Goal: Entertainment & Leisure: Browse casually

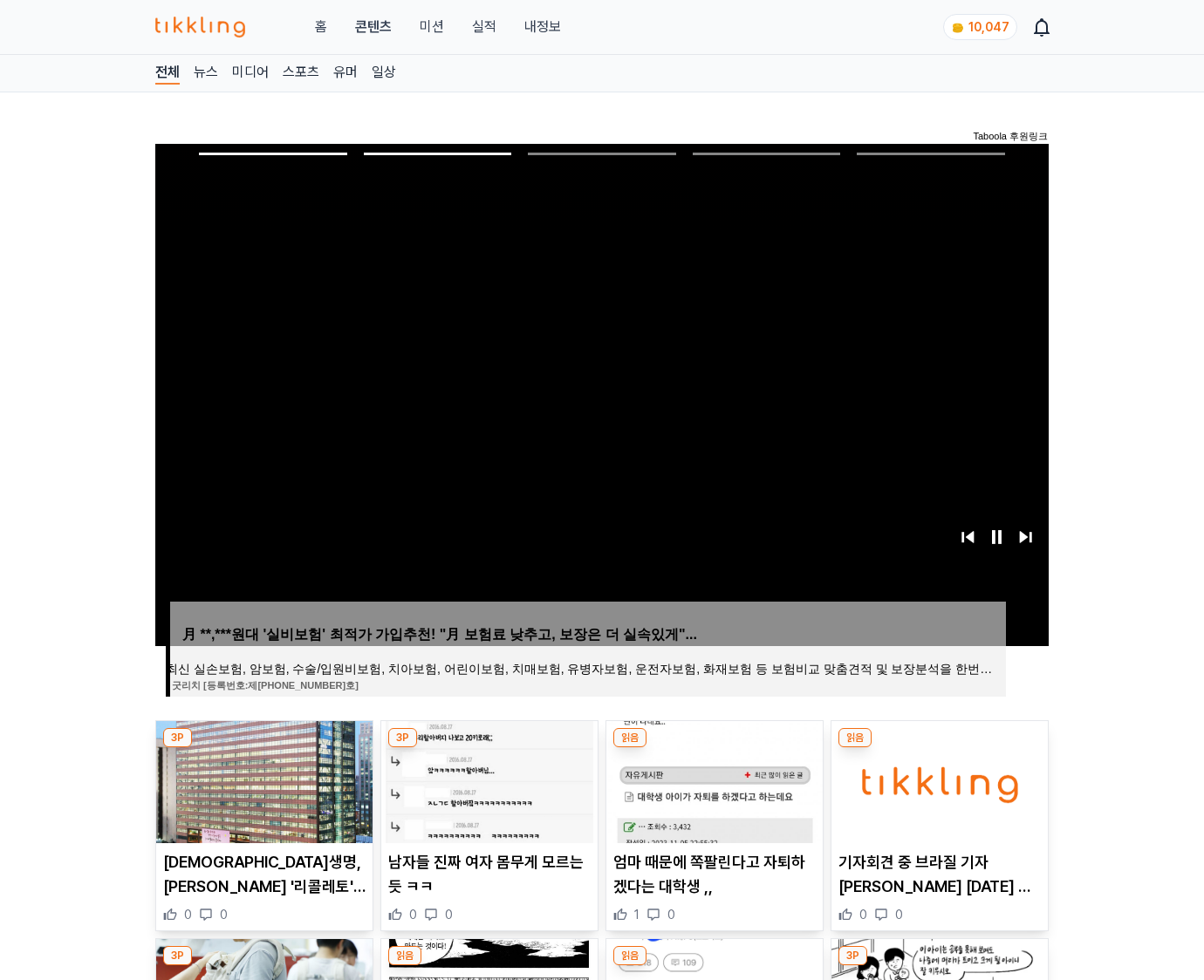
click at [936, 779] on img at bounding box center [940, 782] width 217 height 122
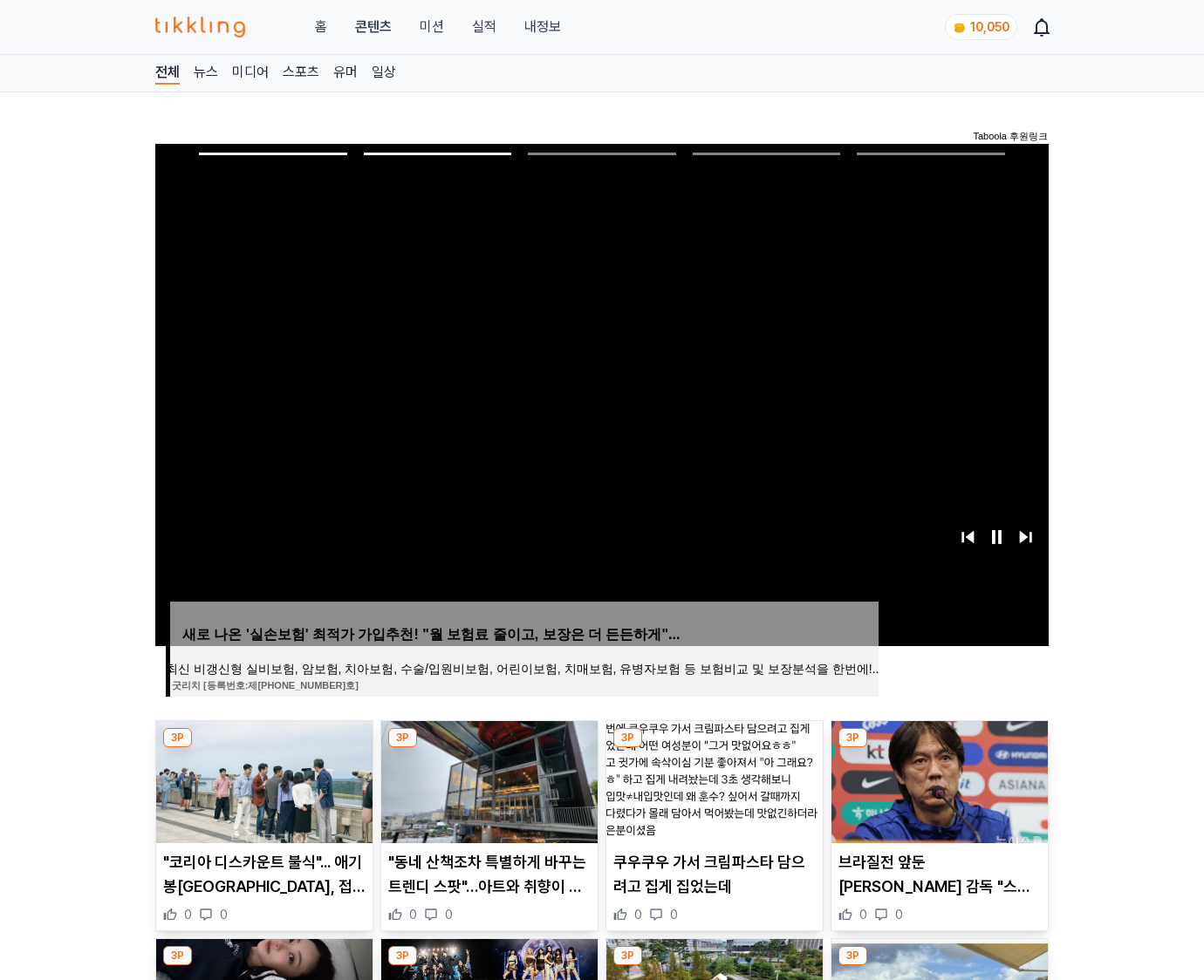
click at [936, 779] on img at bounding box center [940, 782] width 217 height 122
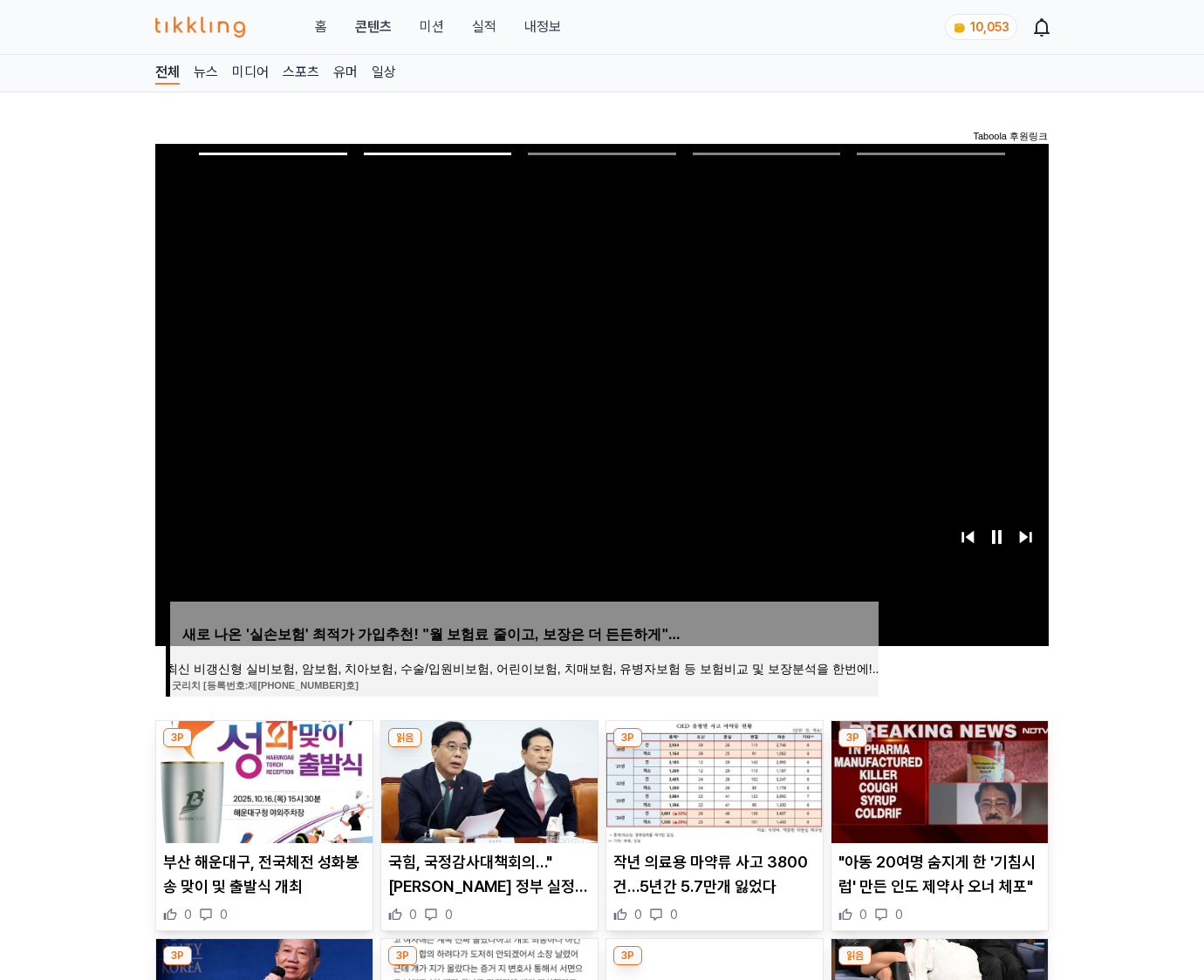
click at [936, 779] on img at bounding box center [940, 782] width 217 height 122
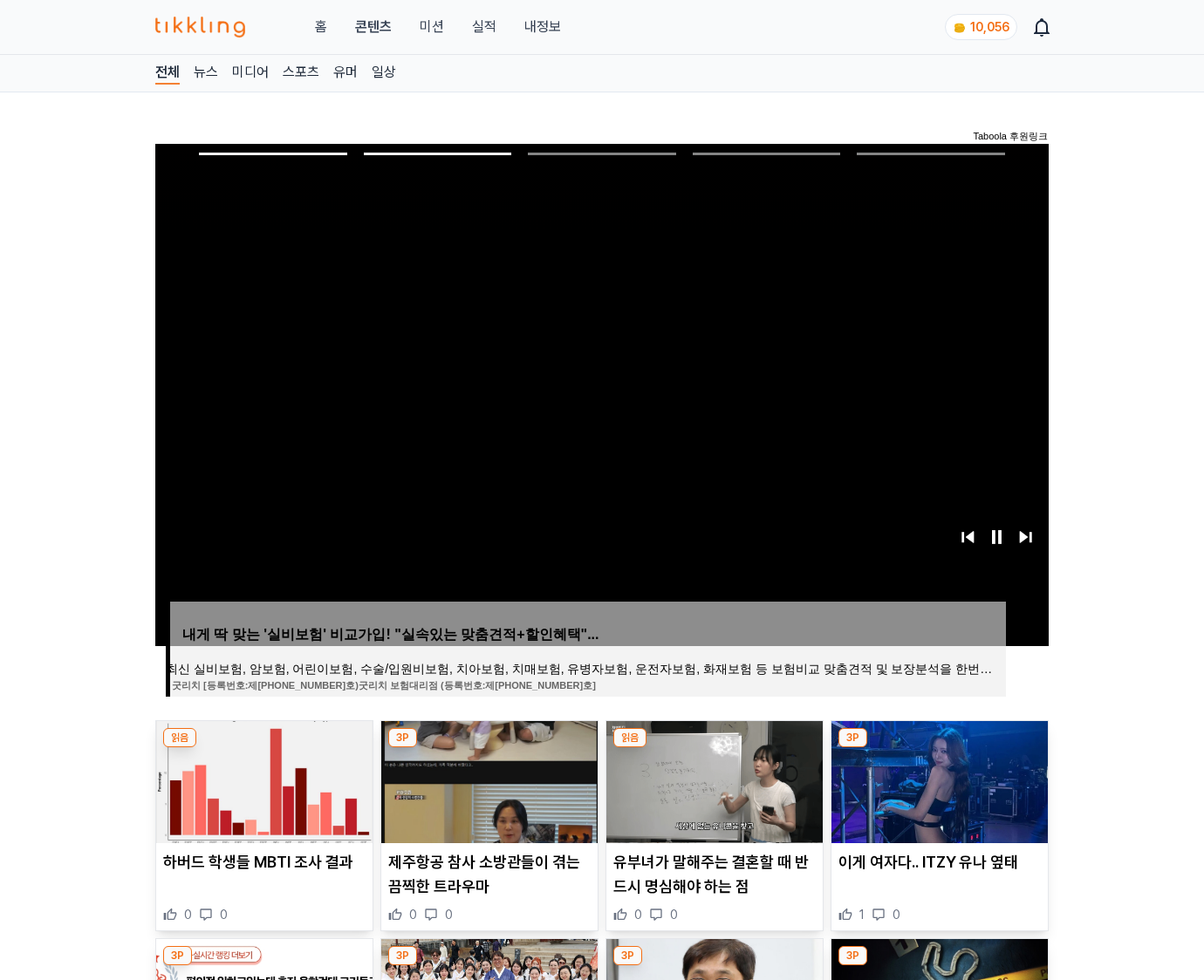
click at [936, 779] on img at bounding box center [940, 782] width 217 height 122
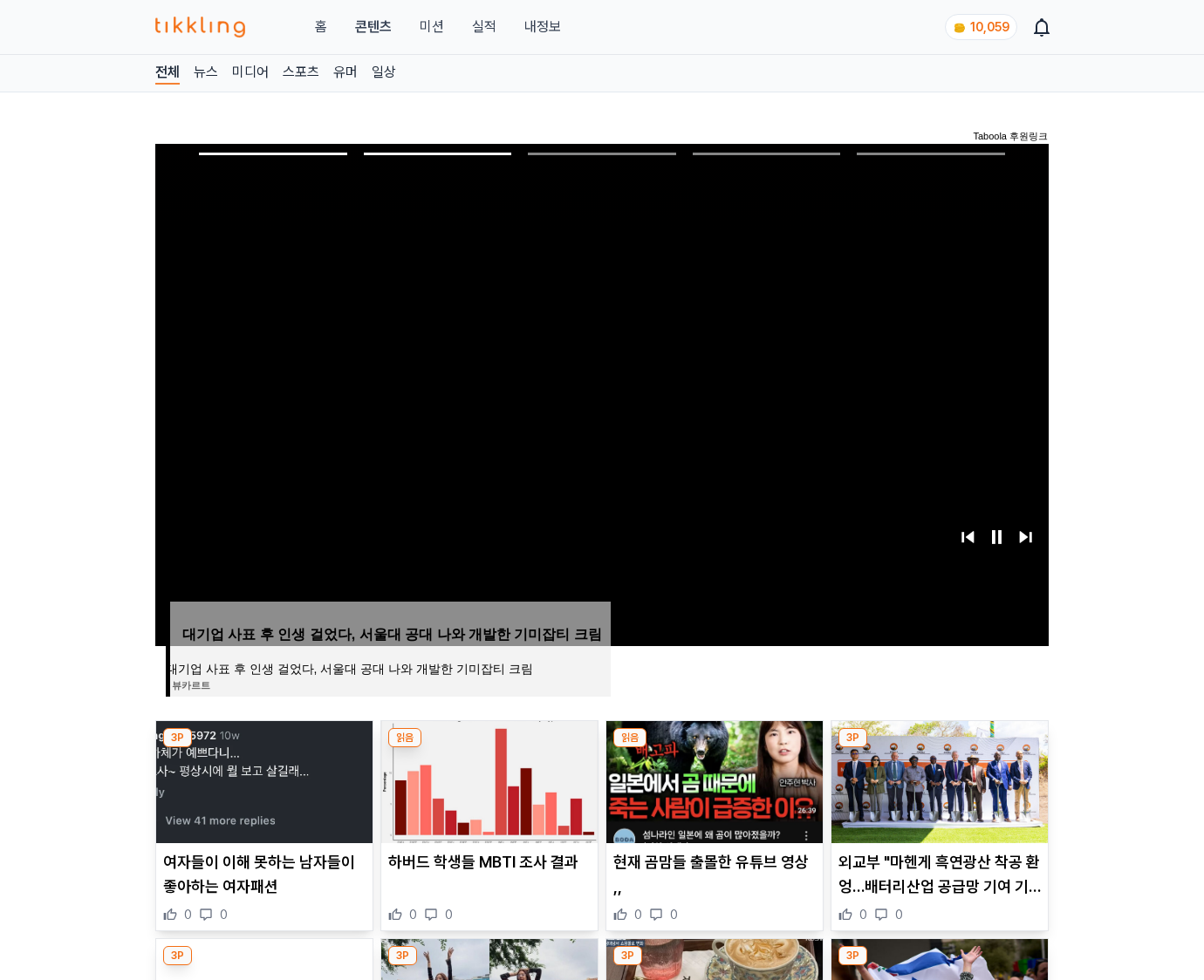
click at [936, 779] on img at bounding box center [940, 782] width 217 height 122
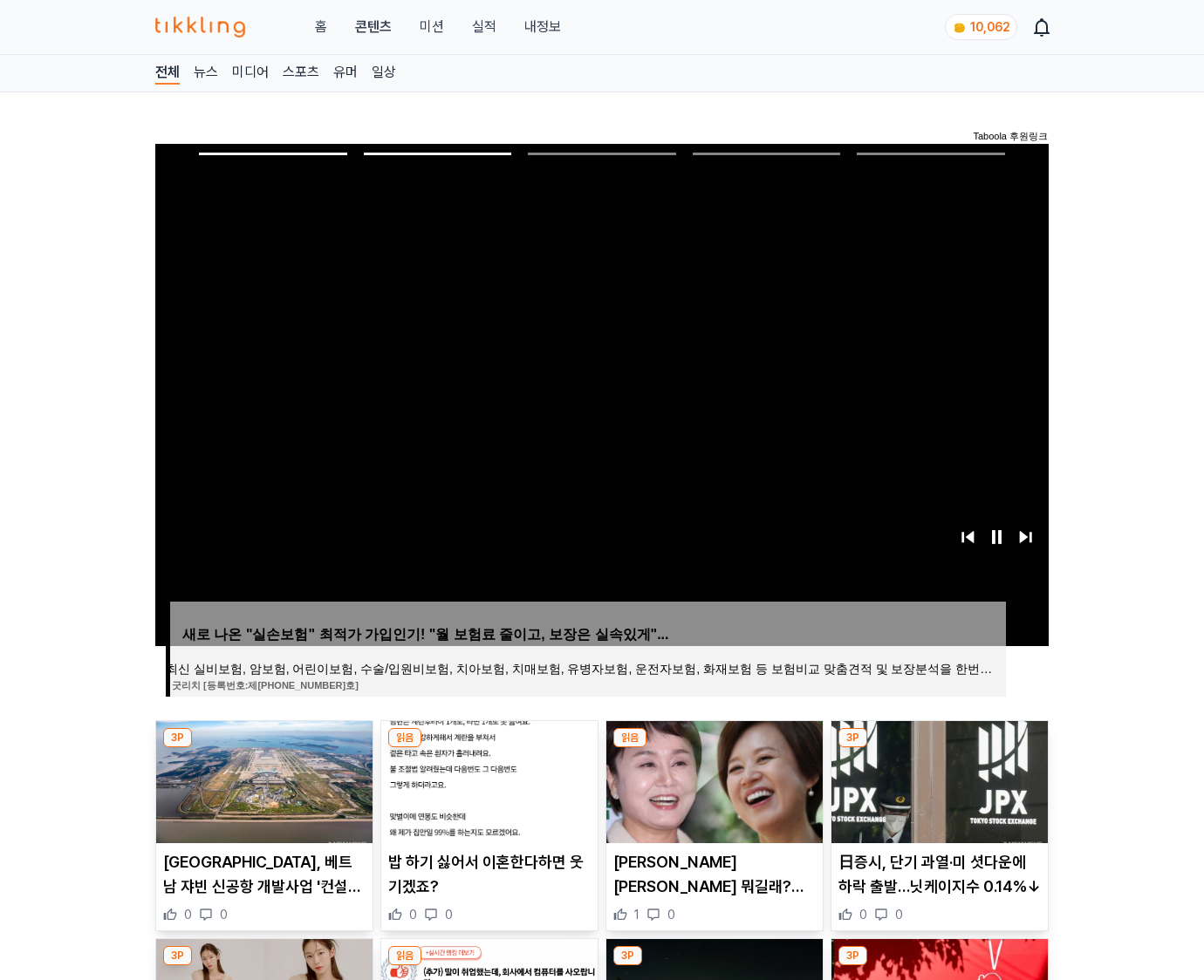
click at [936, 779] on img at bounding box center [940, 782] width 217 height 122
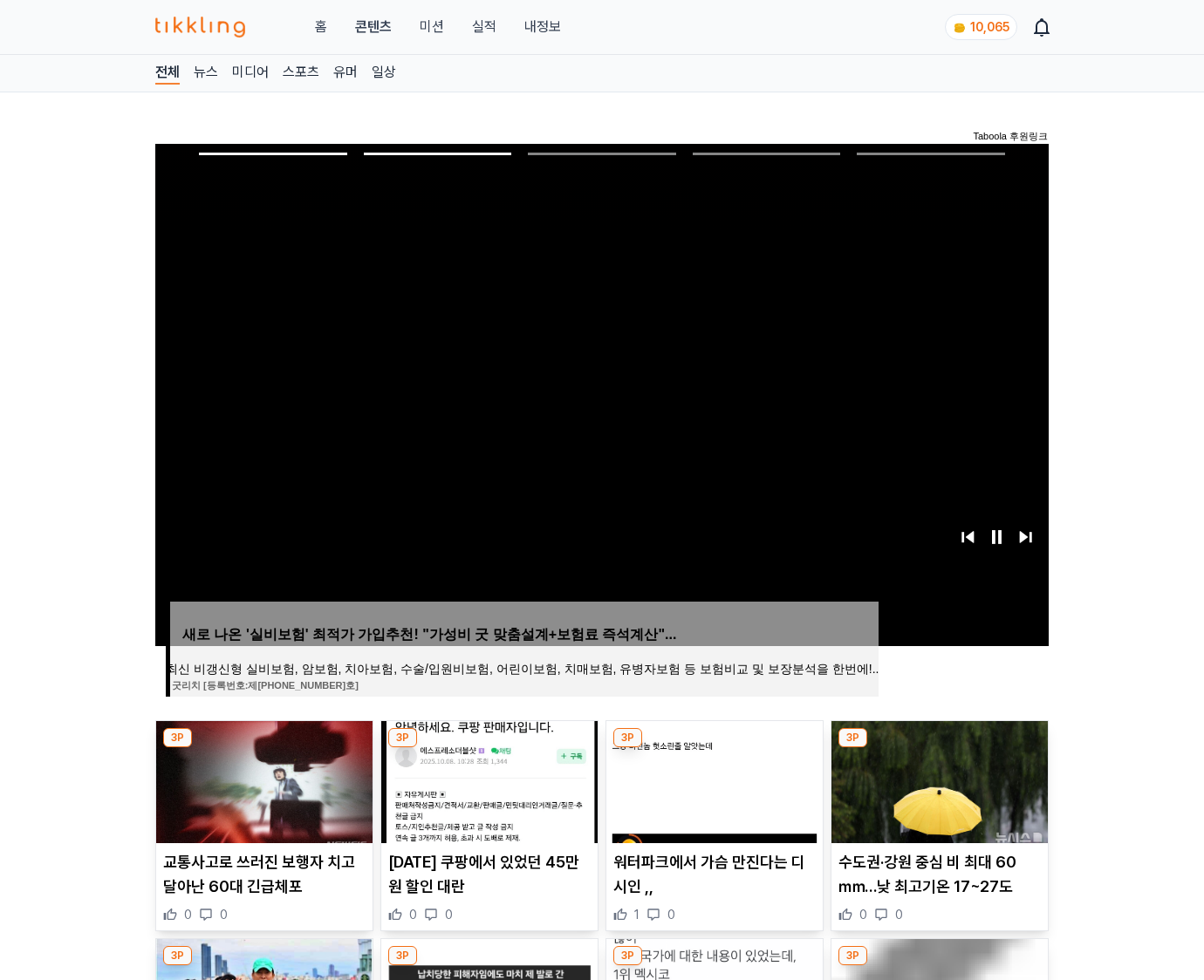
click at [936, 779] on img at bounding box center [940, 782] width 217 height 122
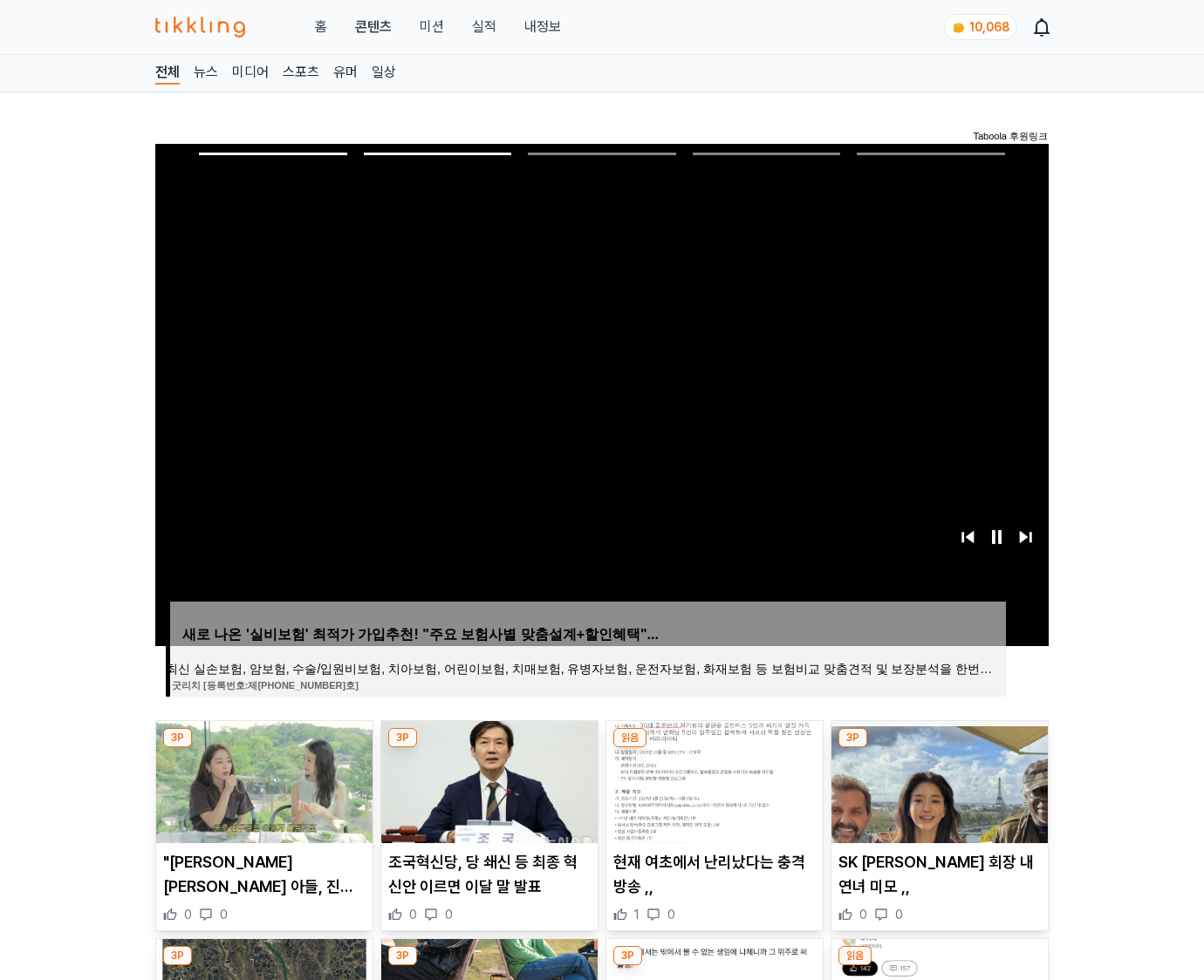
click at [936, 779] on img at bounding box center [940, 782] width 217 height 122
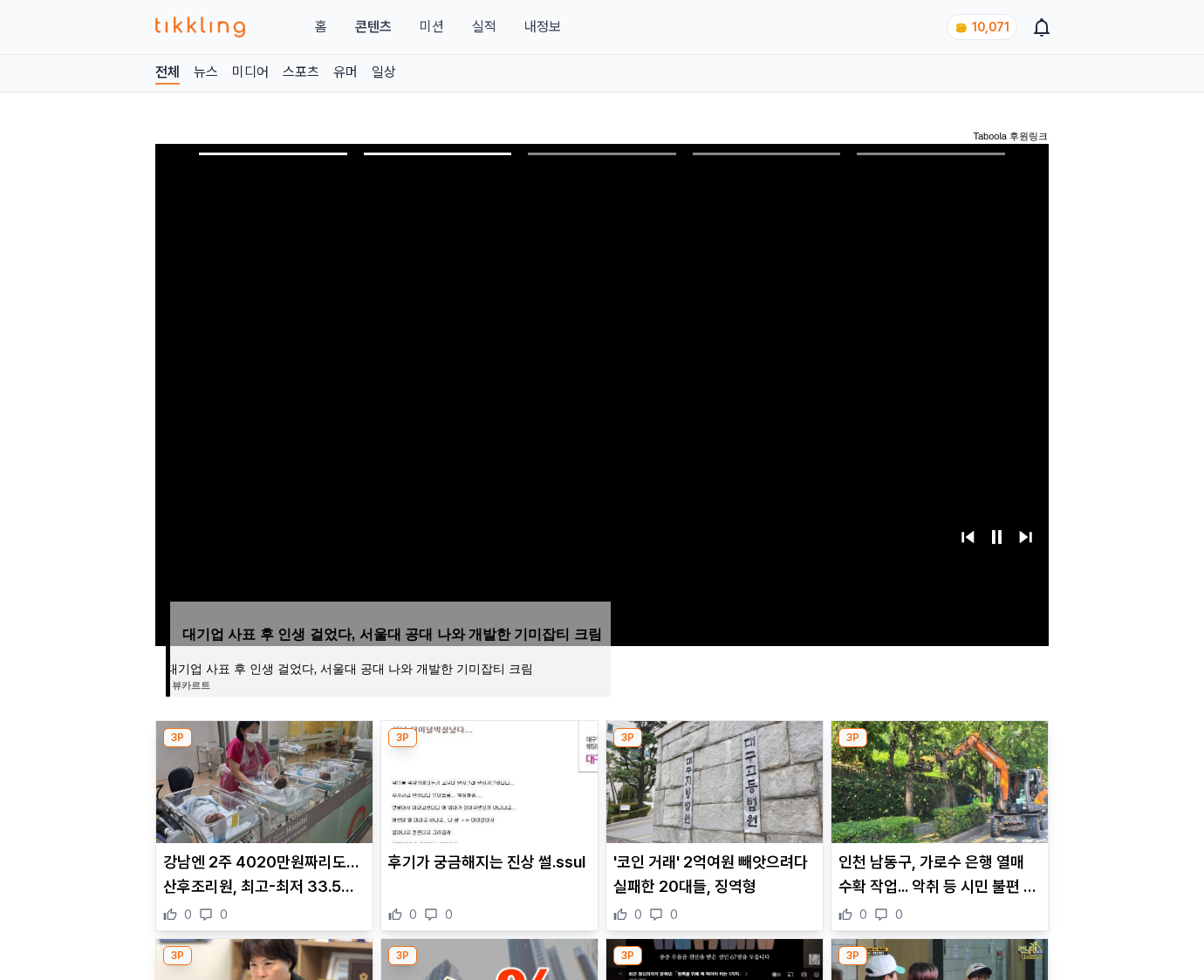
click at [936, 779] on img at bounding box center [940, 782] width 217 height 122
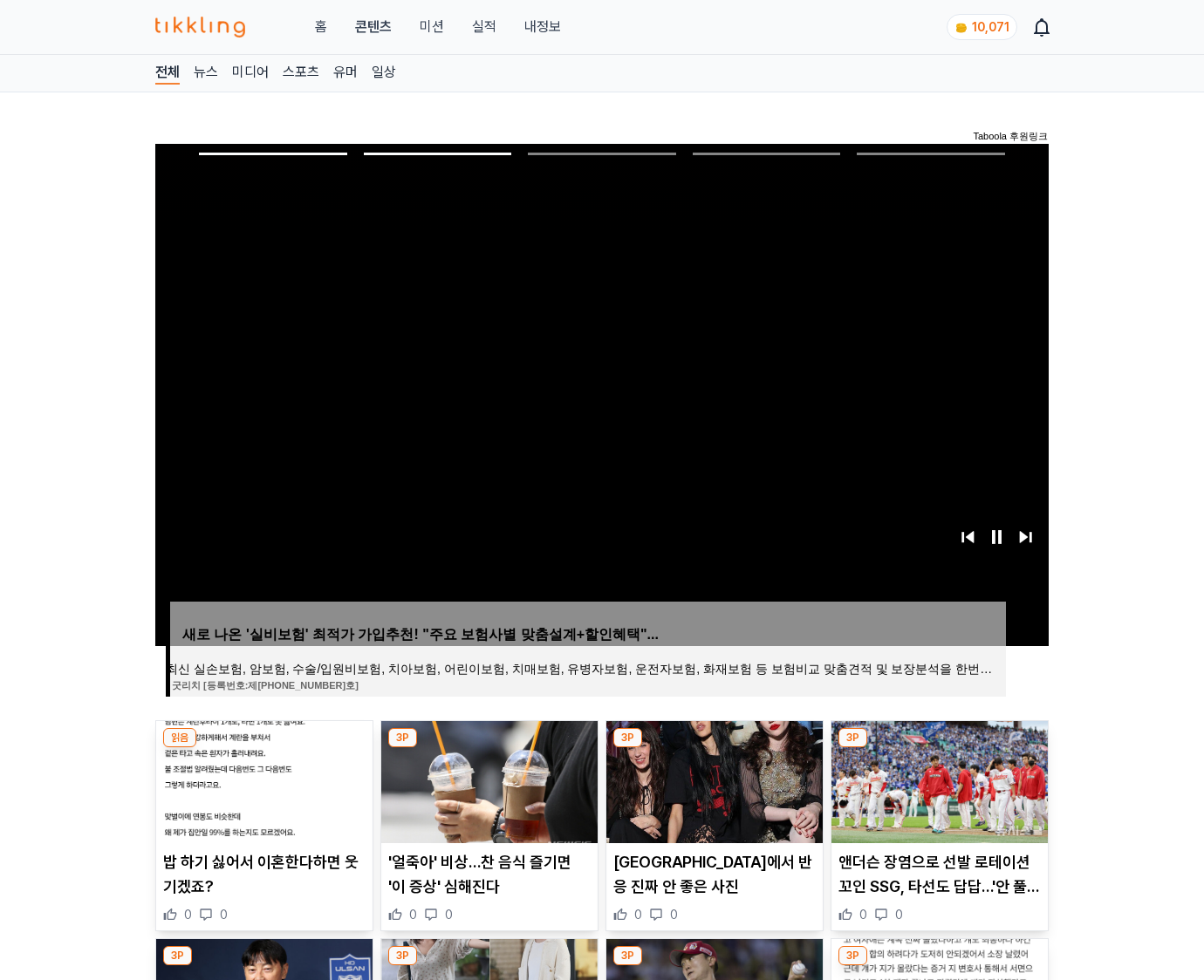
click at [936, 779] on img at bounding box center [940, 782] width 217 height 122
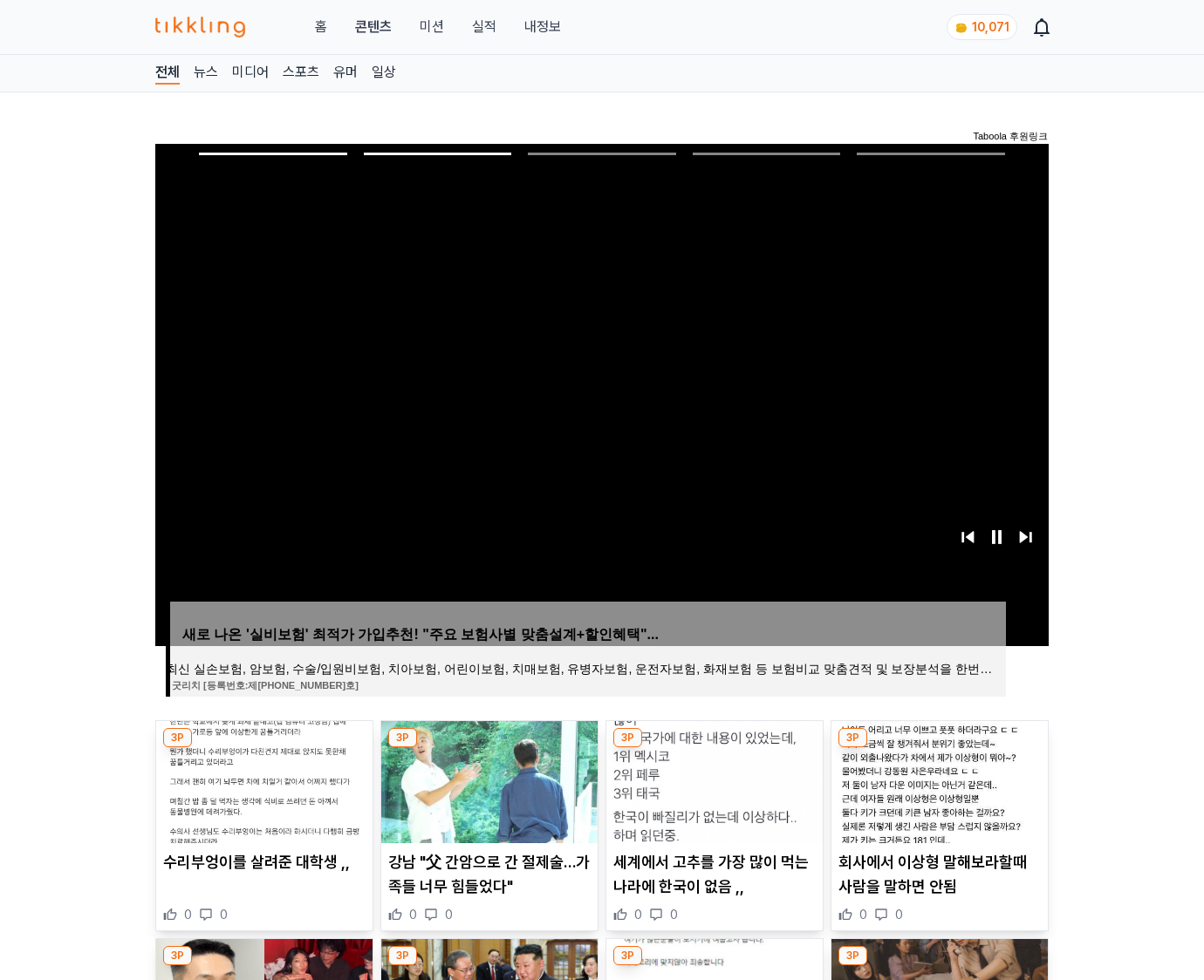
click at [936, 779] on img at bounding box center [940, 782] width 217 height 122
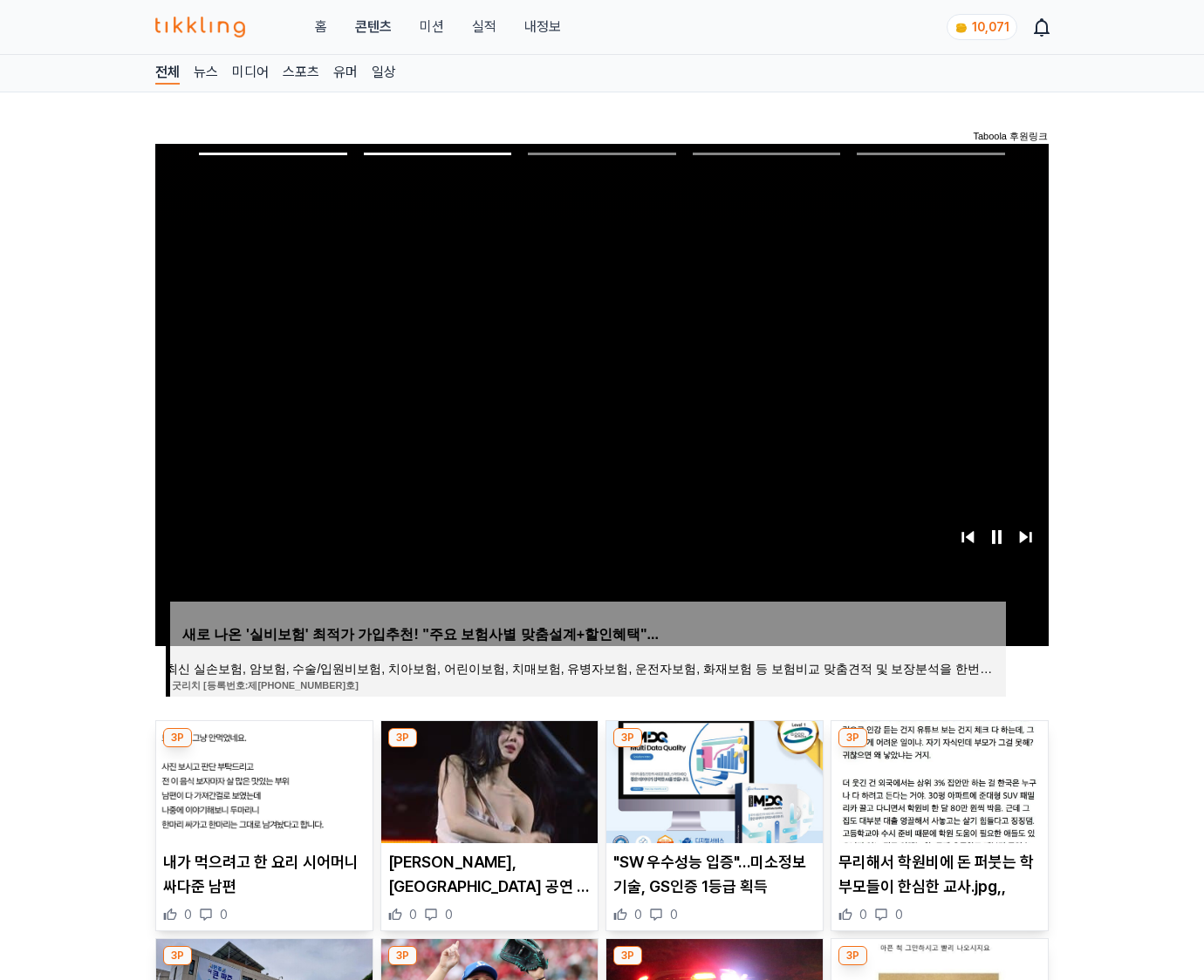
click at [936, 779] on img at bounding box center [940, 782] width 217 height 122
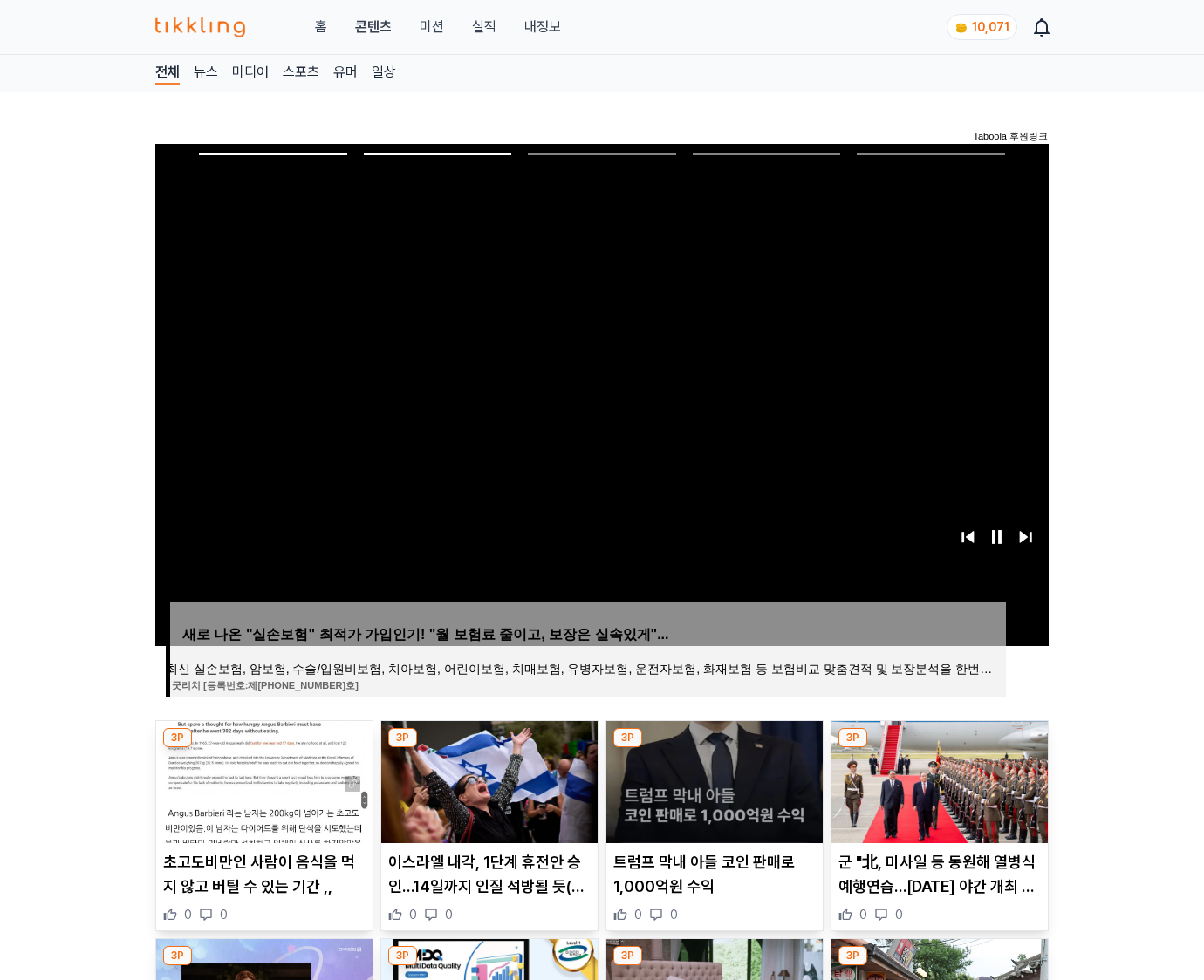
click at [936, 779] on img at bounding box center [940, 782] width 217 height 122
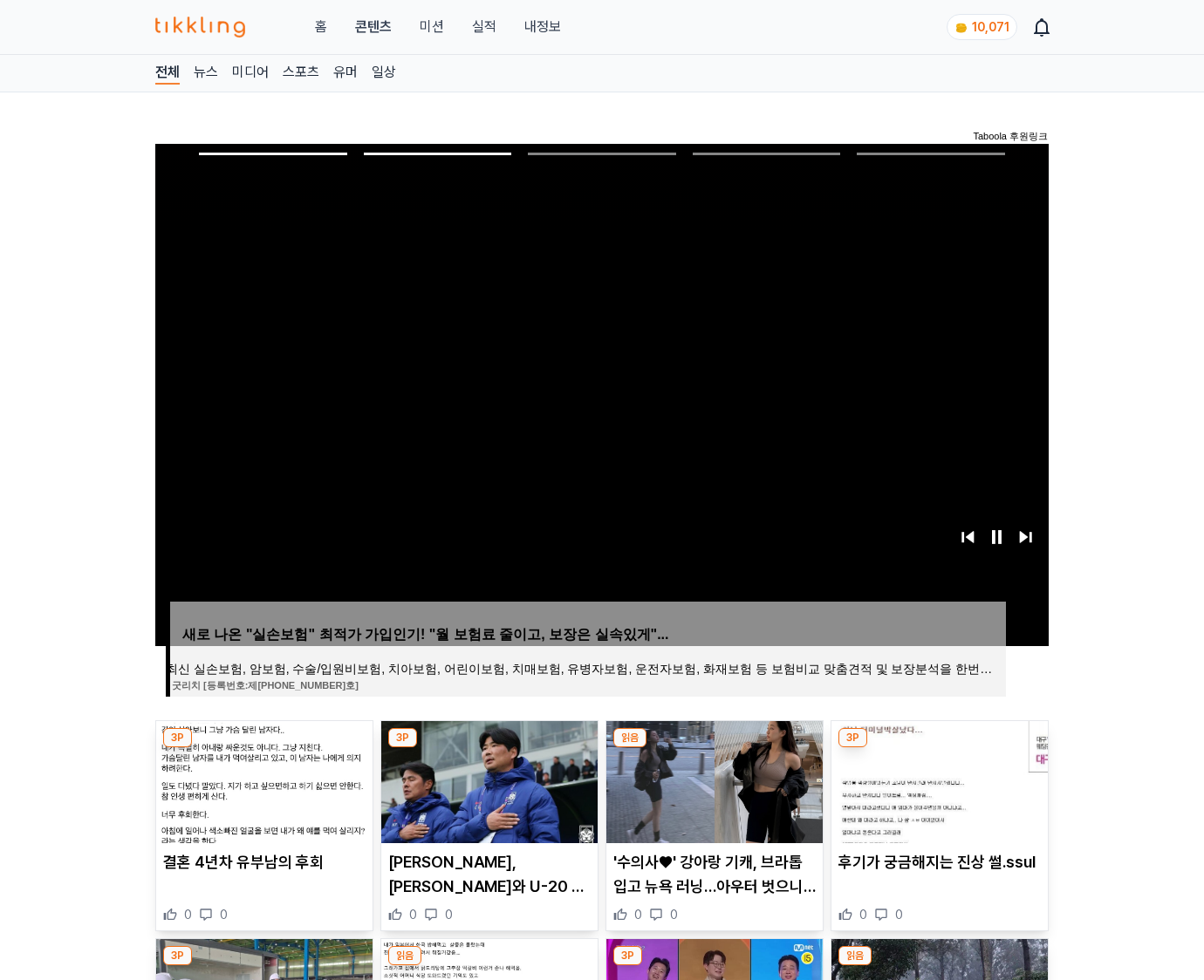
click at [936, 779] on img at bounding box center [940, 782] width 217 height 122
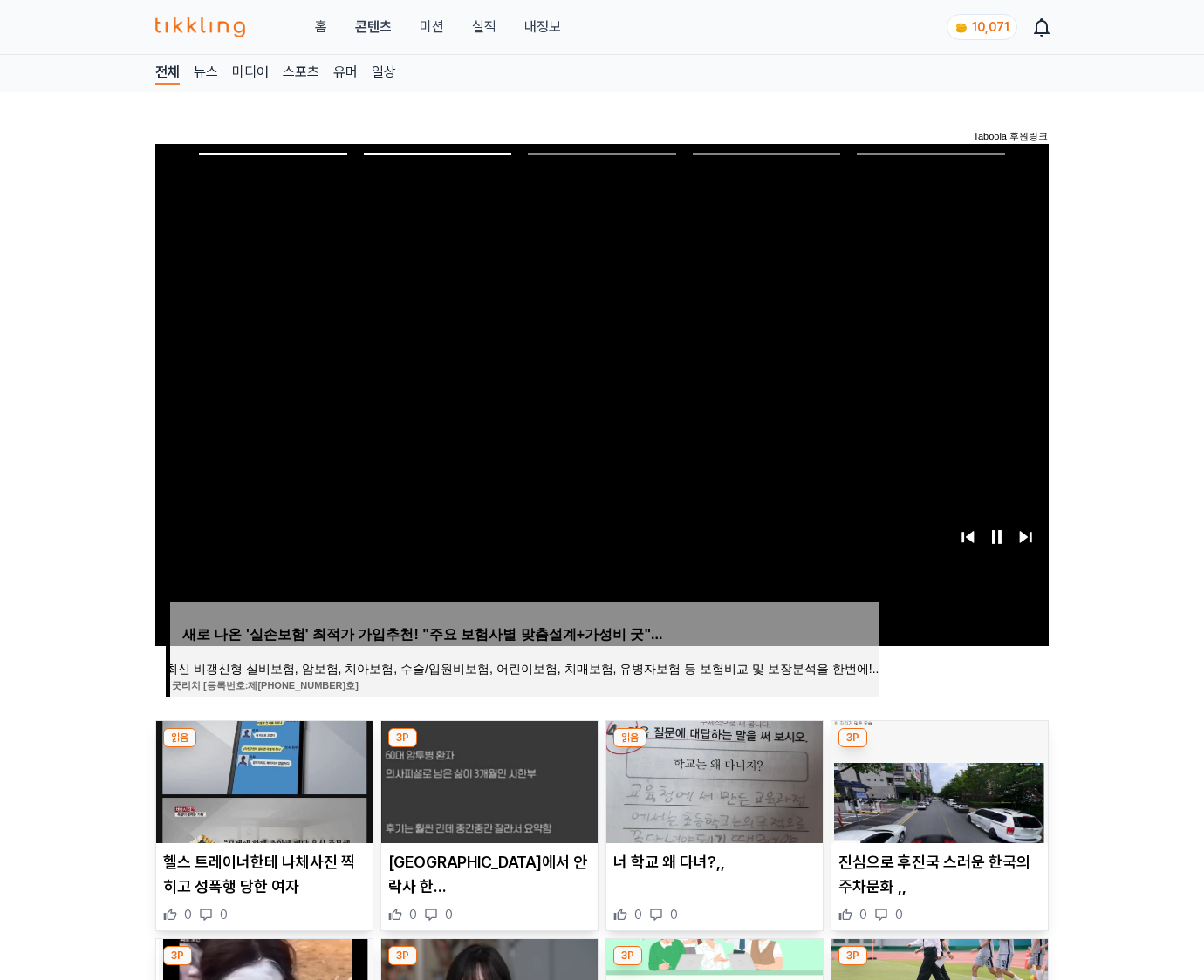
click at [936, 779] on img at bounding box center [940, 782] width 217 height 122
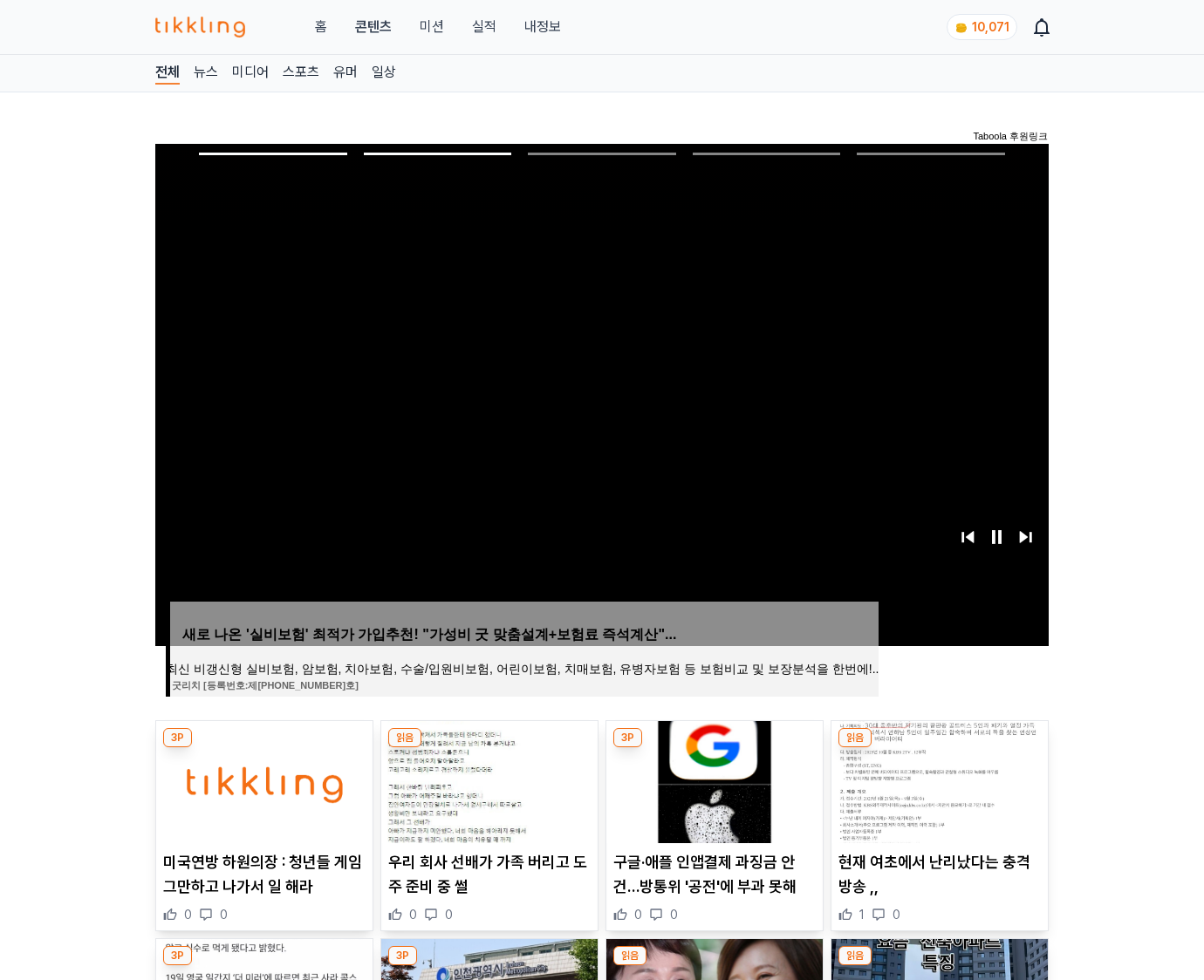
click at [936, 779] on img at bounding box center [940, 782] width 217 height 122
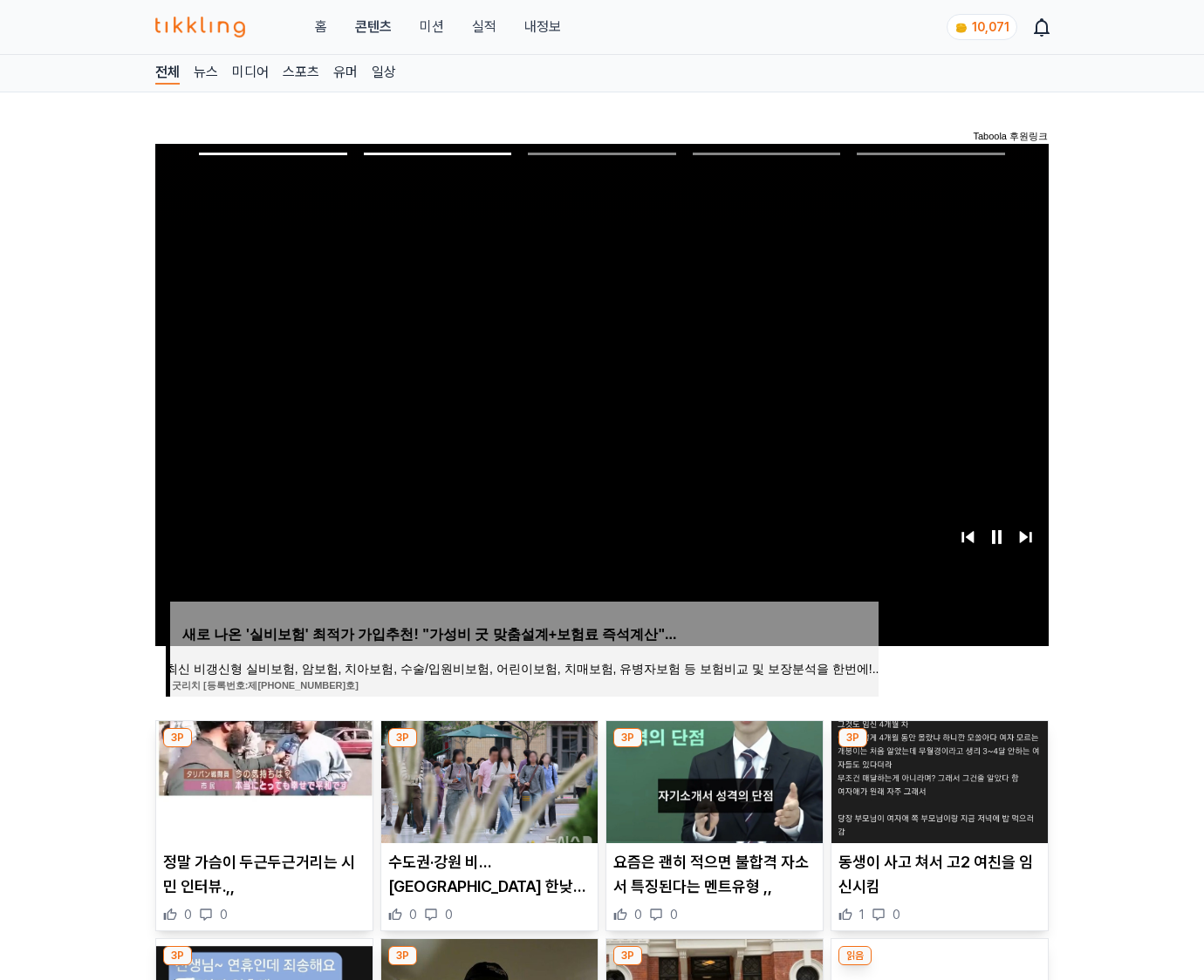
click at [936, 779] on img at bounding box center [940, 782] width 217 height 122
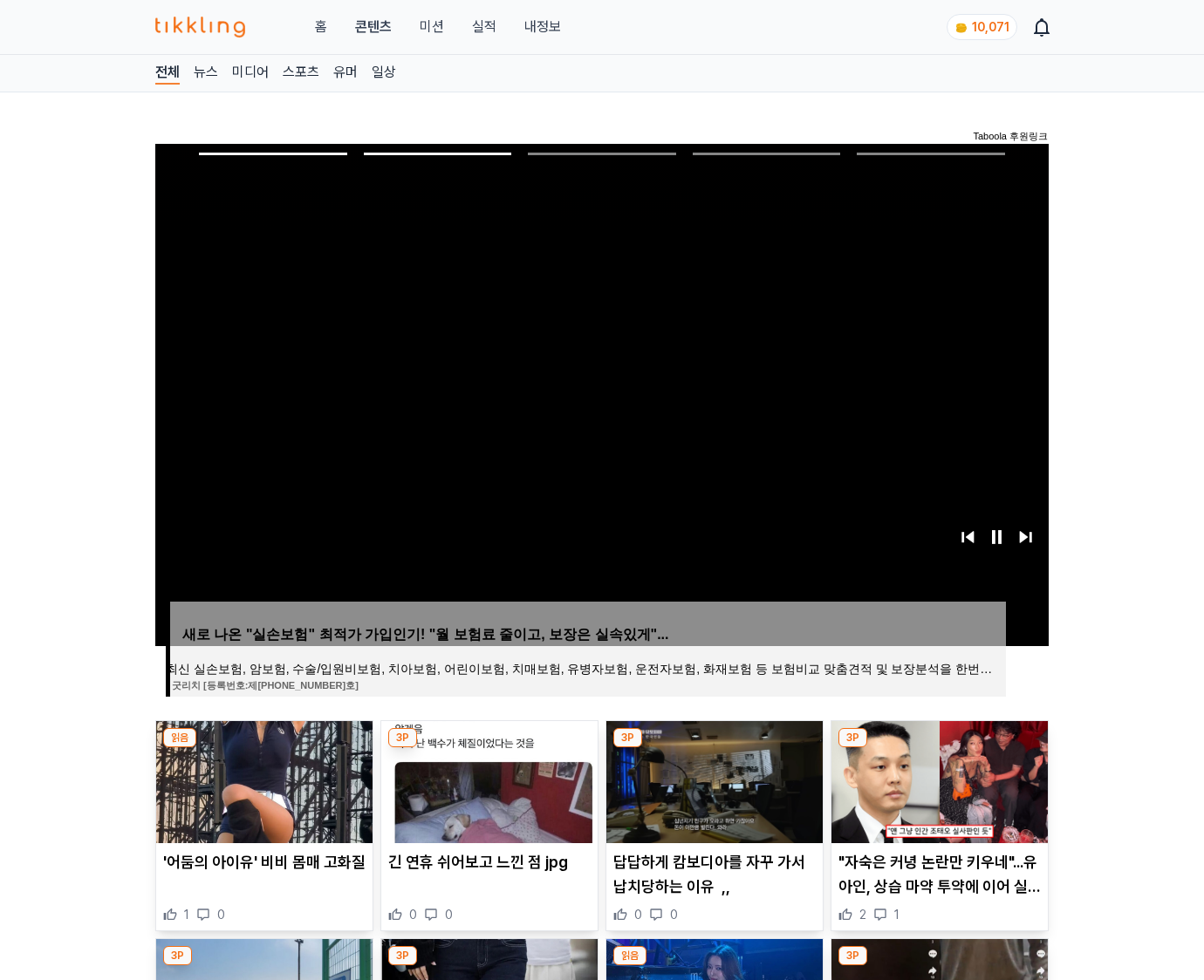
click at [936, 779] on img at bounding box center [940, 782] width 217 height 122
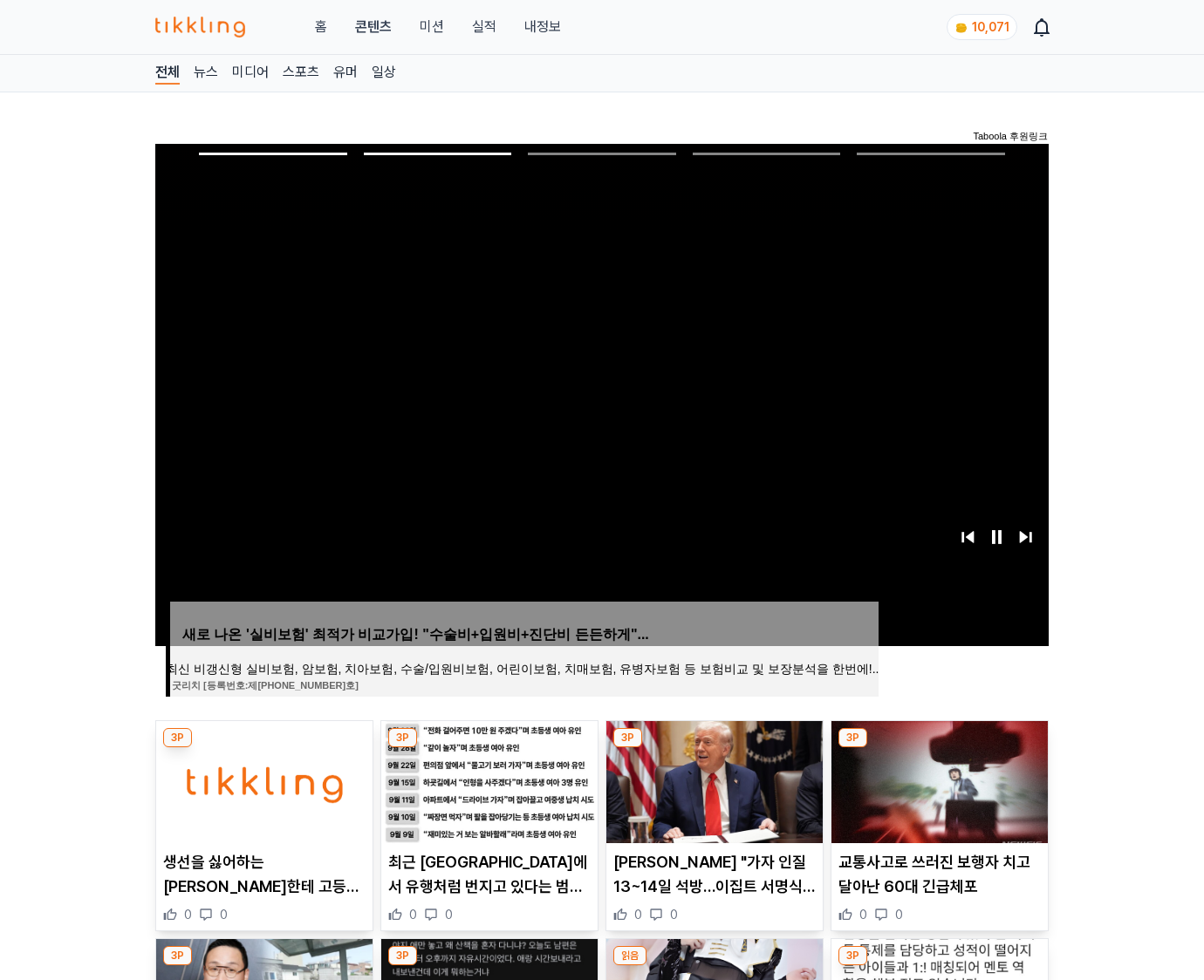
click at [936, 779] on img at bounding box center [940, 782] width 217 height 122
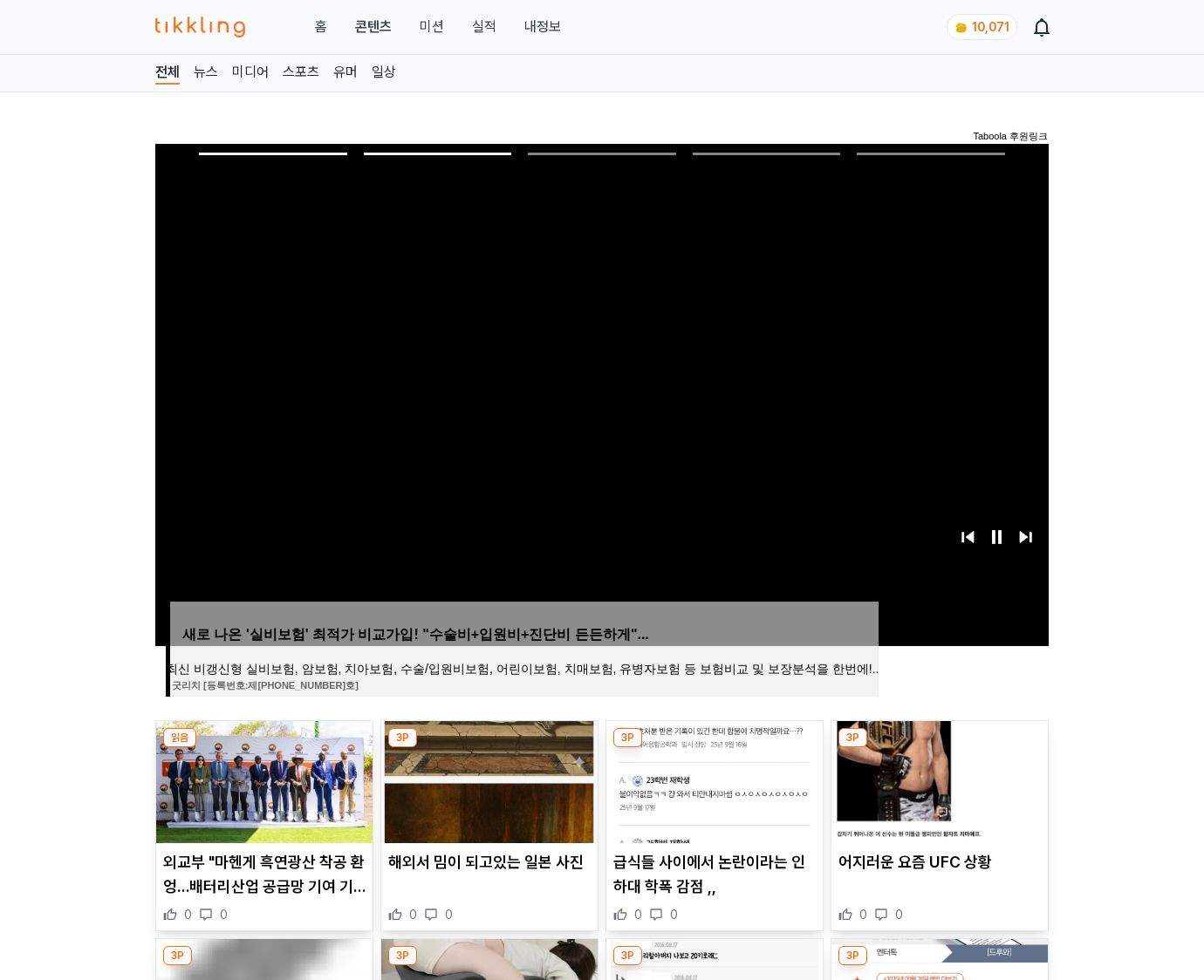
click at [936, 779] on img at bounding box center [940, 782] width 217 height 122
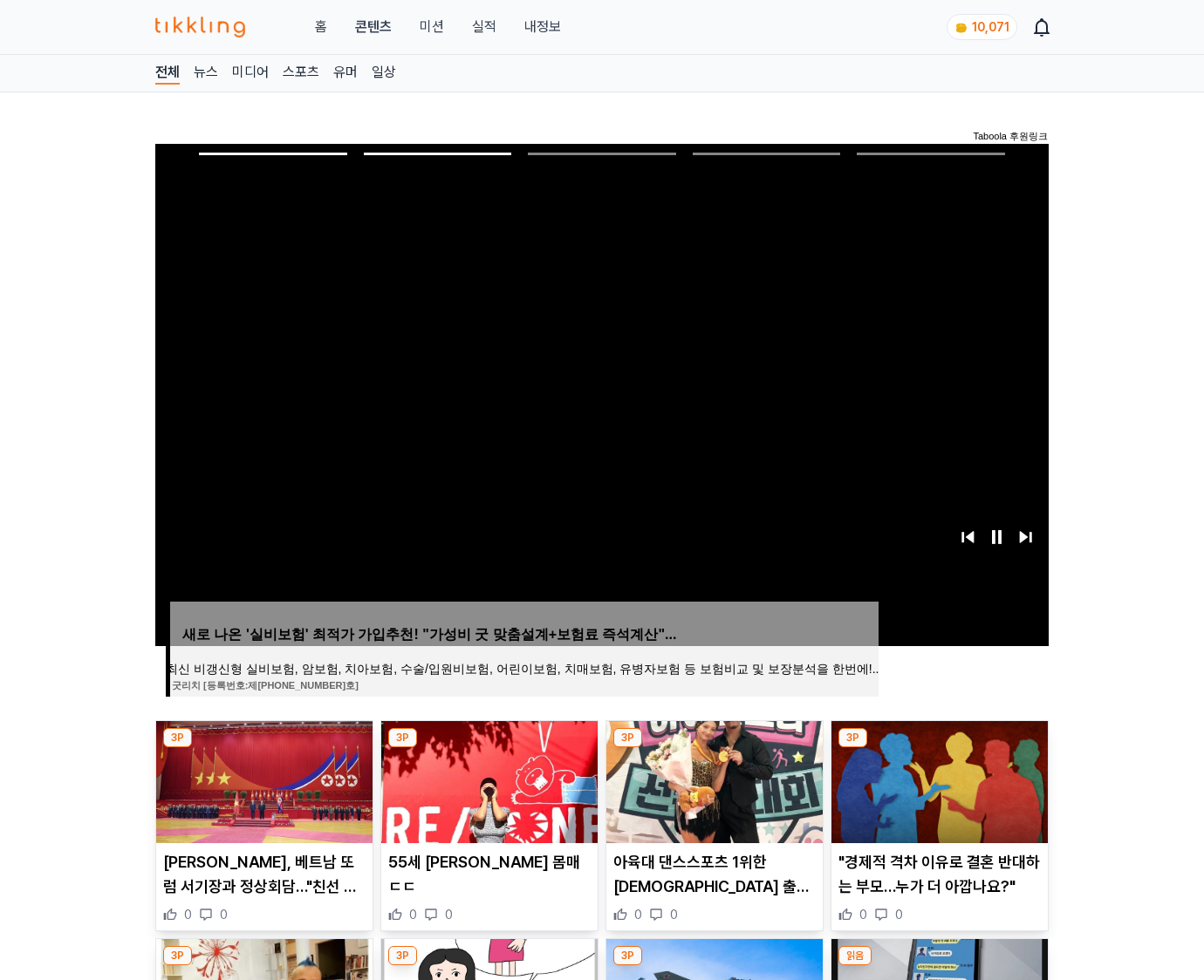
click at [936, 779] on img at bounding box center [940, 782] width 217 height 122
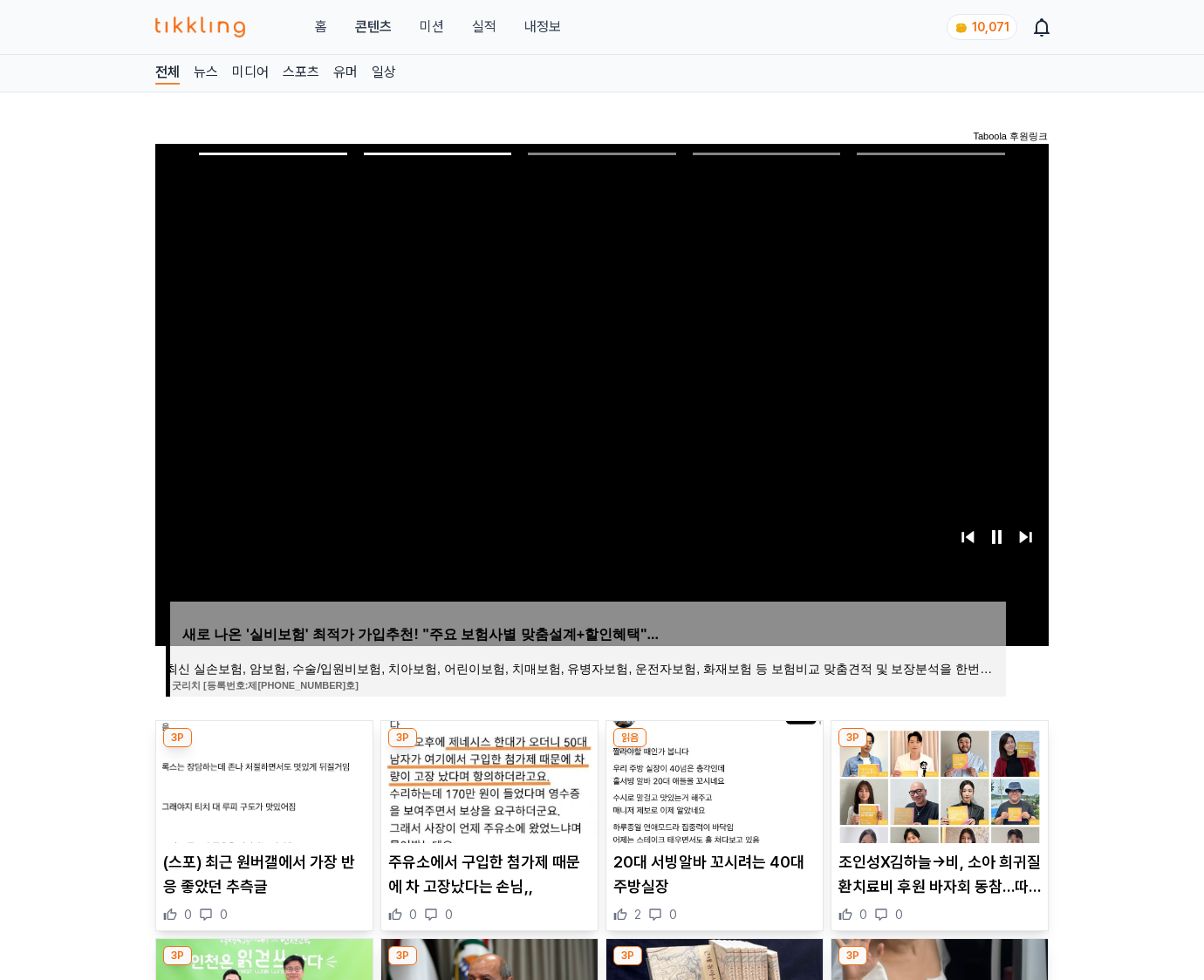
click at [936, 779] on img at bounding box center [940, 782] width 217 height 122
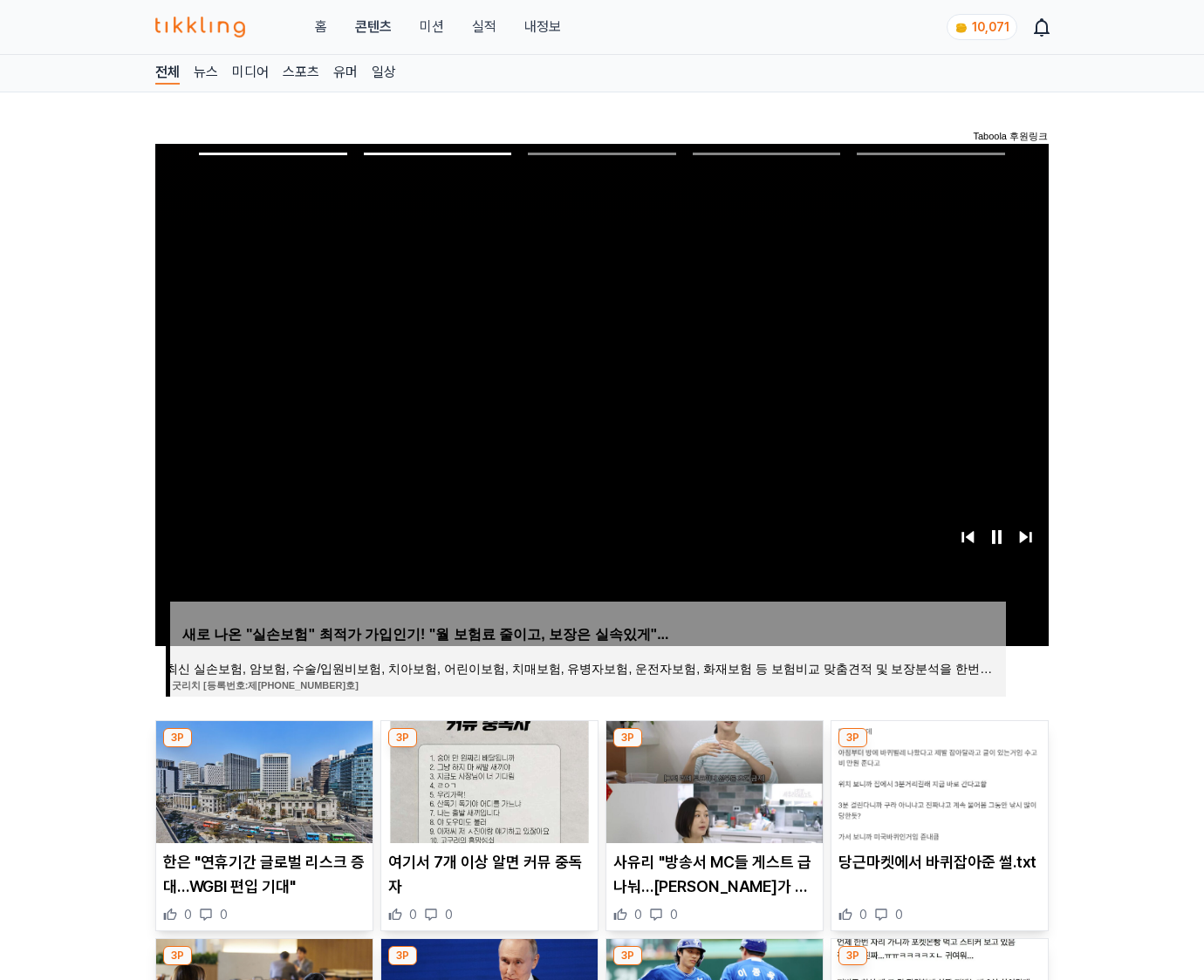
click at [936, 779] on img at bounding box center [940, 782] width 217 height 122
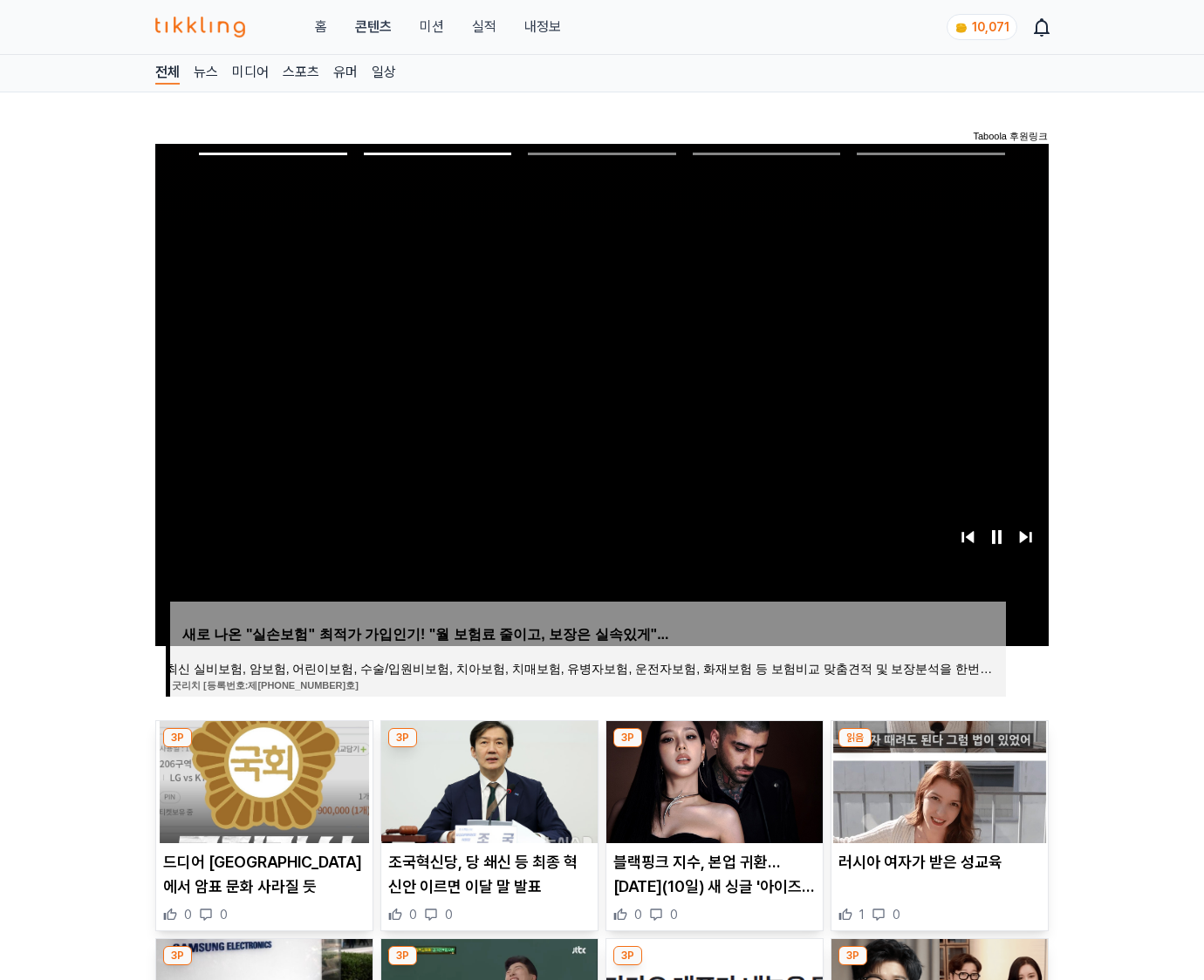
click at [936, 779] on img at bounding box center [940, 782] width 217 height 122
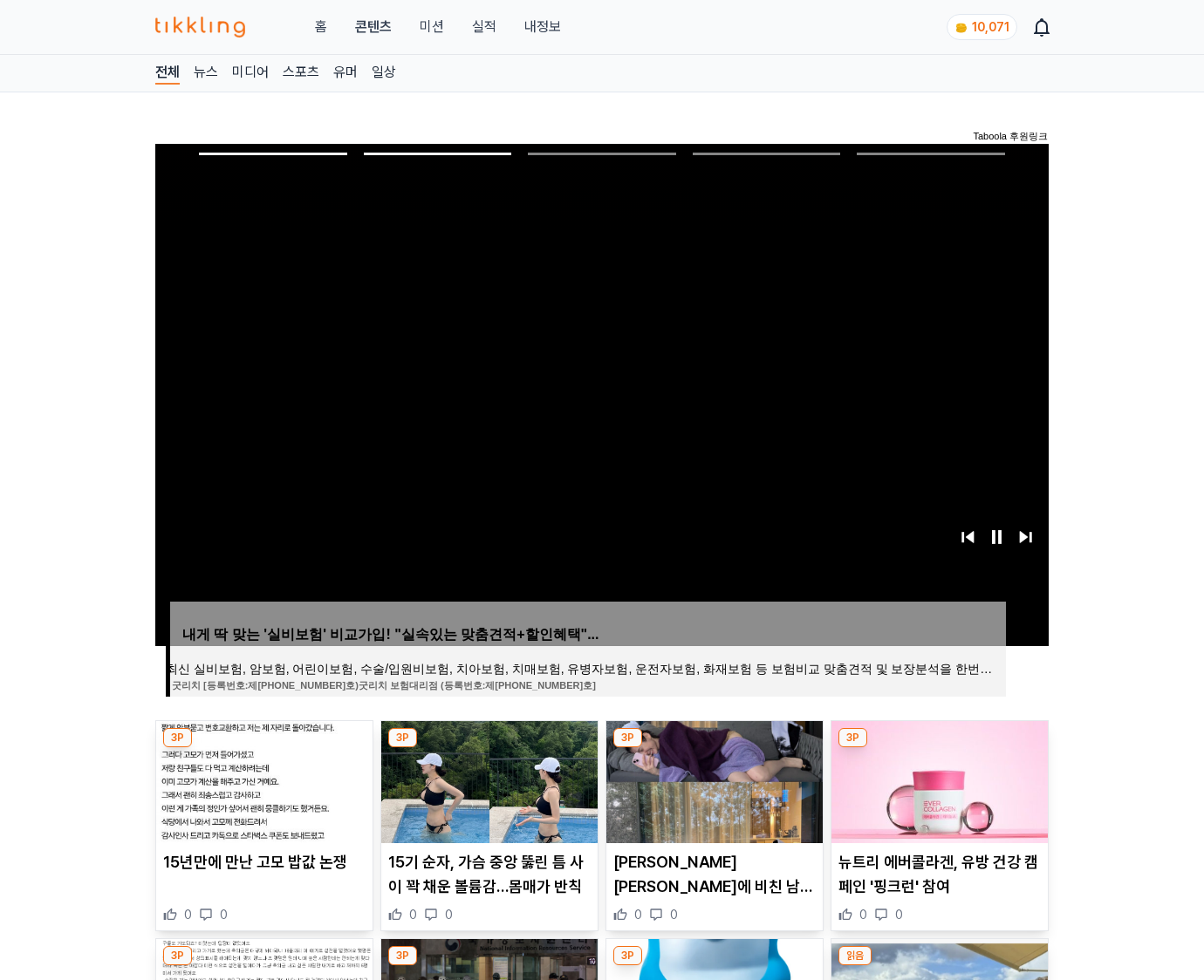
click at [936, 779] on img at bounding box center [940, 782] width 217 height 122
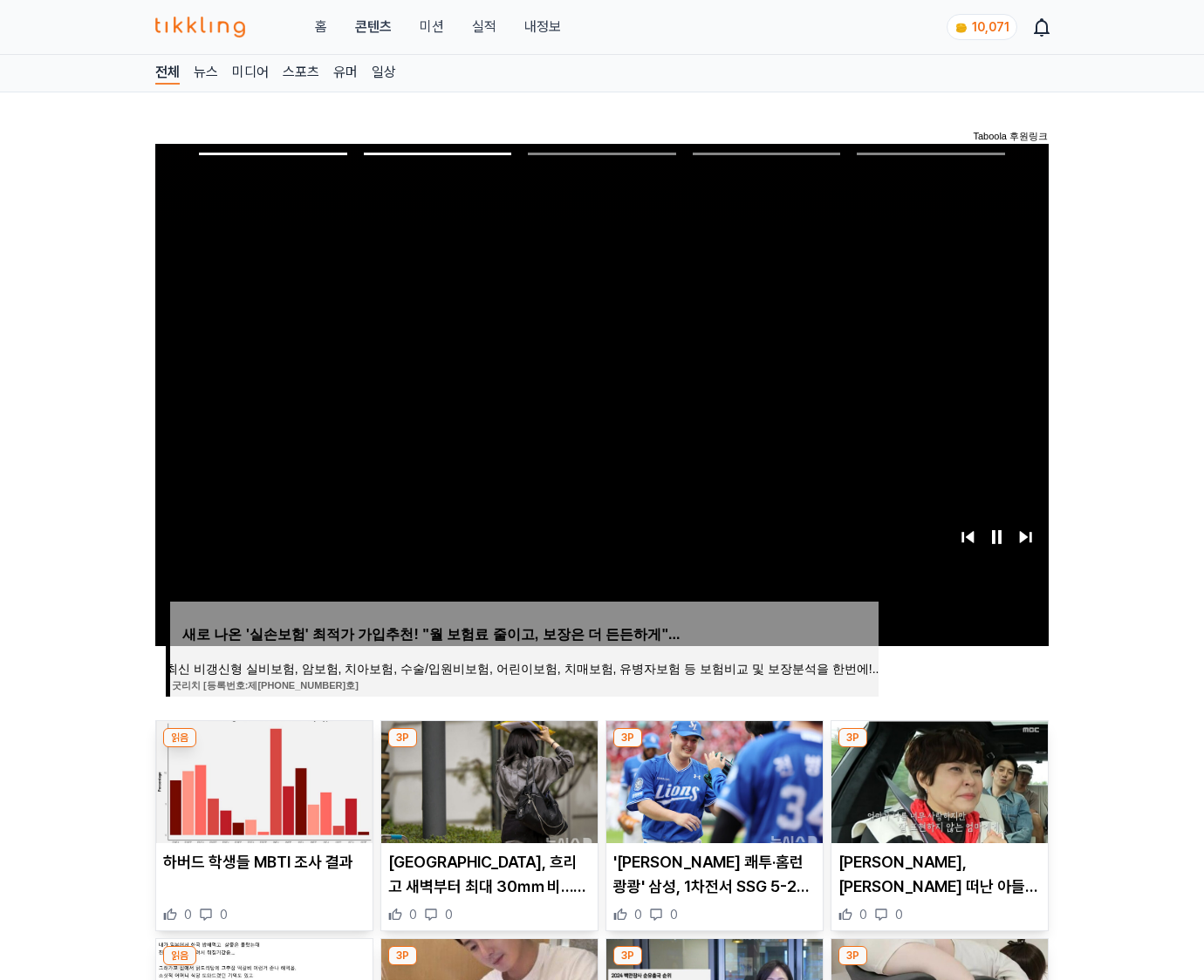
click at [936, 779] on img at bounding box center [940, 782] width 217 height 122
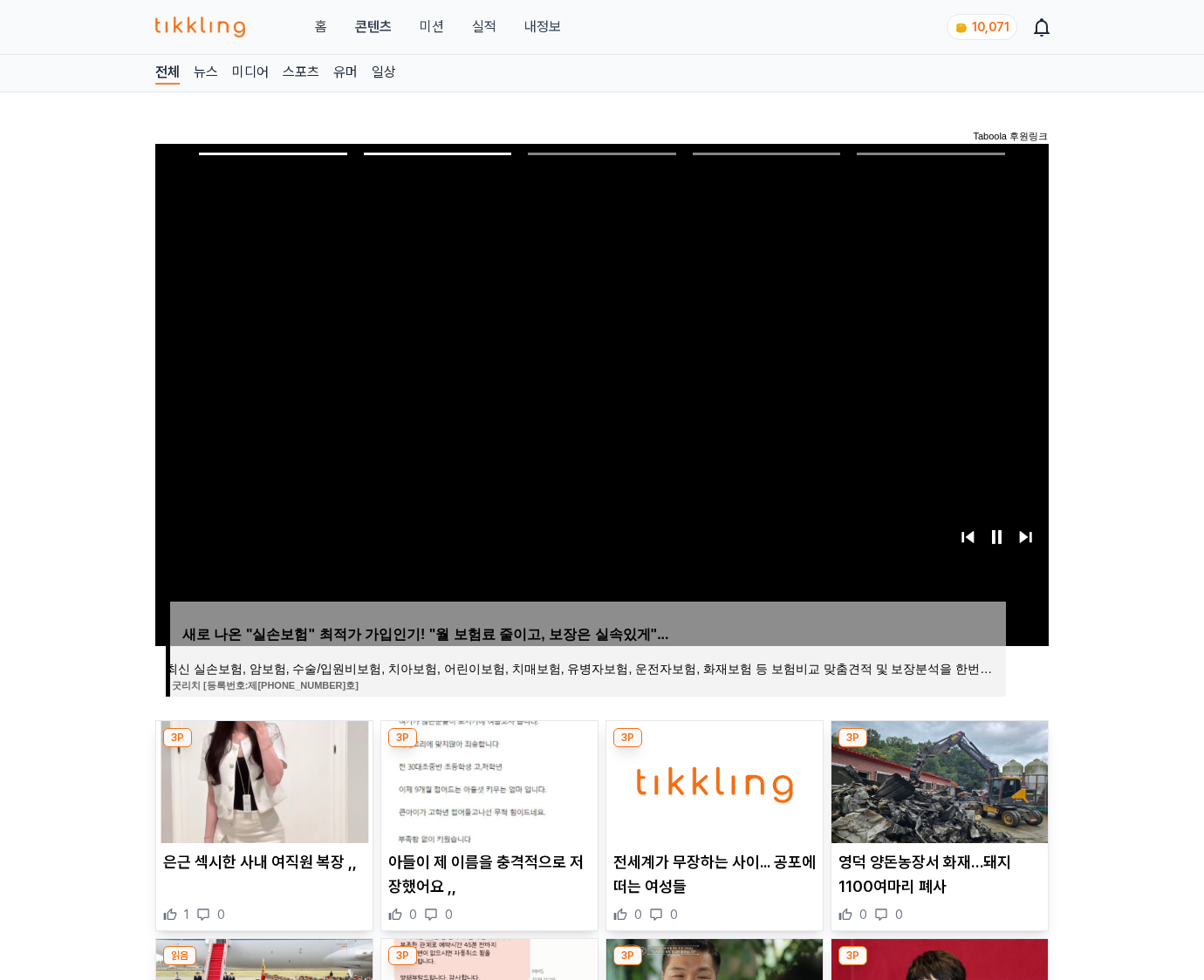
click at [936, 779] on img at bounding box center [940, 782] width 217 height 122
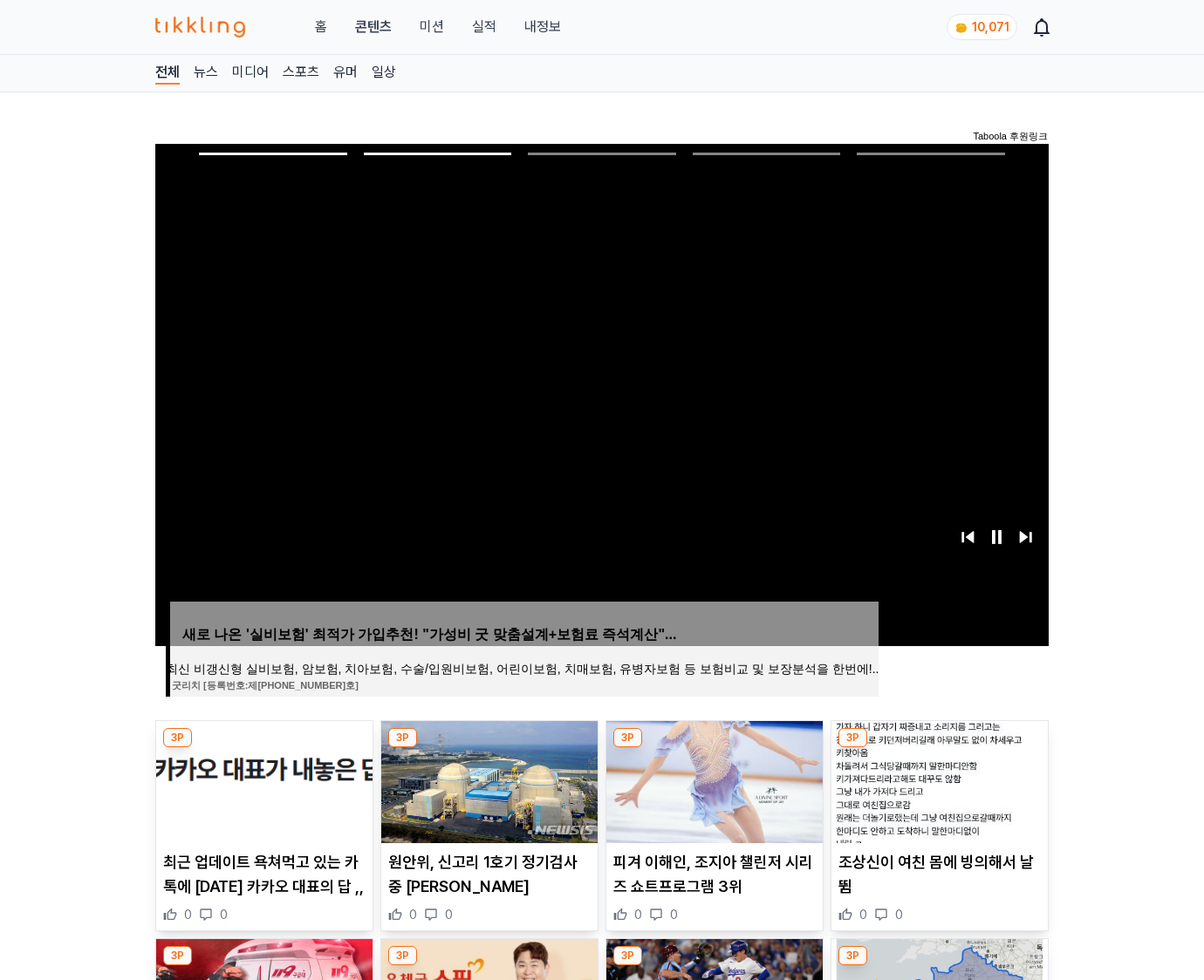
click at [936, 779] on img at bounding box center [940, 782] width 217 height 122
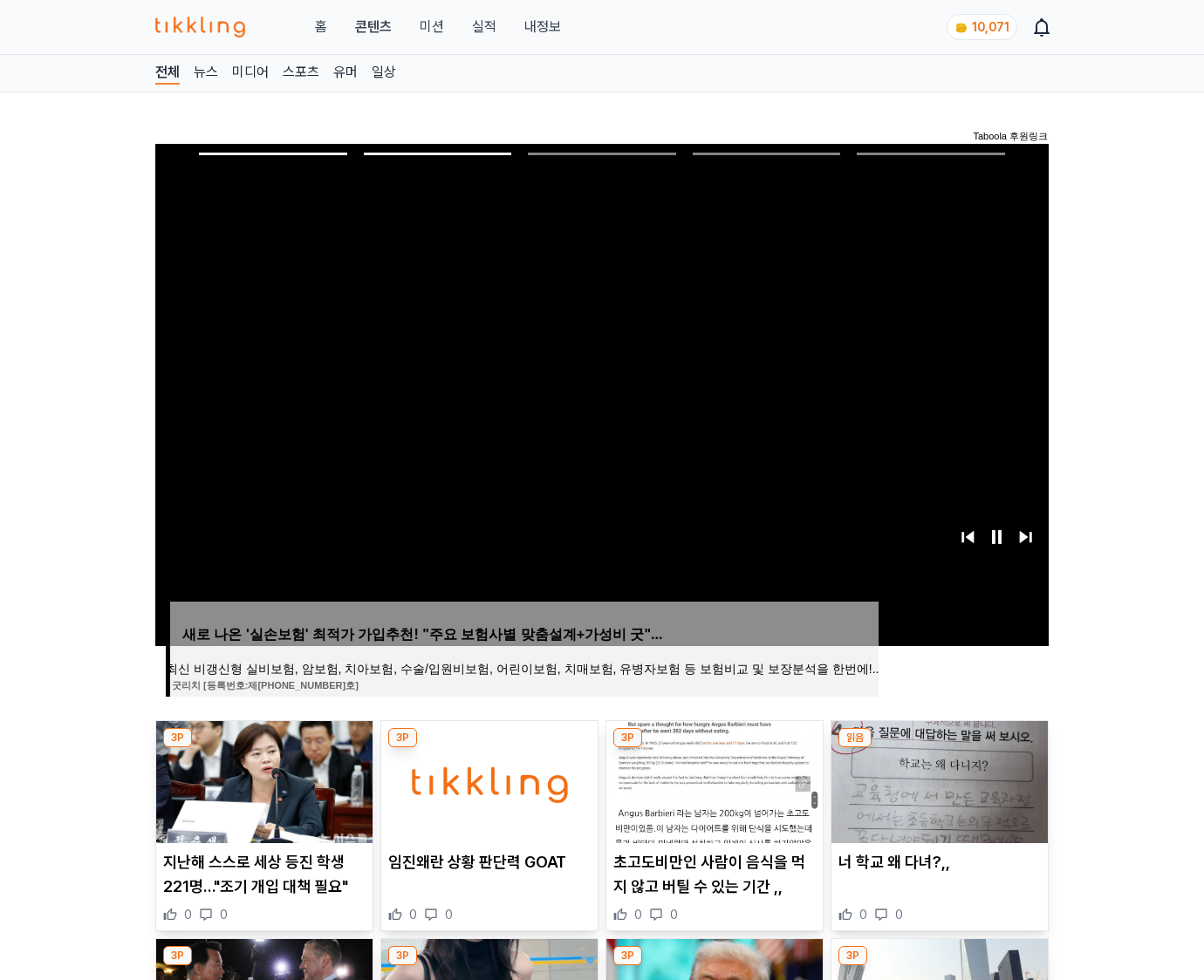
click at [936, 779] on img at bounding box center [940, 782] width 217 height 122
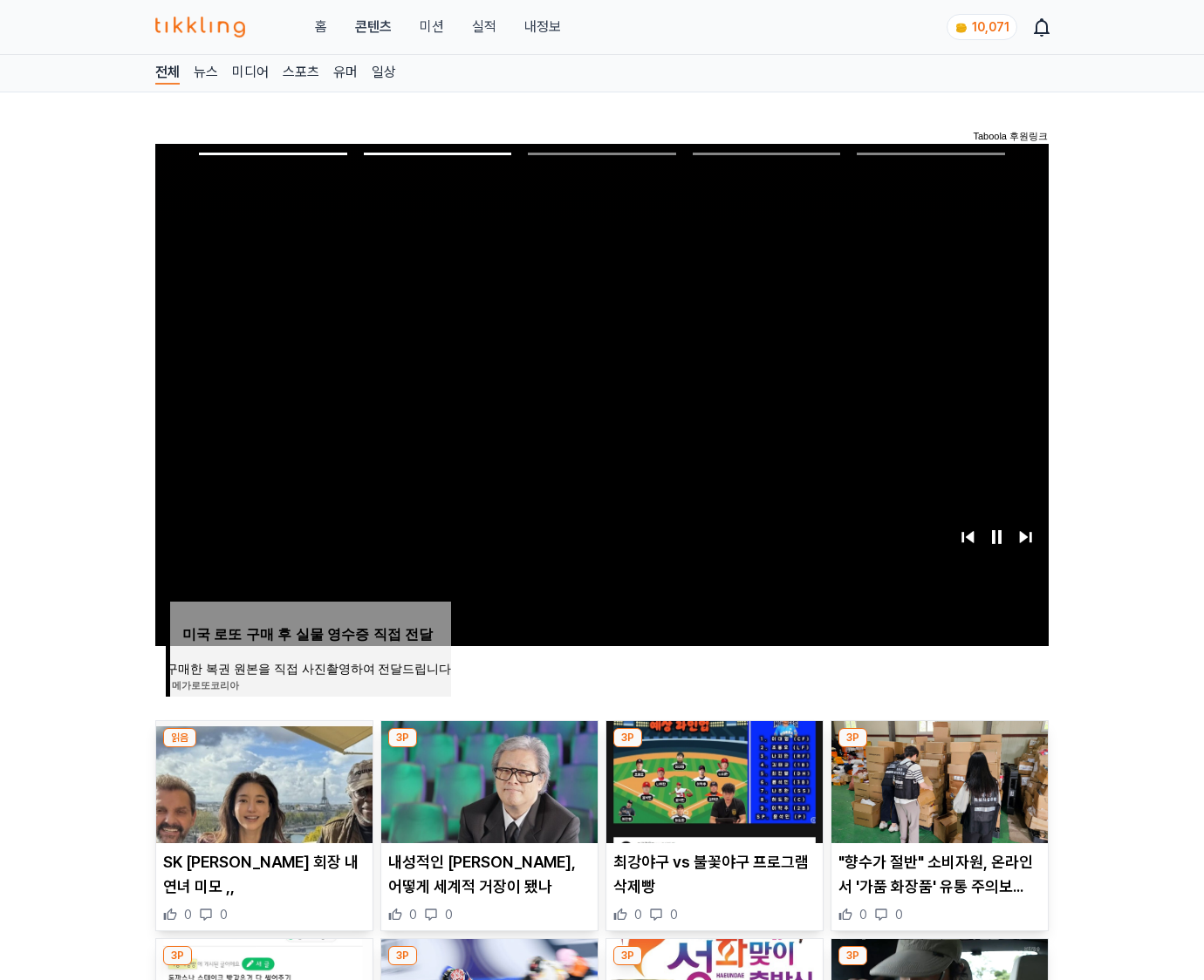
click at [936, 779] on img at bounding box center [940, 782] width 217 height 122
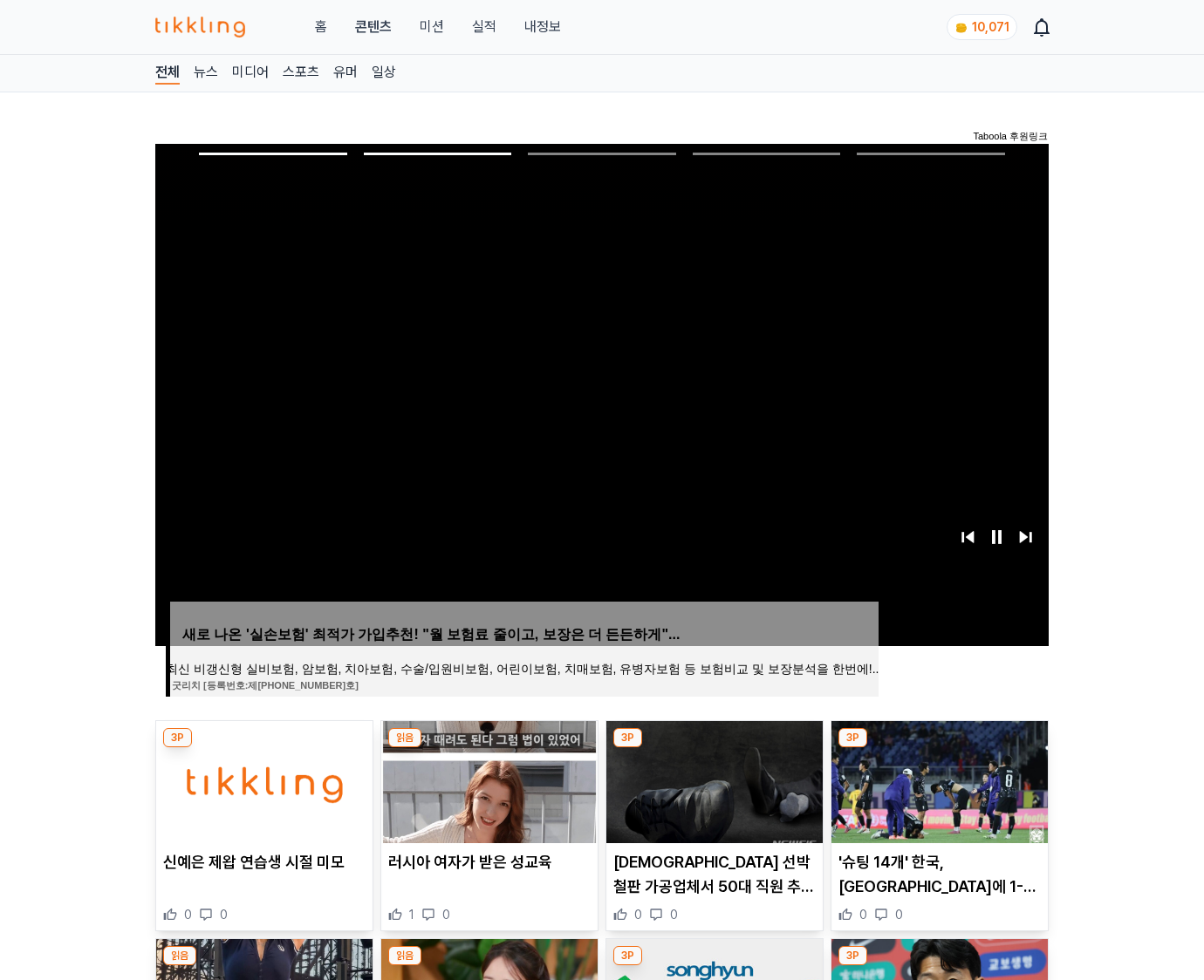
click at [936, 779] on img at bounding box center [940, 782] width 217 height 122
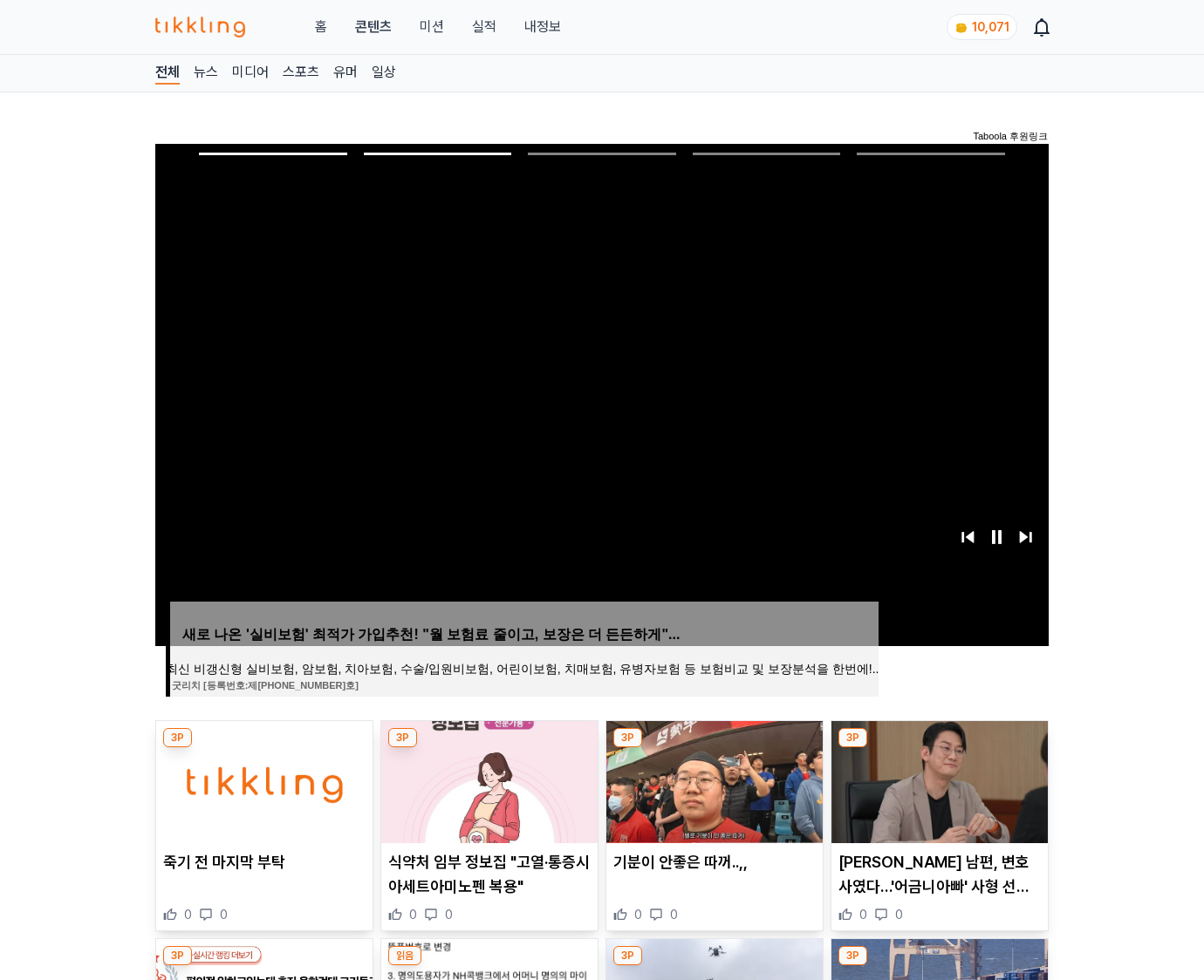
click at [936, 779] on img at bounding box center [940, 782] width 217 height 122
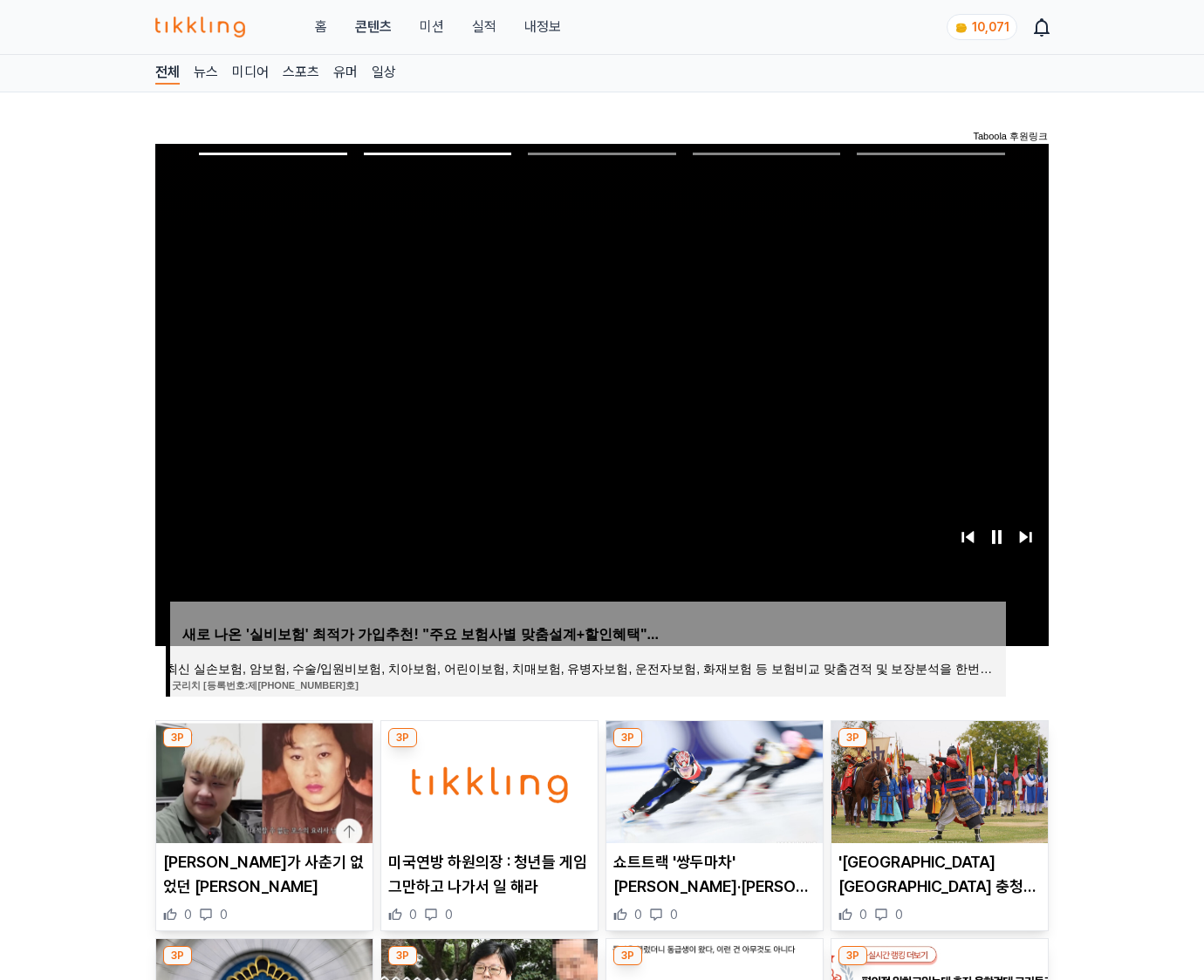
click at [936, 779] on img at bounding box center [940, 782] width 217 height 122
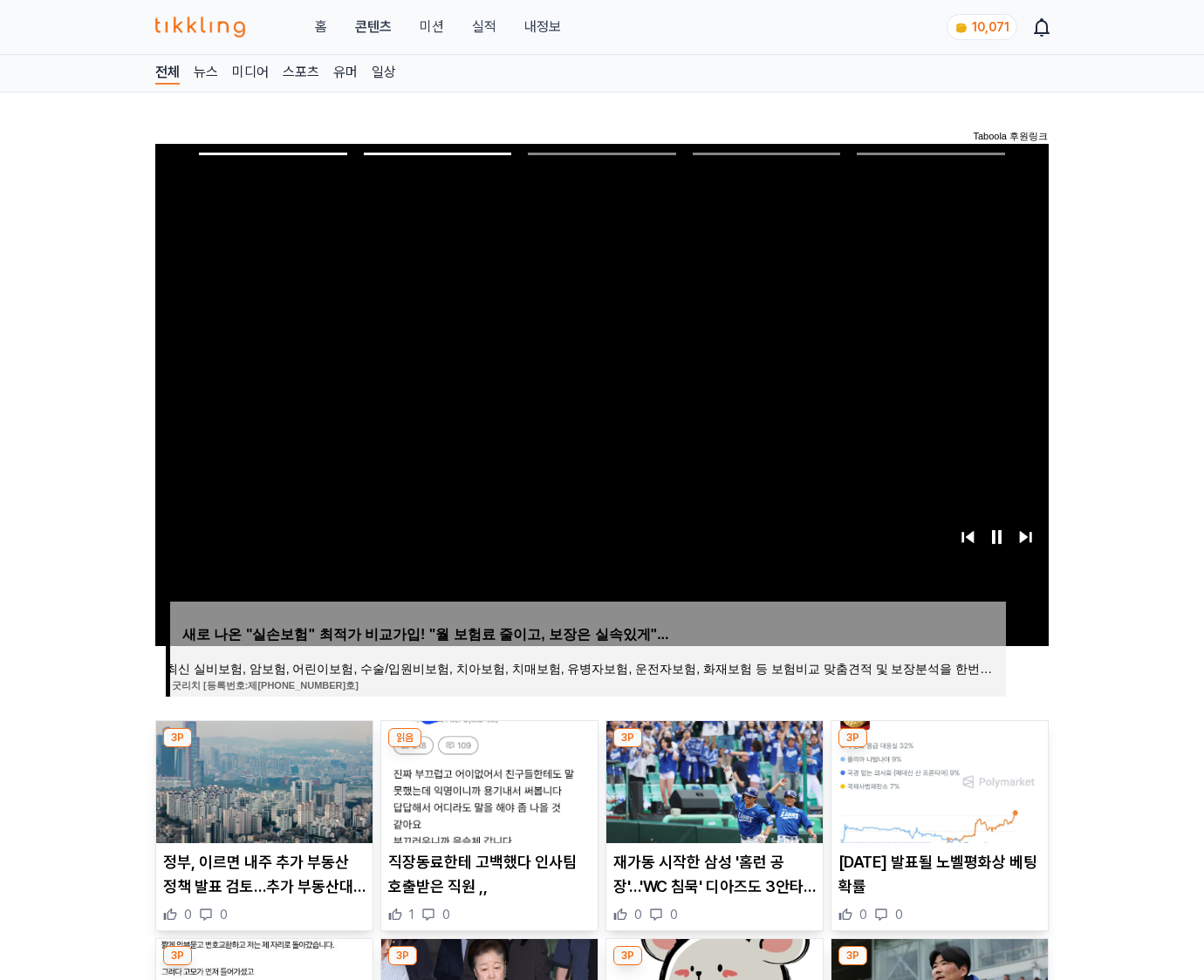
click at [936, 779] on img at bounding box center [940, 782] width 217 height 122
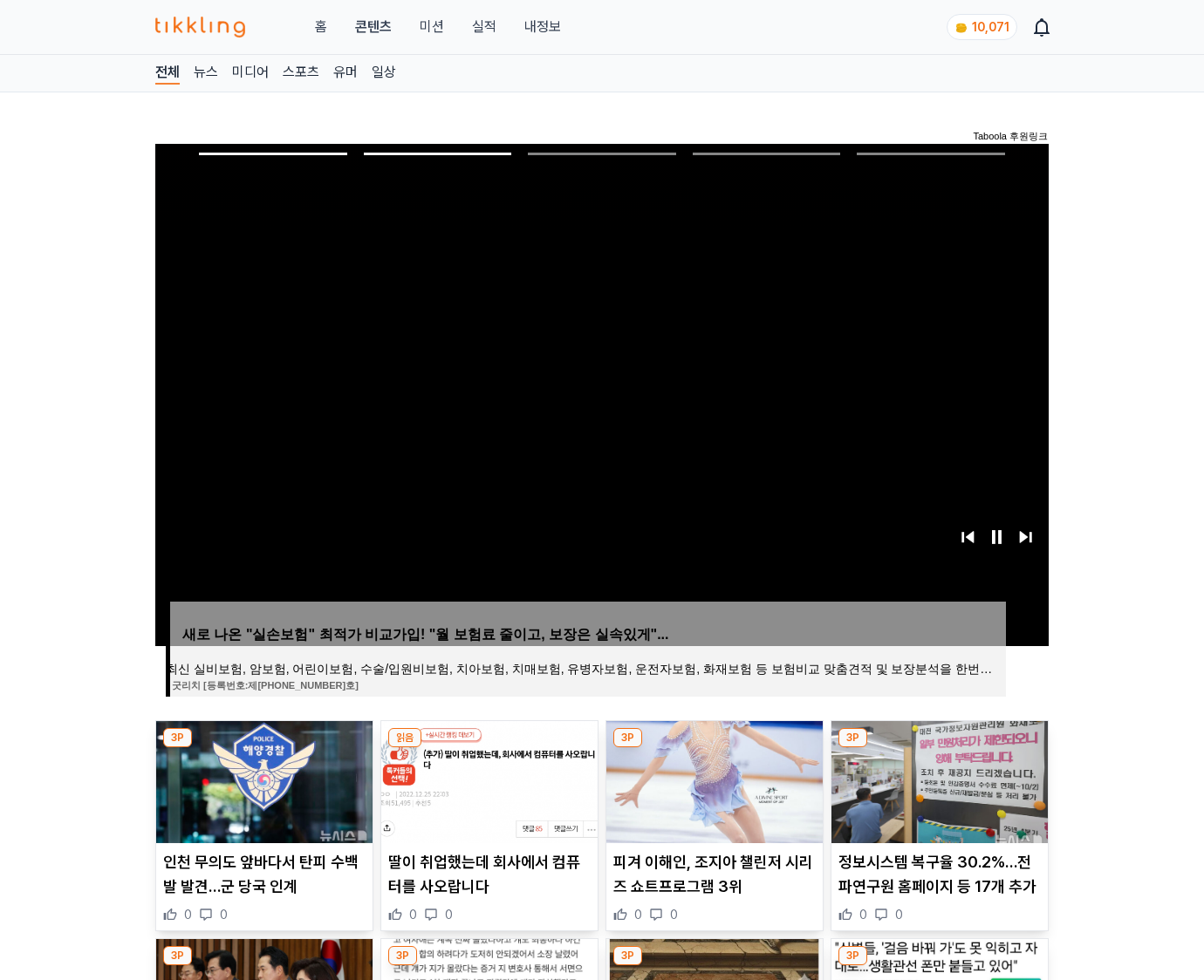
click at [936, 779] on img at bounding box center [940, 782] width 217 height 122
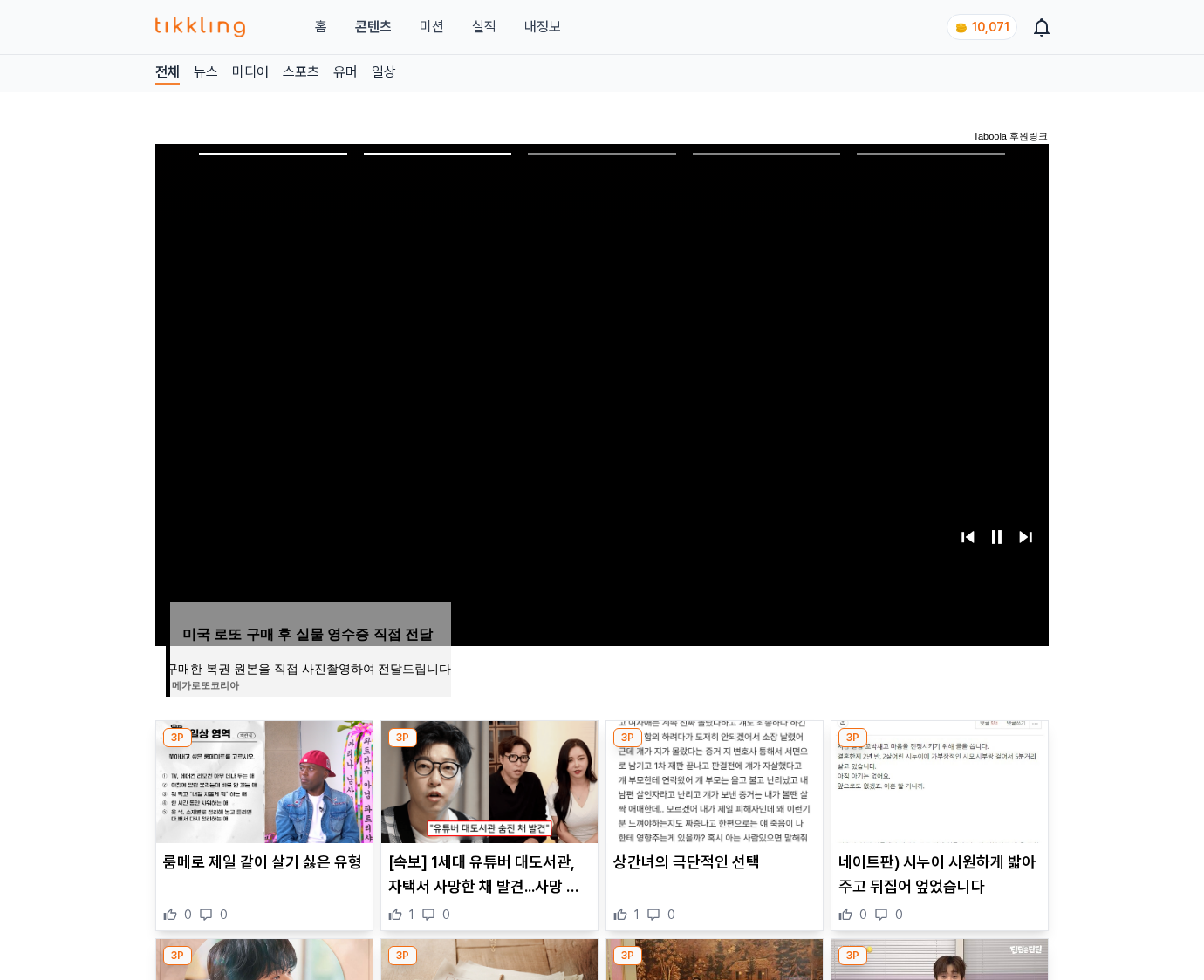
click at [936, 779] on img at bounding box center [940, 782] width 217 height 122
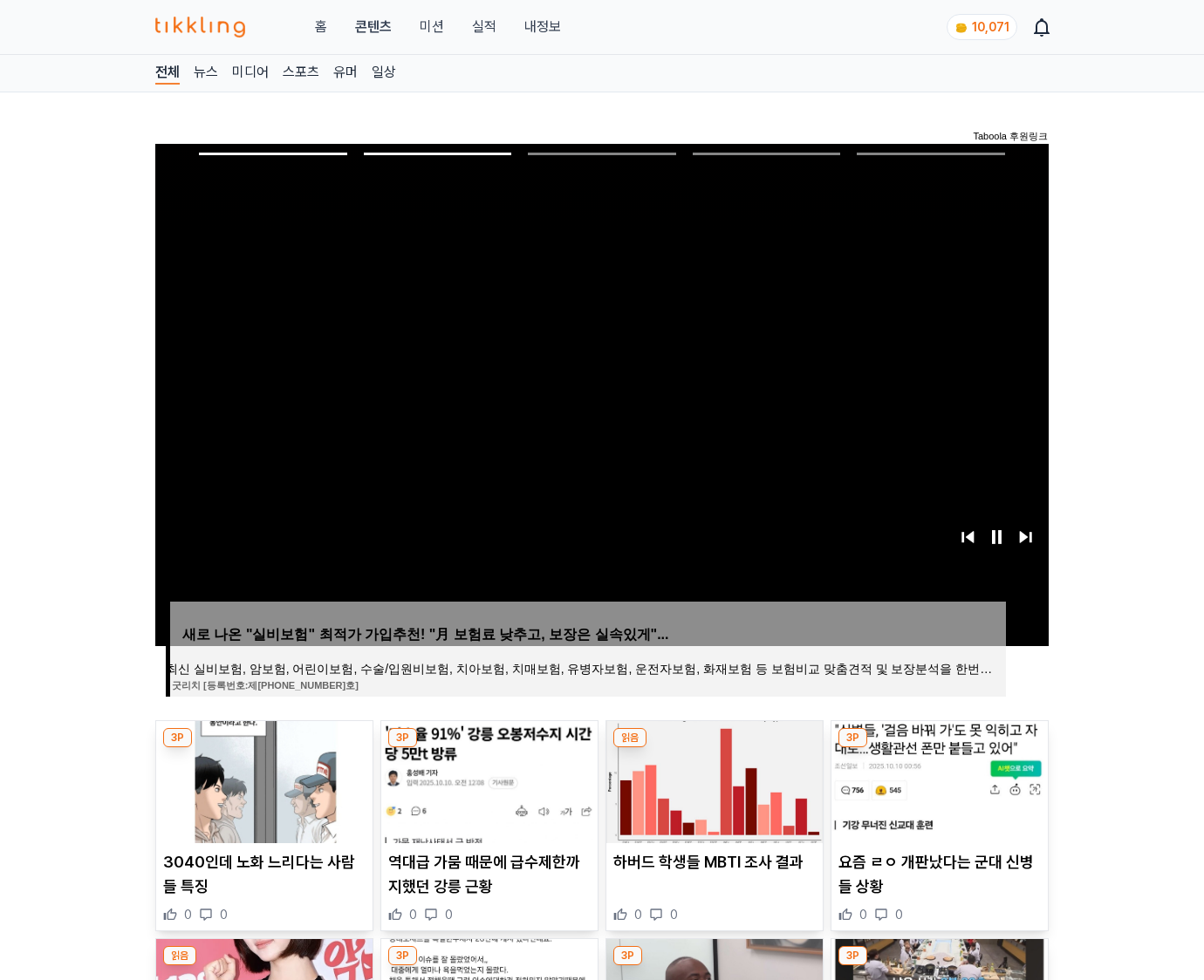
click at [936, 779] on img at bounding box center [940, 782] width 217 height 122
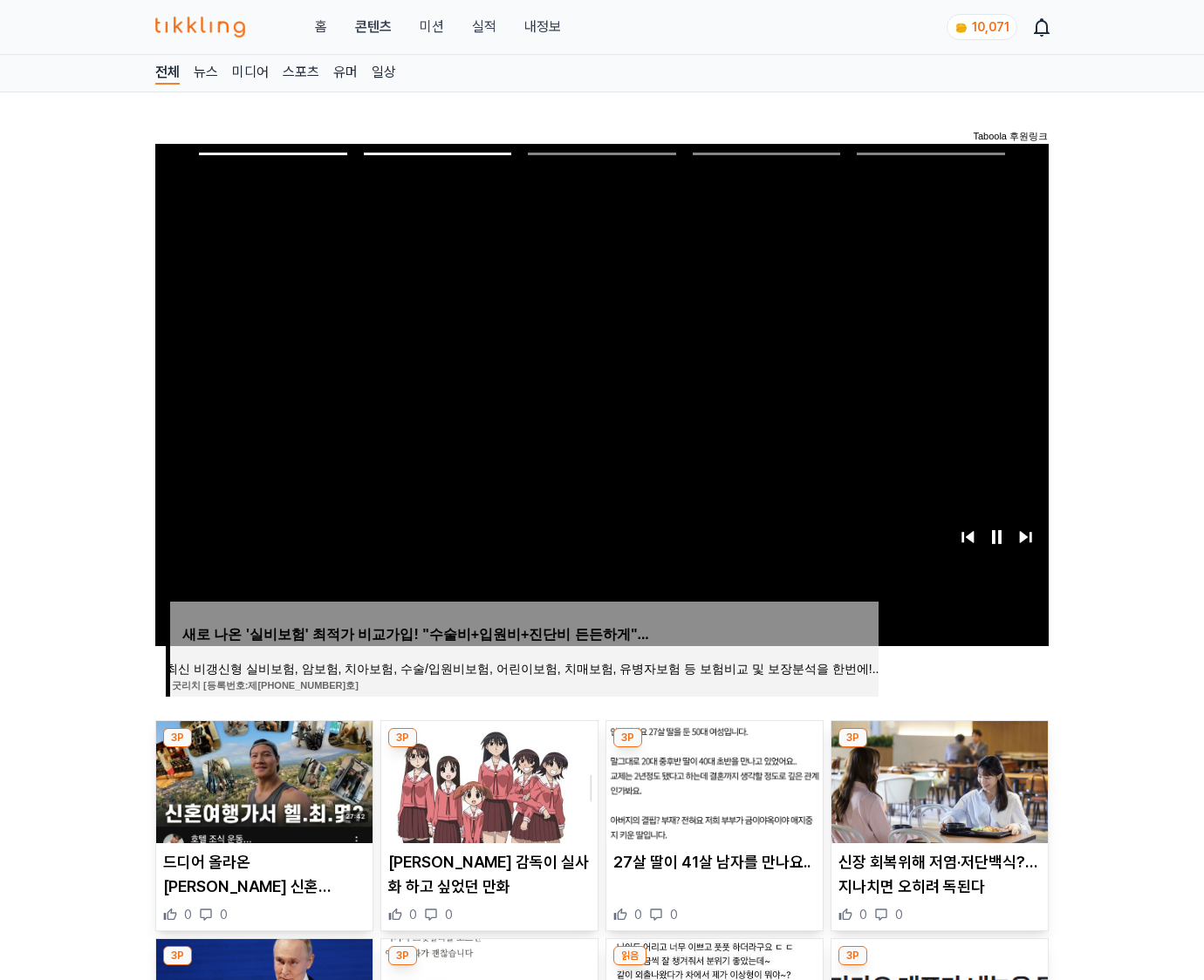
click at [936, 779] on img at bounding box center [940, 782] width 217 height 122
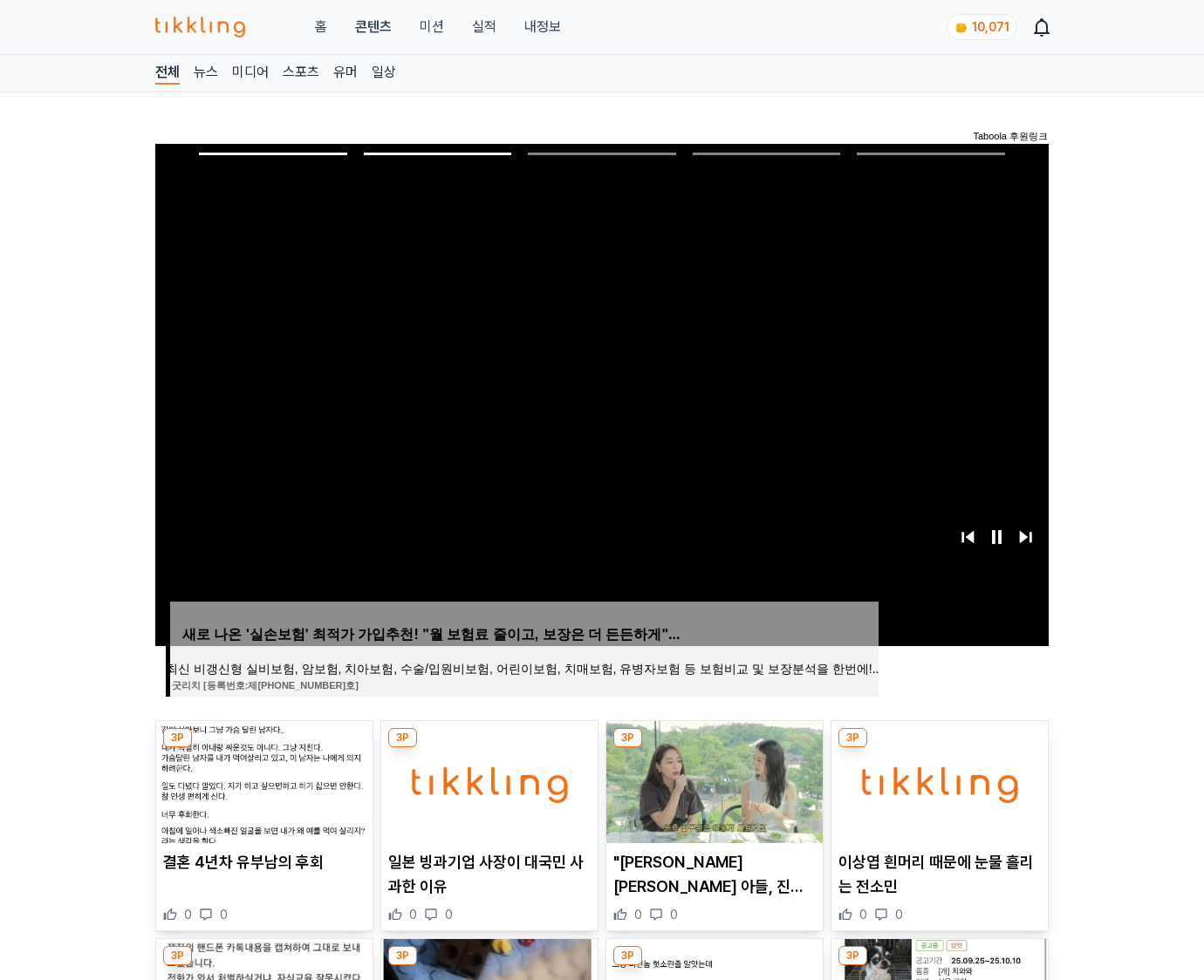
click at [936, 779] on img at bounding box center [940, 782] width 217 height 122
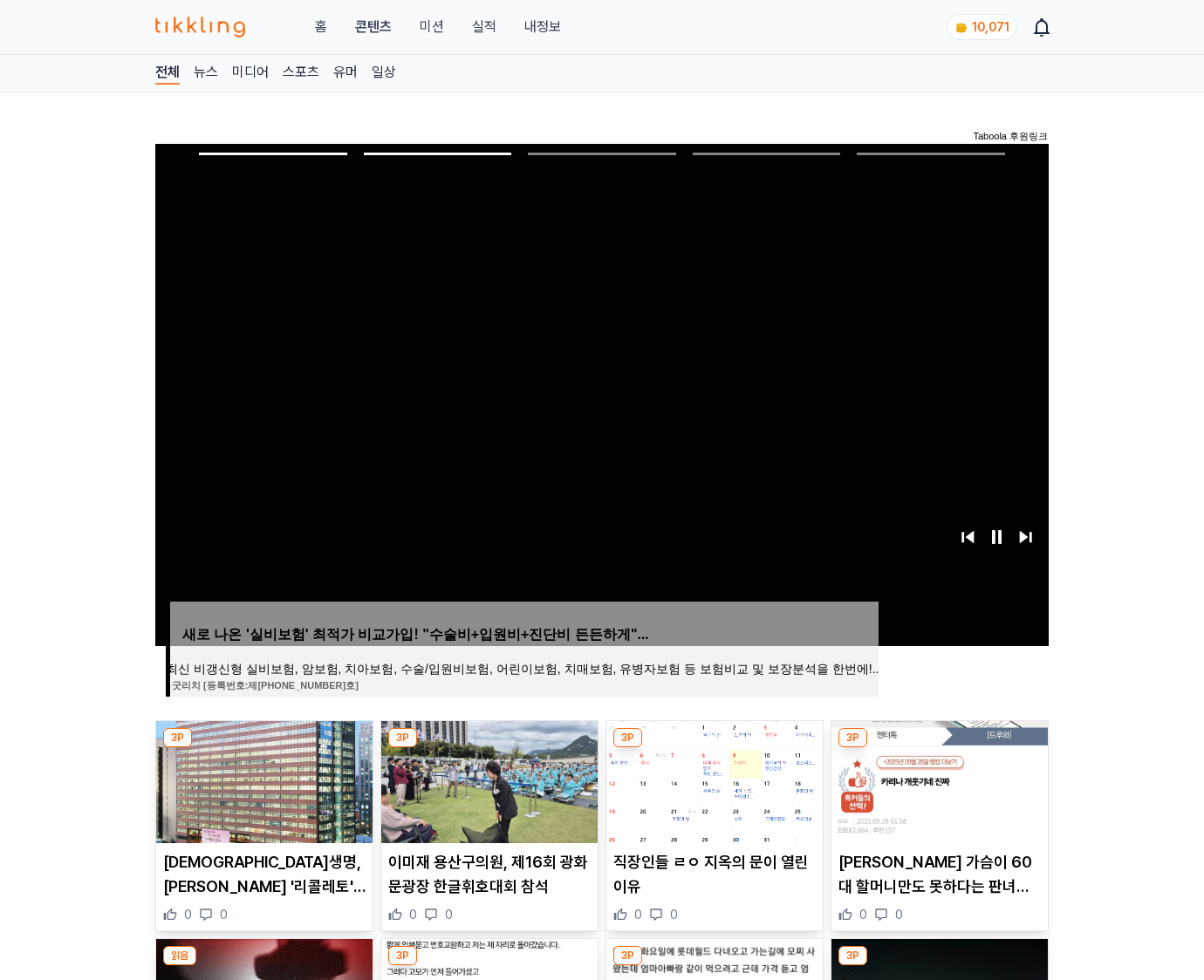
click at [936, 779] on img at bounding box center [940, 782] width 217 height 122
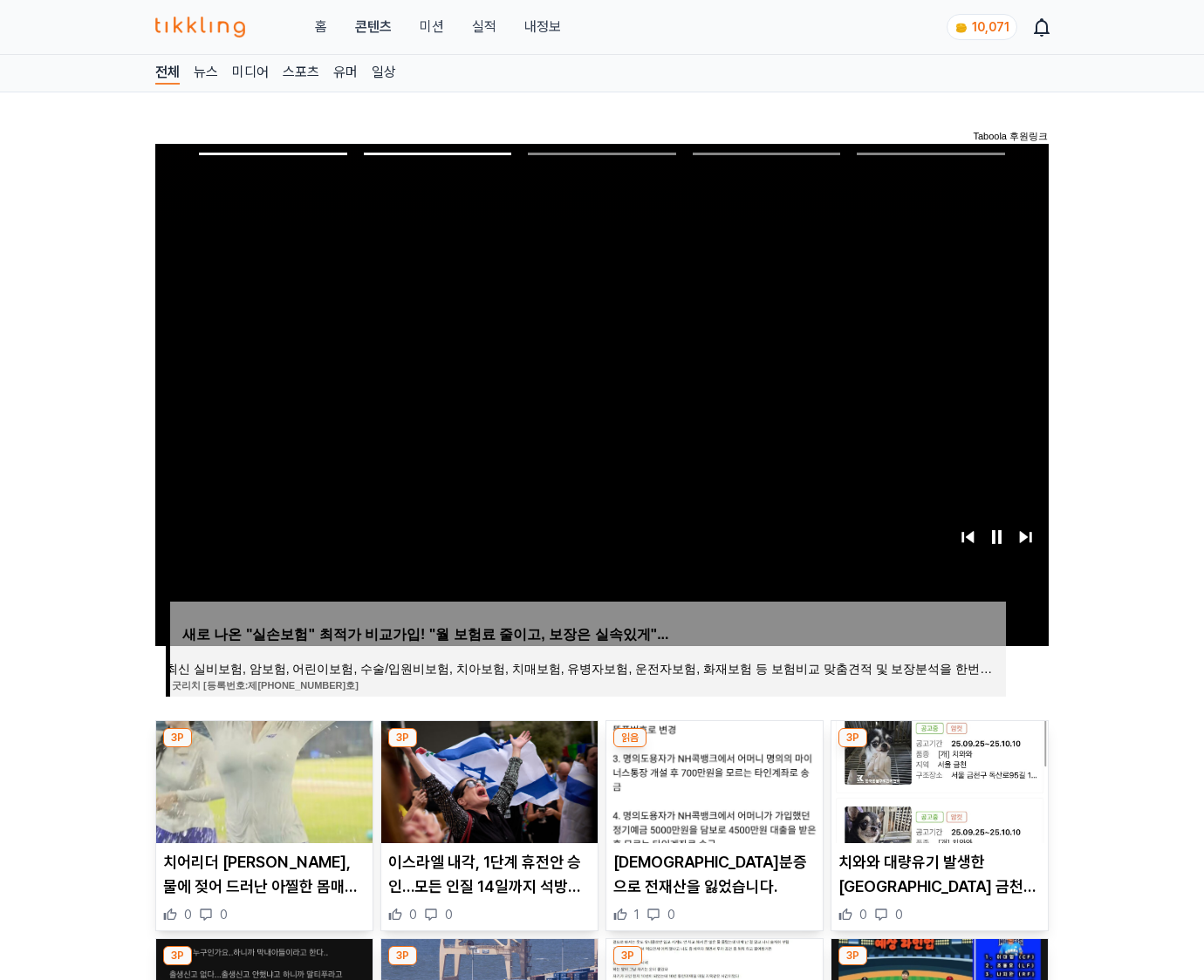
click at [936, 779] on img at bounding box center [940, 782] width 217 height 122
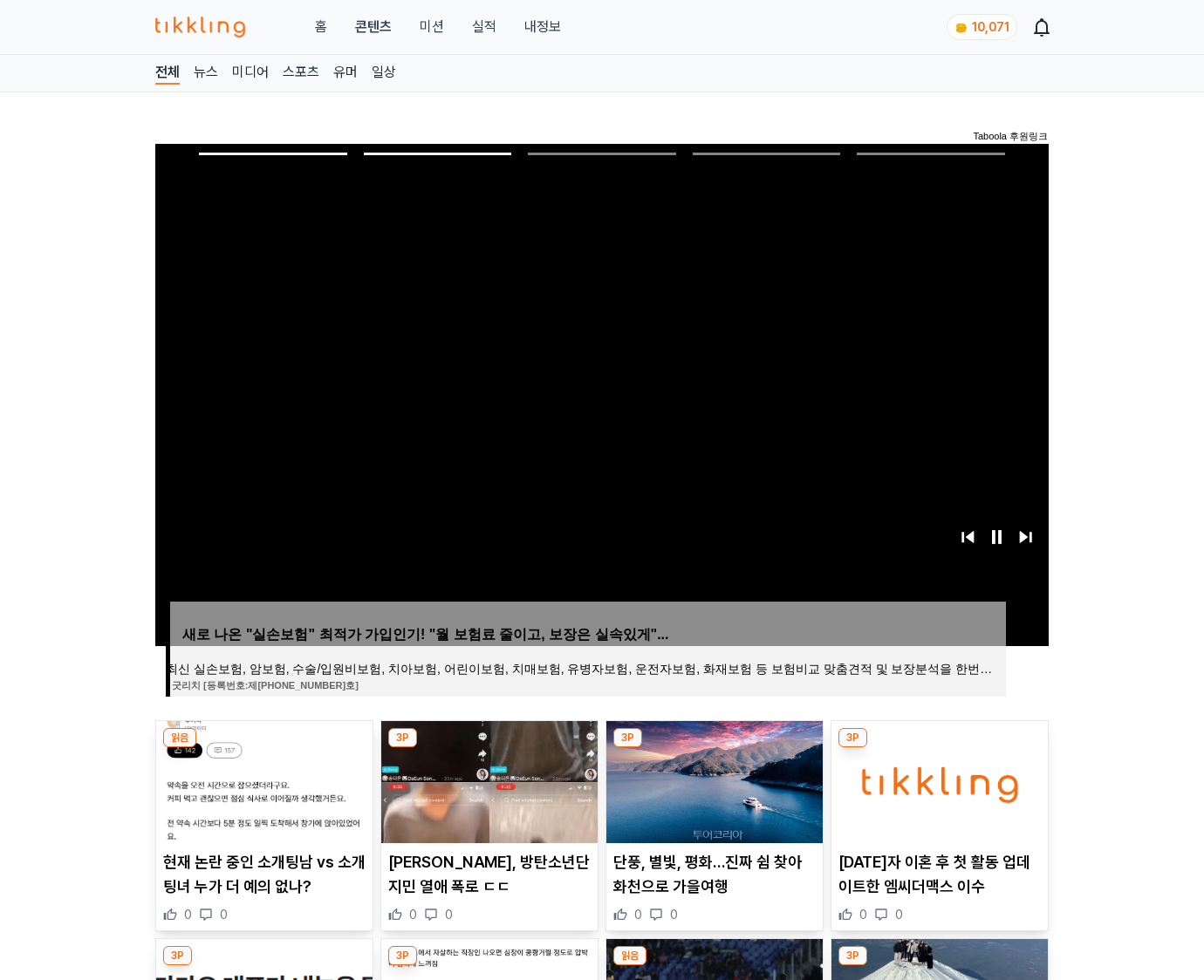
click at [936, 779] on img at bounding box center [940, 782] width 217 height 122
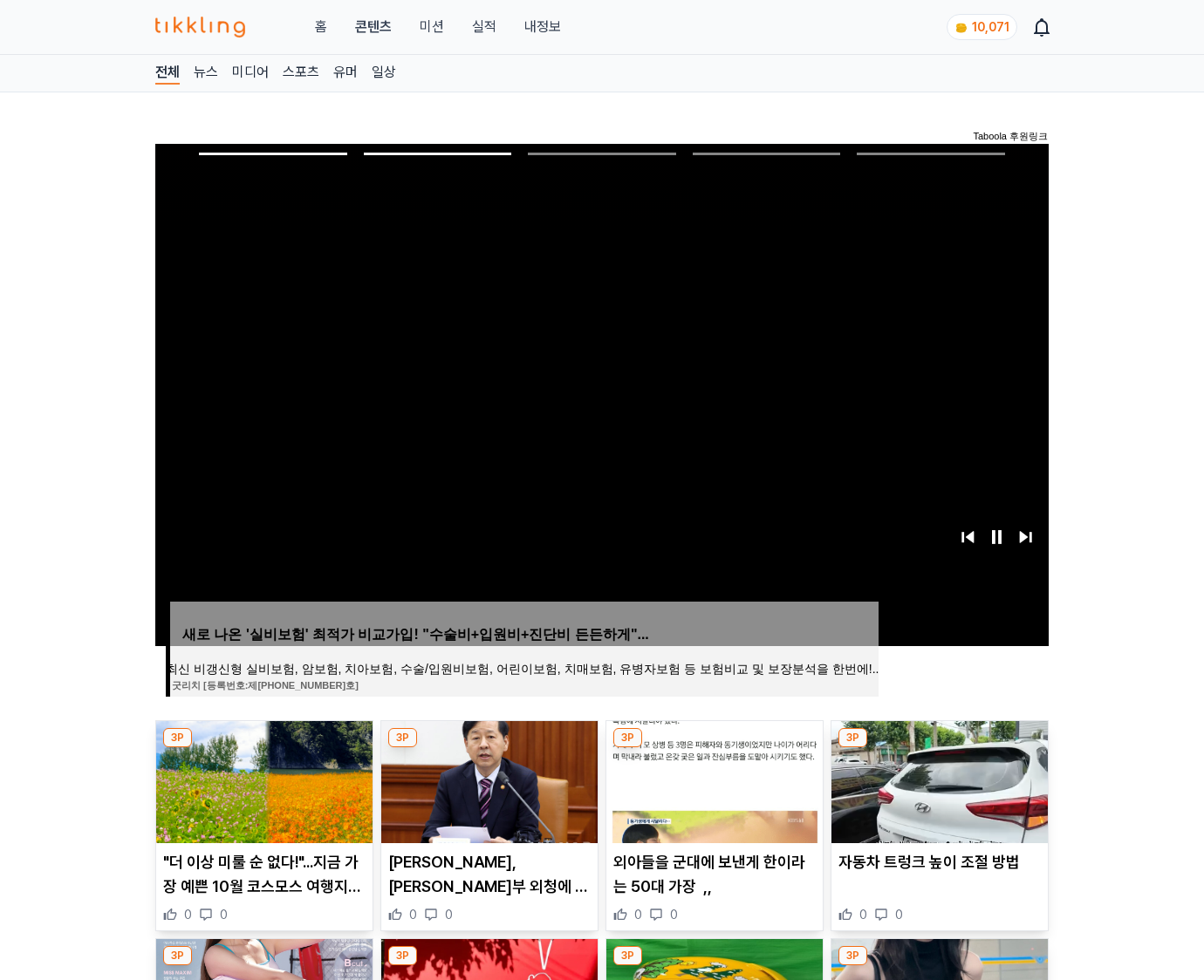
click at [936, 779] on img at bounding box center [940, 782] width 217 height 122
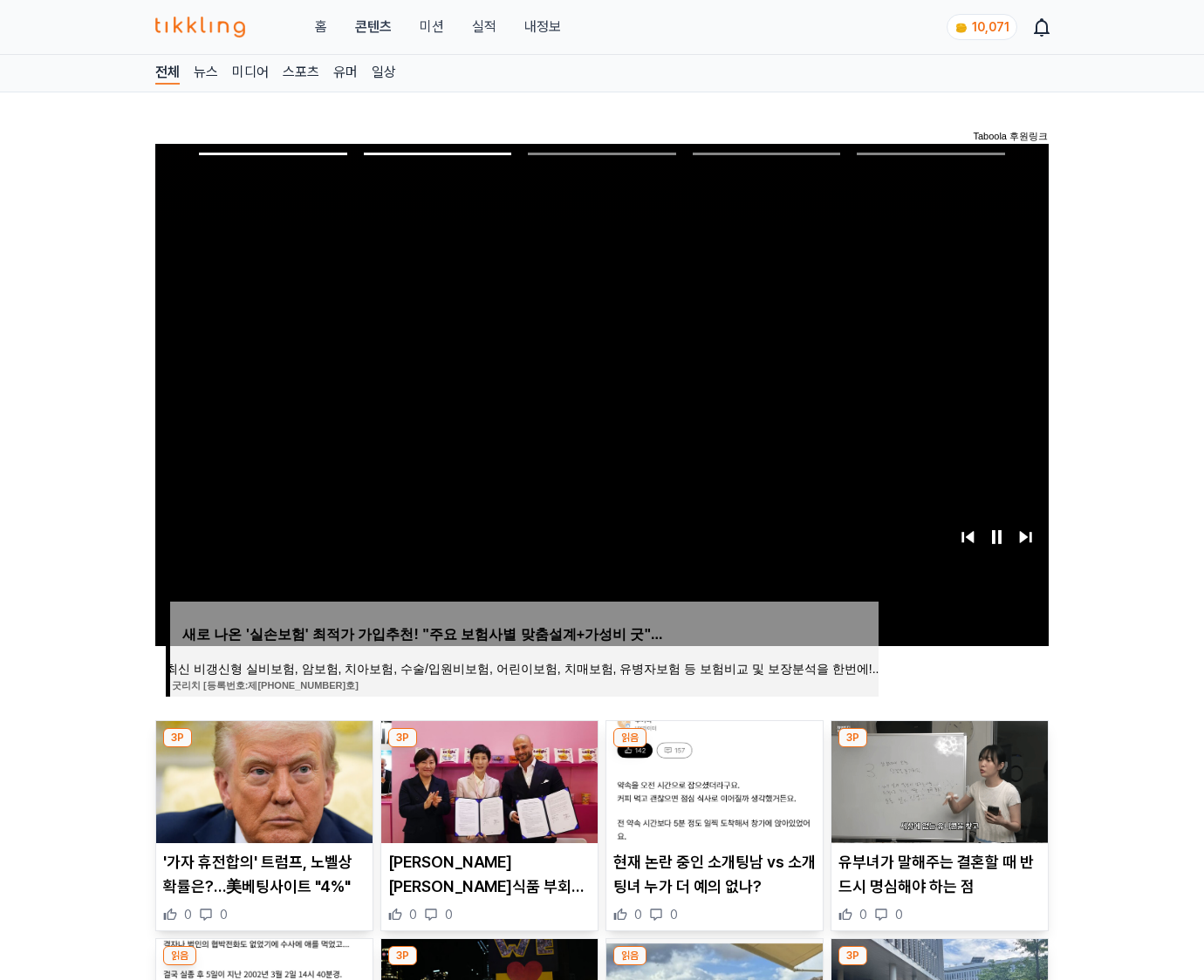
click at [936, 779] on img at bounding box center [940, 782] width 217 height 122
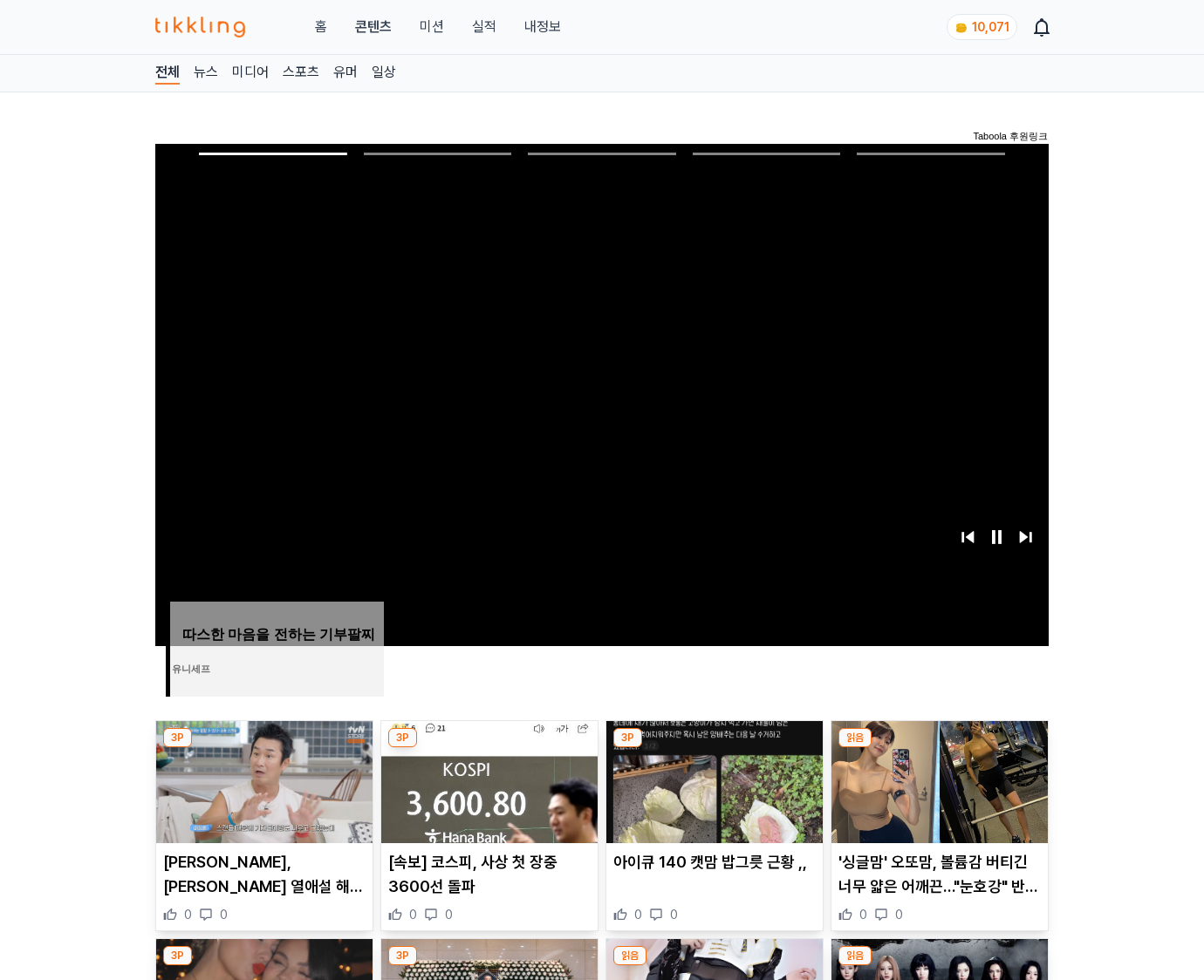
click at [936, 779] on img at bounding box center [940, 782] width 217 height 122
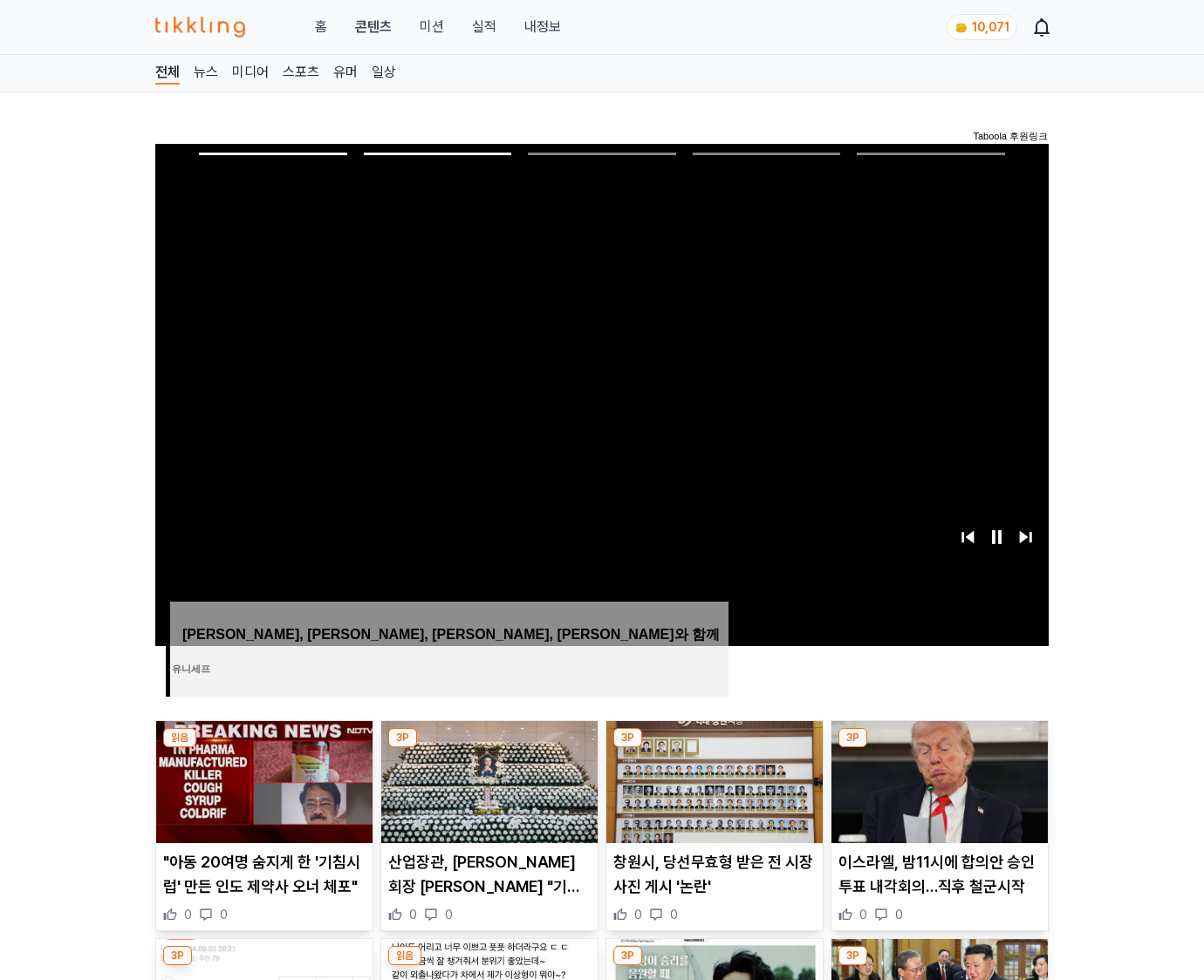
click at [936, 779] on img at bounding box center [940, 782] width 217 height 122
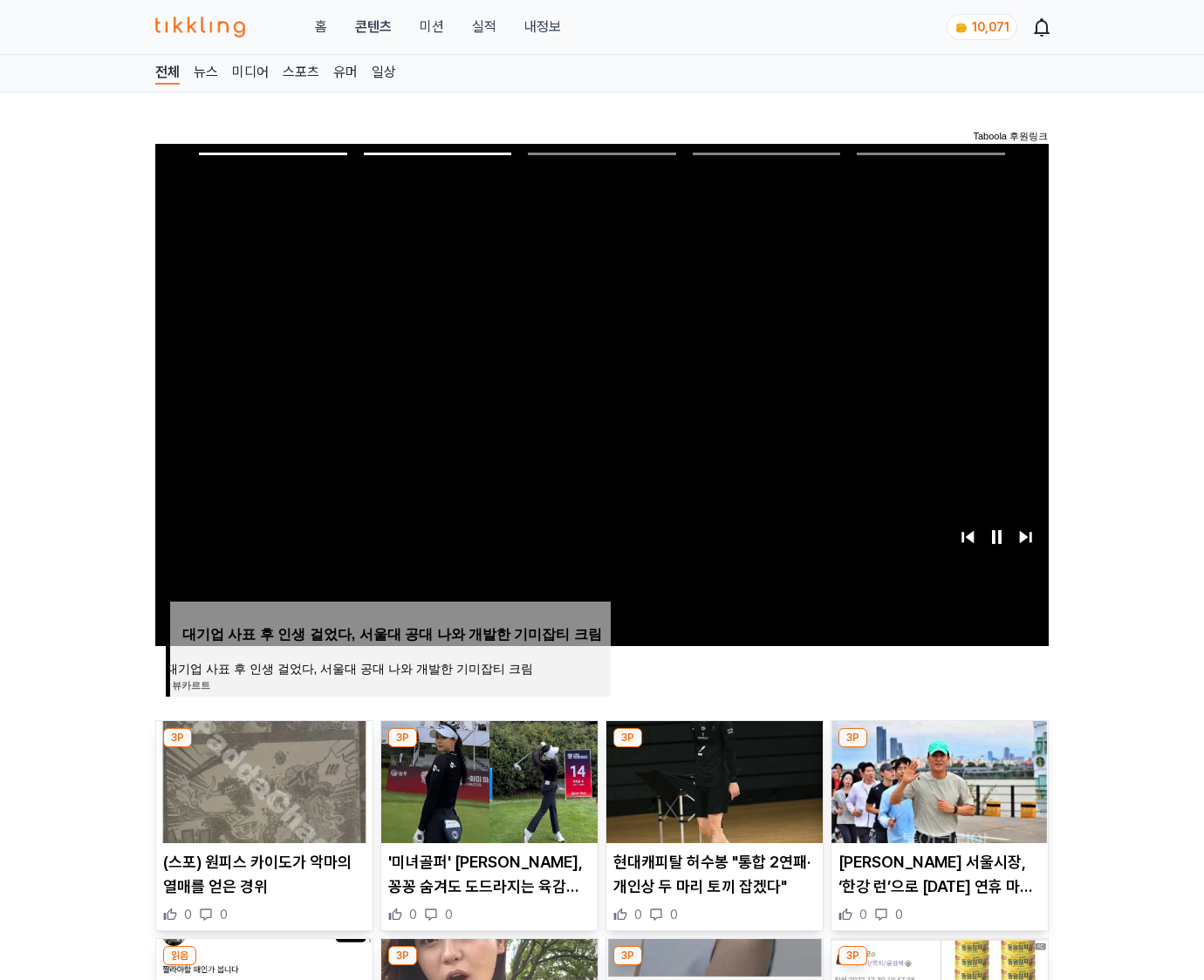
click at [936, 779] on img at bounding box center [940, 782] width 217 height 122
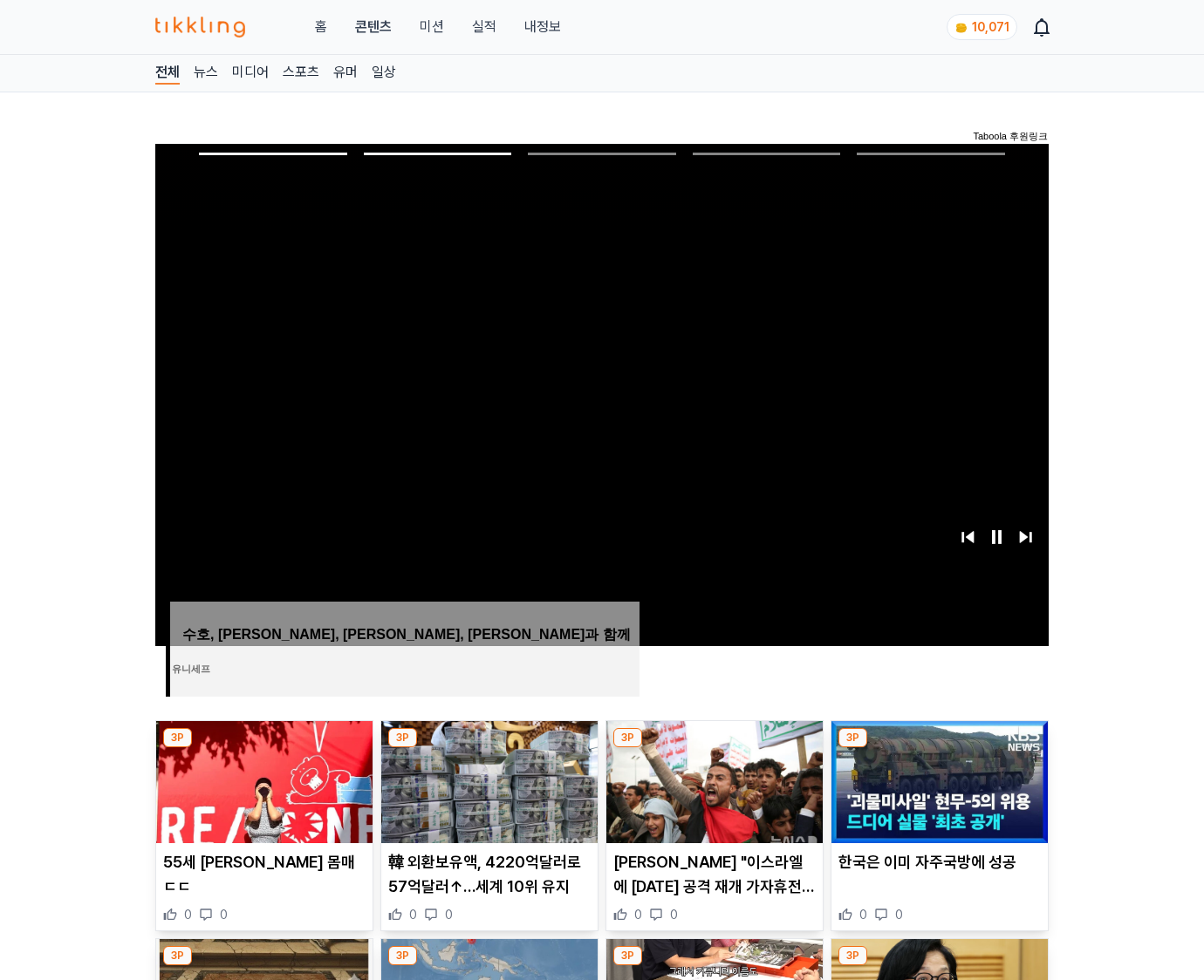
click at [936, 779] on img at bounding box center [940, 782] width 217 height 122
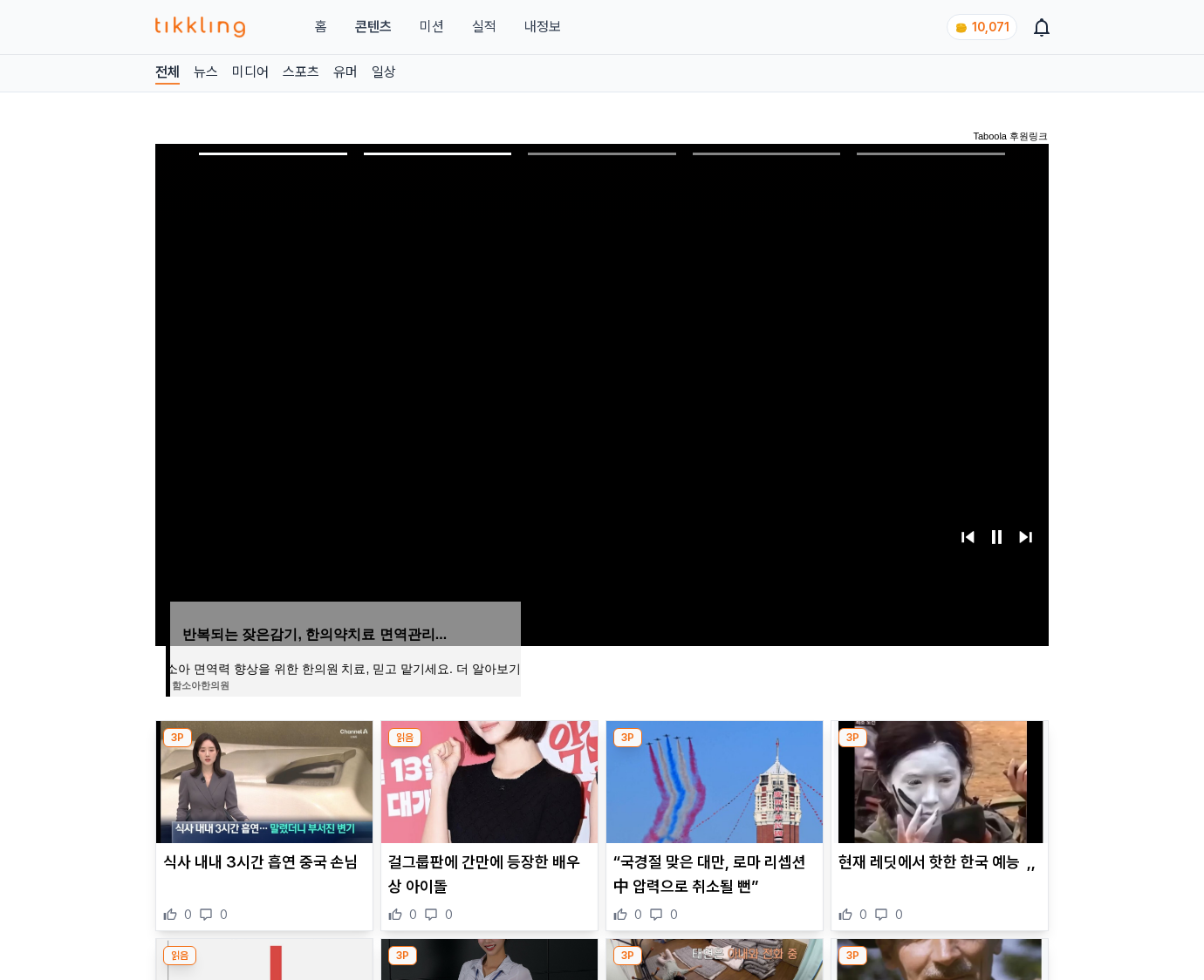
click at [936, 779] on img at bounding box center [940, 782] width 217 height 122
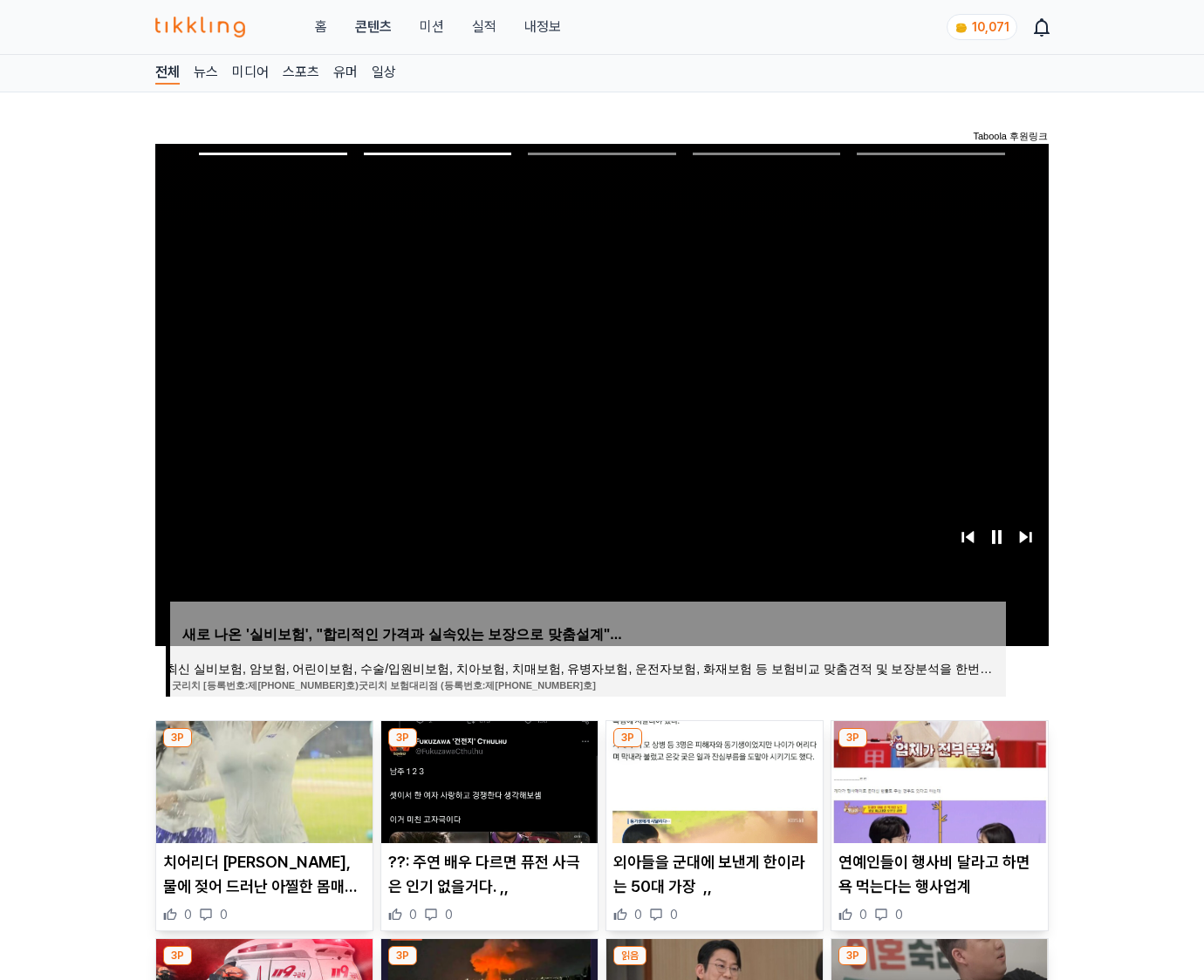
click at [936, 779] on img at bounding box center [940, 782] width 217 height 122
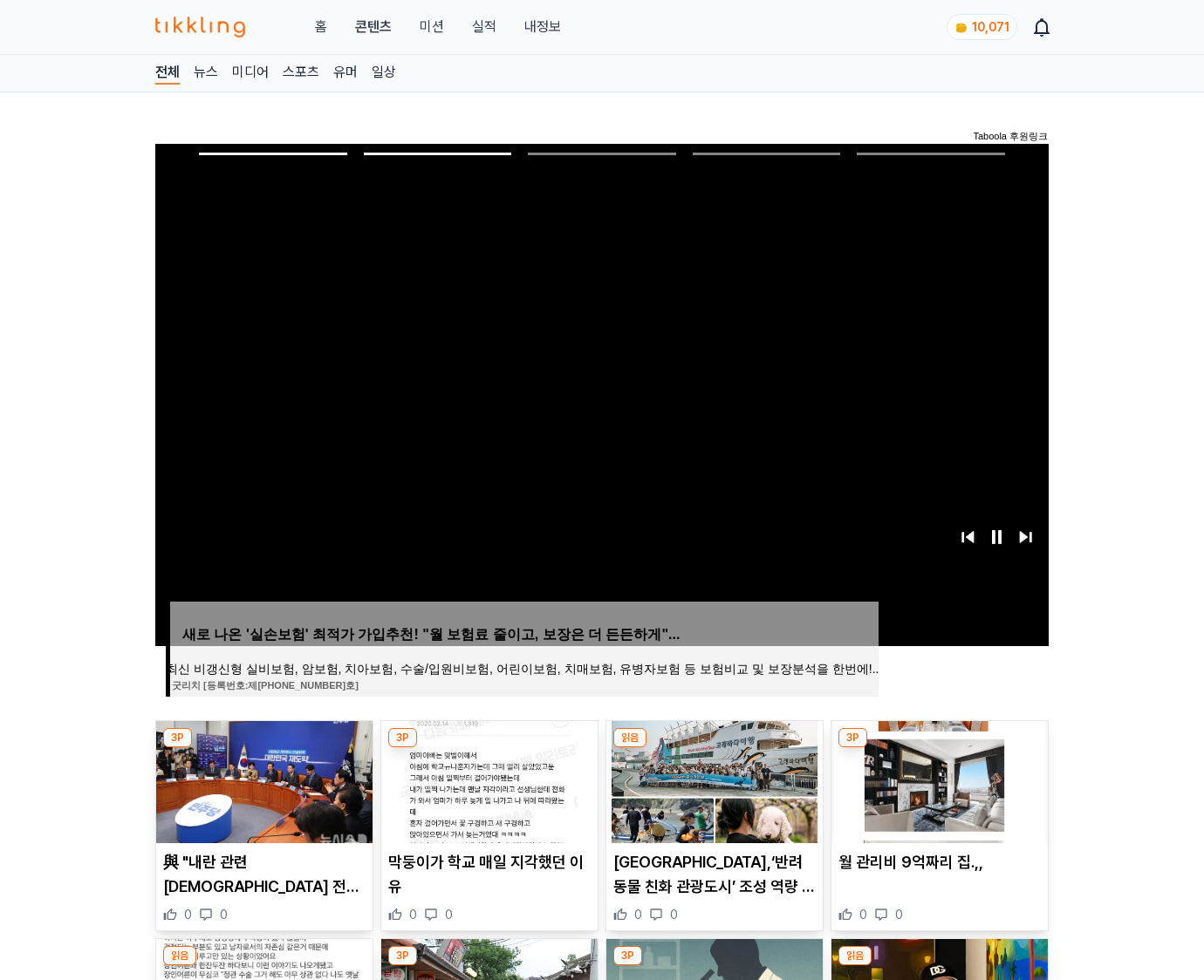
click at [936, 779] on img at bounding box center [940, 782] width 217 height 122
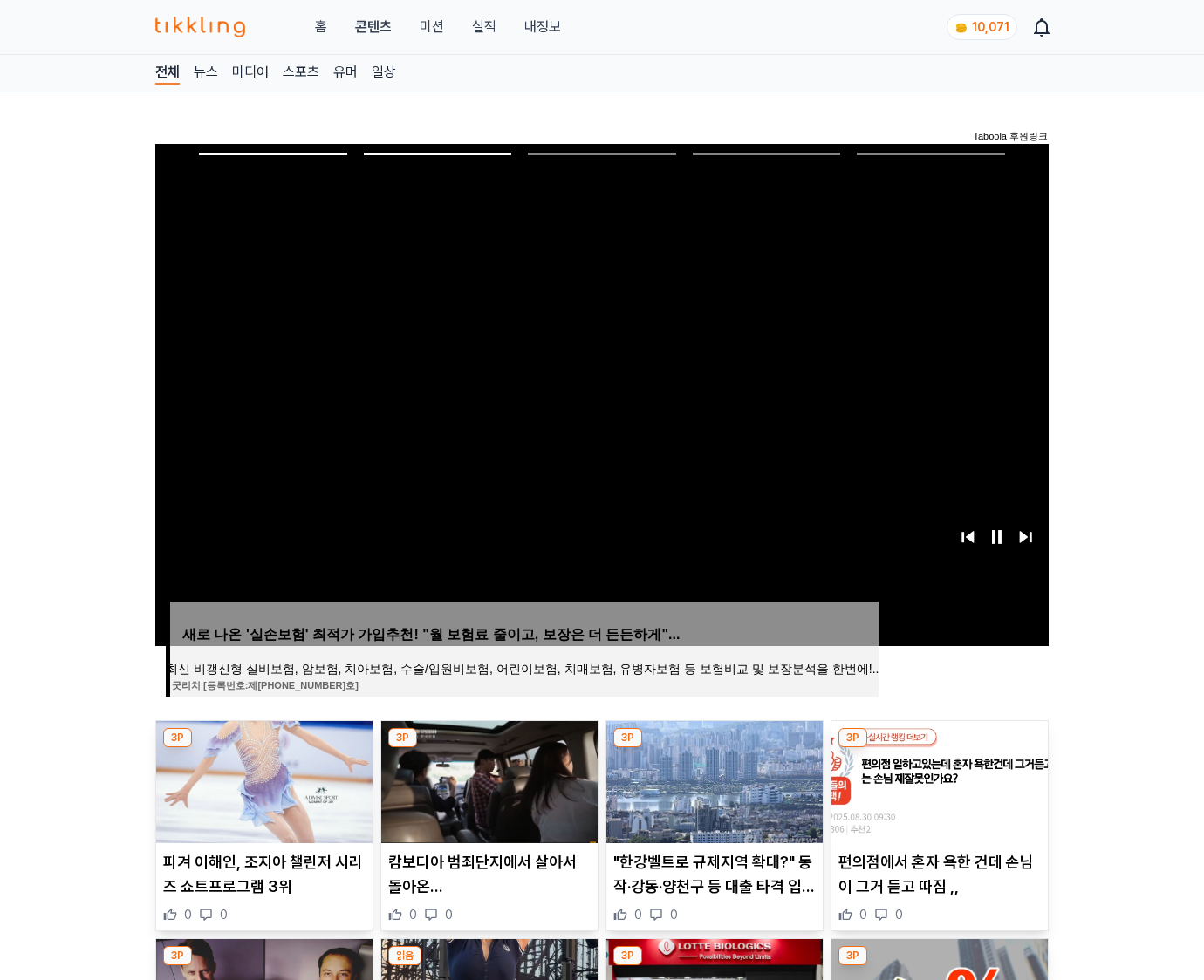
click at [936, 779] on img at bounding box center [940, 782] width 217 height 122
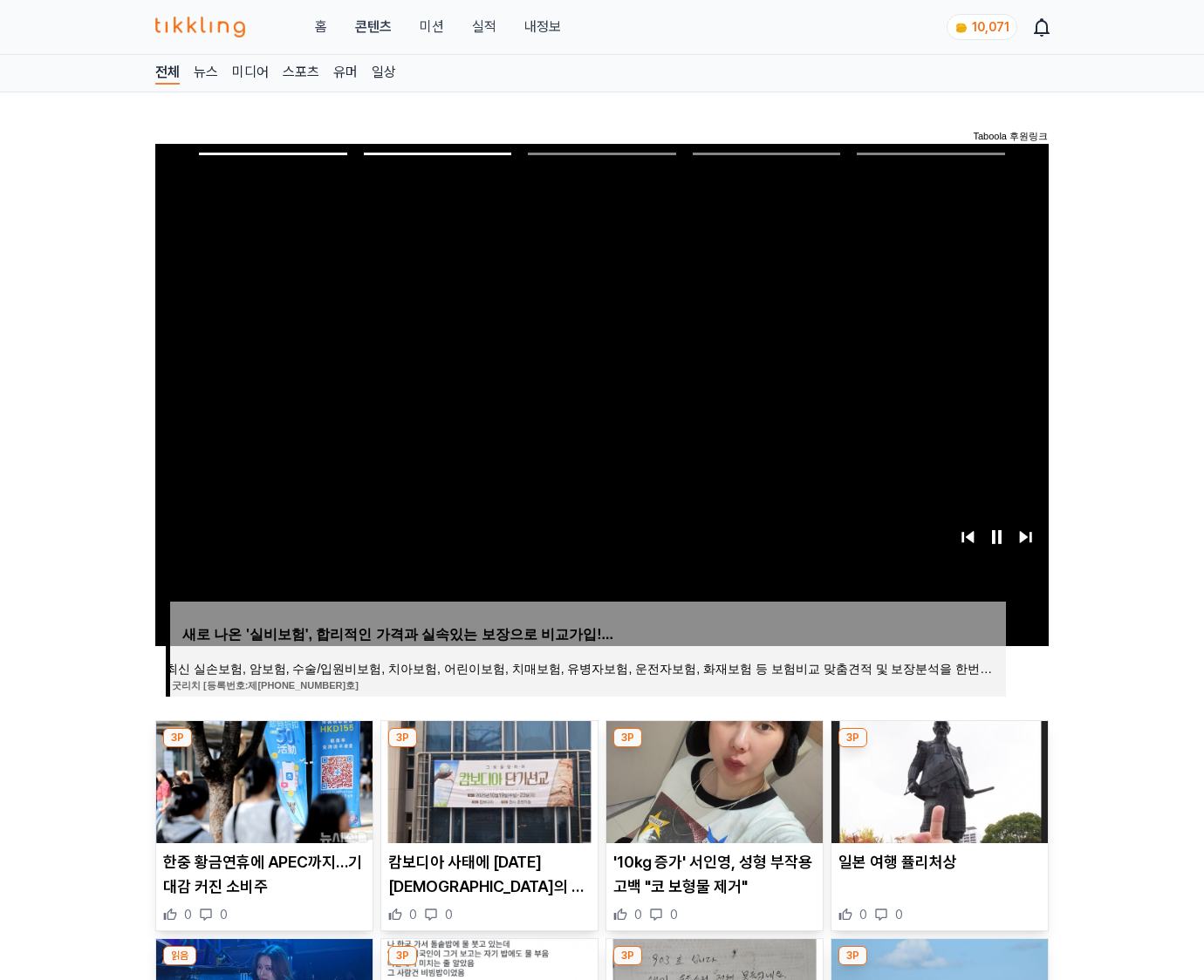
click at [936, 779] on img at bounding box center [940, 782] width 217 height 122
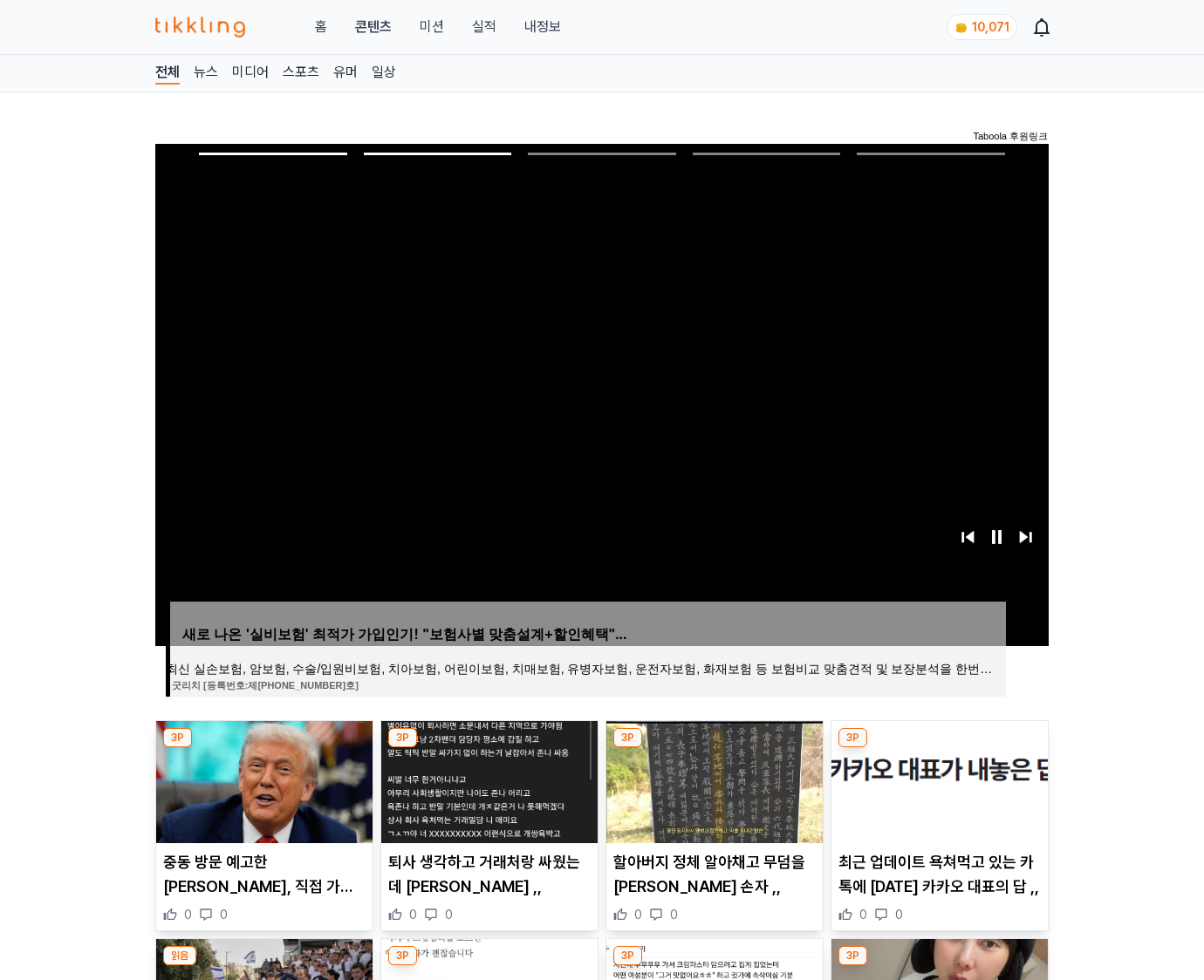
click at [936, 779] on img at bounding box center [940, 782] width 217 height 122
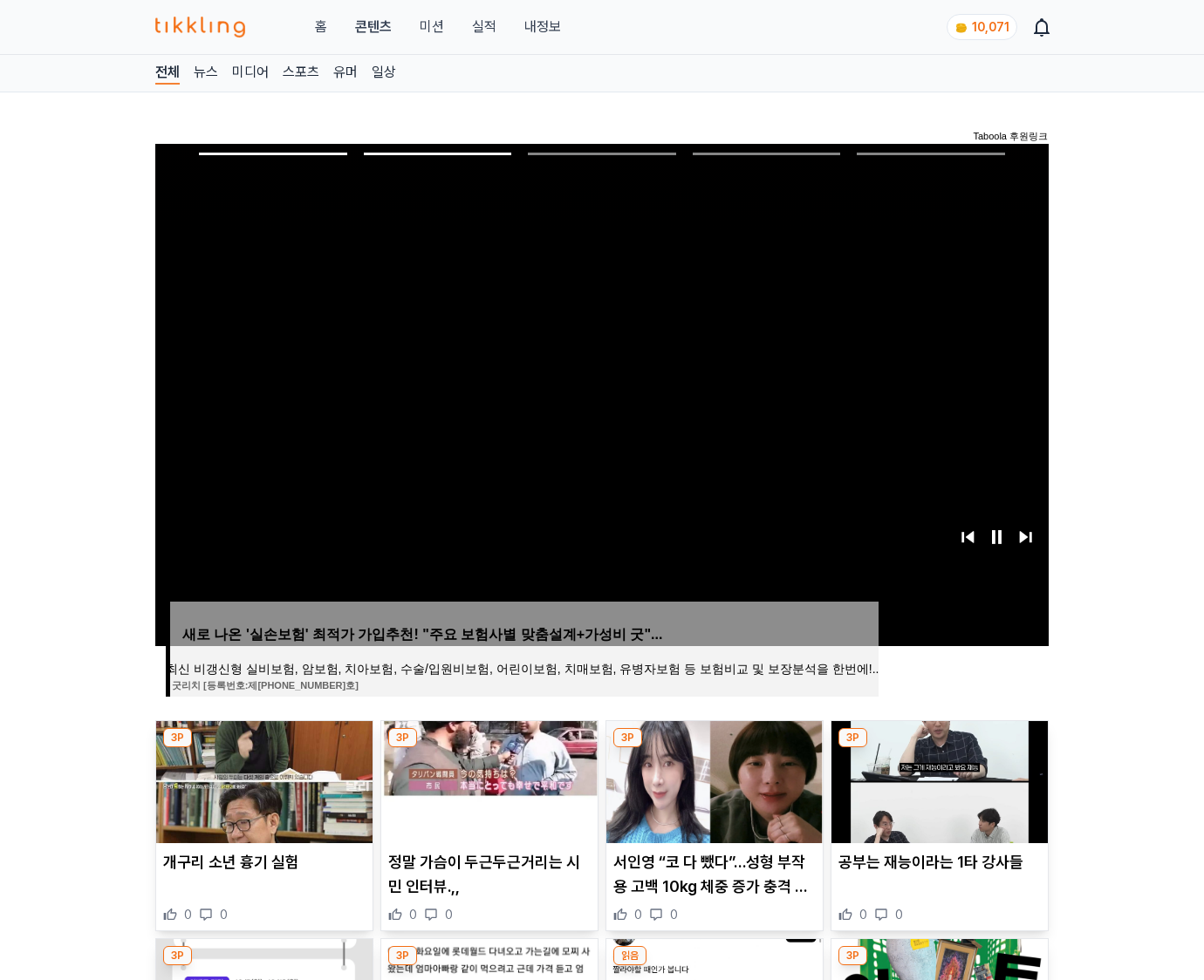
click at [936, 779] on img at bounding box center [940, 782] width 217 height 122
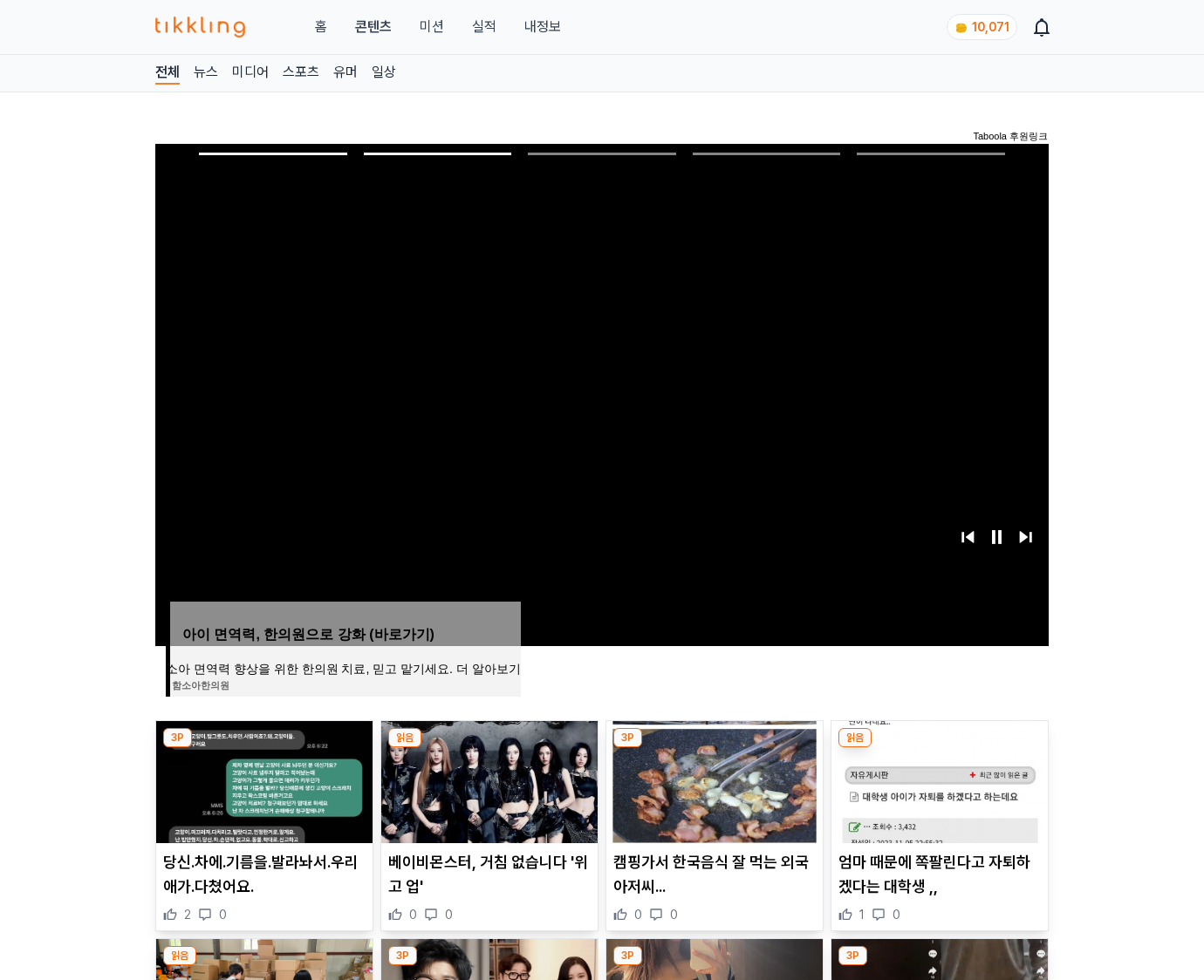
click at [936, 779] on img at bounding box center [940, 782] width 217 height 122
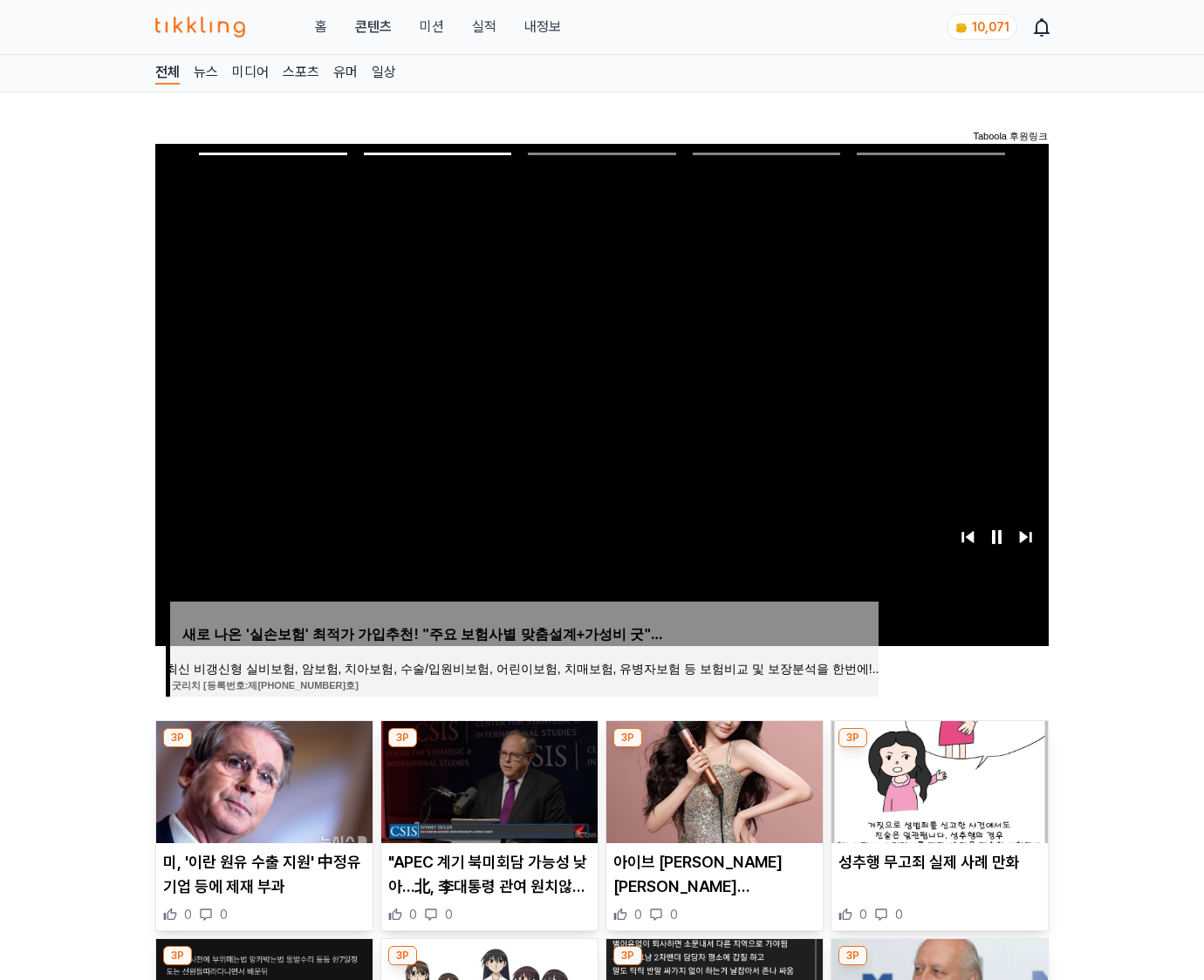
click at [936, 779] on img at bounding box center [940, 782] width 217 height 122
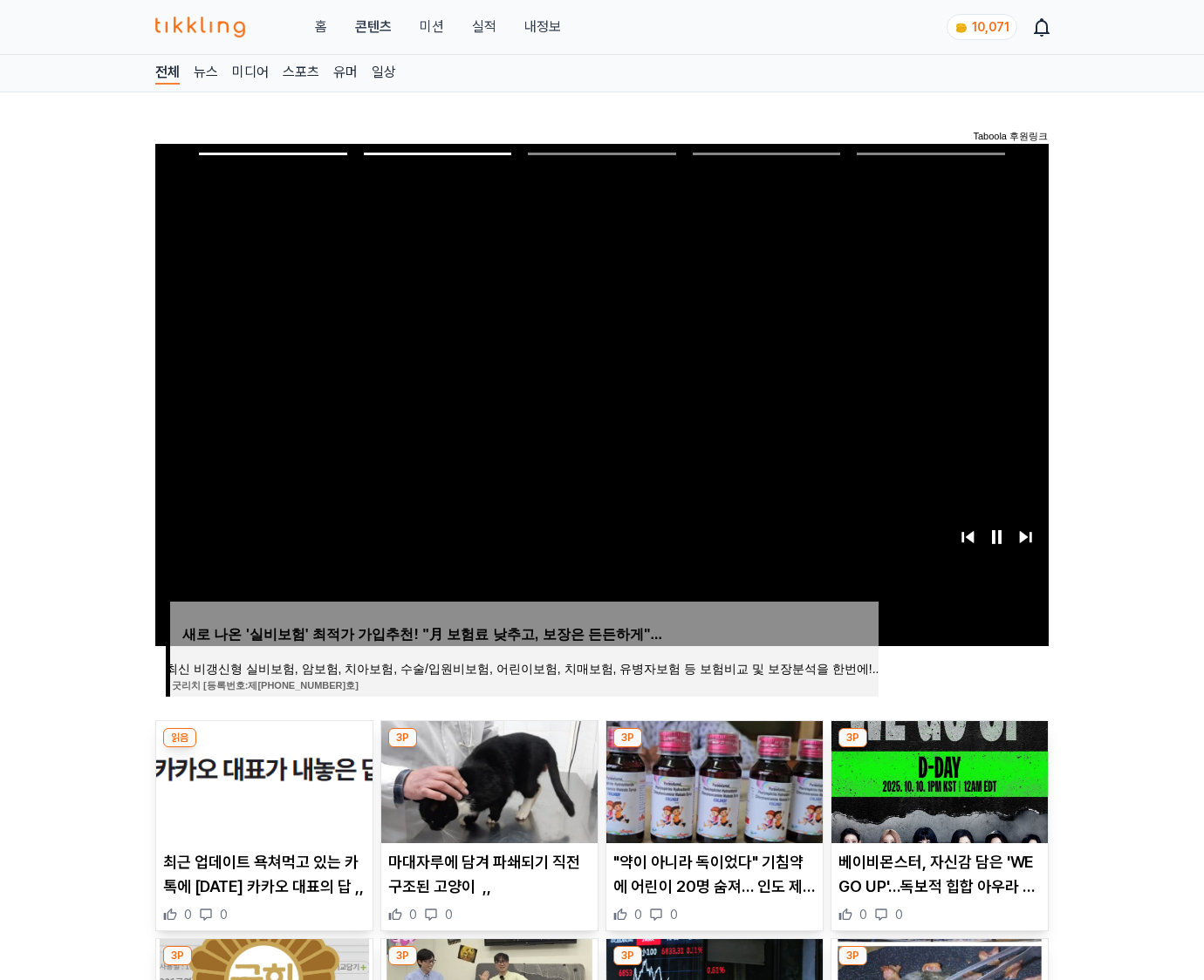
click at [936, 779] on img at bounding box center [940, 782] width 217 height 122
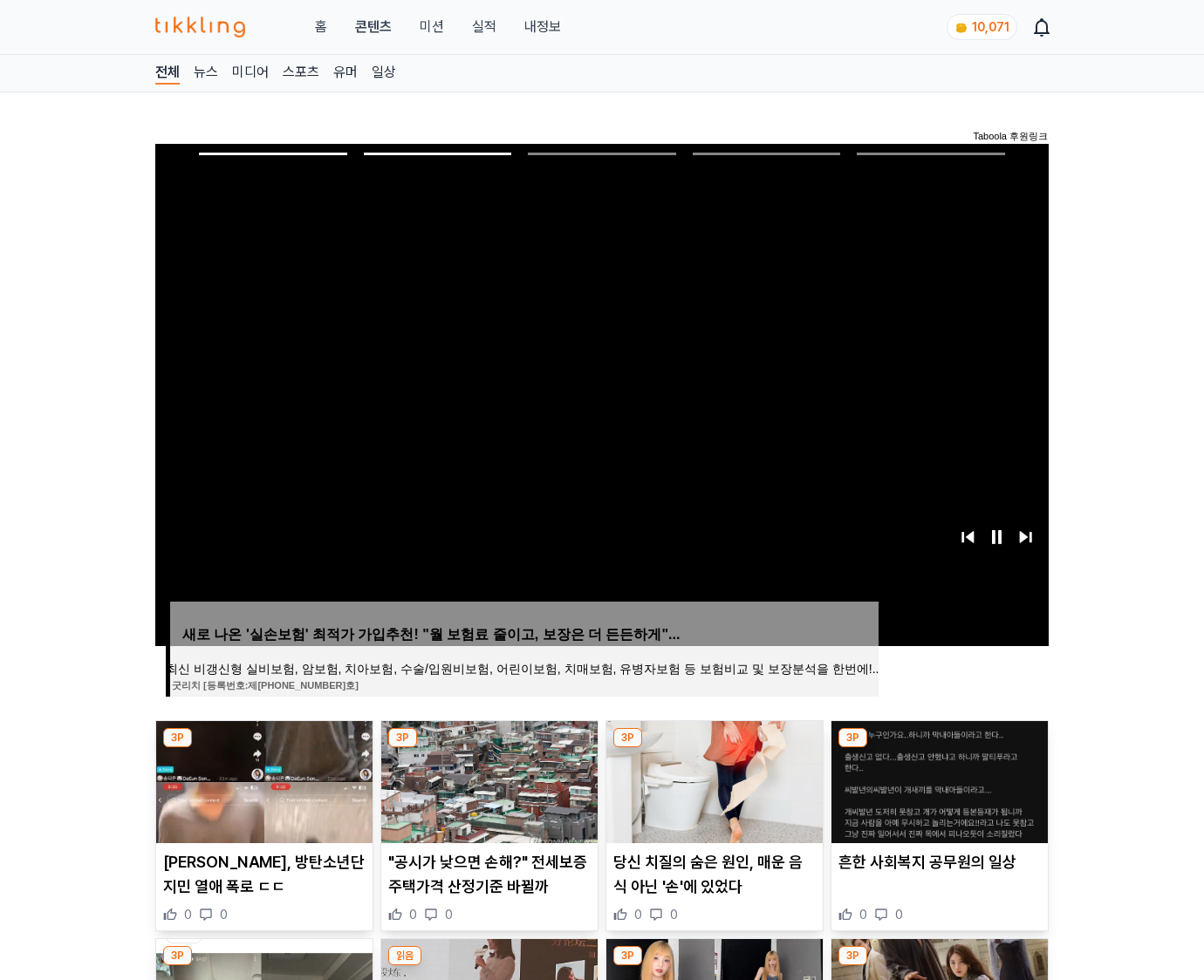
click at [936, 779] on img at bounding box center [940, 782] width 217 height 122
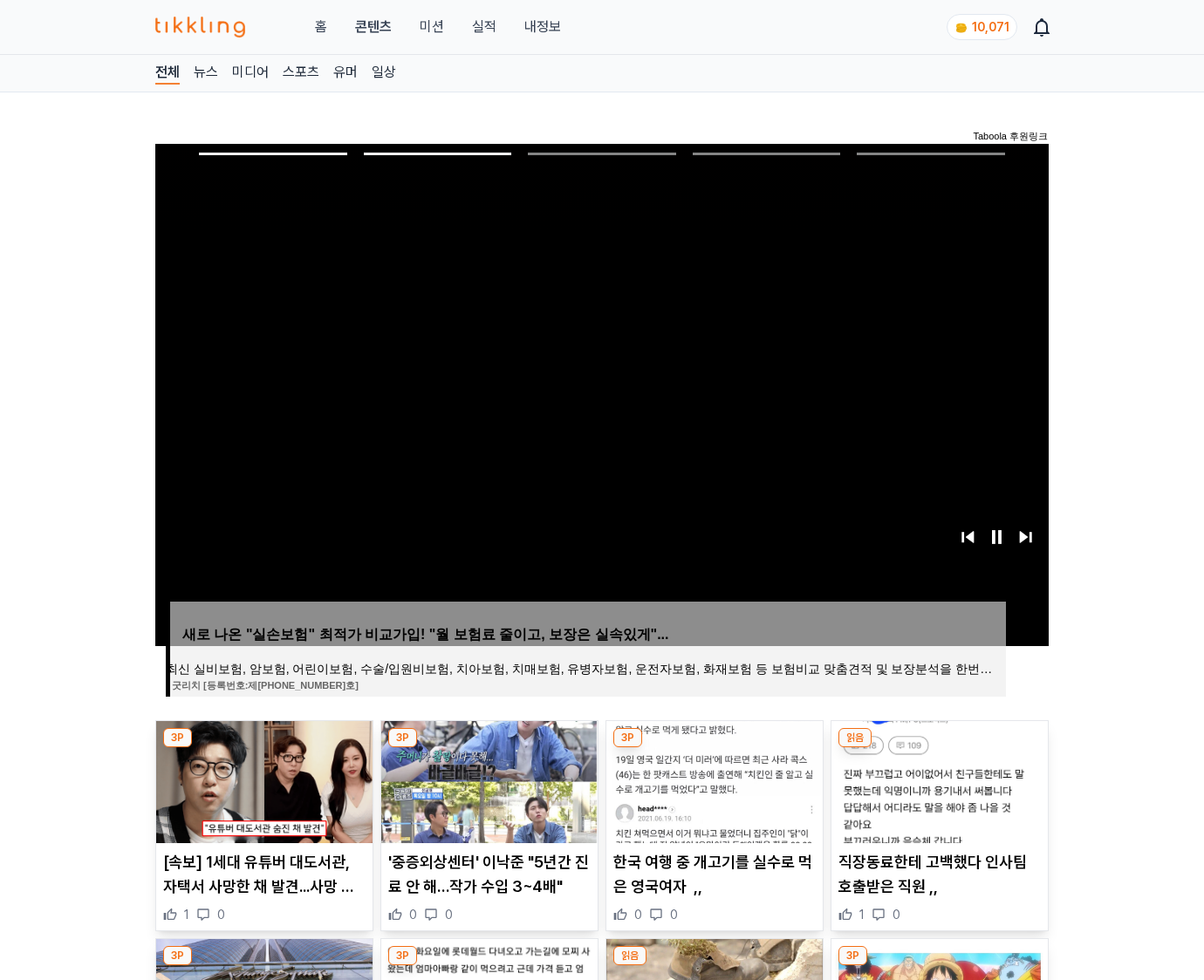
click at [936, 779] on img at bounding box center [940, 782] width 217 height 122
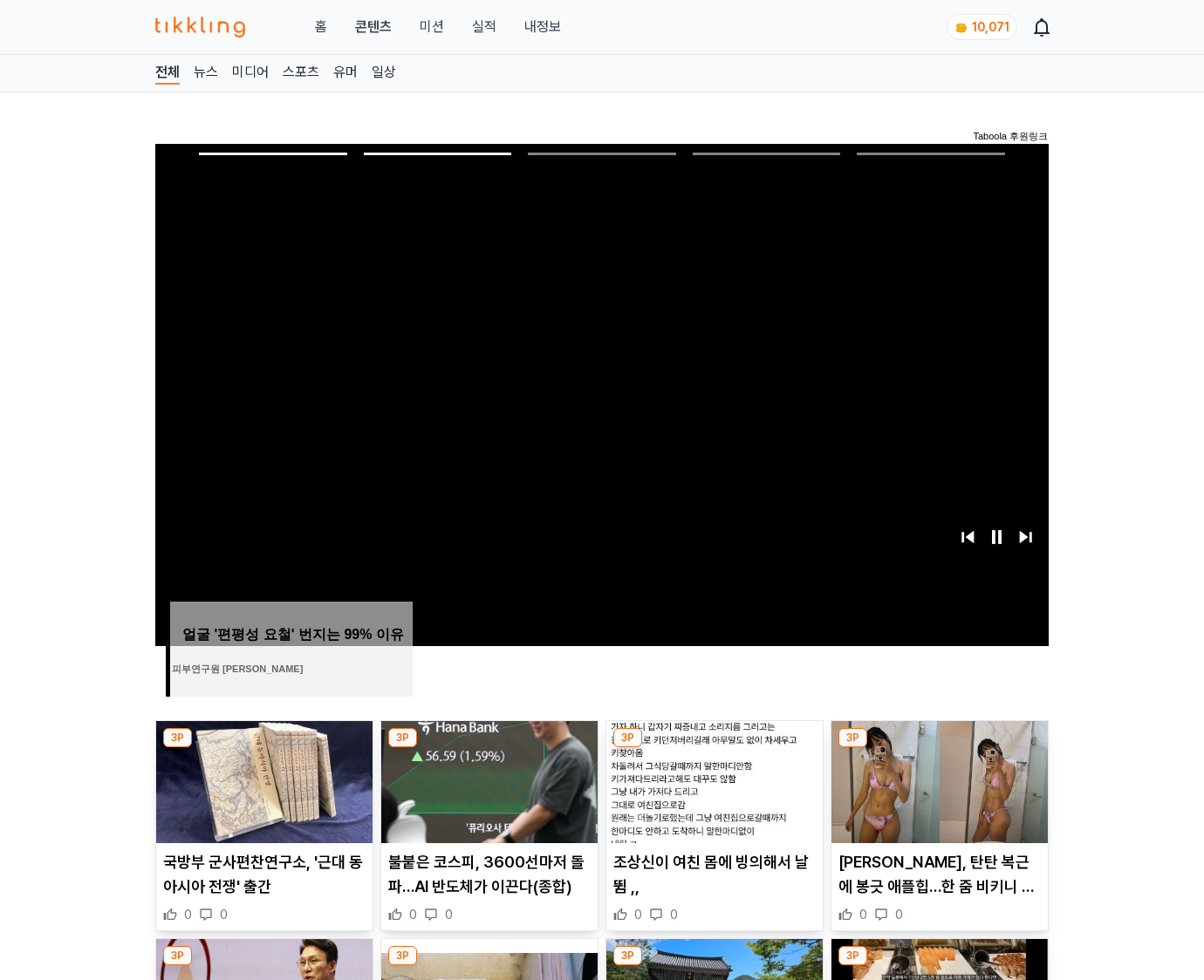
click at [936, 779] on img at bounding box center [940, 782] width 217 height 122
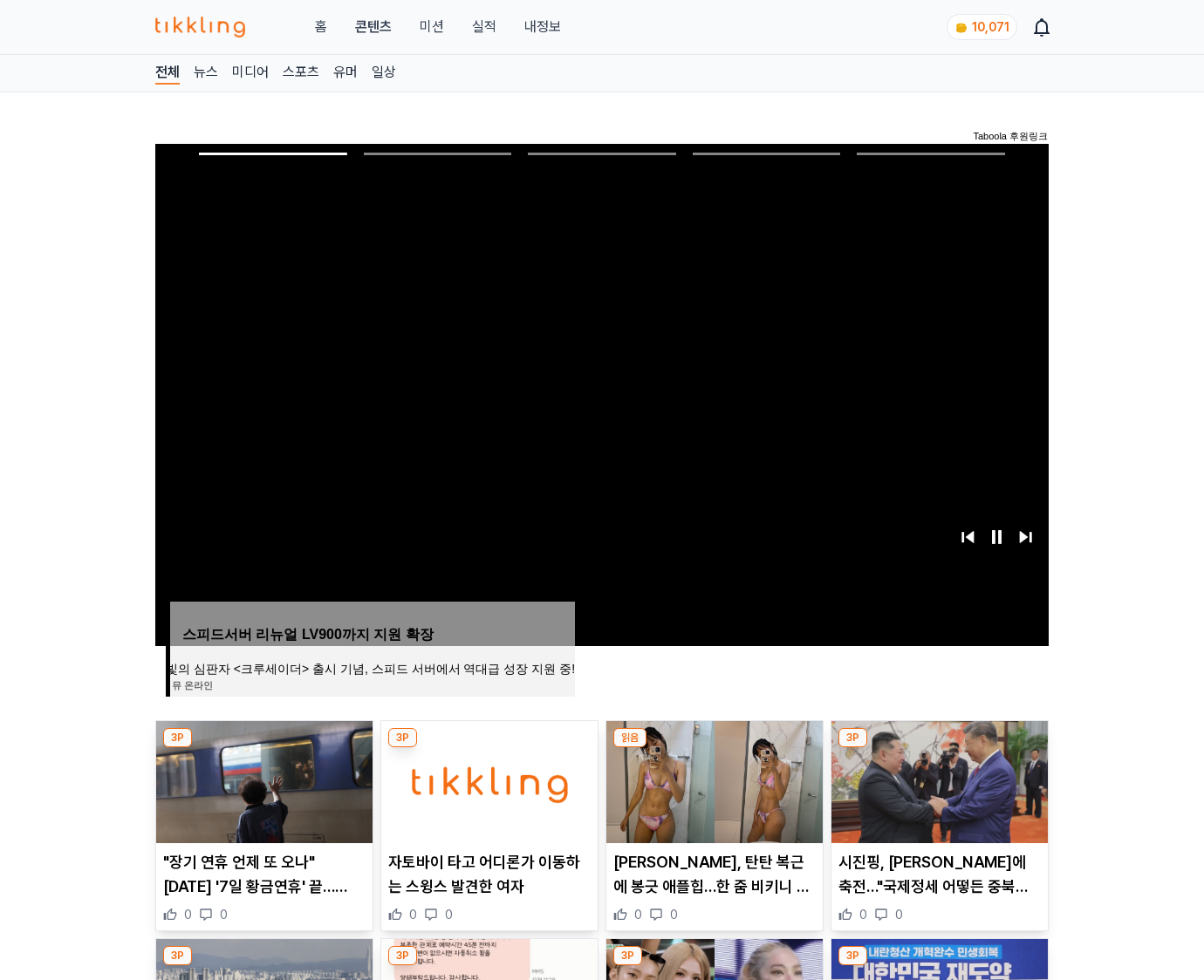
click at [936, 779] on img at bounding box center [940, 782] width 217 height 122
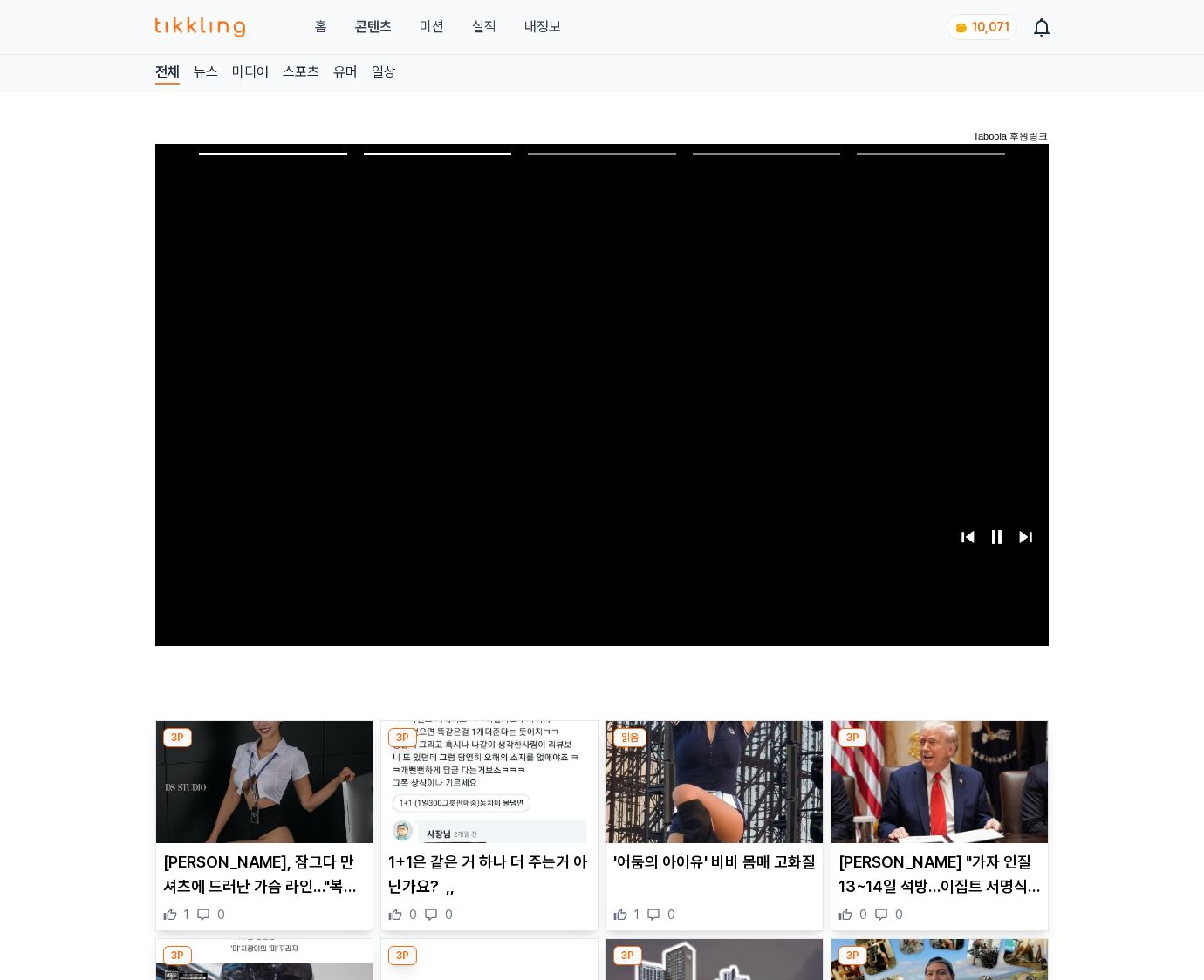
click at [936, 779] on img at bounding box center [940, 782] width 217 height 122
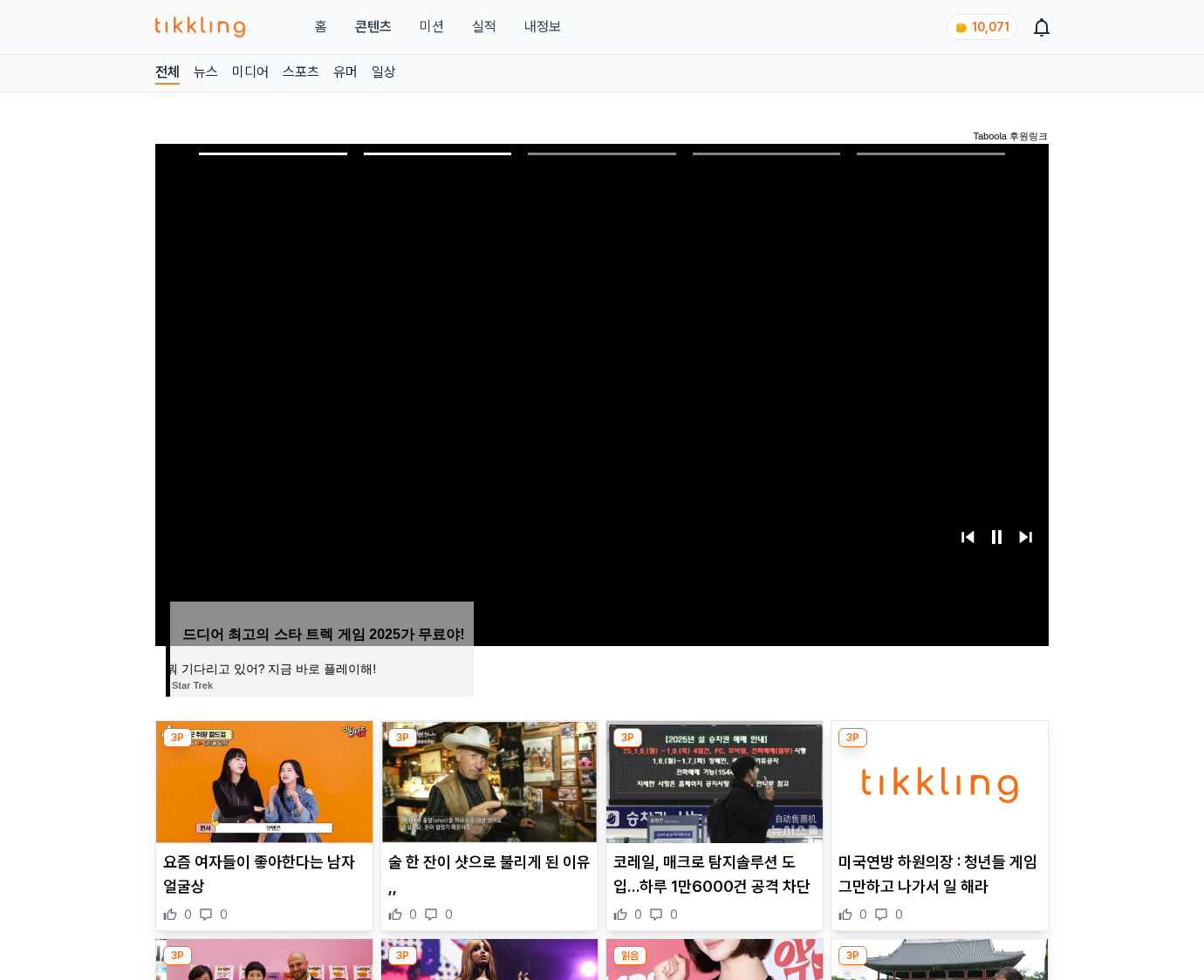
click at [936, 779] on img at bounding box center [940, 782] width 217 height 122
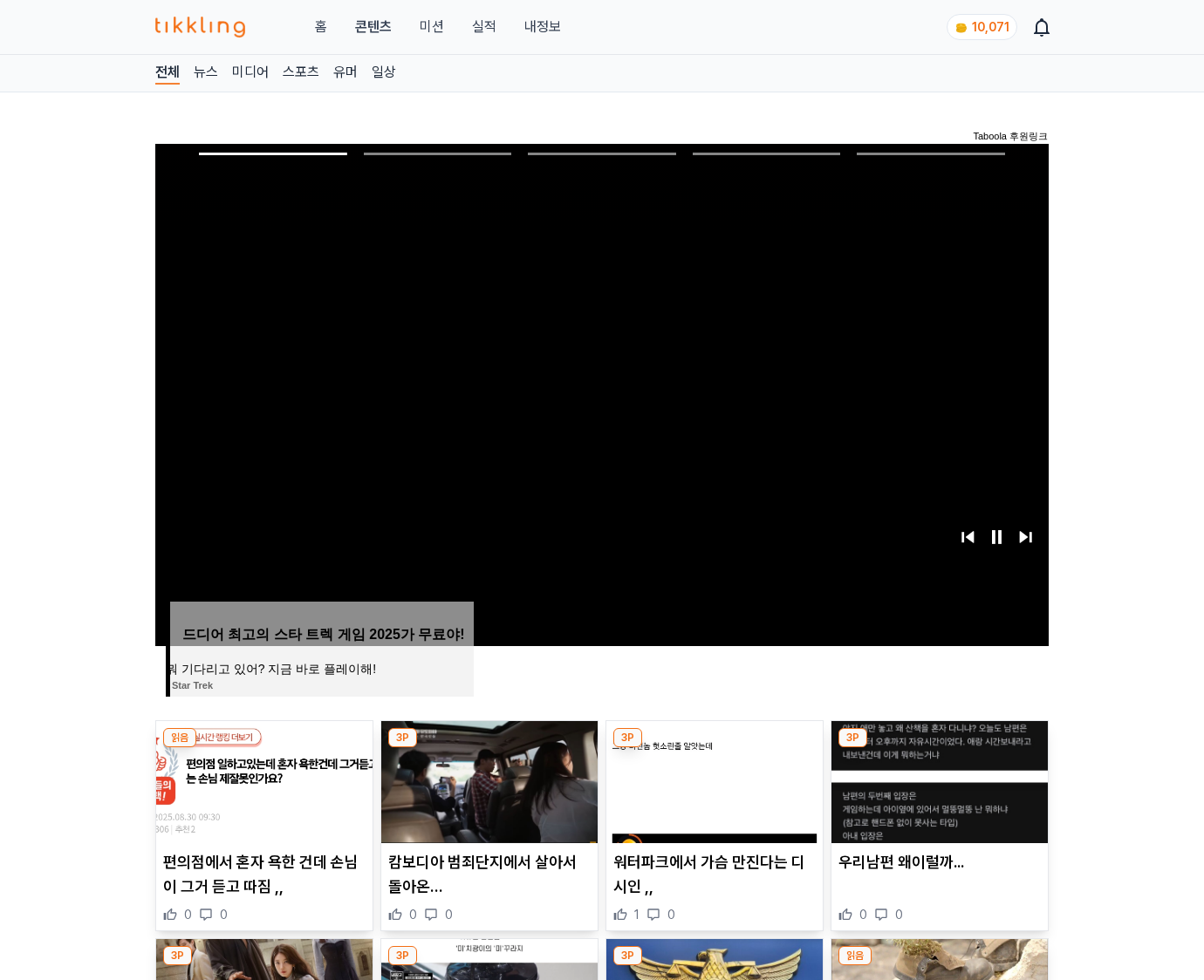
click at [936, 779] on img at bounding box center [940, 782] width 217 height 122
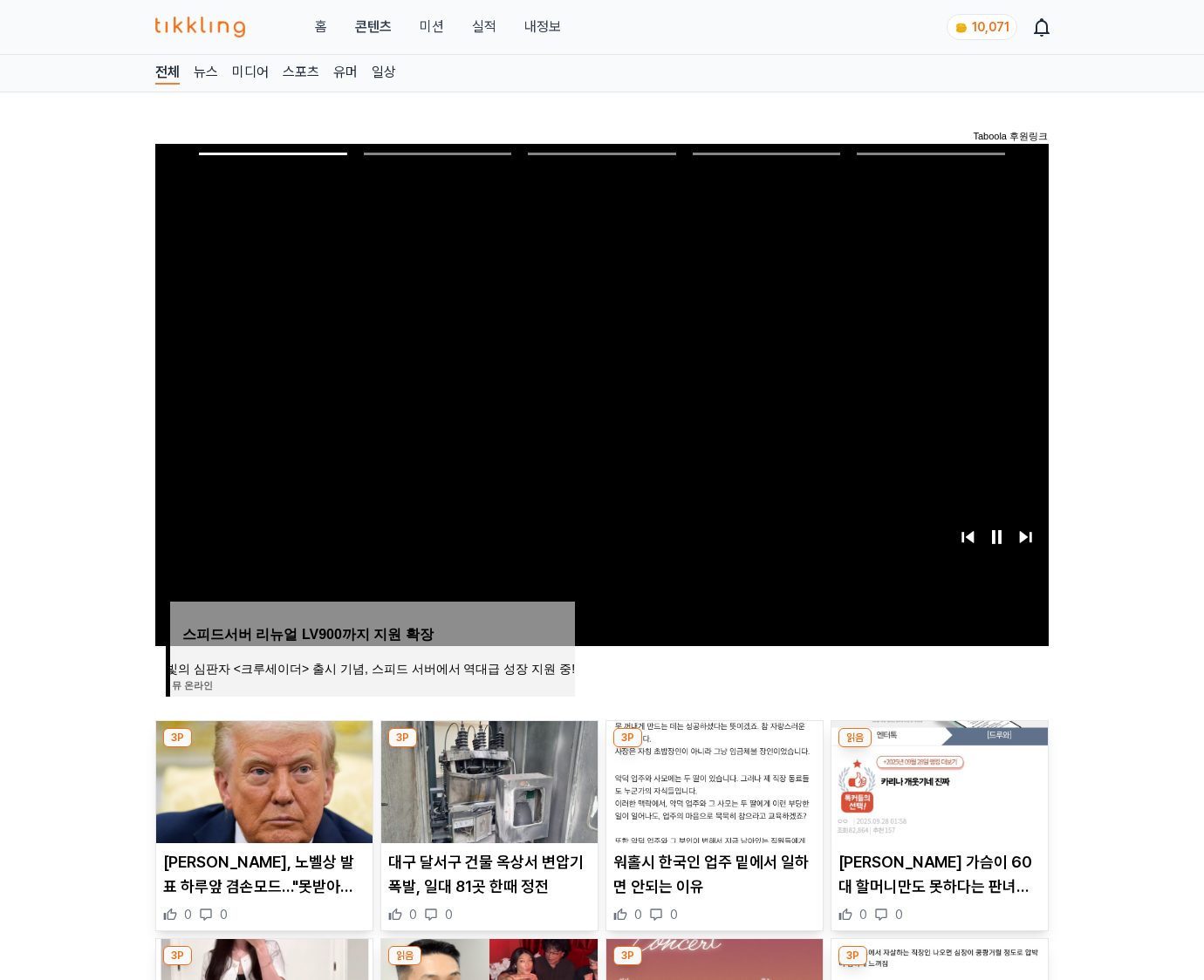
click at [936, 779] on img at bounding box center [940, 782] width 217 height 122
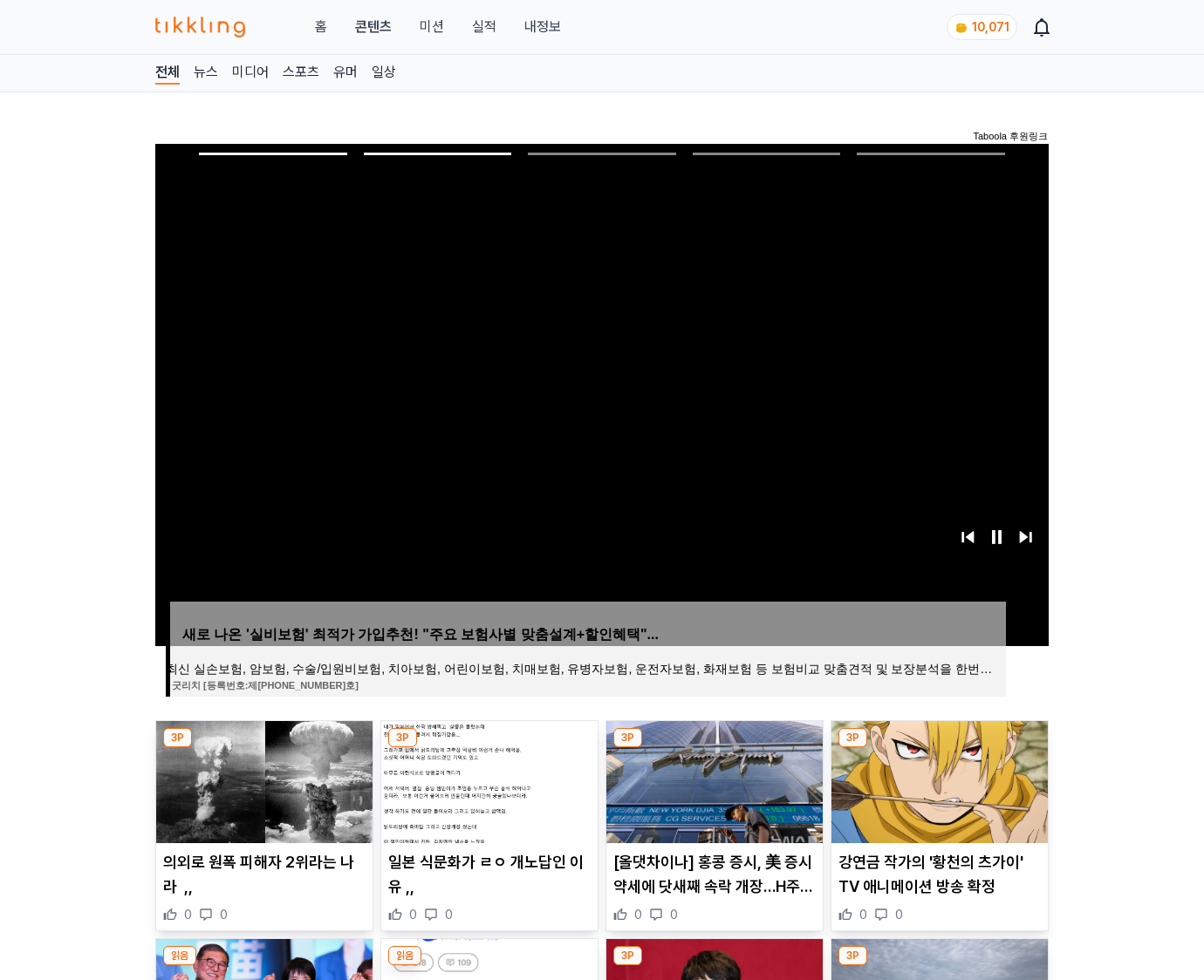
click at [936, 779] on img at bounding box center [940, 782] width 217 height 122
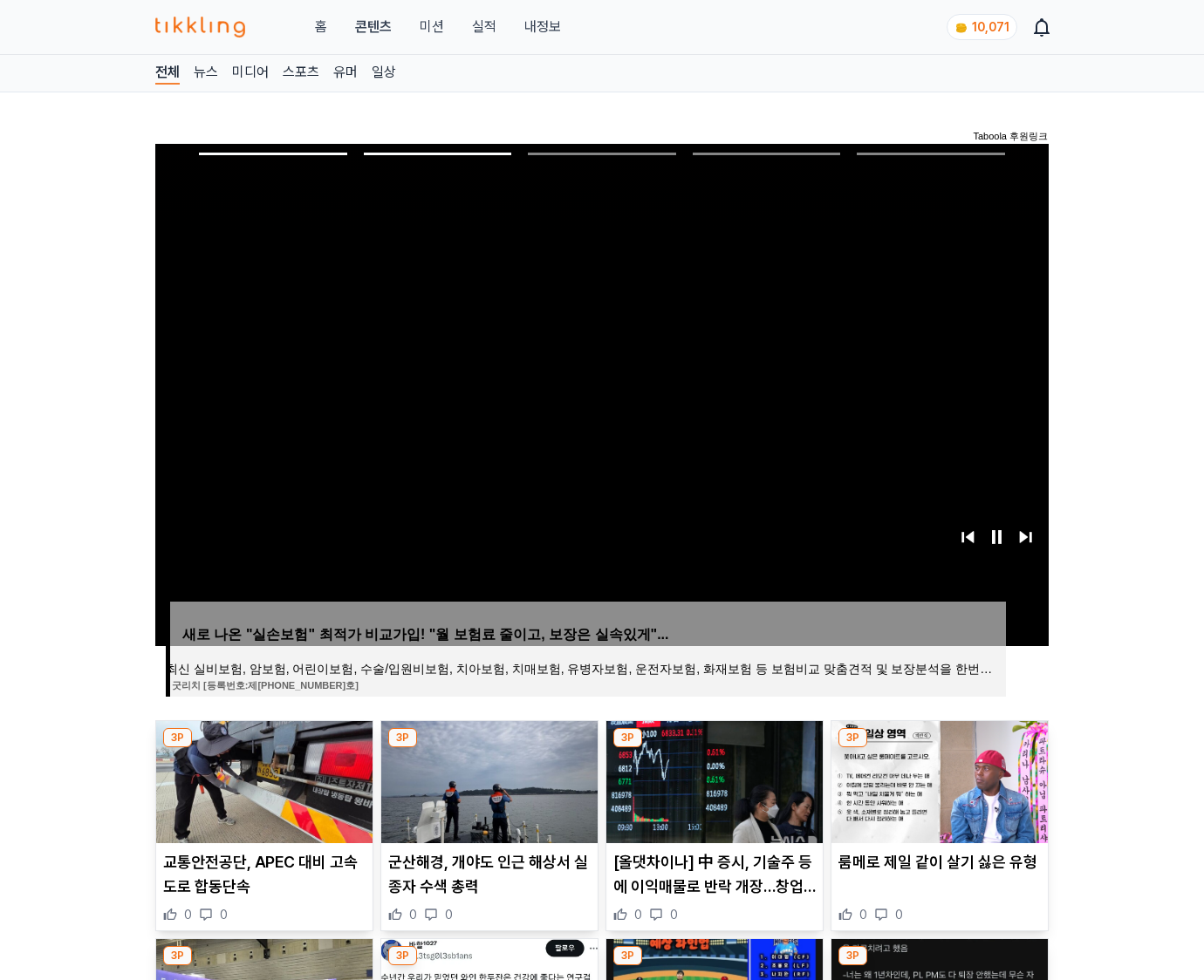
click at [936, 779] on img at bounding box center [940, 782] width 217 height 122
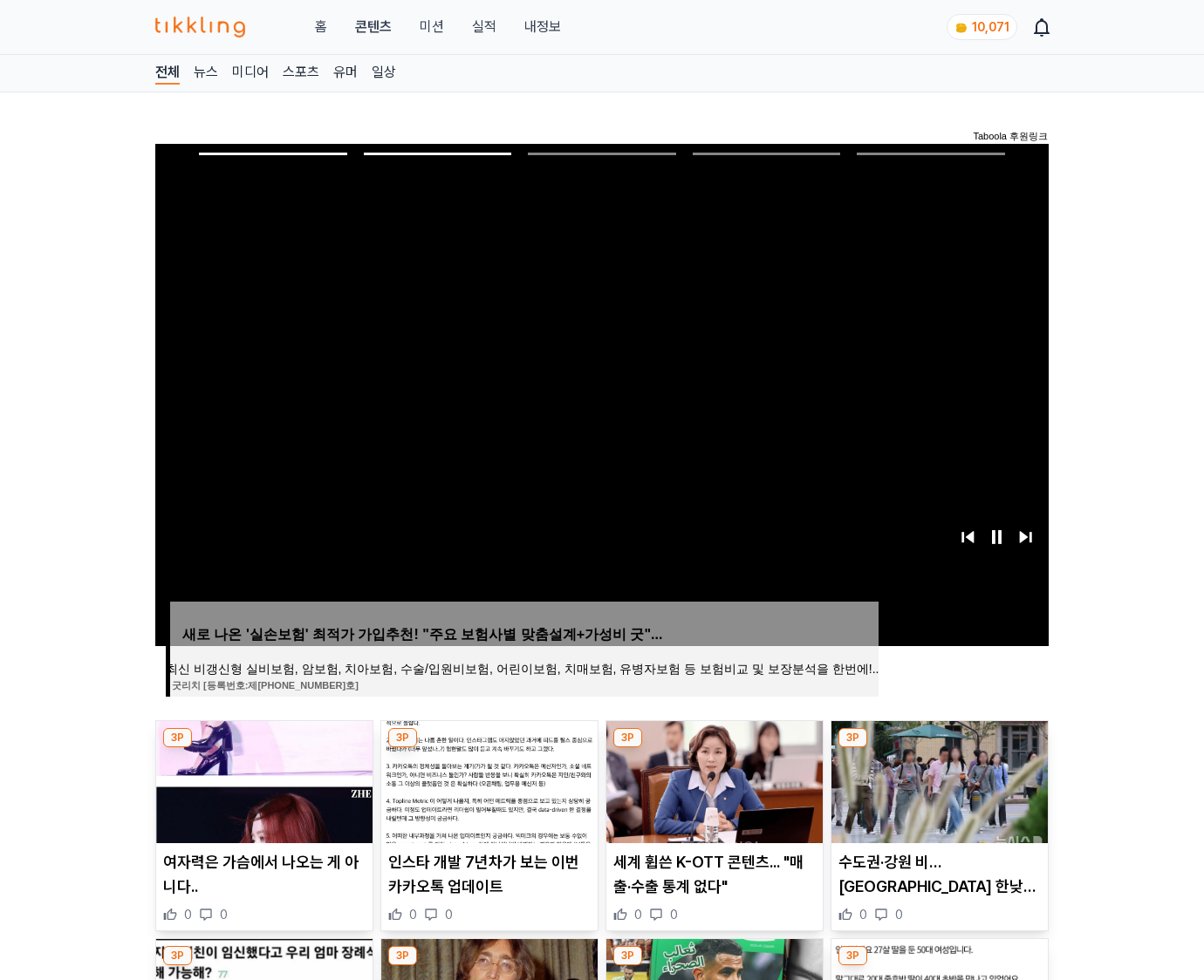
click at [936, 779] on img at bounding box center [940, 782] width 217 height 122
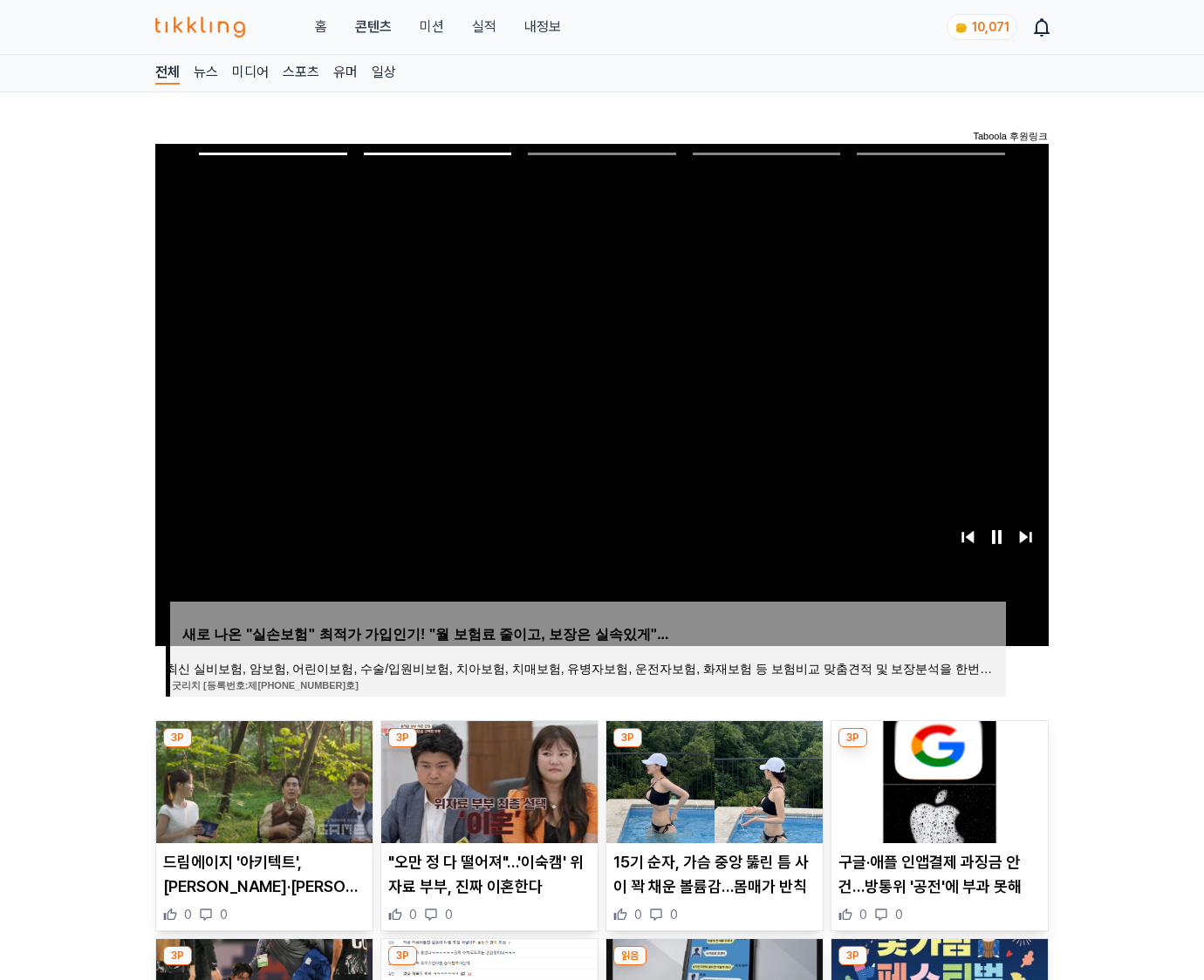
click at [936, 779] on img at bounding box center [940, 782] width 217 height 122
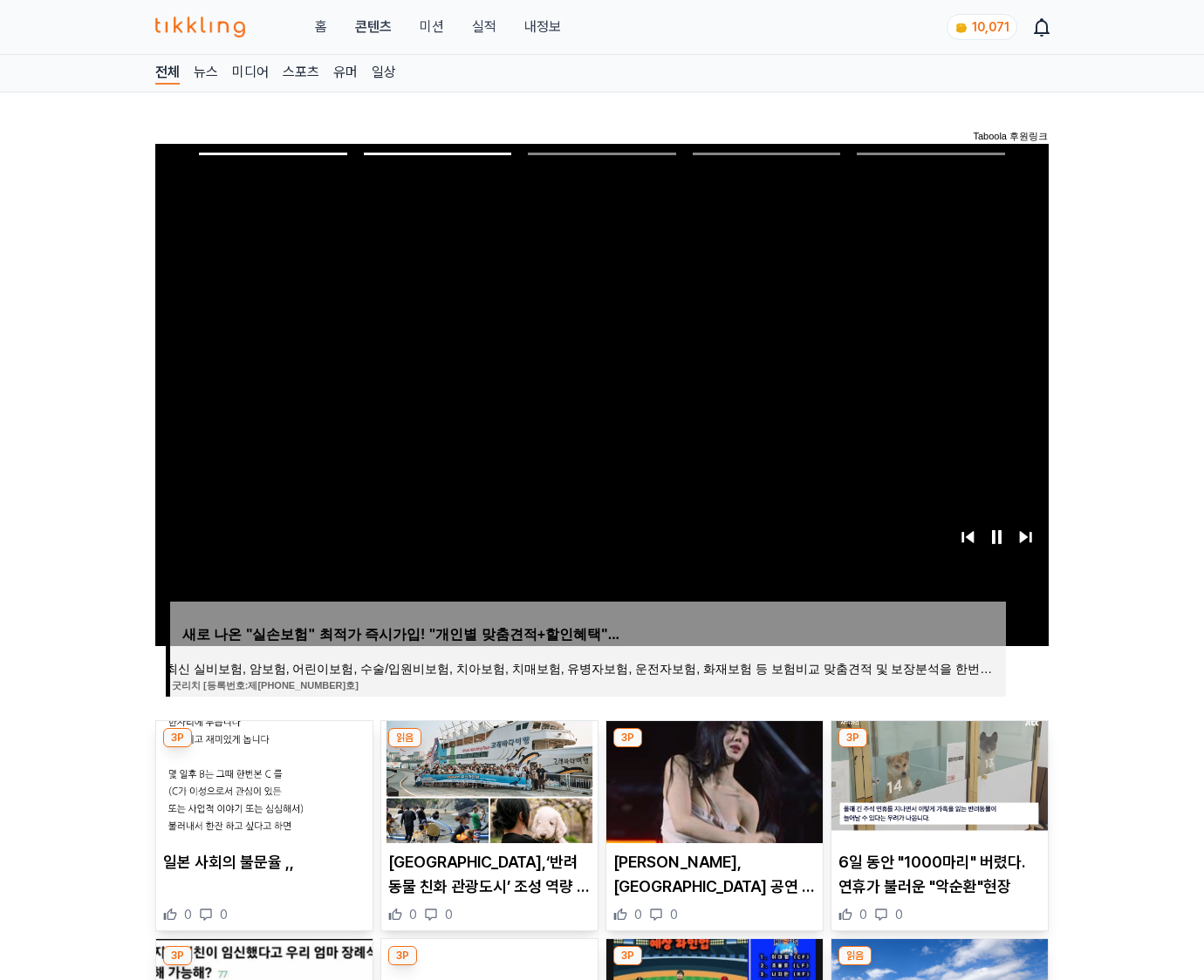
click at [936, 779] on img at bounding box center [940, 782] width 217 height 122
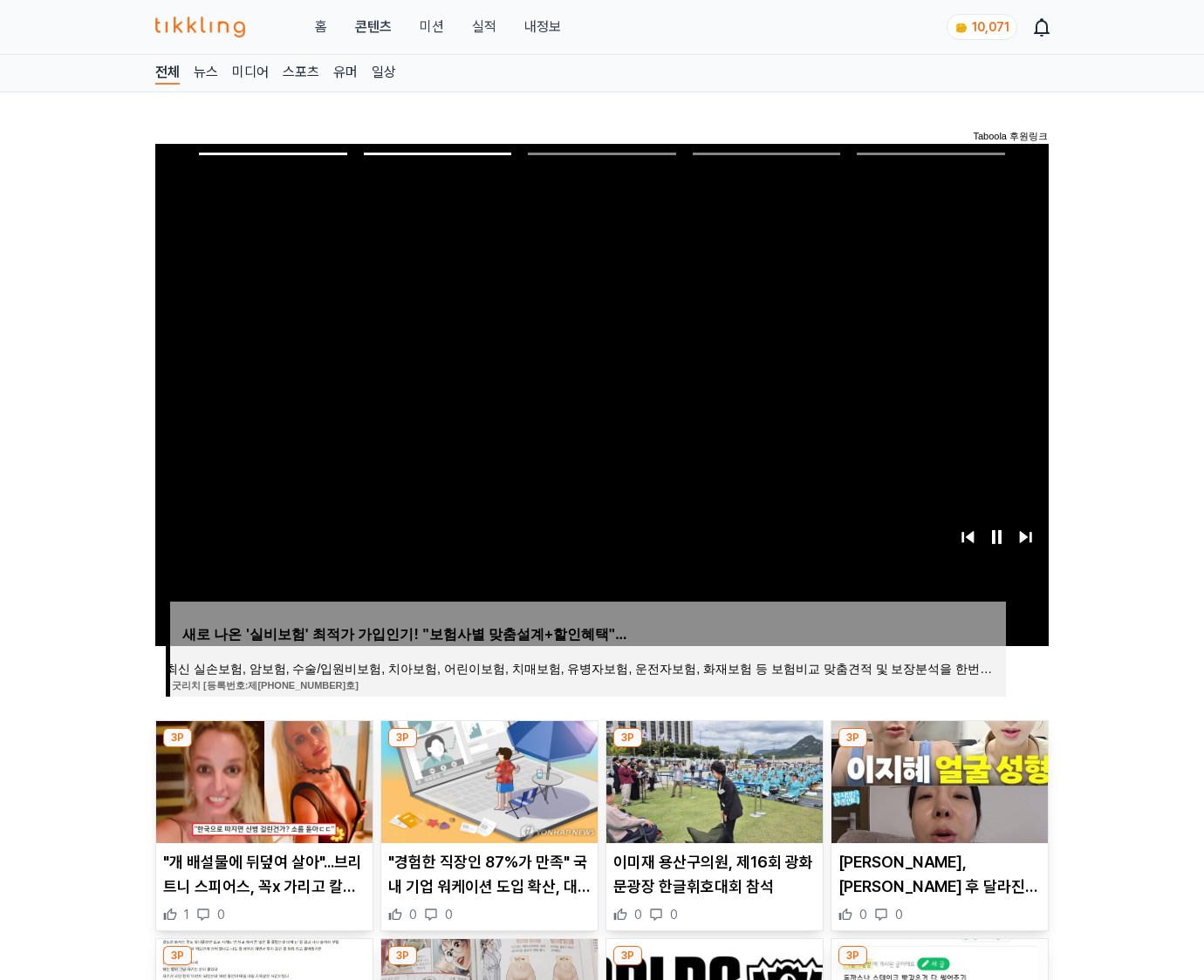
click at [936, 779] on img at bounding box center [940, 782] width 217 height 122
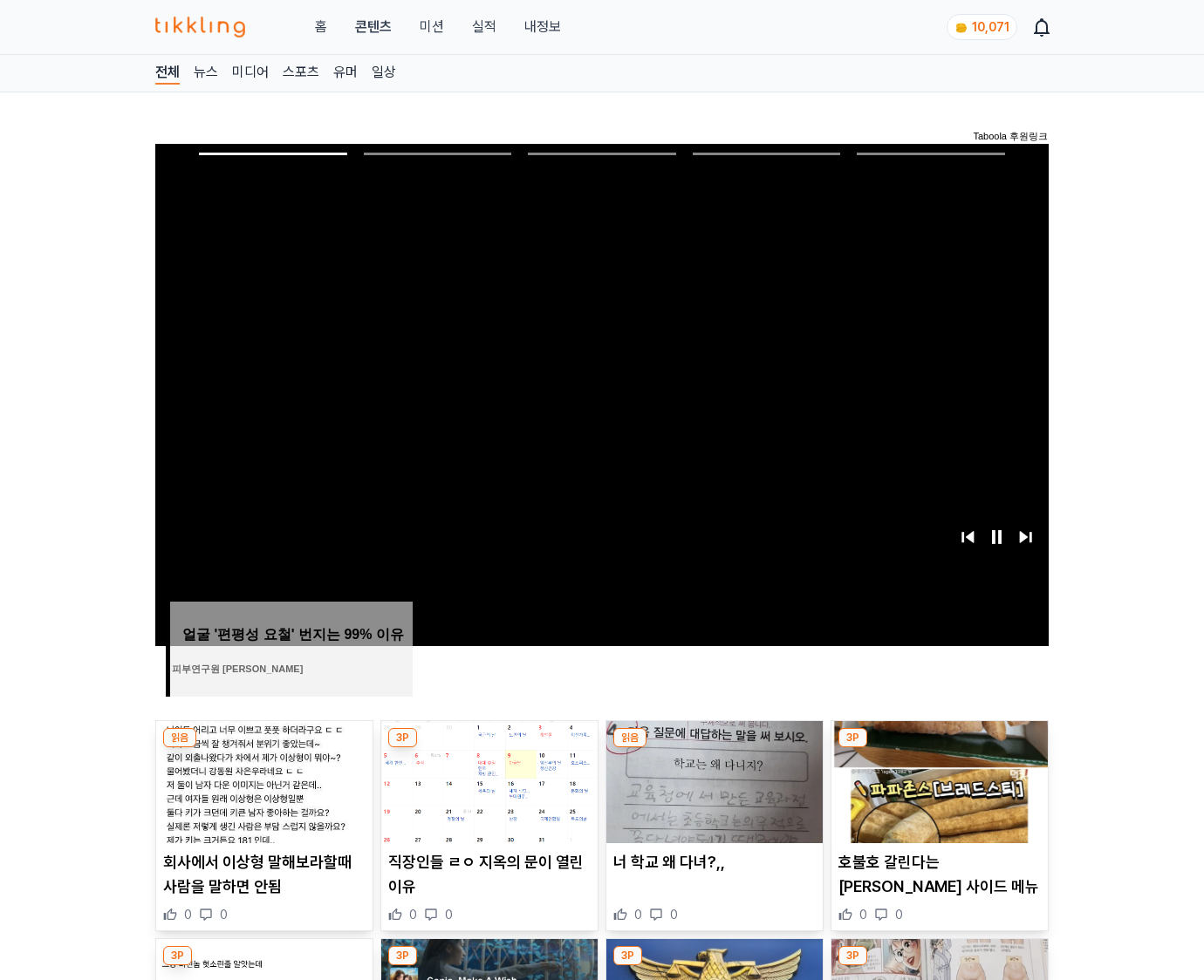
click at [936, 779] on img at bounding box center [940, 782] width 217 height 122
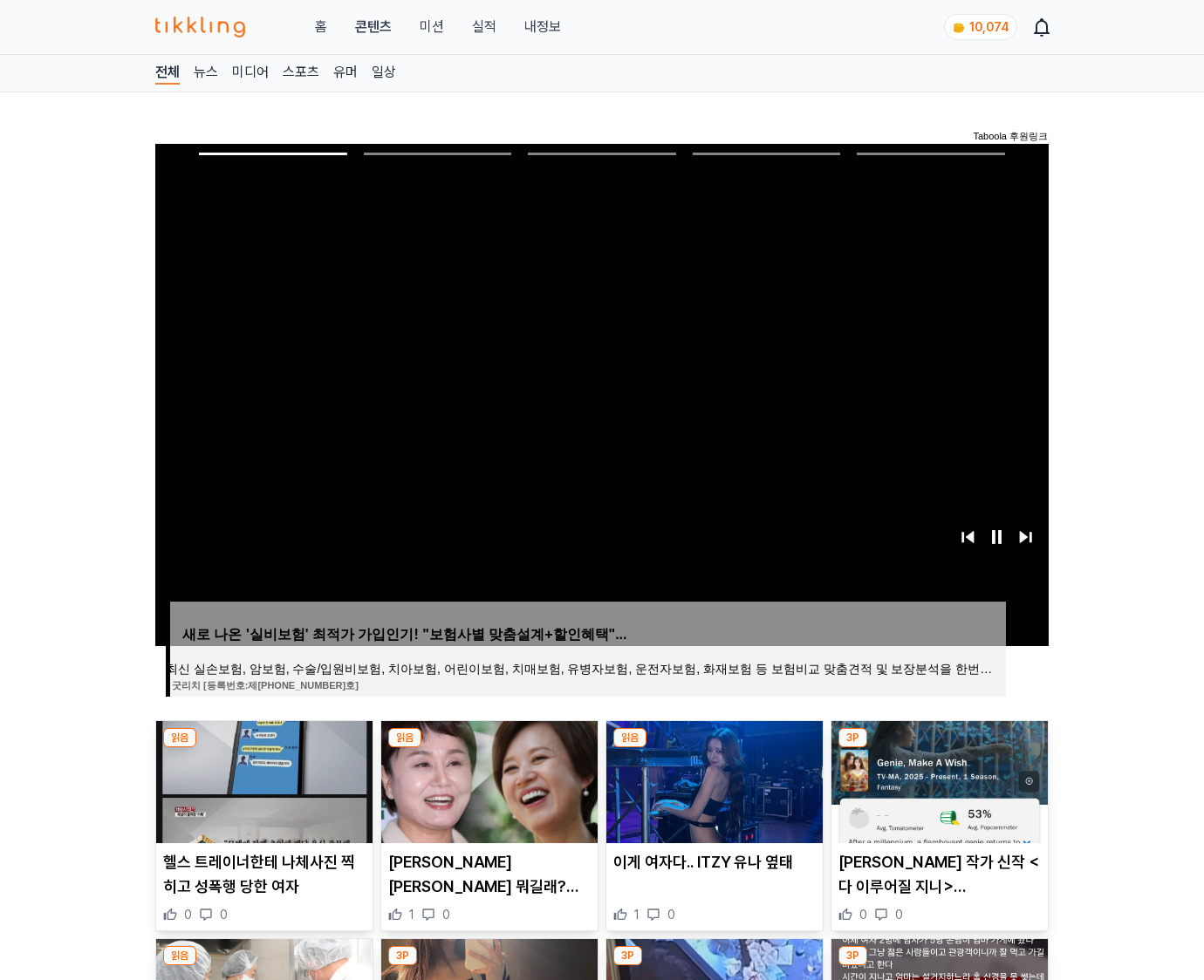
click at [936, 779] on img at bounding box center [940, 782] width 217 height 122
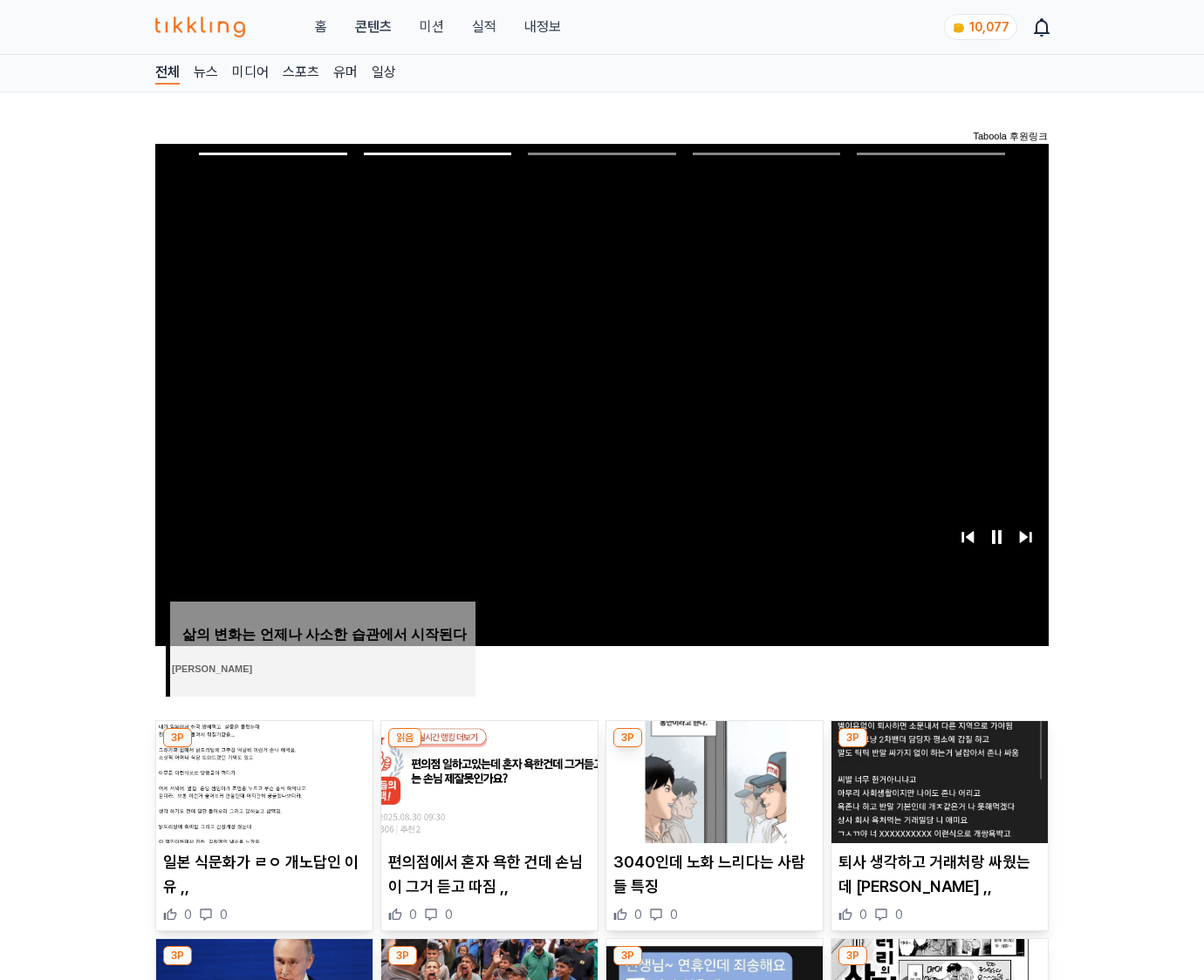
click at [936, 779] on img at bounding box center [940, 782] width 217 height 122
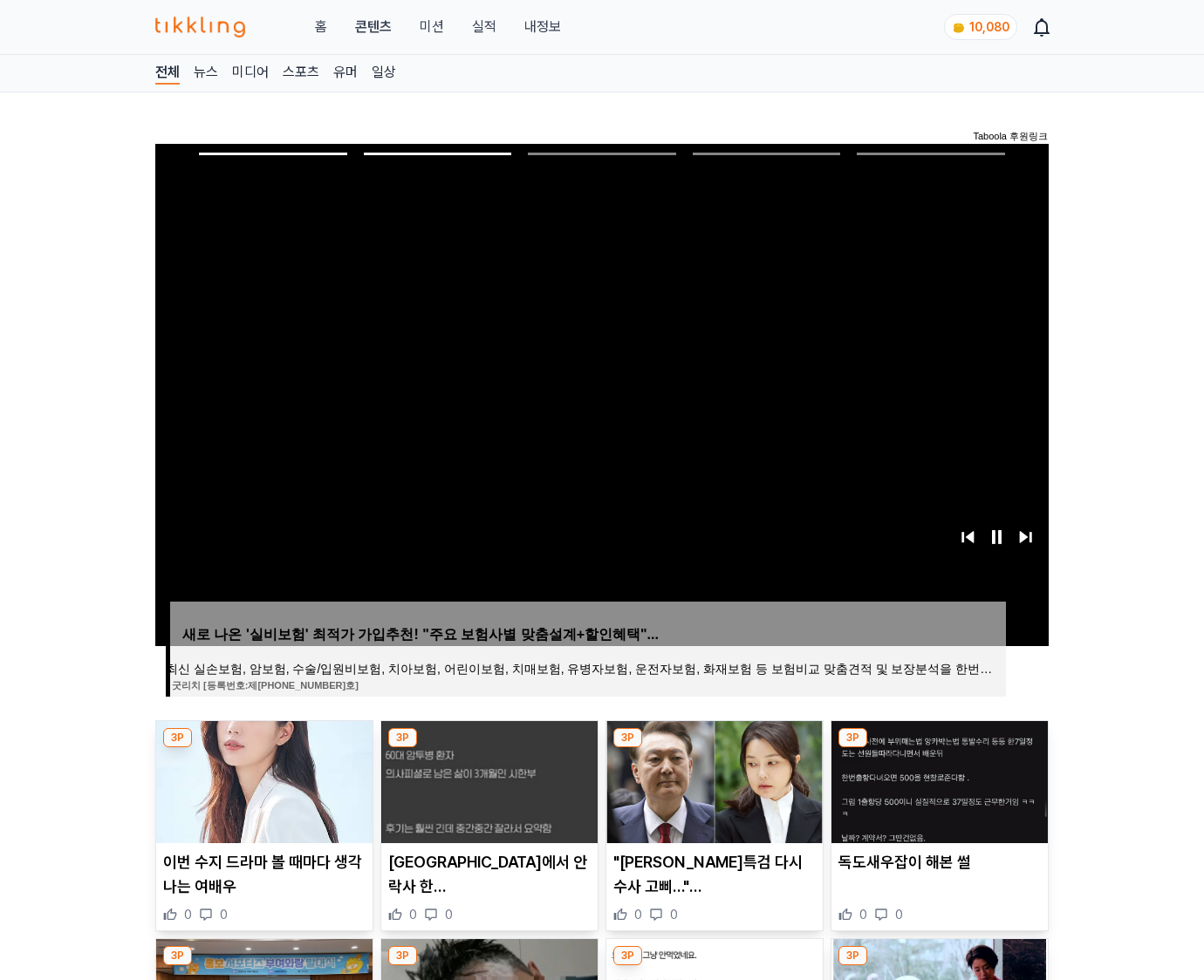
click at [936, 779] on img at bounding box center [940, 782] width 217 height 122
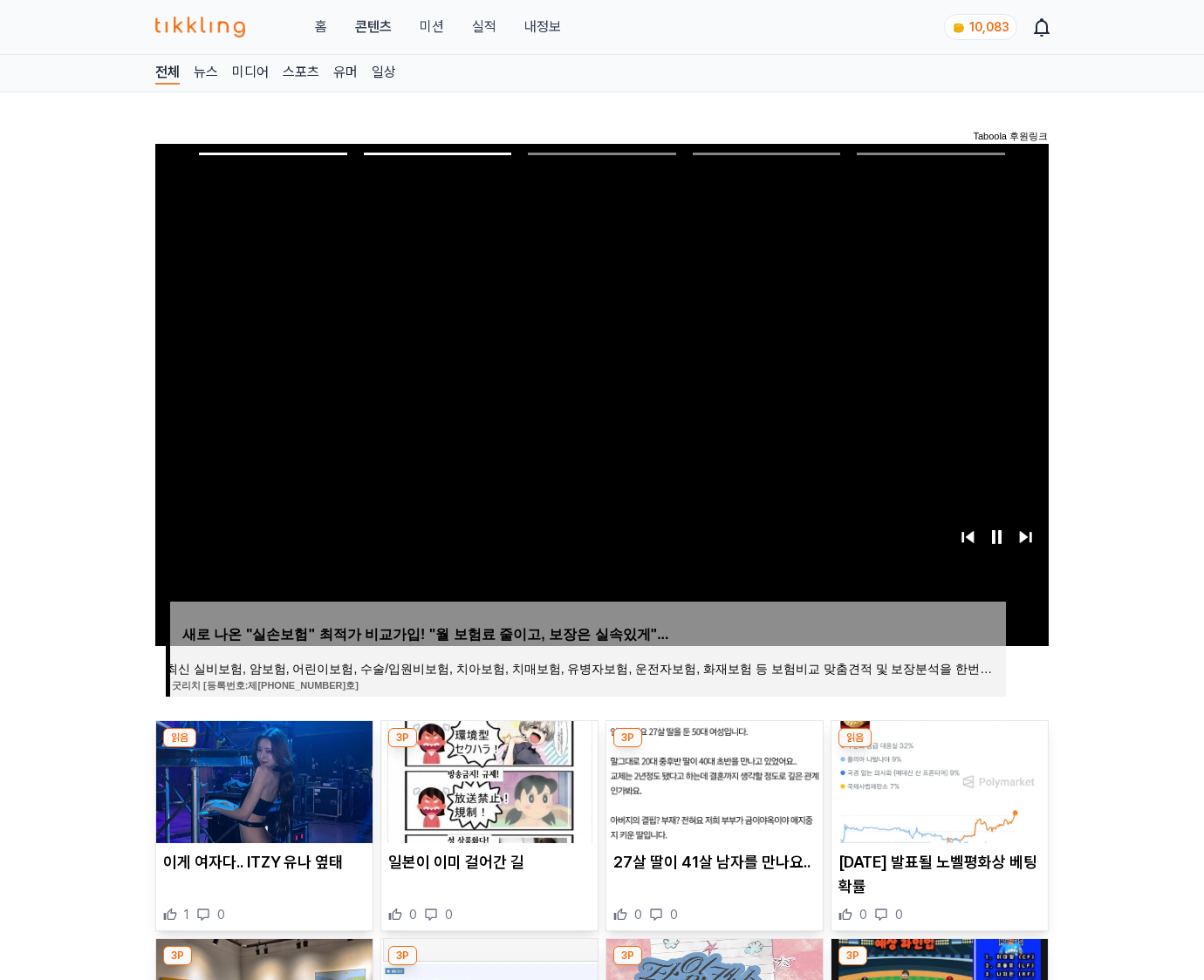
click at [936, 779] on img at bounding box center [940, 782] width 217 height 122
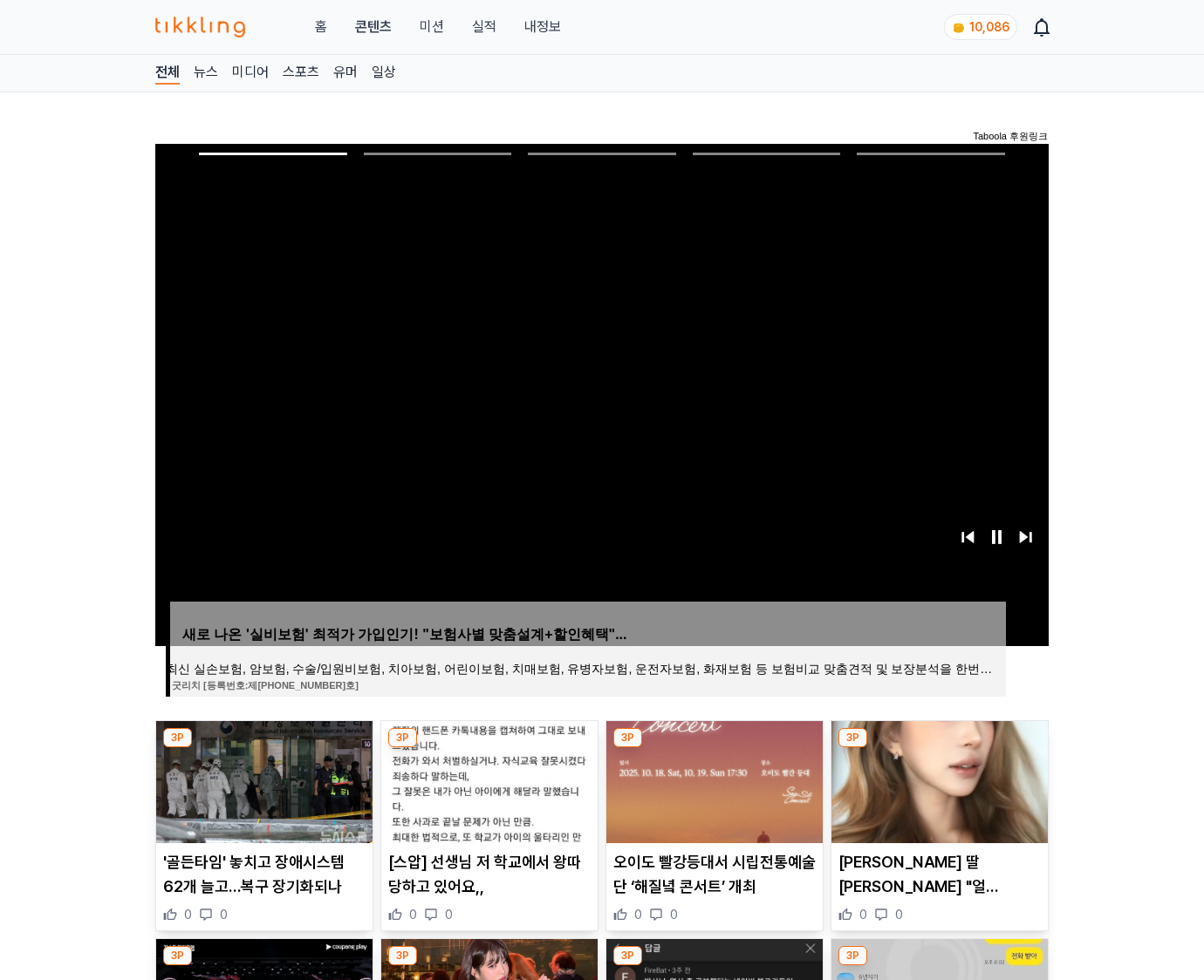
click at [936, 779] on img at bounding box center [940, 782] width 217 height 122
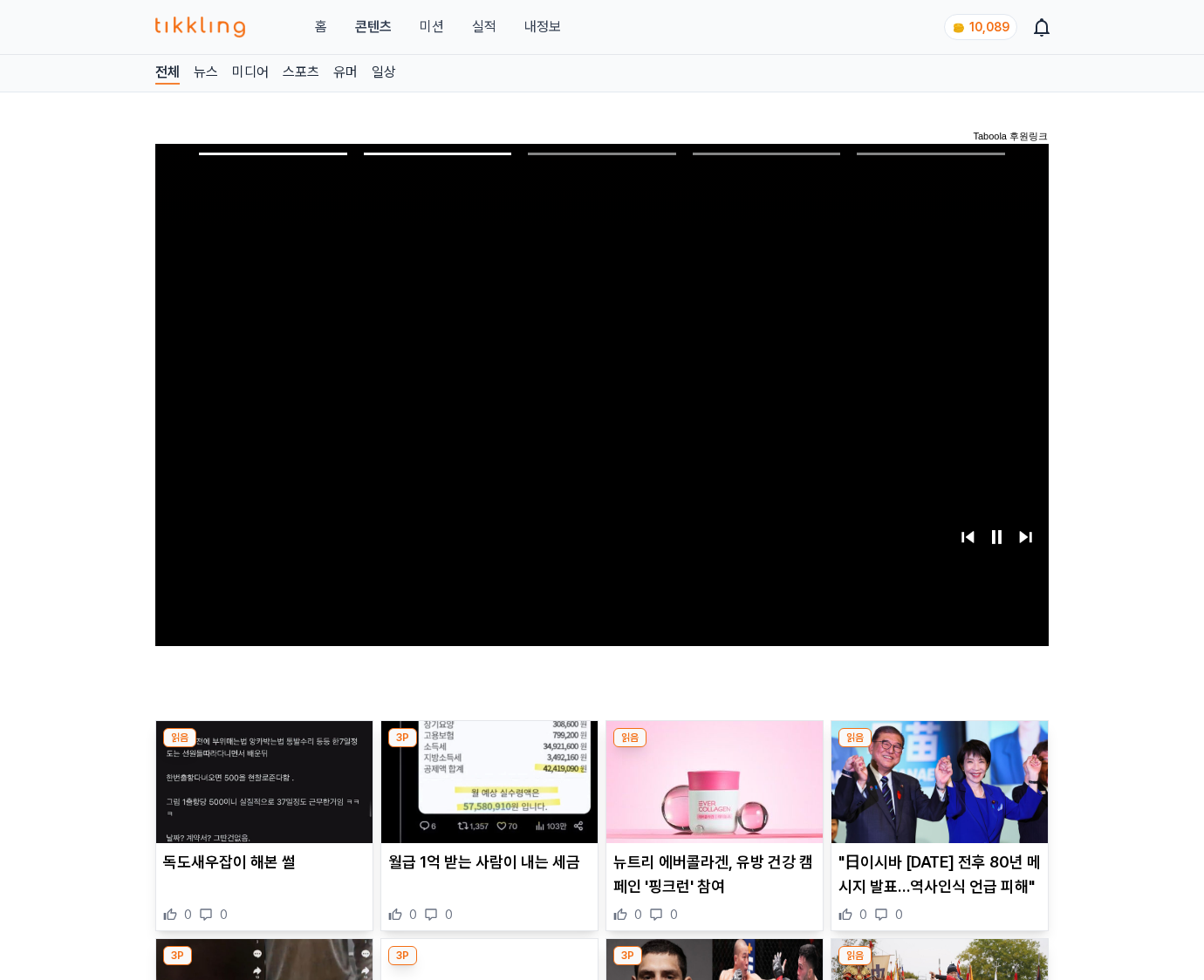
click at [936, 779] on img at bounding box center [940, 782] width 217 height 122
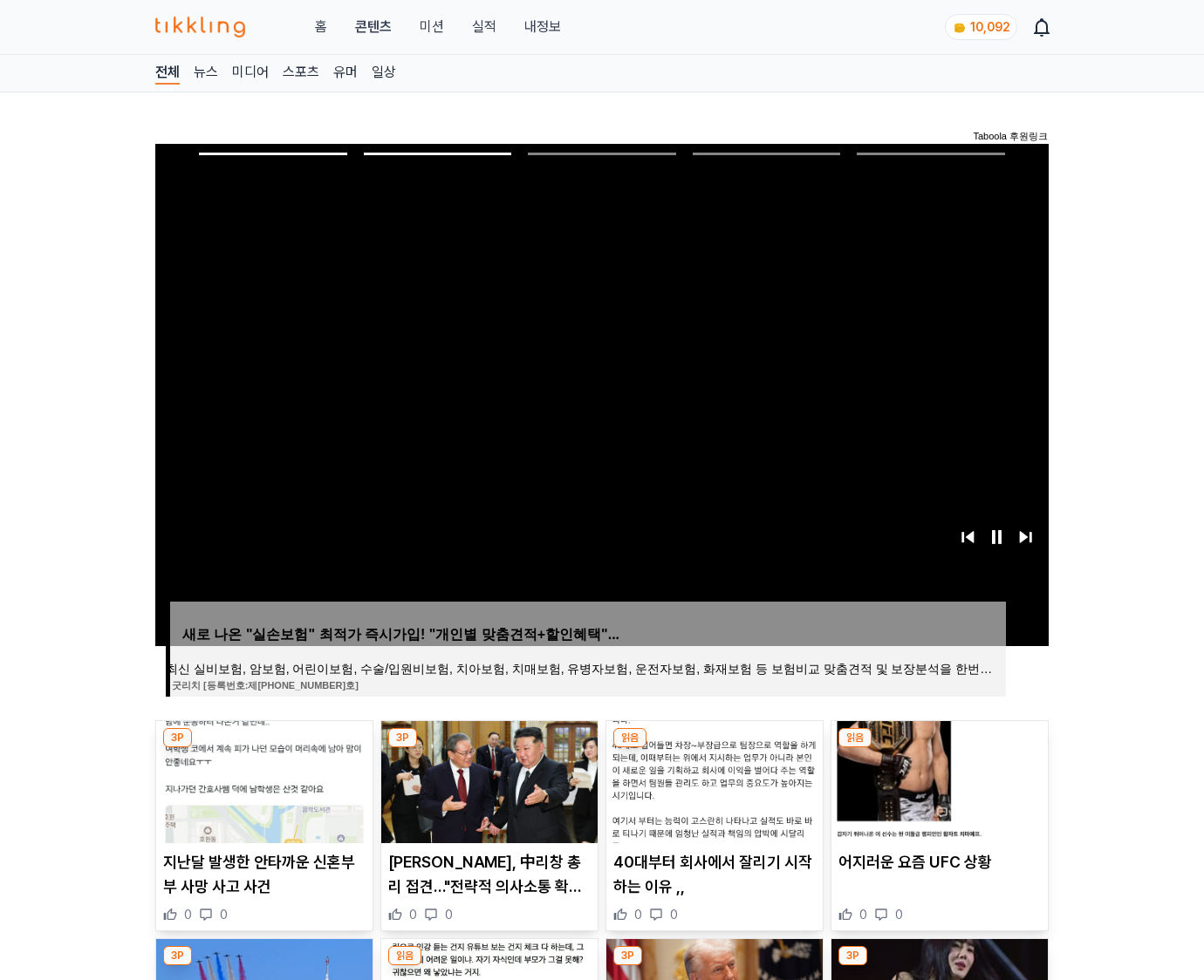
click at [936, 779] on img at bounding box center [940, 782] width 217 height 122
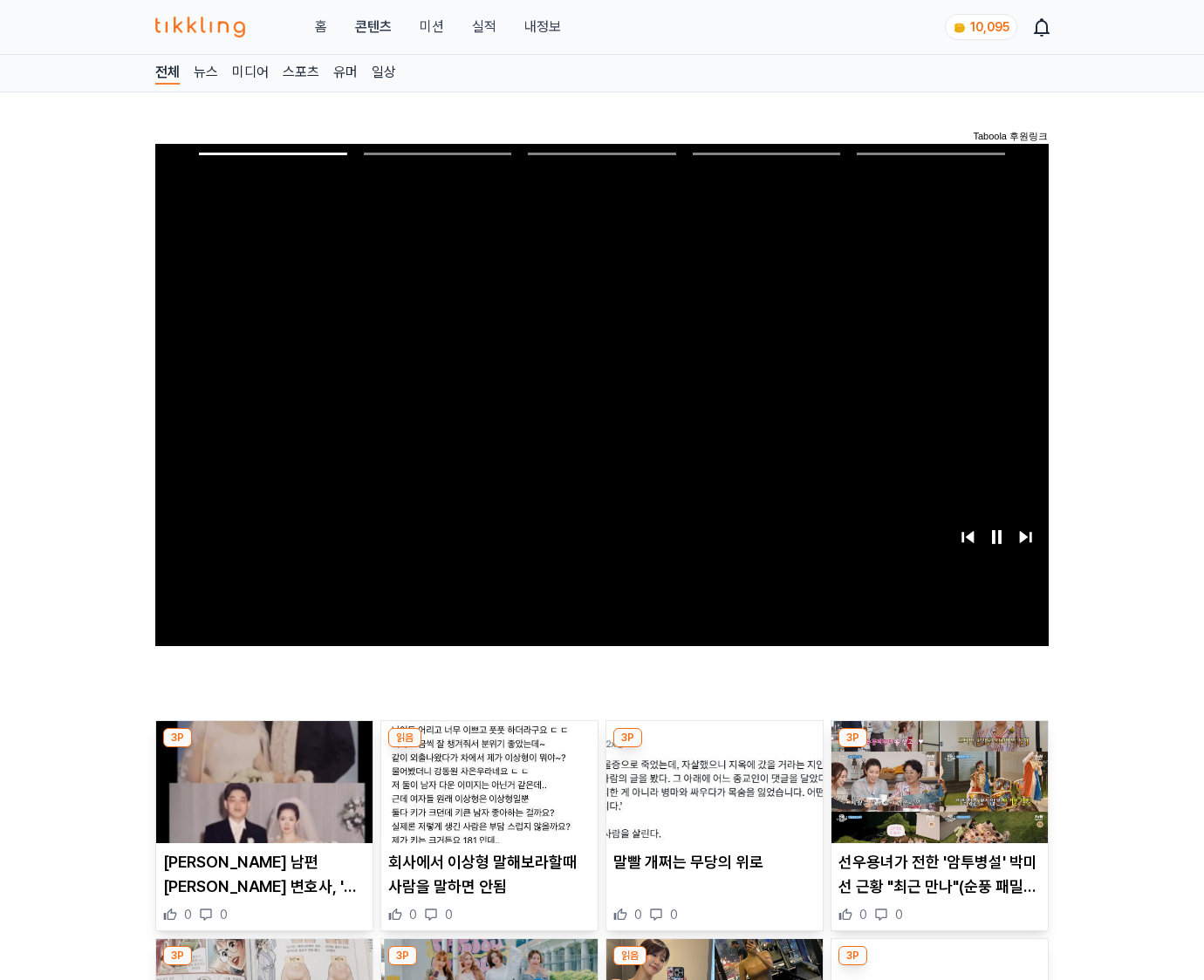
click at [936, 779] on img at bounding box center [940, 782] width 217 height 122
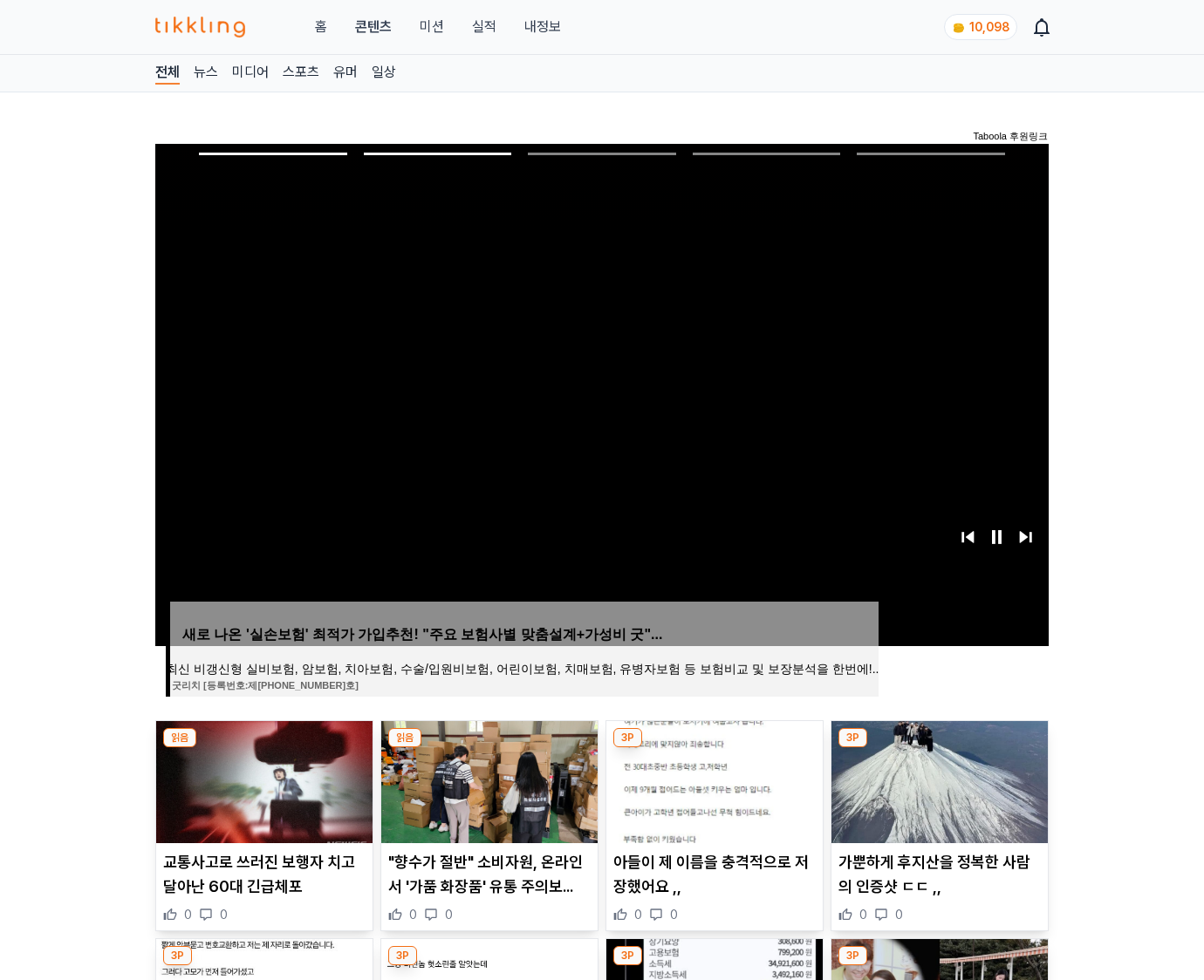
click at [936, 779] on img at bounding box center [940, 782] width 217 height 122
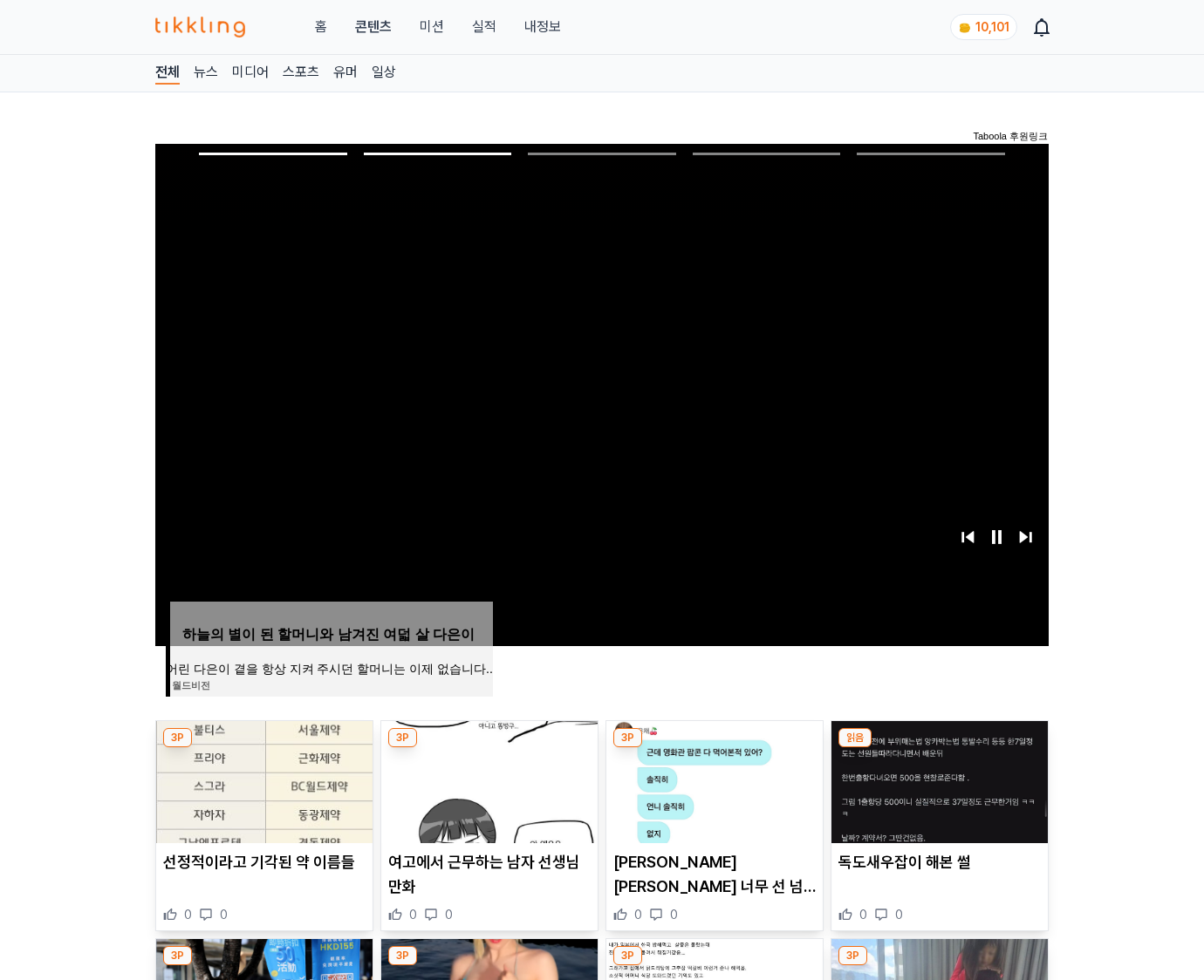
click at [936, 779] on img at bounding box center [940, 782] width 217 height 122
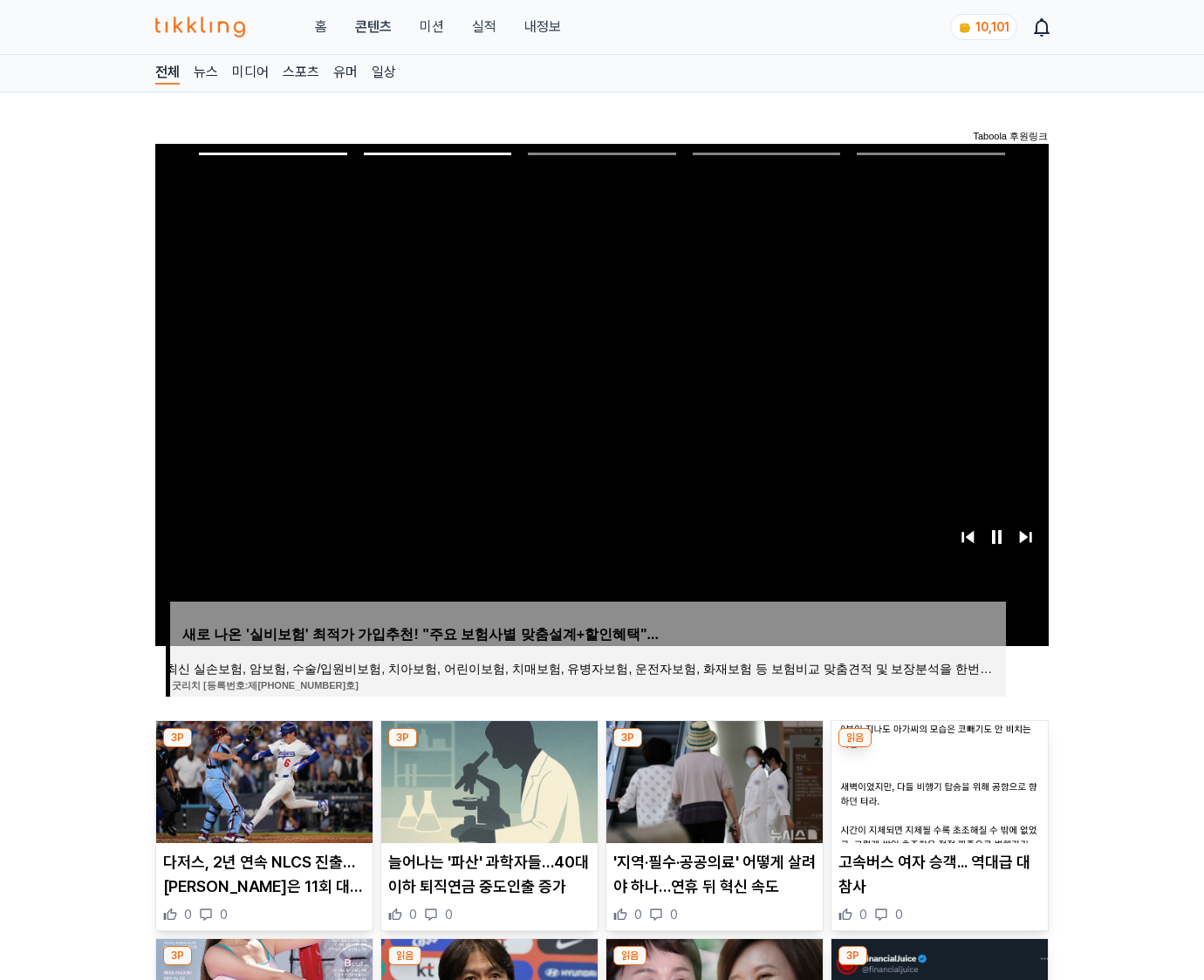
click at [936, 779] on img at bounding box center [940, 782] width 217 height 122
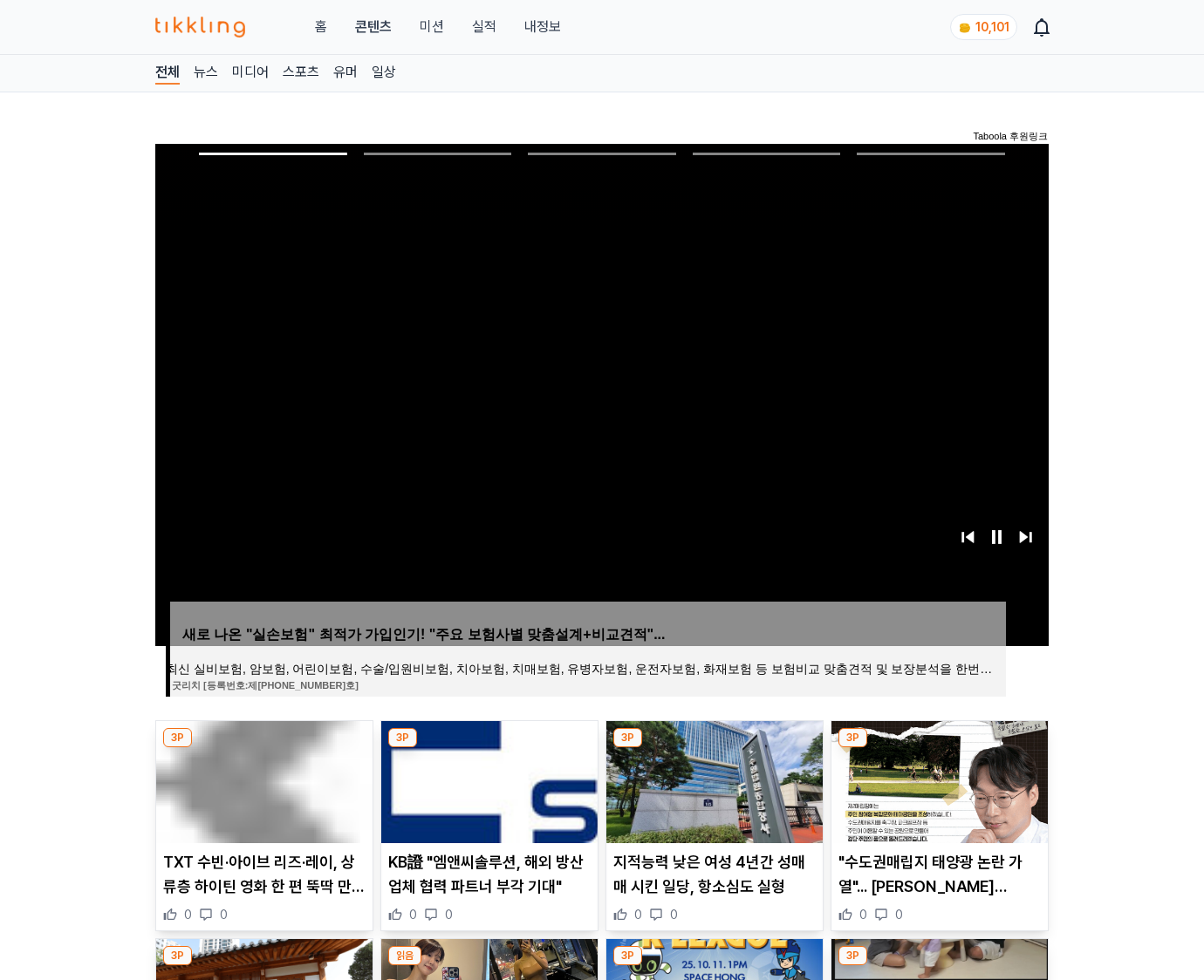
click at [936, 779] on img at bounding box center [940, 782] width 217 height 122
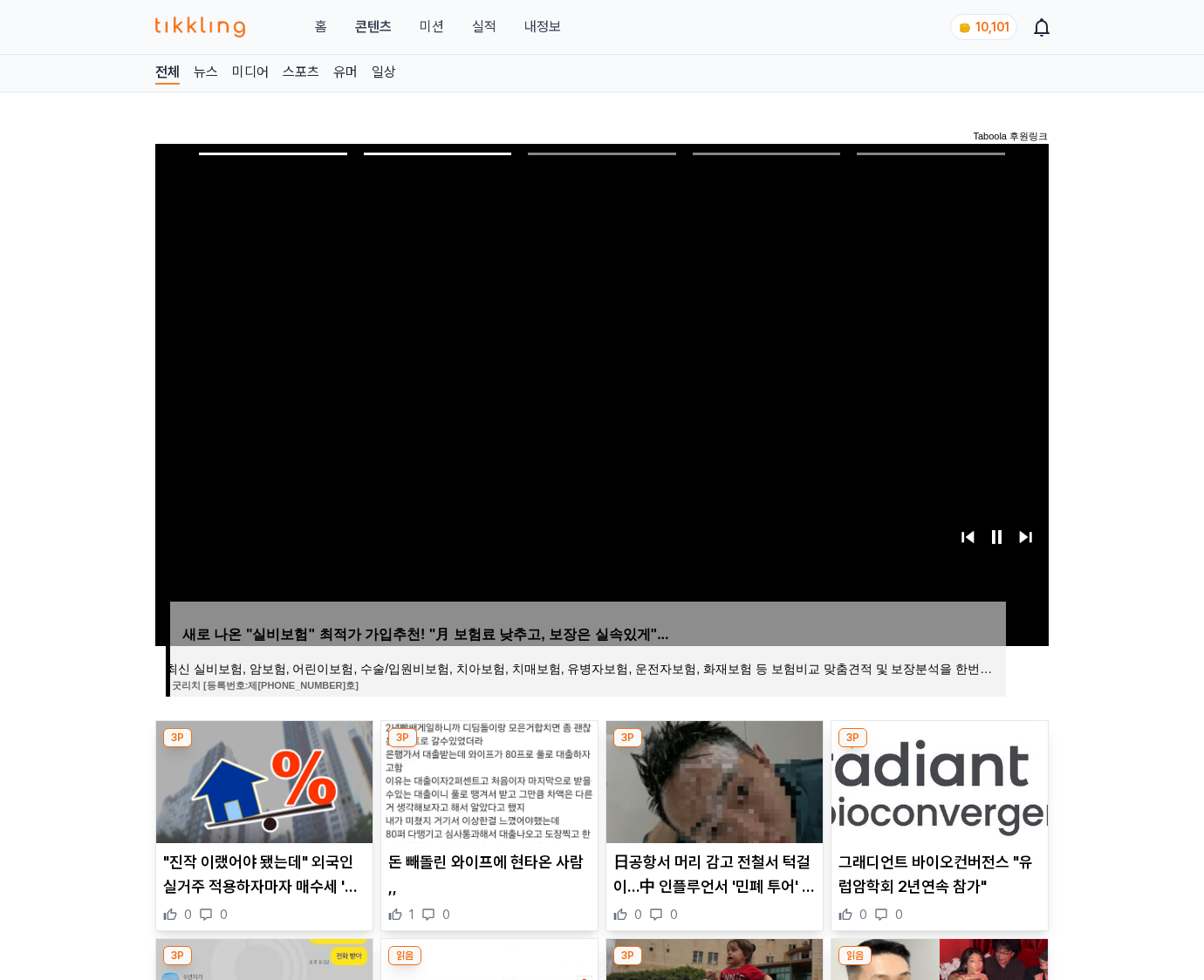
click at [936, 779] on img at bounding box center [940, 782] width 217 height 122
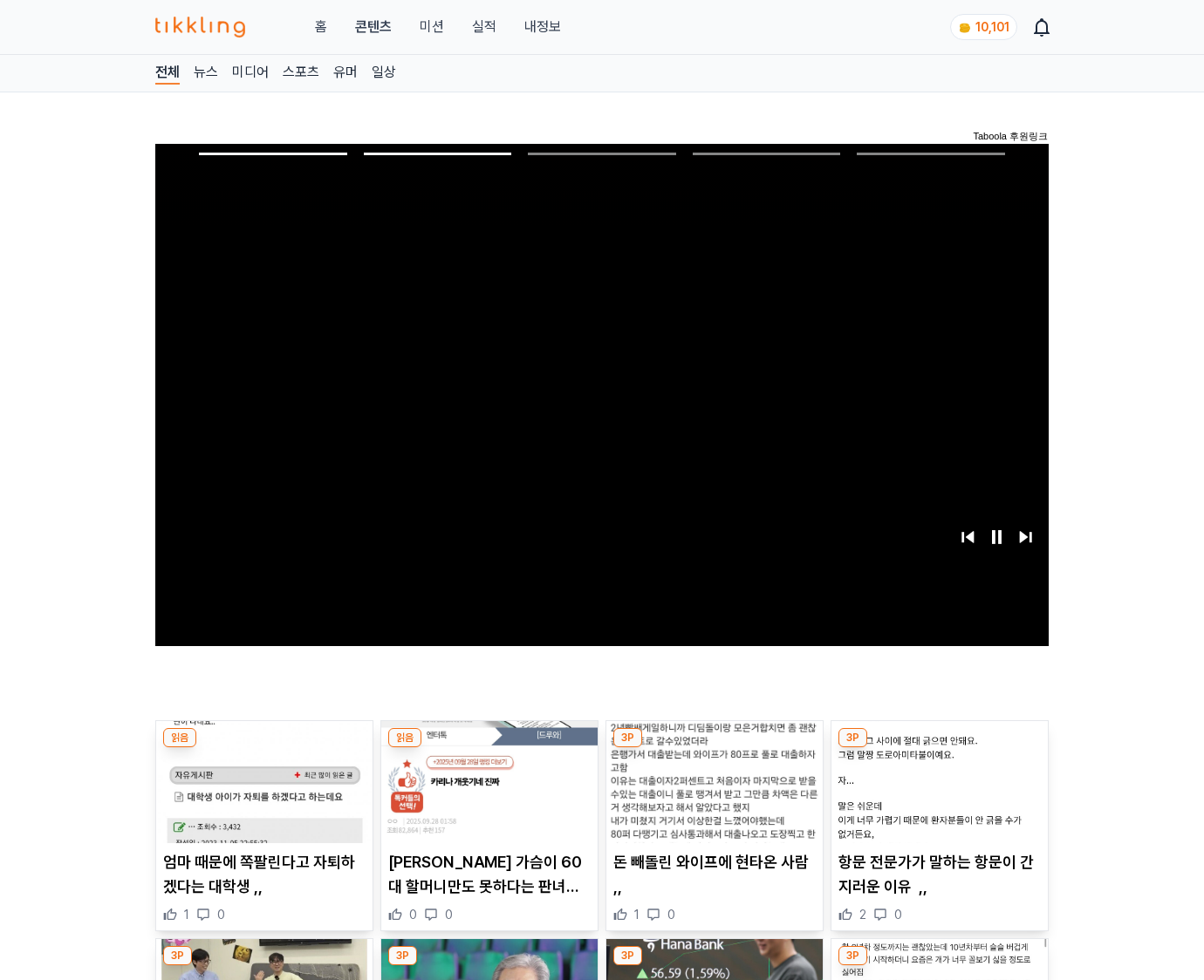
click at [936, 779] on img at bounding box center [940, 782] width 217 height 122
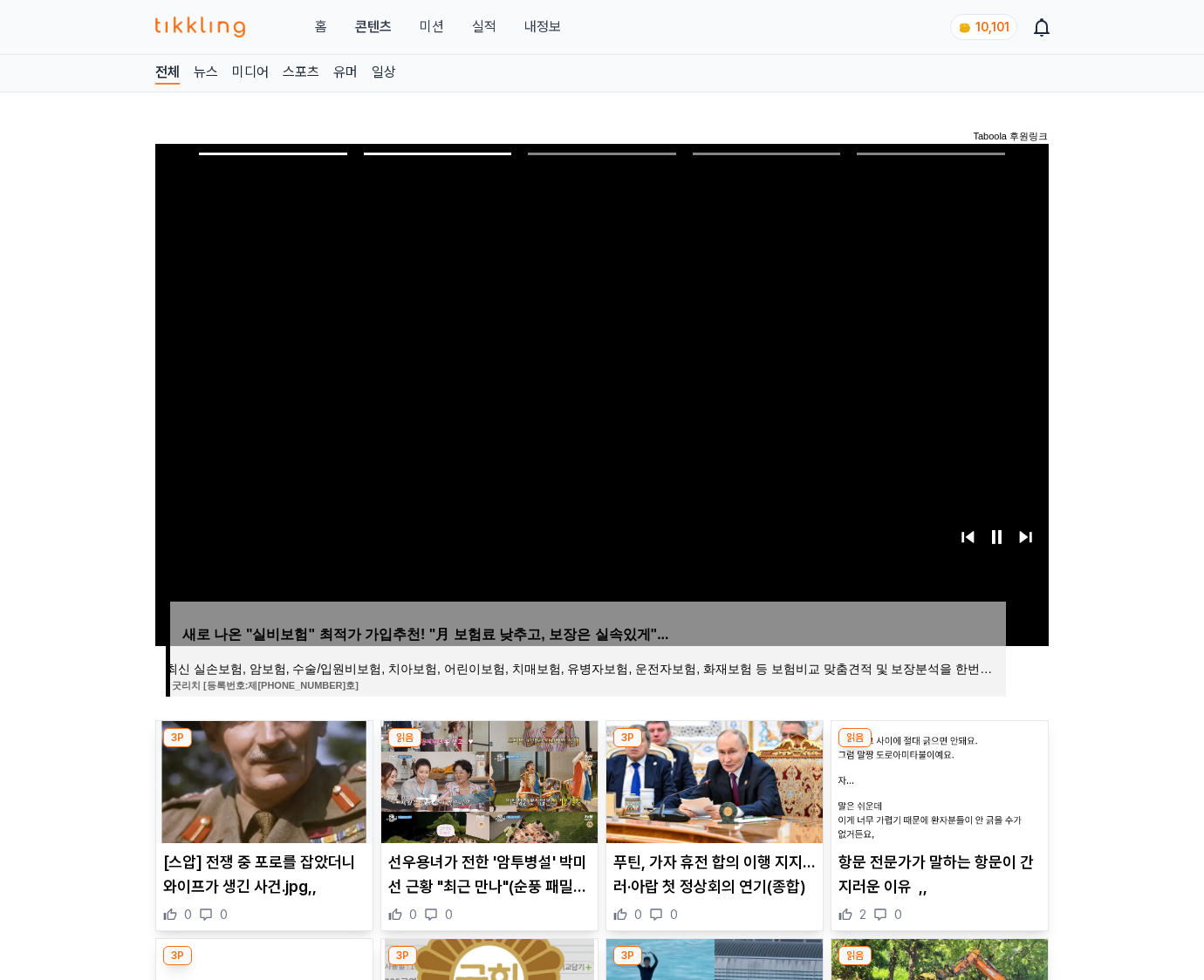
click at [936, 779] on img at bounding box center [940, 782] width 217 height 122
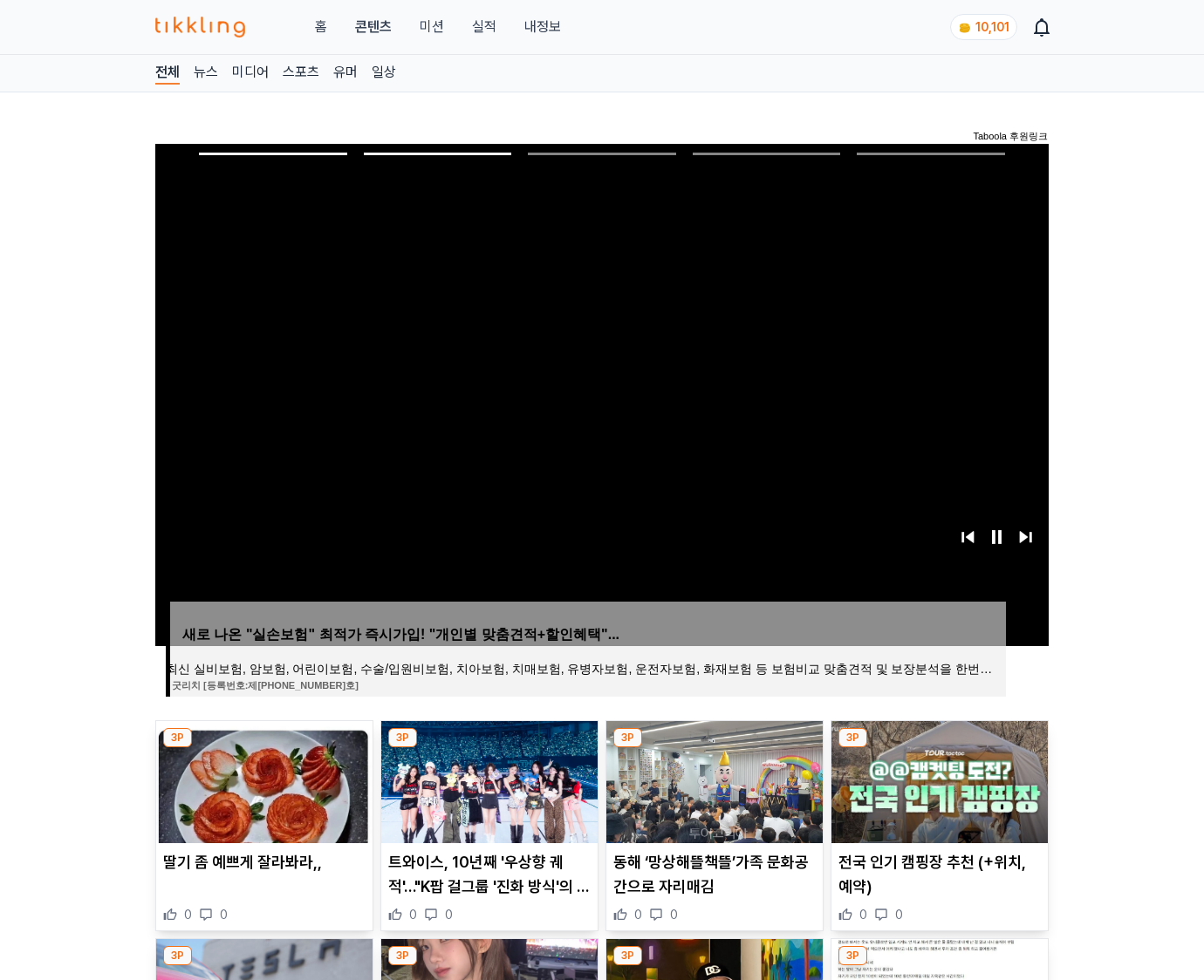
click at [936, 779] on img at bounding box center [940, 782] width 217 height 122
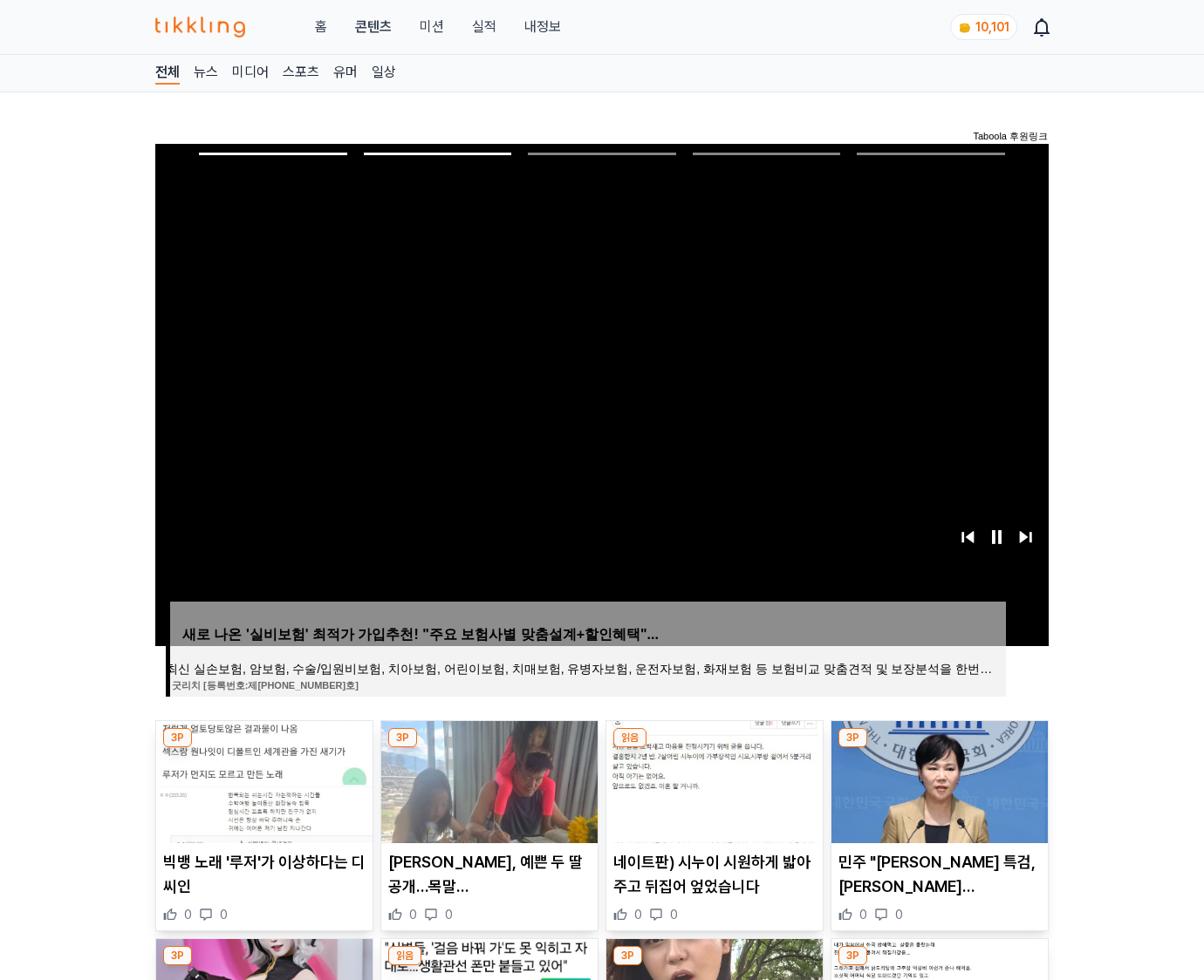
click at [936, 779] on img at bounding box center [940, 782] width 217 height 122
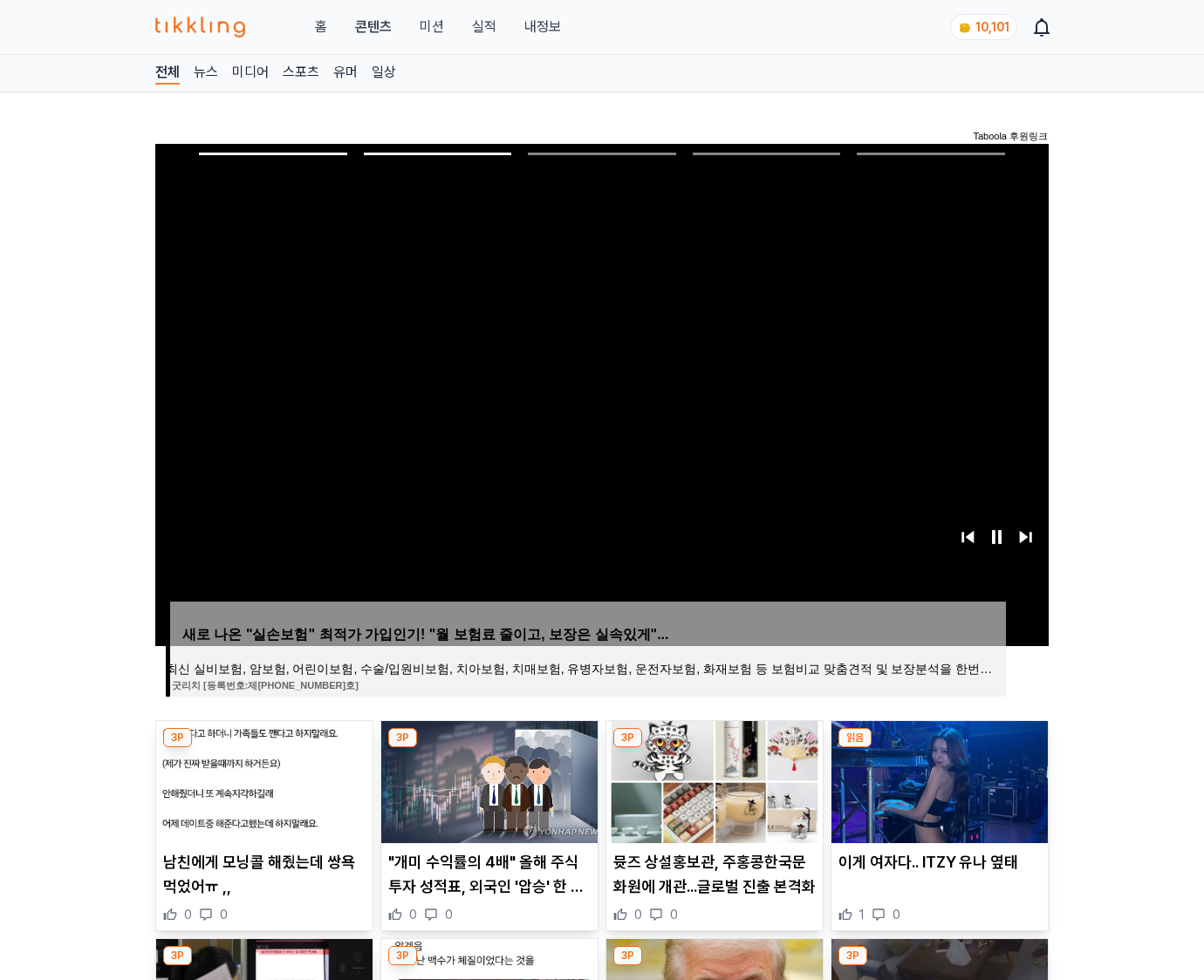
click at [936, 779] on img at bounding box center [940, 782] width 217 height 122
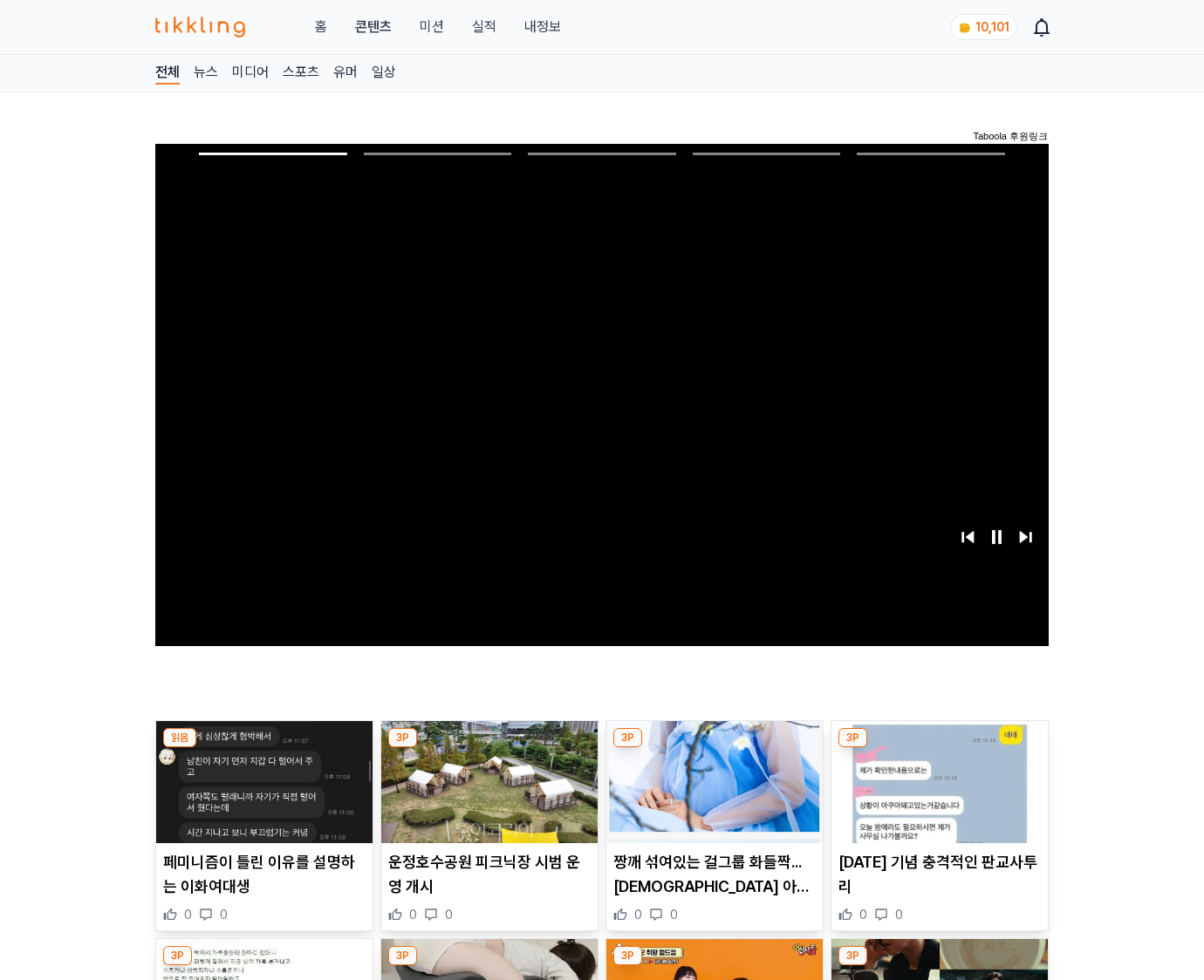
click at [936, 779] on img at bounding box center [940, 782] width 217 height 122
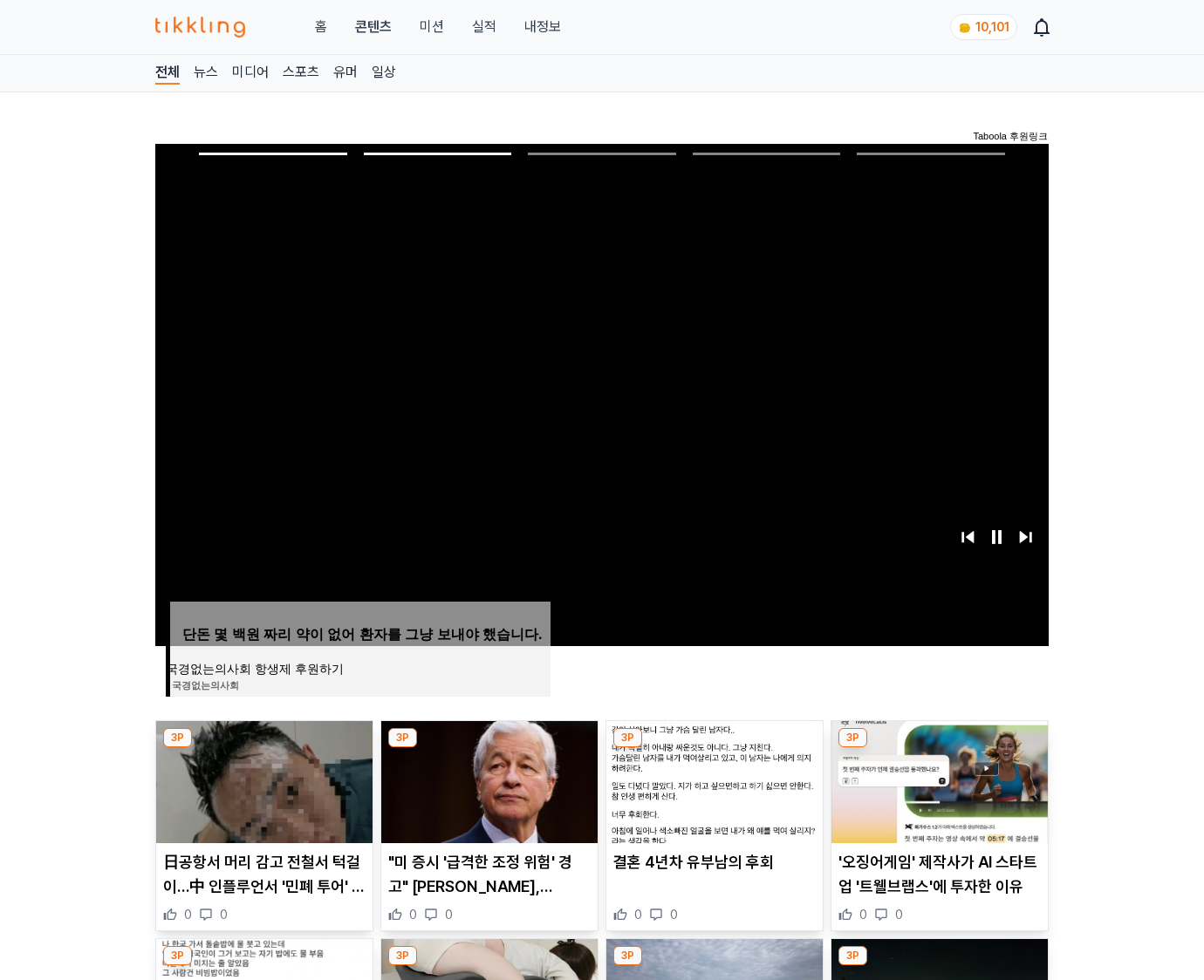
click at [936, 779] on img at bounding box center [940, 782] width 217 height 122
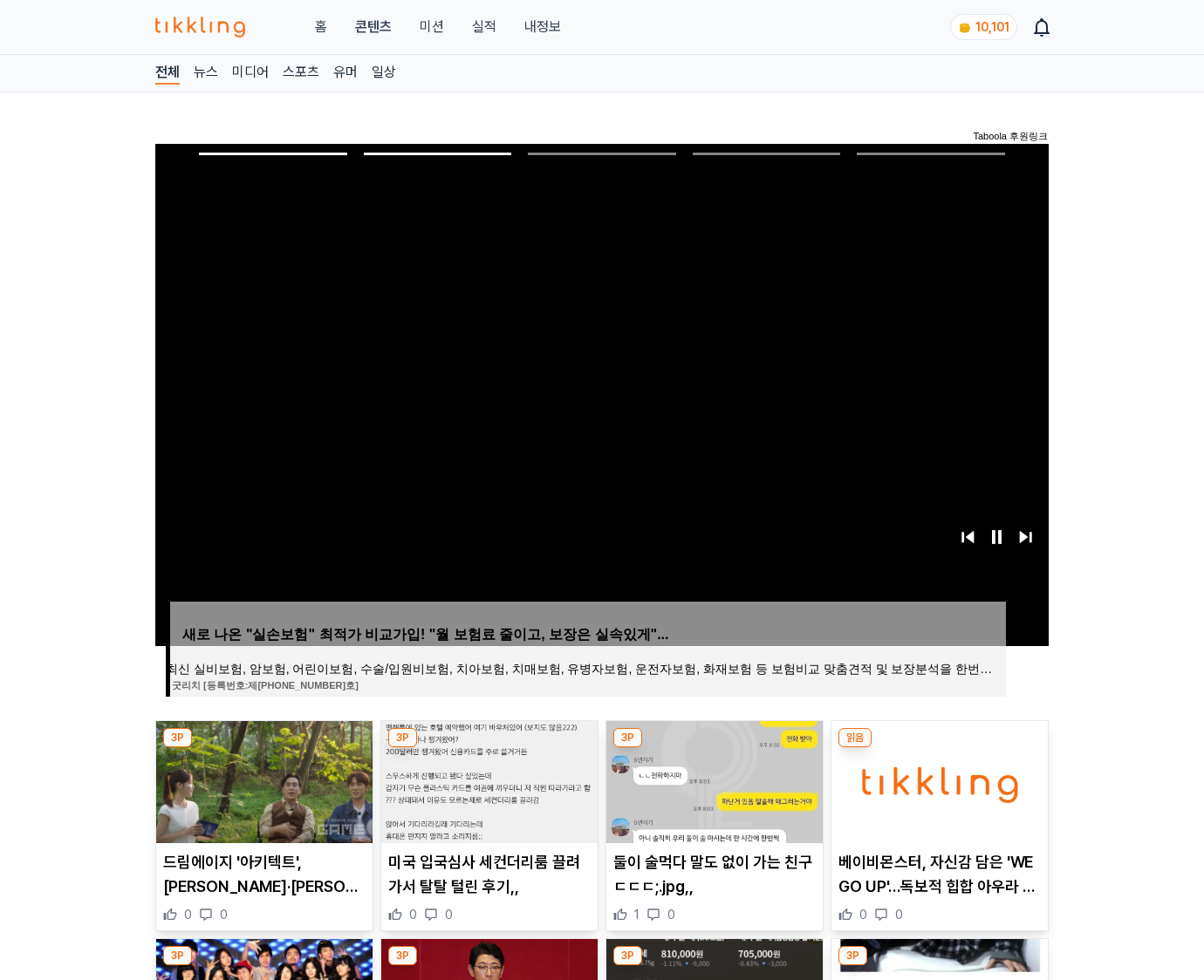
click at [936, 779] on img at bounding box center [940, 782] width 217 height 122
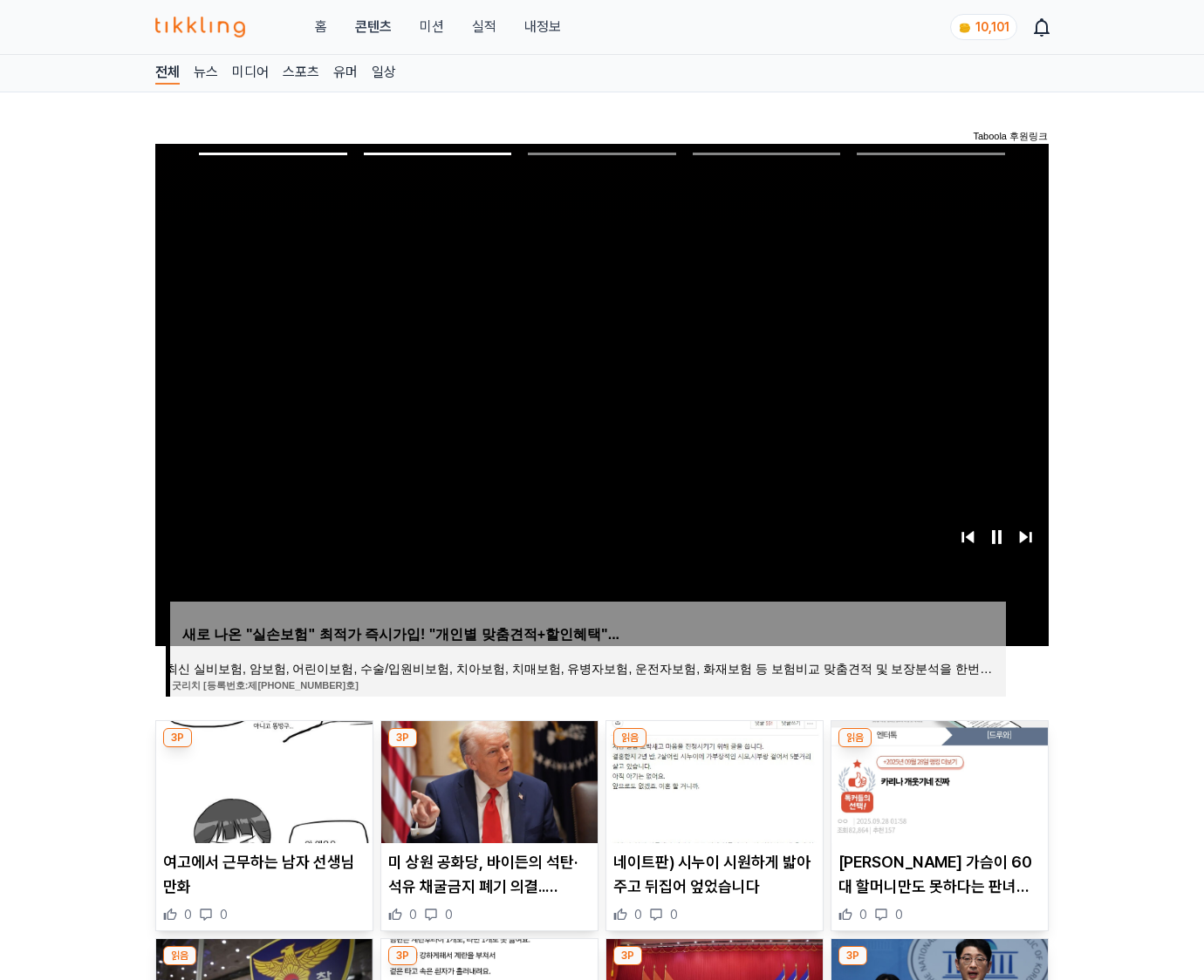
click at [936, 779] on img at bounding box center [940, 782] width 217 height 122
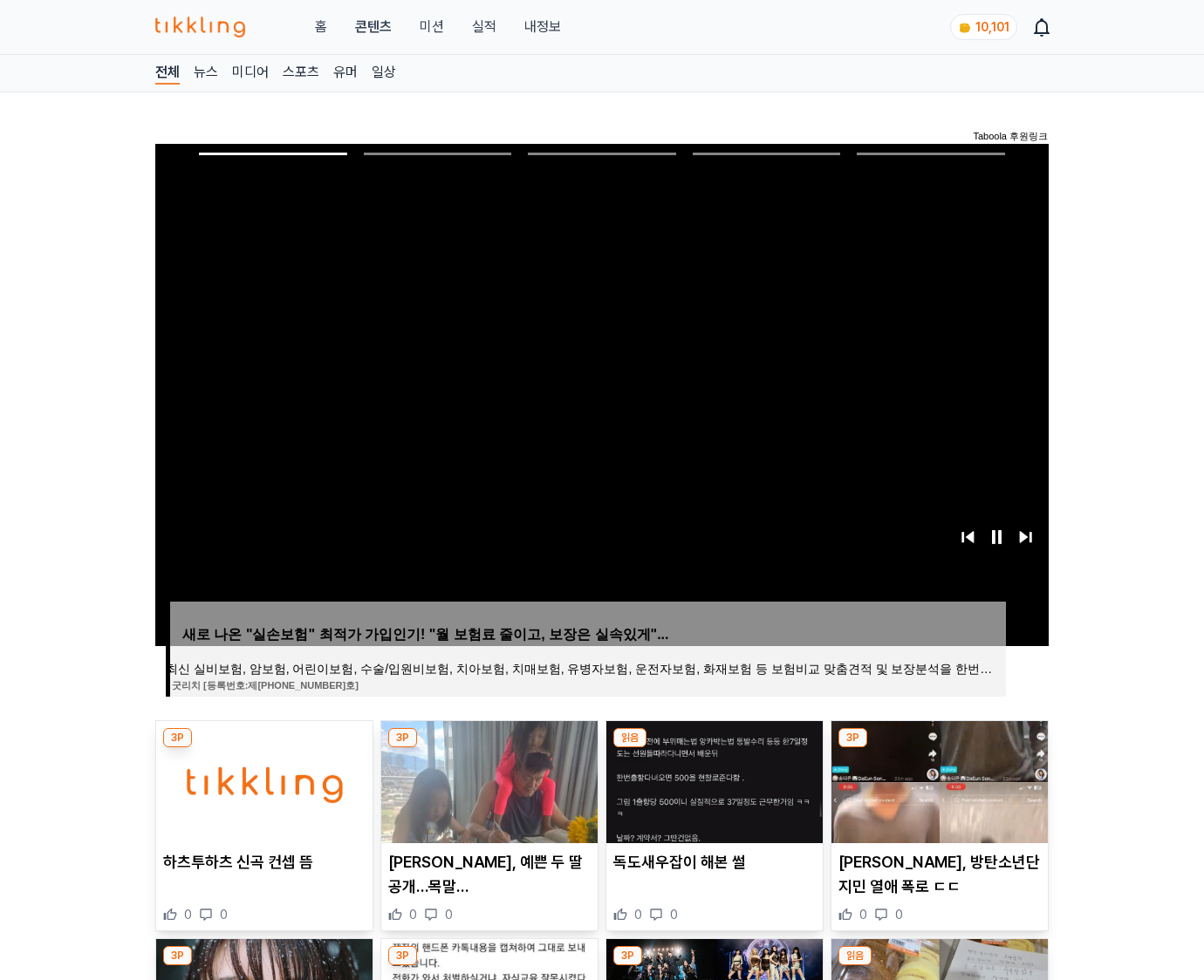
click at [936, 779] on img at bounding box center [940, 782] width 217 height 122
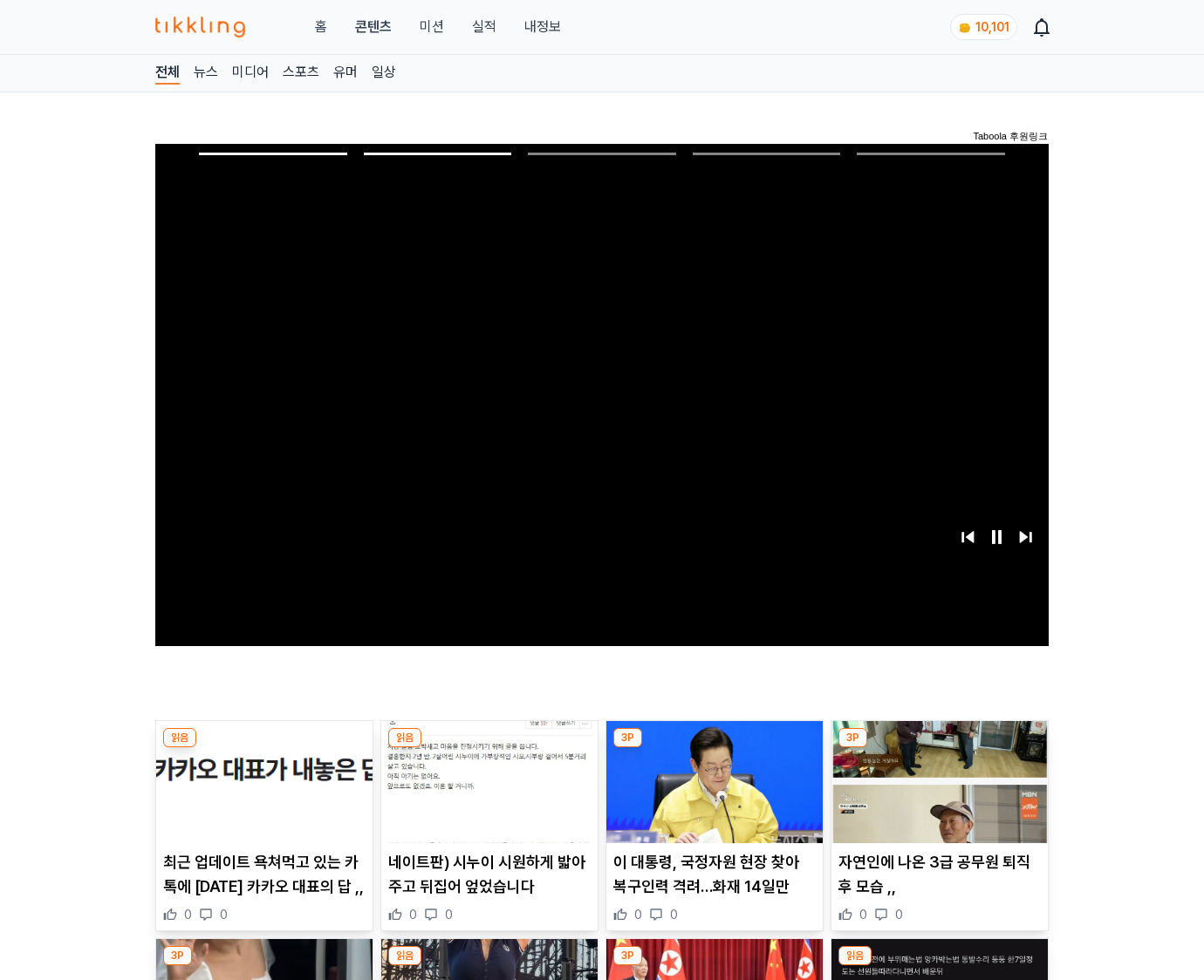
click at [936, 779] on img at bounding box center [940, 782] width 217 height 122
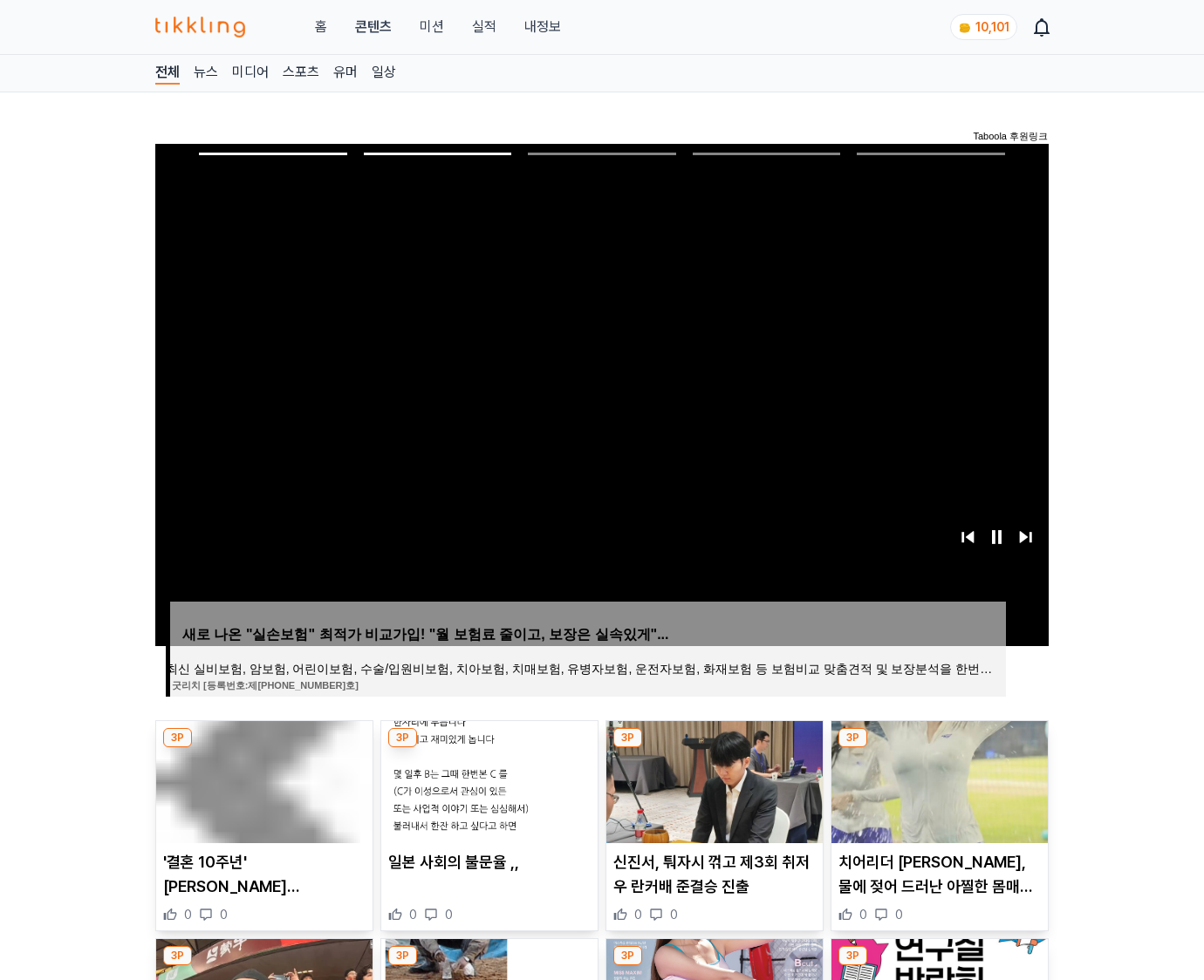
click at [936, 779] on img at bounding box center [940, 782] width 217 height 122
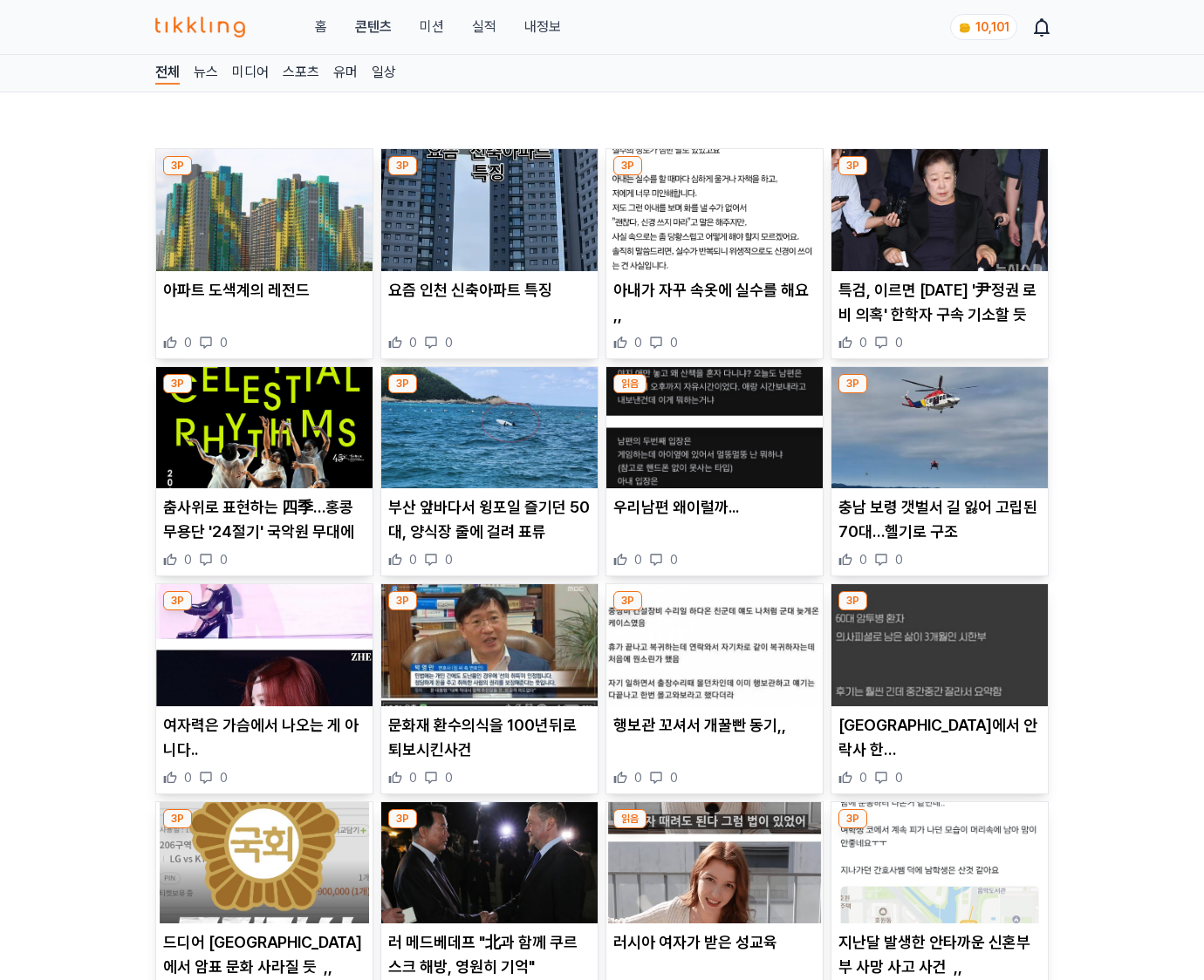
click at [936, 779] on div "0 0" at bounding box center [940, 777] width 203 height 18
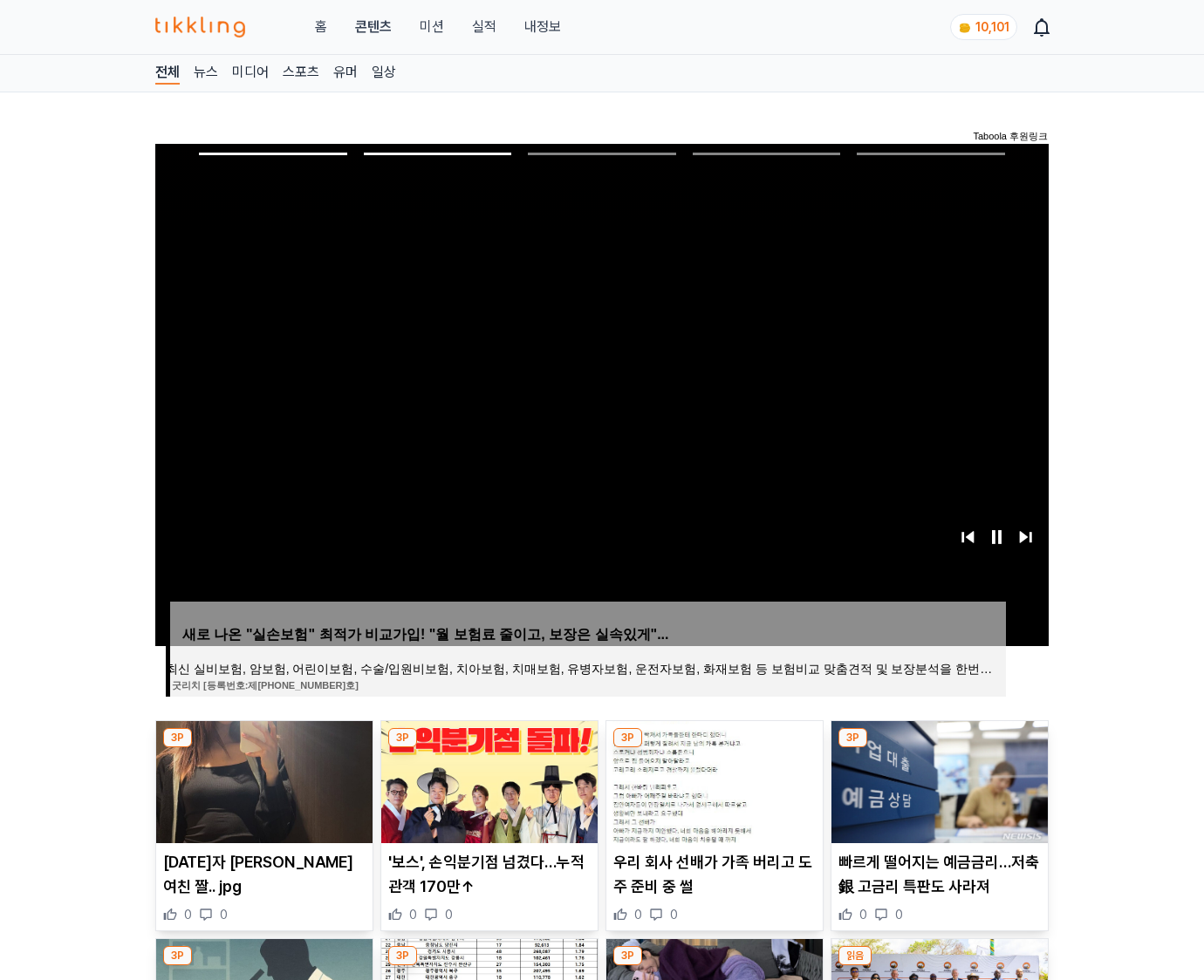
click at [936, 779] on img at bounding box center [940, 782] width 217 height 122
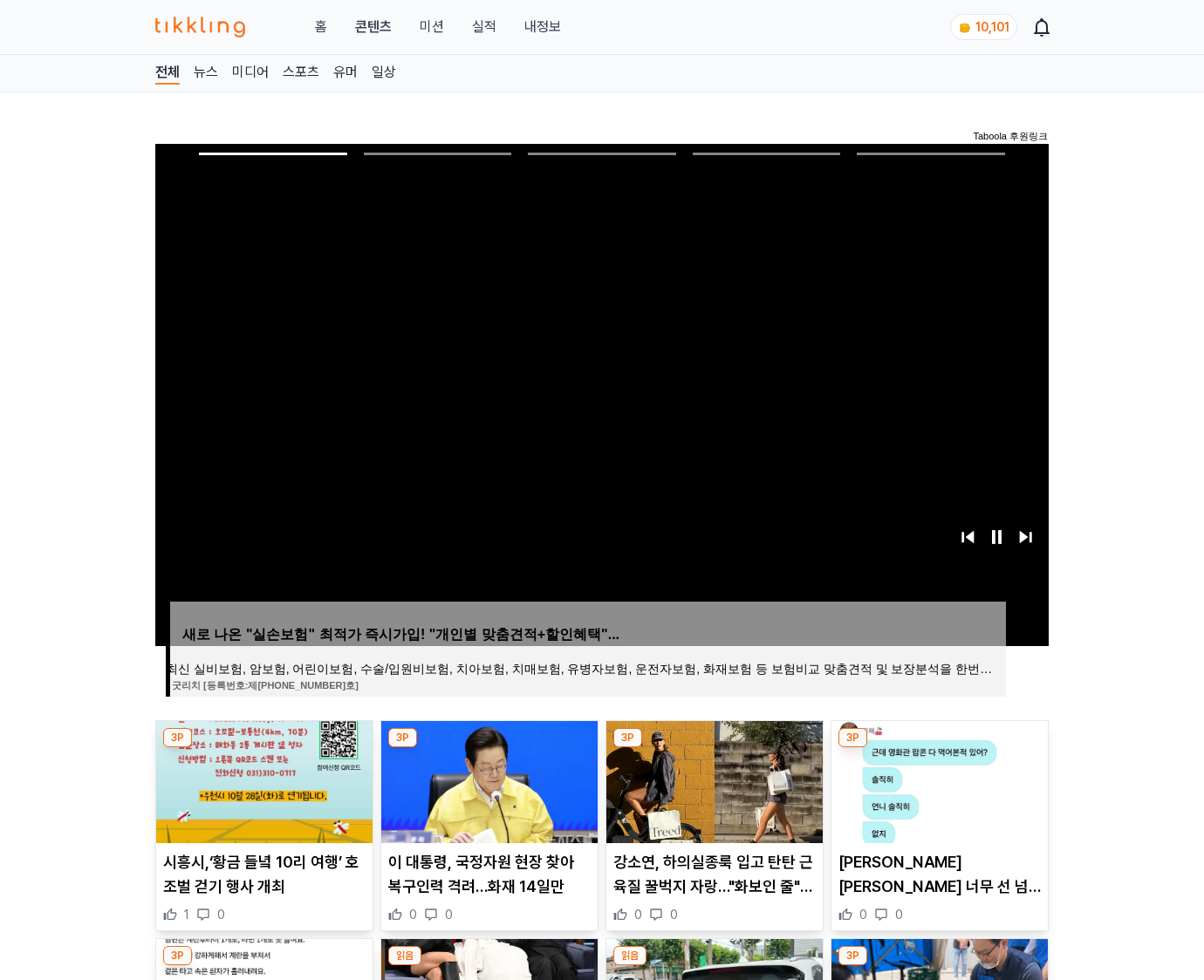
click at [936, 779] on img at bounding box center [940, 782] width 217 height 122
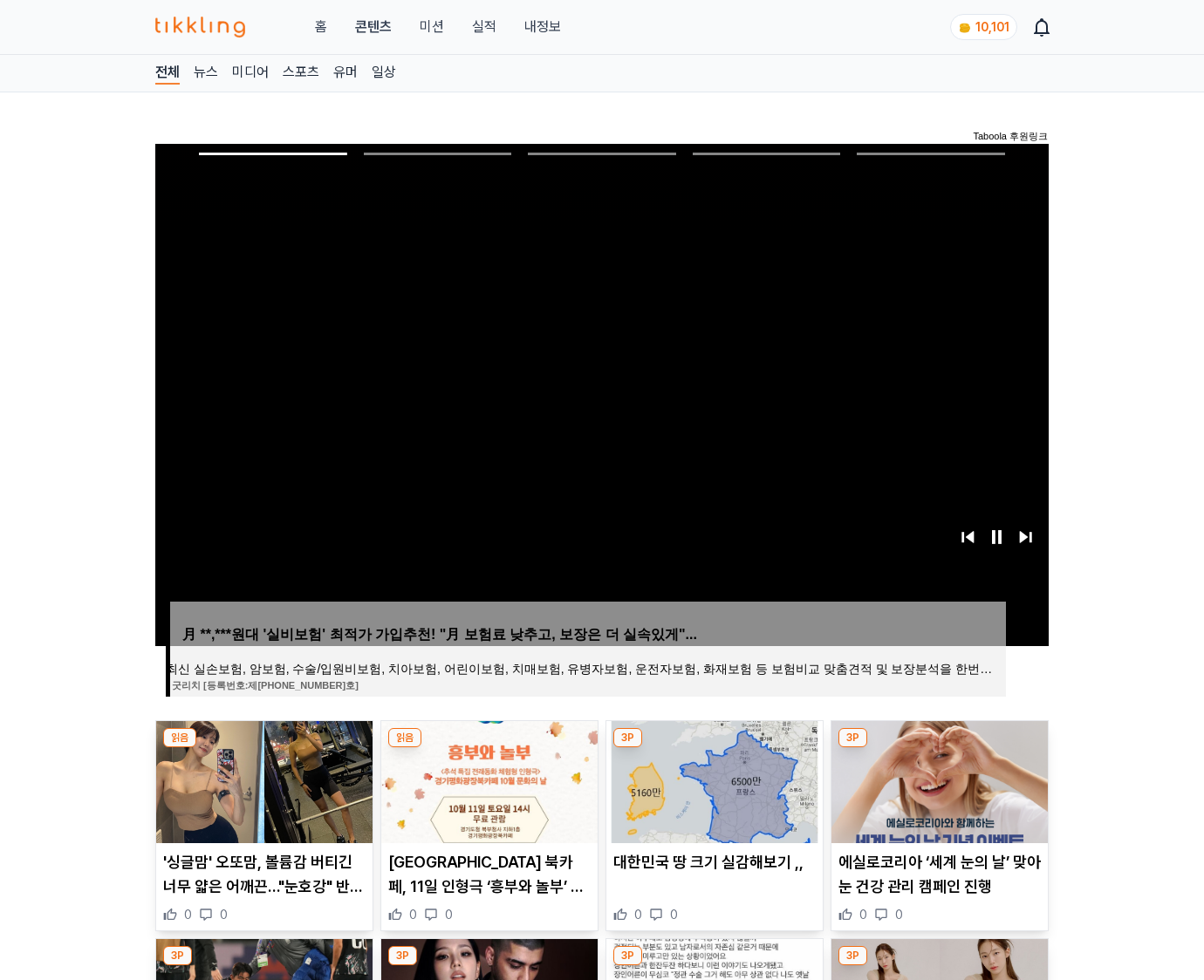
click at [936, 779] on img at bounding box center [940, 782] width 217 height 122
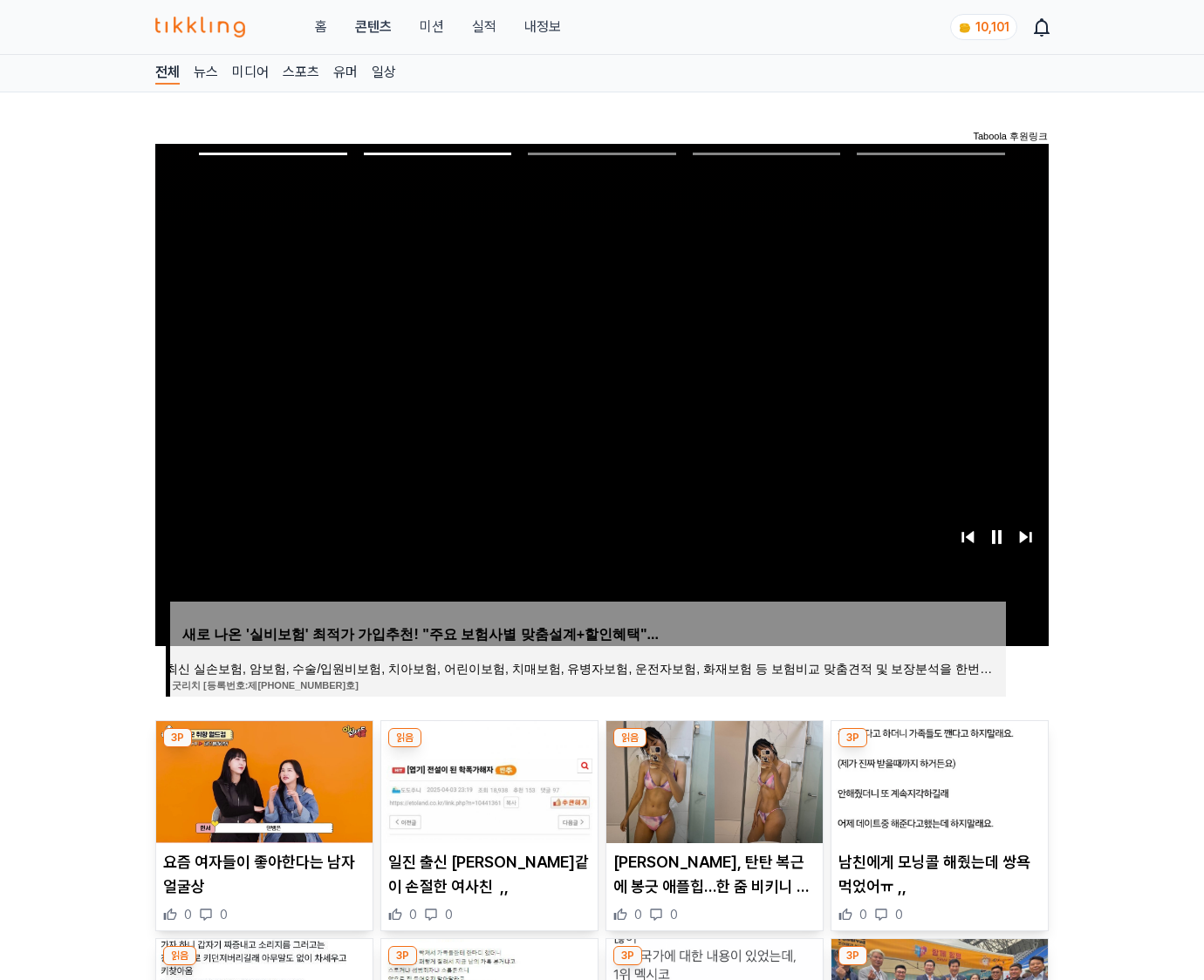
click at [936, 779] on img at bounding box center [940, 782] width 217 height 122
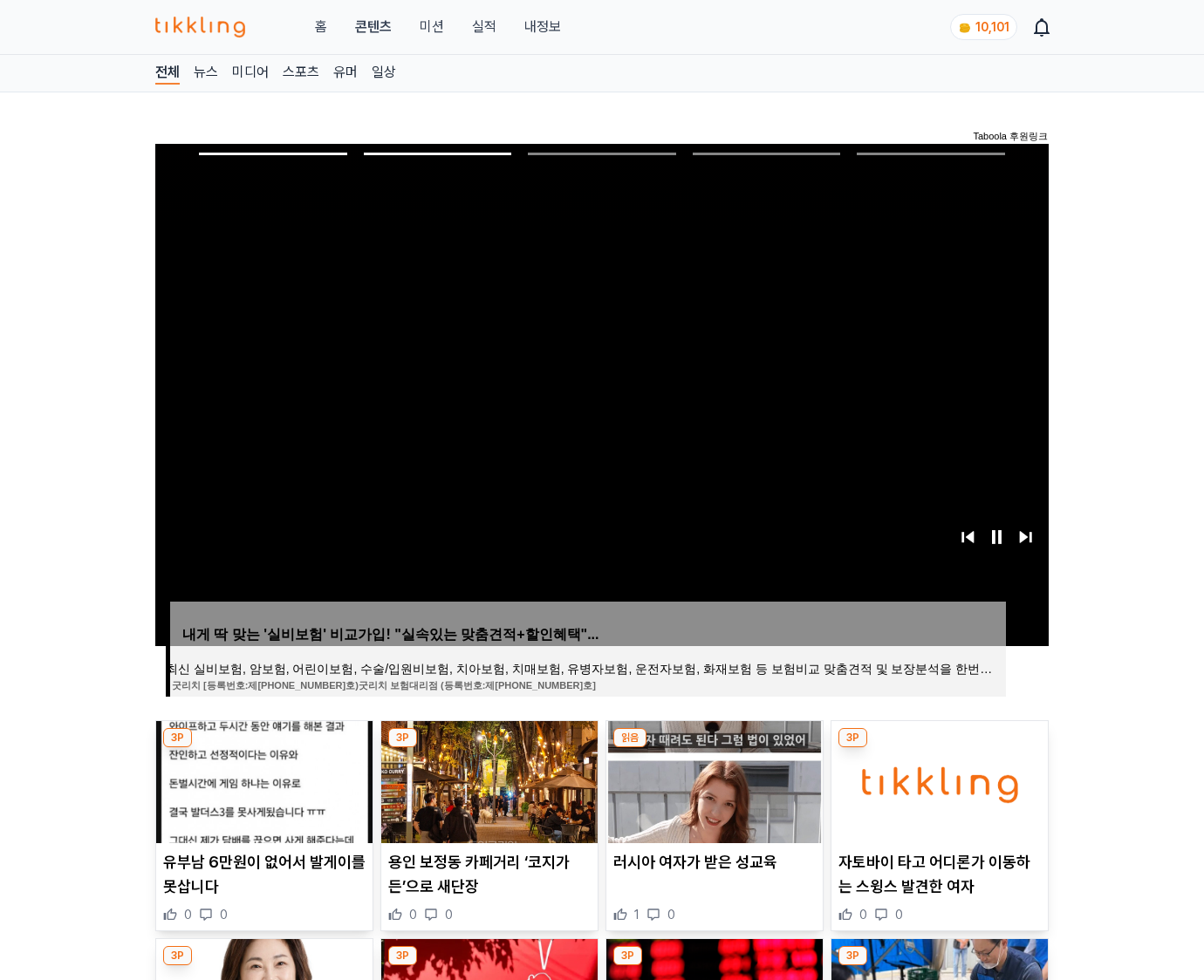
click at [936, 779] on img at bounding box center [940, 782] width 217 height 122
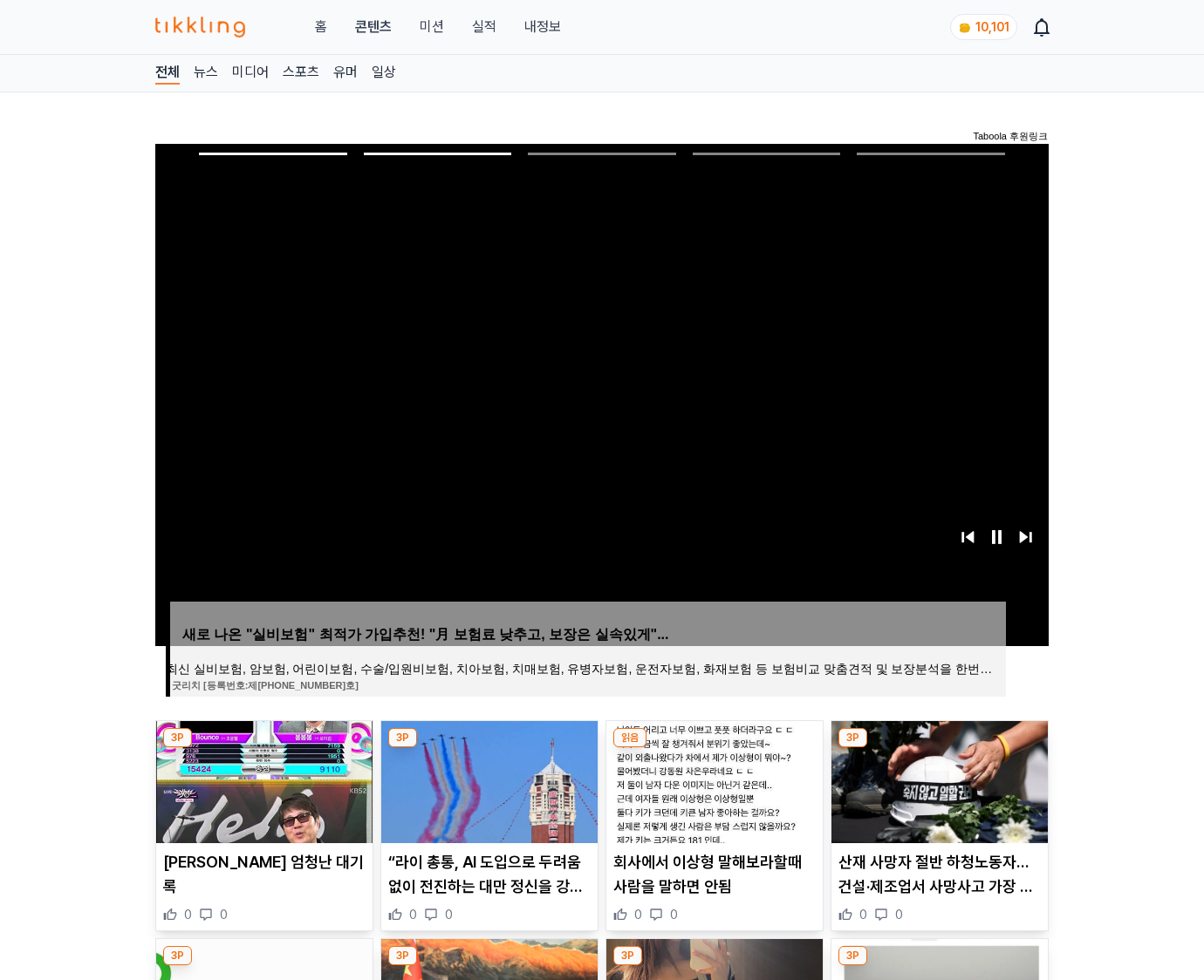
click at [936, 779] on img at bounding box center [940, 782] width 217 height 122
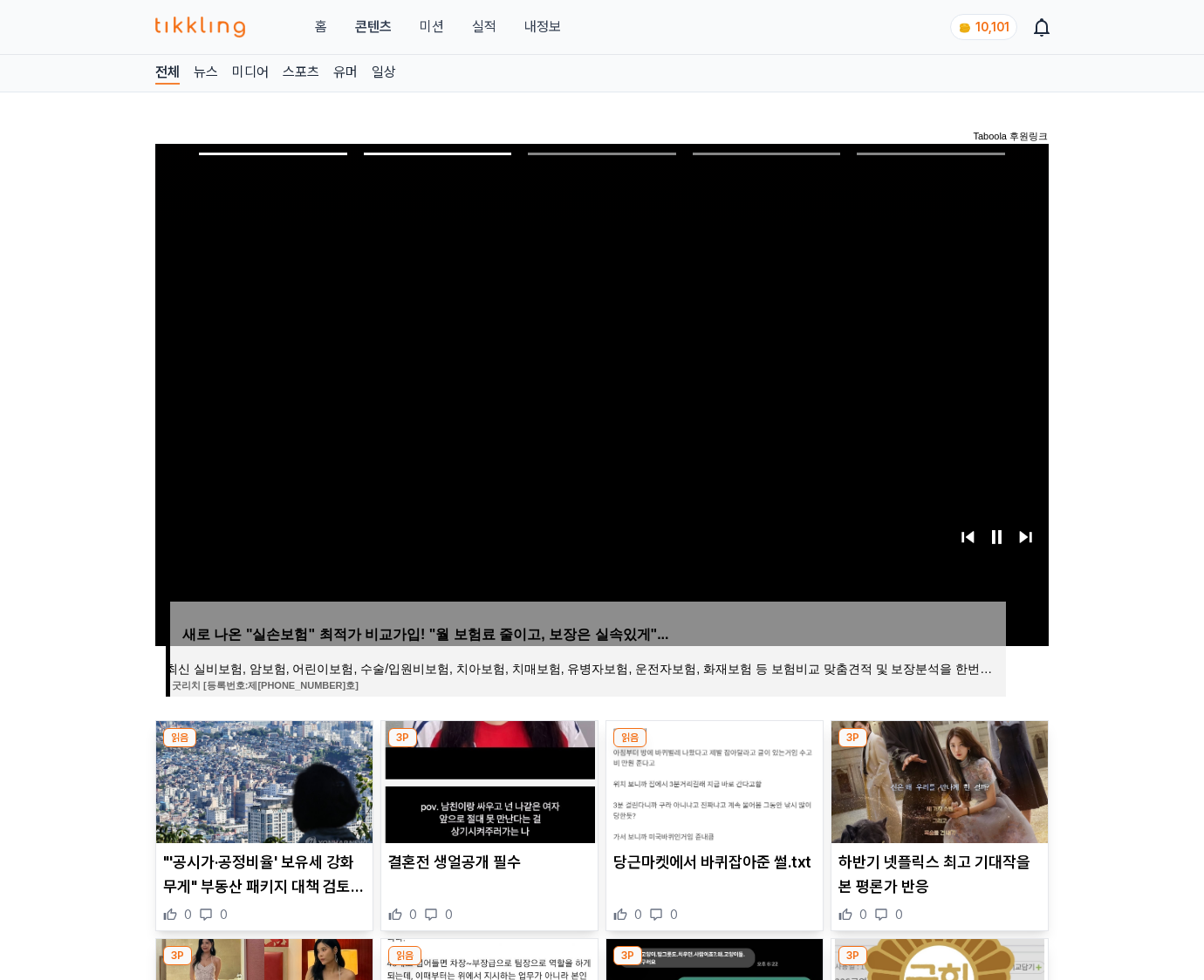
click at [936, 779] on img at bounding box center [940, 782] width 217 height 122
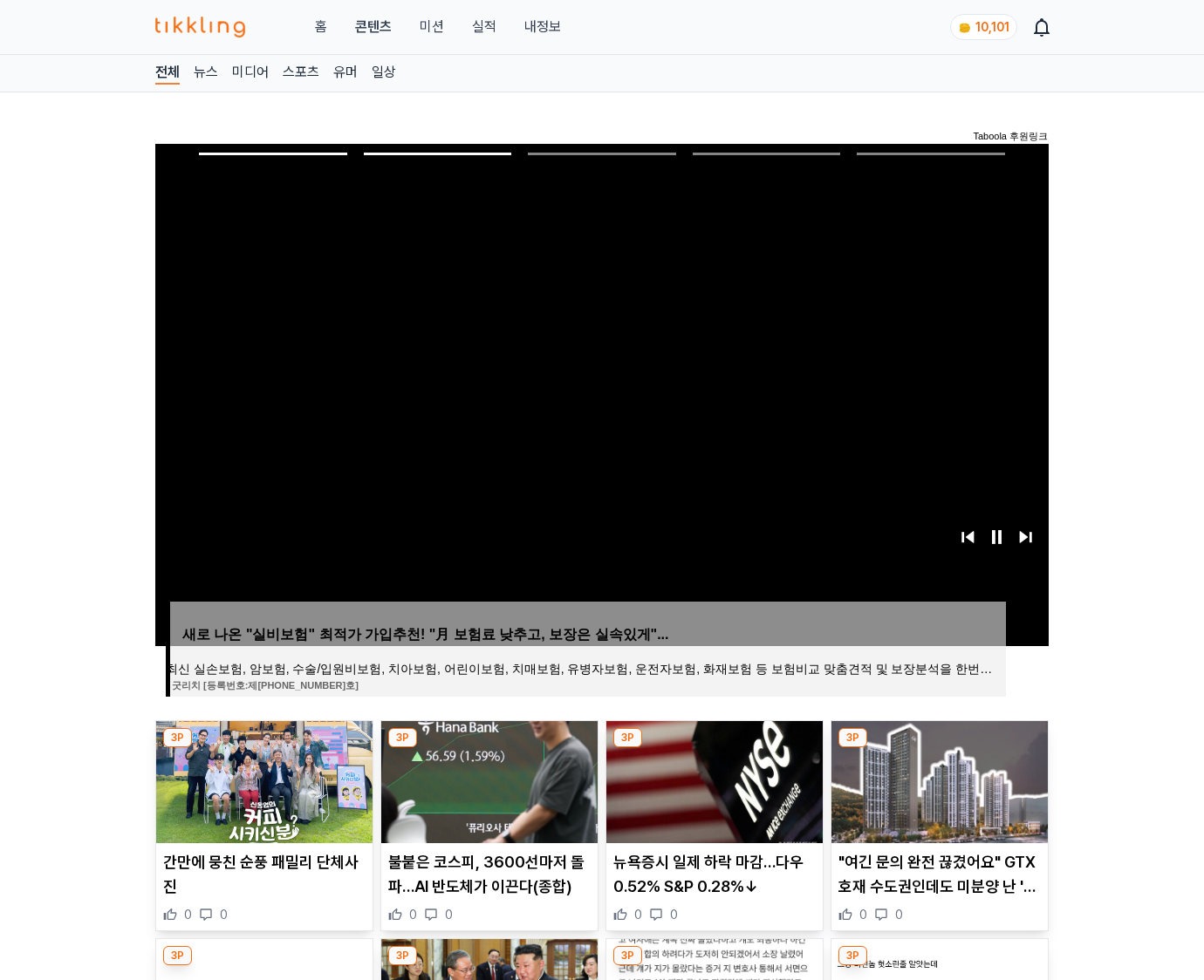
click at [936, 779] on img at bounding box center [940, 782] width 217 height 122
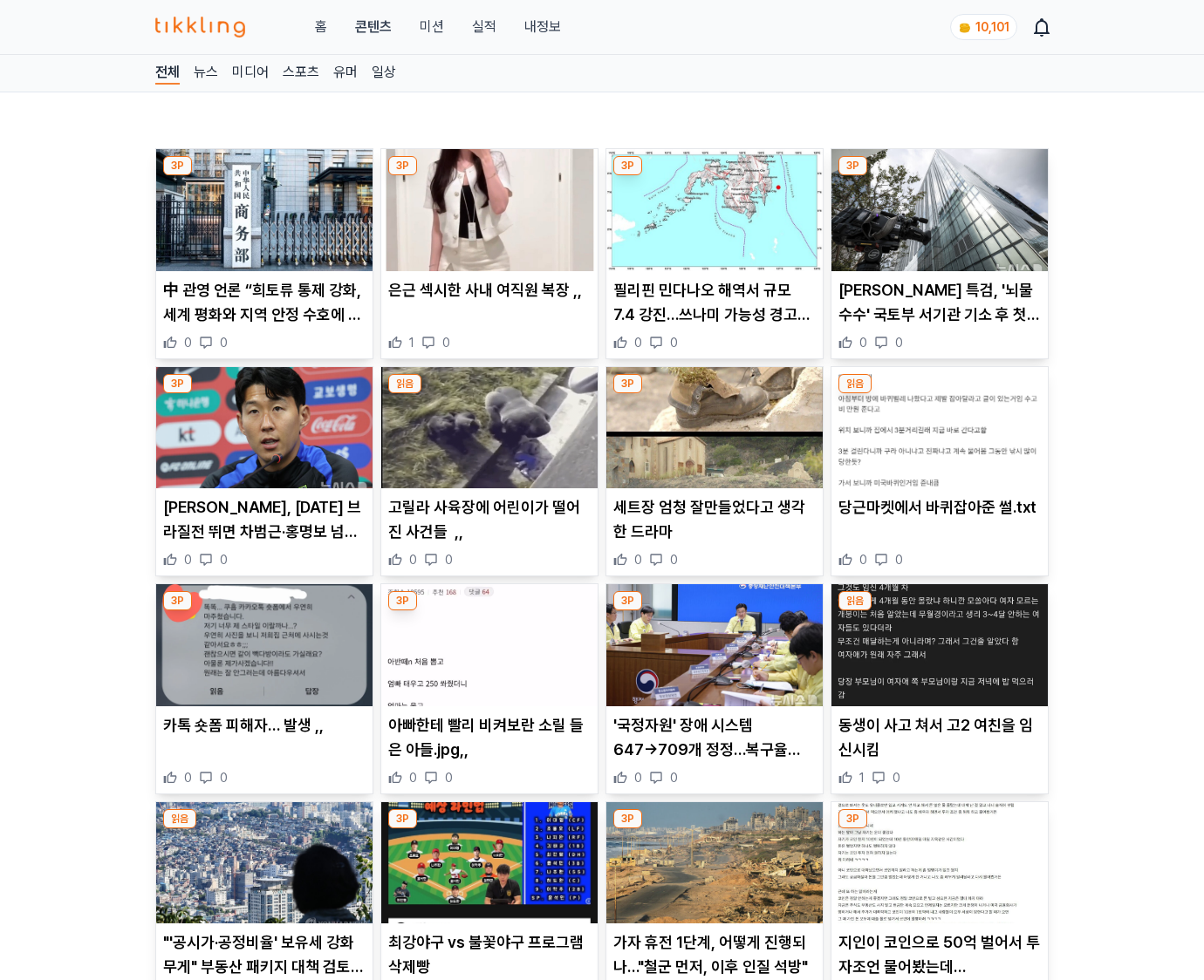
drag, startPoint x: 0, startPoint y: 0, endPoint x: 936, endPoint y: 779, distance: 1217.8
click at [936, 779] on div "1 0" at bounding box center [940, 777] width 203 height 18
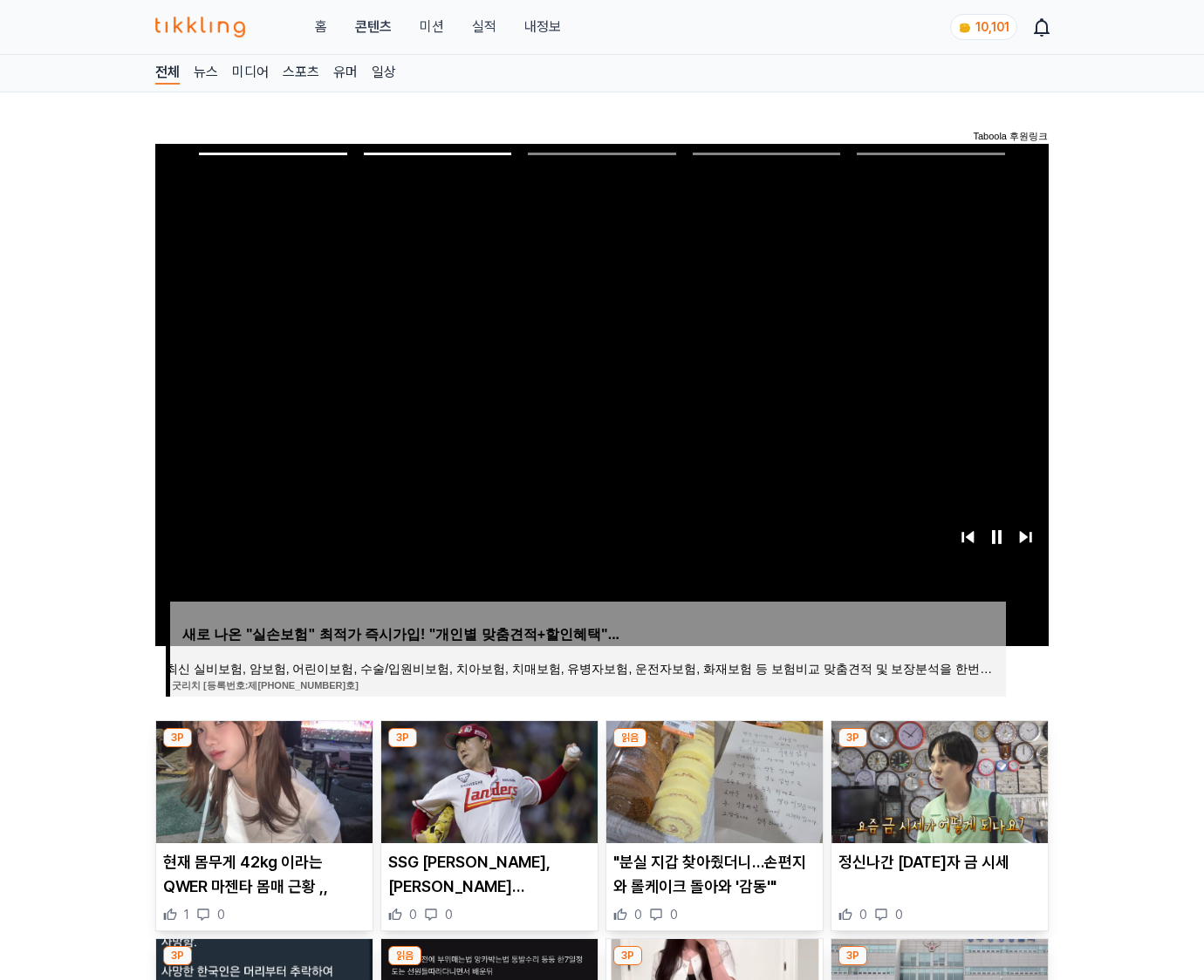
click at [936, 779] on img at bounding box center [940, 782] width 217 height 122
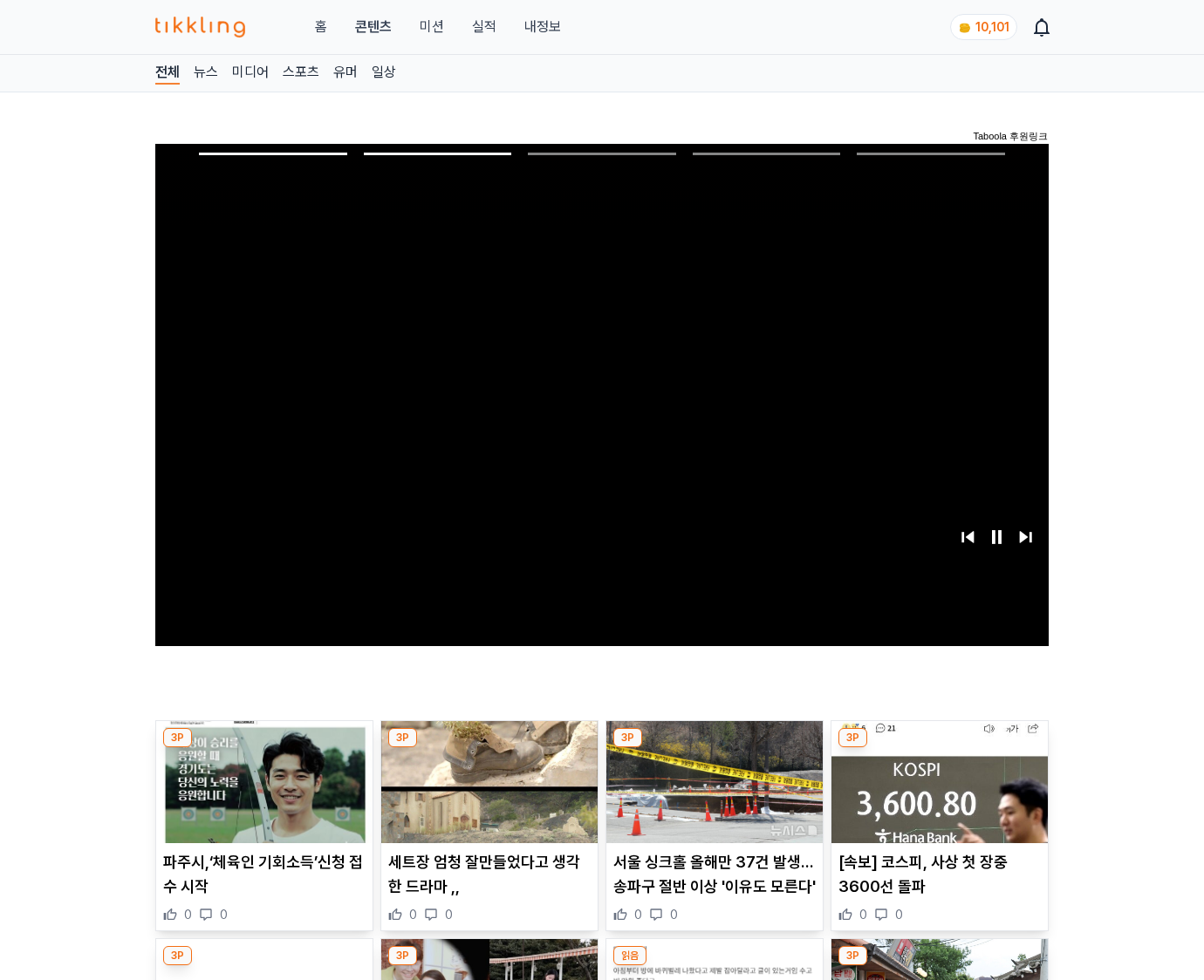
click at [936, 779] on img at bounding box center [940, 782] width 217 height 122
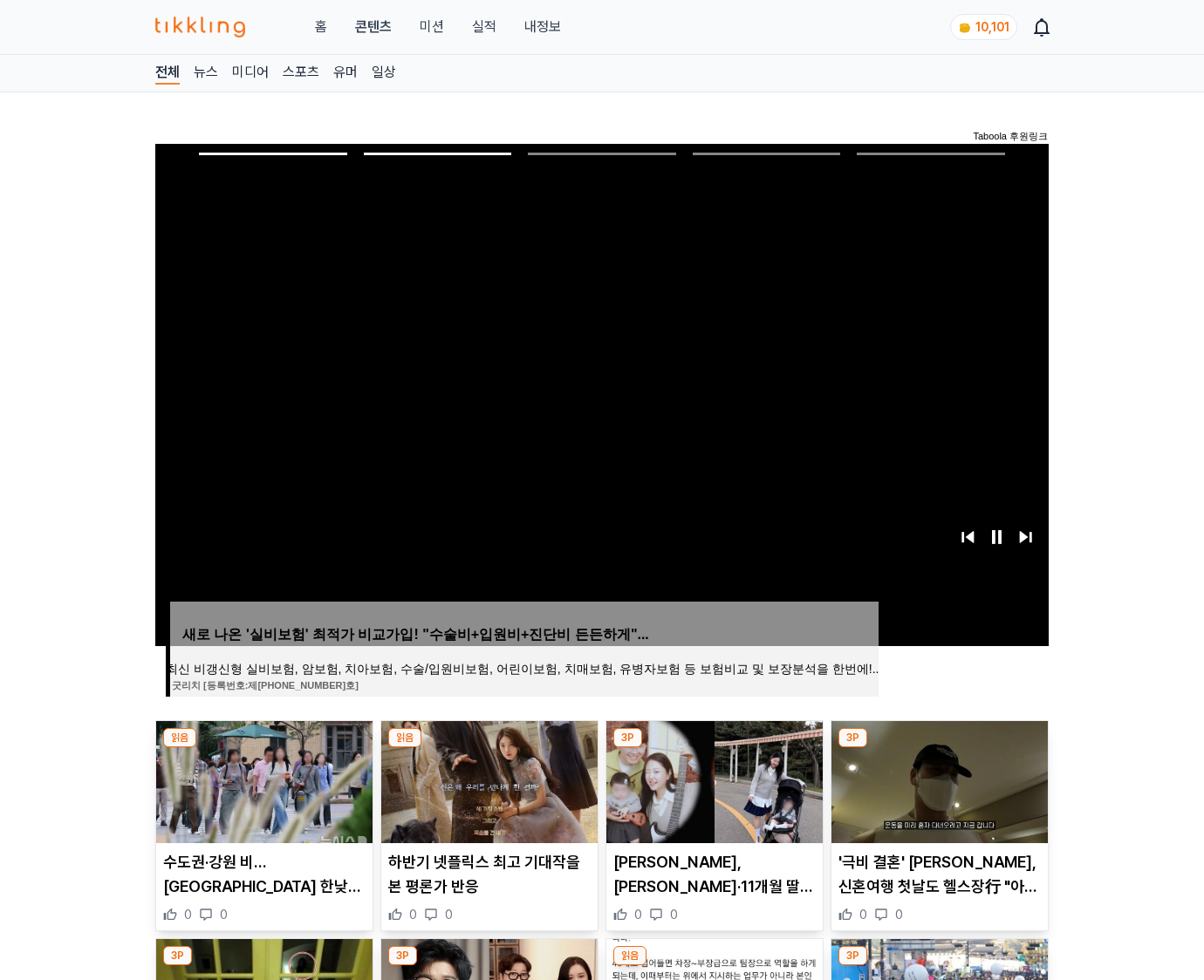
click at [936, 779] on img at bounding box center [940, 782] width 217 height 122
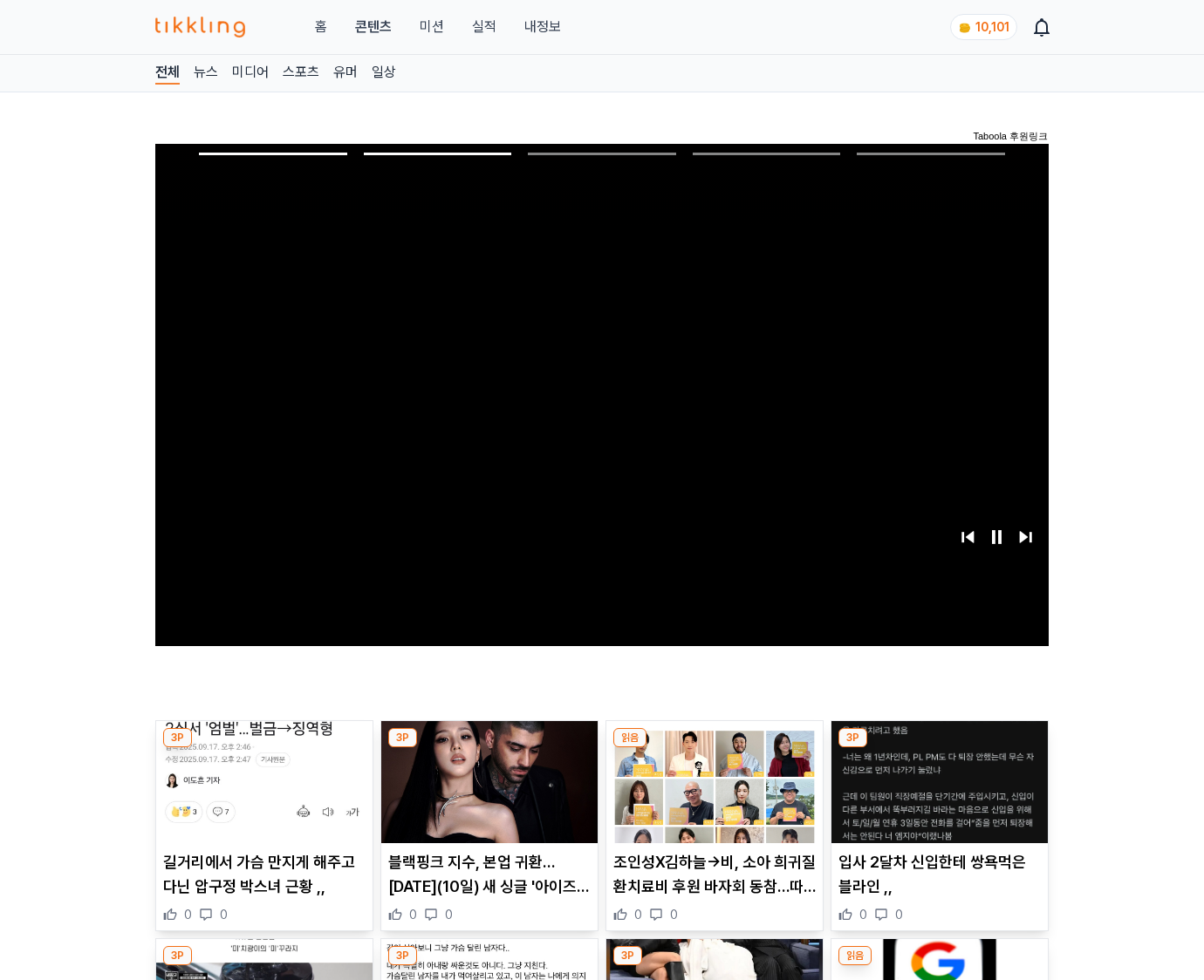
click at [936, 779] on img at bounding box center [940, 782] width 217 height 122
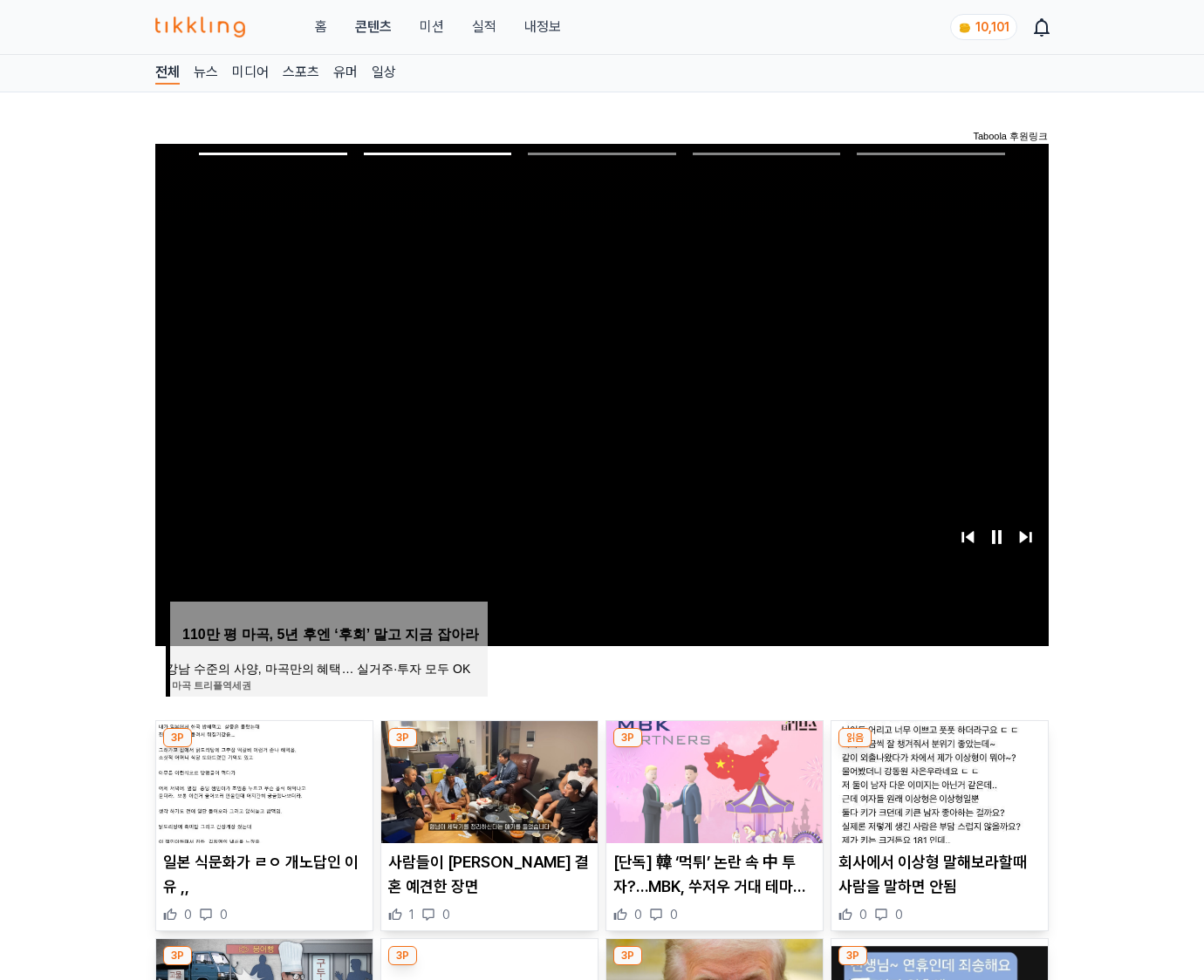
click at [936, 779] on img at bounding box center [940, 782] width 217 height 122
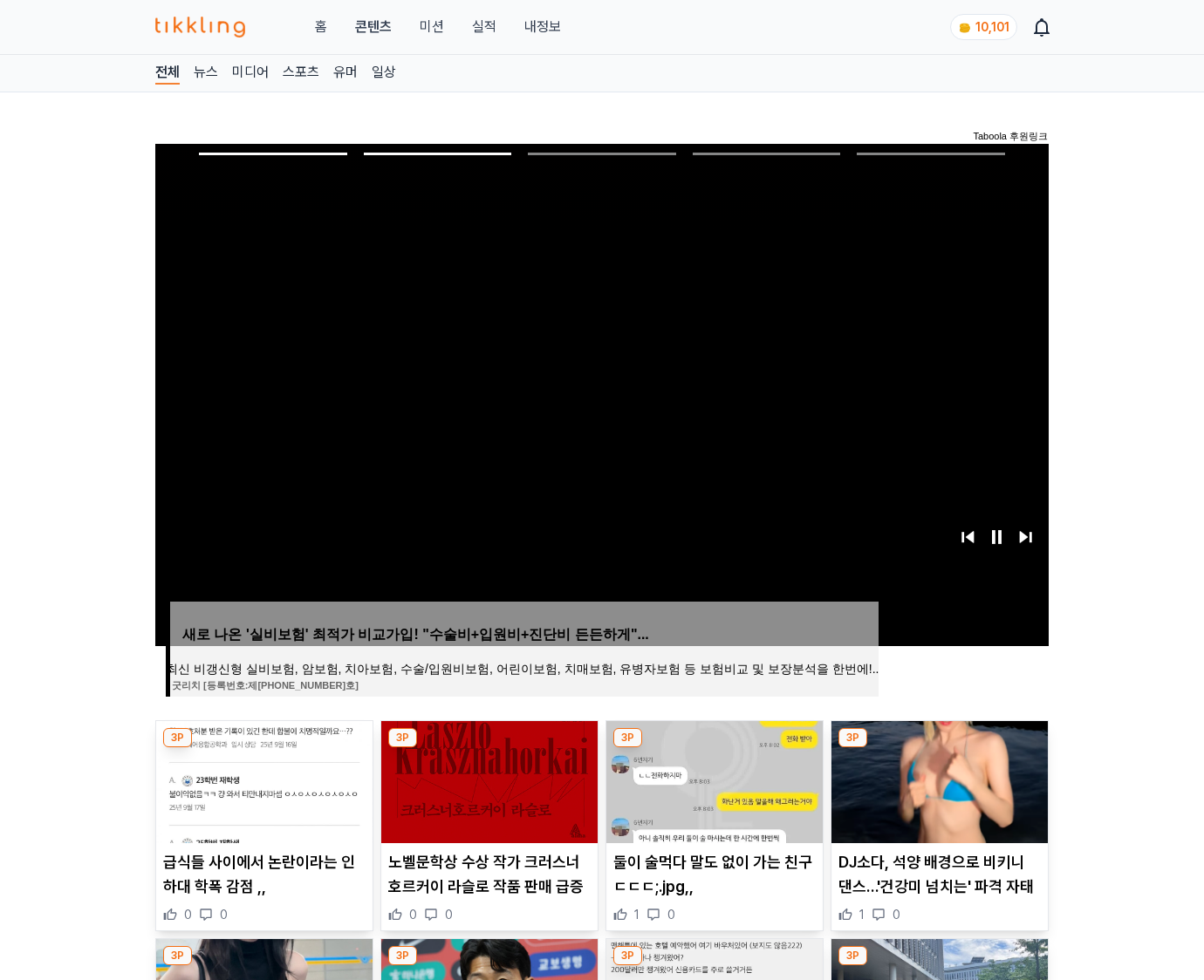
click at [936, 779] on img at bounding box center [940, 782] width 217 height 122
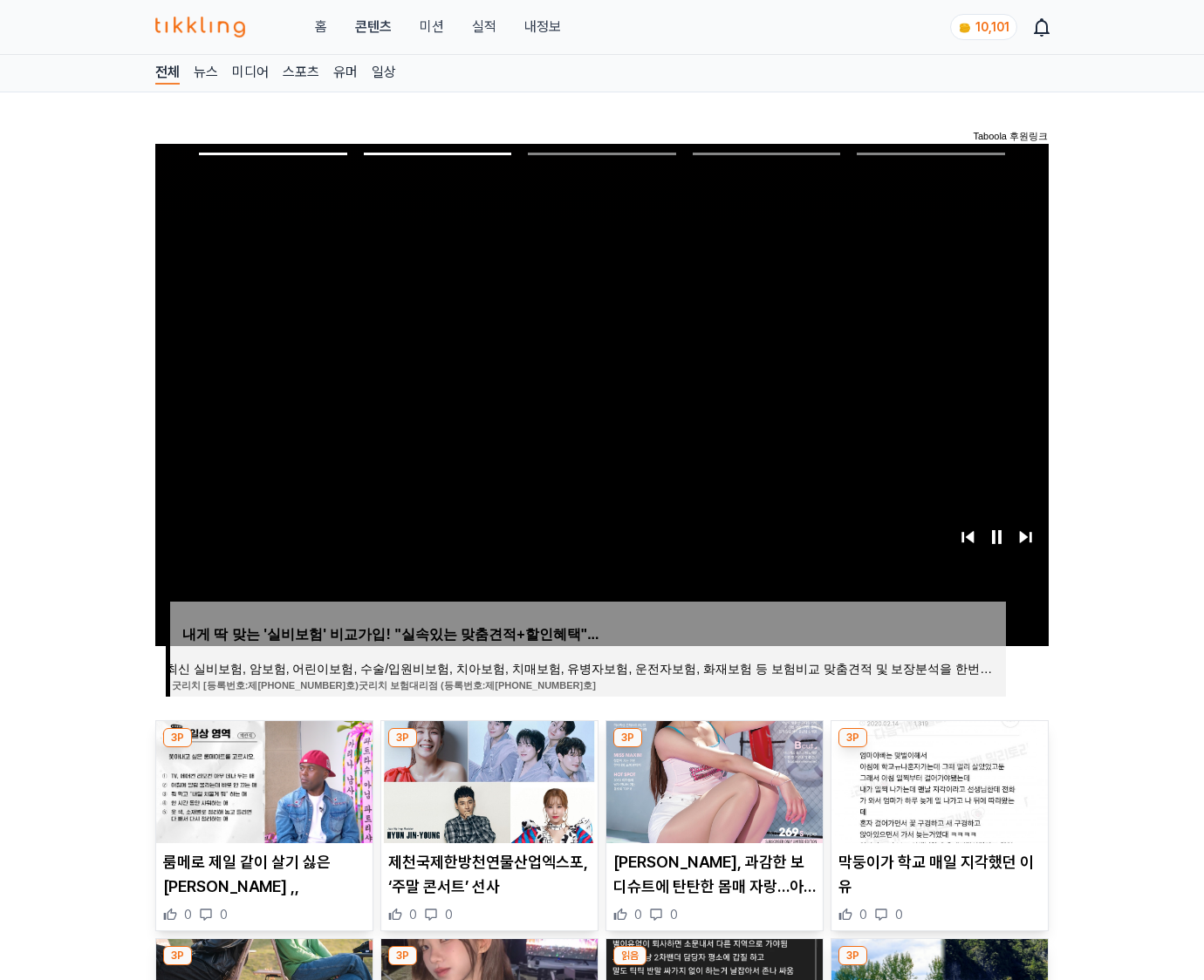
click at [936, 779] on img at bounding box center [940, 782] width 217 height 122
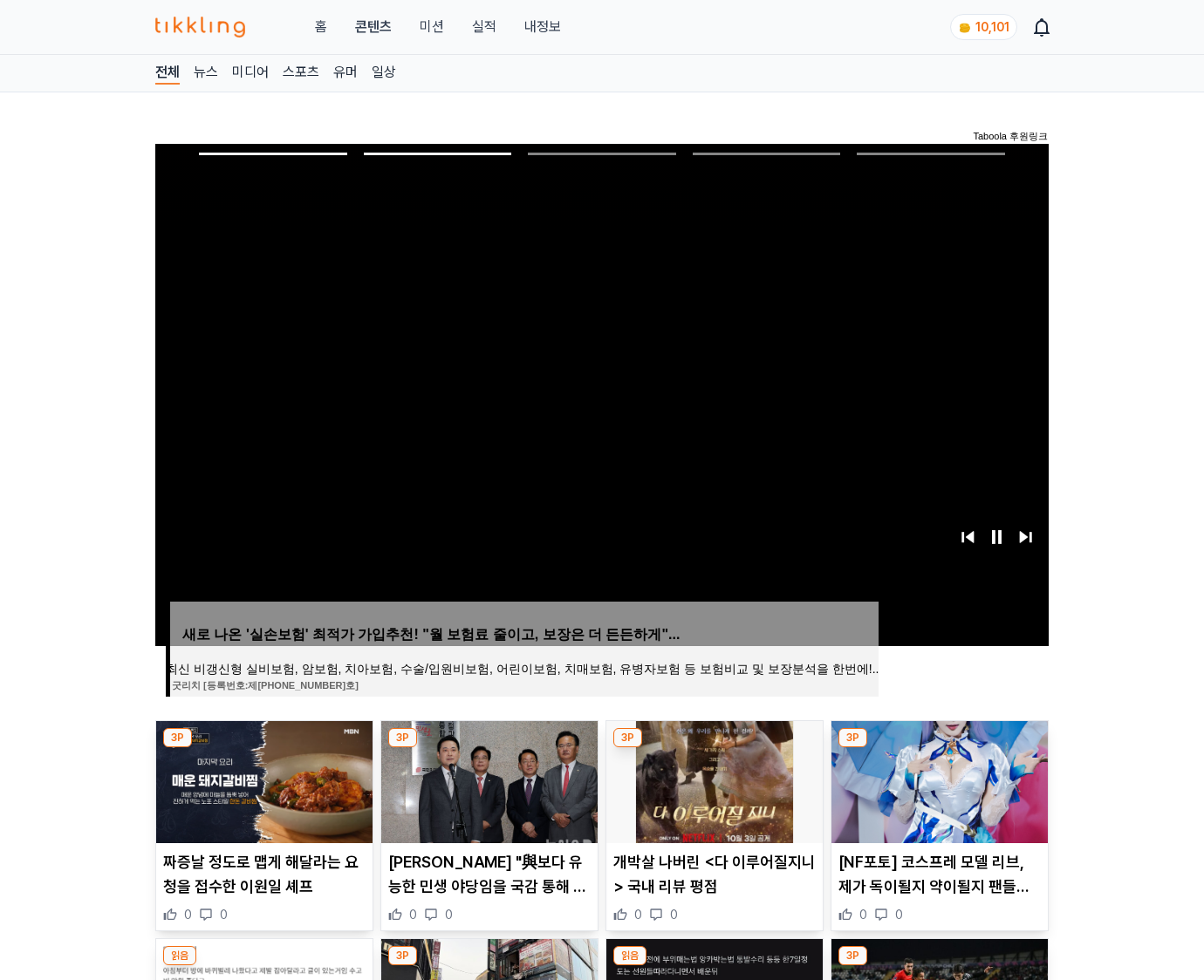
click at [936, 779] on img at bounding box center [940, 782] width 217 height 122
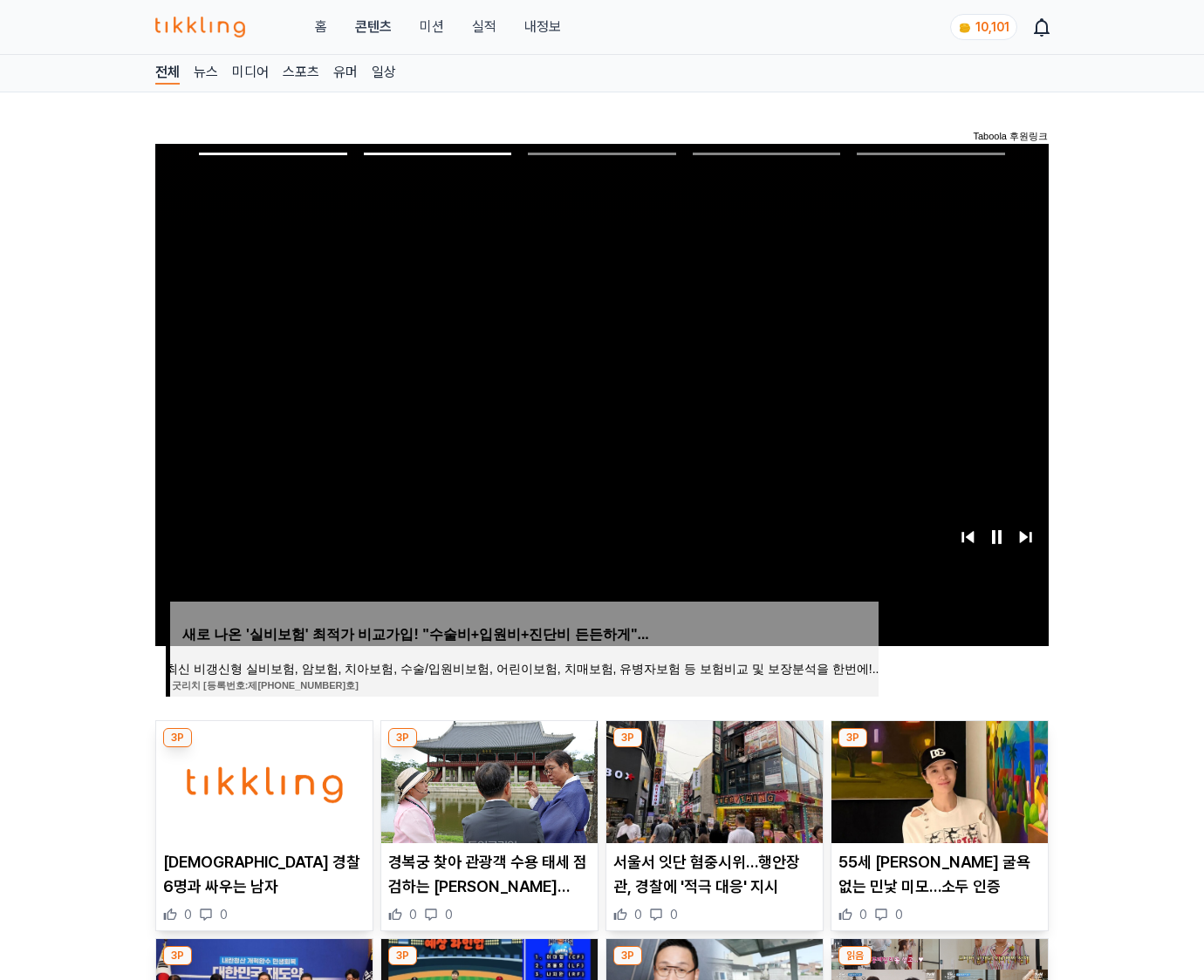
click at [936, 779] on img at bounding box center [940, 782] width 217 height 122
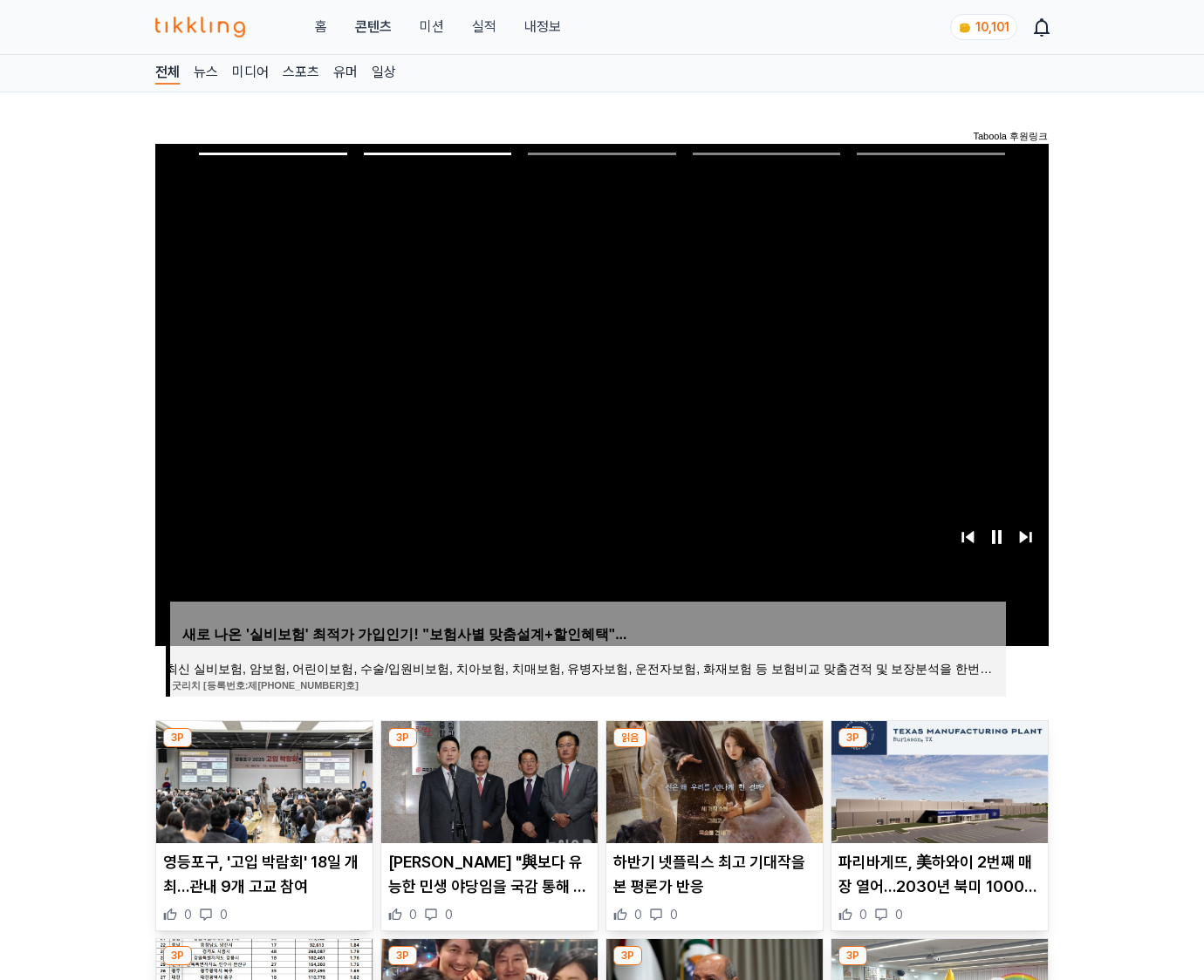
click at [936, 779] on img at bounding box center [940, 782] width 217 height 122
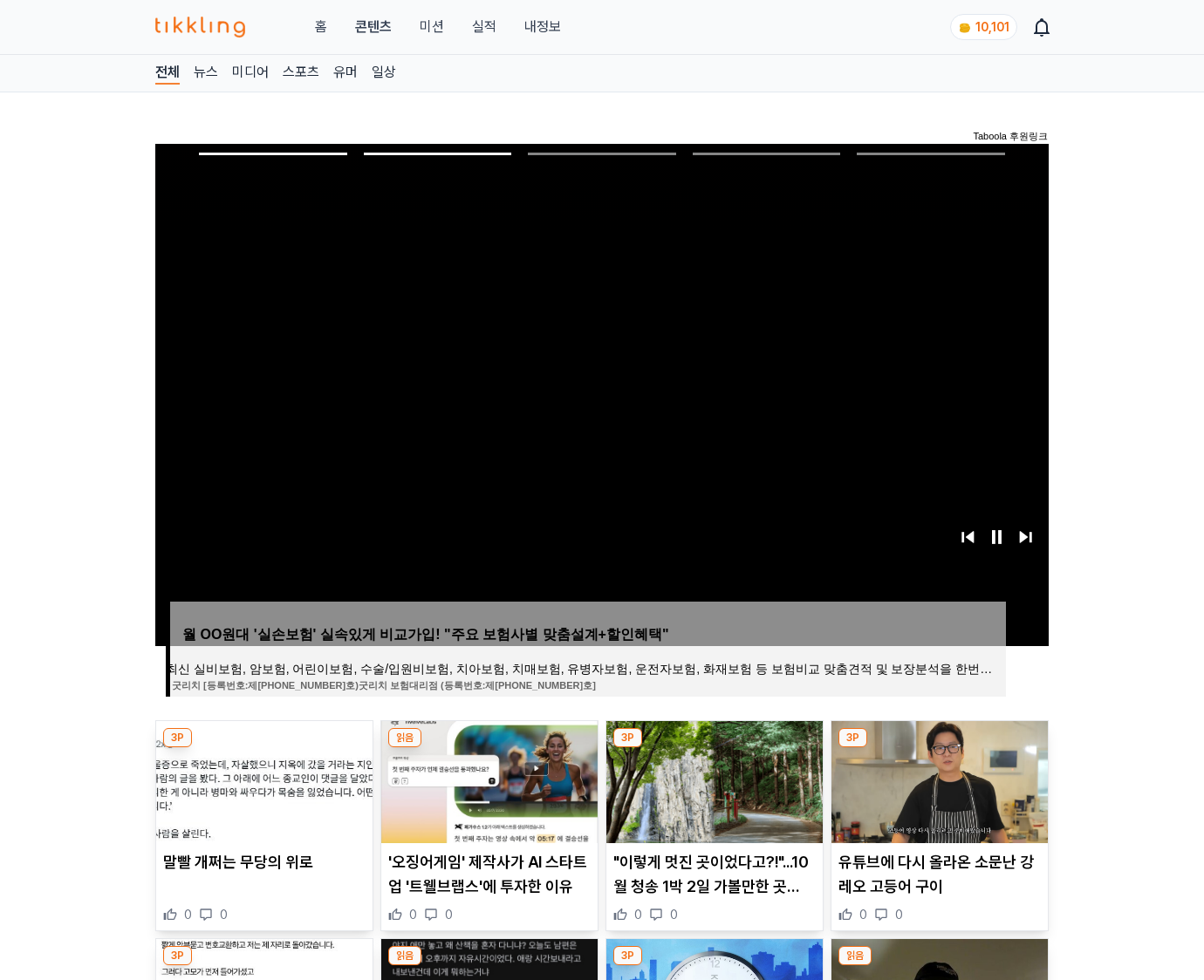
click at [936, 779] on img at bounding box center [940, 782] width 217 height 122
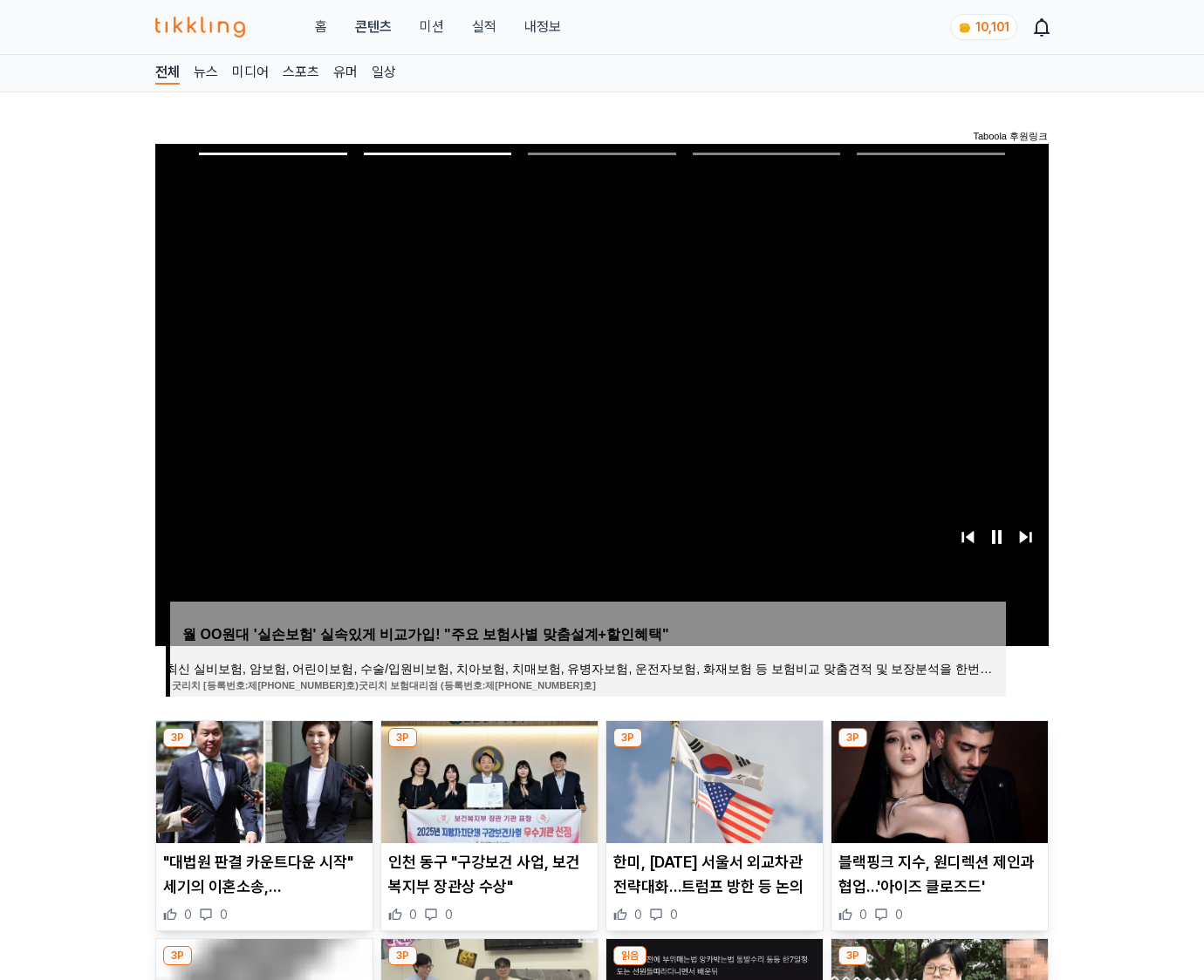
click at [936, 779] on img at bounding box center [940, 782] width 217 height 122
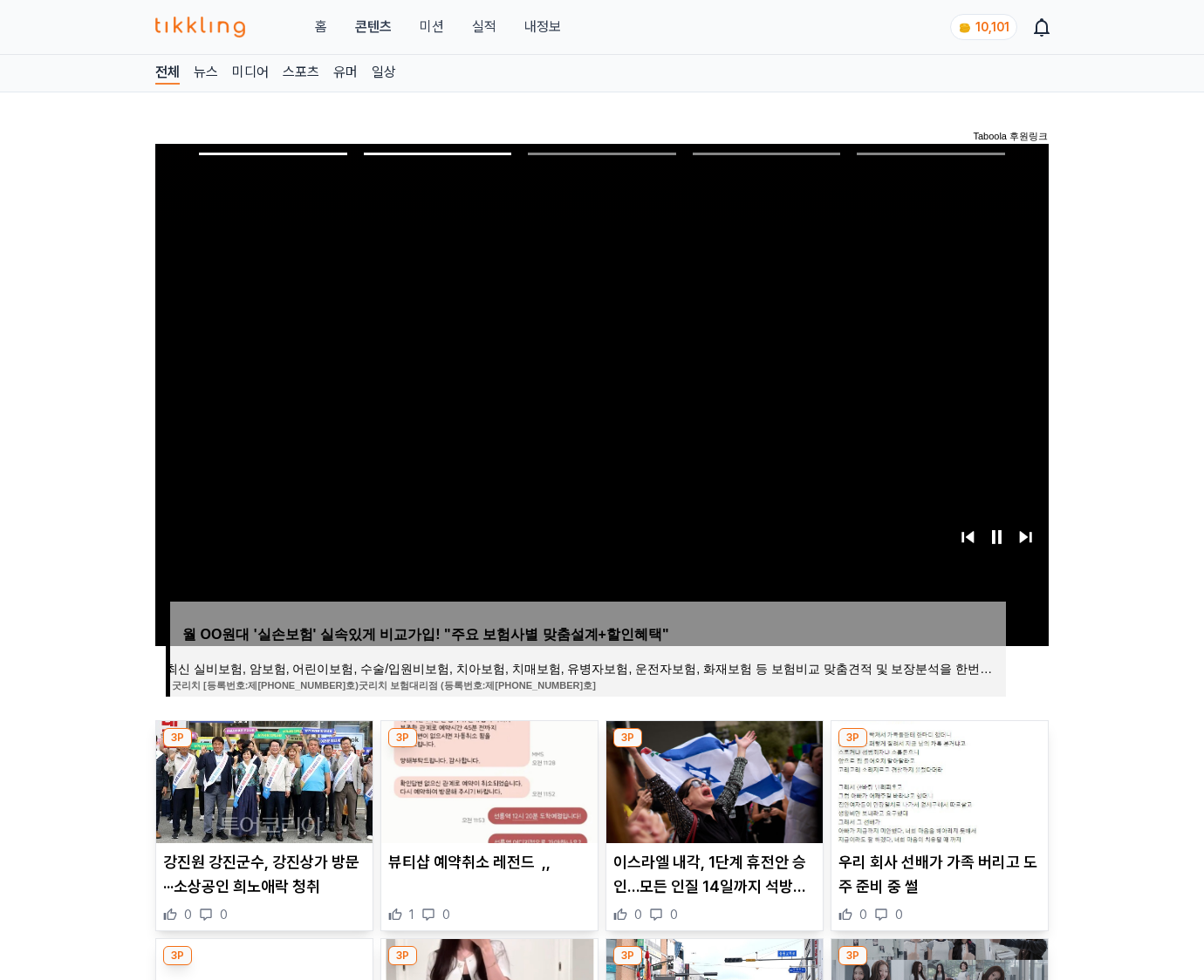
click at [936, 779] on img at bounding box center [940, 782] width 217 height 122
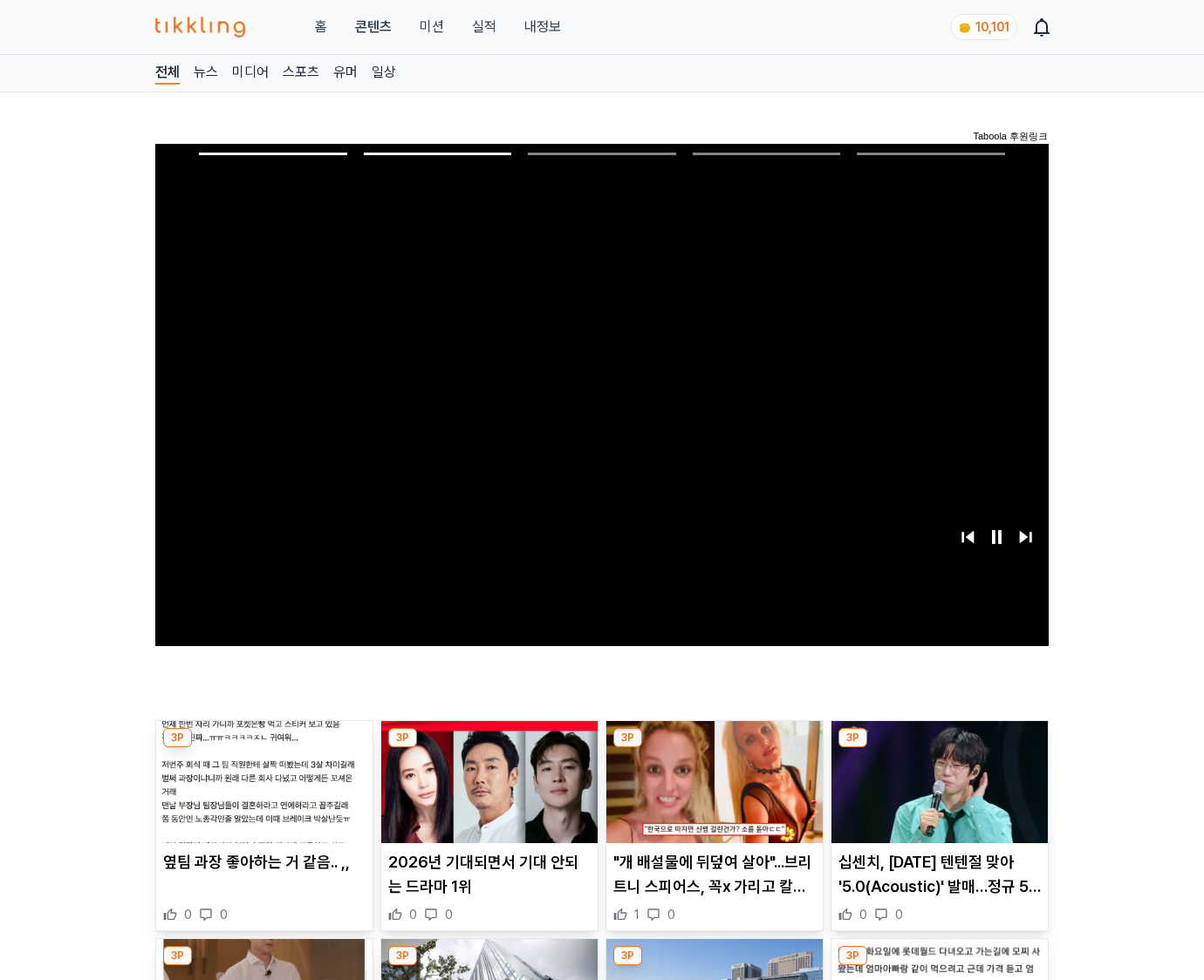
click at [936, 779] on img at bounding box center [940, 782] width 217 height 122
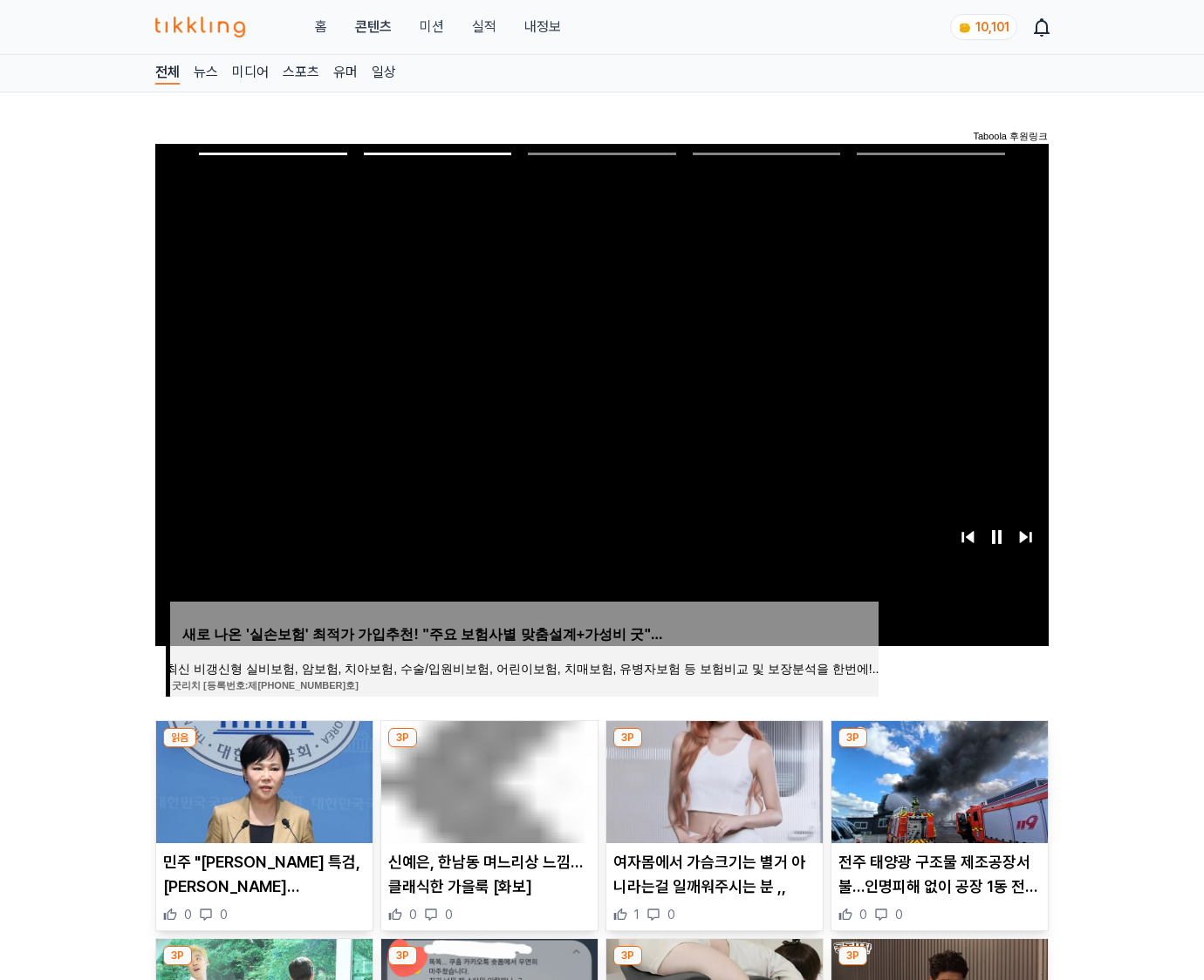
click at [936, 779] on img at bounding box center [940, 782] width 217 height 122
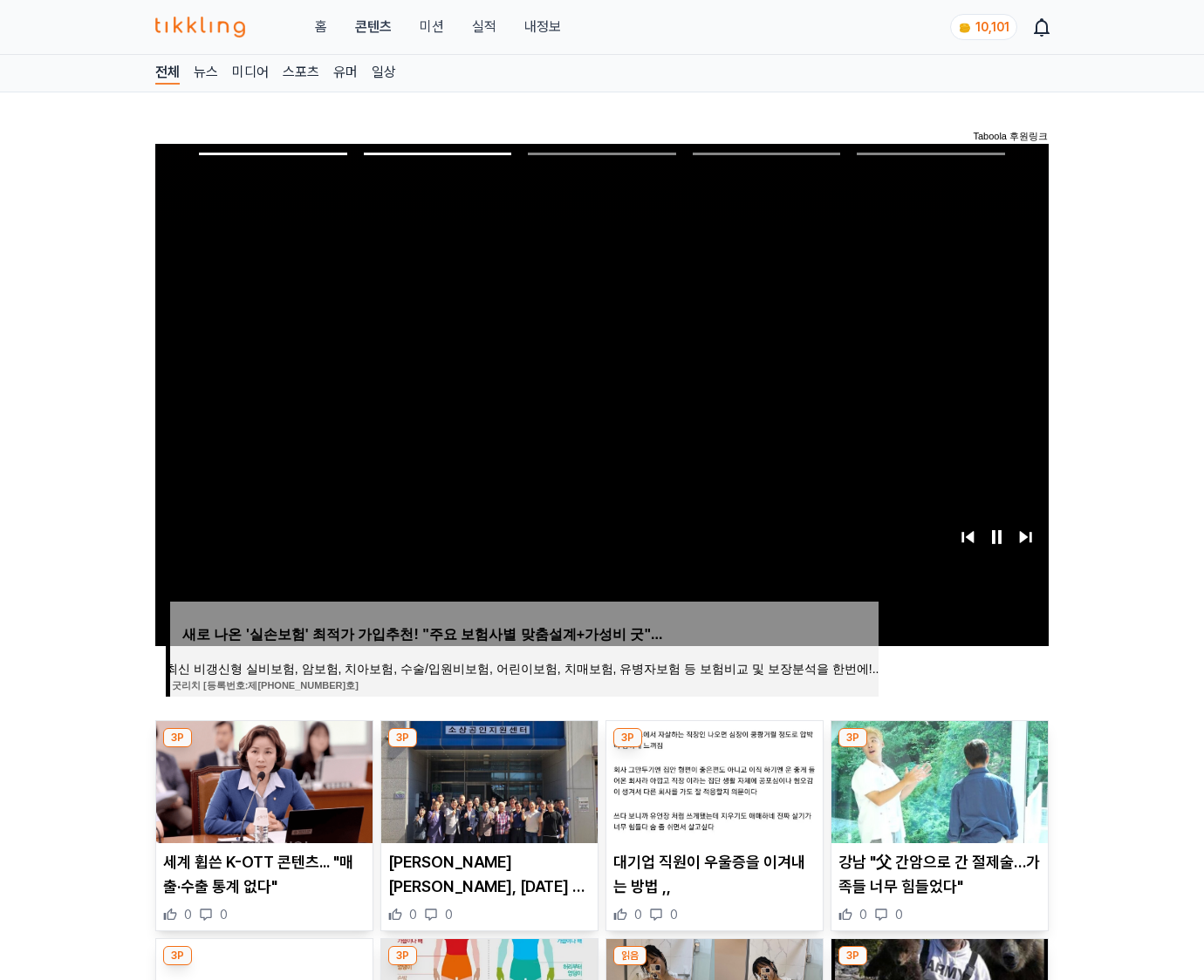
click at [936, 779] on img at bounding box center [940, 782] width 217 height 122
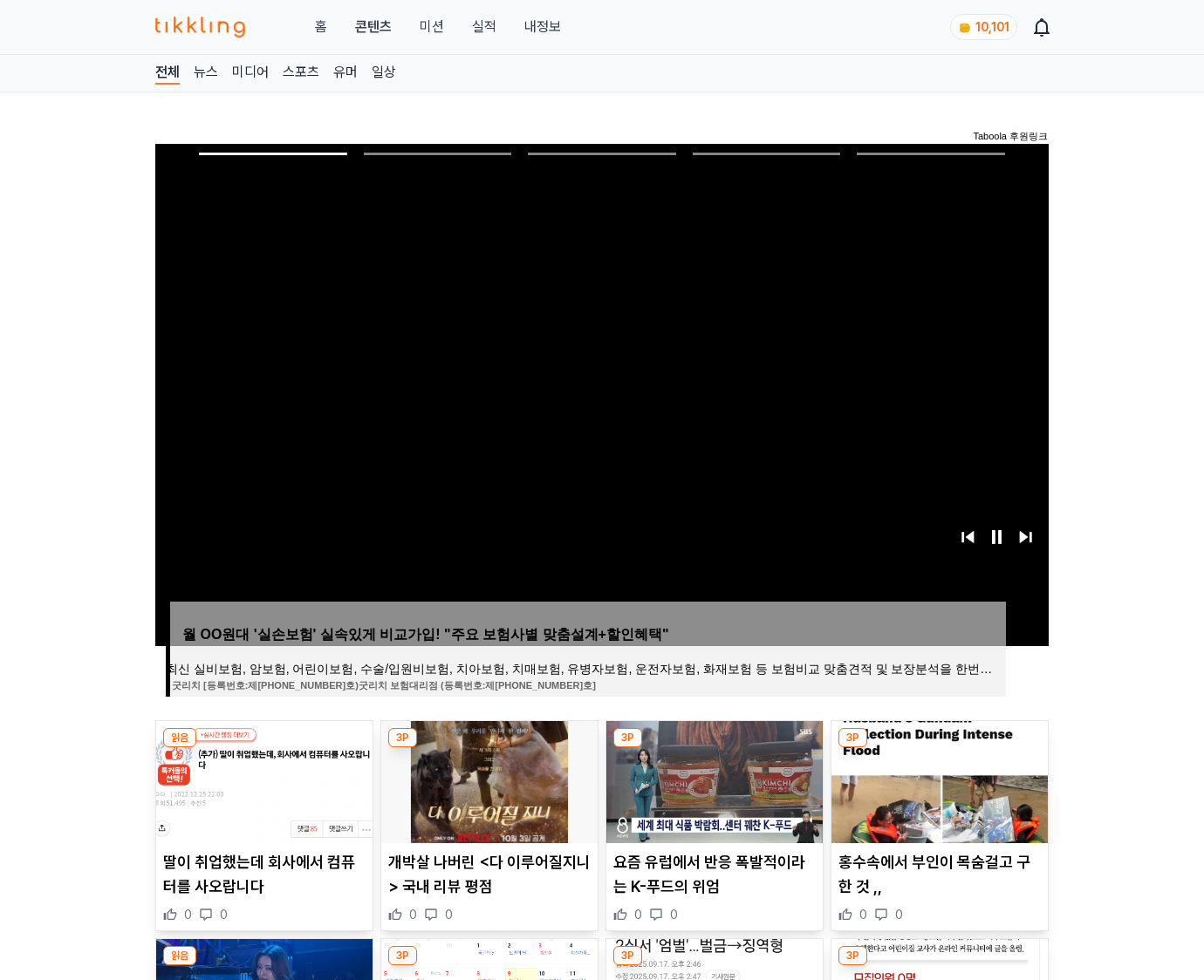
click at [936, 779] on img at bounding box center [940, 782] width 217 height 122
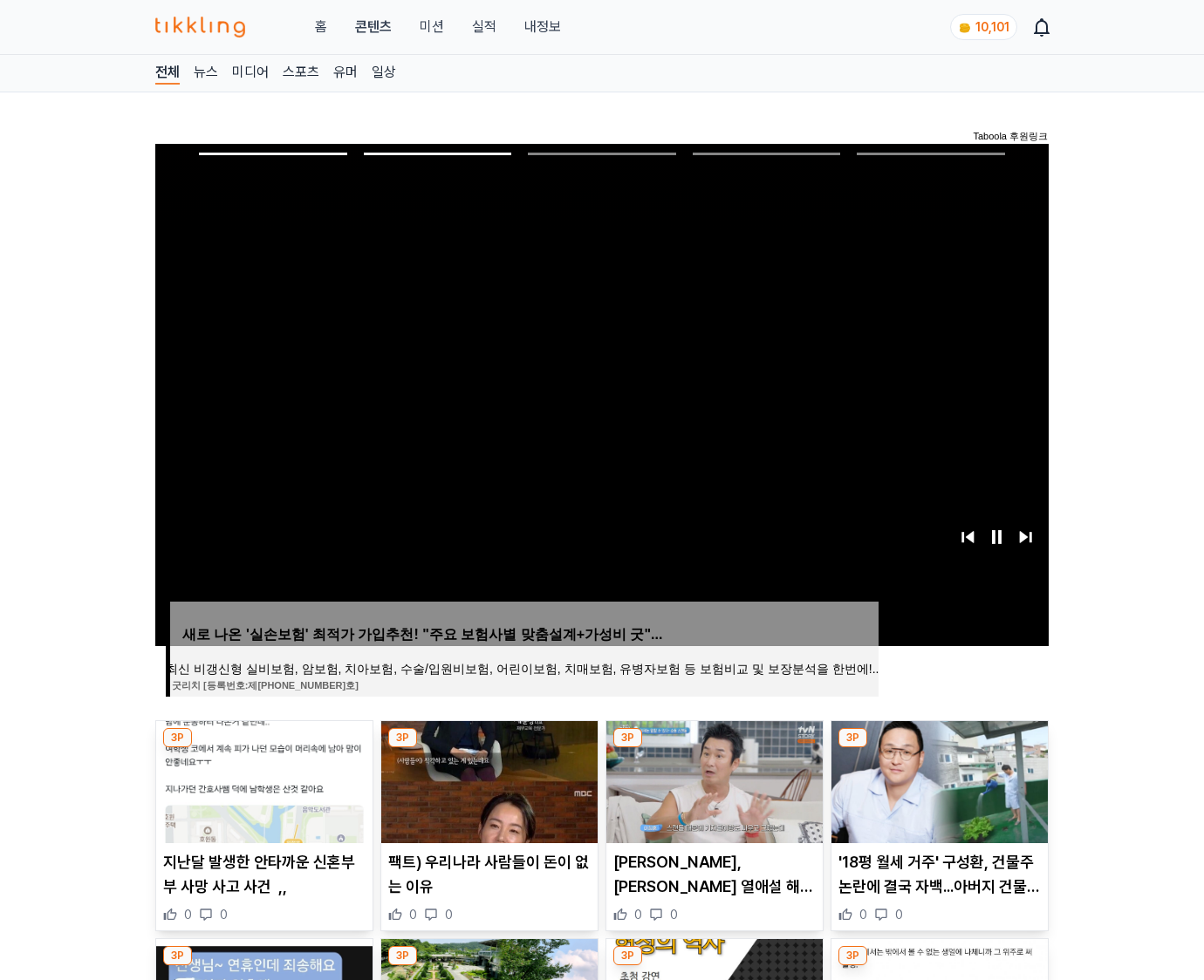
click at [936, 779] on img at bounding box center [940, 782] width 217 height 122
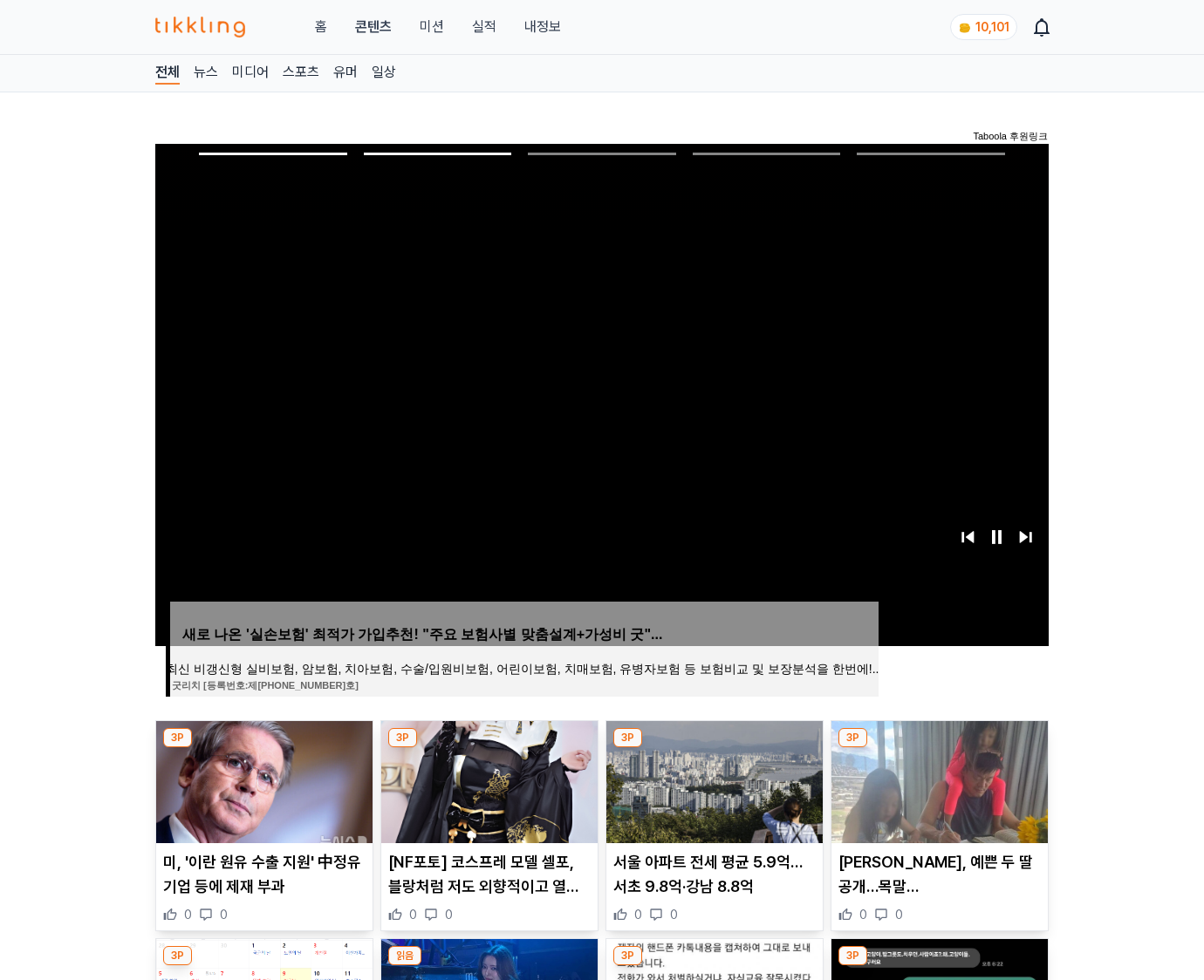
click at [936, 779] on img at bounding box center [940, 782] width 217 height 122
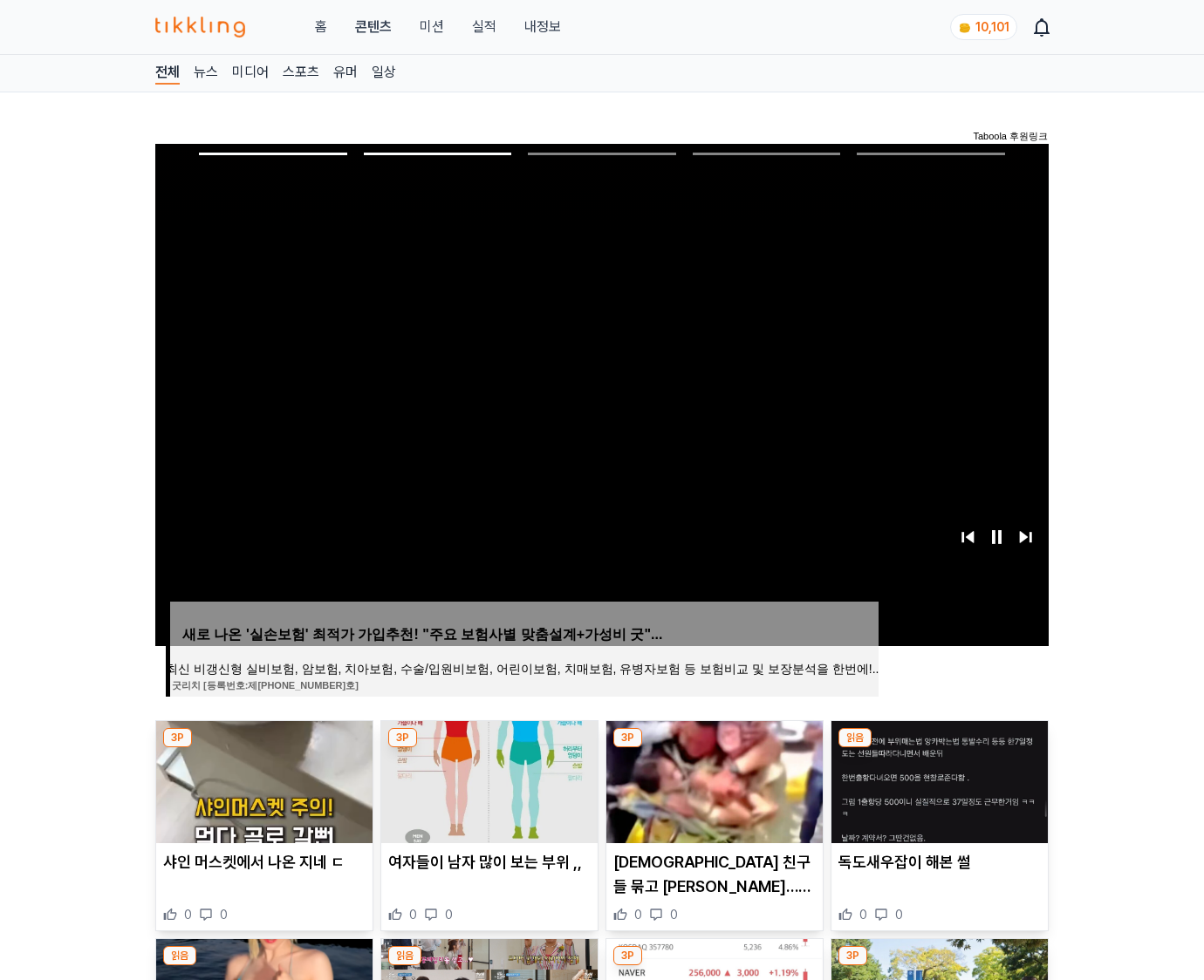
click at [936, 779] on img at bounding box center [940, 782] width 217 height 122
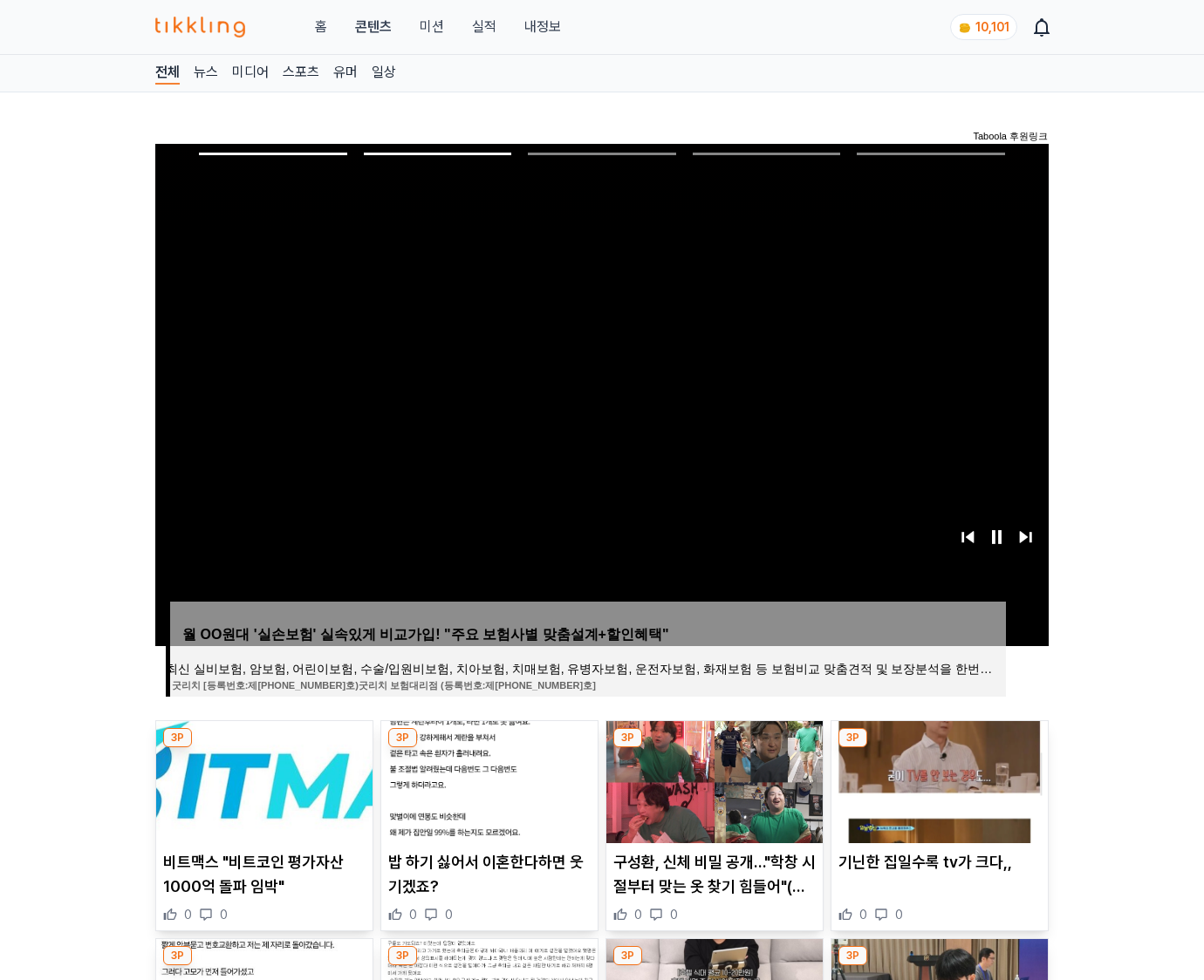
click at [936, 779] on img at bounding box center [940, 782] width 217 height 122
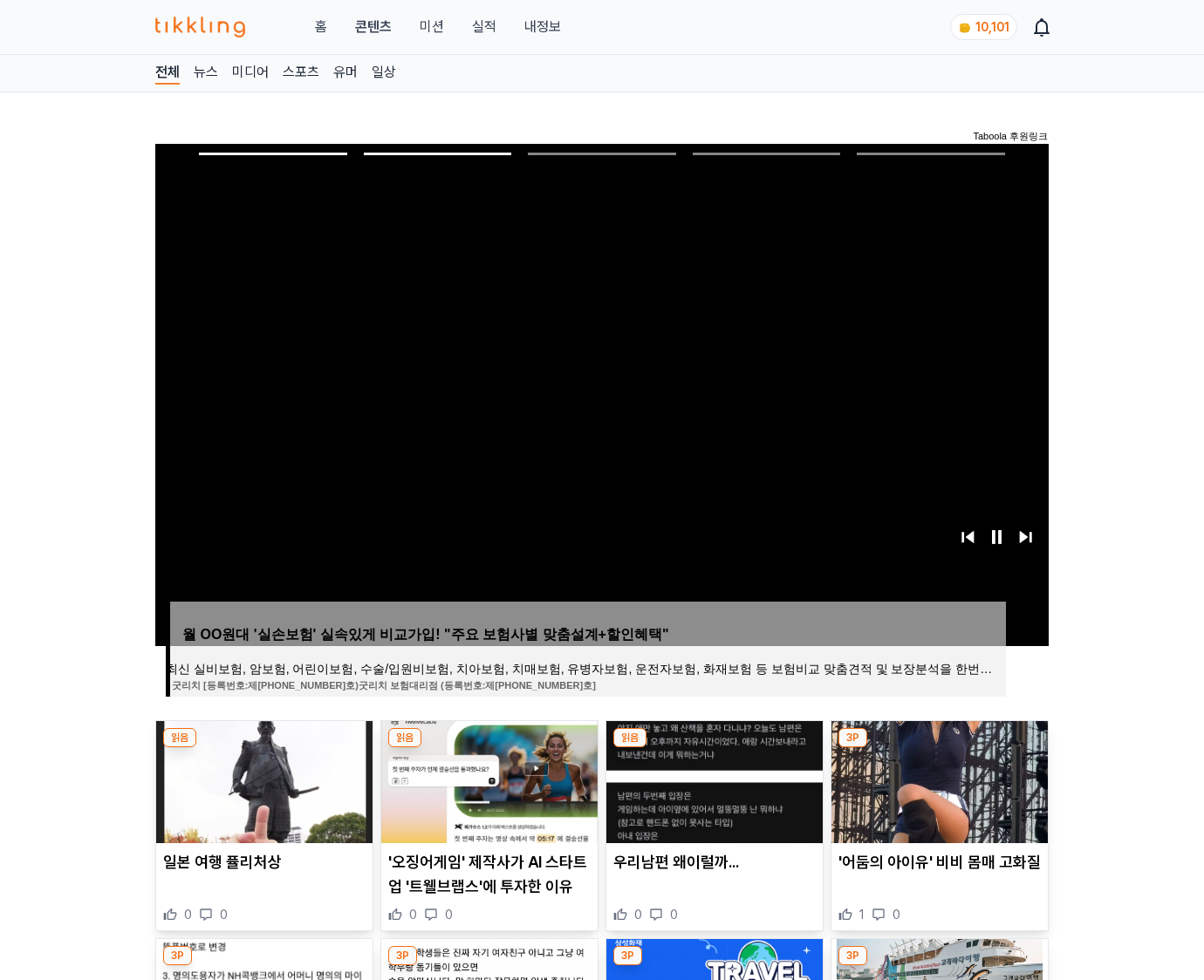
click at [936, 779] on img at bounding box center [940, 782] width 217 height 122
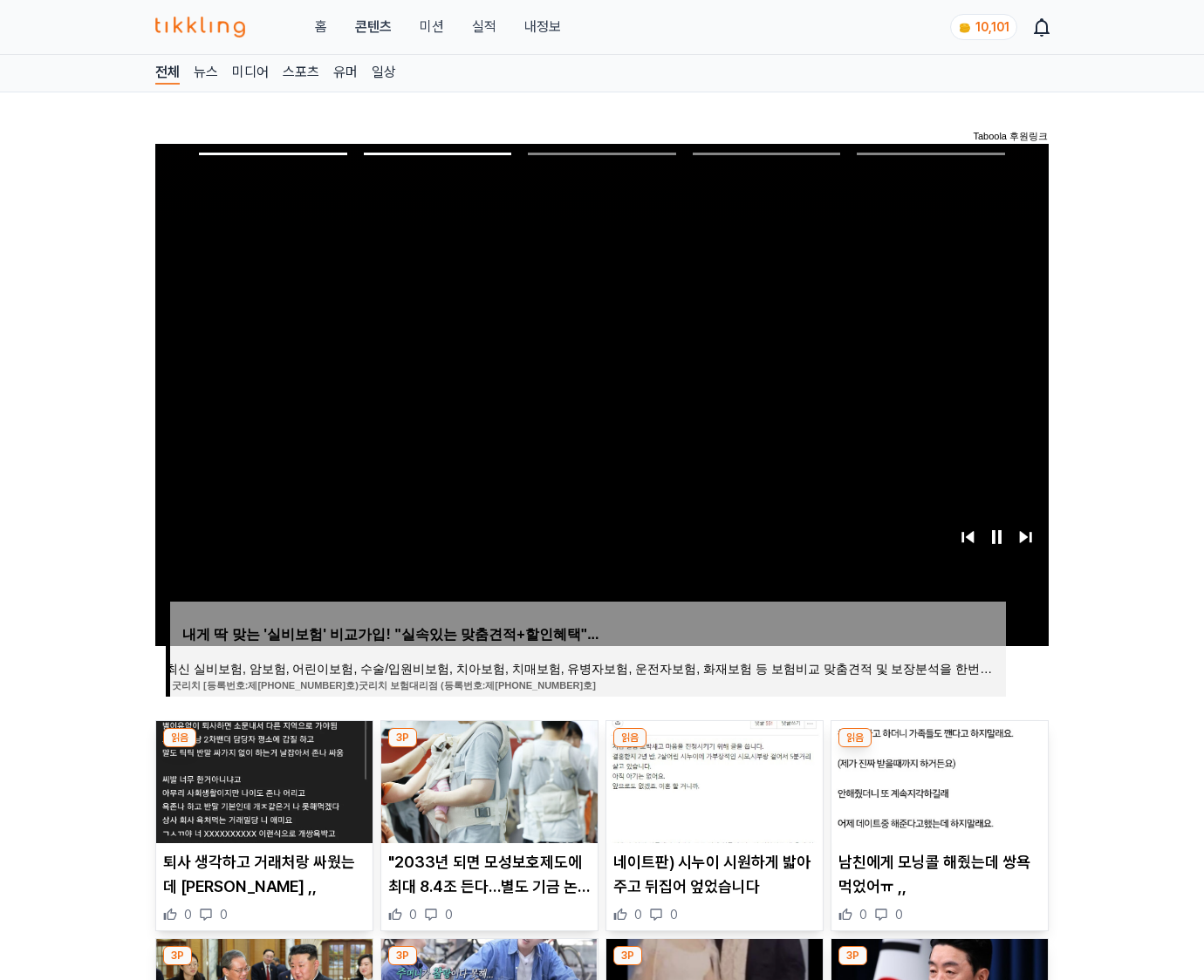
click at [936, 779] on img at bounding box center [940, 782] width 217 height 122
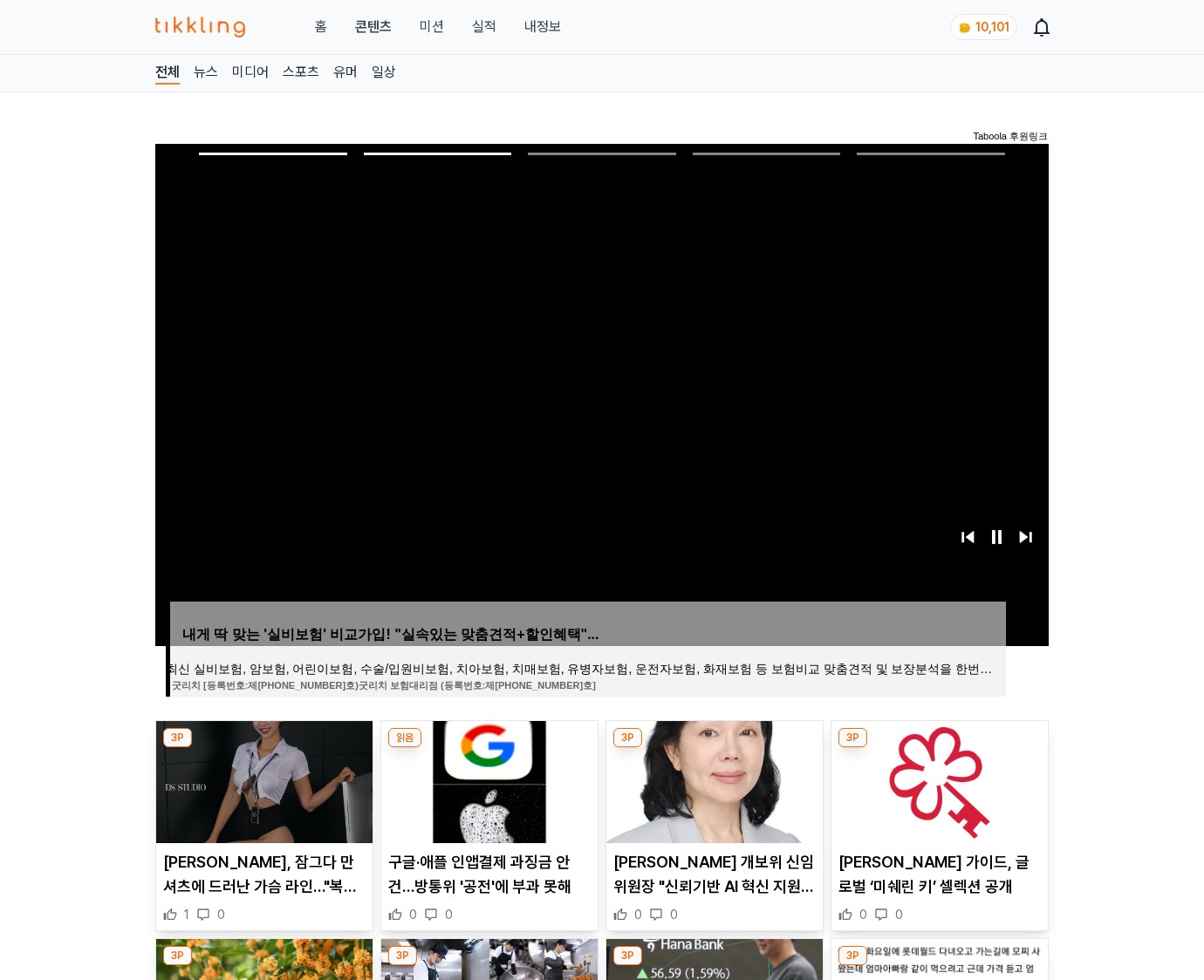
click at [936, 779] on img at bounding box center [940, 782] width 217 height 122
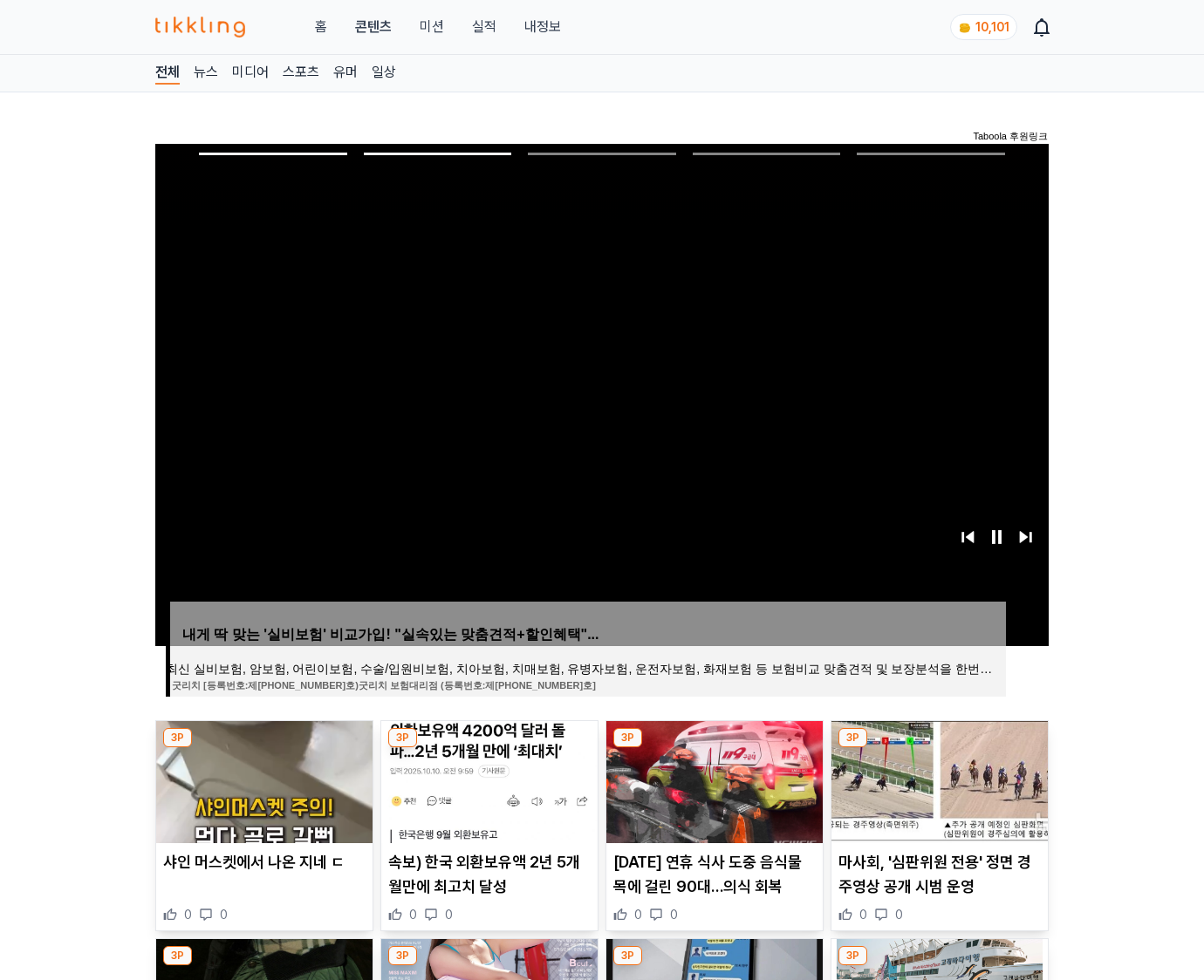
click at [936, 779] on img at bounding box center [940, 782] width 217 height 122
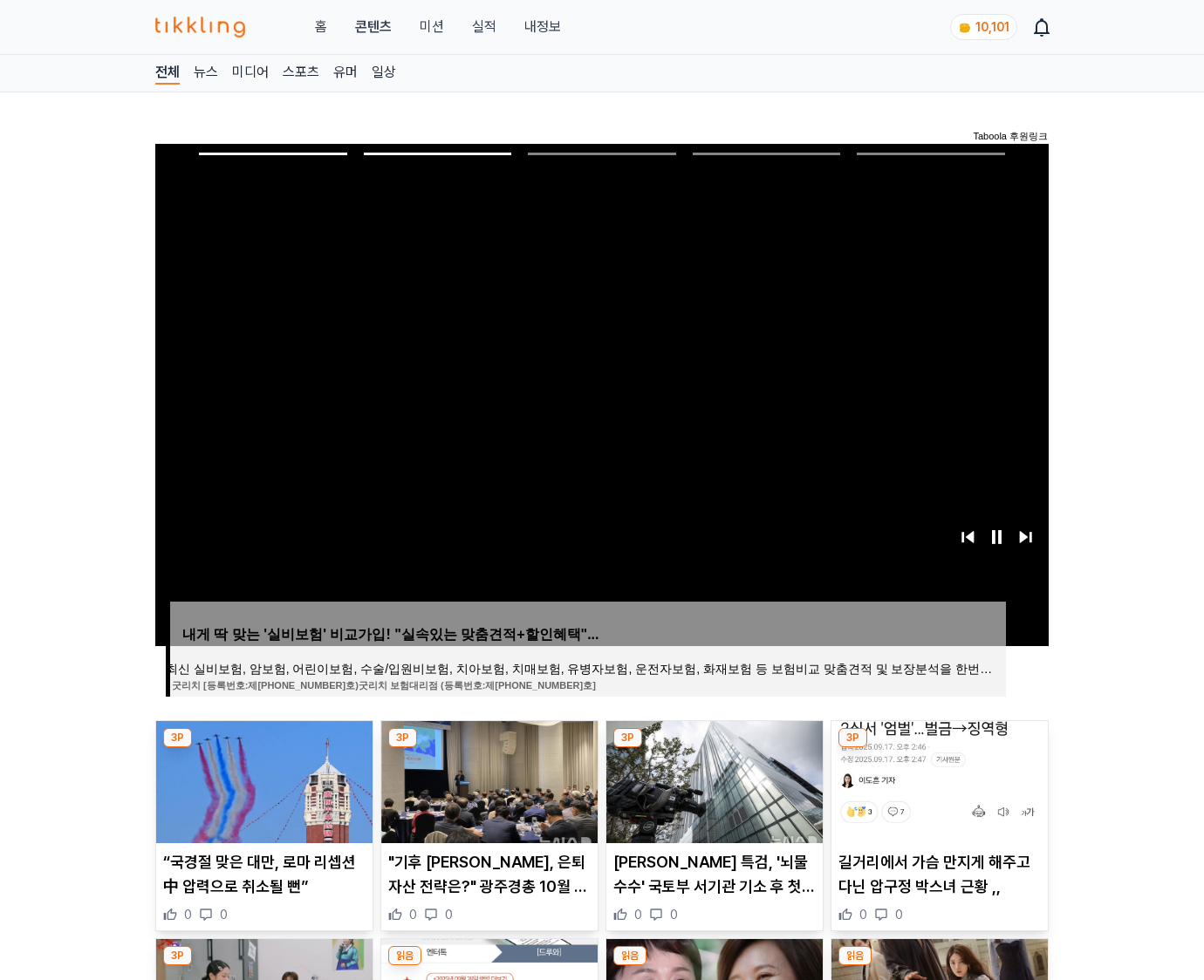
click at [936, 779] on img at bounding box center [940, 782] width 217 height 122
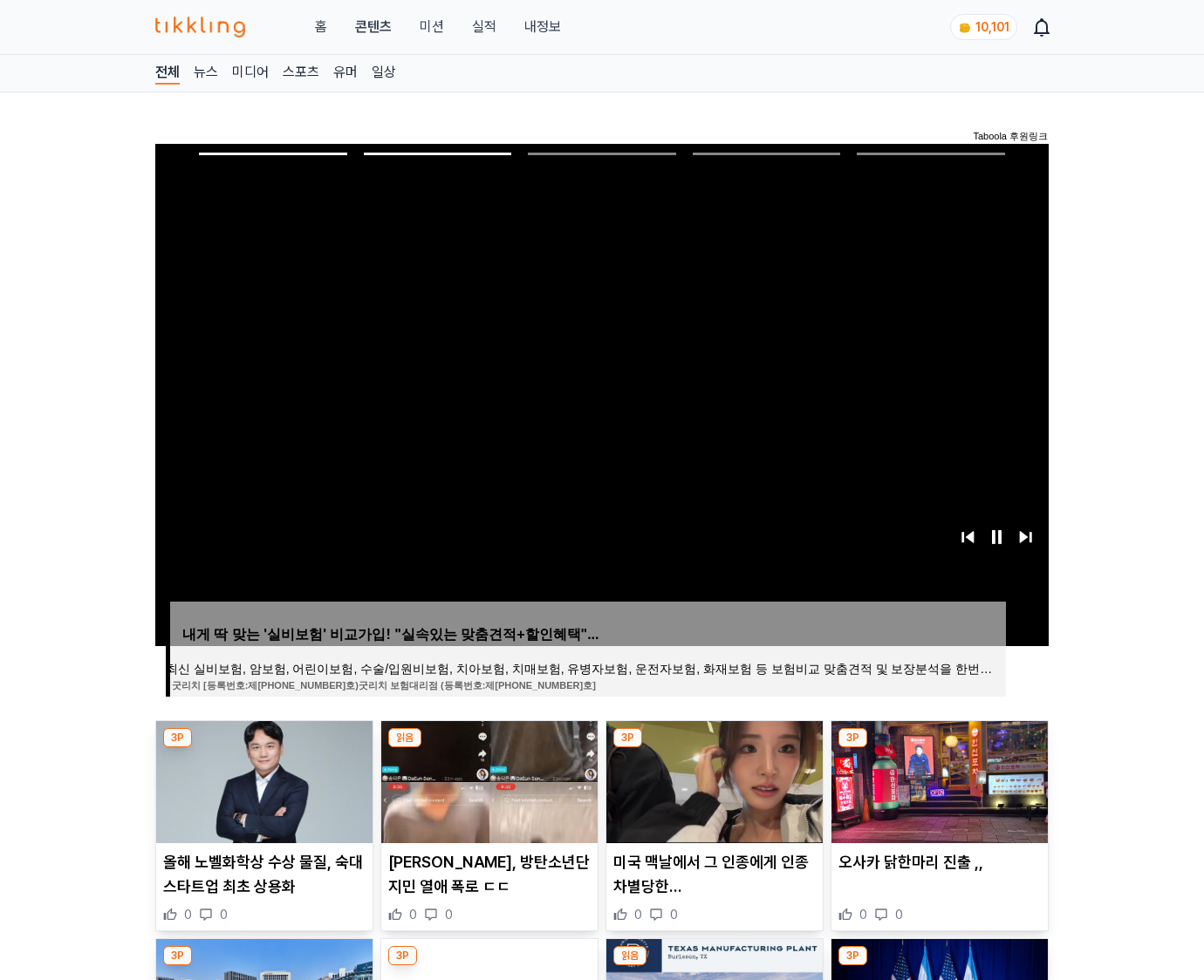
click at [936, 779] on img at bounding box center [940, 782] width 217 height 122
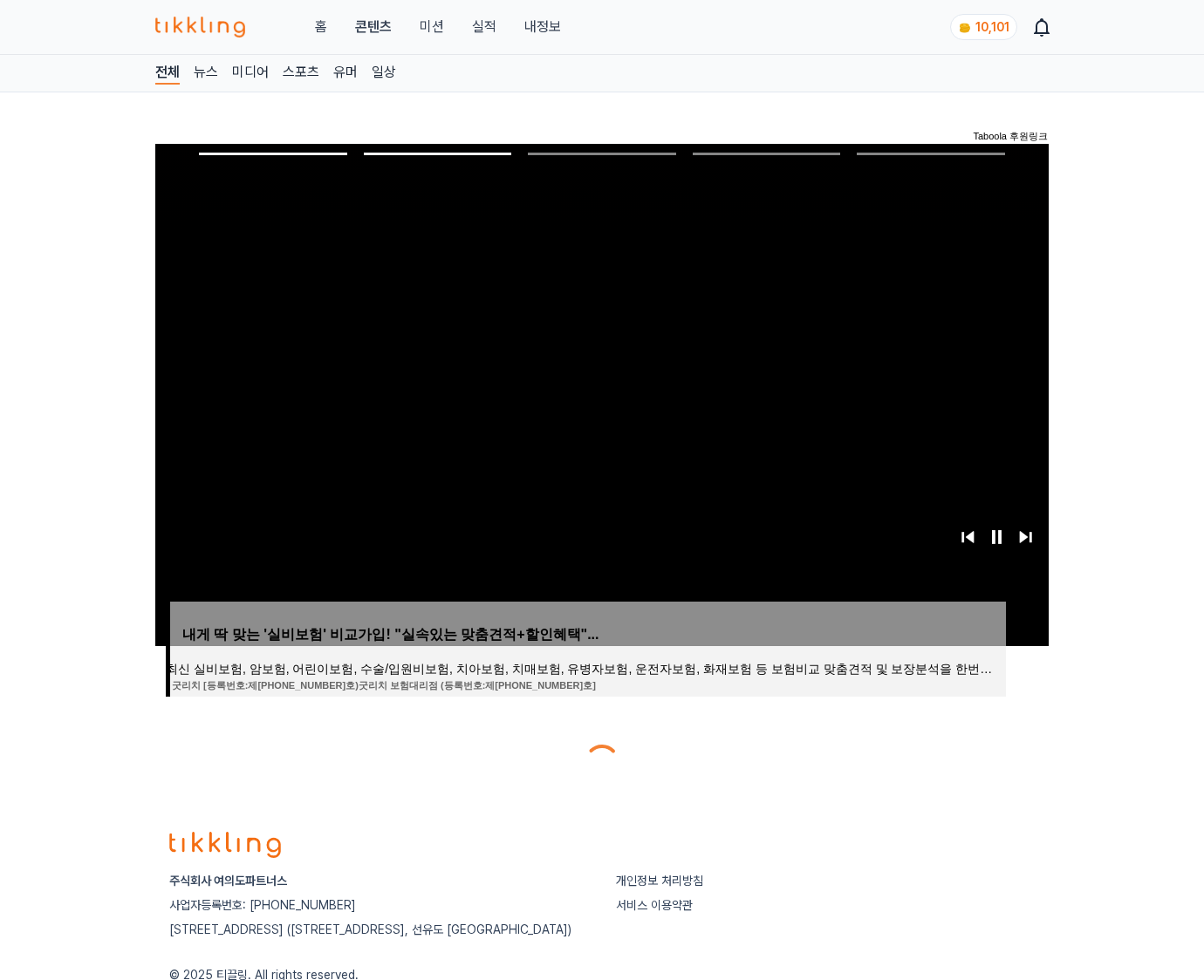
click at [936, 779] on div at bounding box center [602, 763] width 893 height 42
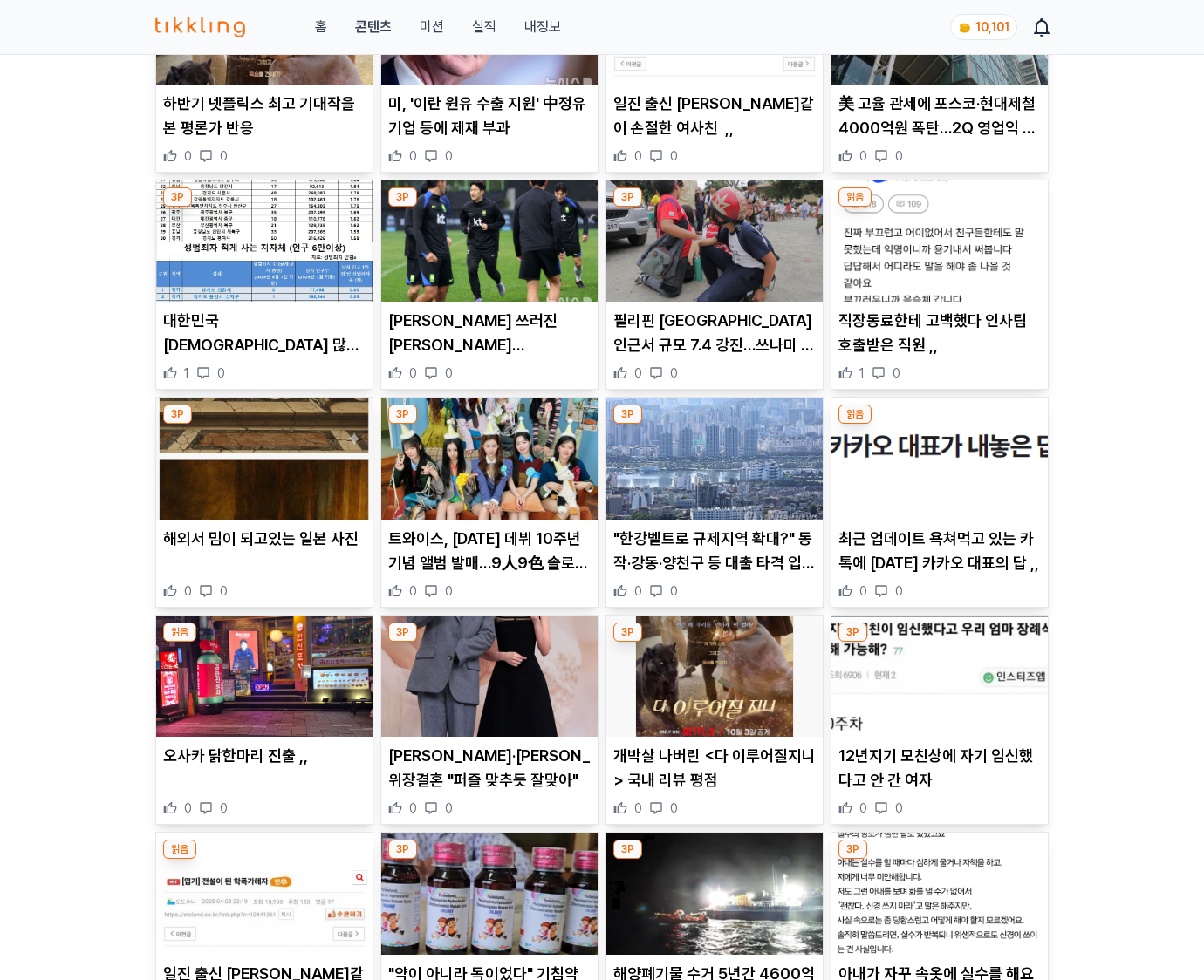
scroll to position [3505, 0]
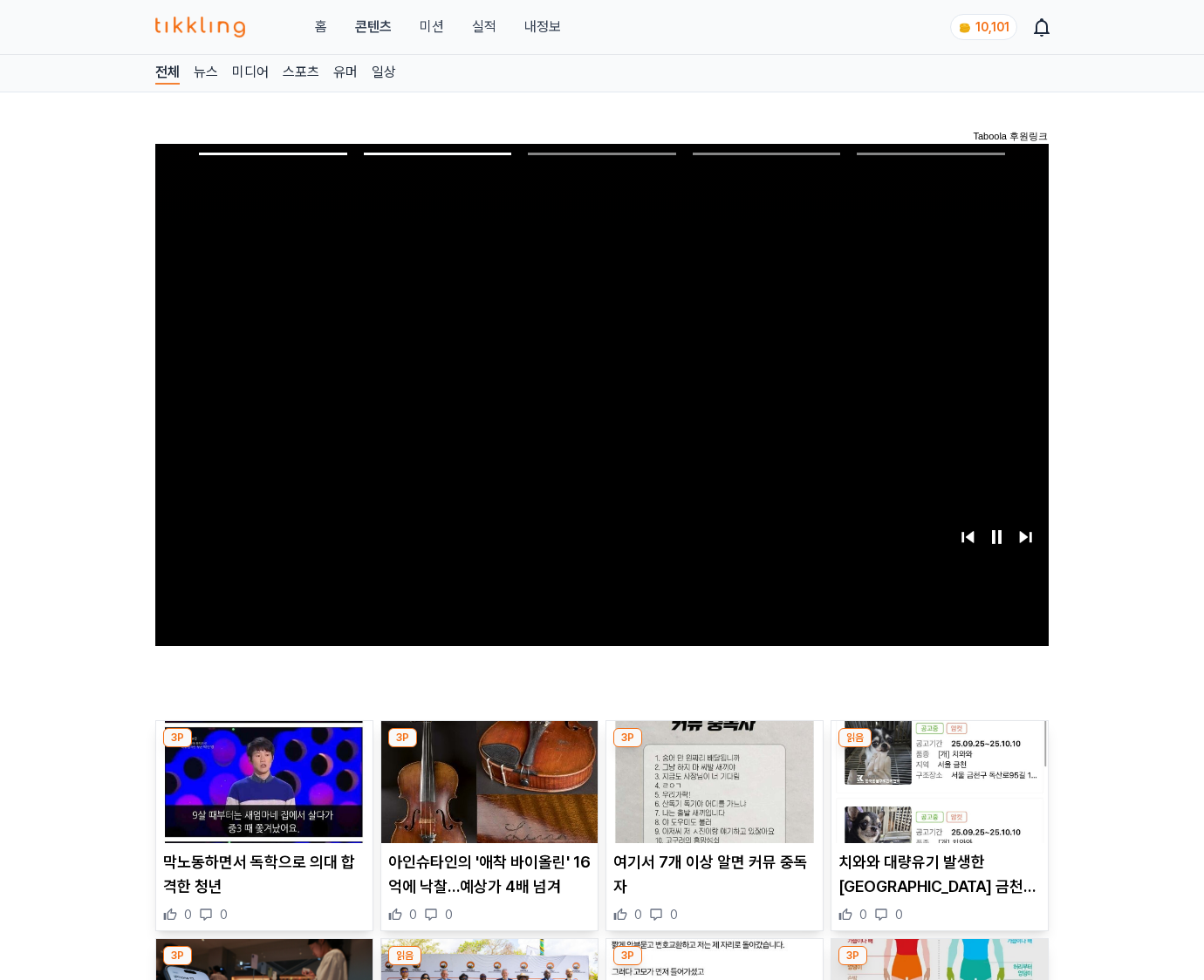
click at [936, 779] on img at bounding box center [940, 782] width 217 height 122
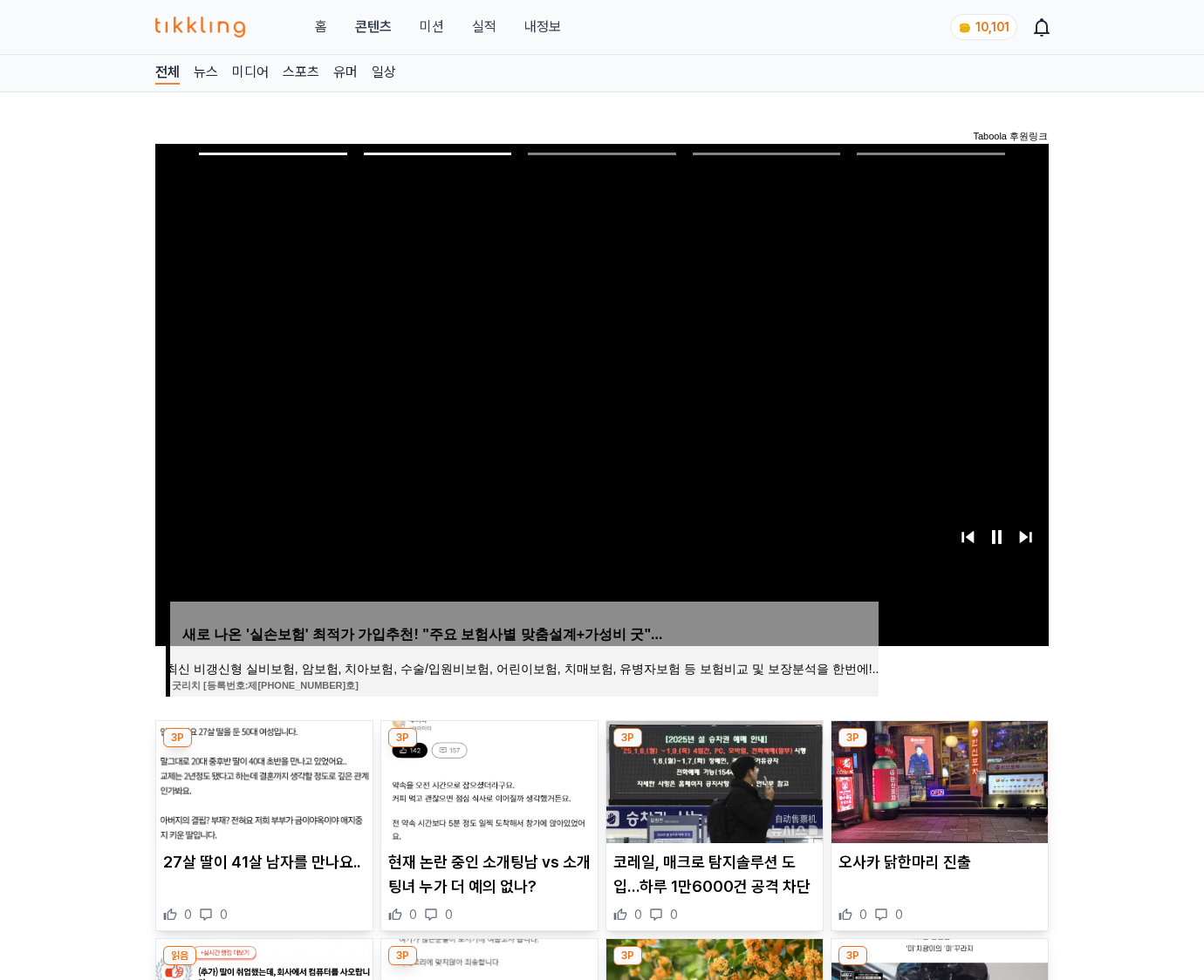
click at [936, 779] on img at bounding box center [940, 782] width 217 height 122
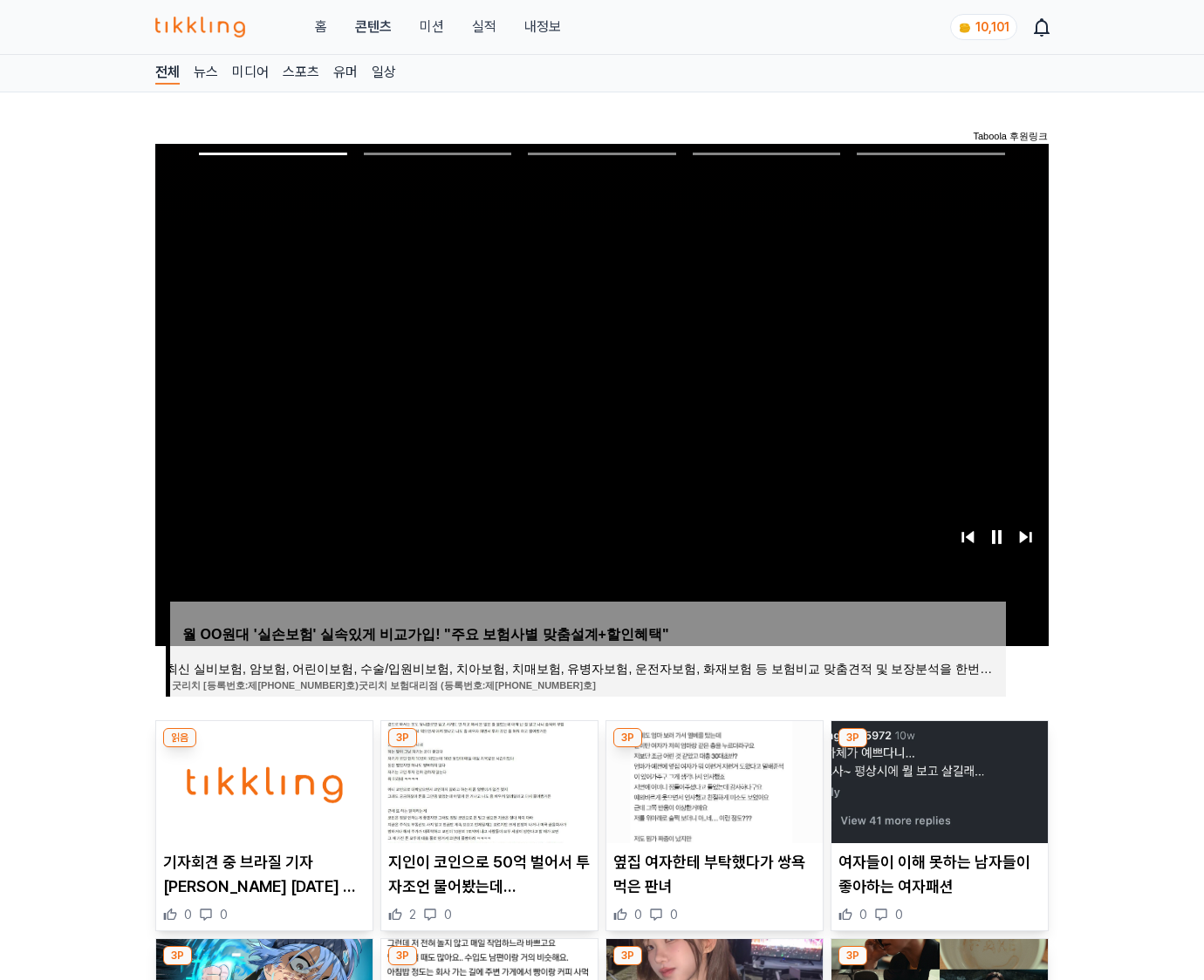
click at [936, 779] on img at bounding box center [940, 782] width 217 height 122
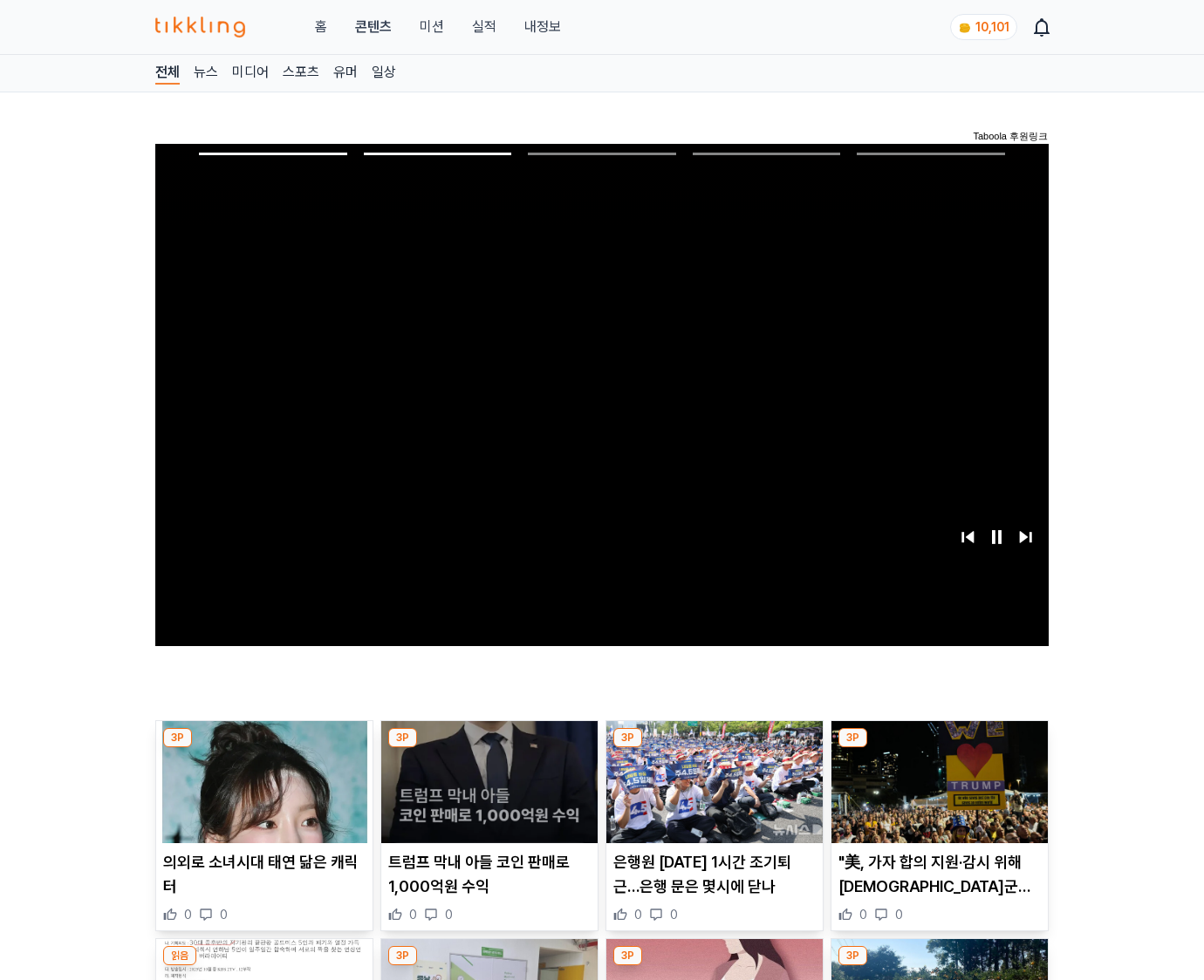
click at [936, 779] on img at bounding box center [940, 782] width 217 height 122
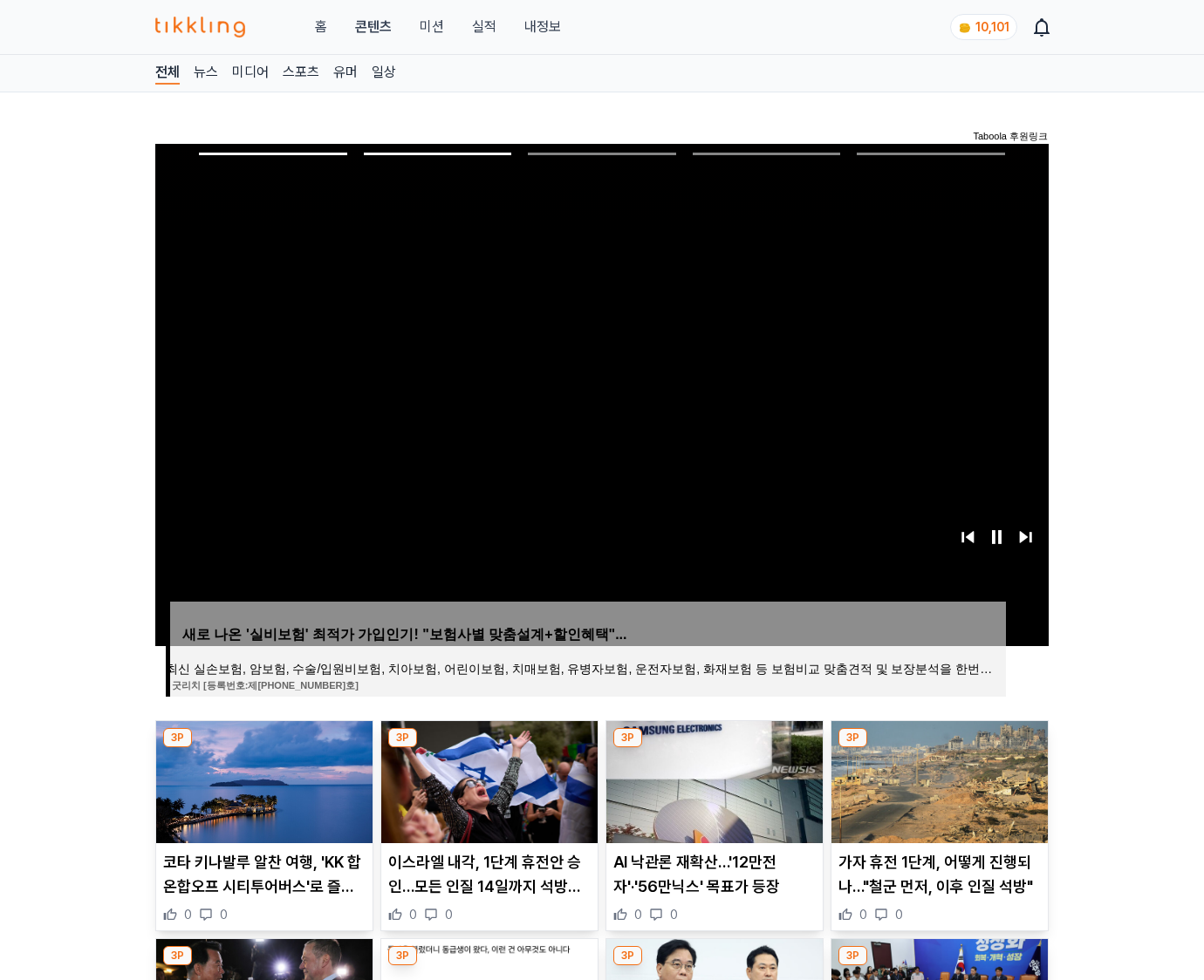
click at [936, 779] on img at bounding box center [940, 782] width 217 height 122
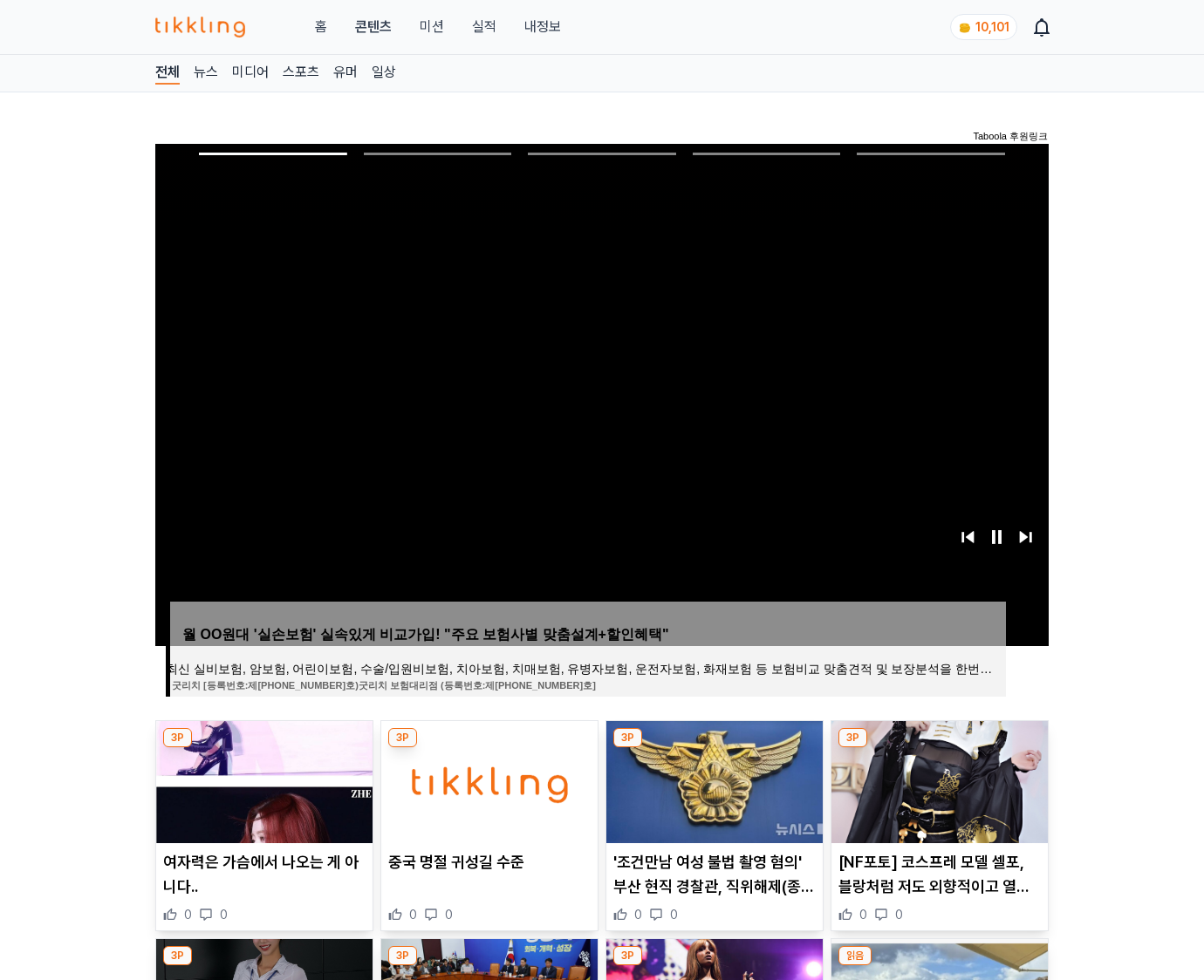
click at [936, 779] on img at bounding box center [940, 782] width 217 height 122
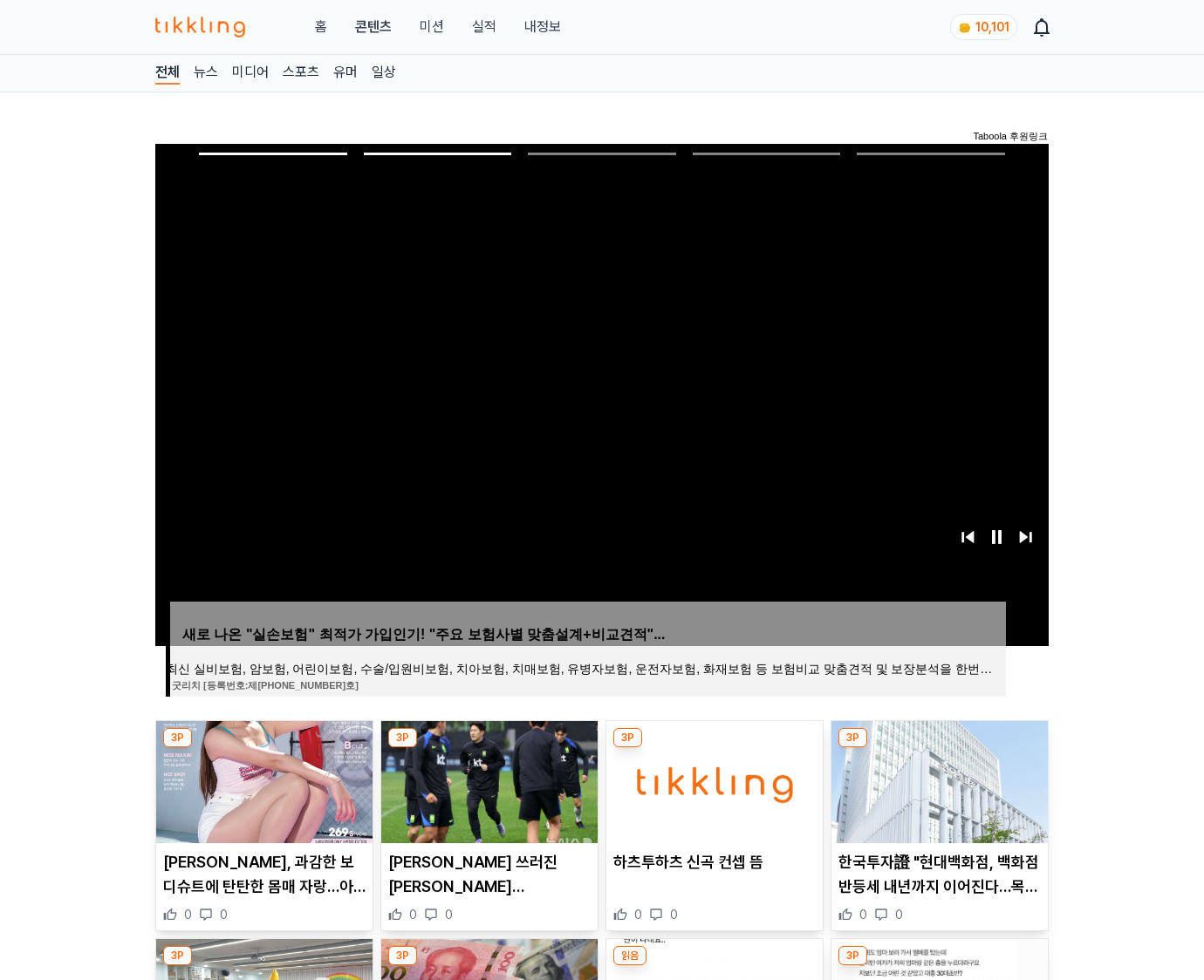
click at [936, 779] on img at bounding box center [940, 782] width 217 height 122
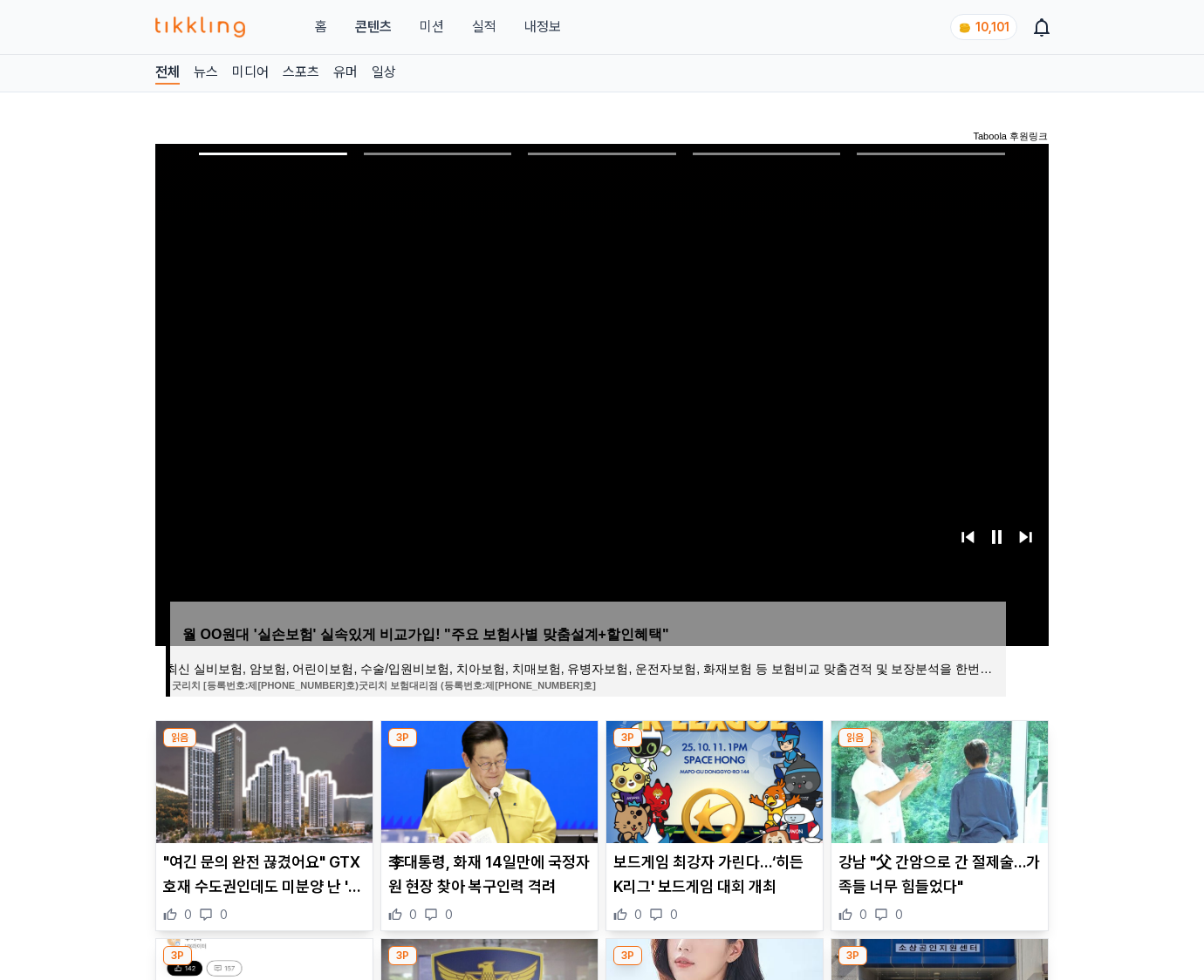
click at [936, 779] on img at bounding box center [940, 782] width 217 height 122
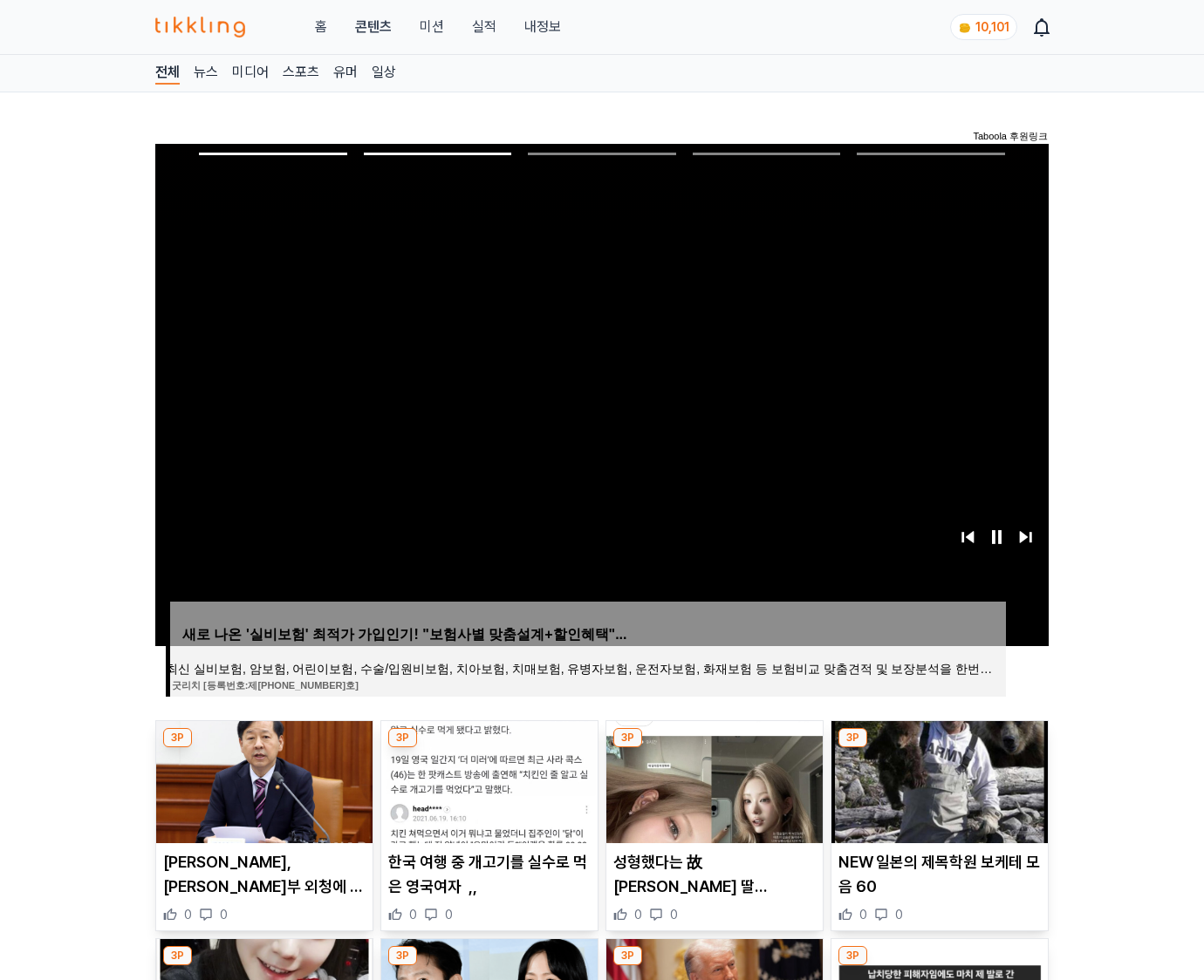
click at [936, 779] on img at bounding box center [940, 782] width 217 height 122
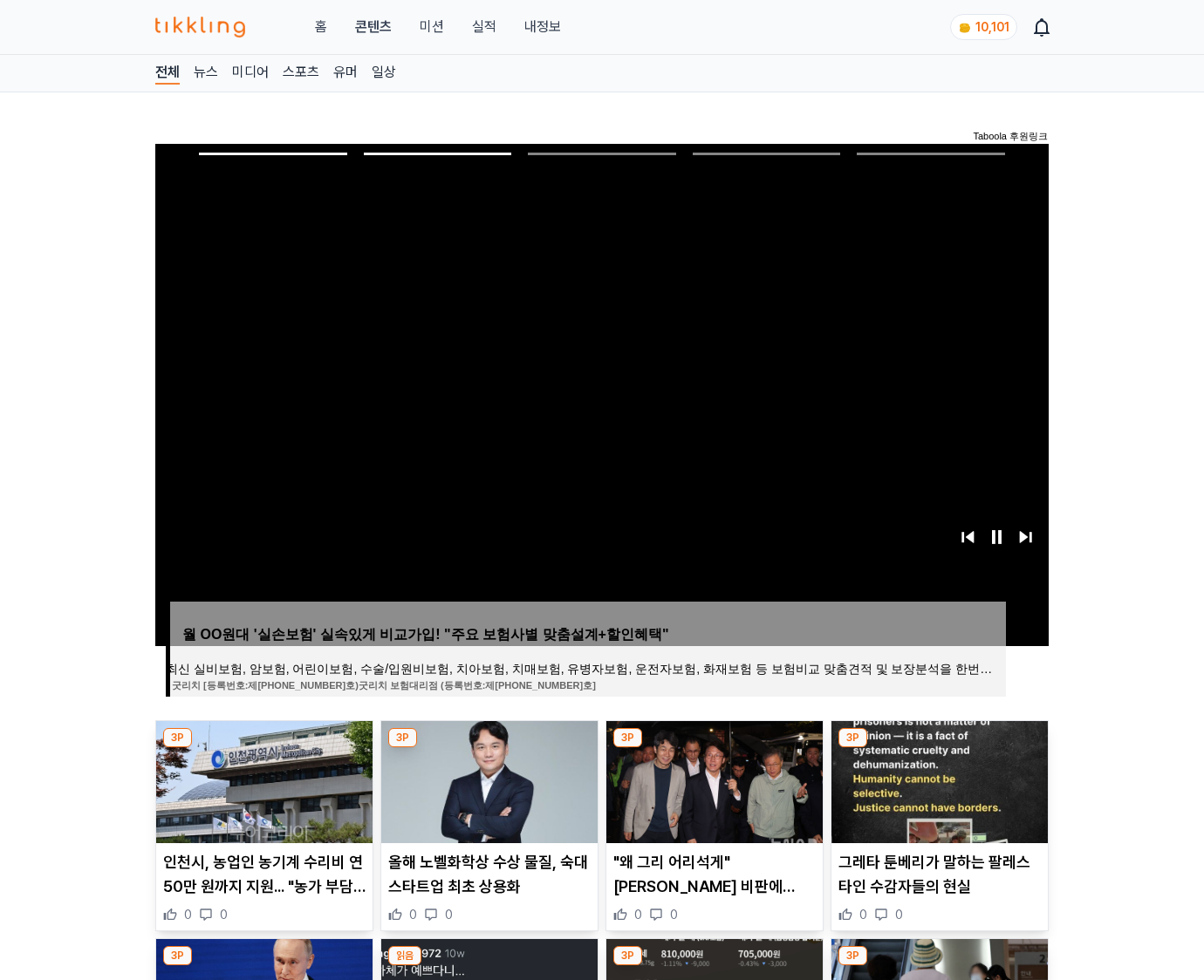
click at [936, 779] on img at bounding box center [940, 782] width 217 height 122
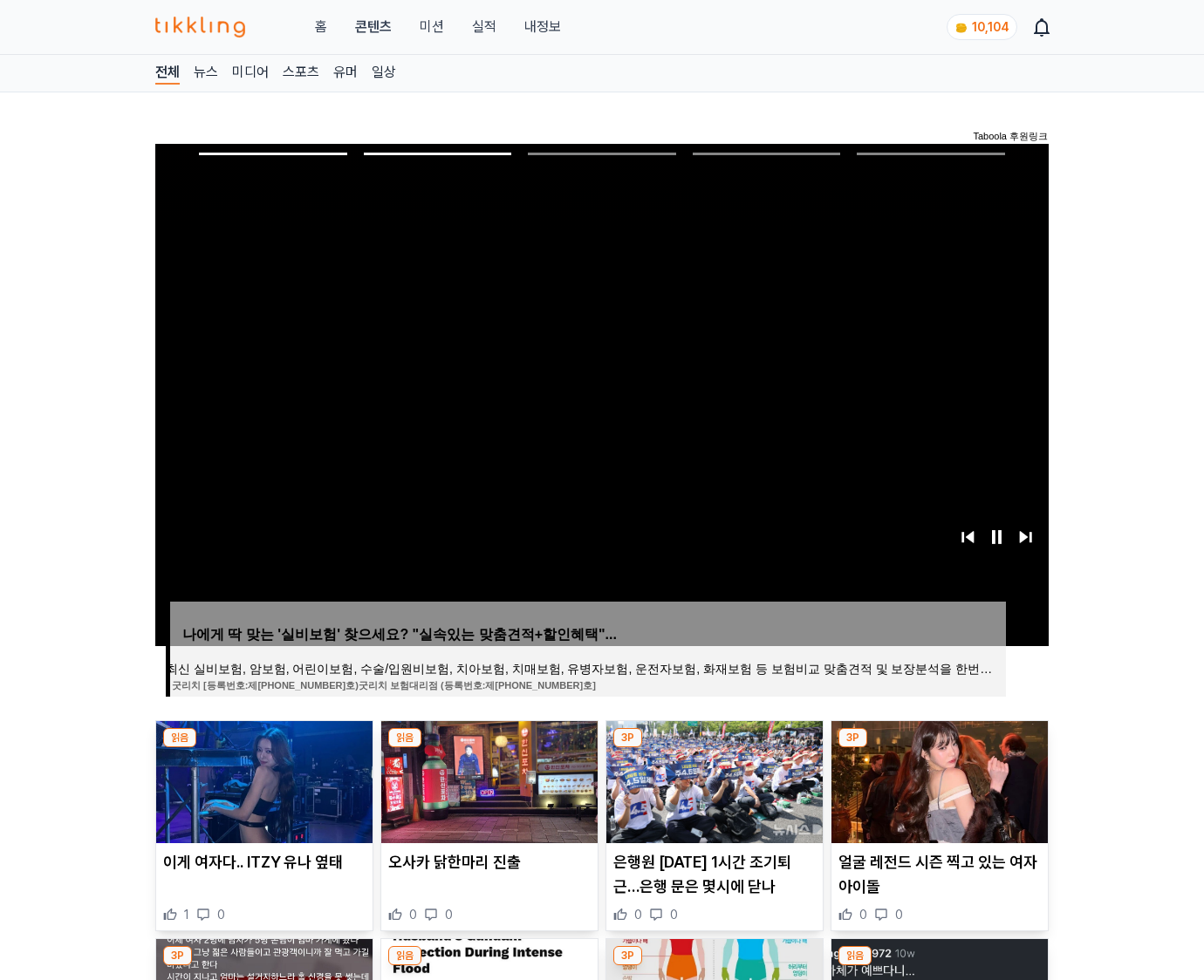
click at [936, 779] on img at bounding box center [940, 782] width 217 height 122
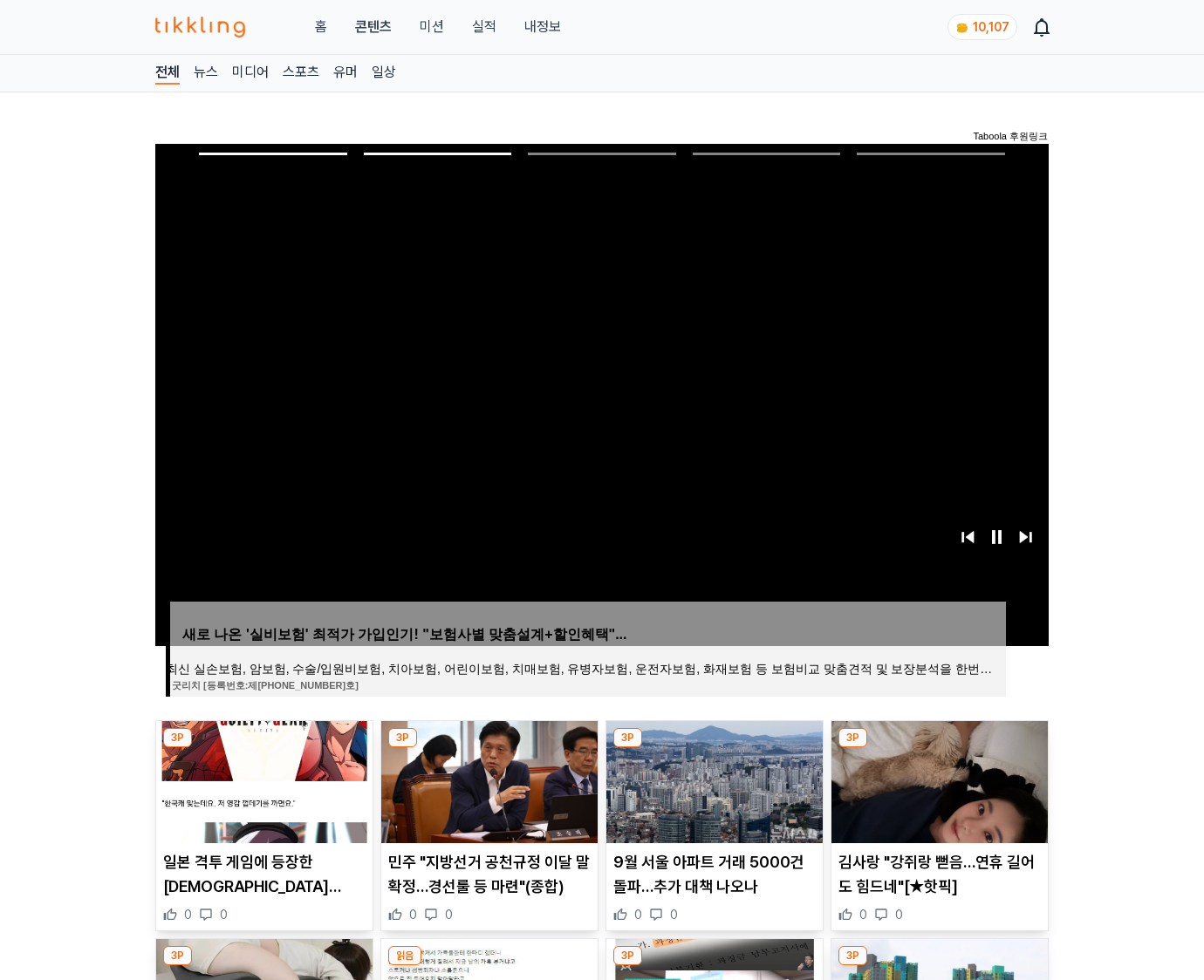
click at [936, 779] on img at bounding box center [940, 782] width 217 height 122
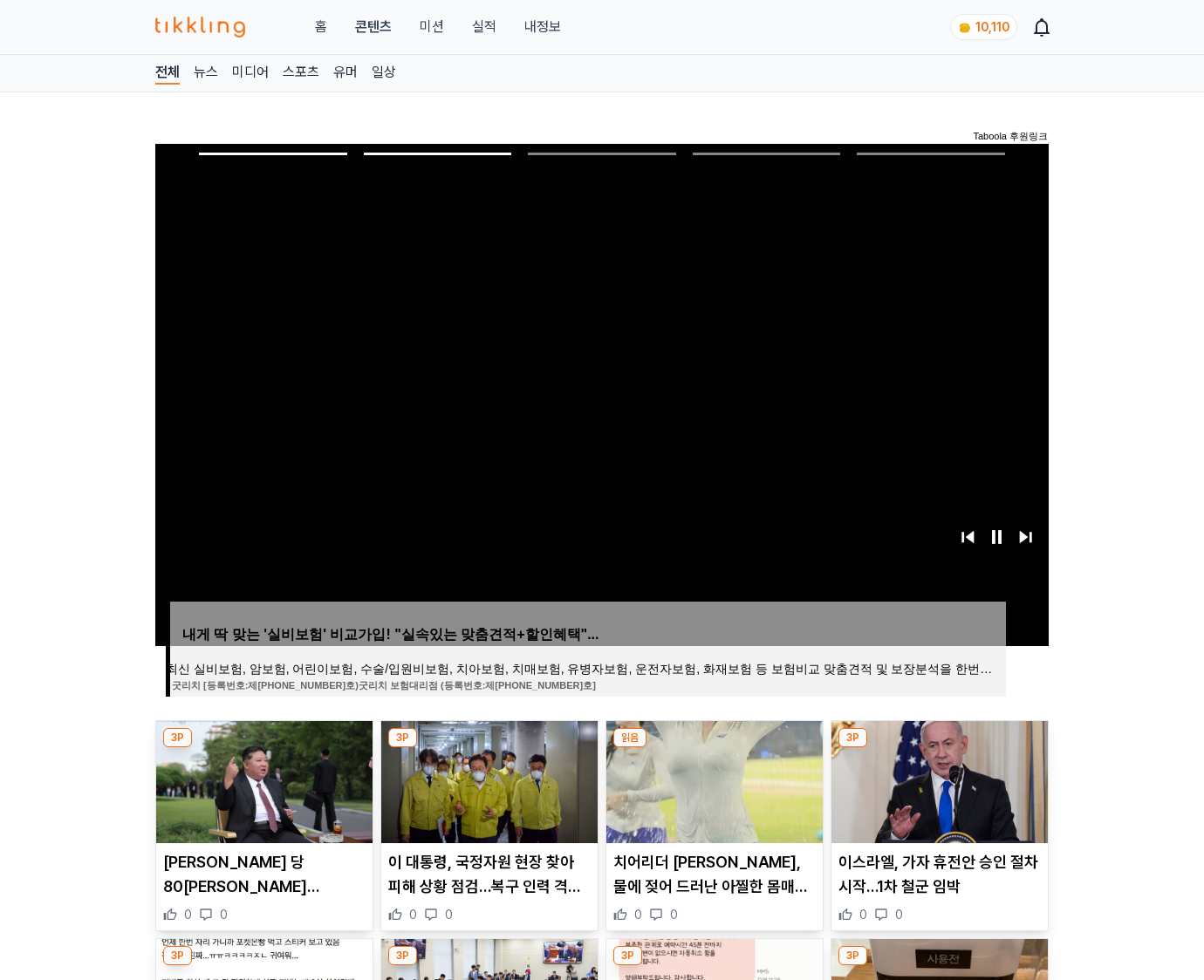
click at [936, 779] on img at bounding box center [940, 782] width 217 height 122
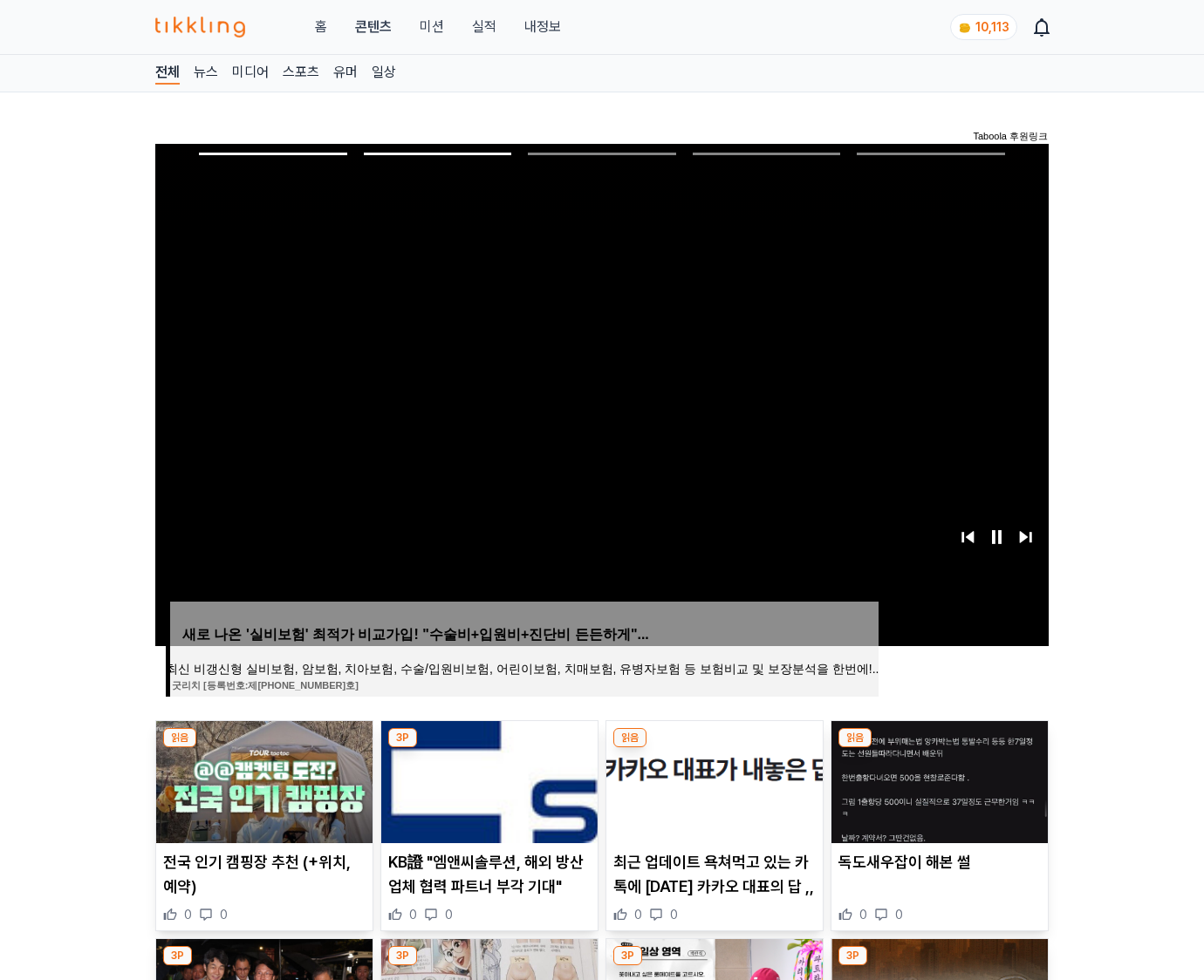
click at [936, 779] on img at bounding box center [940, 782] width 217 height 122
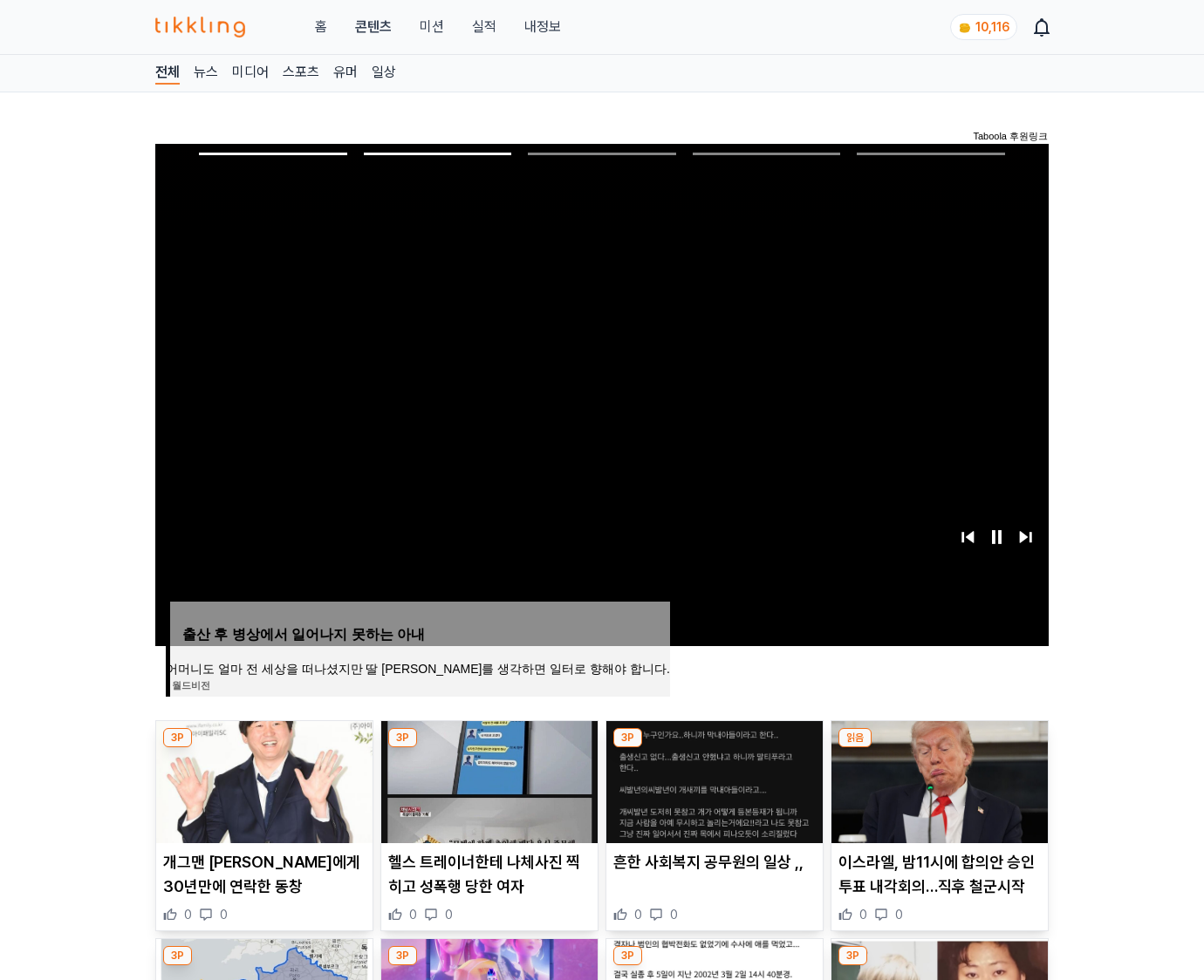
click at [936, 779] on img at bounding box center [940, 782] width 217 height 122
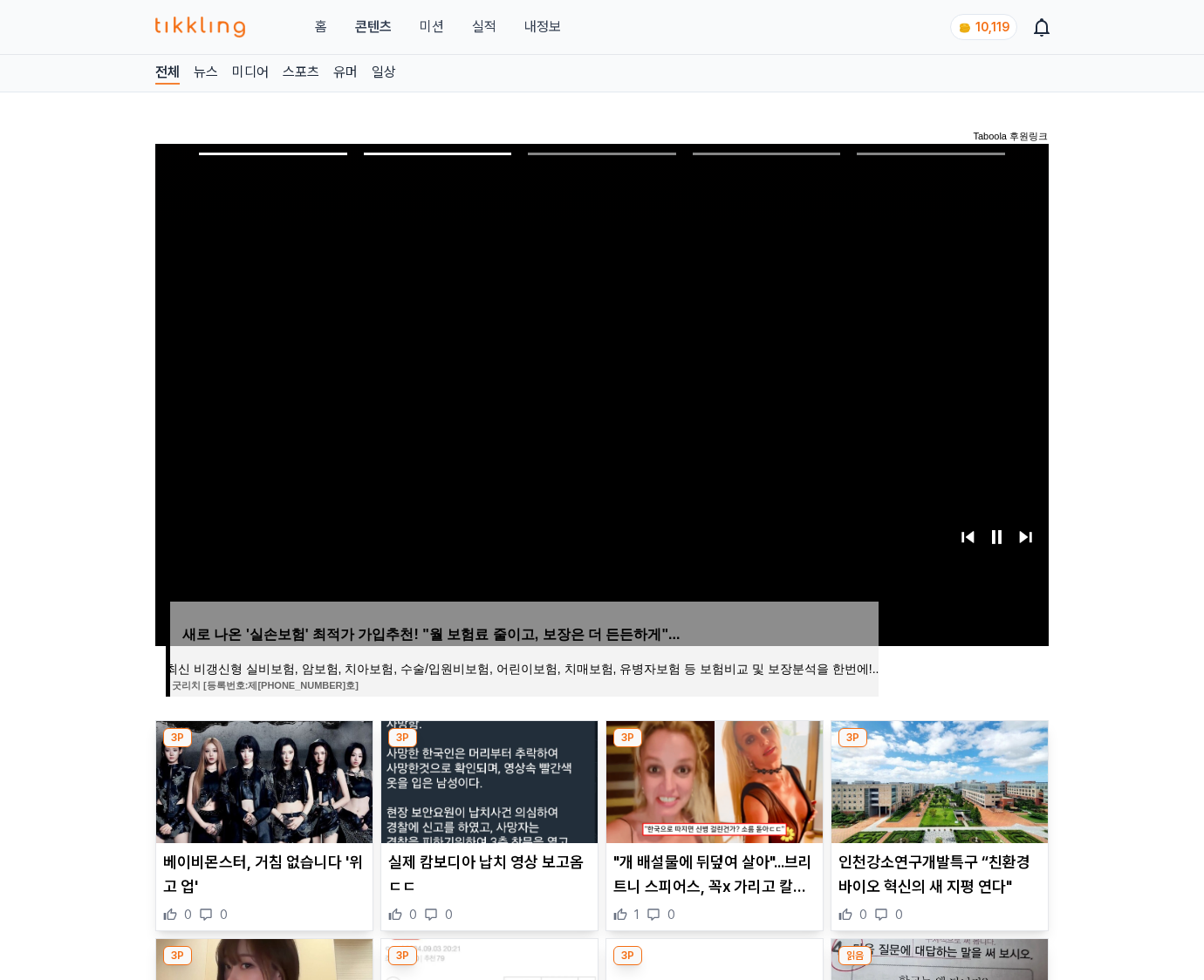
click at [936, 779] on img at bounding box center [940, 782] width 217 height 122
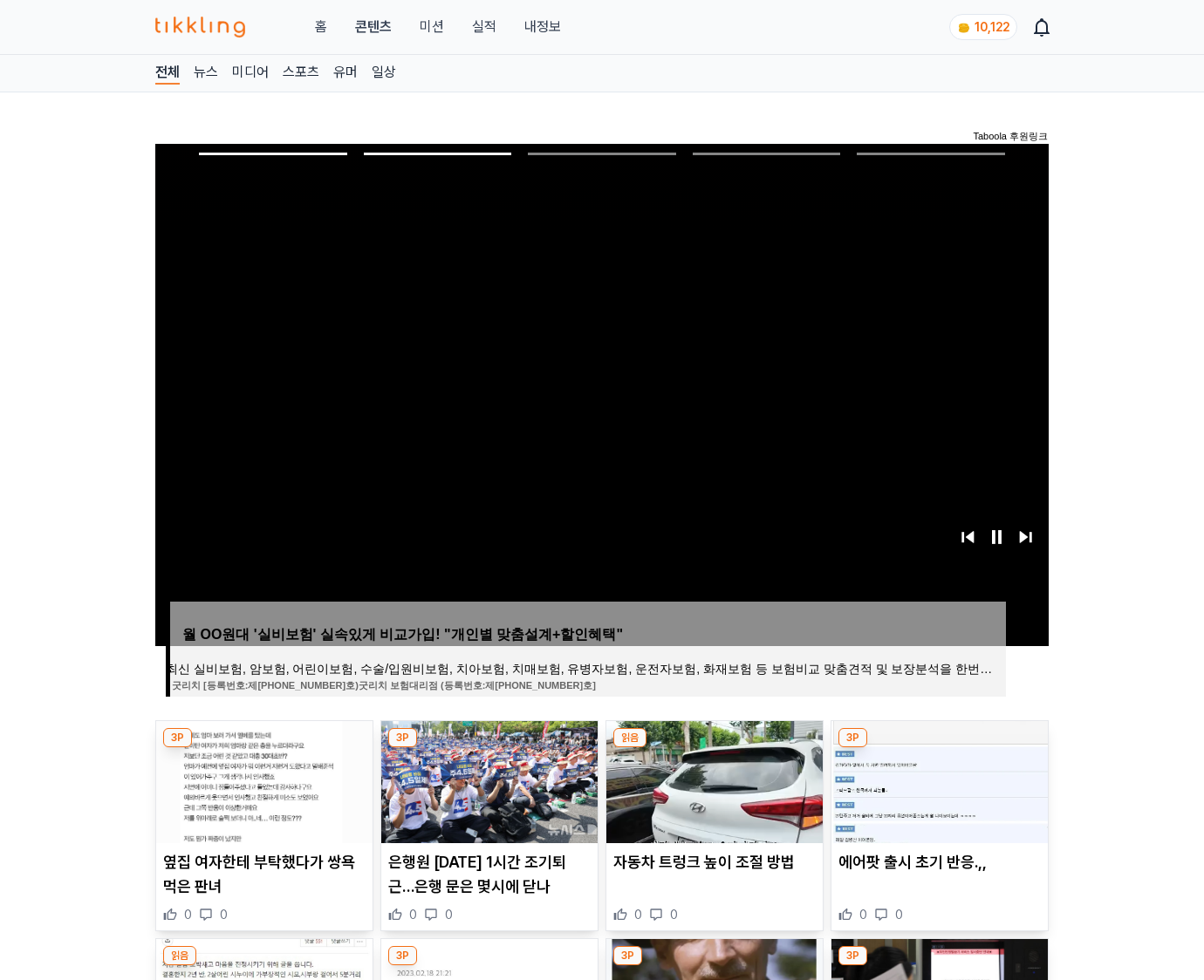
click at [936, 779] on img at bounding box center [940, 782] width 217 height 122
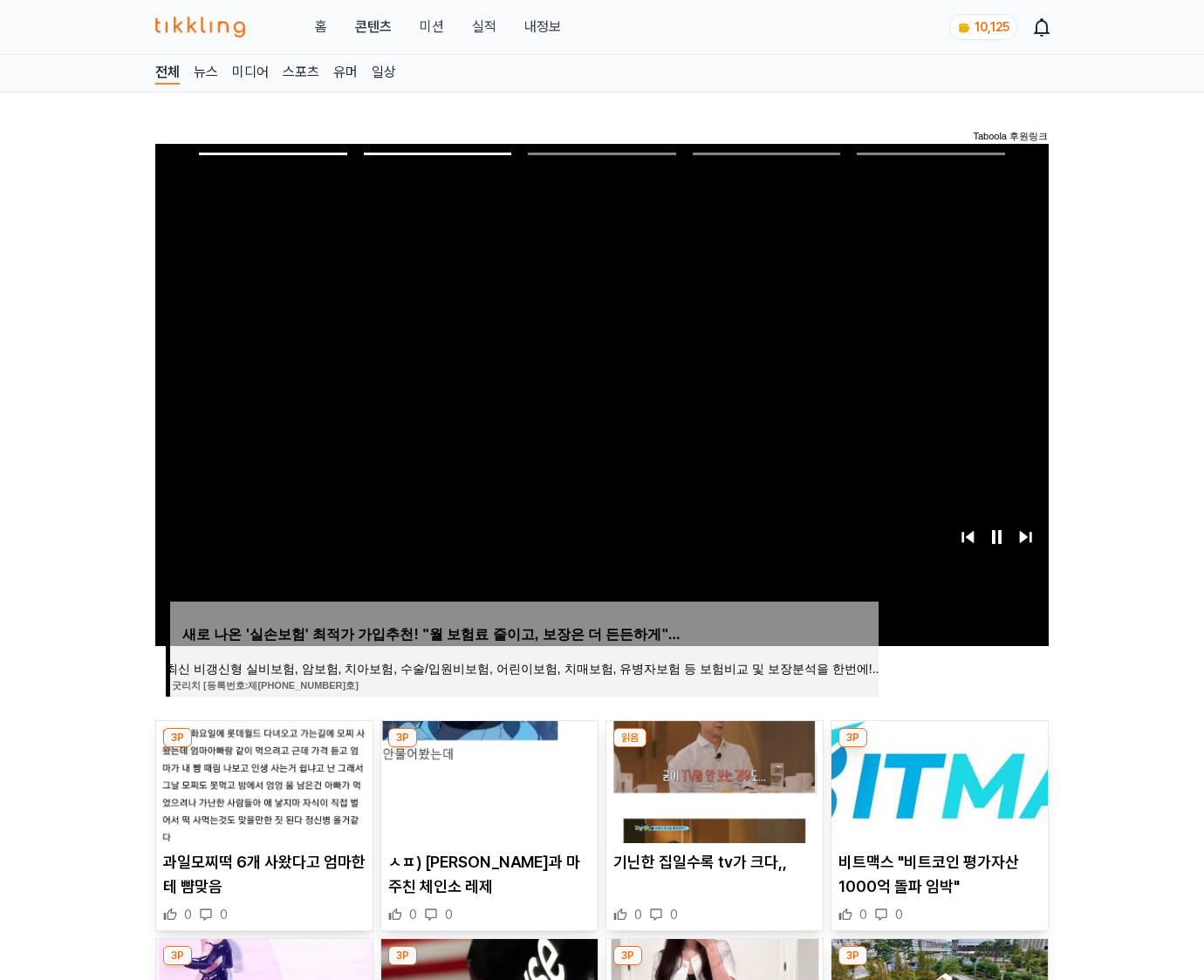
click at [936, 779] on img at bounding box center [940, 782] width 217 height 122
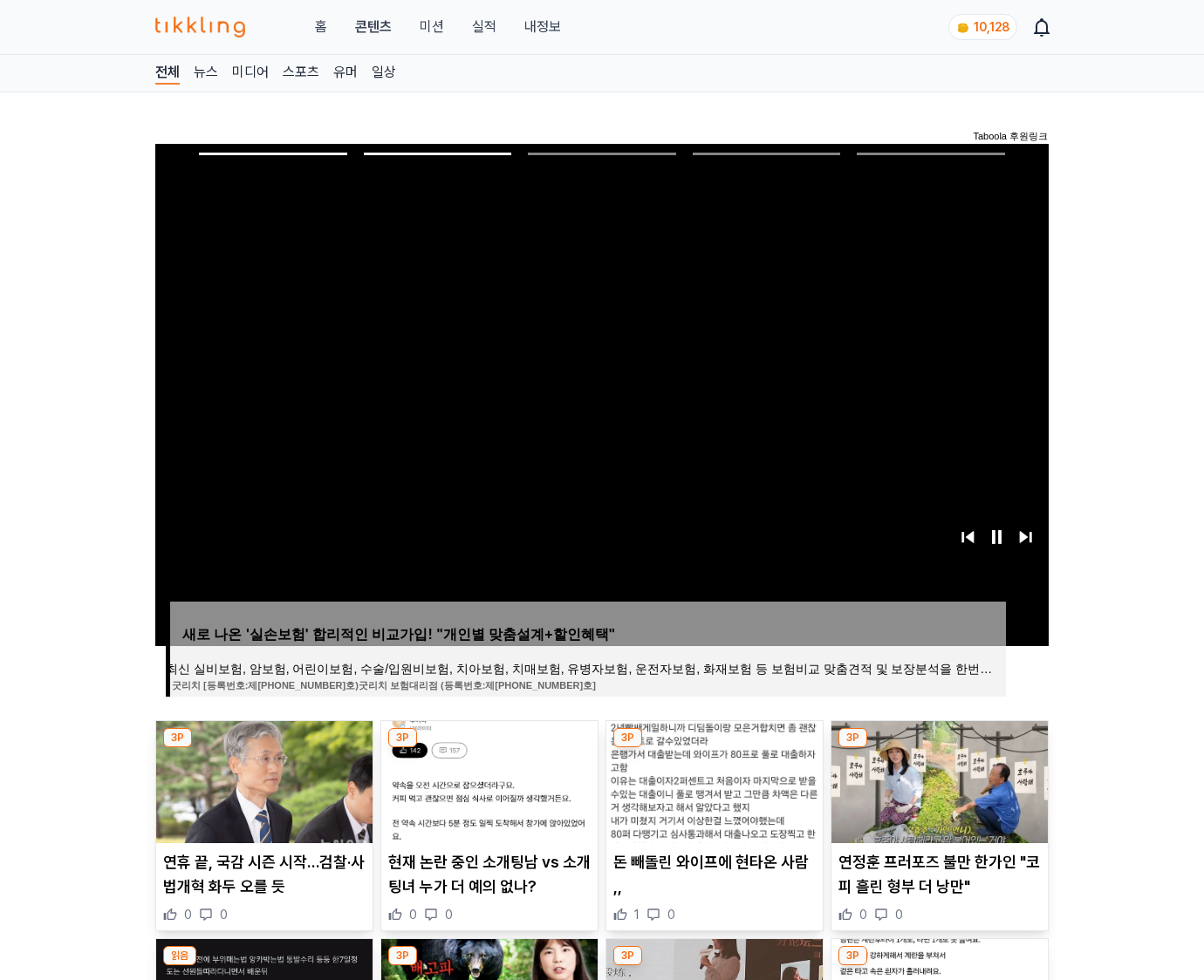
click at [936, 779] on img at bounding box center [940, 782] width 217 height 122
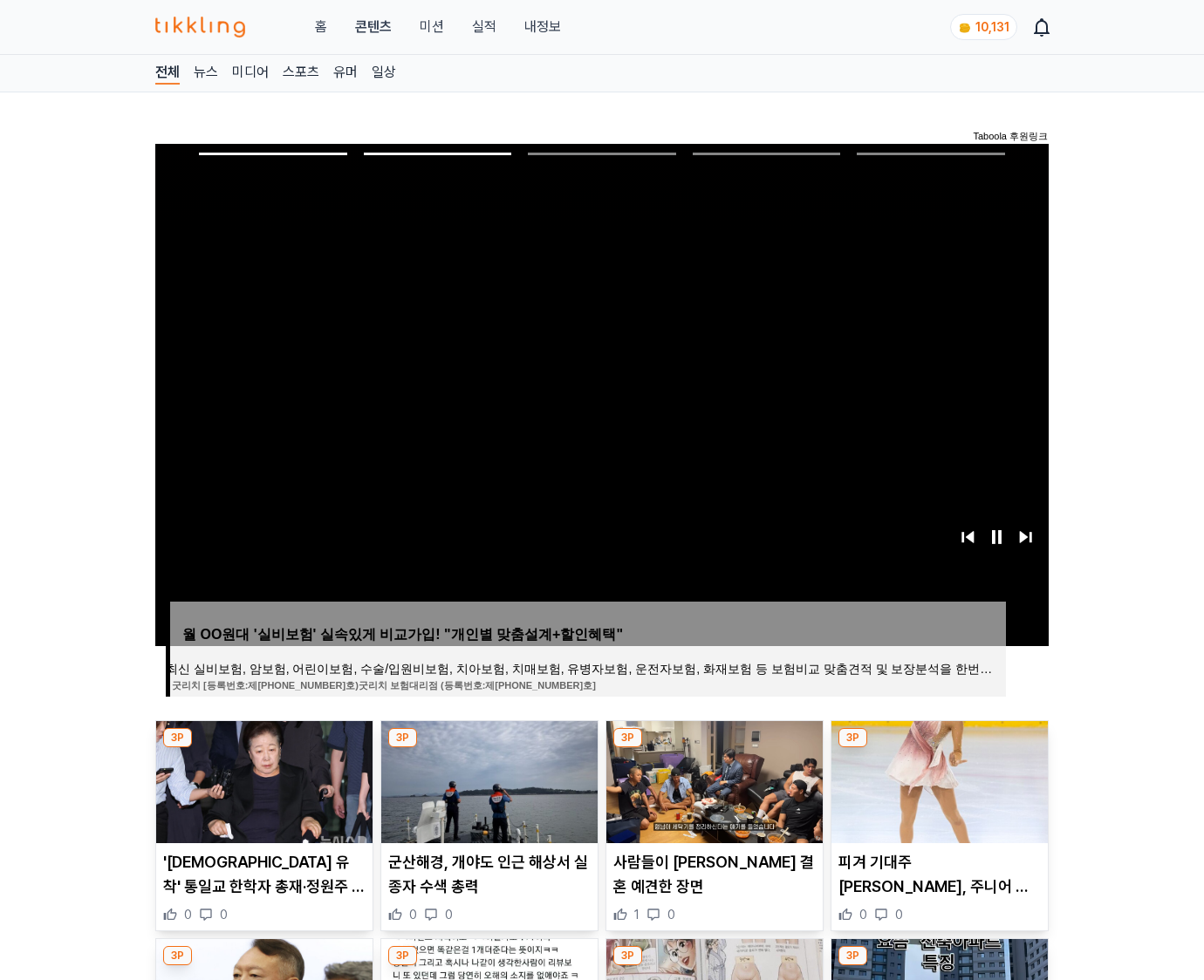
click at [936, 779] on img at bounding box center [940, 782] width 217 height 122
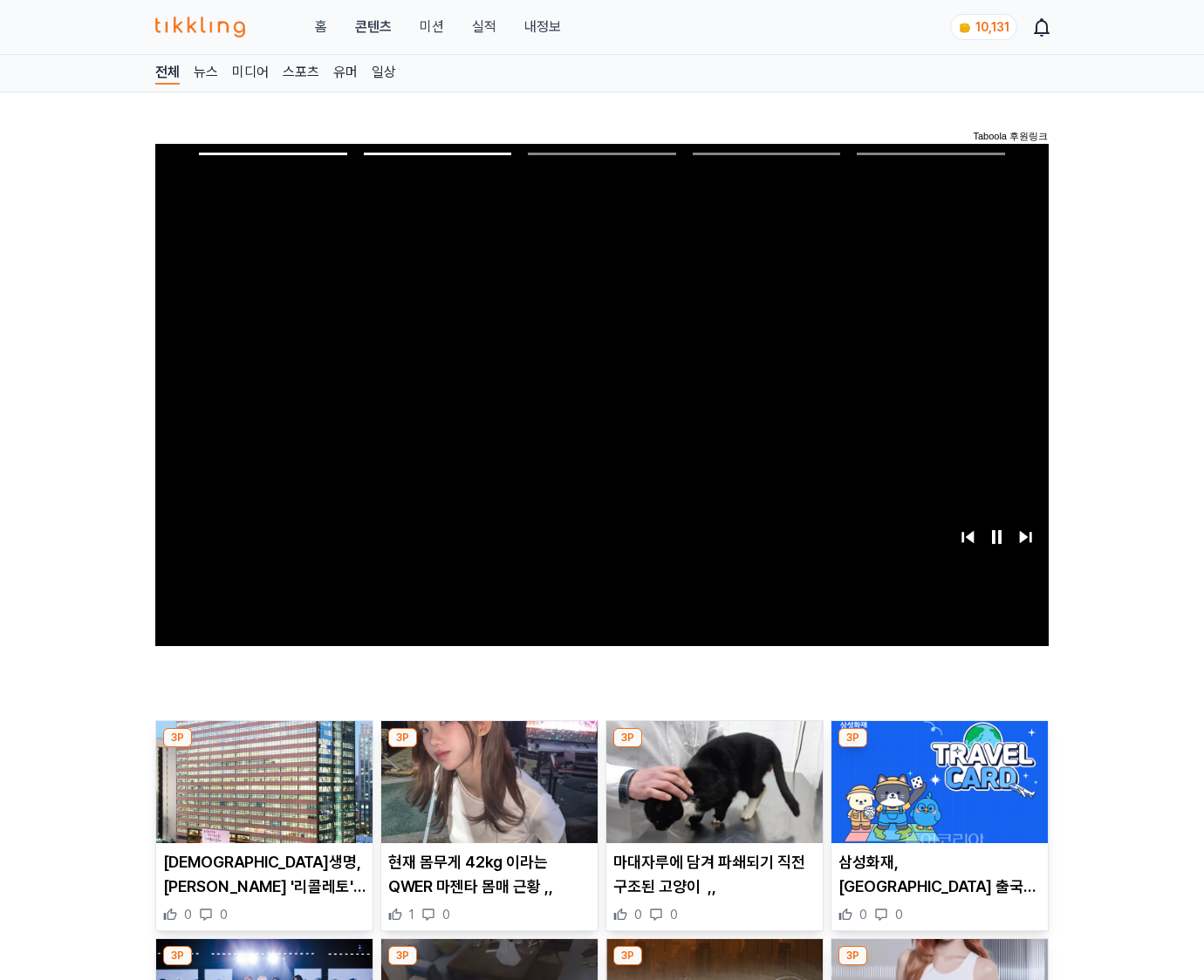
click at [936, 779] on img at bounding box center [940, 782] width 217 height 122
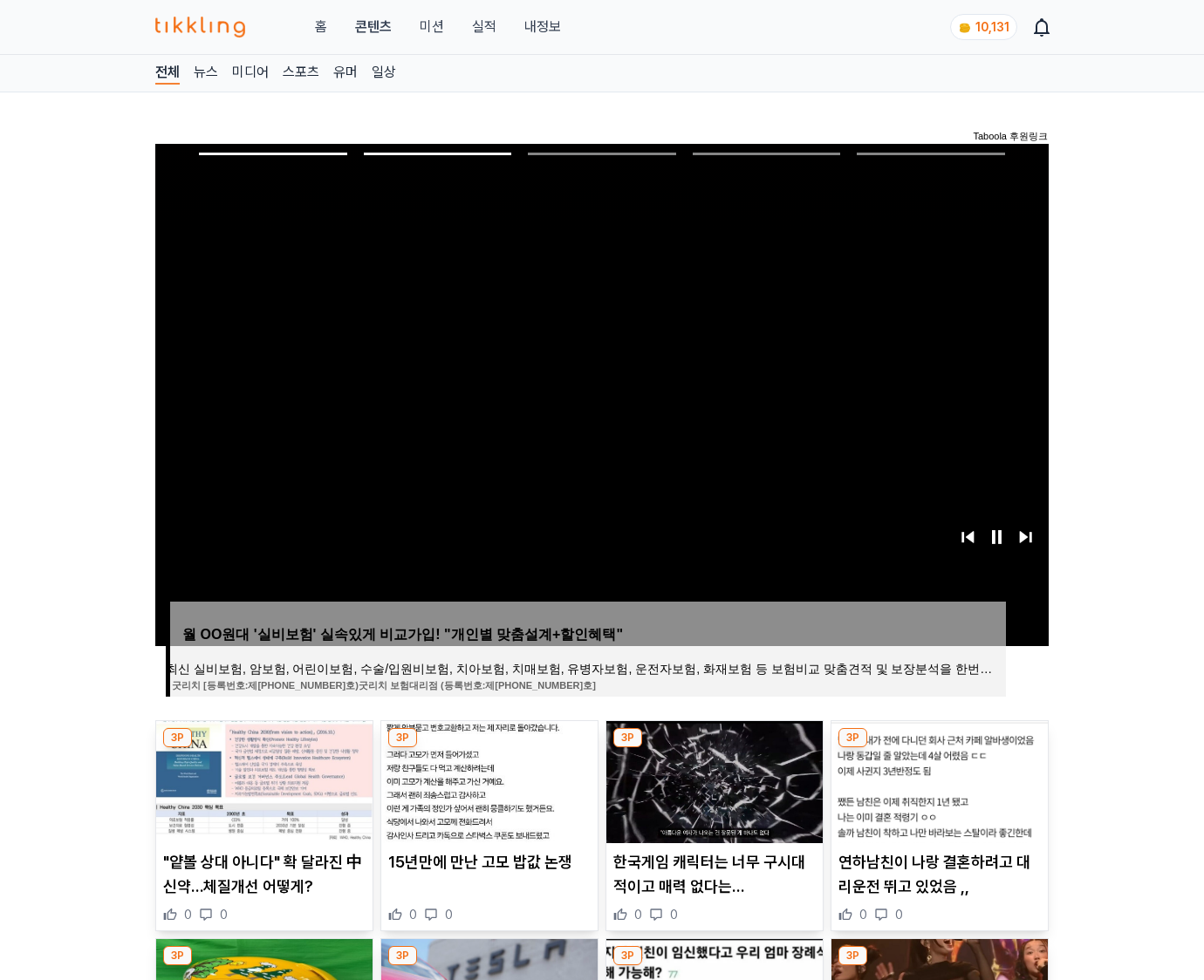
click at [936, 779] on img at bounding box center [940, 782] width 217 height 122
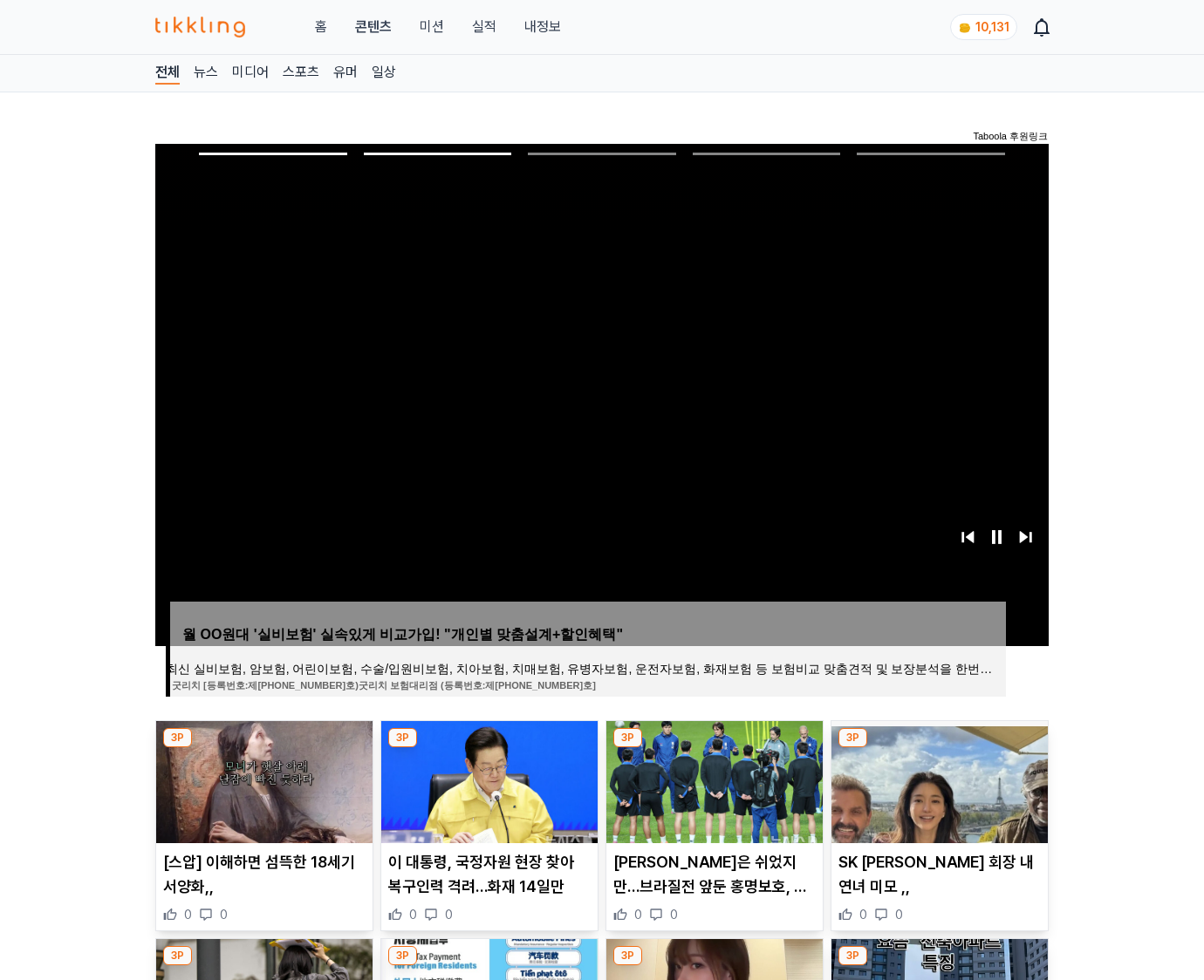
click at [936, 779] on img at bounding box center [940, 782] width 217 height 122
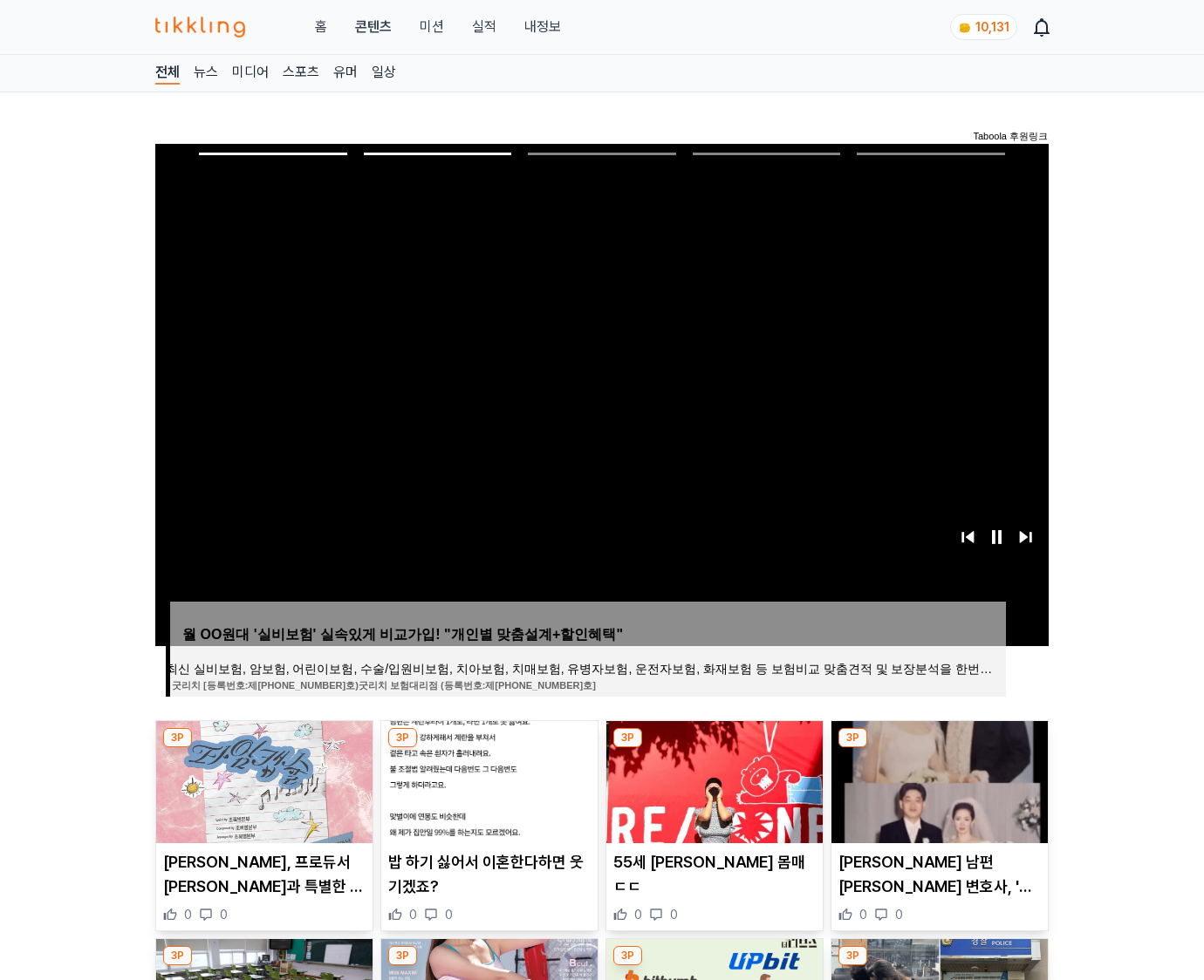
click at [936, 779] on img at bounding box center [940, 782] width 217 height 122
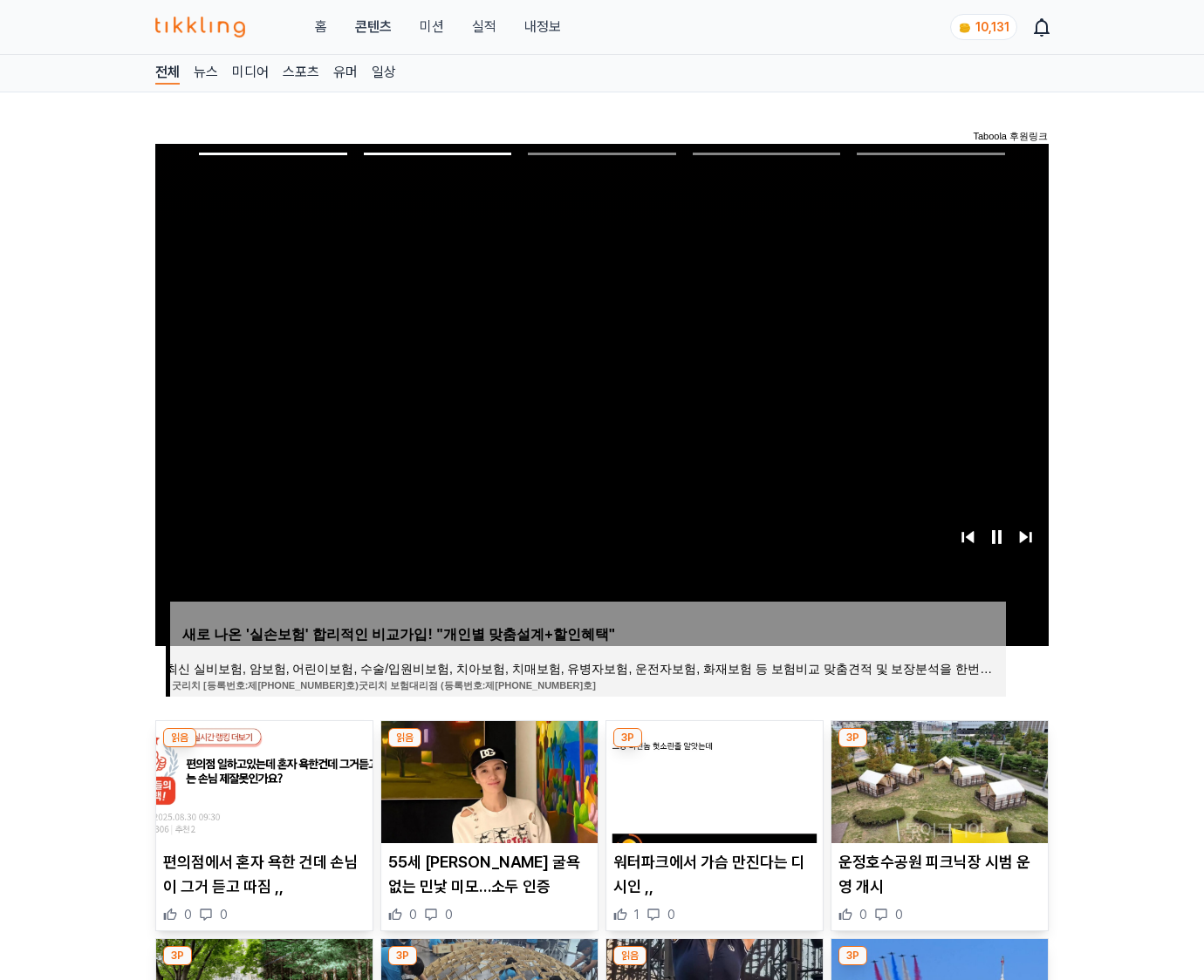
click at [936, 779] on img at bounding box center [940, 782] width 217 height 122
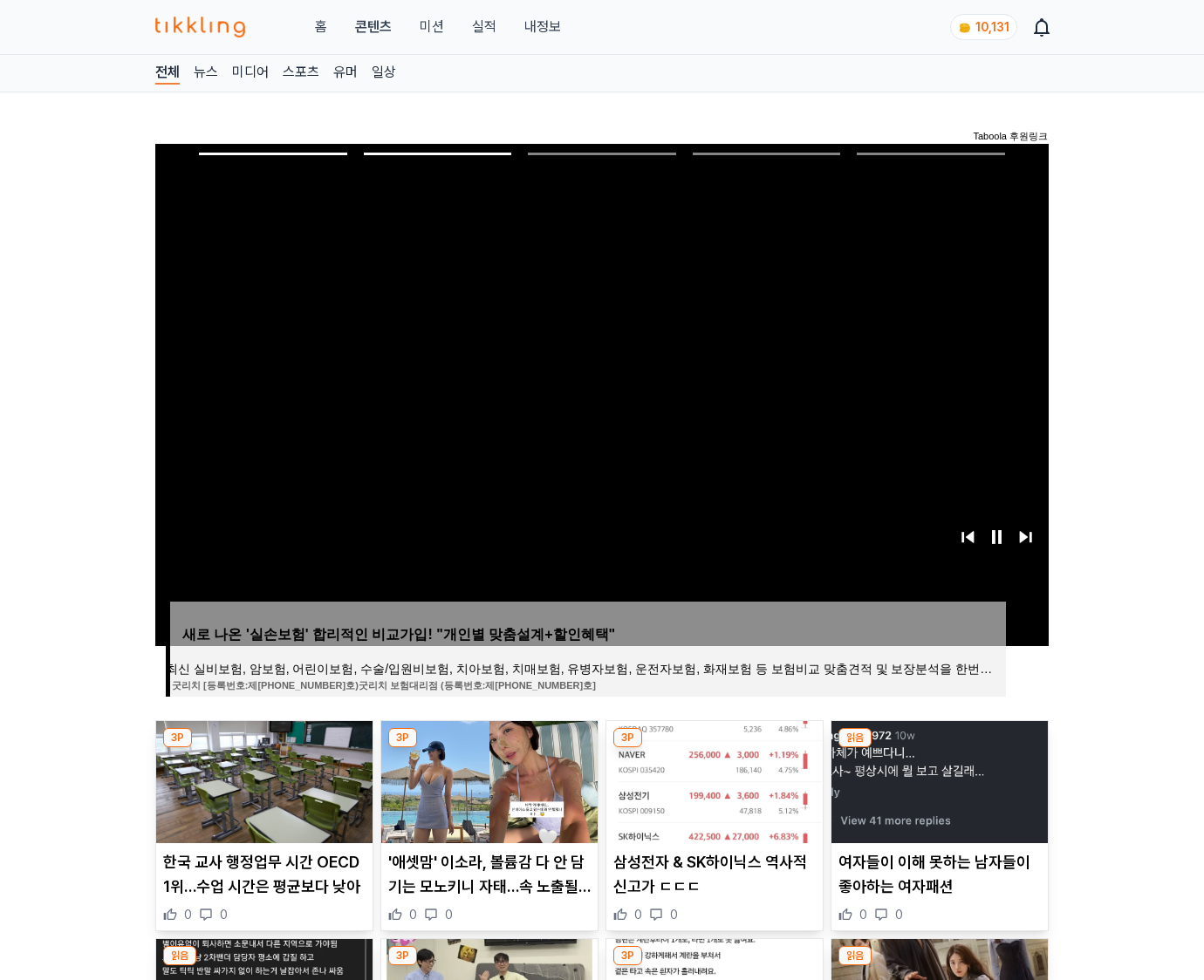
click at [936, 779] on img at bounding box center [940, 782] width 217 height 122
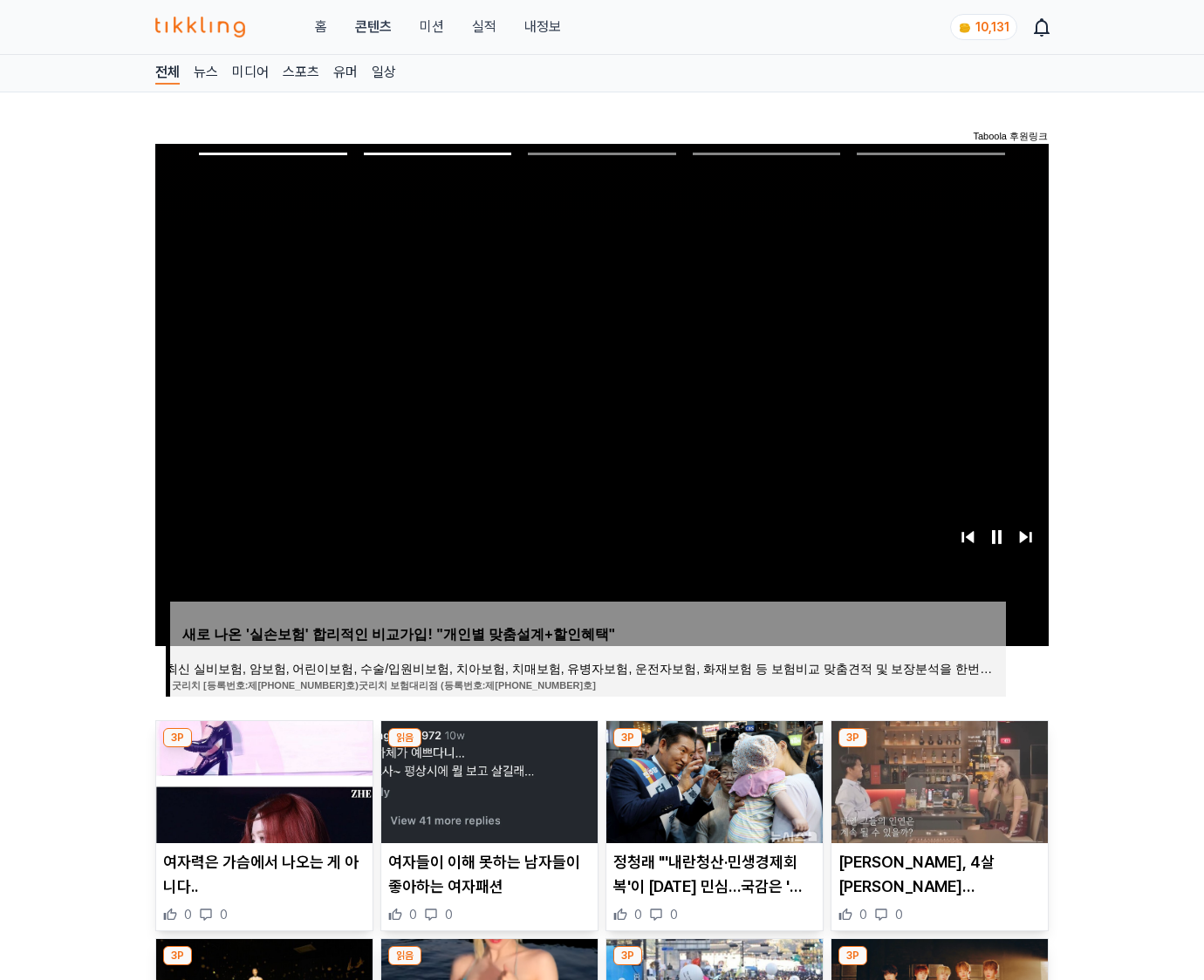
click at [936, 779] on img at bounding box center [940, 782] width 217 height 122
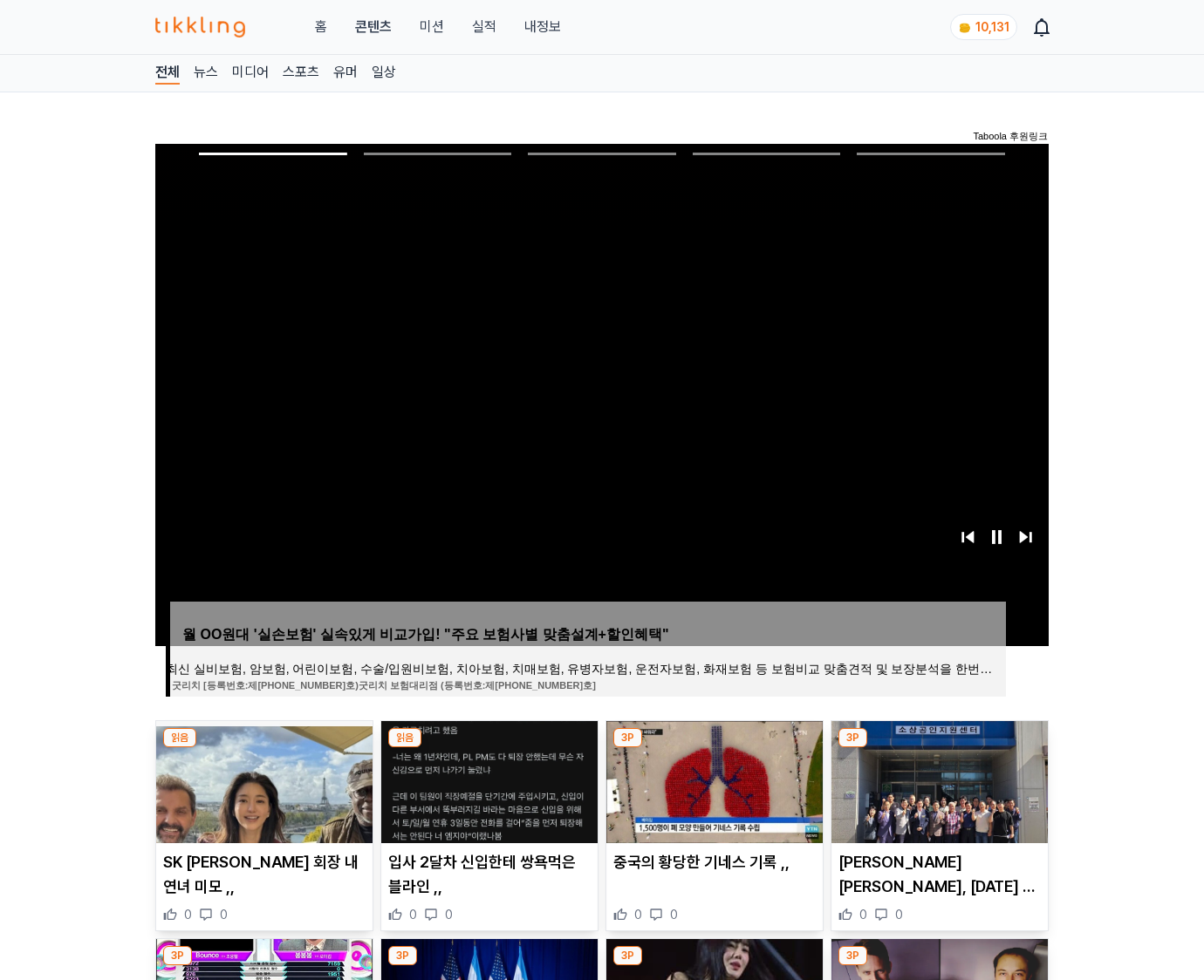
click at [936, 779] on img at bounding box center [940, 782] width 217 height 122
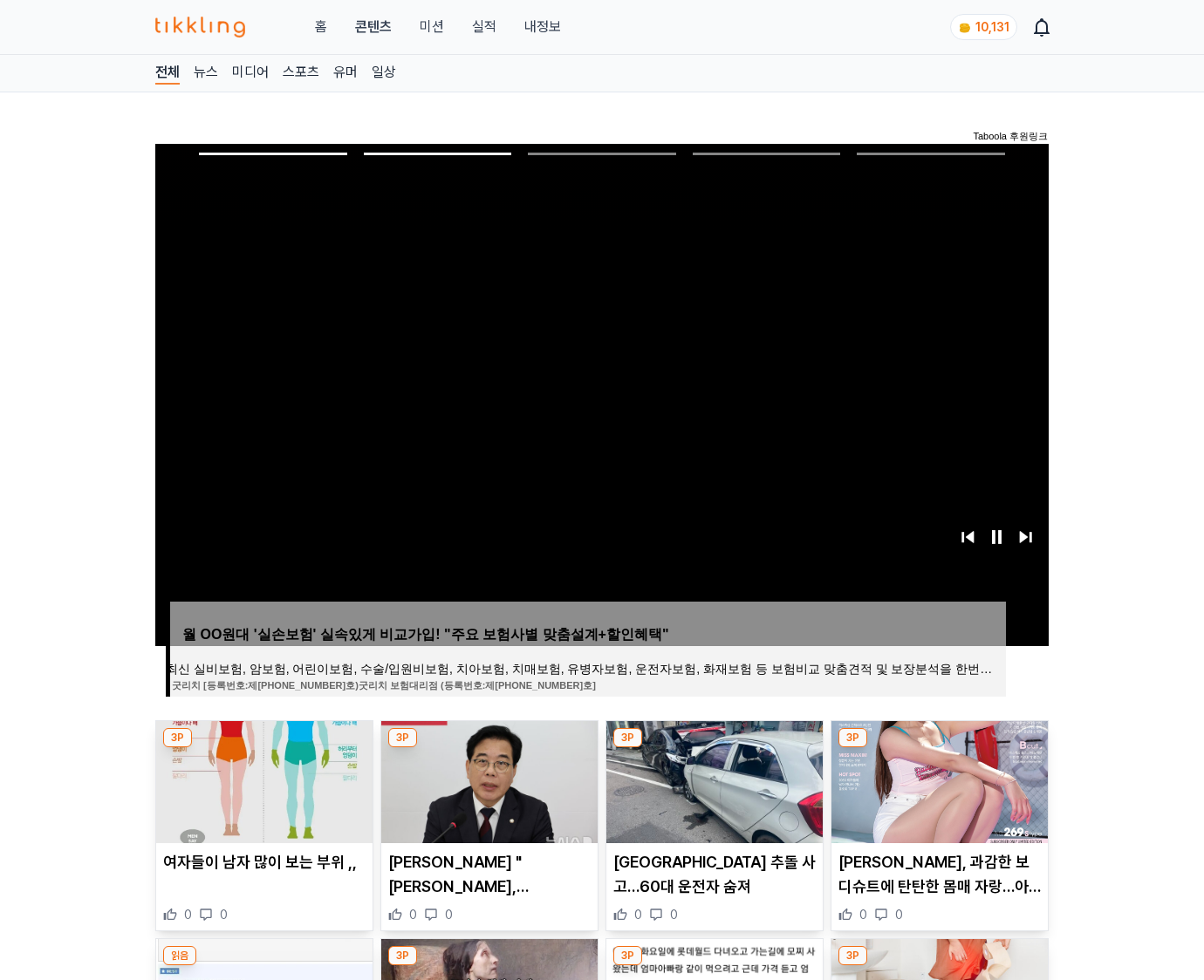
click at [936, 779] on img at bounding box center [940, 782] width 217 height 122
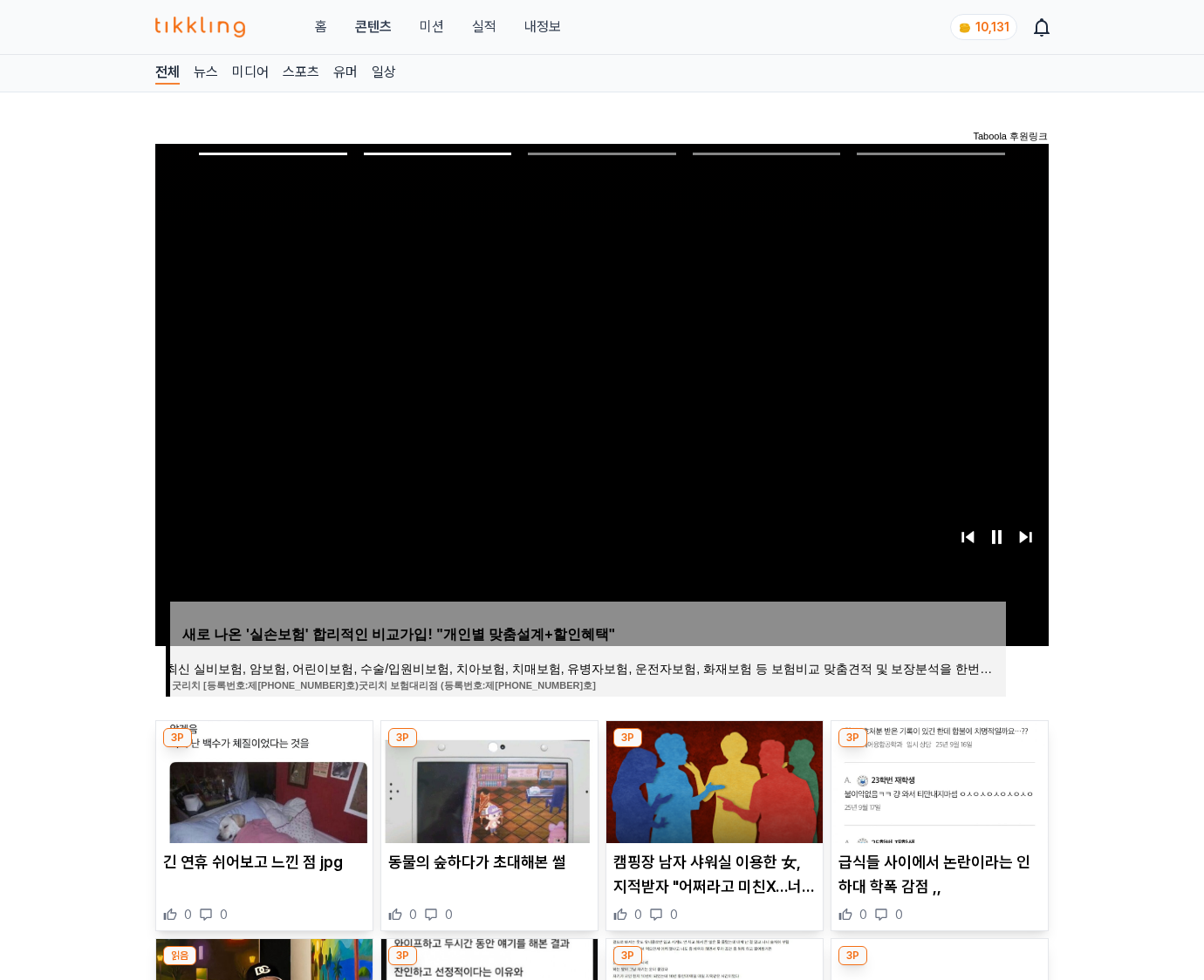
click at [936, 779] on img at bounding box center [940, 782] width 217 height 122
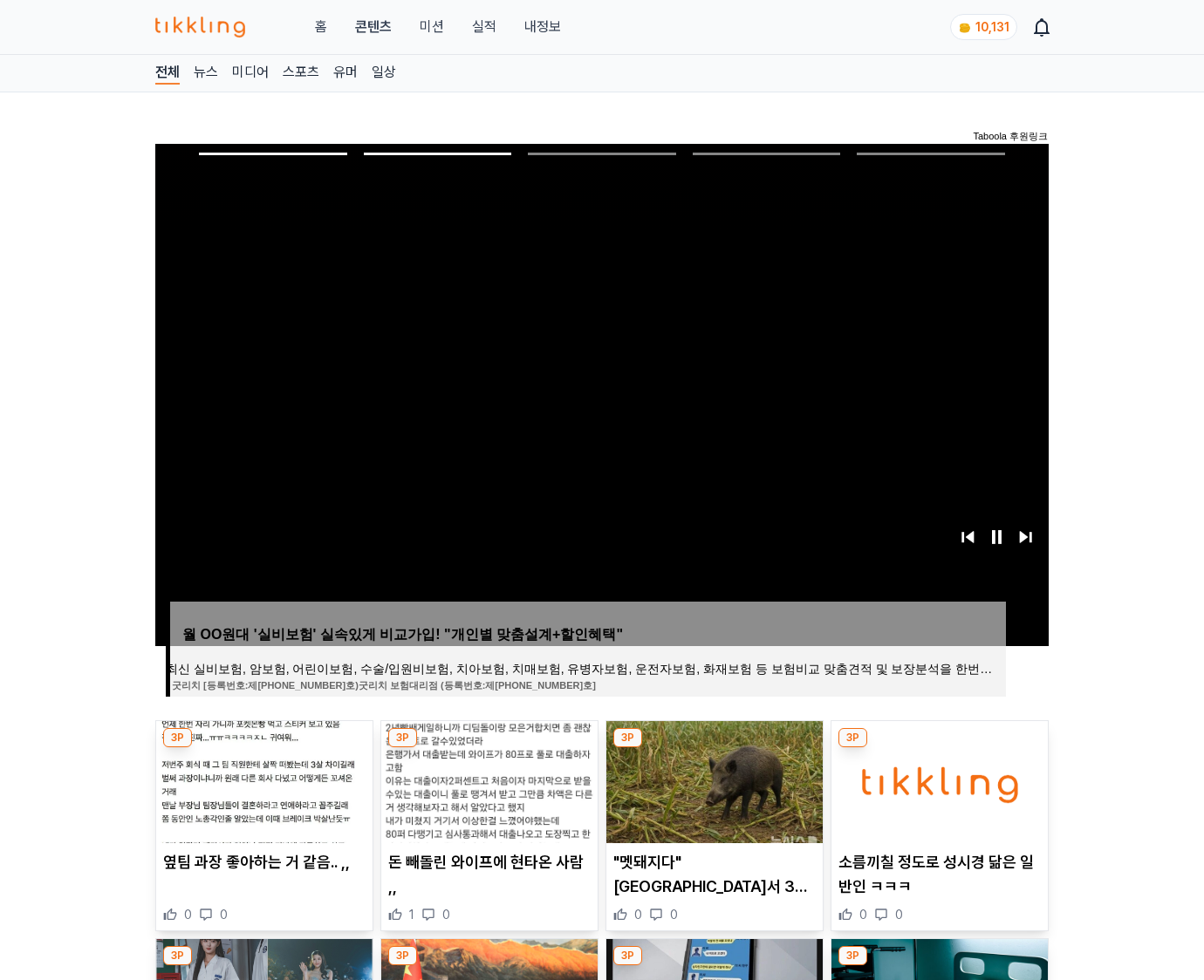
click at [936, 779] on img at bounding box center [940, 782] width 217 height 122
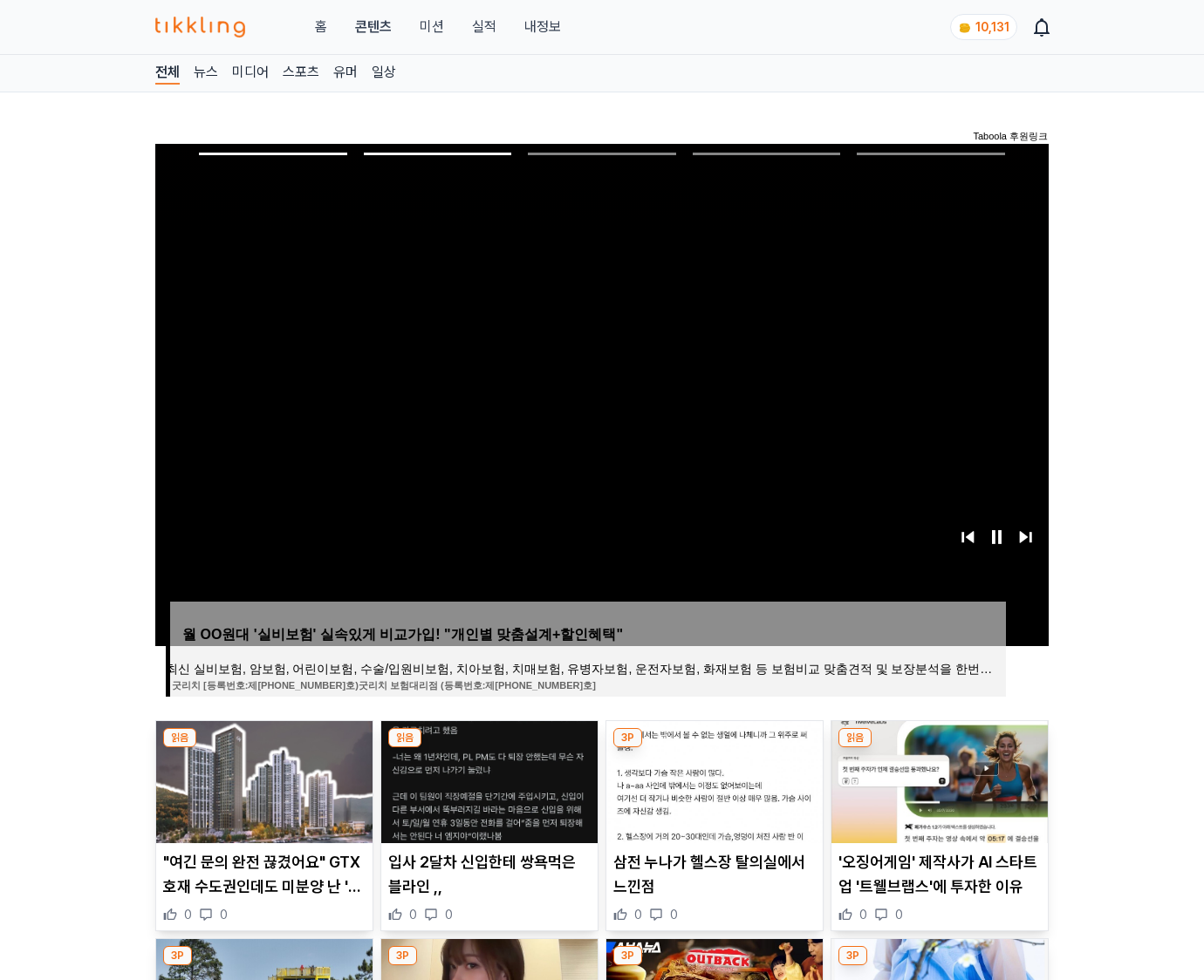
click at [936, 779] on img at bounding box center [940, 782] width 217 height 122
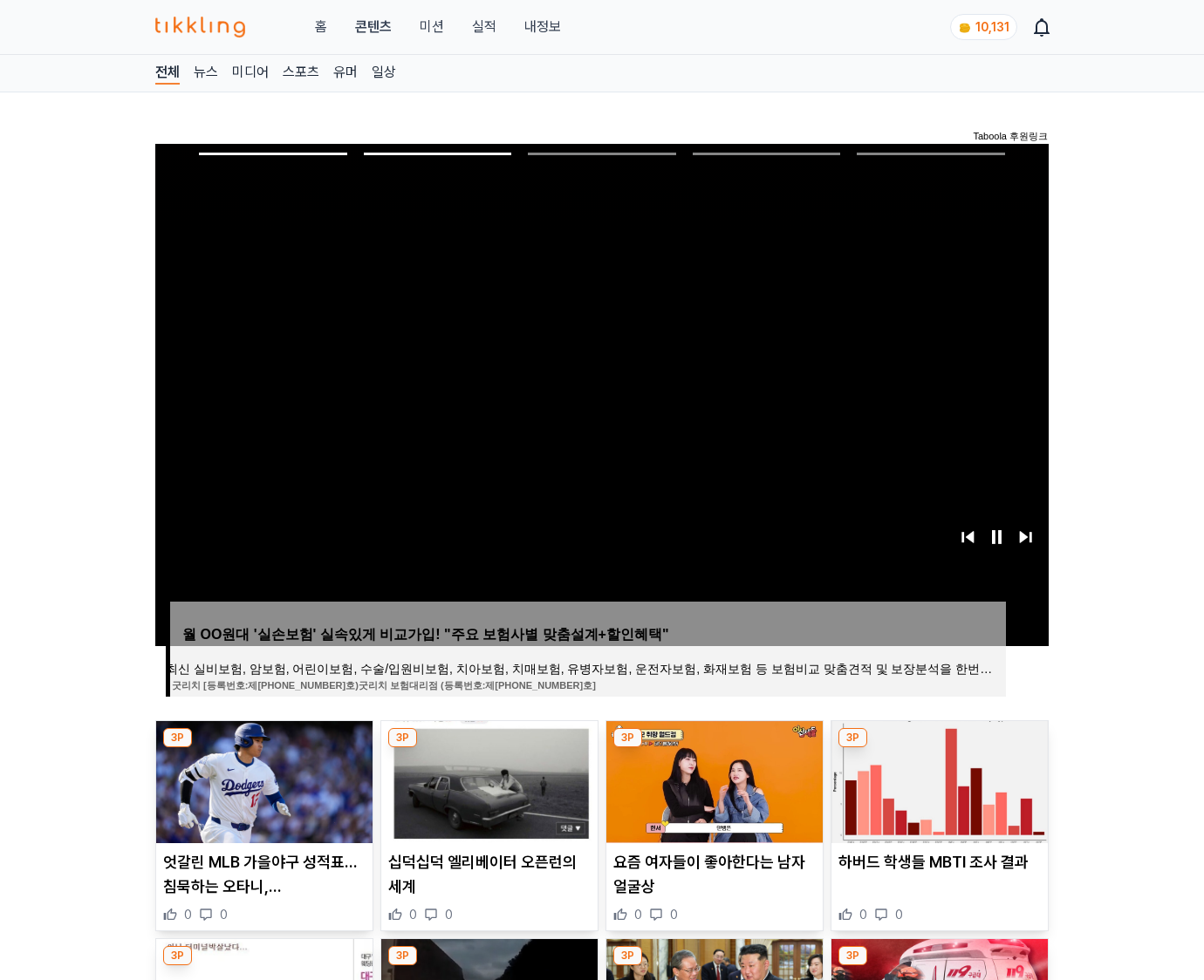
click at [936, 779] on img at bounding box center [940, 782] width 217 height 122
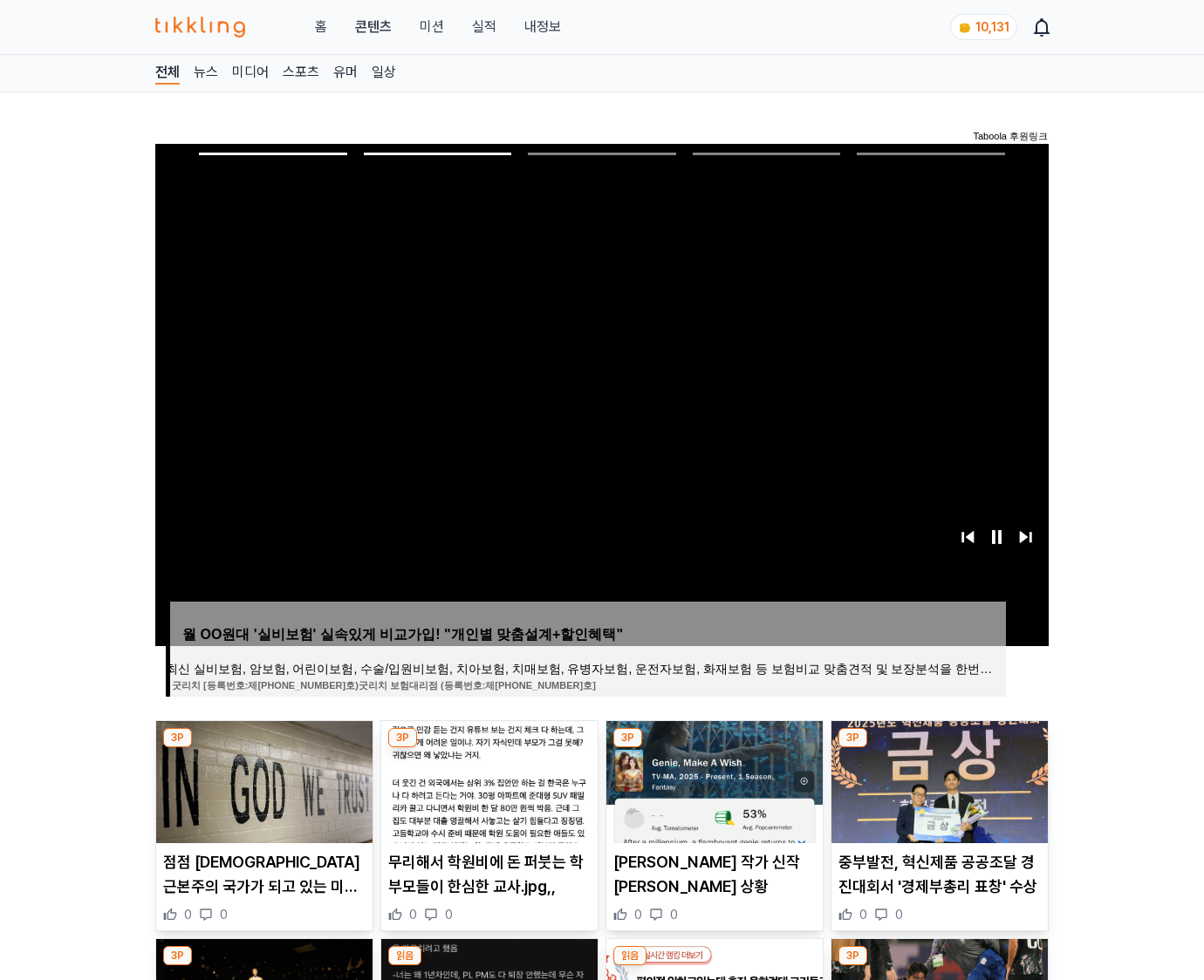
click at [936, 779] on img at bounding box center [940, 782] width 217 height 122
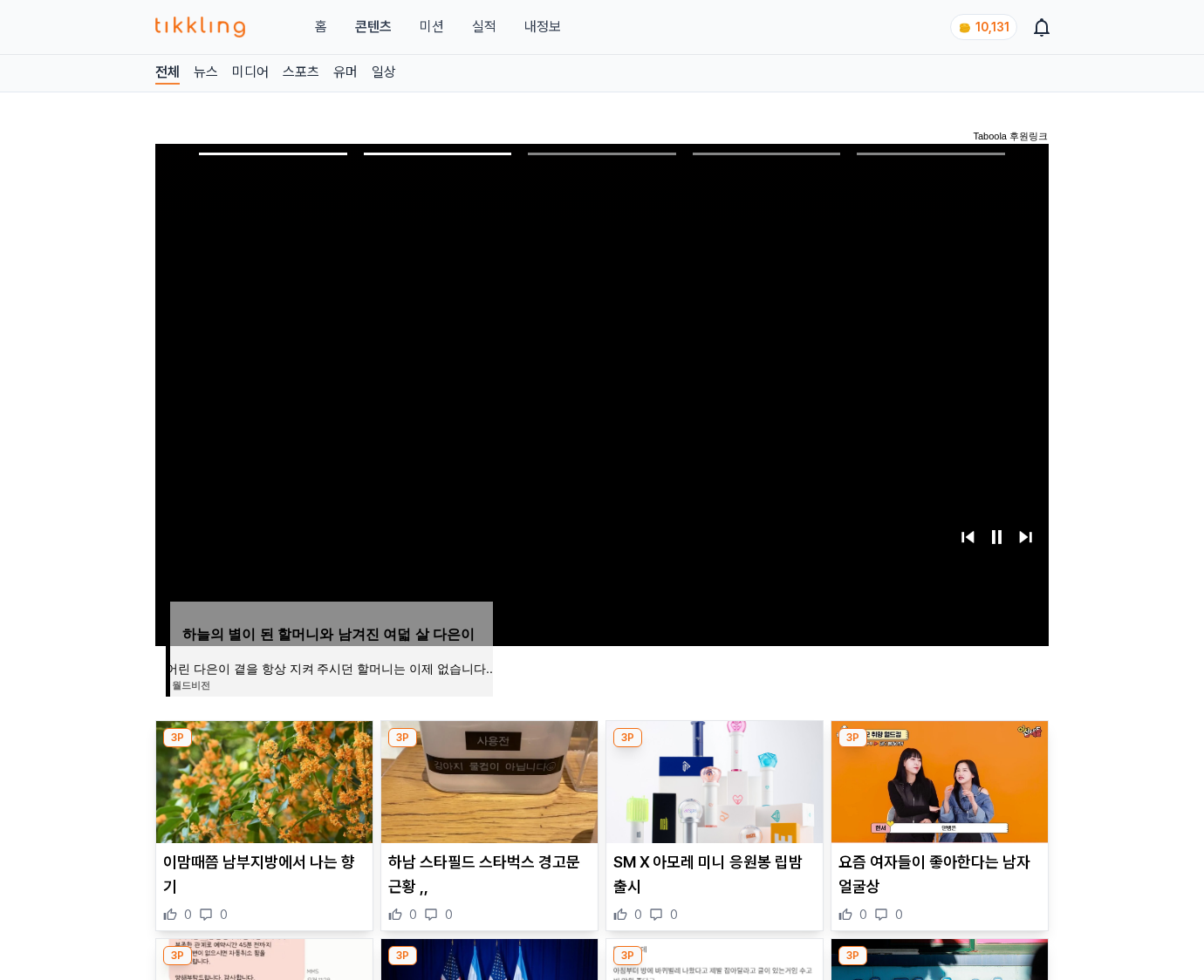
click at [936, 779] on img at bounding box center [940, 782] width 217 height 122
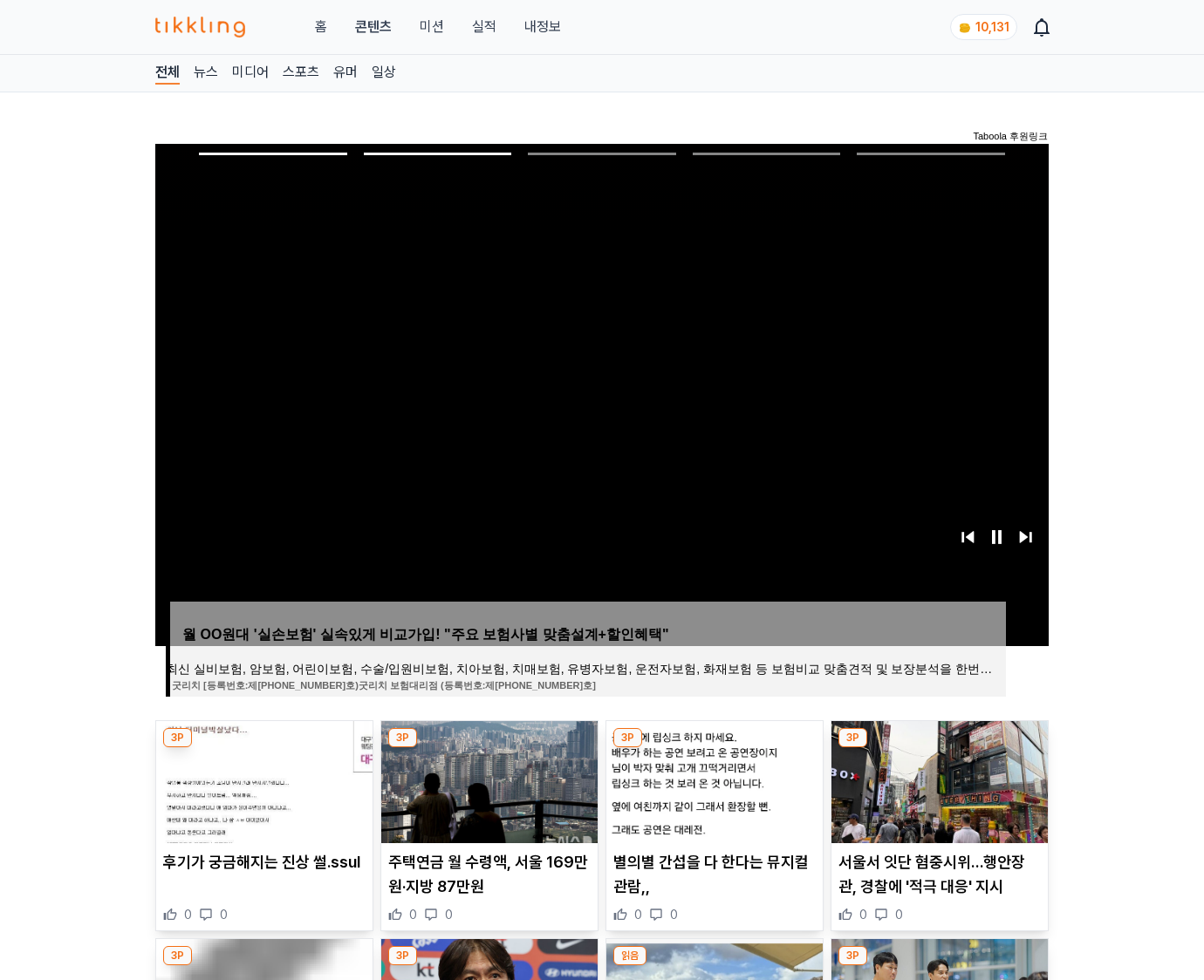
click at [936, 779] on img at bounding box center [940, 782] width 217 height 122
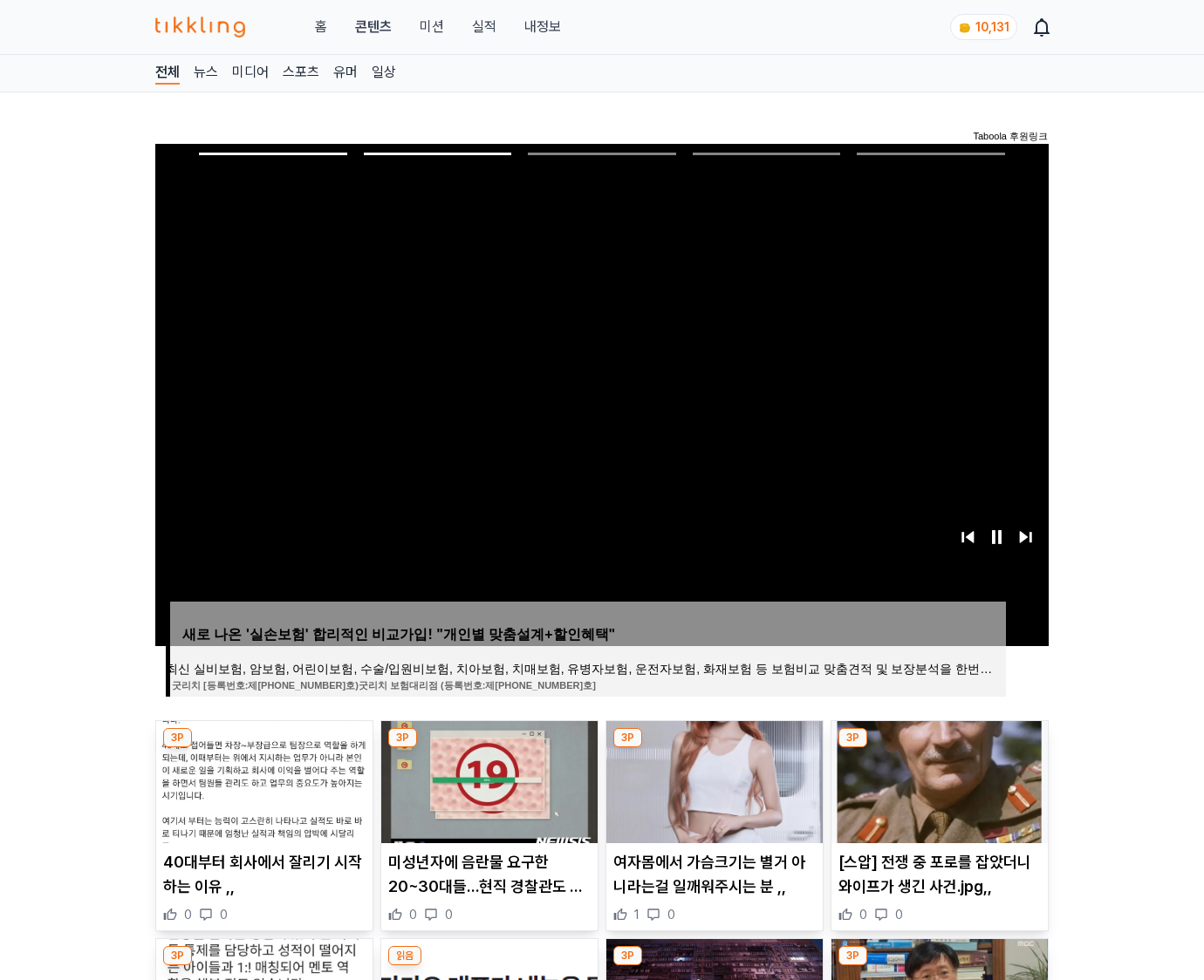
click at [936, 779] on img at bounding box center [940, 782] width 217 height 122
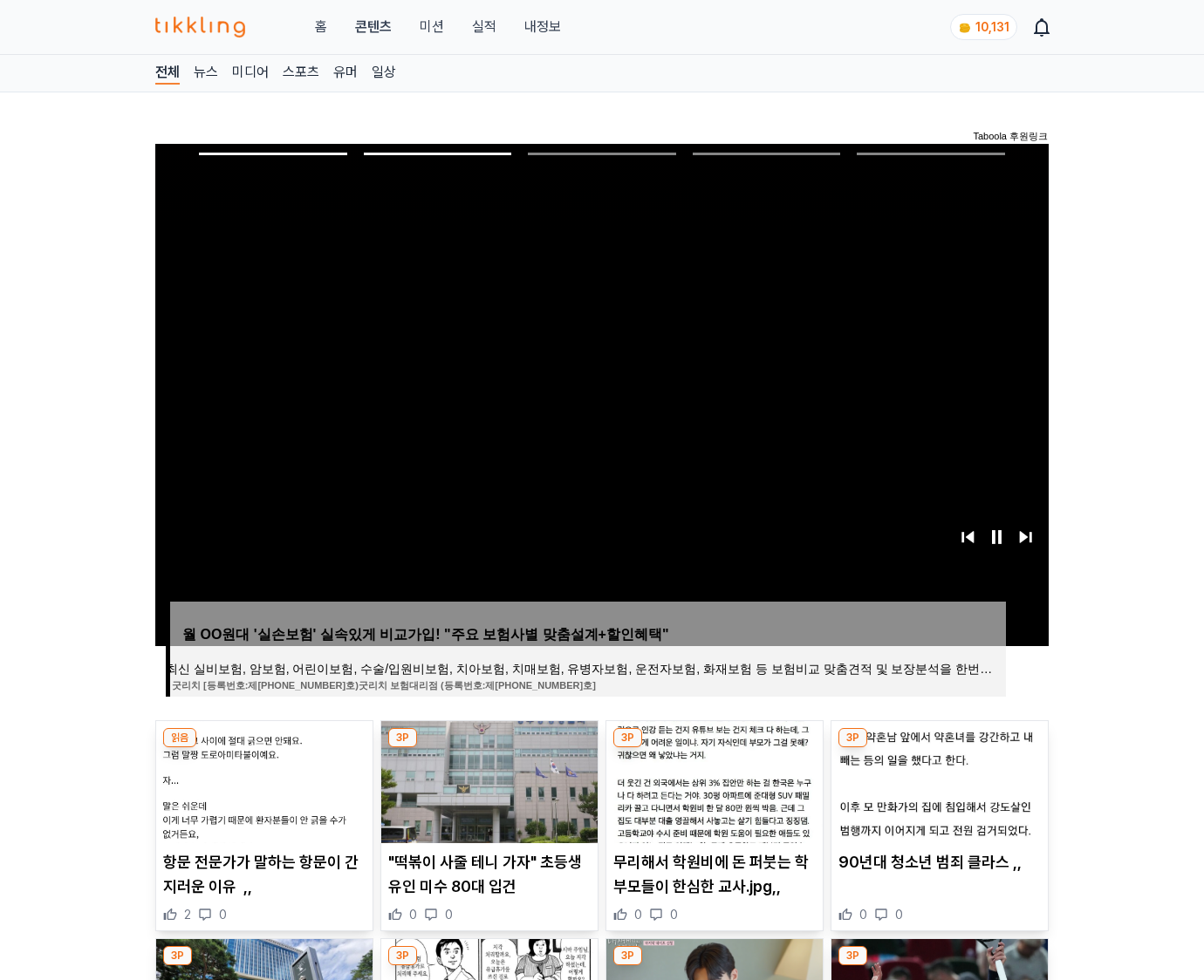
click at [936, 779] on img at bounding box center [940, 782] width 217 height 122
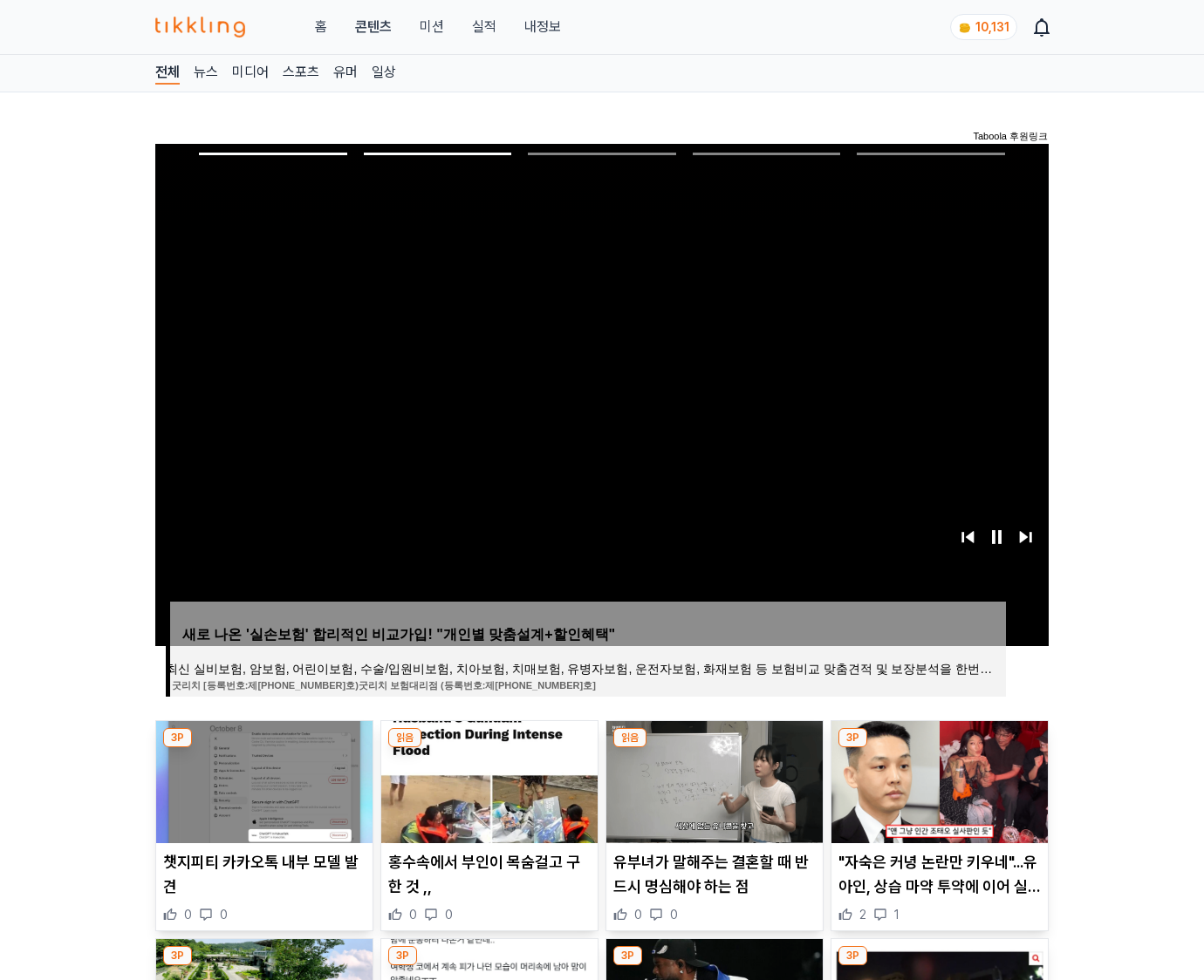
click at [936, 779] on img at bounding box center [940, 782] width 217 height 122
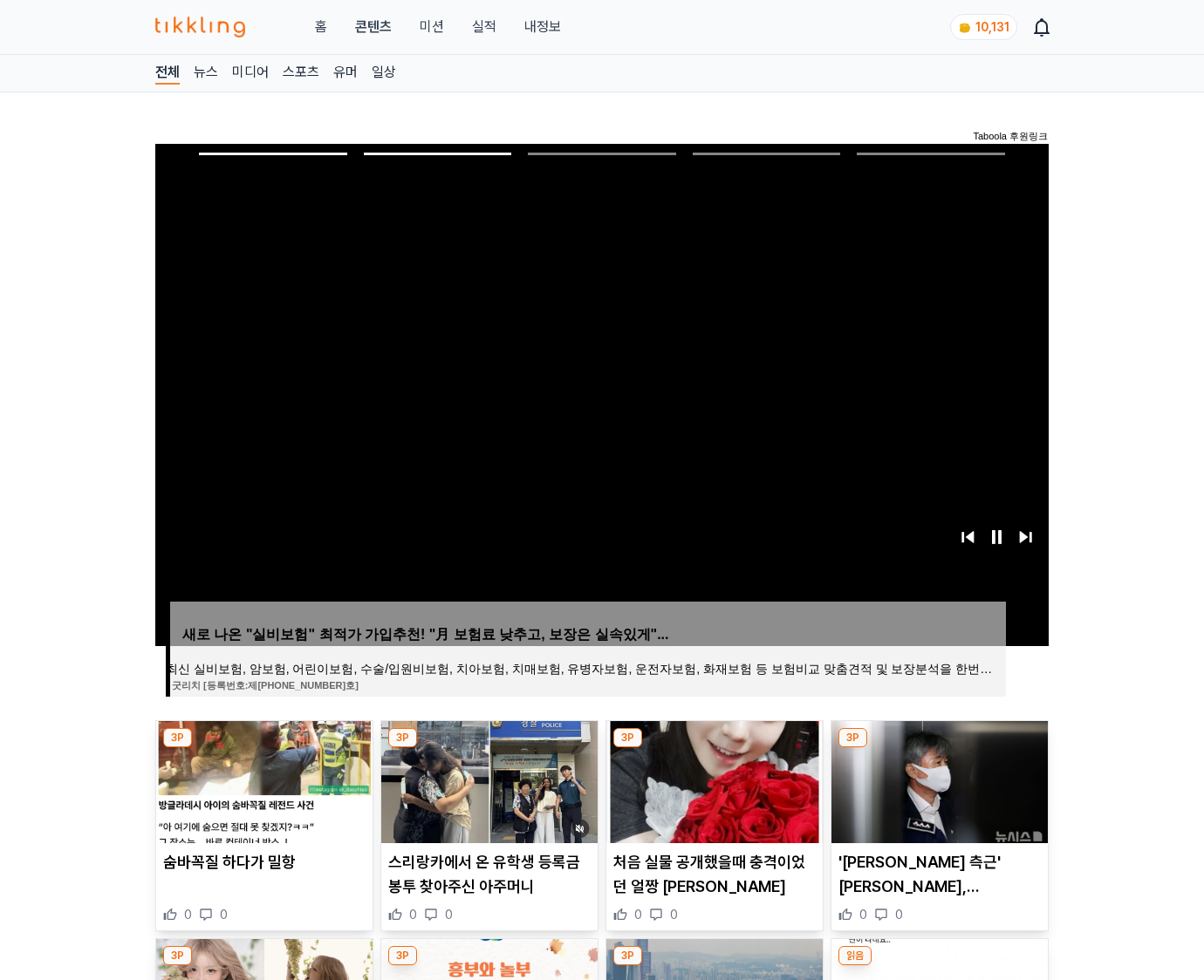
click at [936, 779] on img at bounding box center [940, 782] width 217 height 122
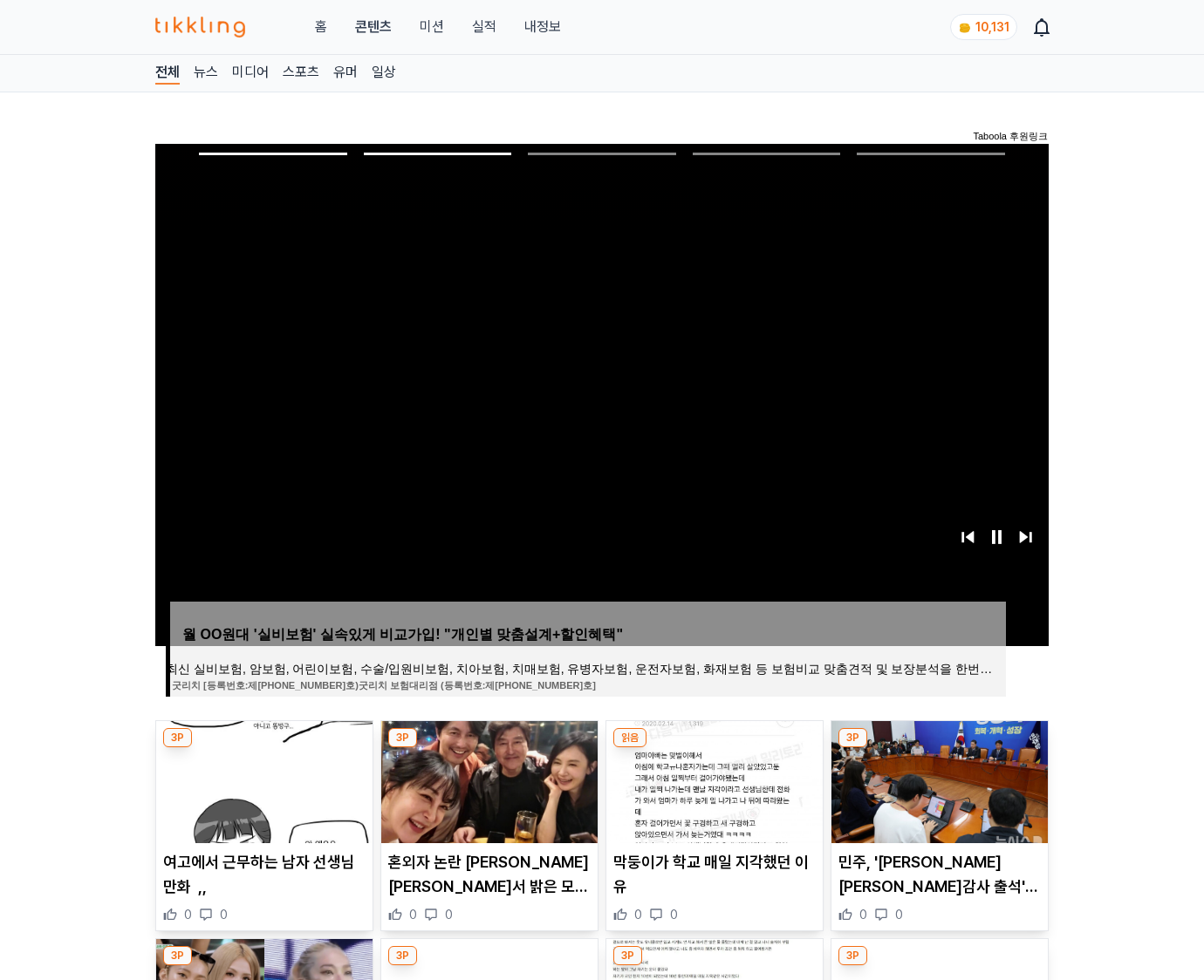
click at [936, 779] on img at bounding box center [940, 782] width 217 height 122
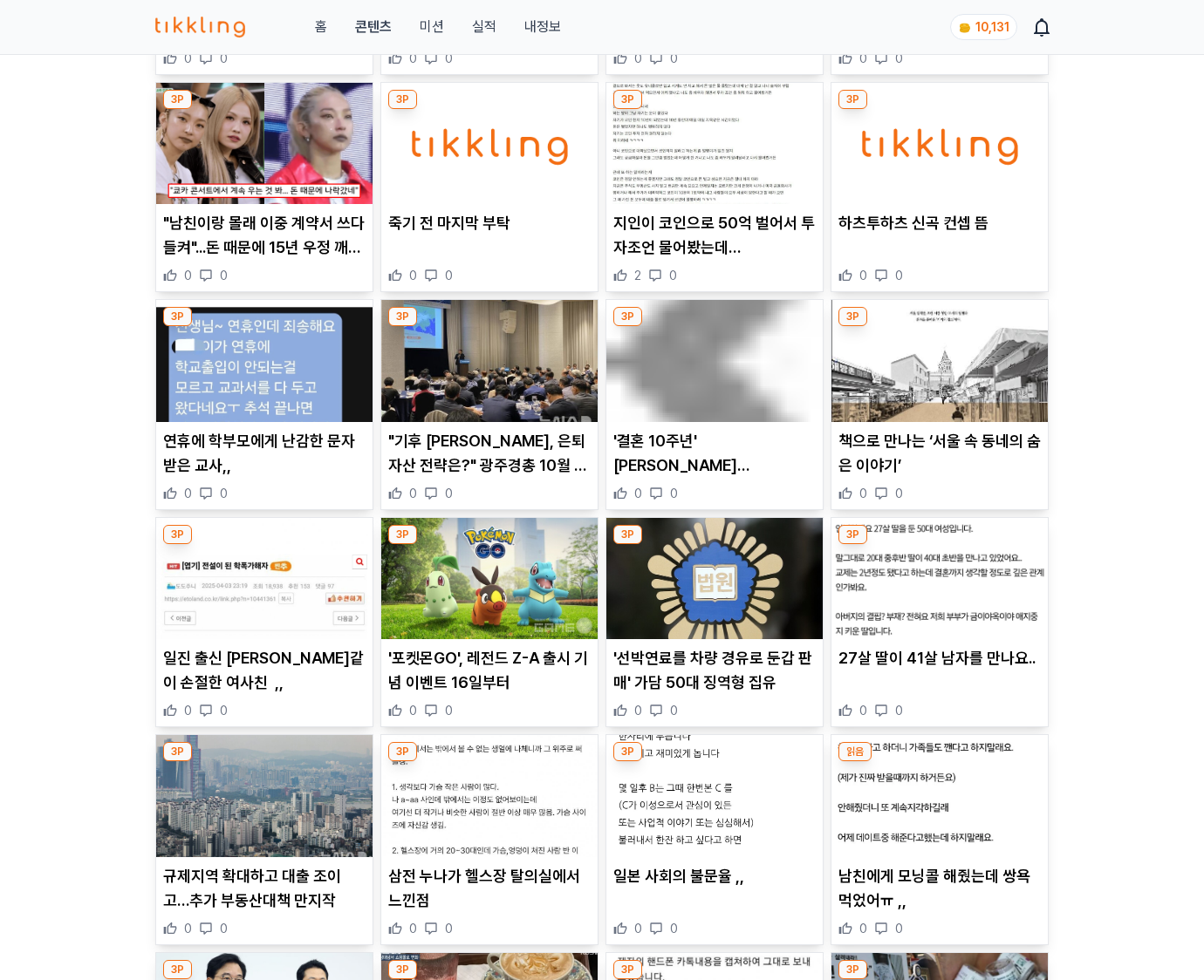
scroll to position [1713, 0]
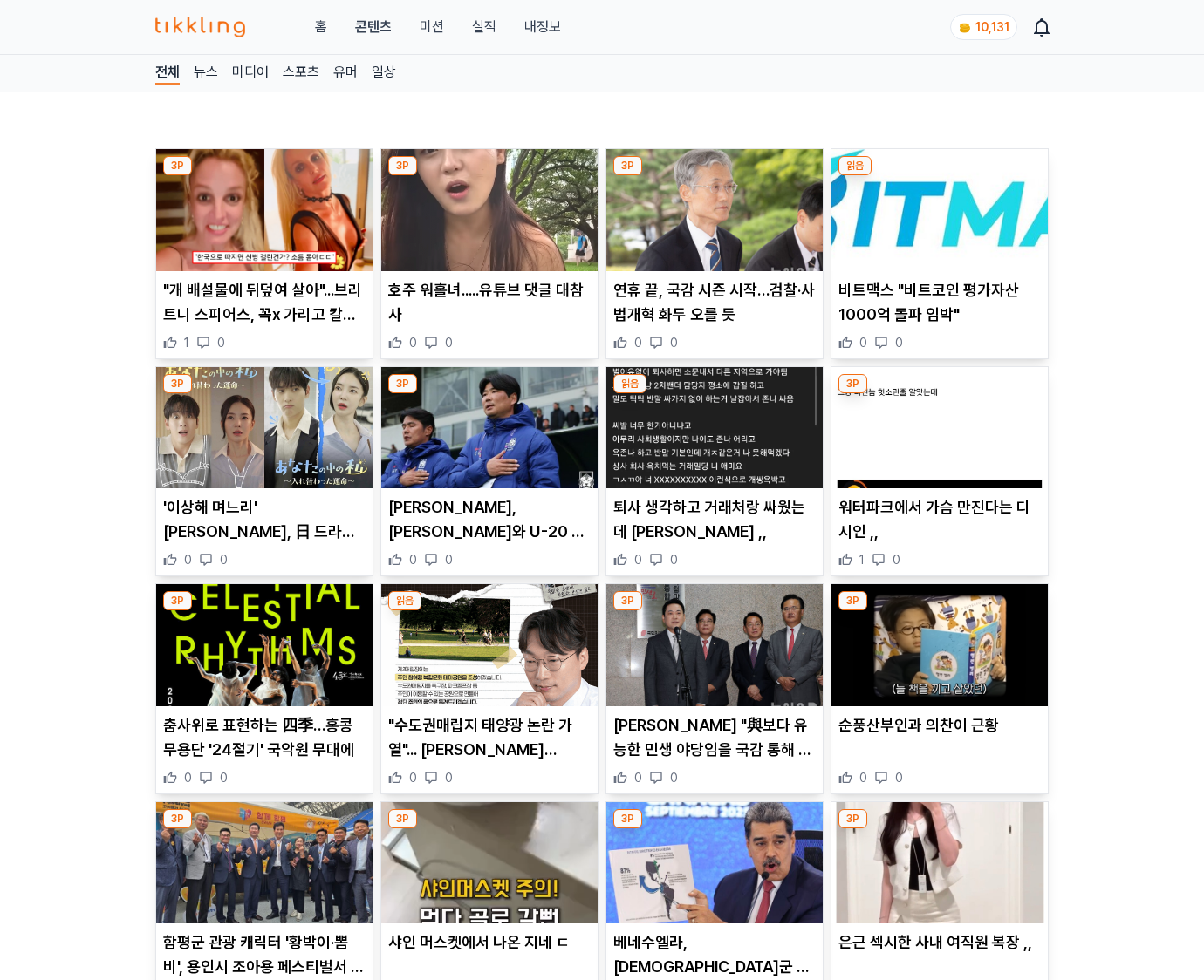
click at [936, 779] on div "0 0" at bounding box center [940, 777] width 203 height 18
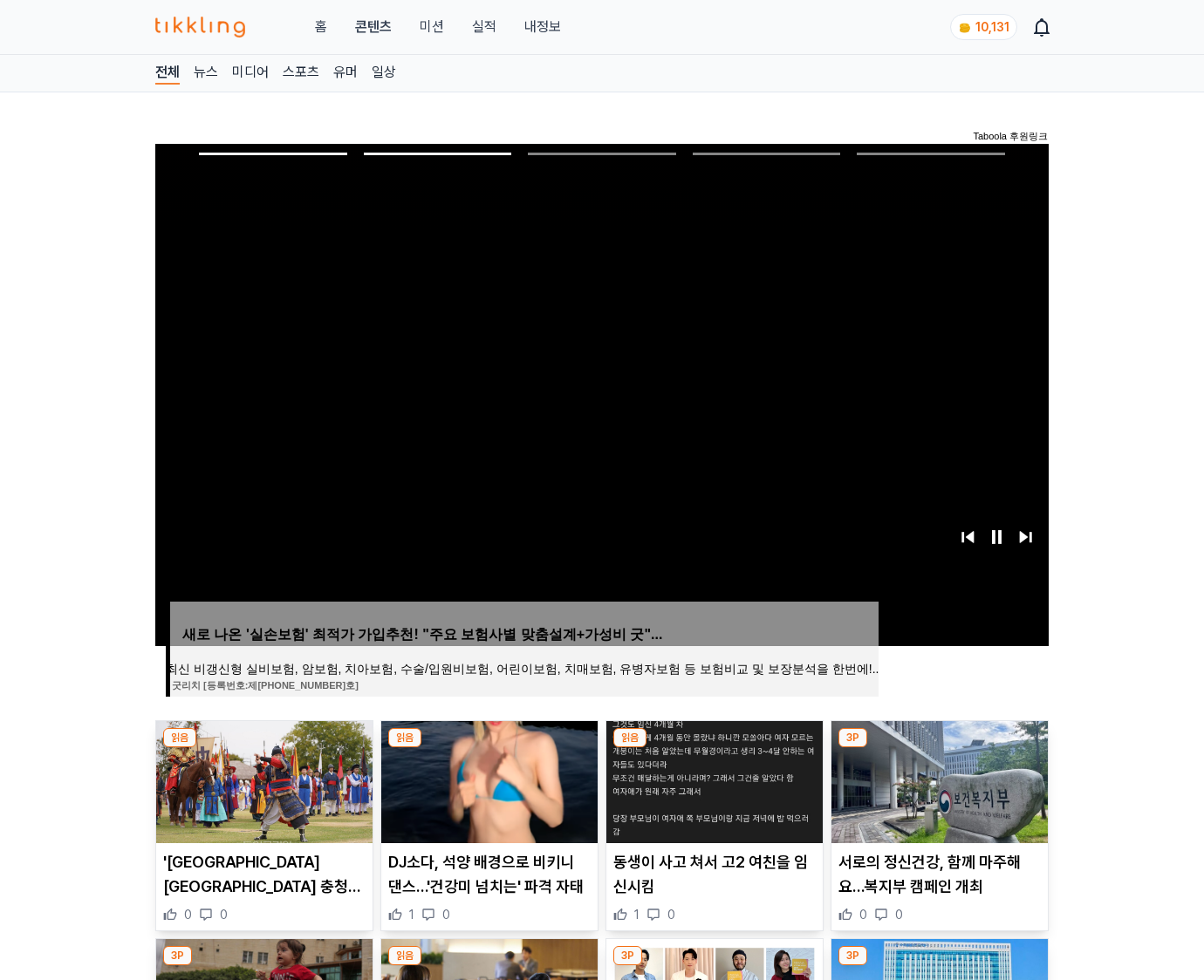
click at [936, 779] on img at bounding box center [940, 782] width 217 height 122
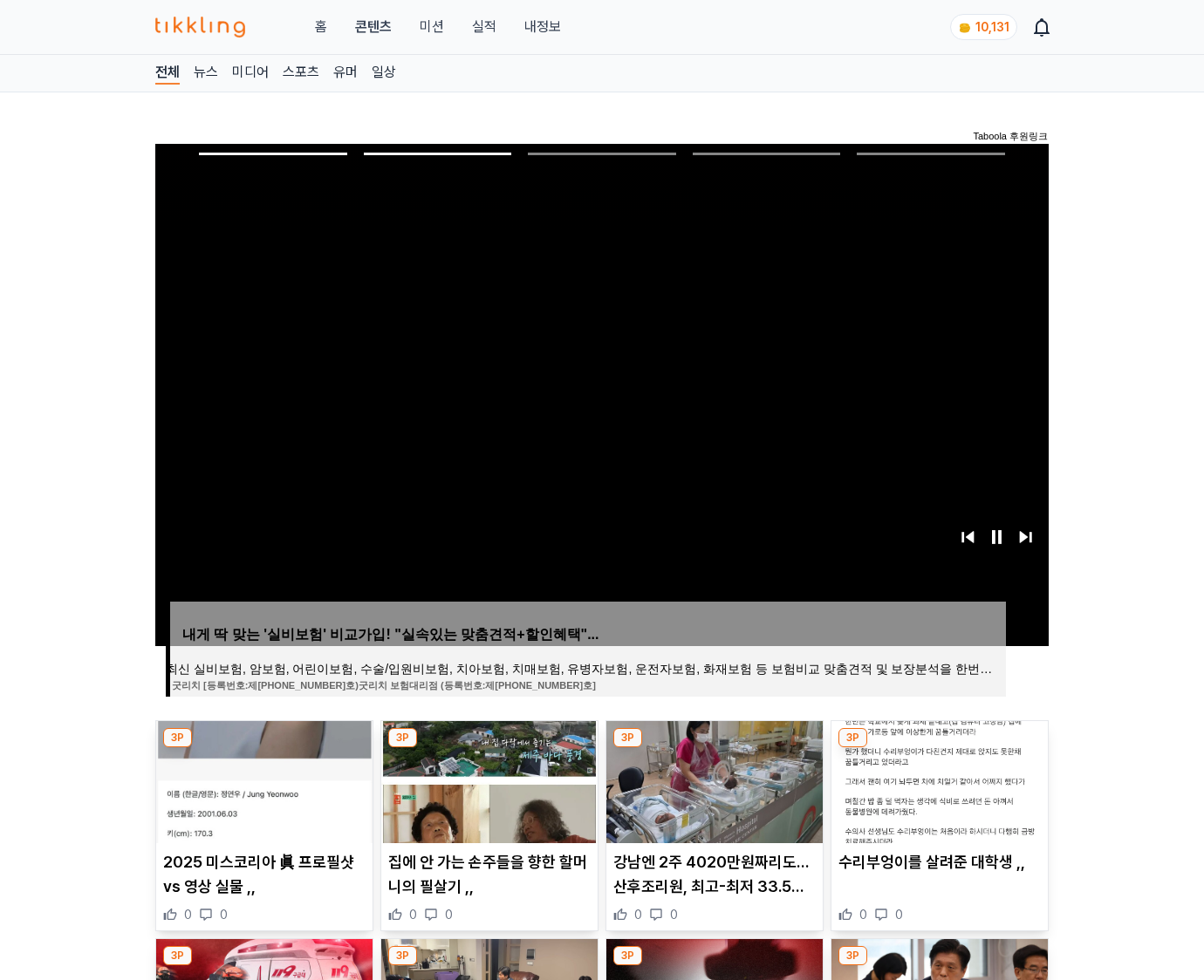
click at [936, 779] on img at bounding box center [940, 782] width 217 height 122
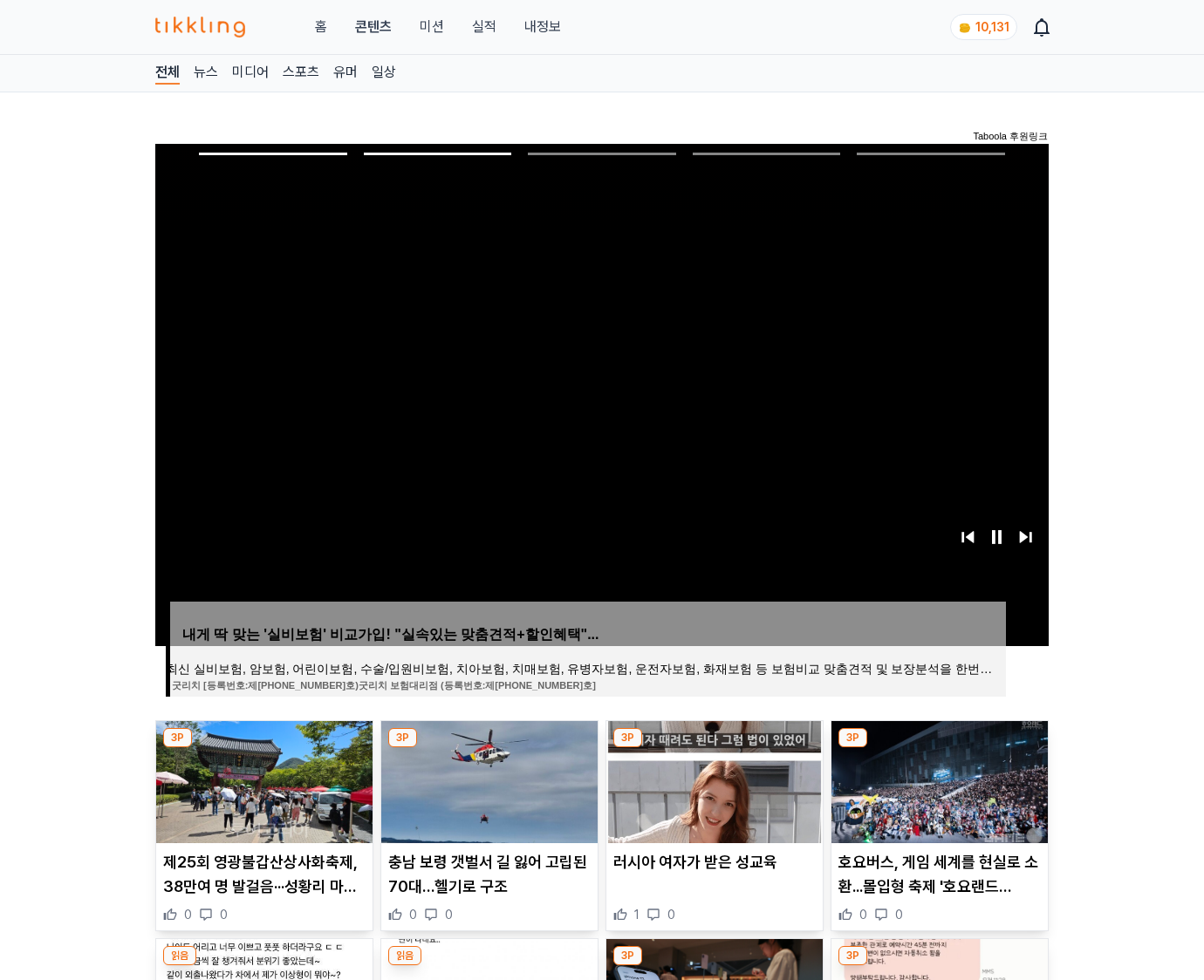
click at [936, 779] on img at bounding box center [940, 782] width 217 height 122
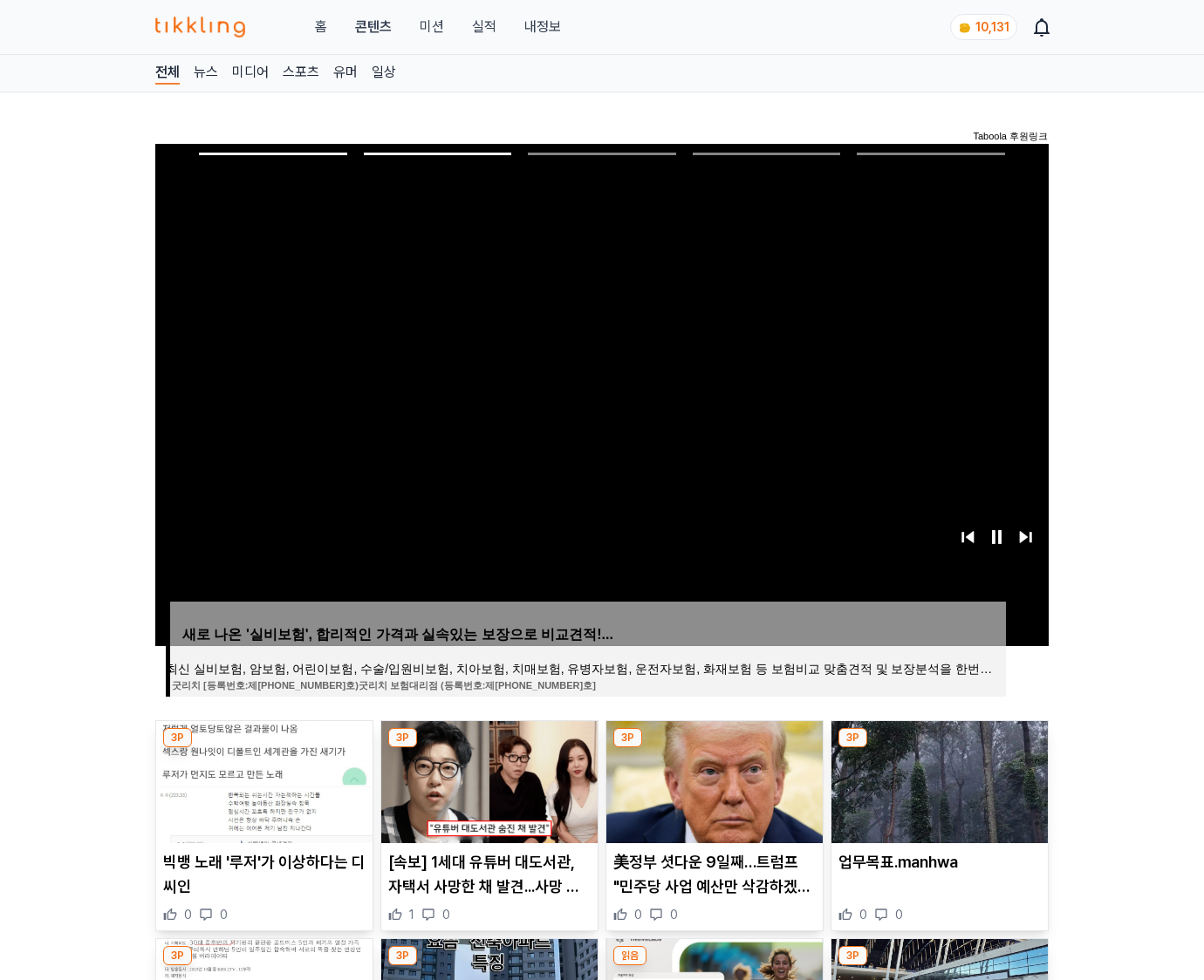
click at [936, 779] on img at bounding box center [940, 782] width 217 height 122
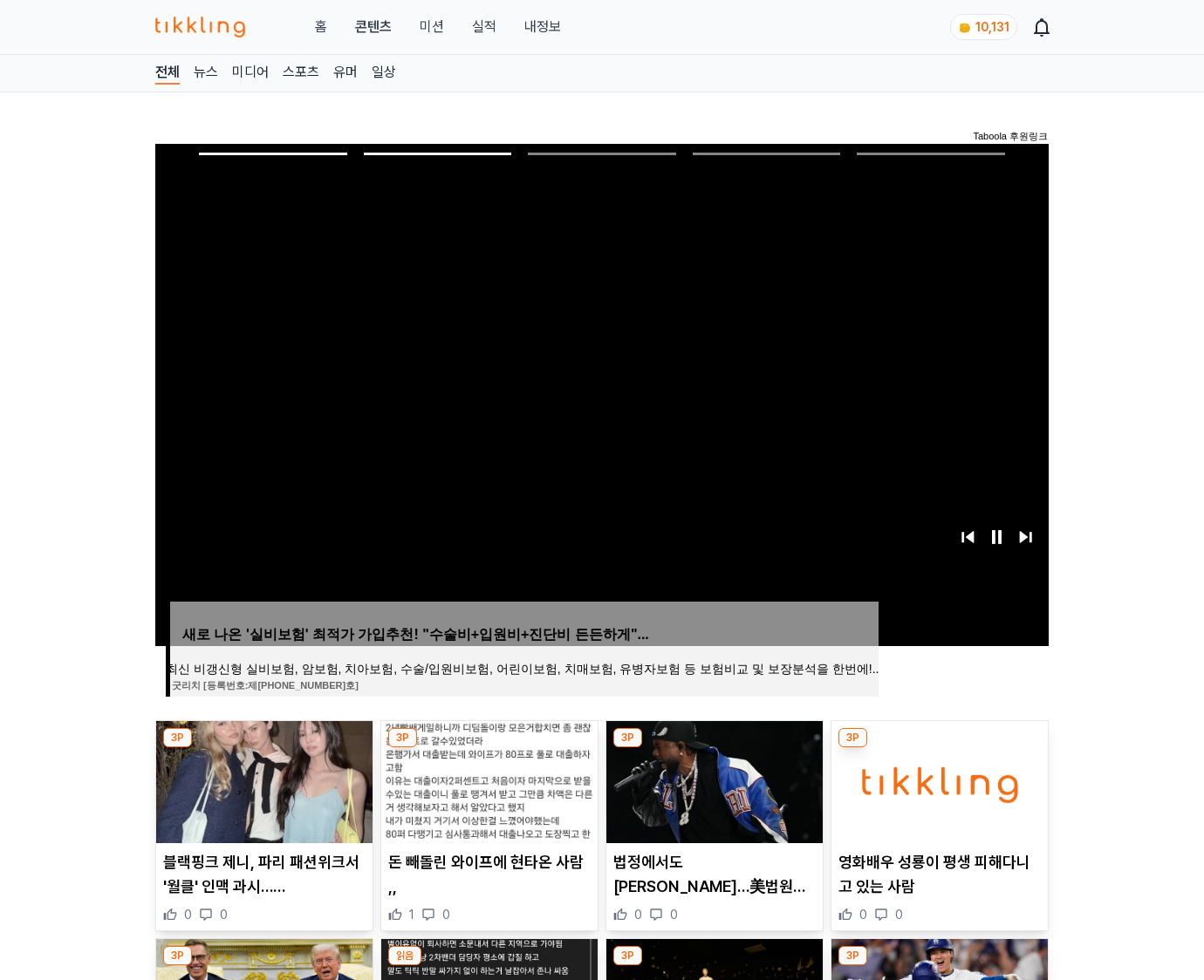
click at [936, 779] on img at bounding box center [940, 782] width 217 height 122
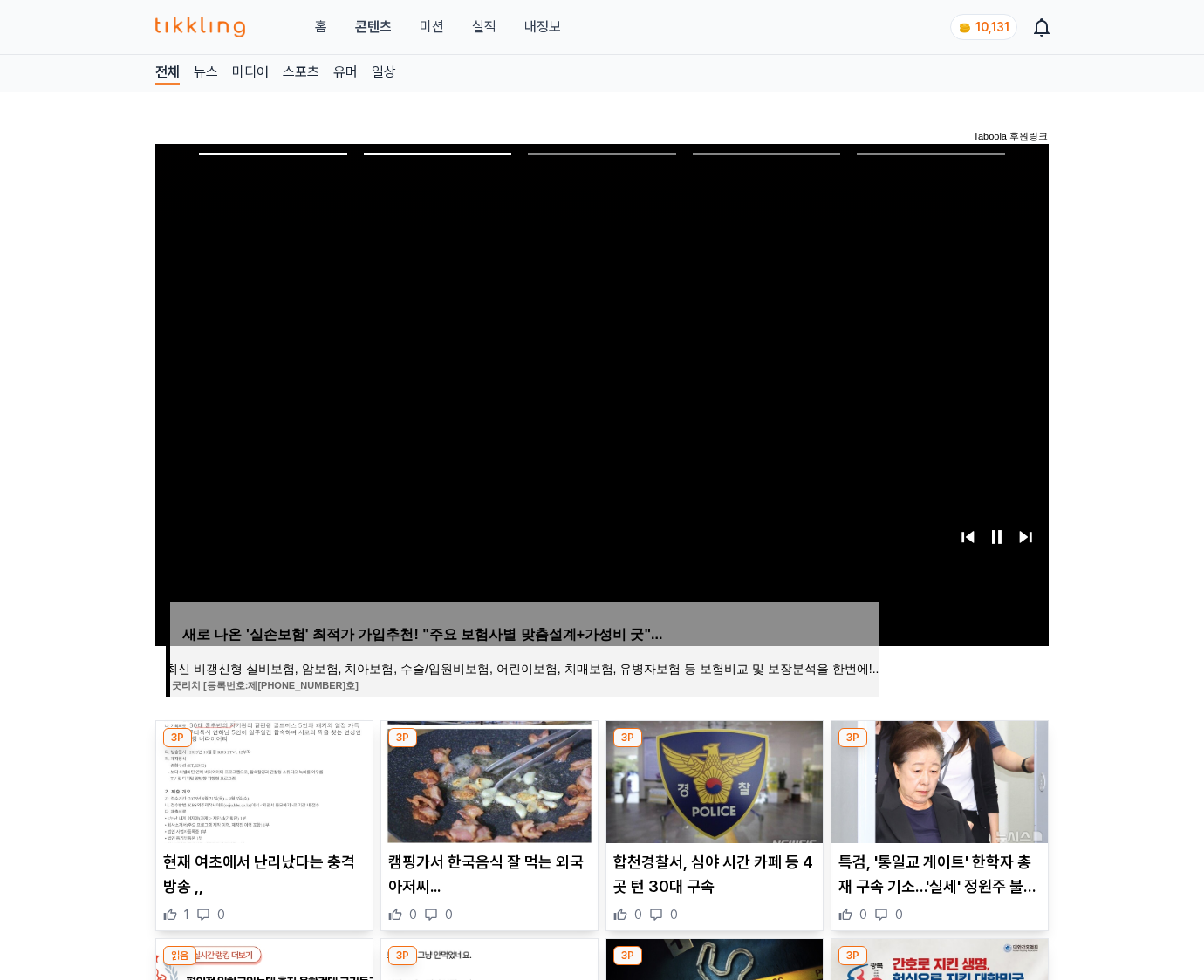
click at [936, 779] on img at bounding box center [940, 782] width 217 height 122
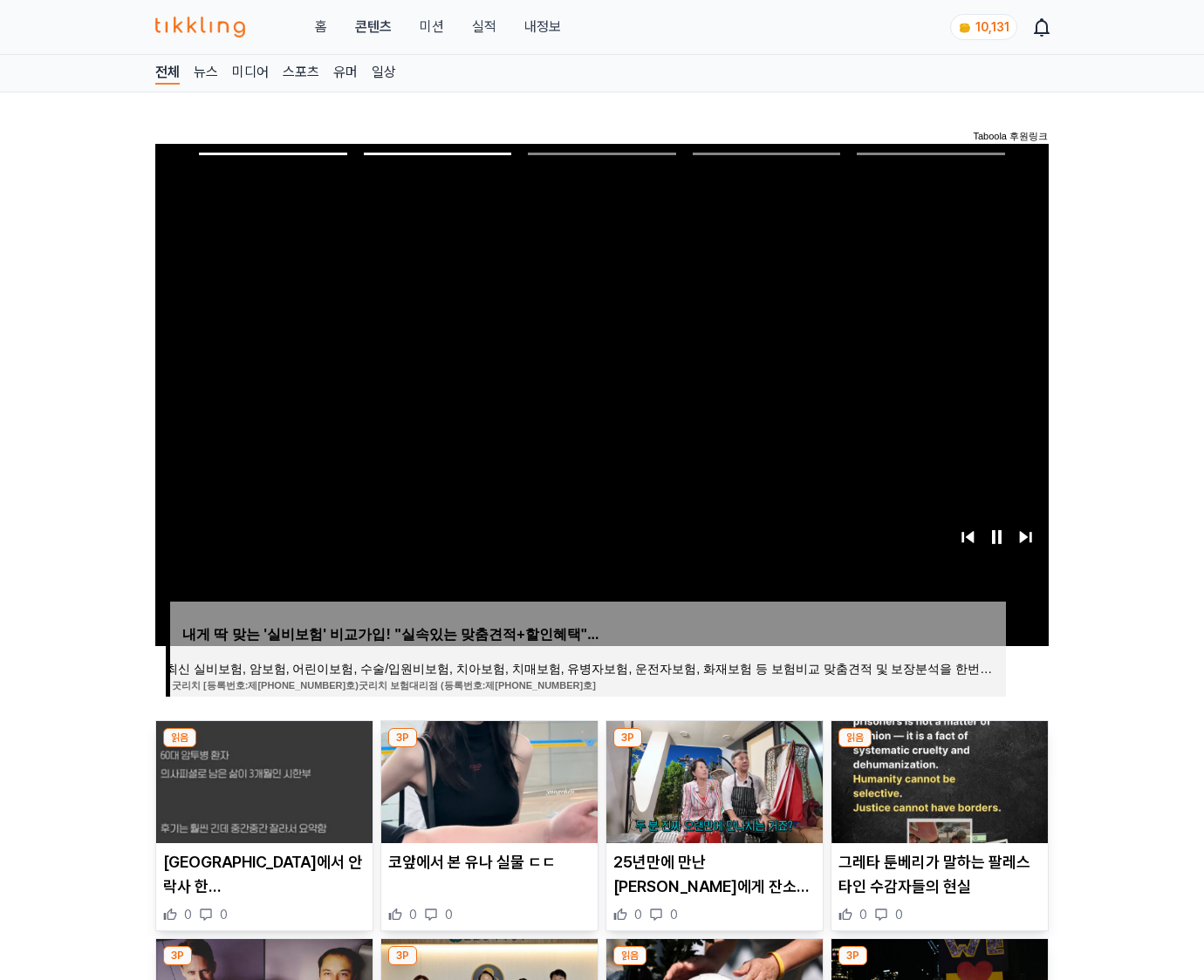
click at [936, 779] on img at bounding box center [940, 782] width 217 height 122
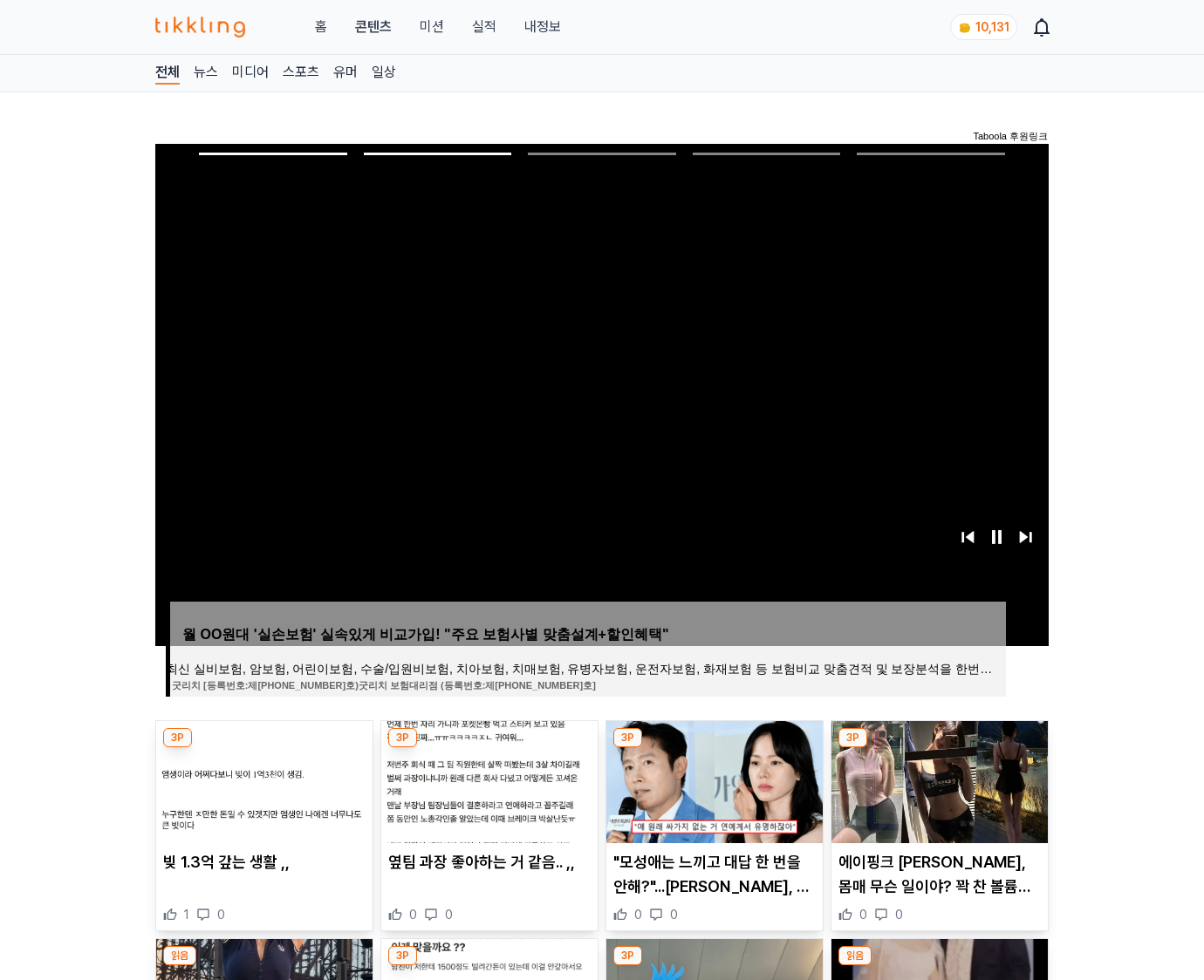
click at [936, 779] on img at bounding box center [940, 782] width 217 height 122
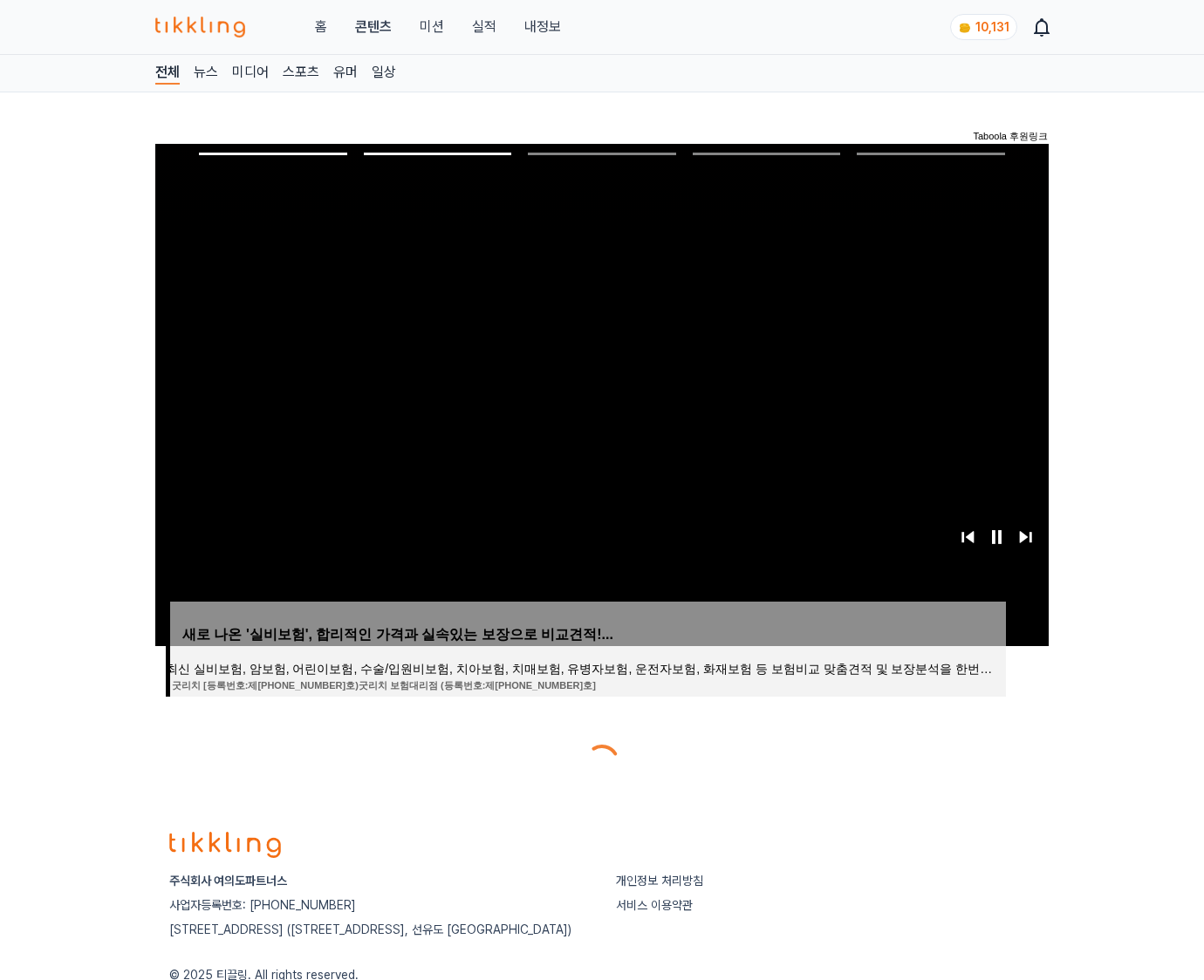
click at [936, 779] on div at bounding box center [602, 763] width 893 height 42
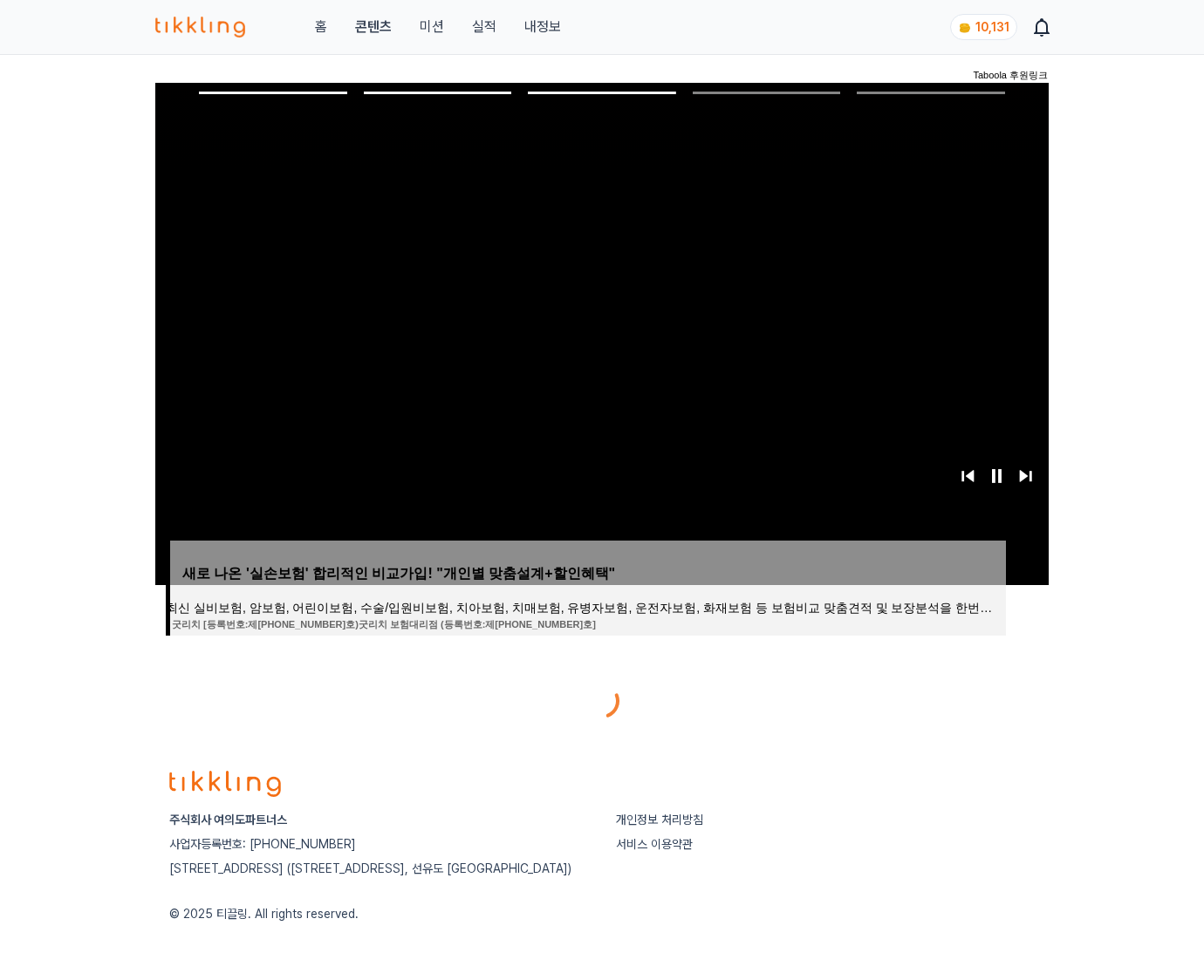
scroll to position [87, 0]
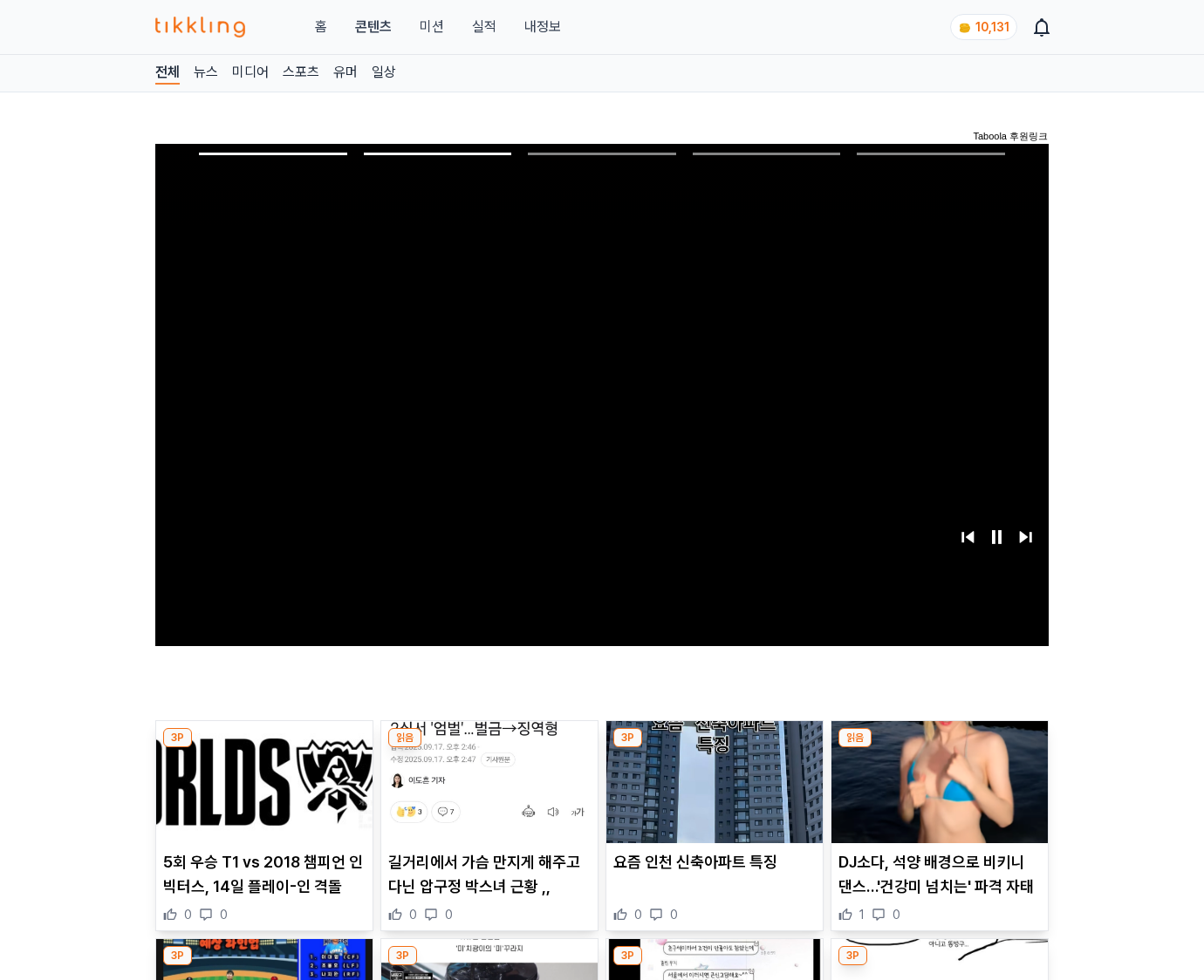
click at [936, 779] on img at bounding box center [940, 782] width 217 height 122
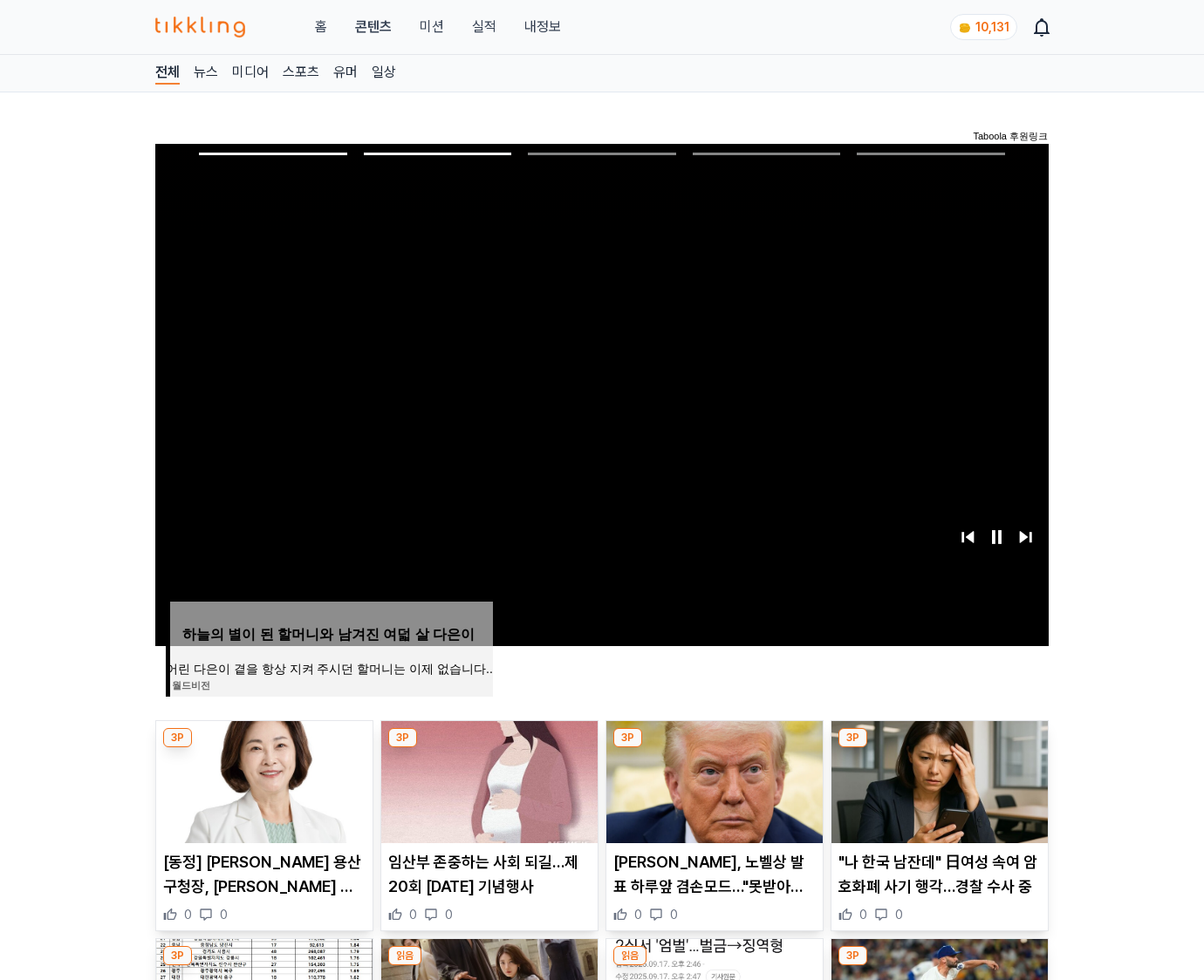
click at [936, 779] on img at bounding box center [940, 782] width 217 height 122
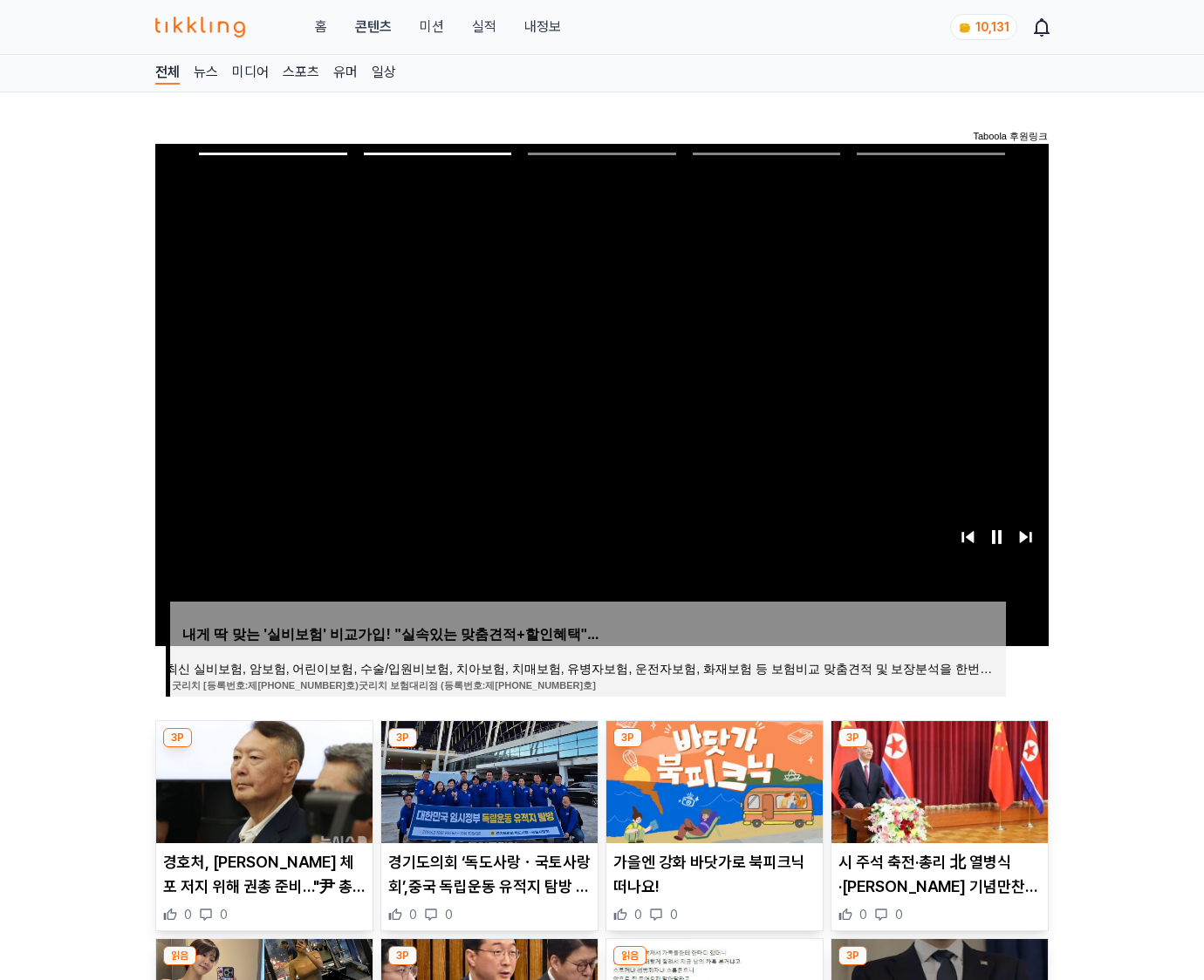
click at [936, 779] on img at bounding box center [940, 782] width 217 height 122
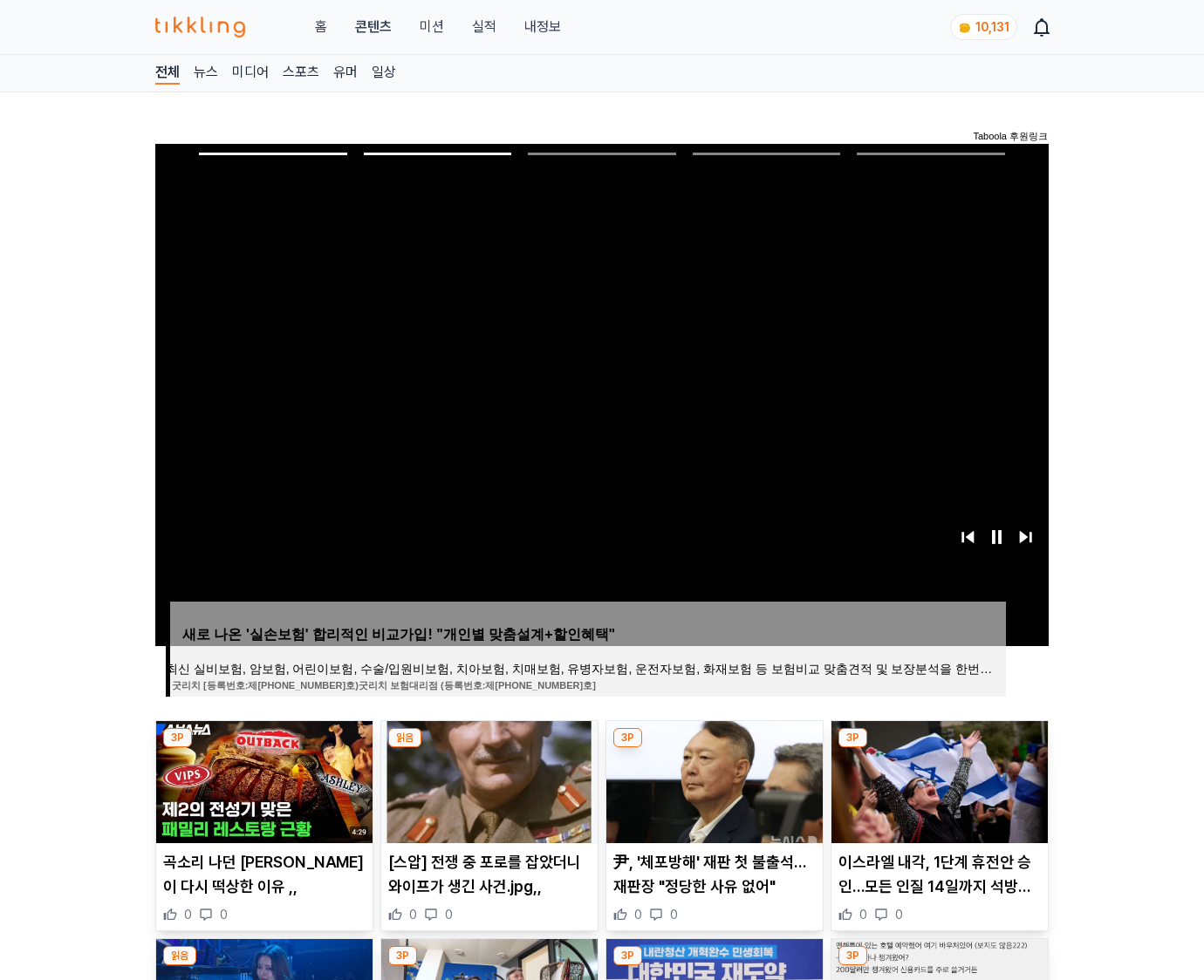
click at [936, 779] on img at bounding box center [940, 782] width 217 height 122
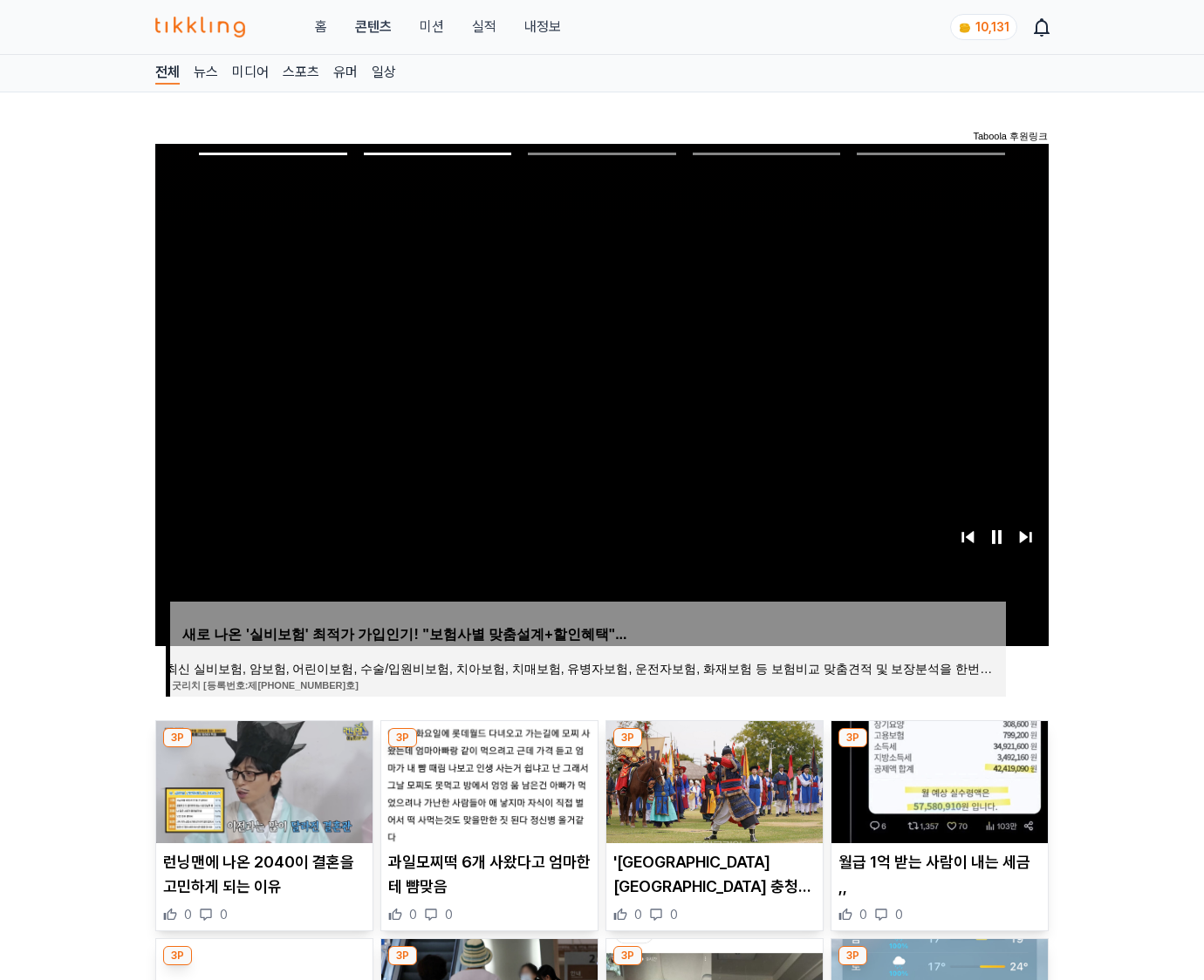
click at [936, 779] on img at bounding box center [940, 782] width 217 height 122
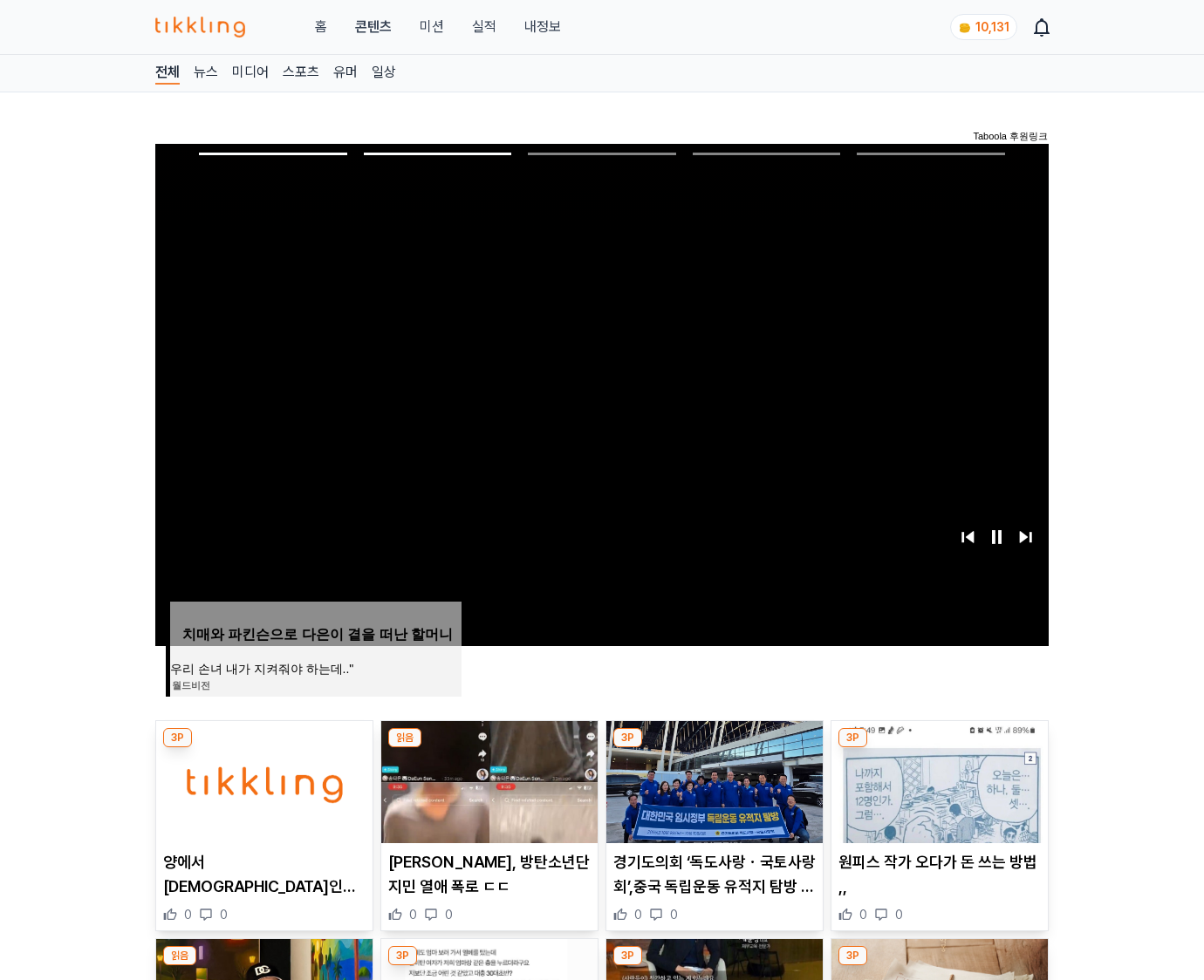
click at [936, 779] on img at bounding box center [940, 782] width 217 height 122
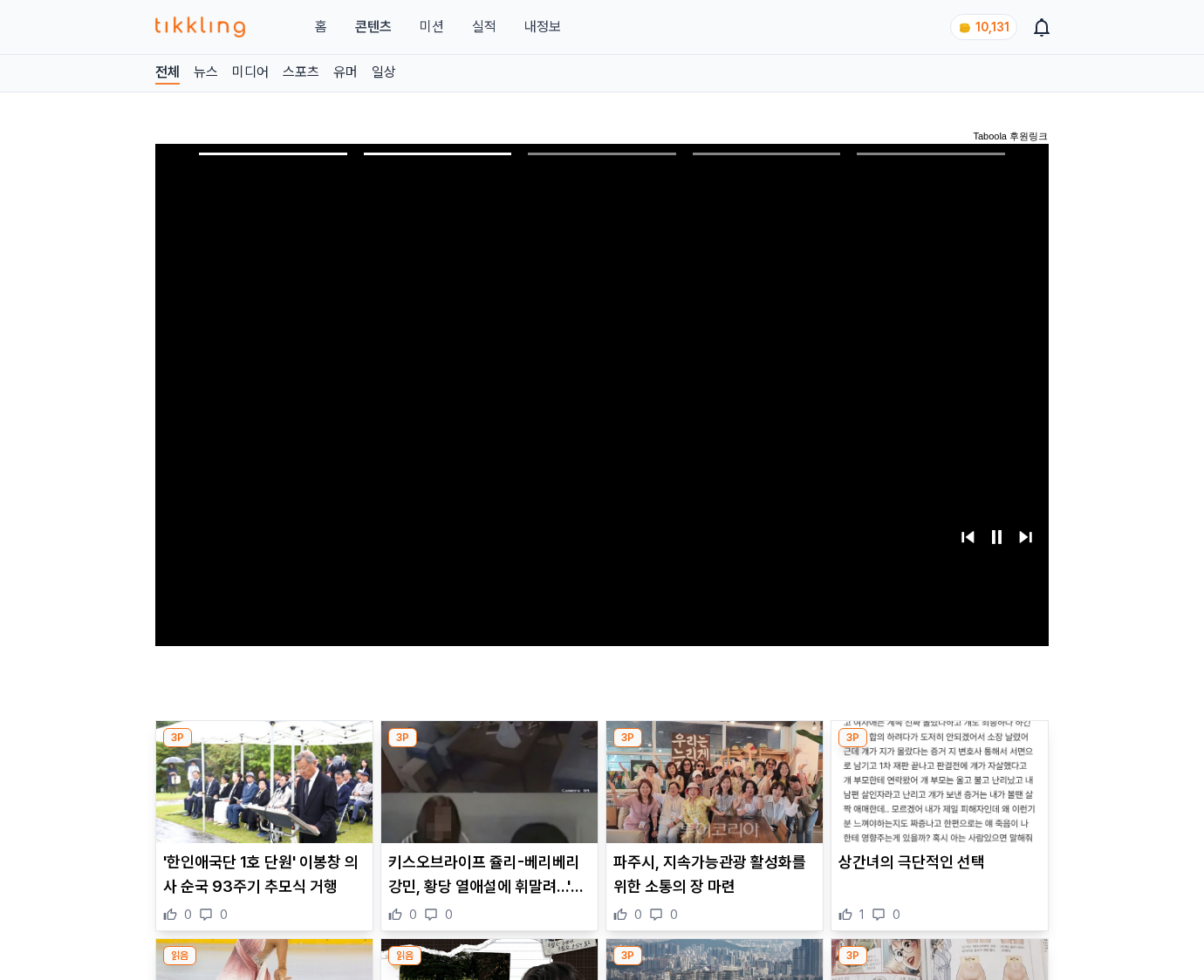
click at [936, 779] on img at bounding box center [940, 782] width 217 height 122
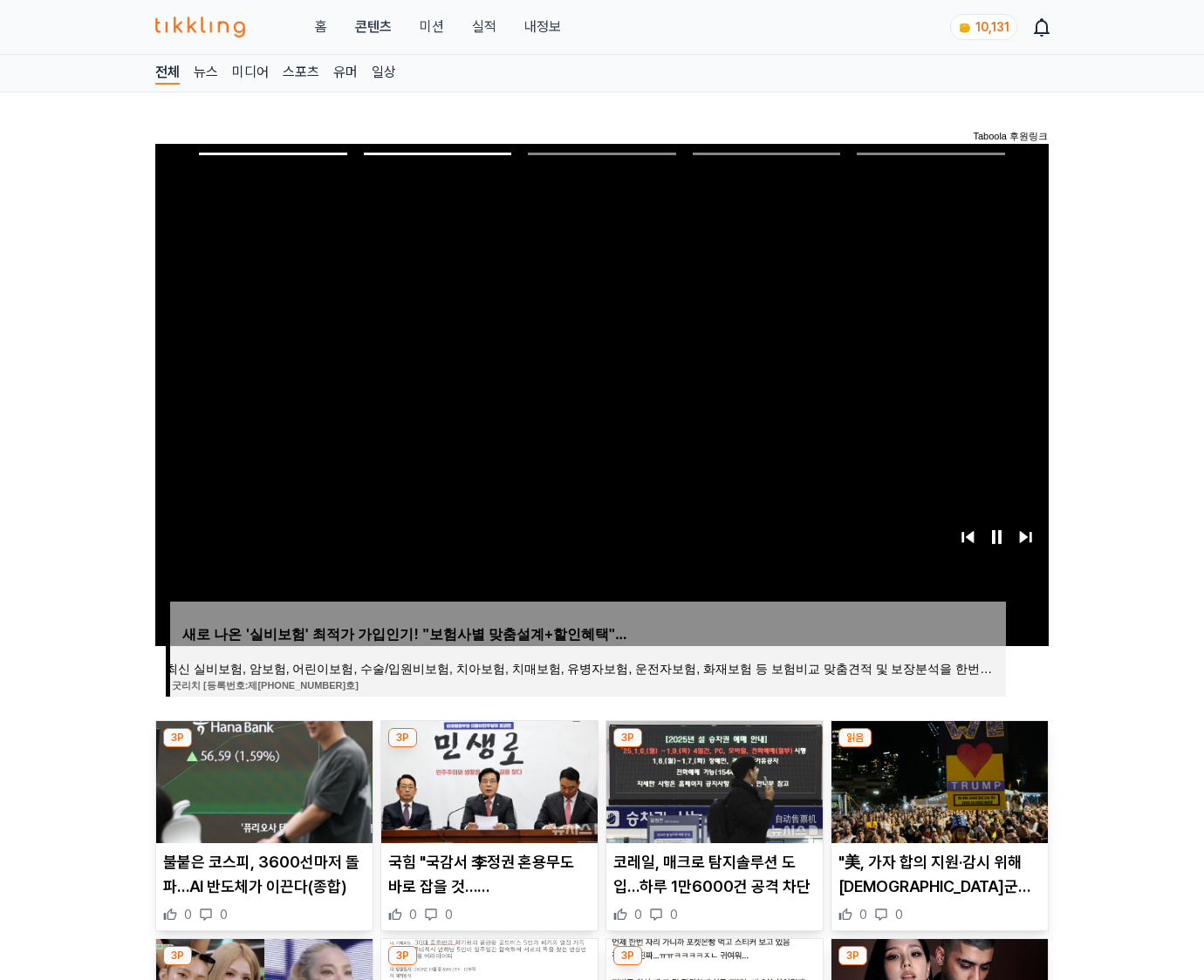
click at [936, 779] on img at bounding box center [940, 782] width 217 height 122
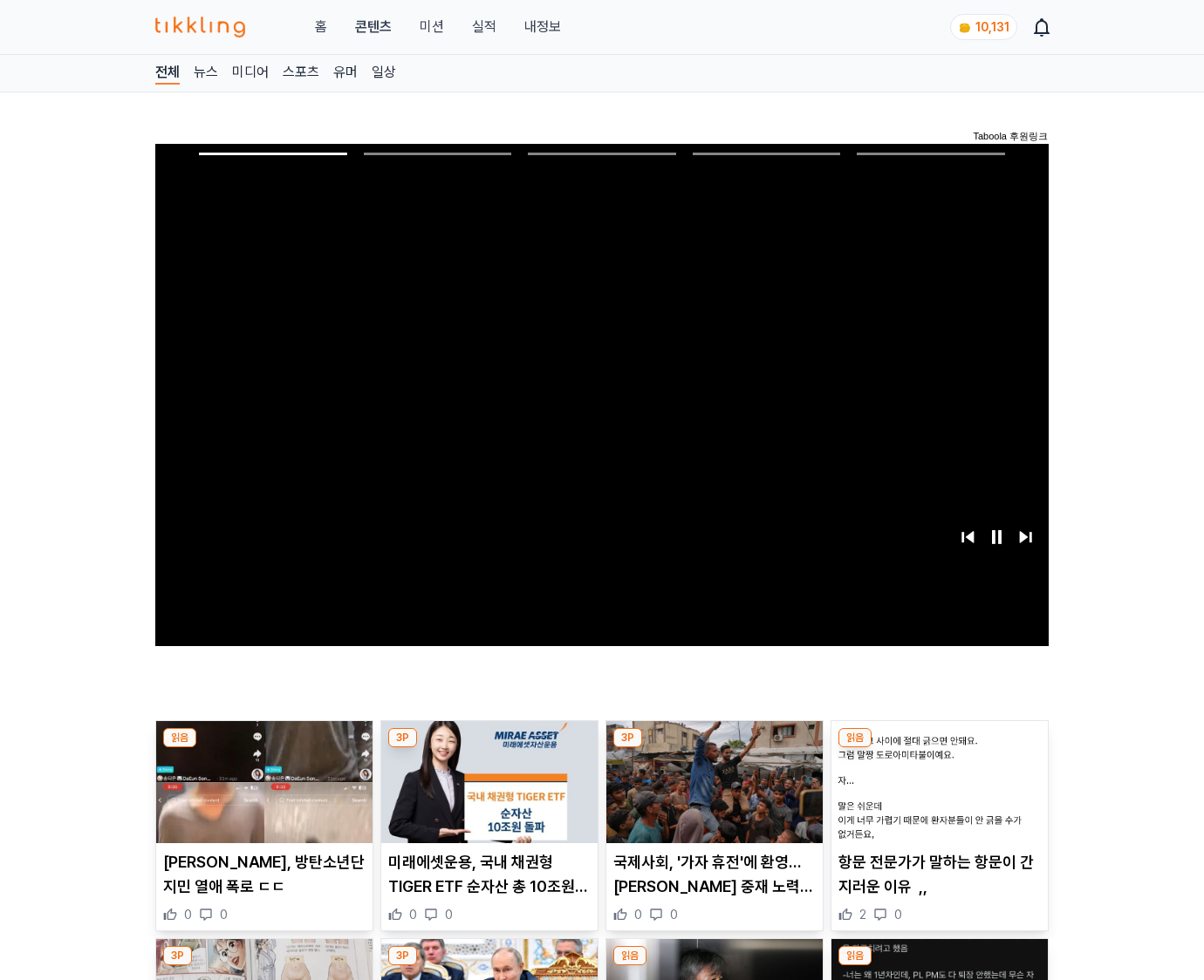
click at [936, 779] on img at bounding box center [940, 782] width 217 height 122
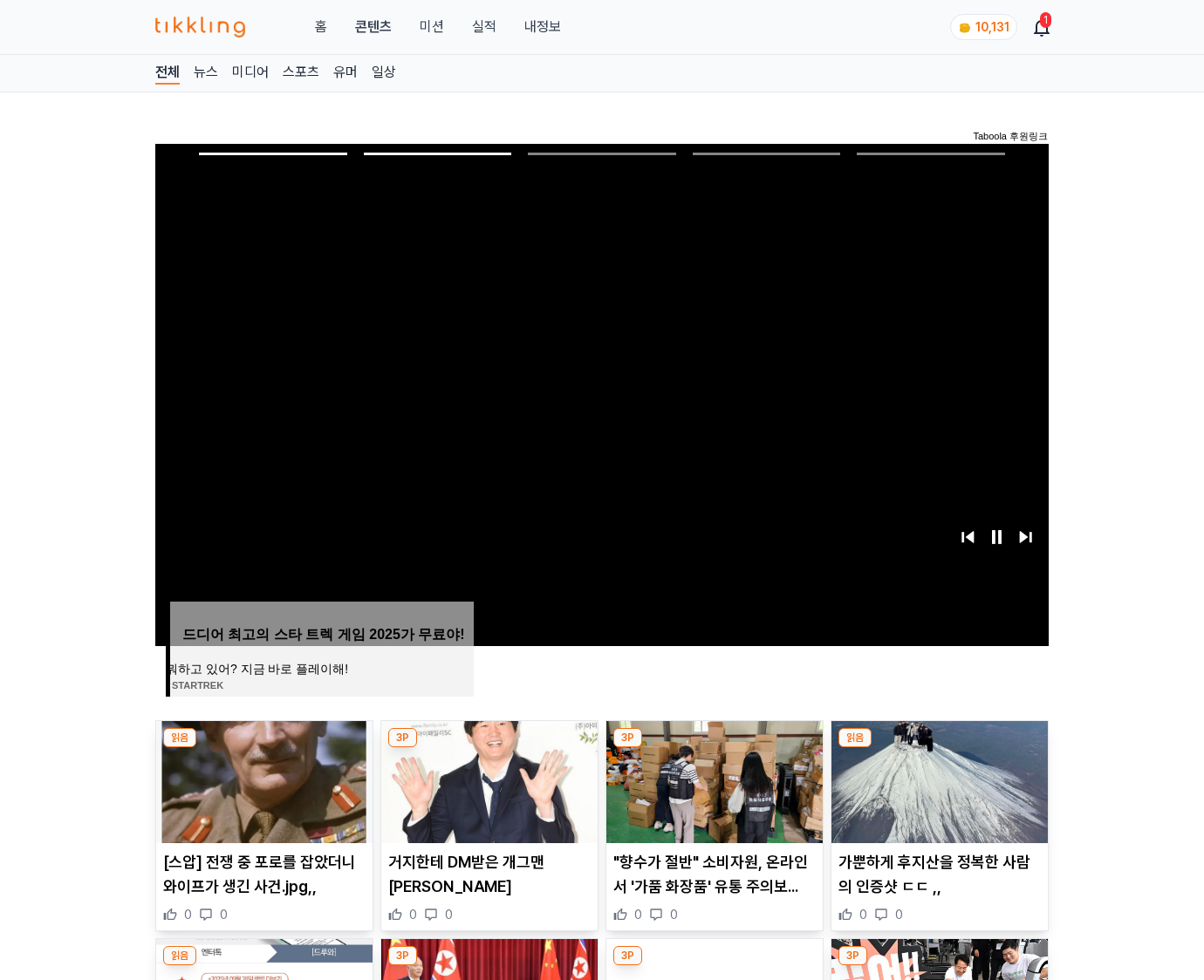
click at [936, 779] on img at bounding box center [940, 782] width 217 height 122
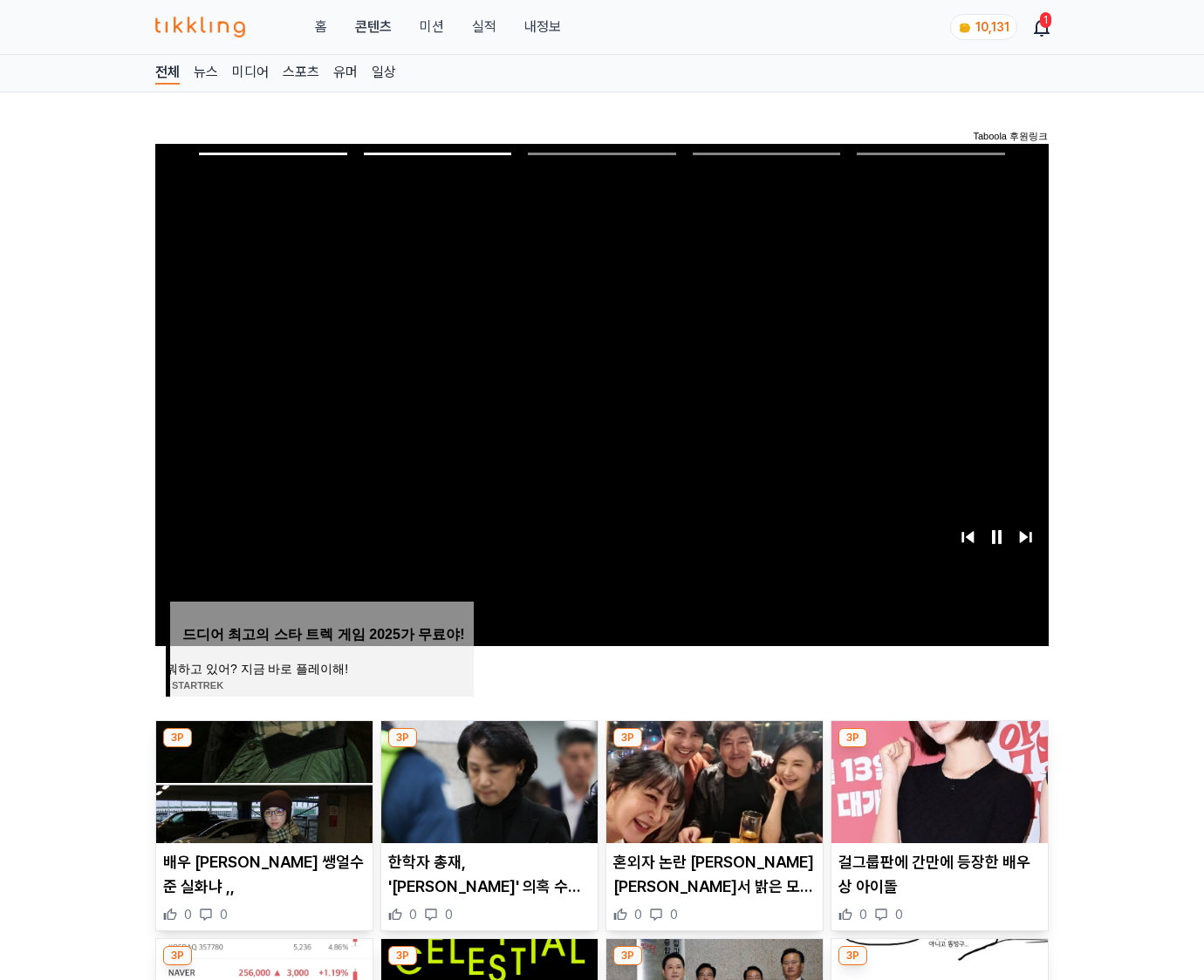
click at [936, 779] on img at bounding box center [940, 782] width 217 height 122
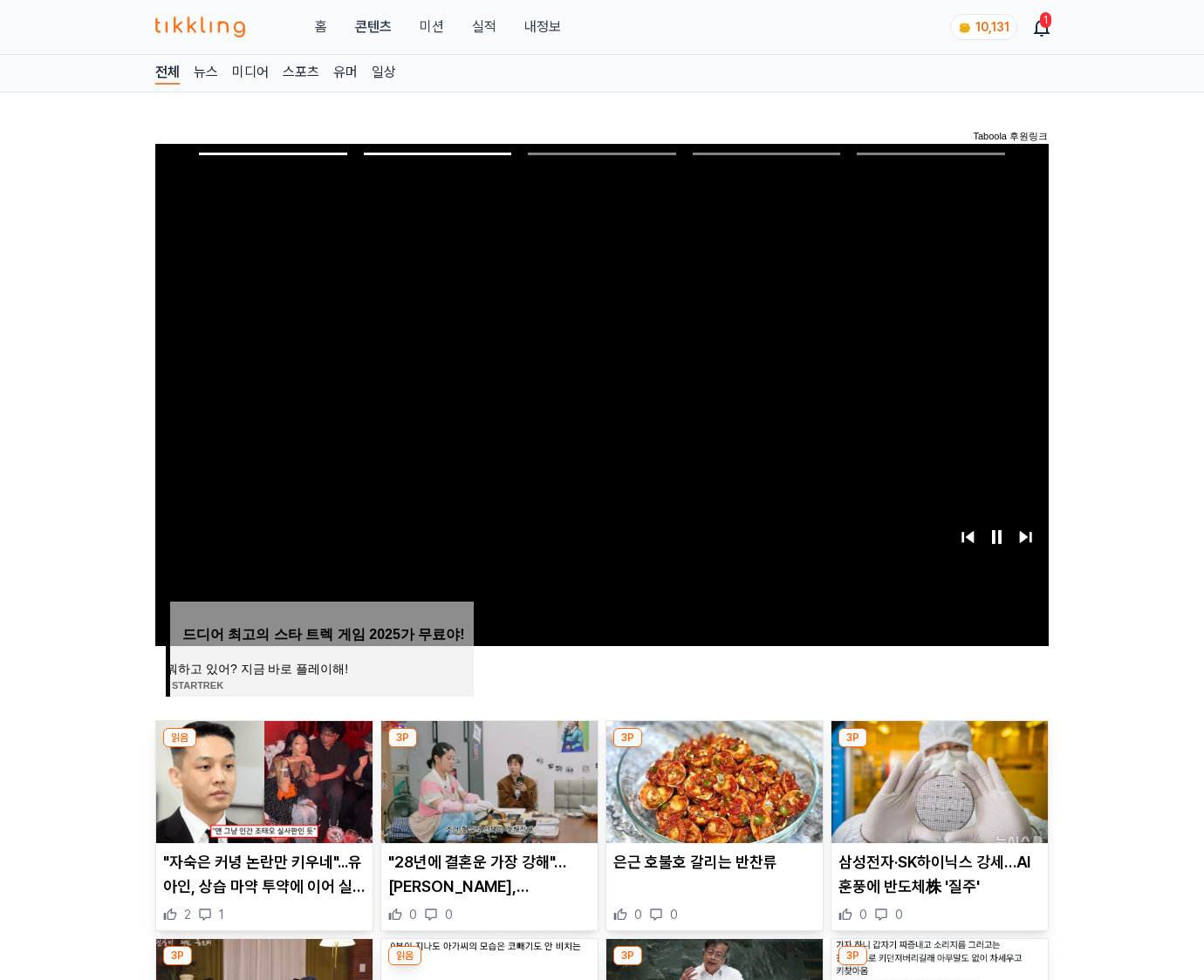
click at [936, 779] on img at bounding box center [940, 782] width 217 height 122
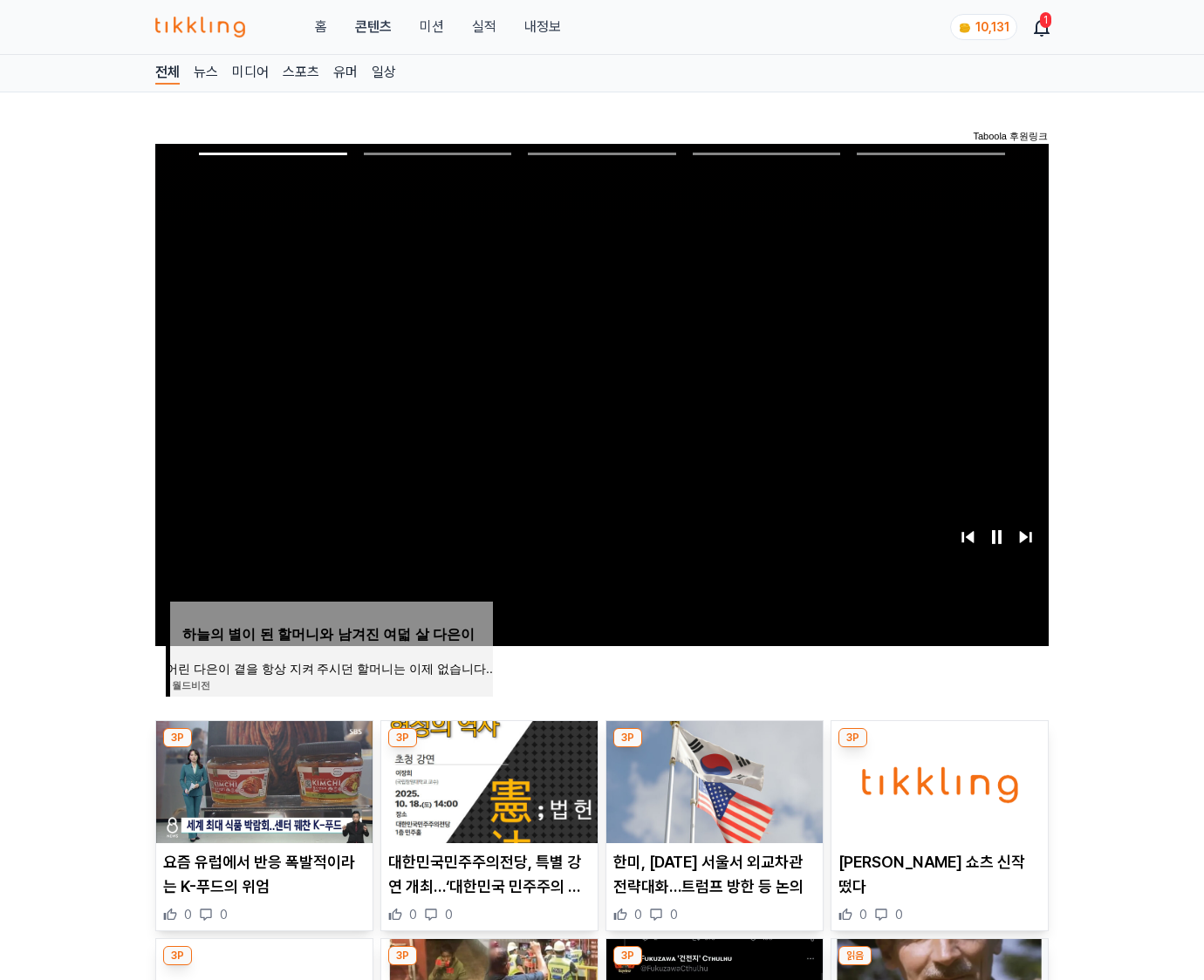
click at [936, 779] on img at bounding box center [940, 782] width 217 height 122
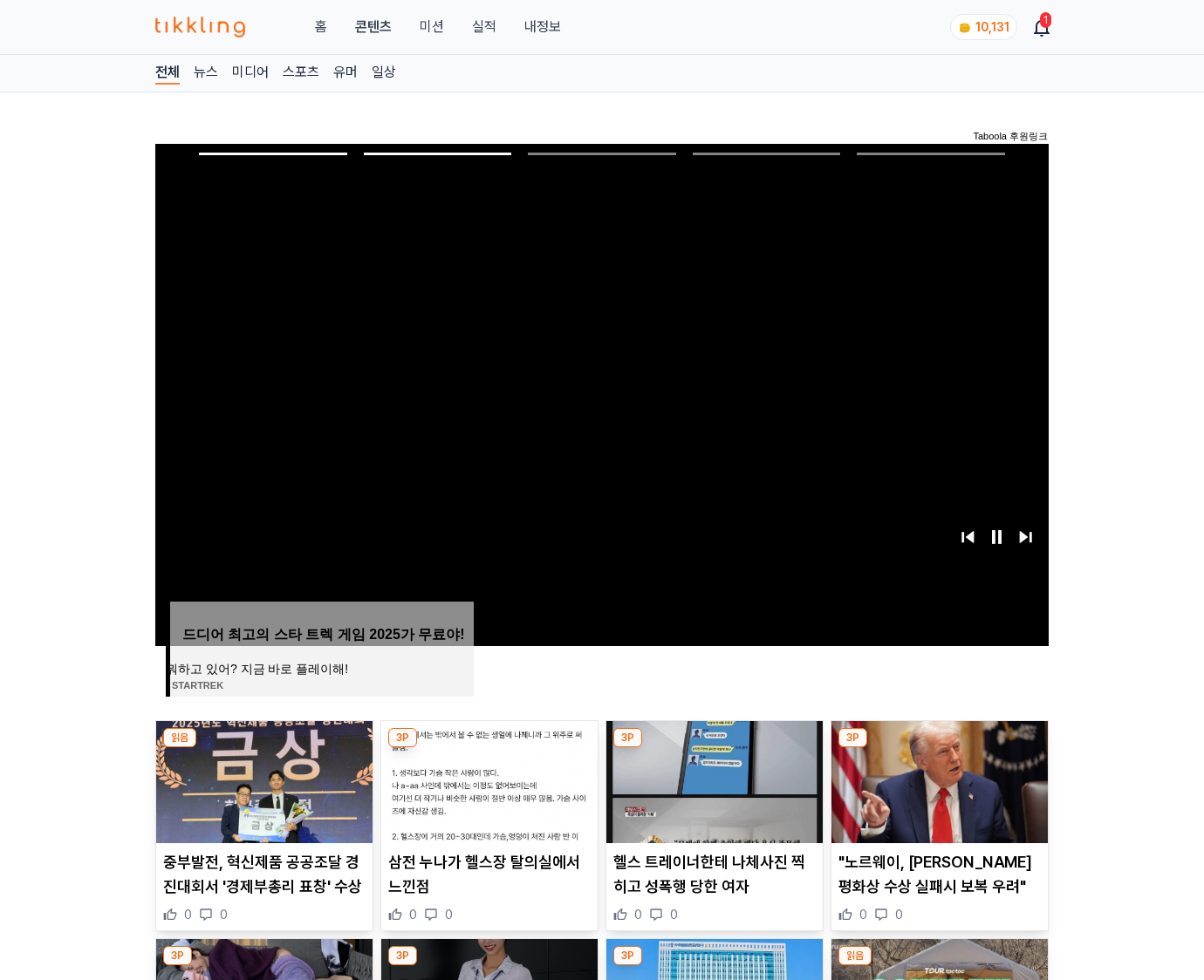
click at [936, 779] on img at bounding box center [940, 782] width 217 height 122
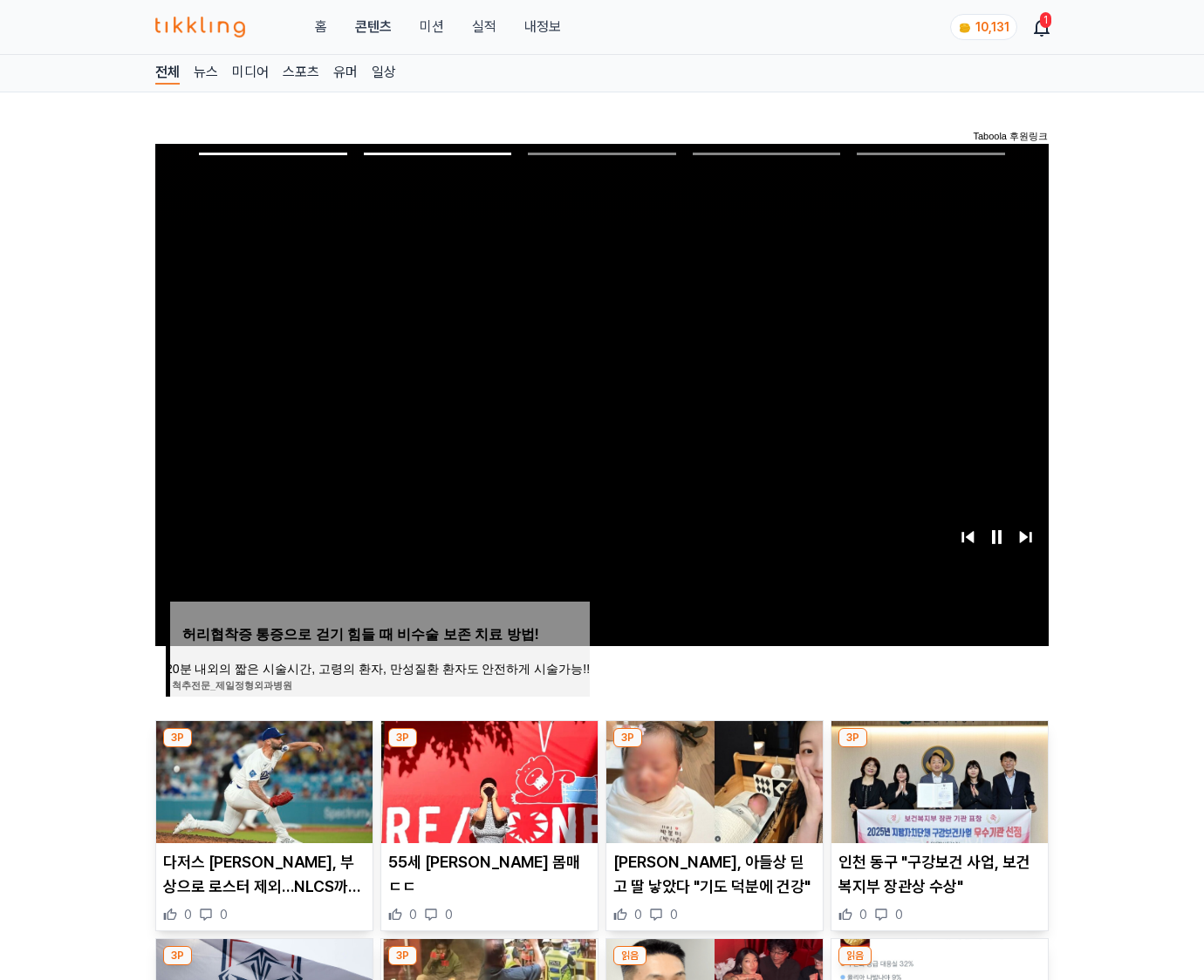
click at [936, 779] on img at bounding box center [940, 782] width 217 height 122
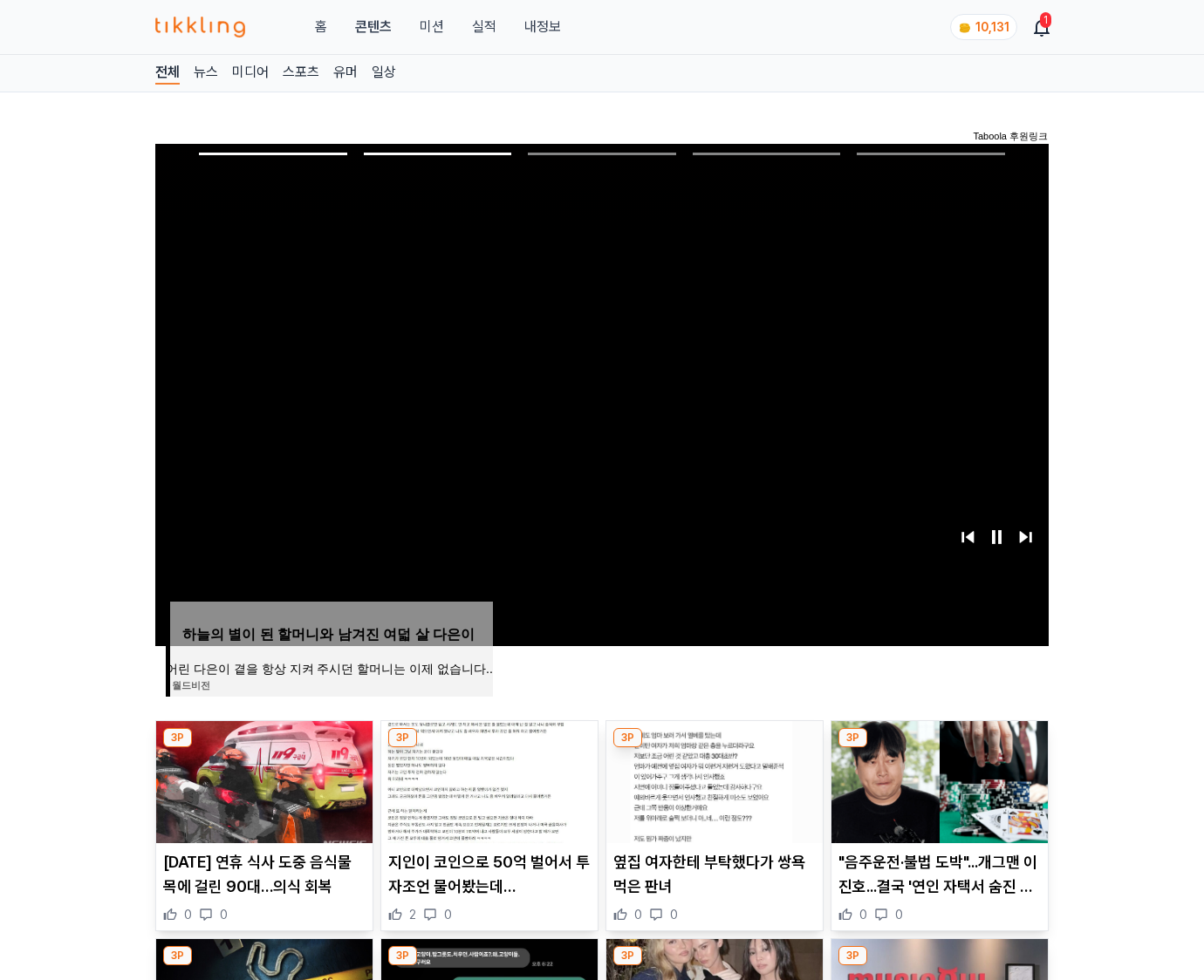
click at [936, 779] on img at bounding box center [940, 782] width 217 height 122
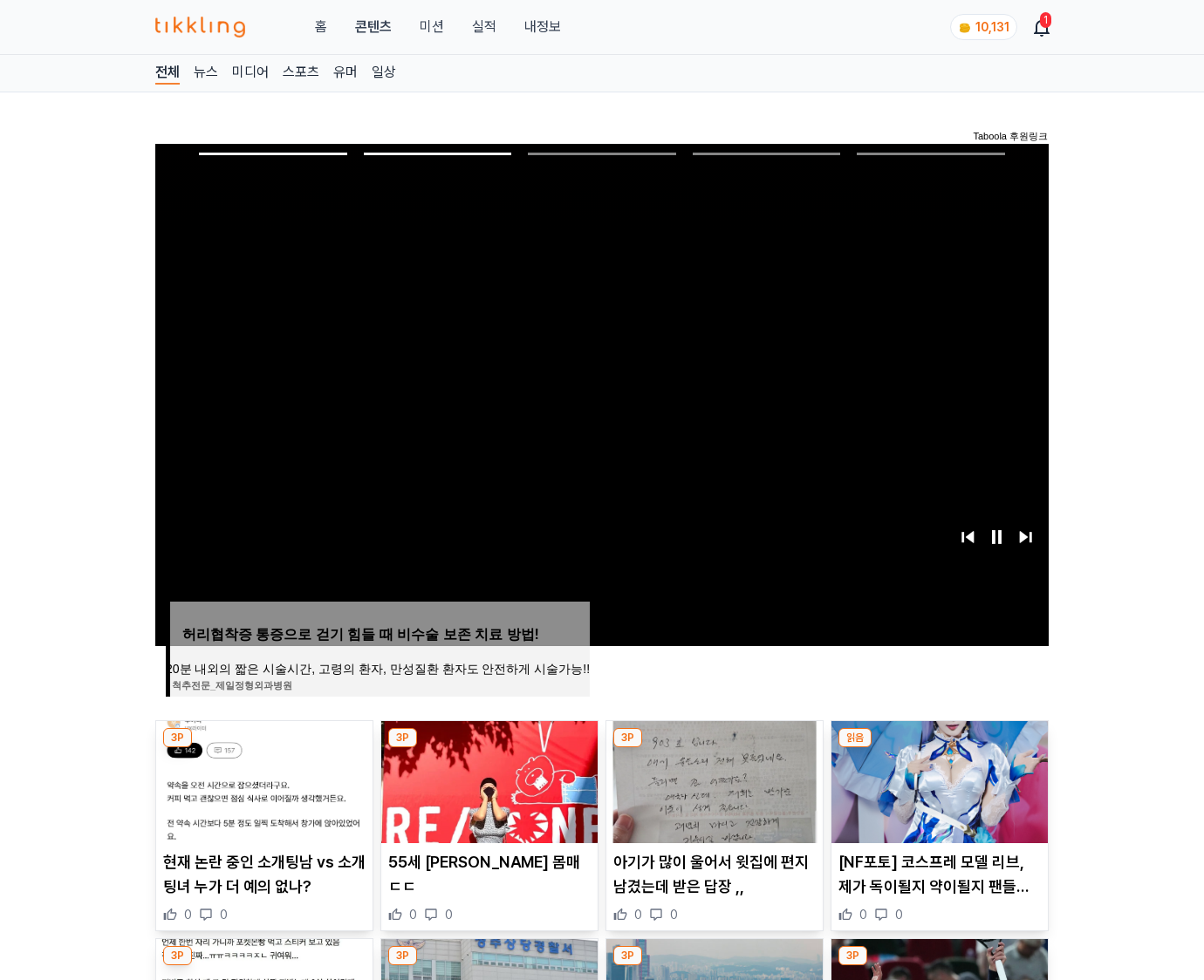
click at [936, 779] on img at bounding box center [940, 782] width 217 height 122
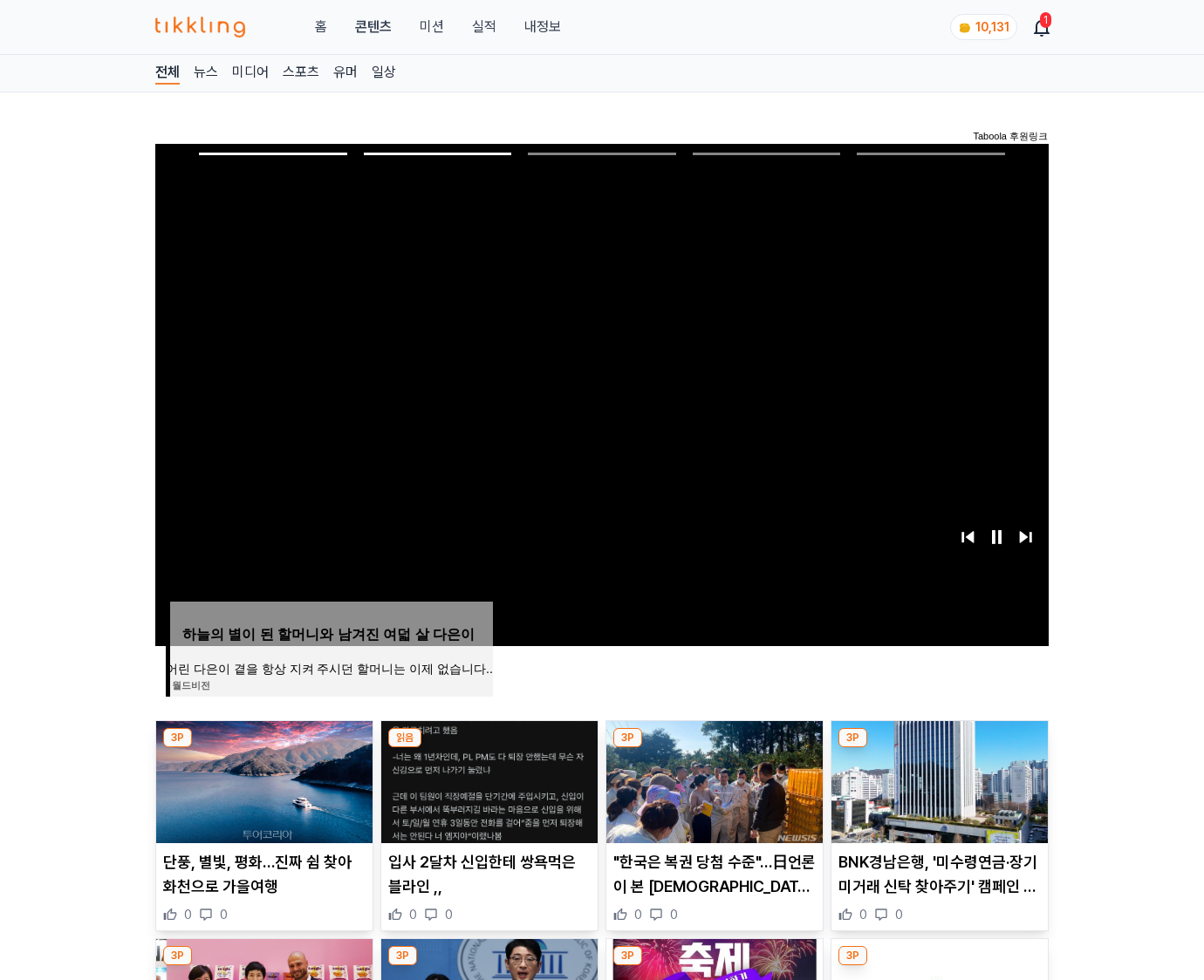
click at [936, 779] on img at bounding box center [940, 782] width 217 height 122
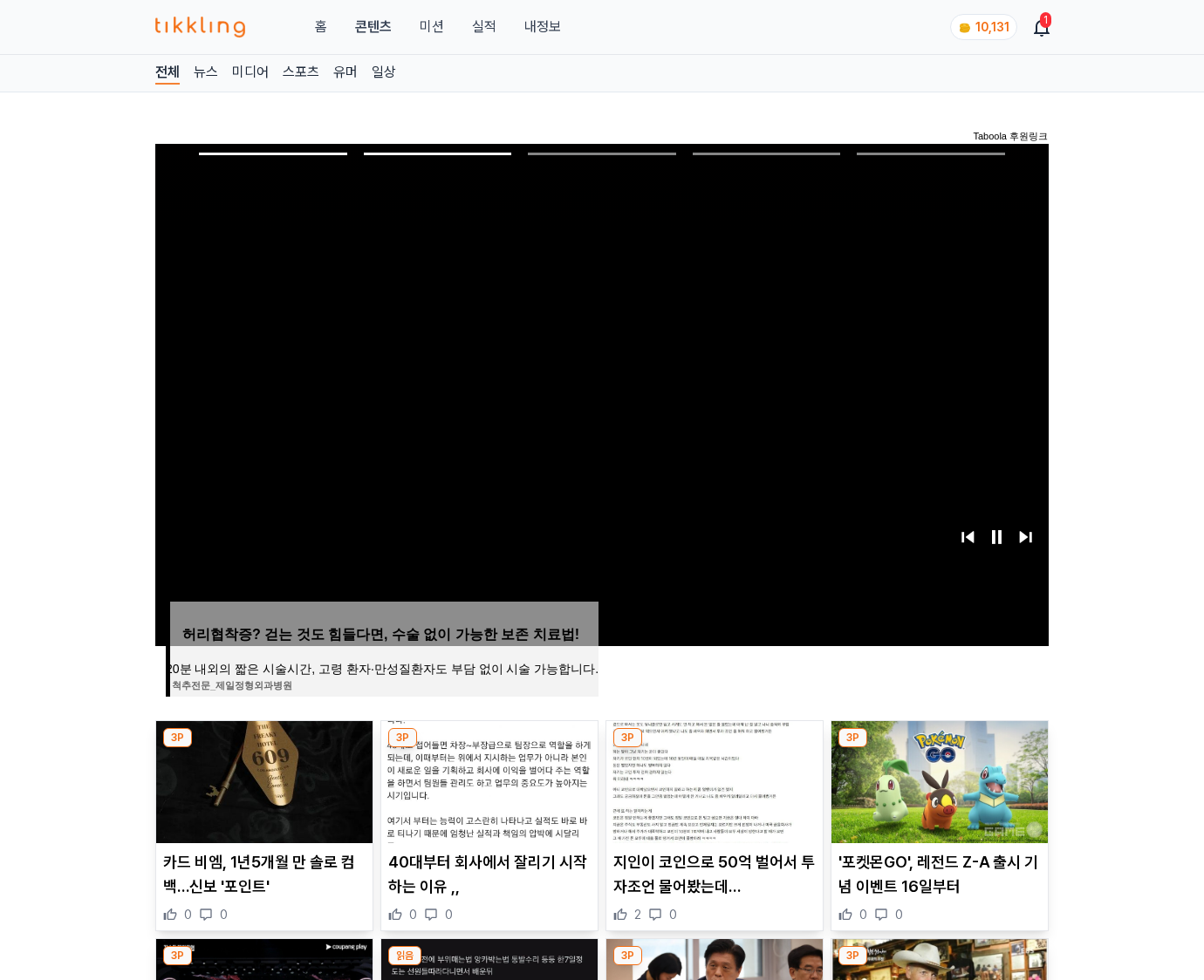
click at [936, 779] on img at bounding box center [940, 782] width 217 height 122
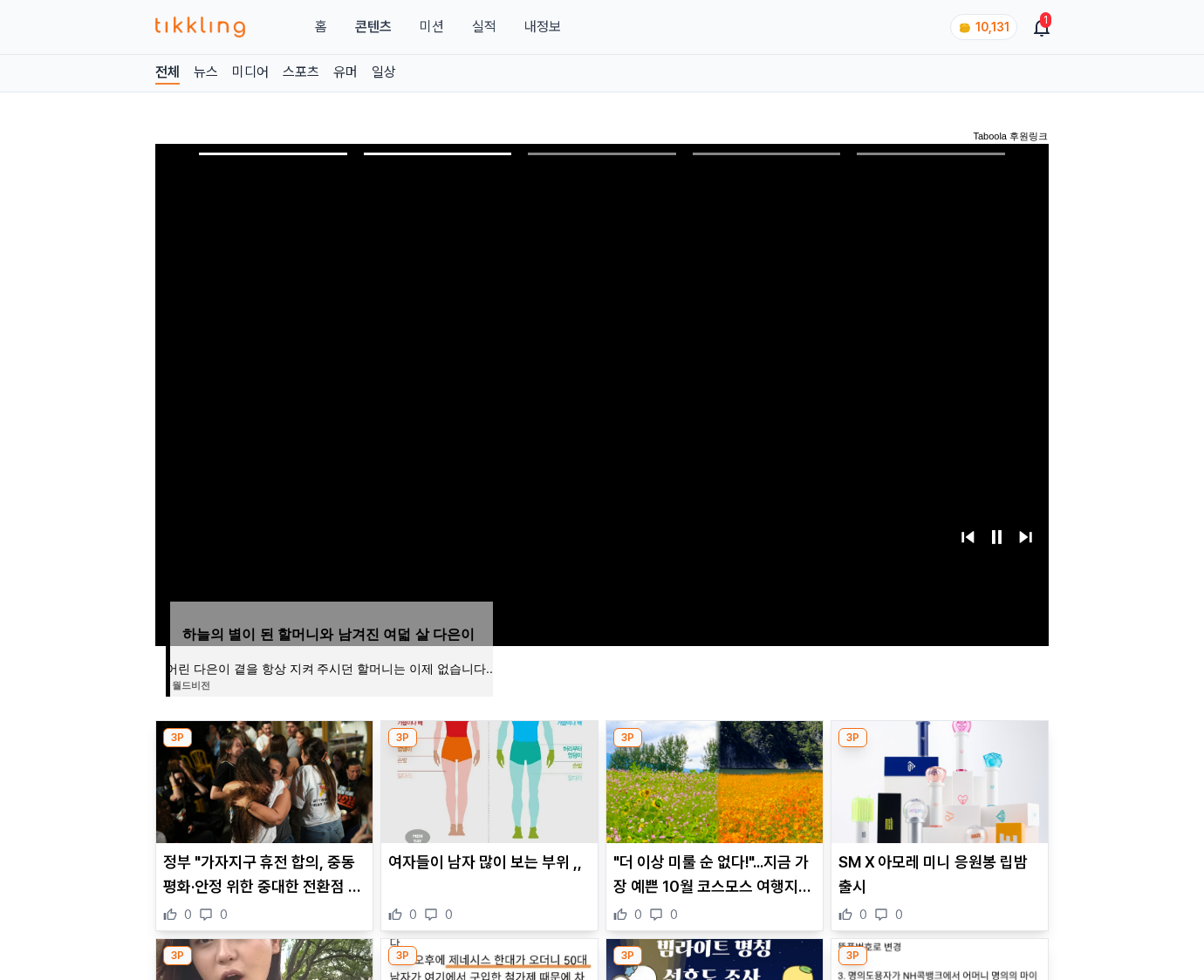
click at [936, 779] on img at bounding box center [940, 782] width 217 height 122
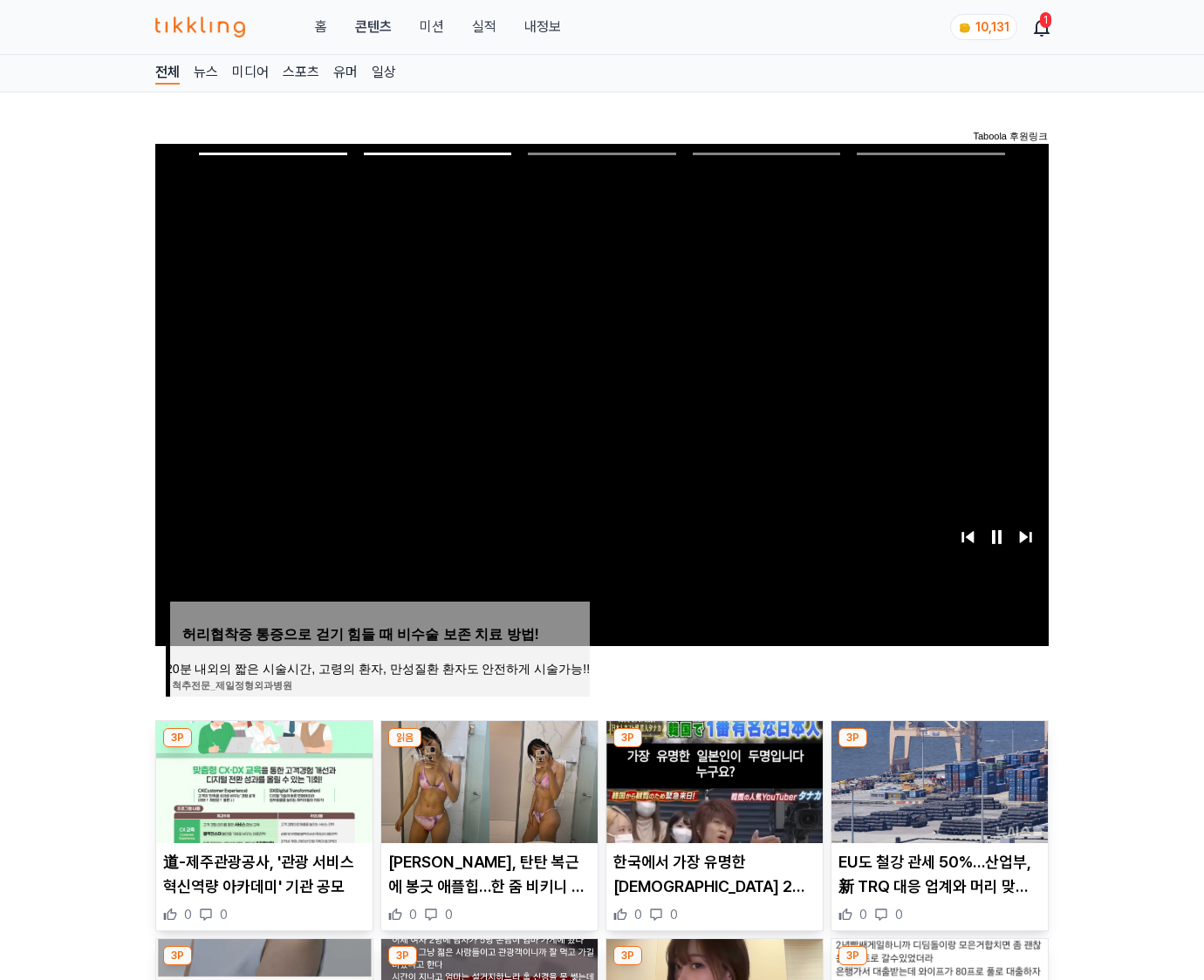
click at [936, 779] on img at bounding box center [940, 782] width 217 height 122
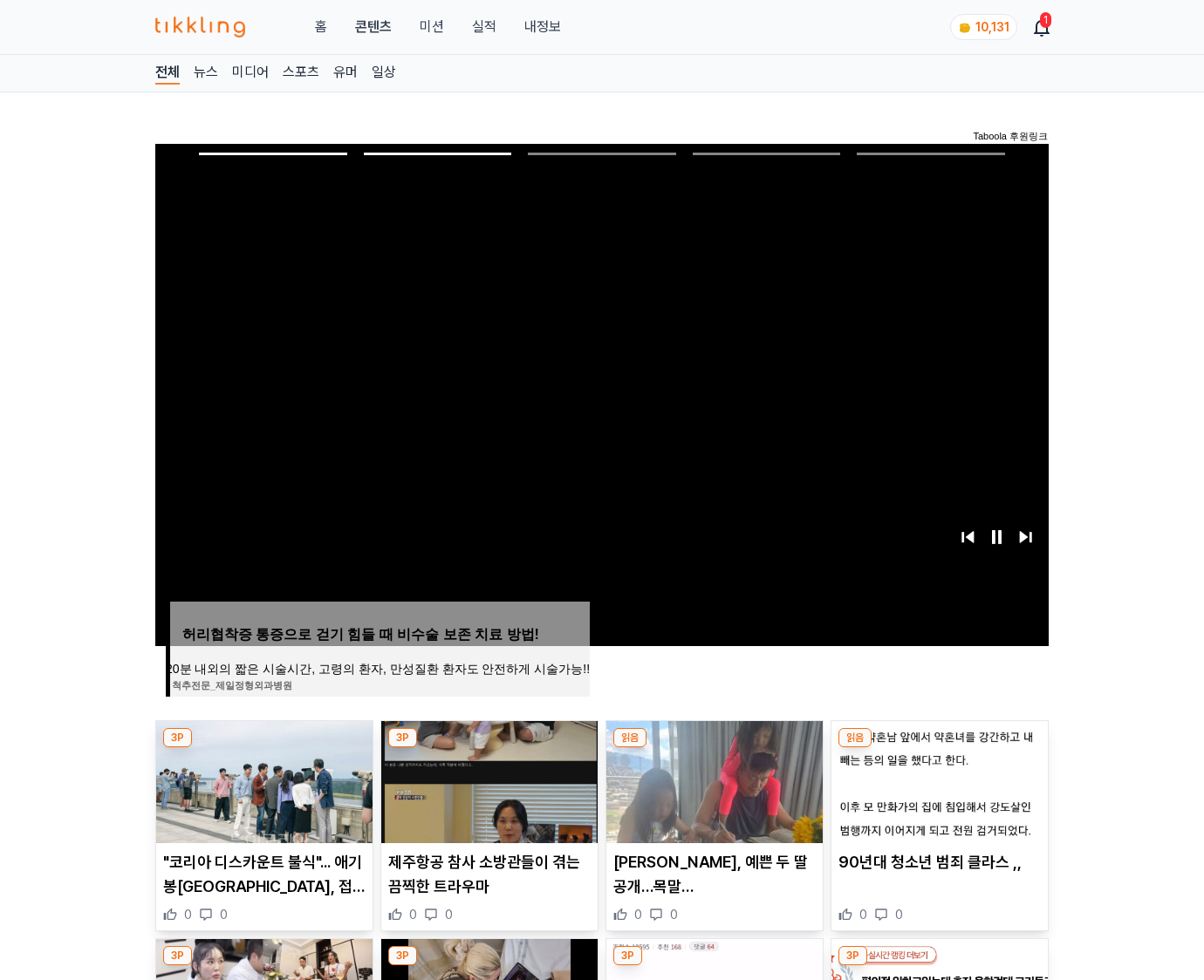
click at [936, 779] on img at bounding box center [940, 782] width 217 height 122
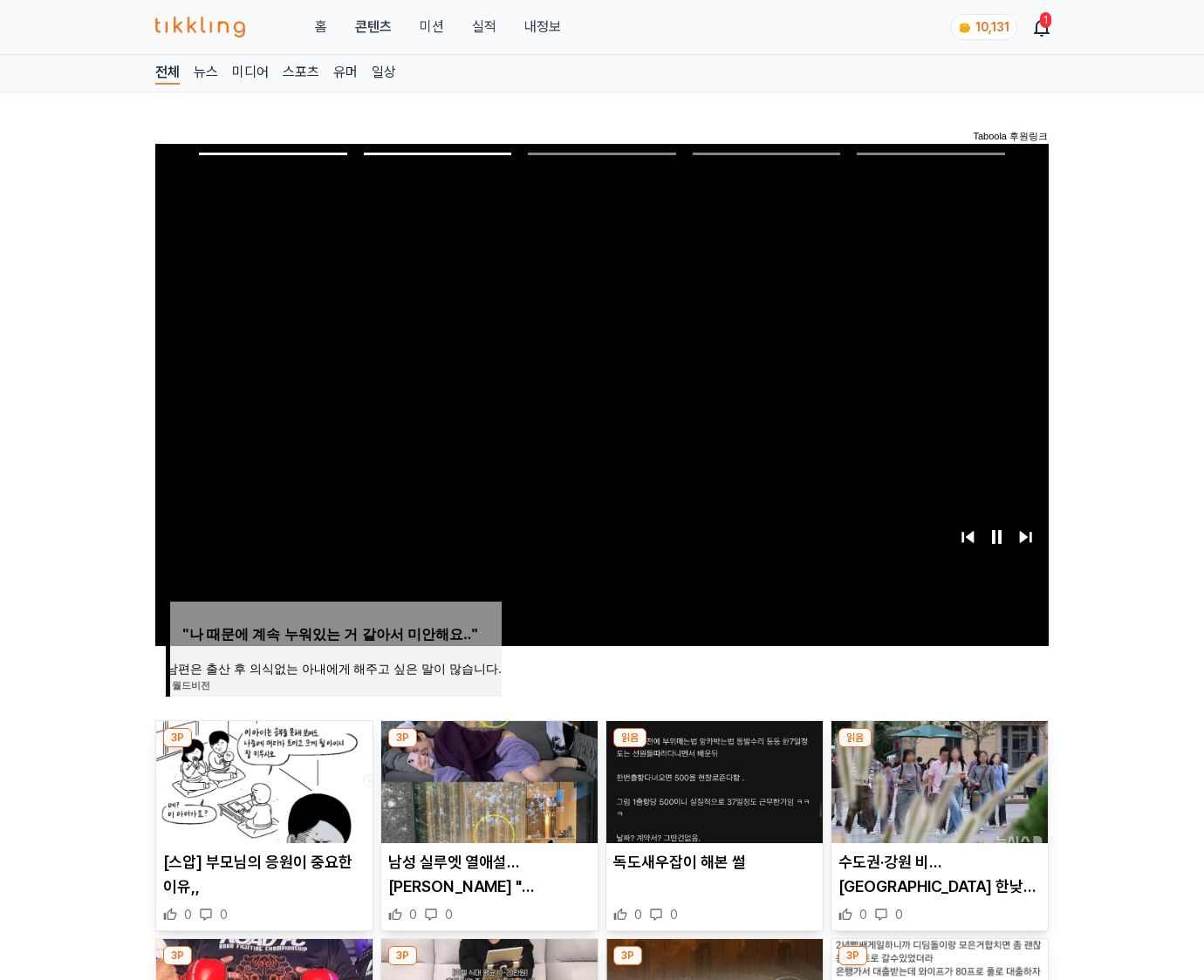
click at [936, 779] on img at bounding box center [940, 782] width 217 height 122
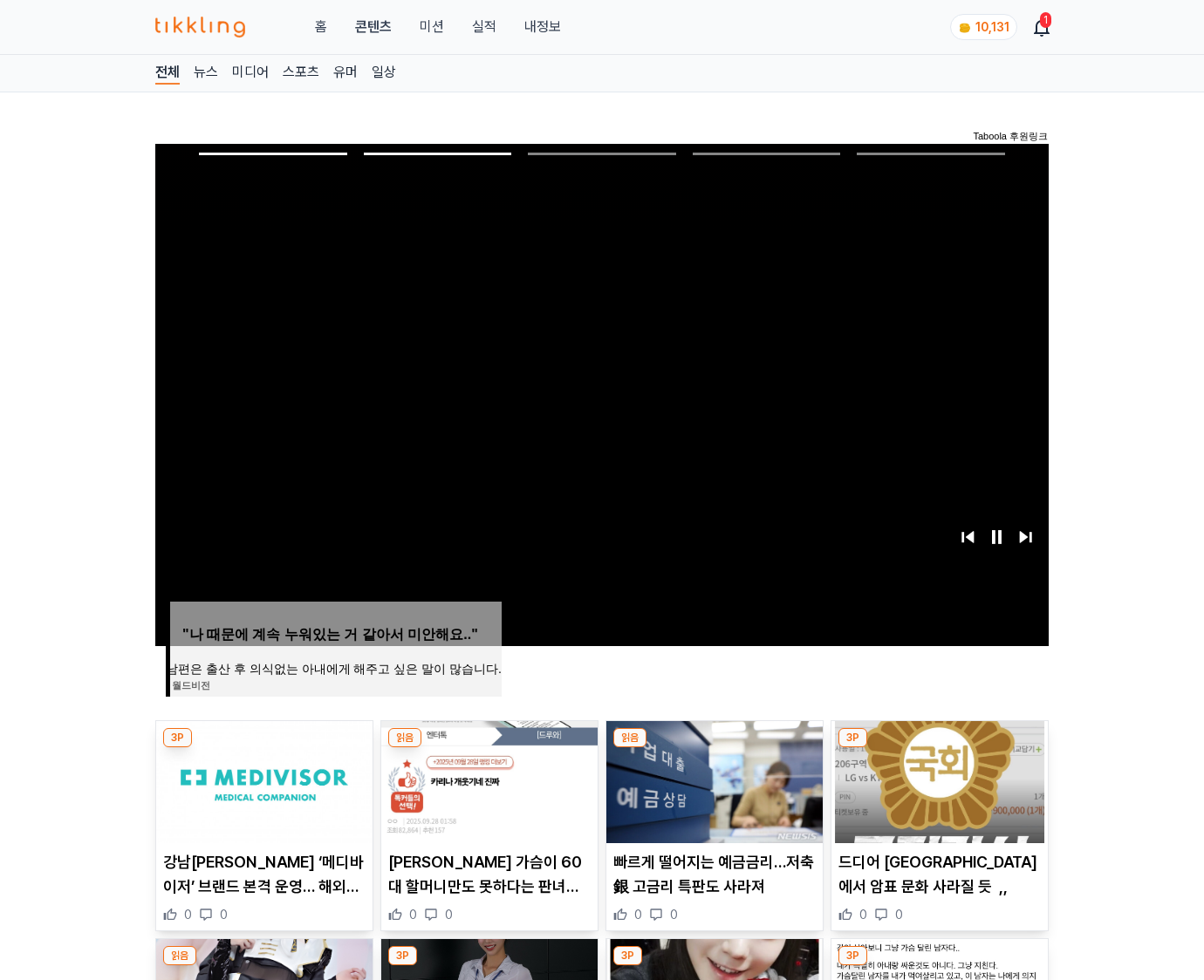
click at [936, 779] on img at bounding box center [940, 782] width 217 height 122
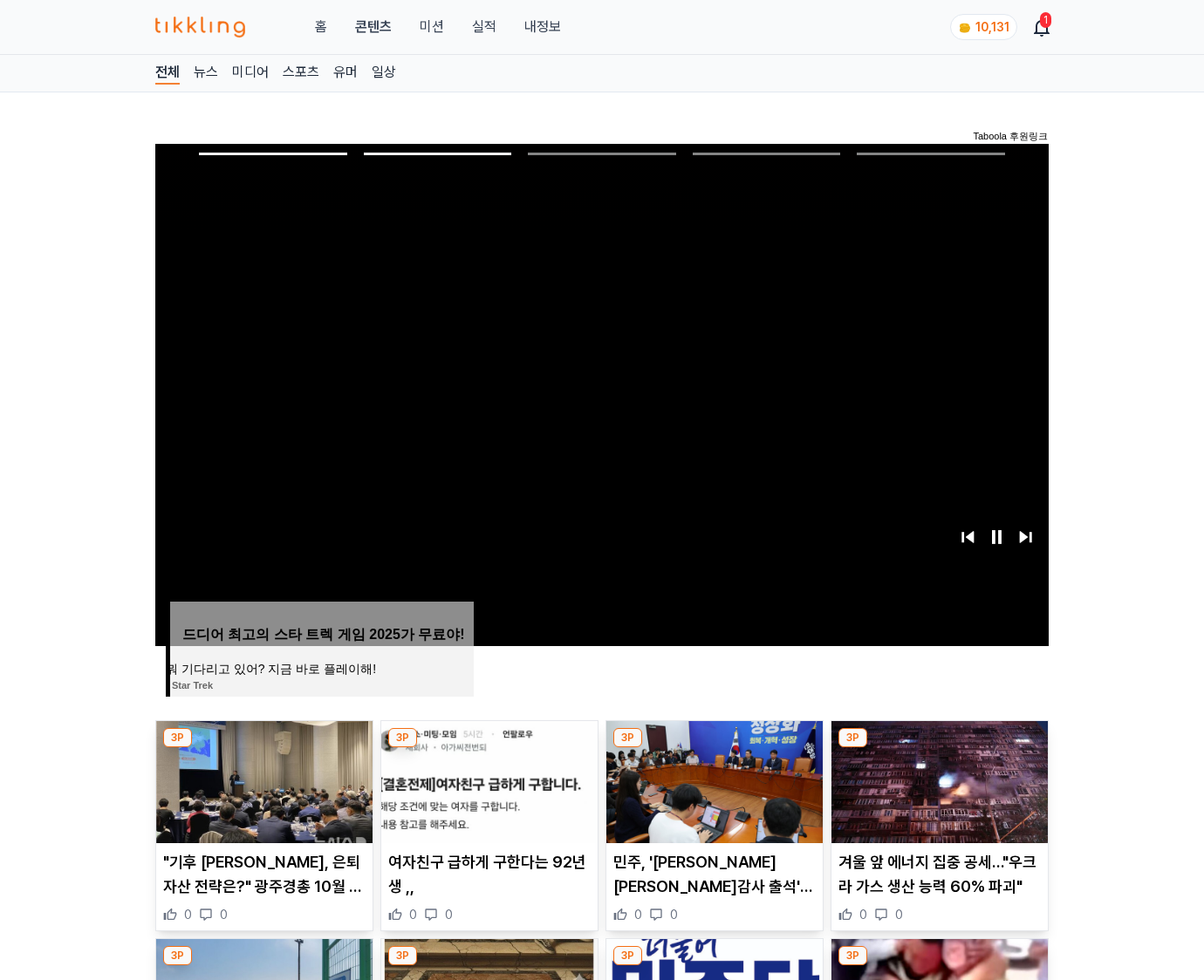
click at [936, 779] on img at bounding box center [940, 782] width 217 height 122
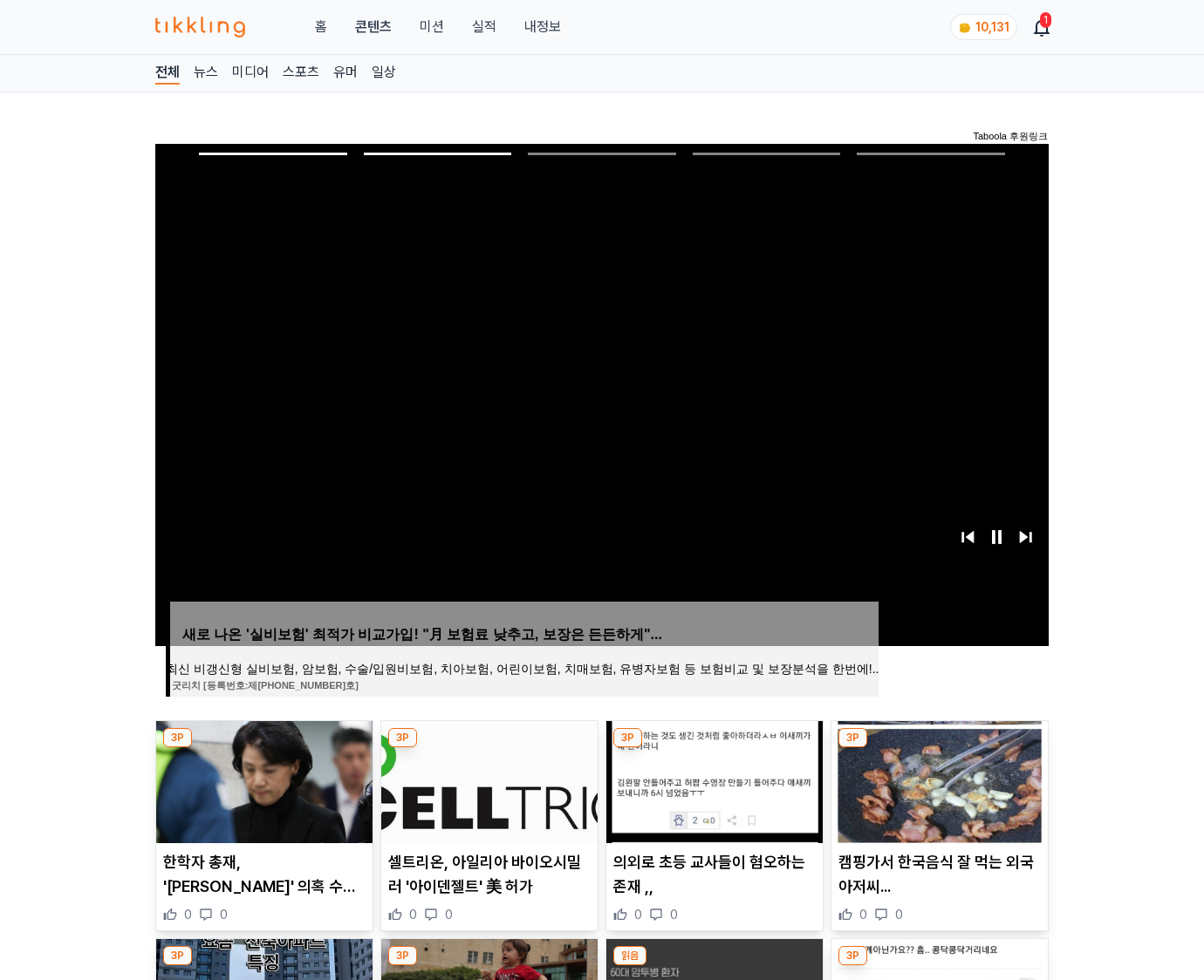
click at [936, 779] on img at bounding box center [940, 782] width 217 height 122
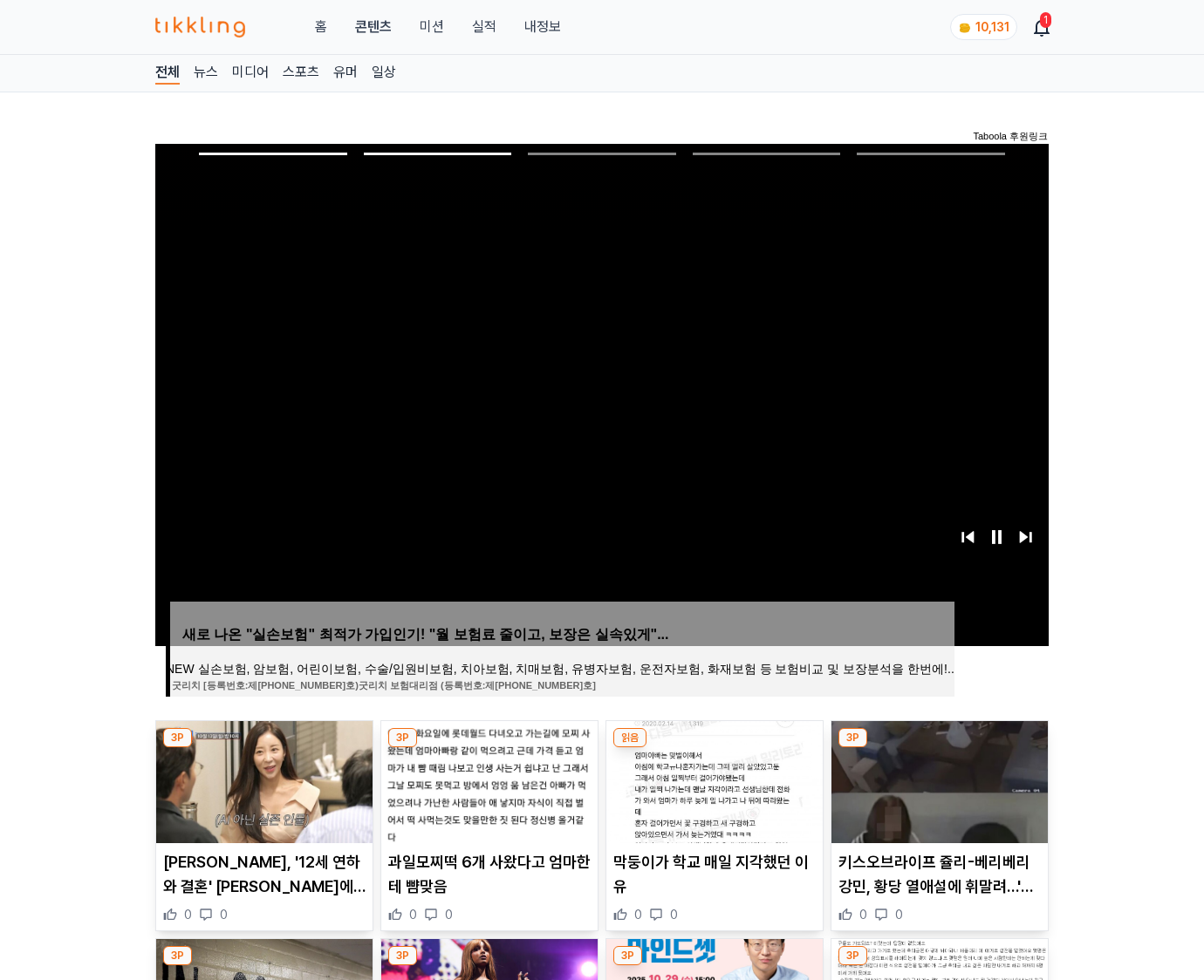
click at [936, 779] on img at bounding box center [940, 782] width 217 height 122
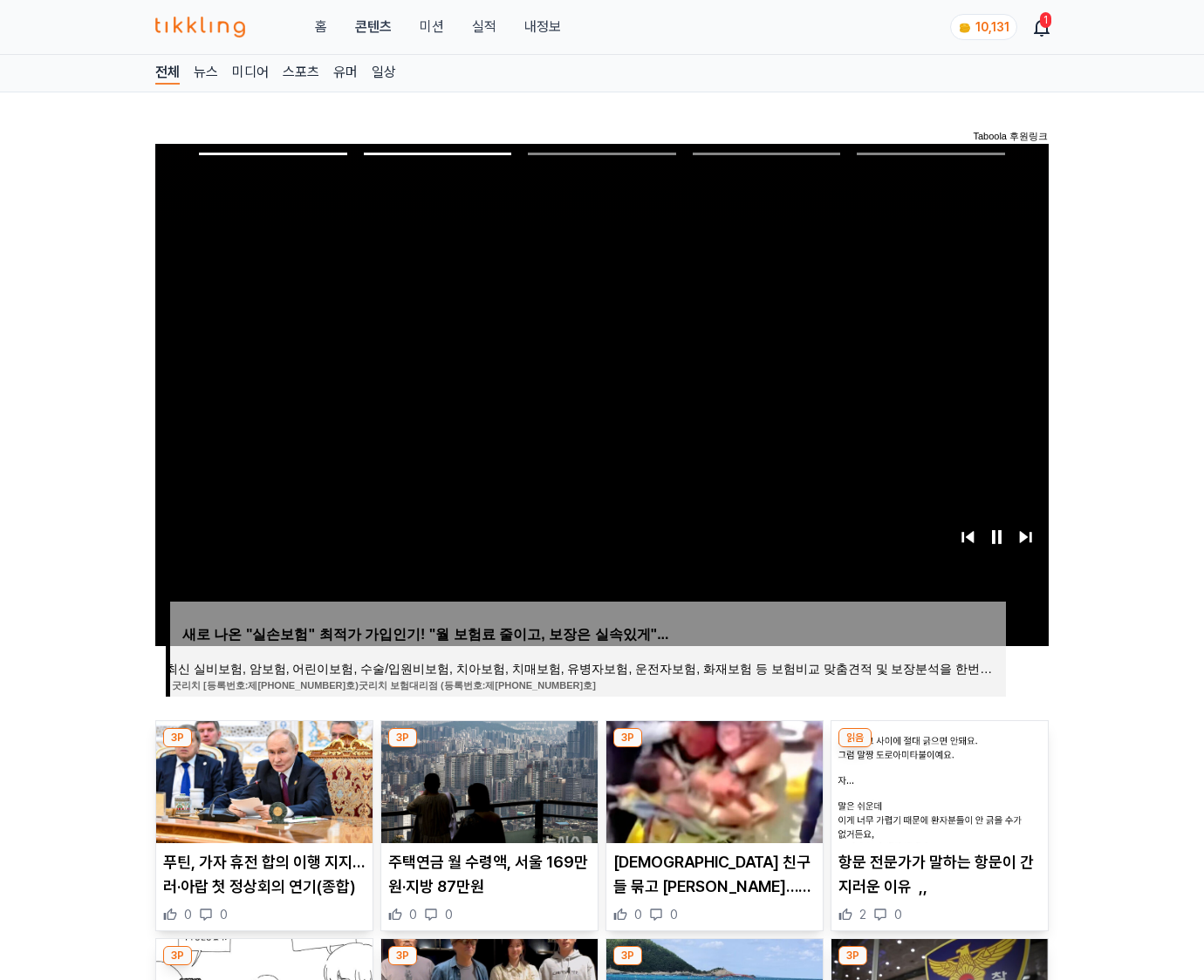
click at [936, 779] on img at bounding box center [940, 782] width 217 height 122
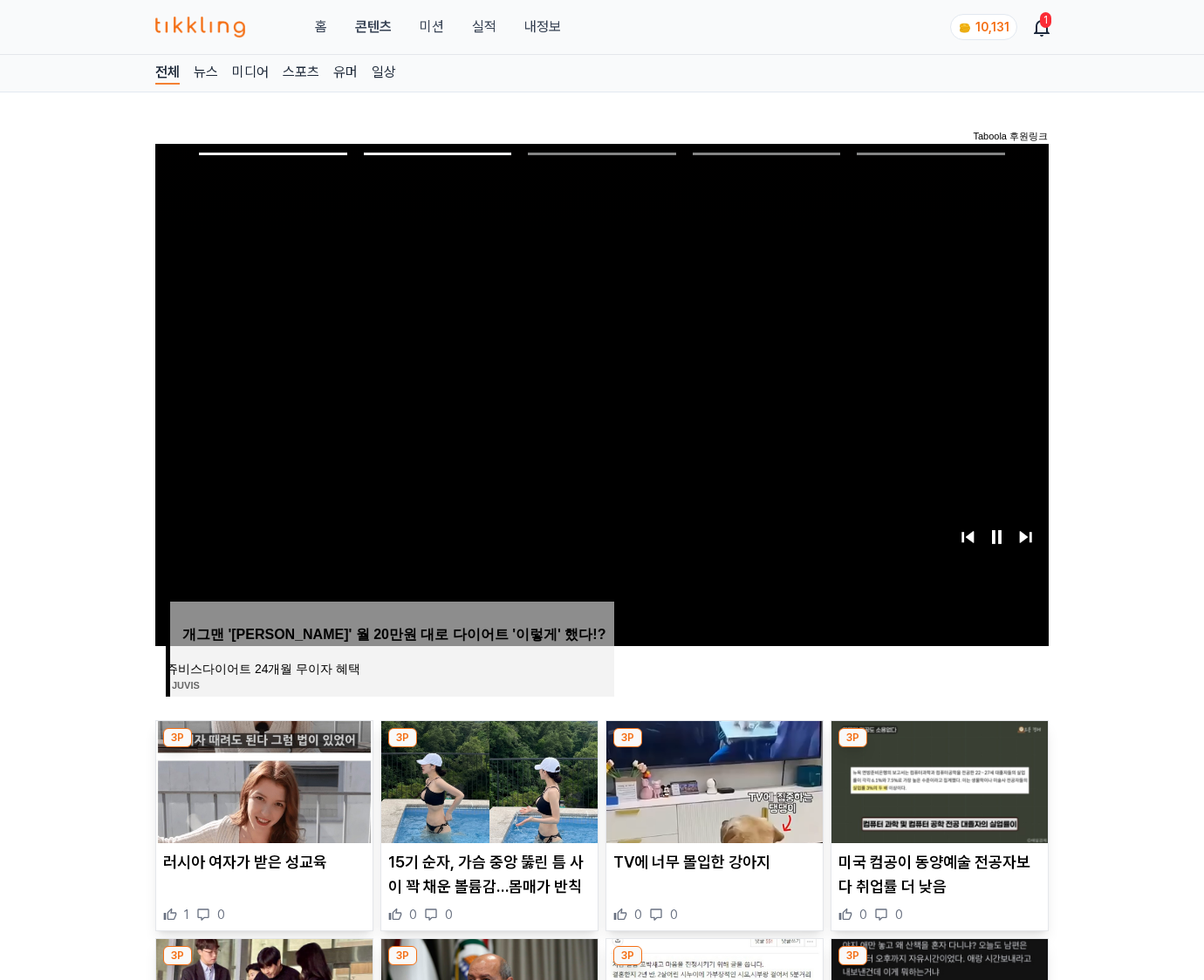
click at [936, 779] on img at bounding box center [940, 782] width 217 height 122
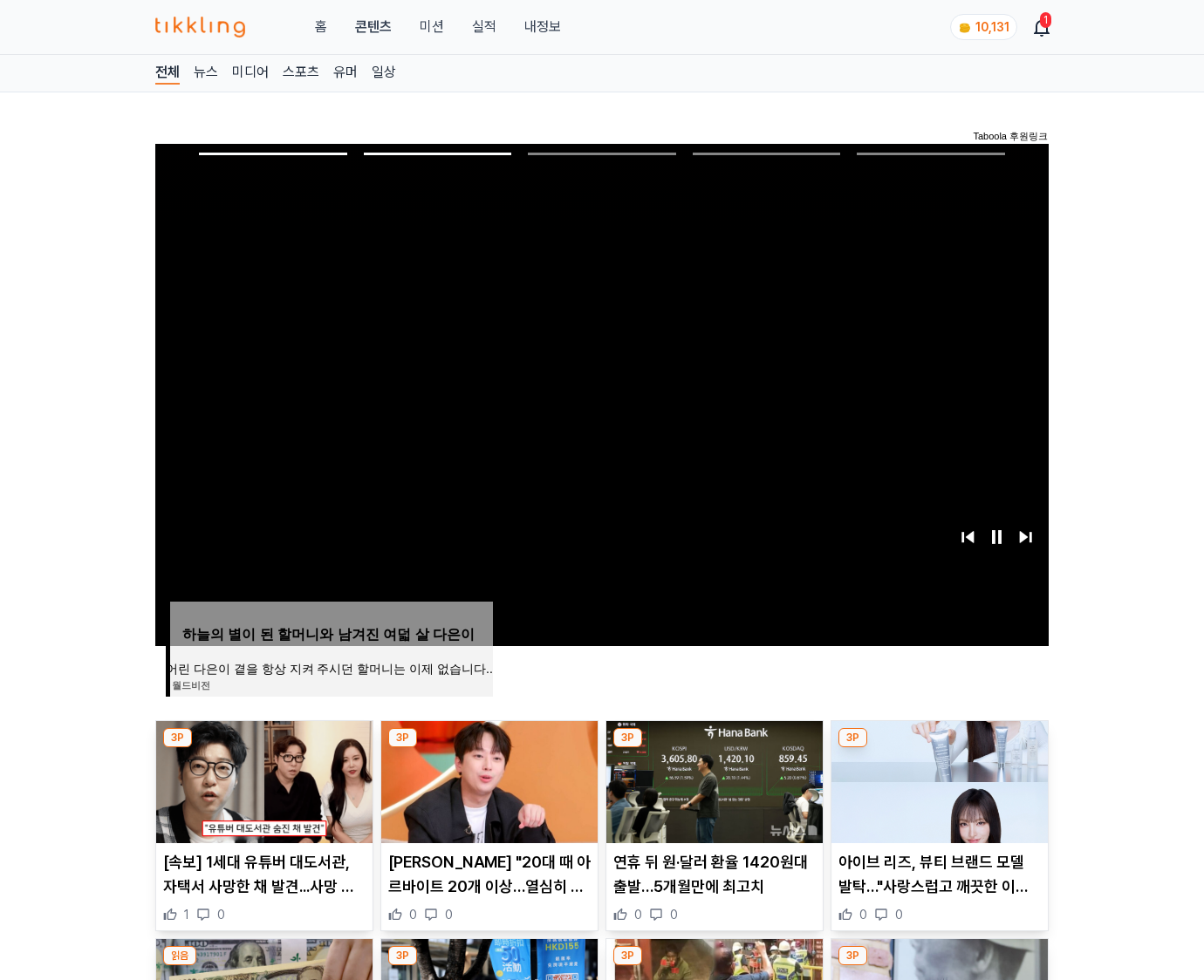
click at [936, 779] on img at bounding box center [940, 782] width 217 height 122
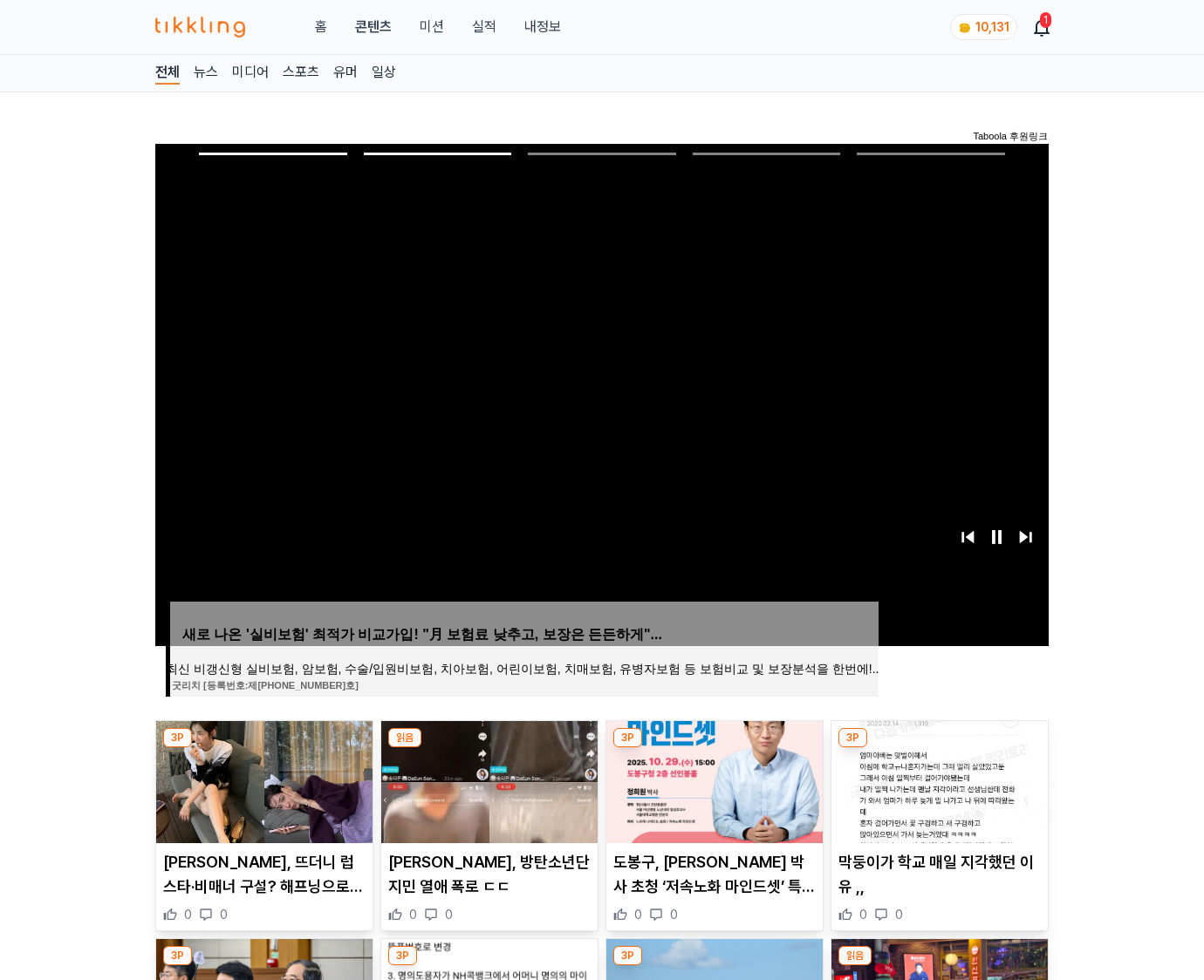
click at [936, 779] on img at bounding box center [940, 782] width 217 height 122
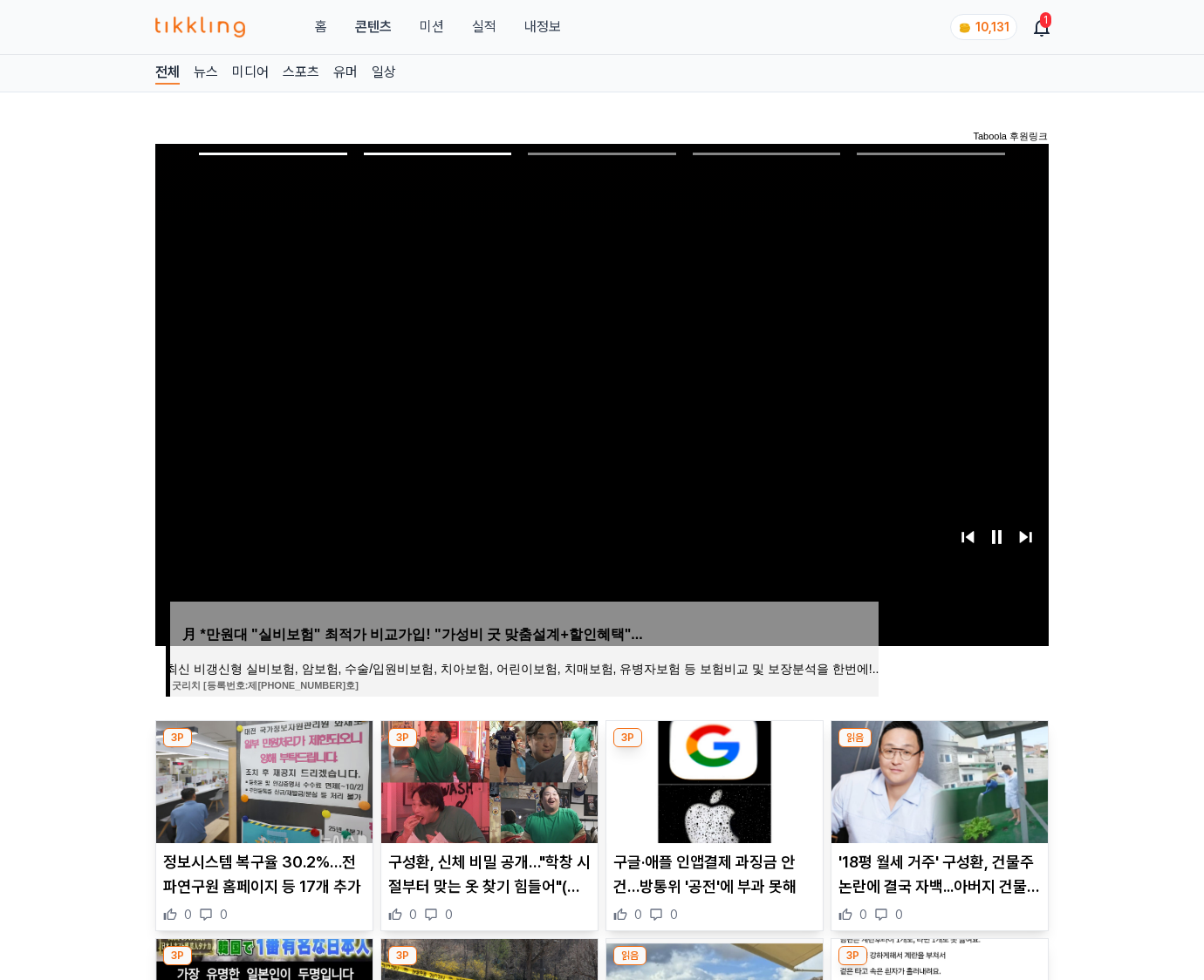
click at [936, 779] on img at bounding box center [940, 782] width 217 height 122
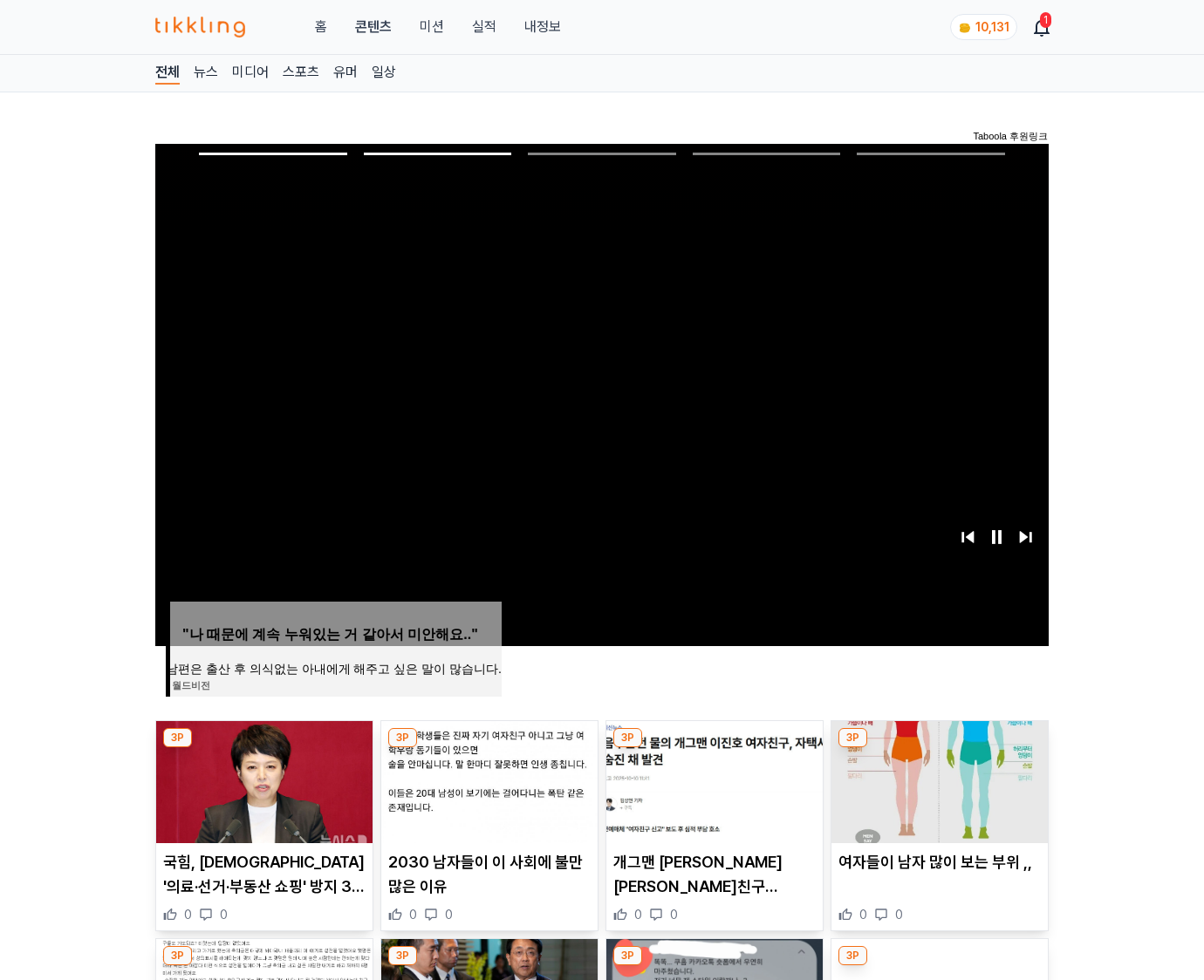
click at [936, 779] on img at bounding box center [940, 782] width 217 height 122
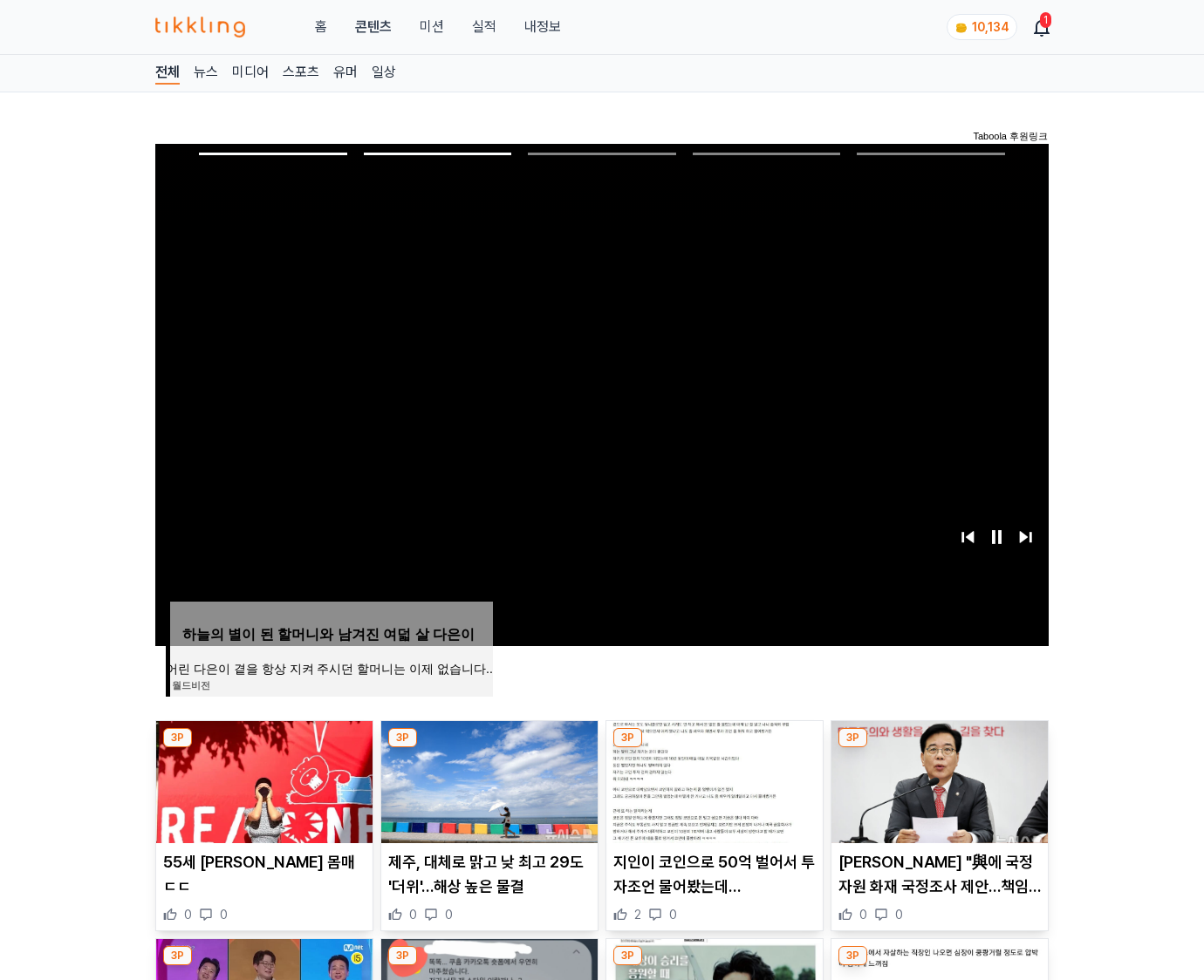
click at [936, 779] on img at bounding box center [940, 782] width 217 height 122
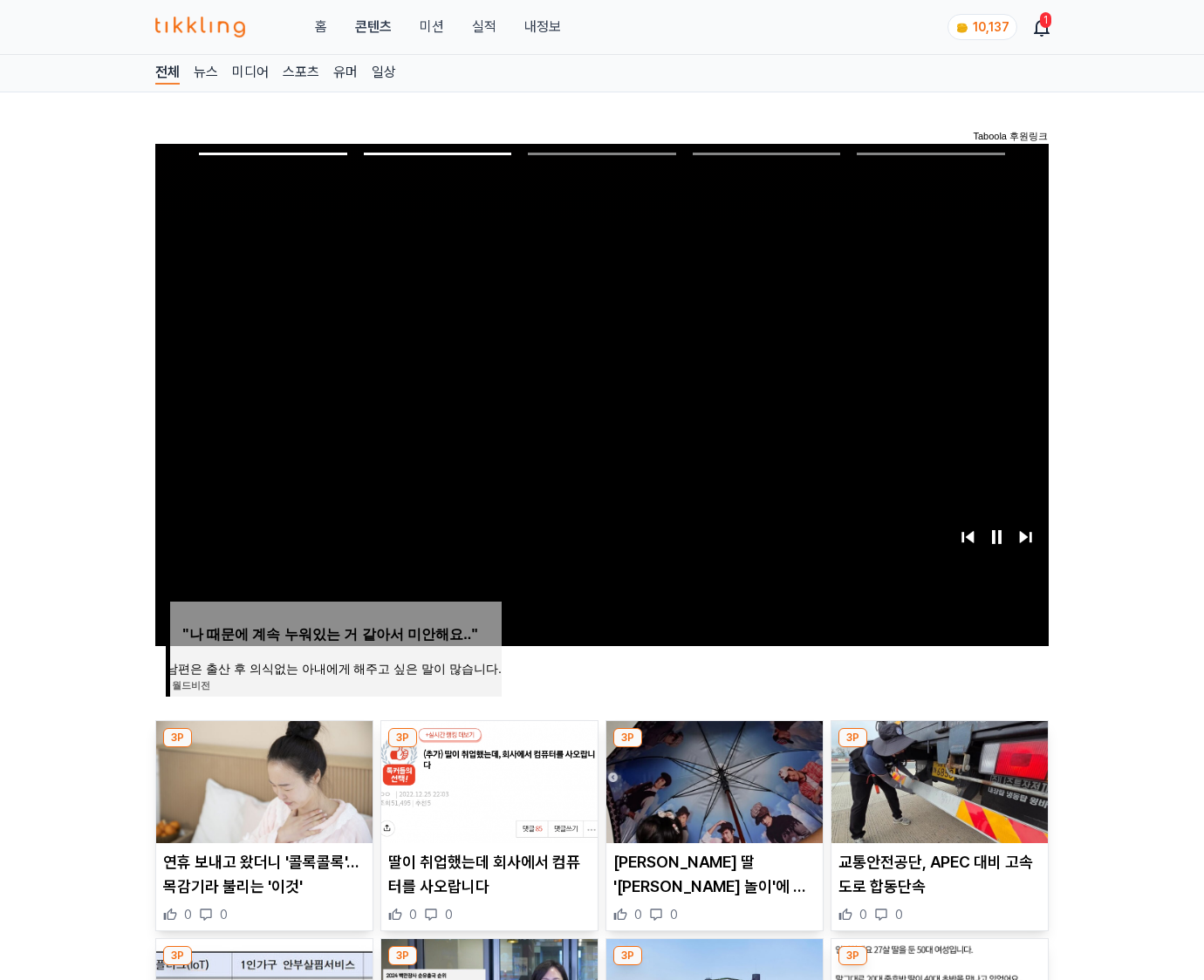
click at [936, 779] on img at bounding box center [940, 782] width 217 height 122
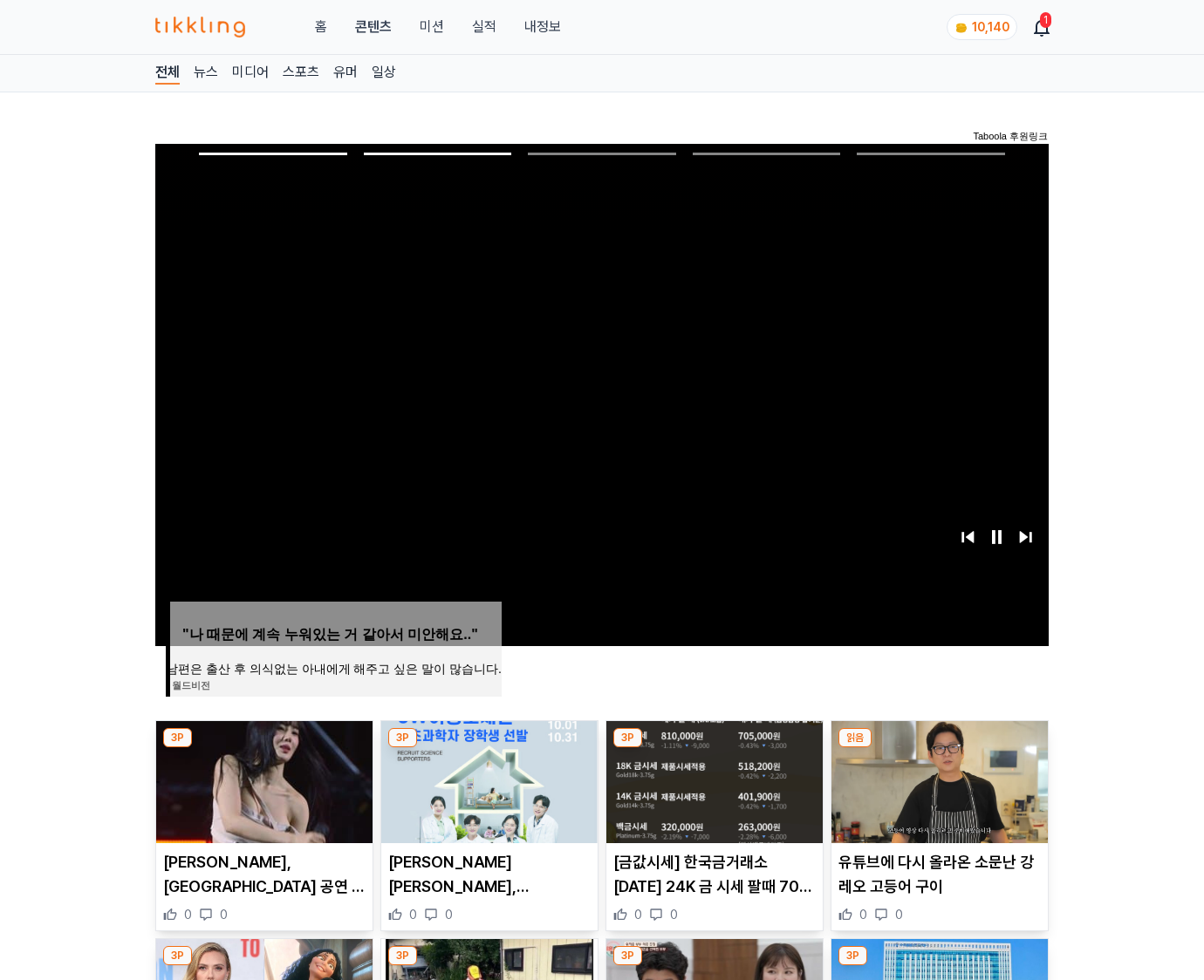
click at [936, 779] on img at bounding box center [940, 782] width 217 height 122
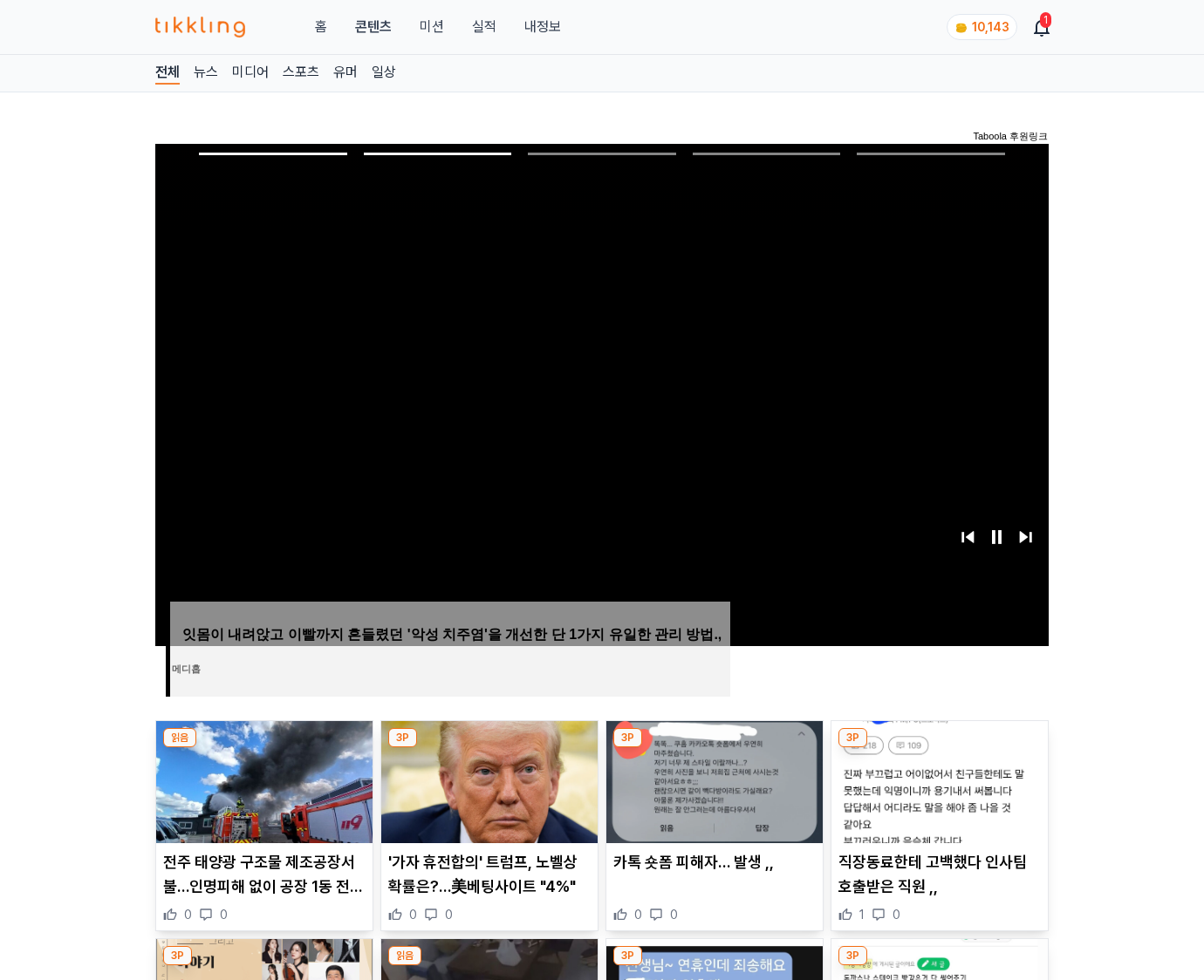
click at [936, 779] on img at bounding box center [940, 782] width 217 height 122
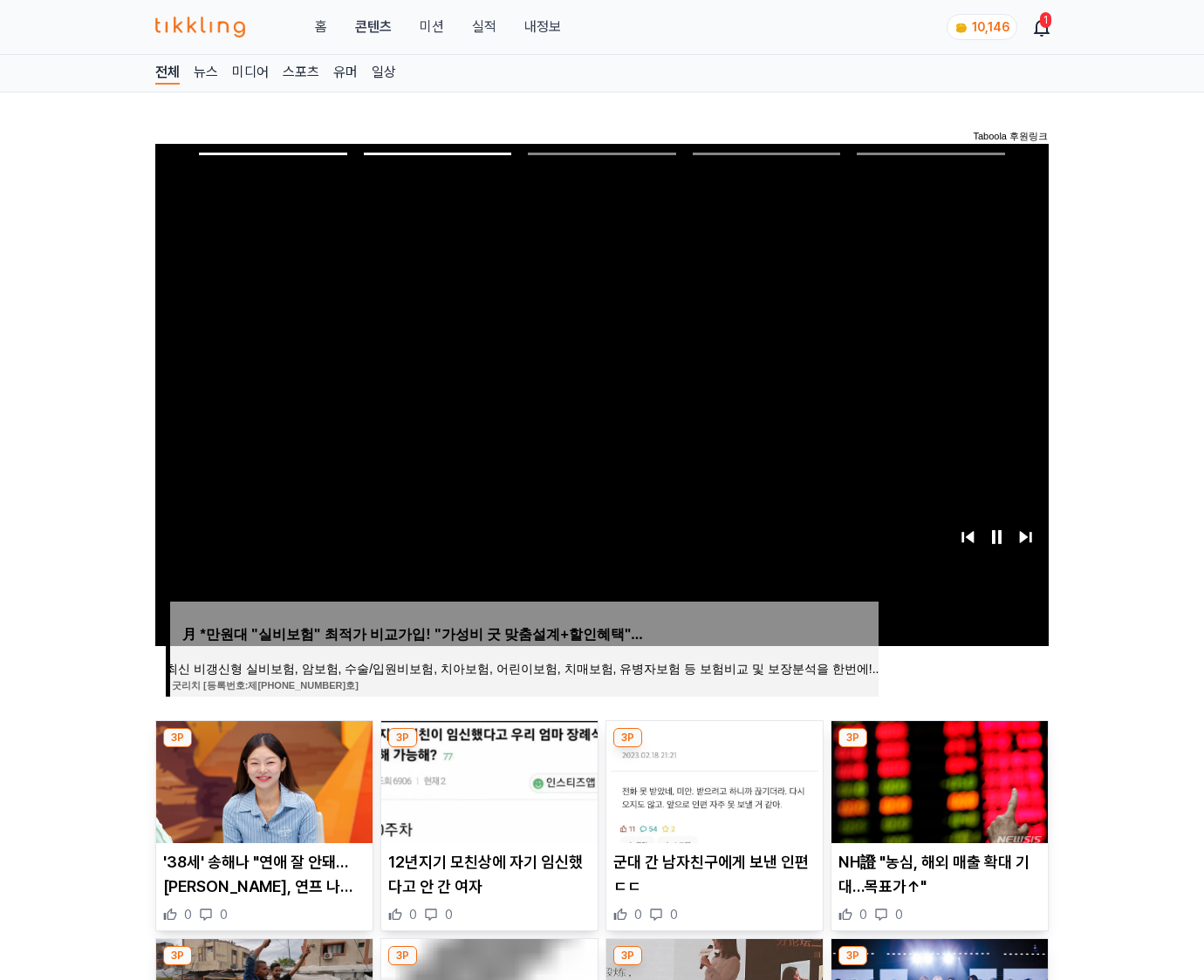
click at [936, 779] on img at bounding box center [940, 782] width 217 height 122
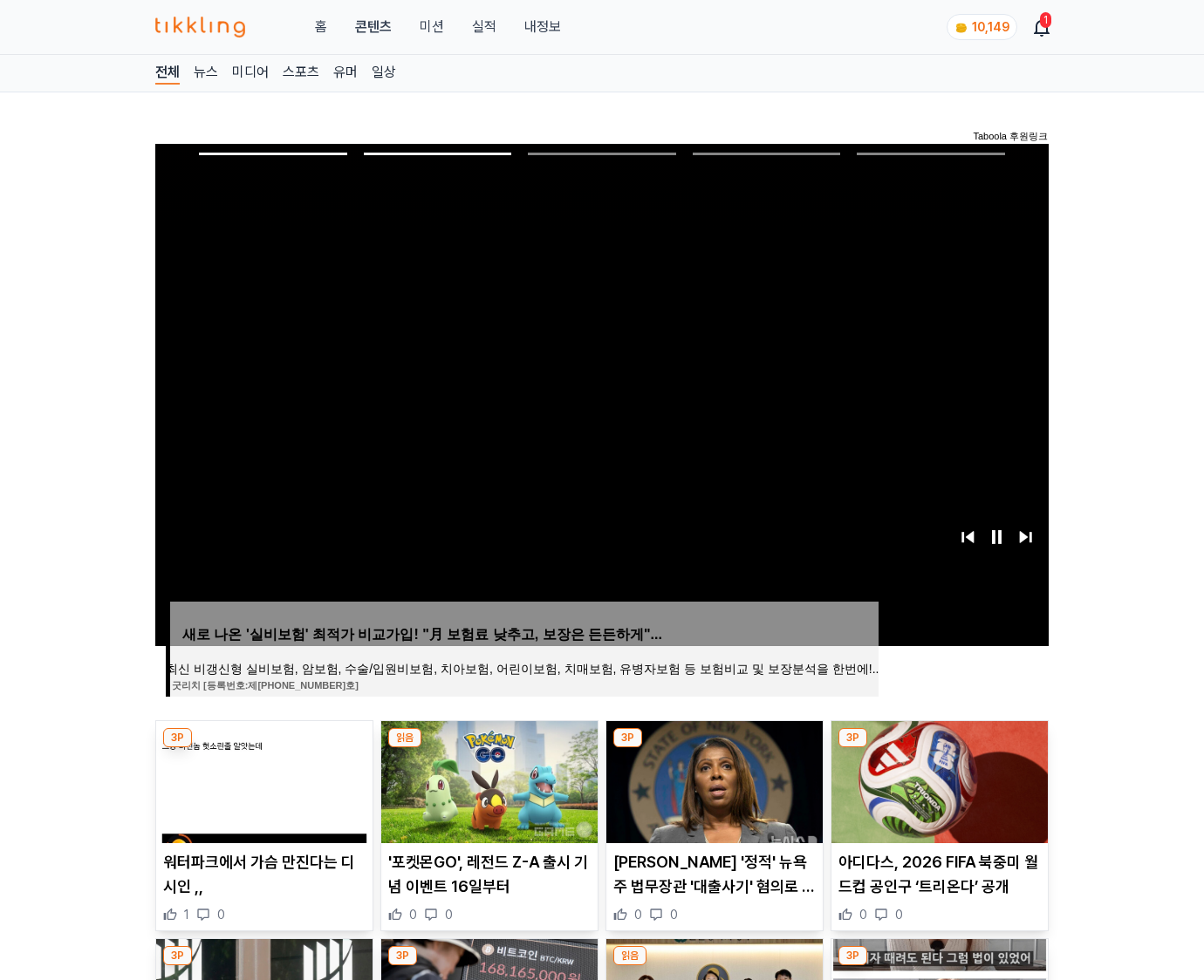
click at [936, 779] on img at bounding box center [940, 782] width 217 height 122
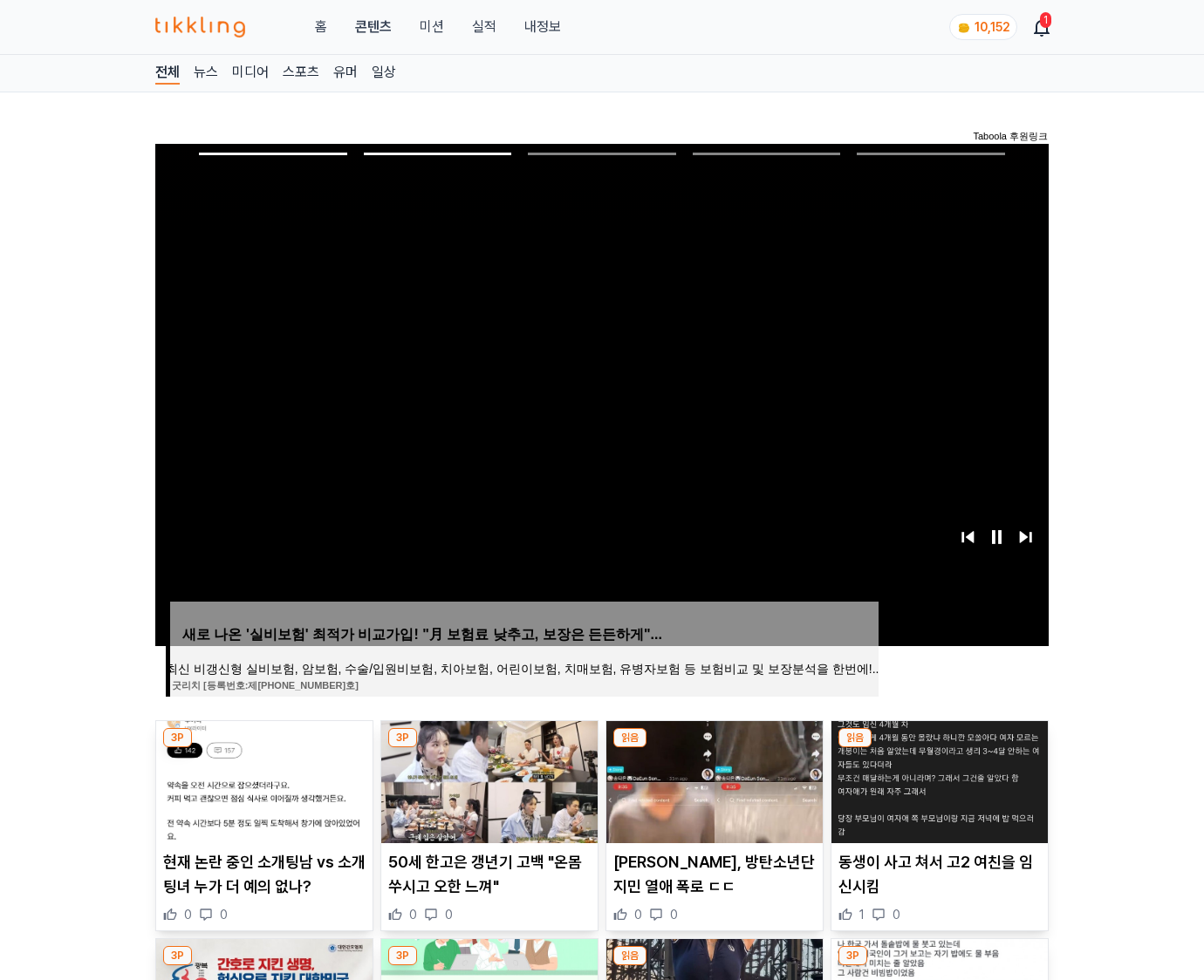
click at [936, 779] on img at bounding box center [940, 782] width 217 height 122
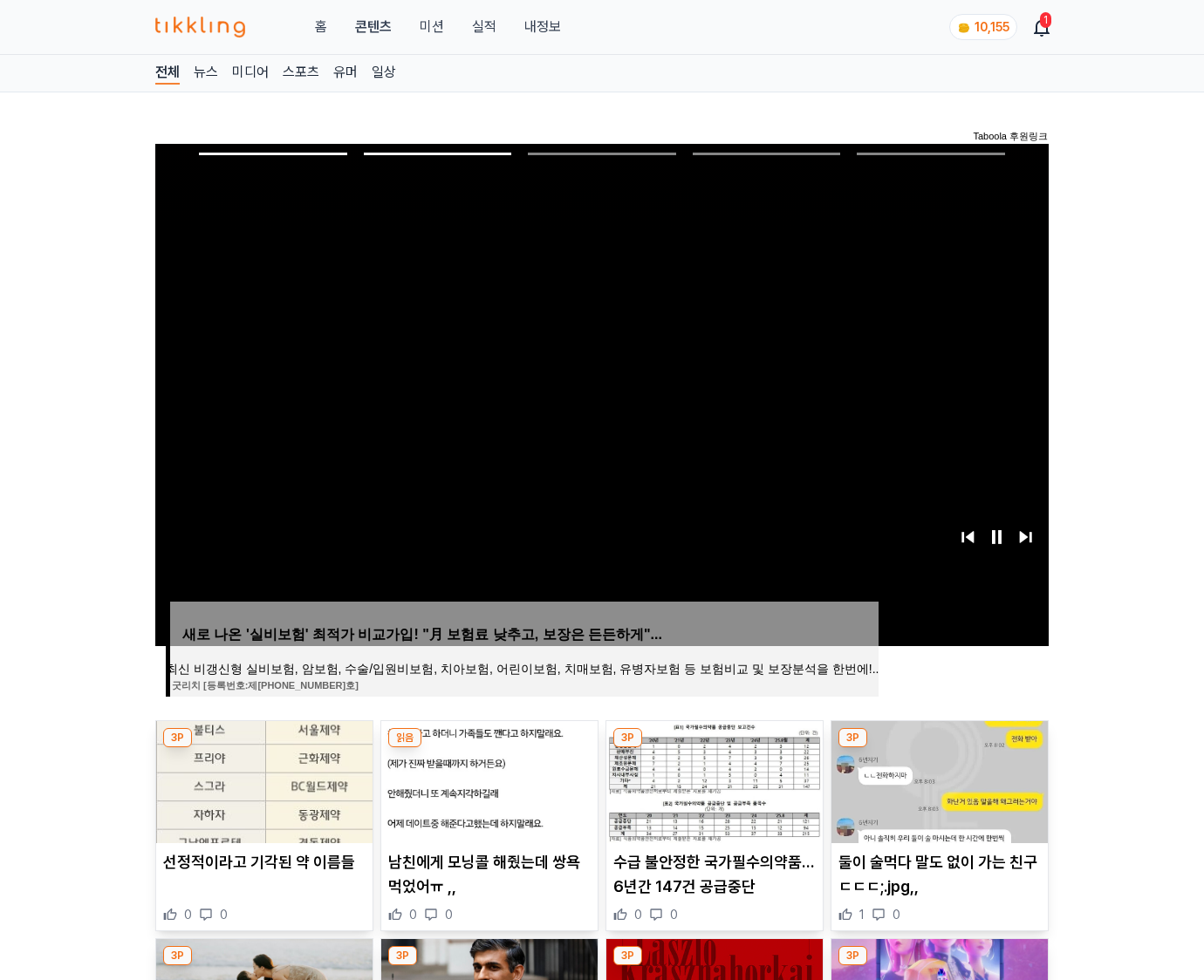
click at [936, 779] on img at bounding box center [940, 782] width 217 height 122
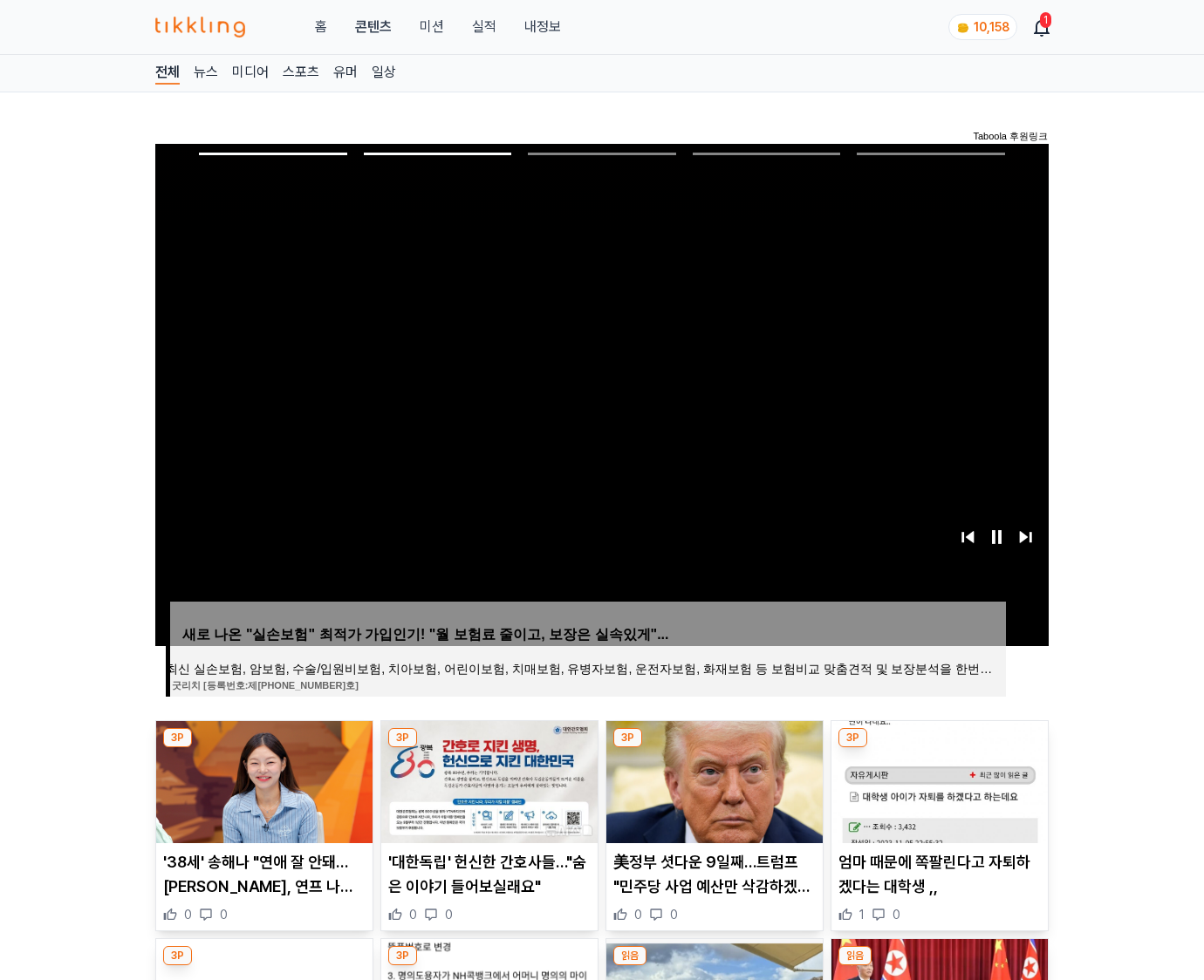
click at [936, 779] on img at bounding box center [940, 782] width 217 height 122
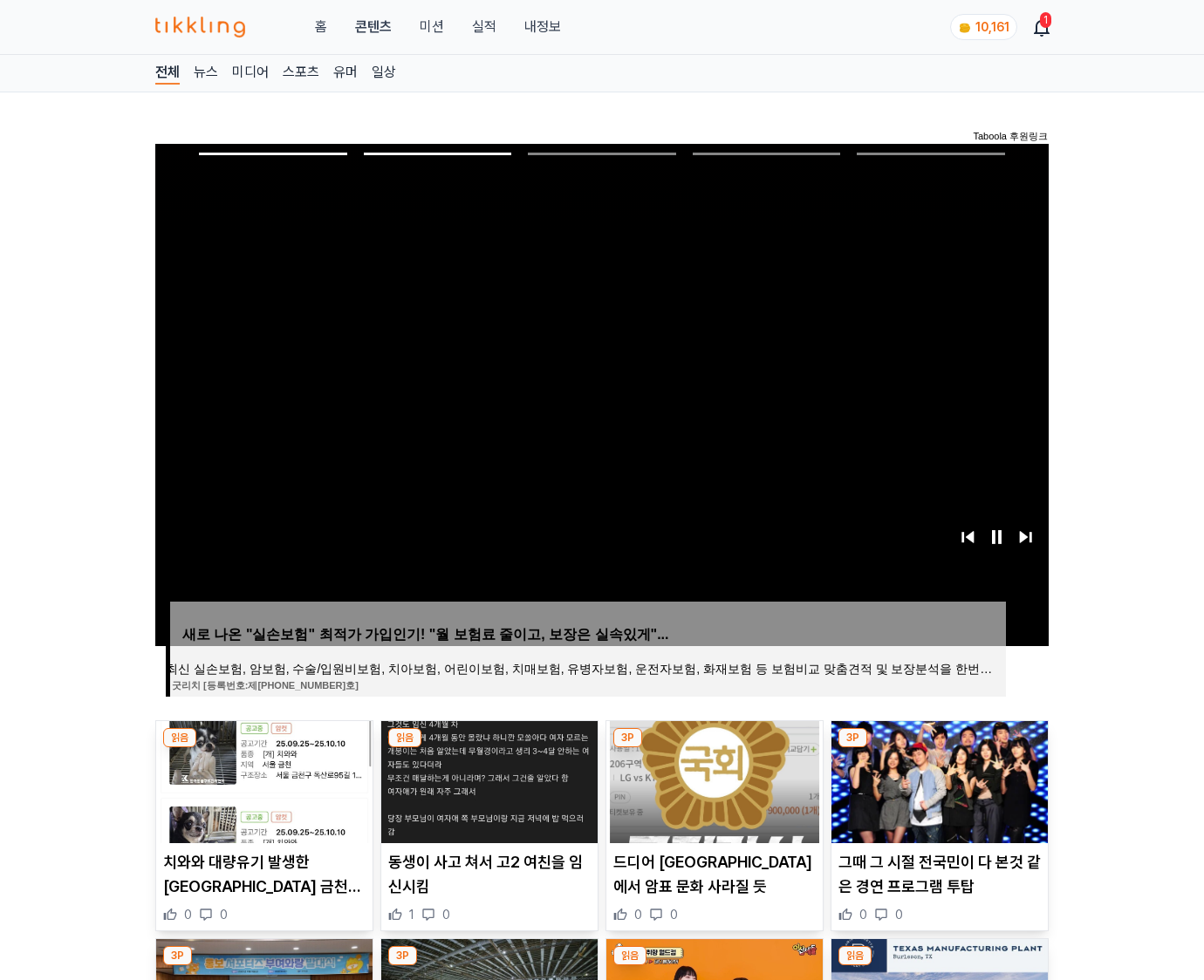
click at [936, 779] on img at bounding box center [940, 782] width 217 height 122
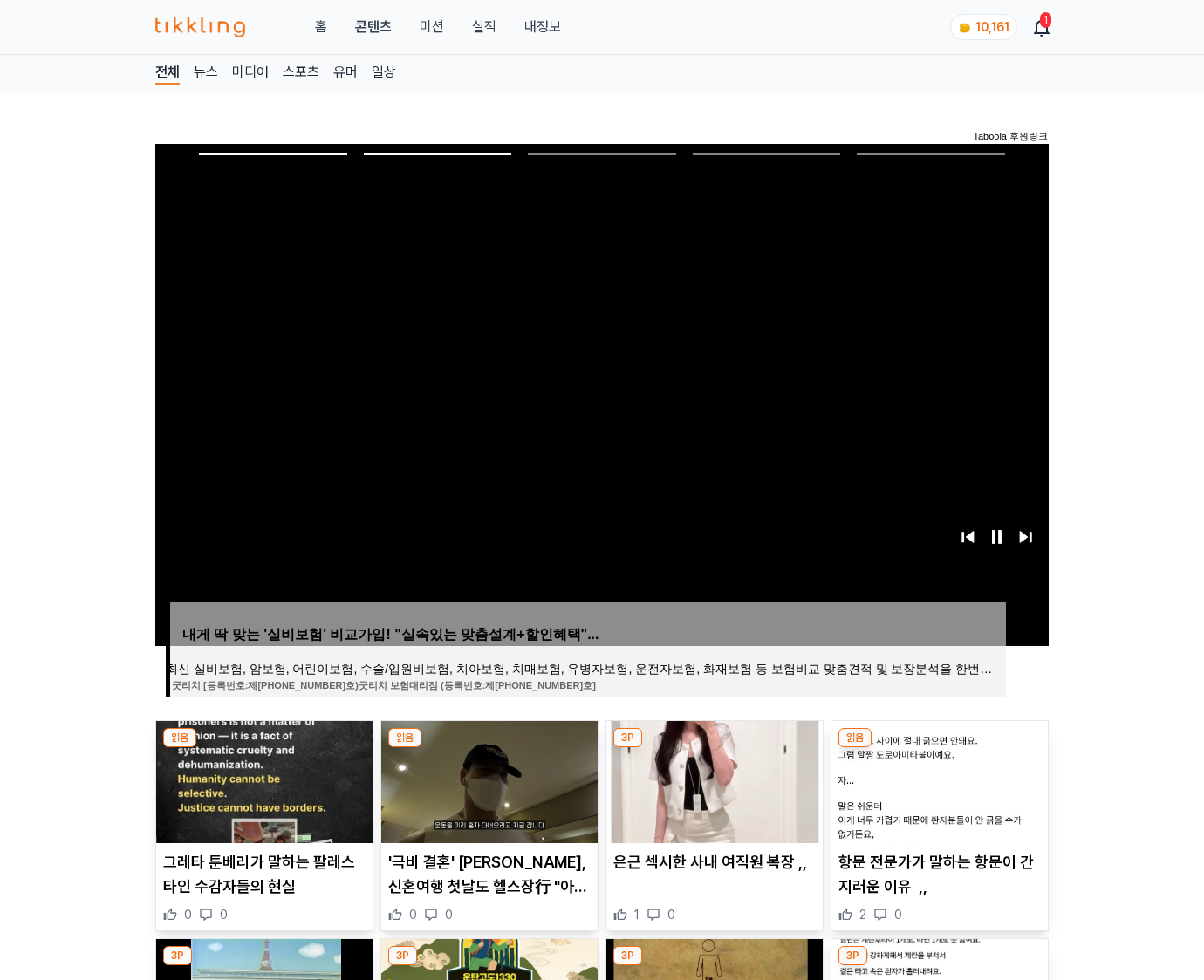
click at [936, 779] on img at bounding box center [940, 782] width 217 height 122
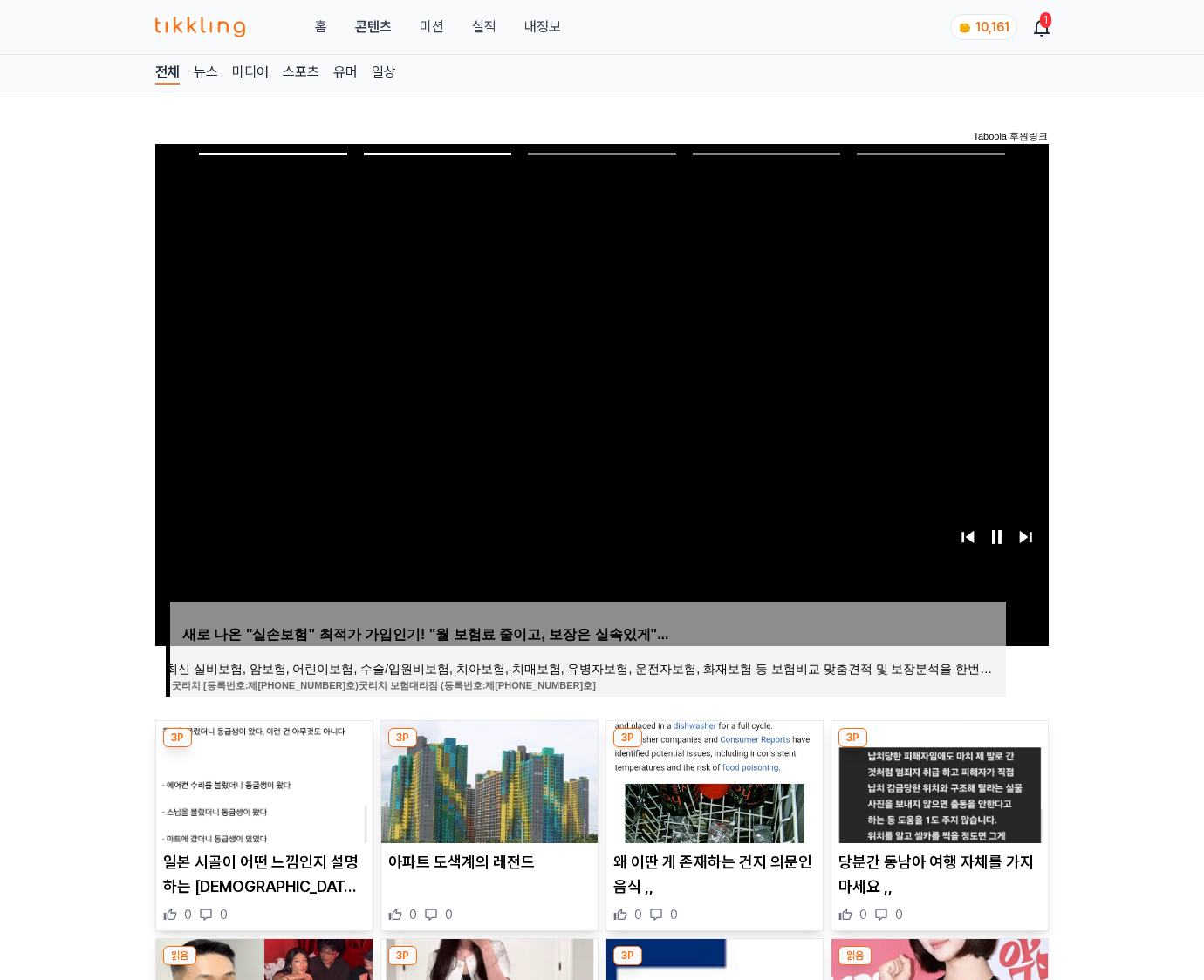
click at [936, 779] on img at bounding box center [940, 782] width 217 height 122
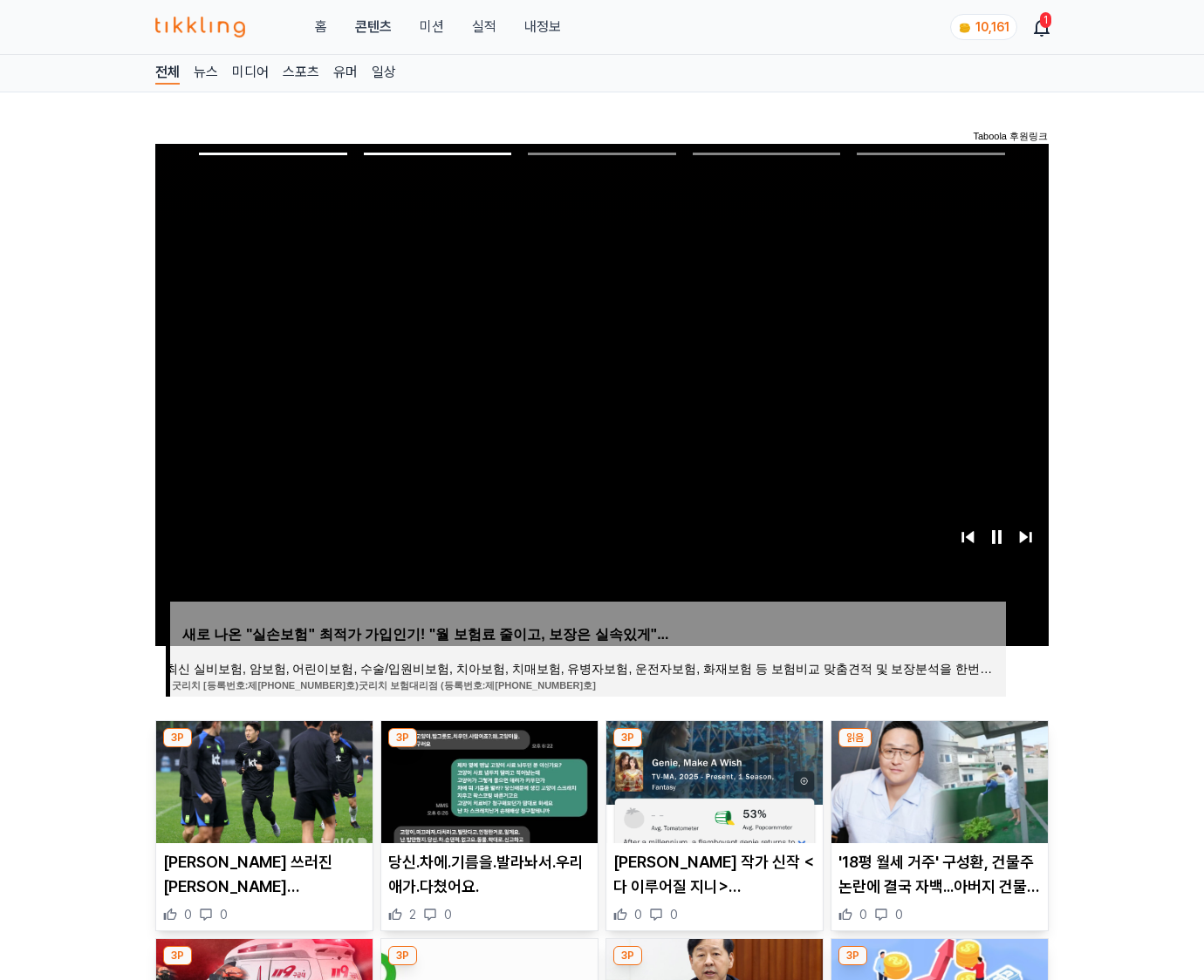
click at [936, 779] on img at bounding box center [940, 782] width 217 height 122
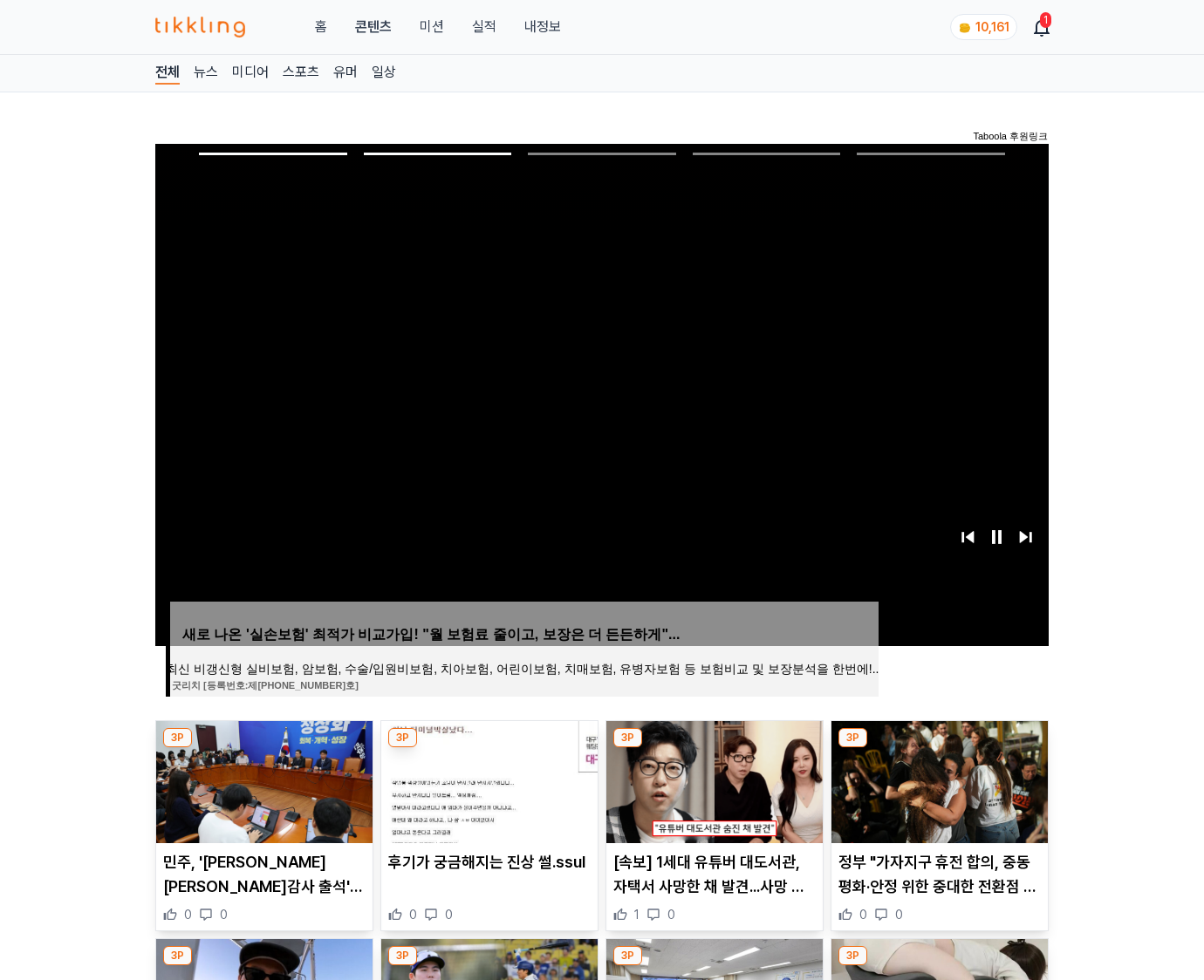
click at [936, 779] on img at bounding box center [940, 782] width 217 height 122
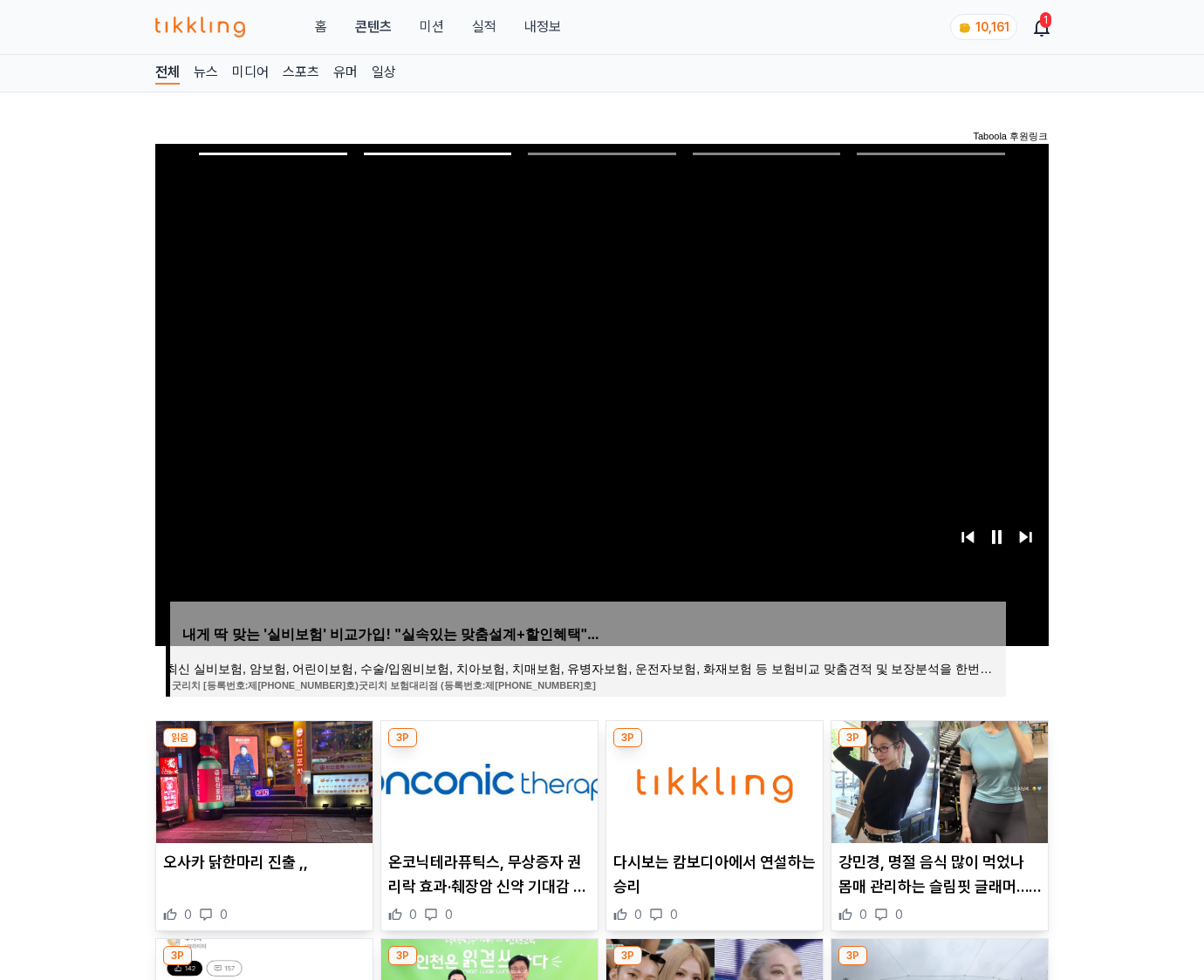
click at [936, 779] on img at bounding box center [940, 782] width 217 height 122
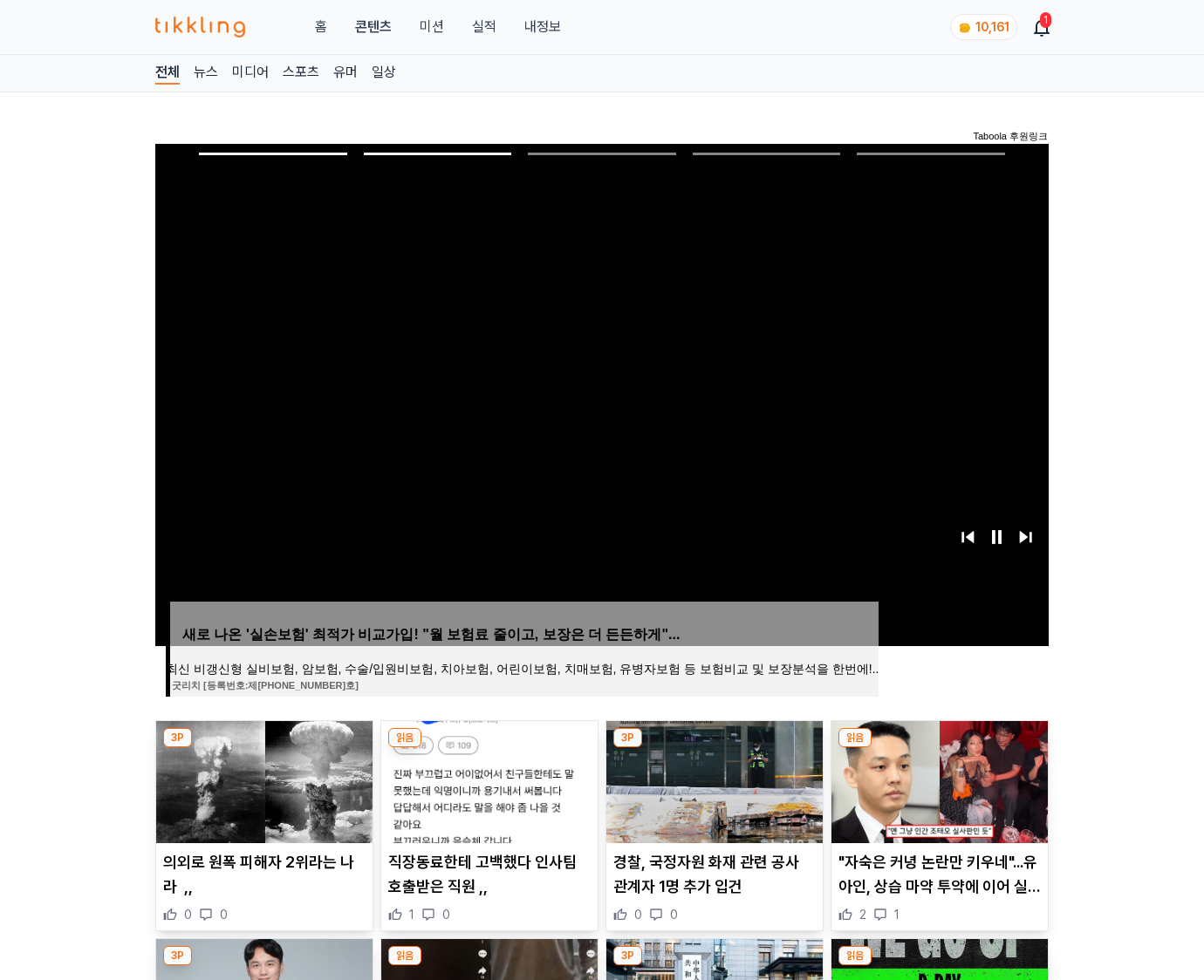
click at [936, 779] on img at bounding box center [940, 782] width 217 height 122
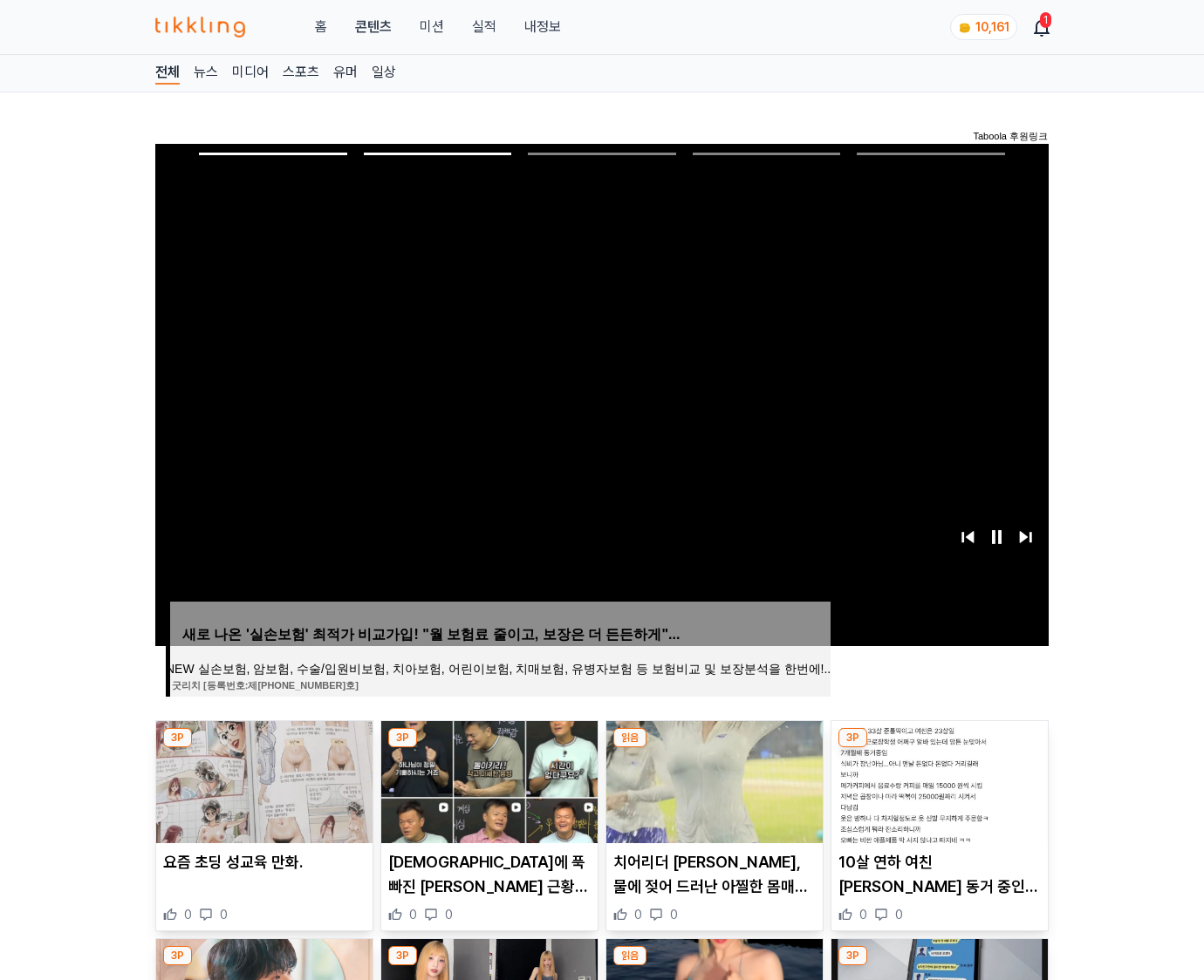
click at [936, 779] on img at bounding box center [940, 782] width 217 height 122
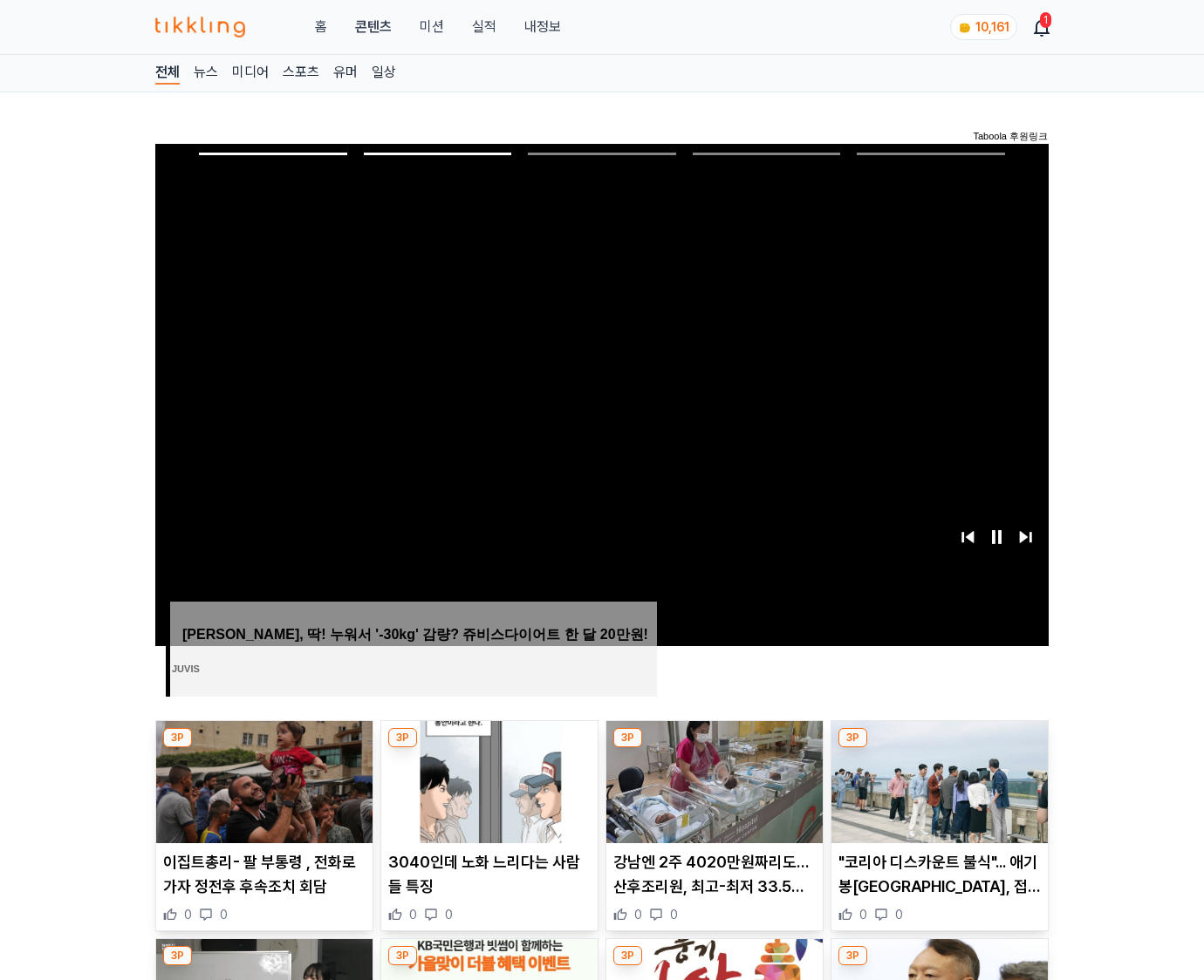
click at [936, 779] on img at bounding box center [940, 782] width 217 height 122
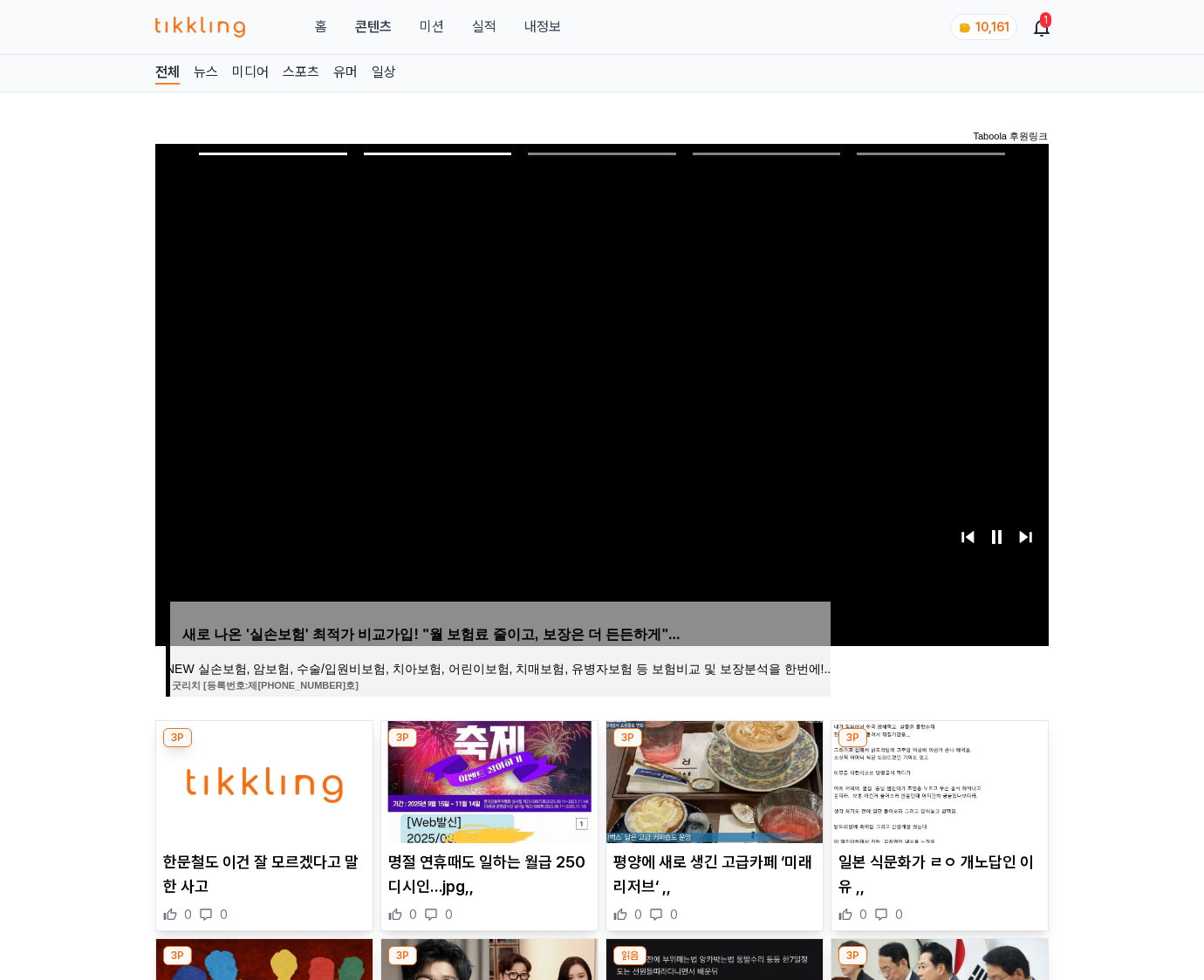
click at [936, 779] on img at bounding box center [940, 782] width 217 height 122
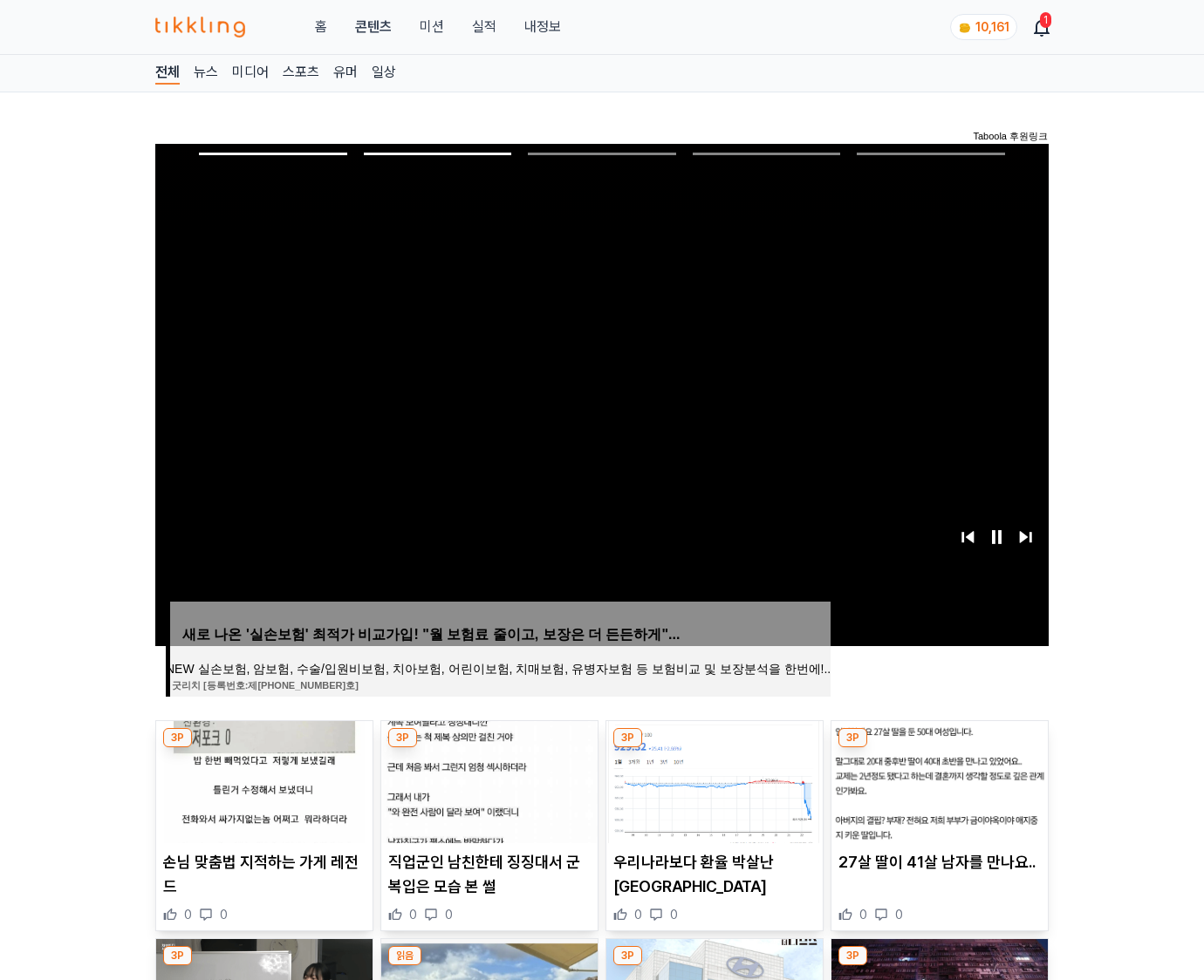
click at [936, 779] on img at bounding box center [940, 782] width 217 height 122
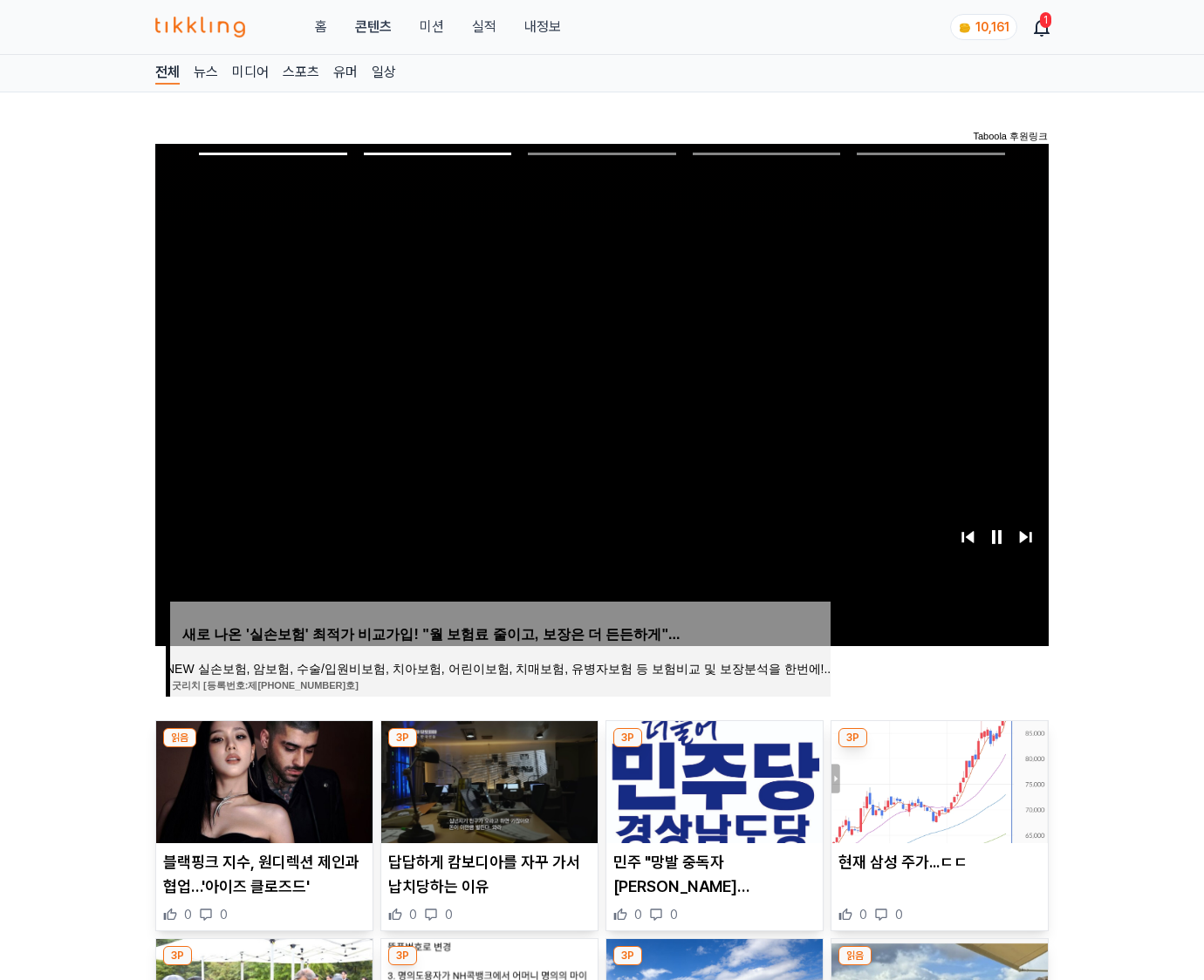
click at [936, 779] on img at bounding box center [940, 782] width 217 height 122
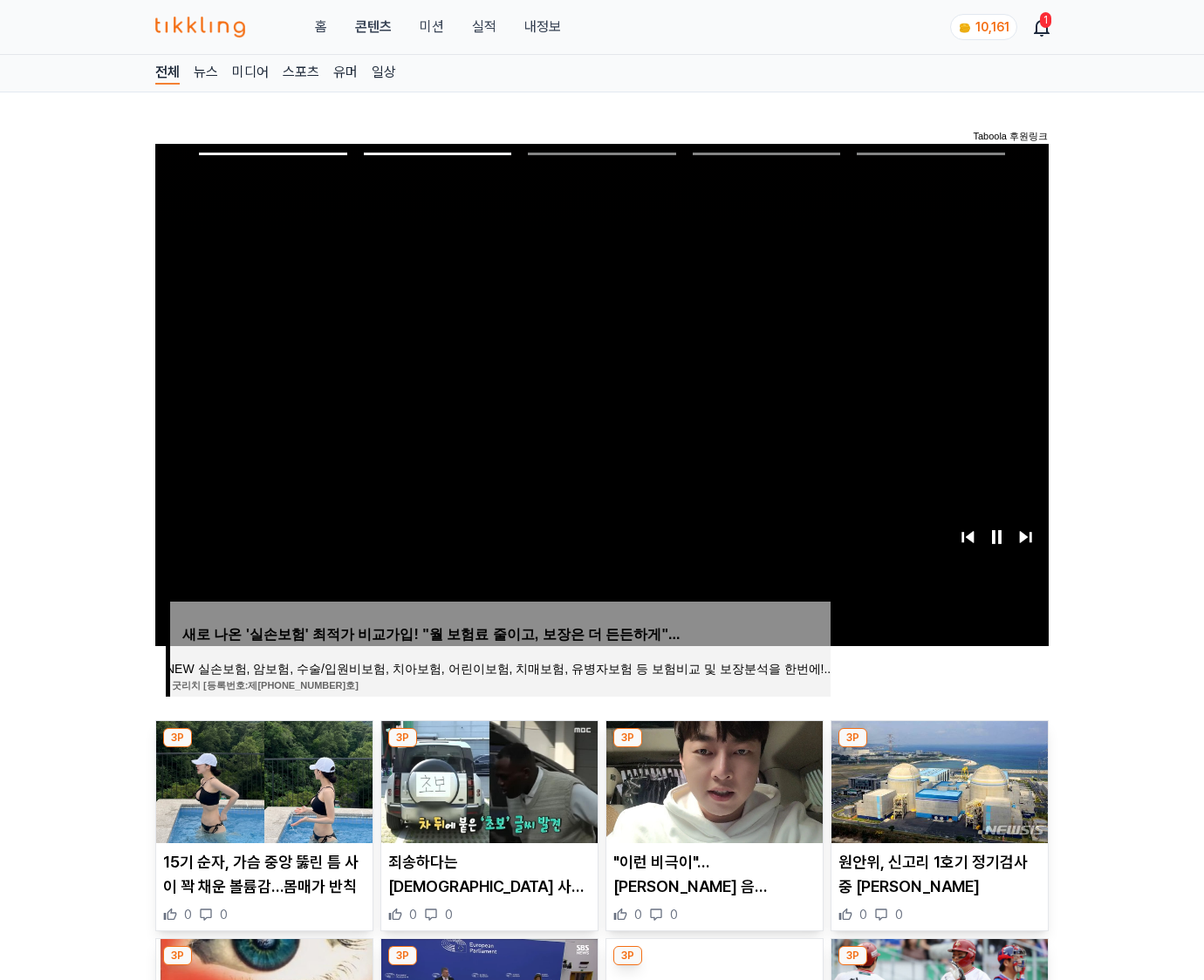
click at [936, 779] on img at bounding box center [940, 782] width 217 height 122
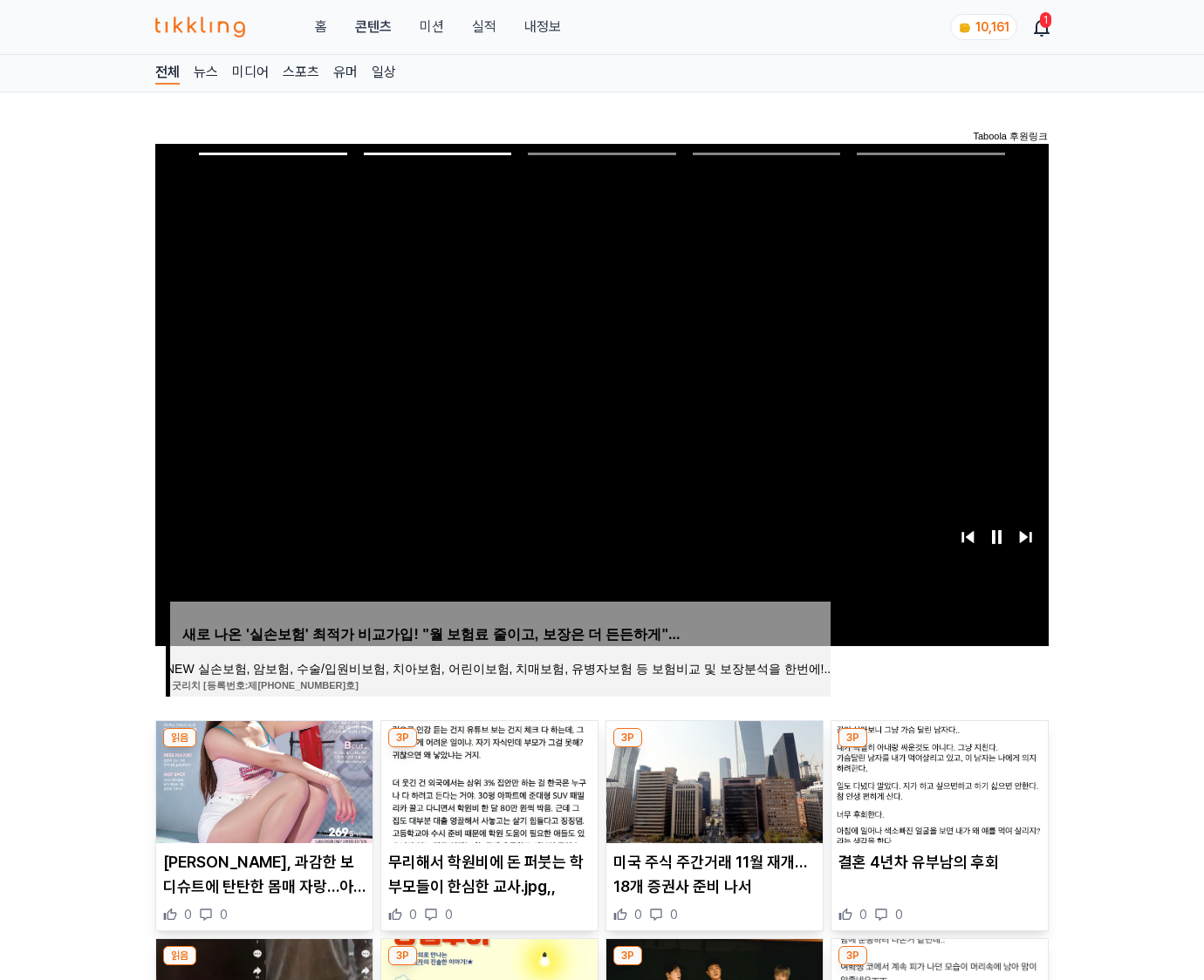
click at [936, 779] on img at bounding box center [940, 782] width 217 height 122
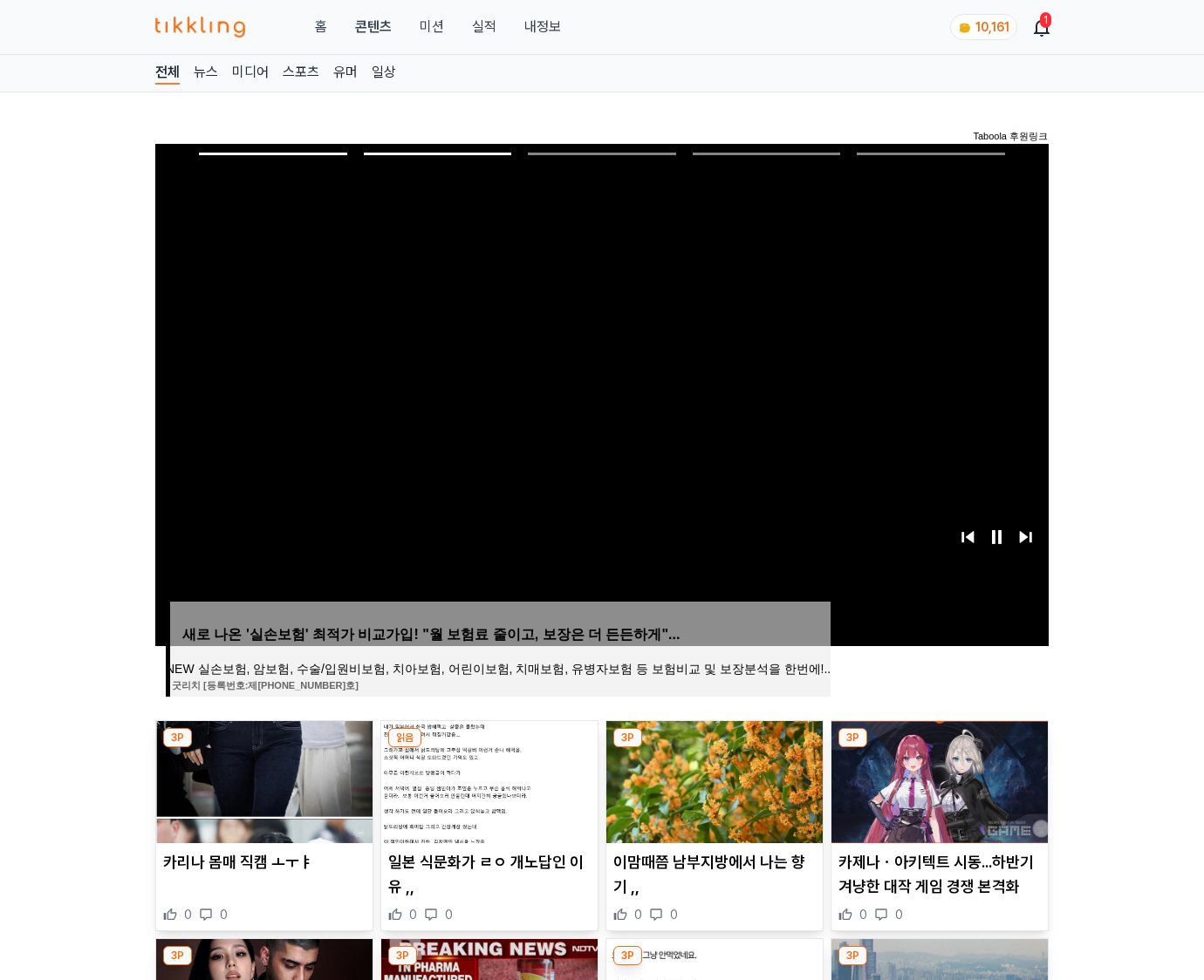
click at [936, 779] on img at bounding box center [940, 782] width 217 height 122
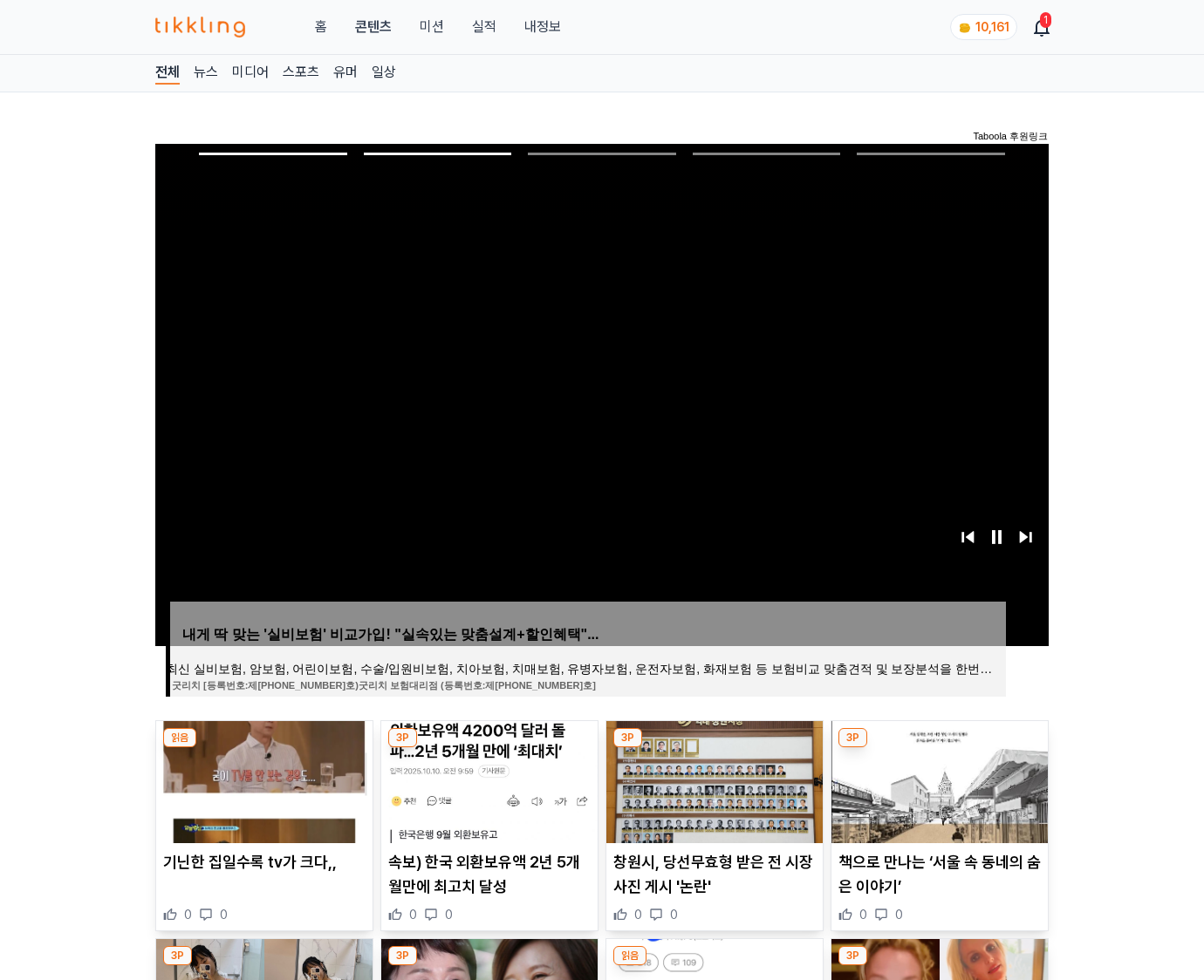
click at [936, 779] on img at bounding box center [940, 782] width 217 height 122
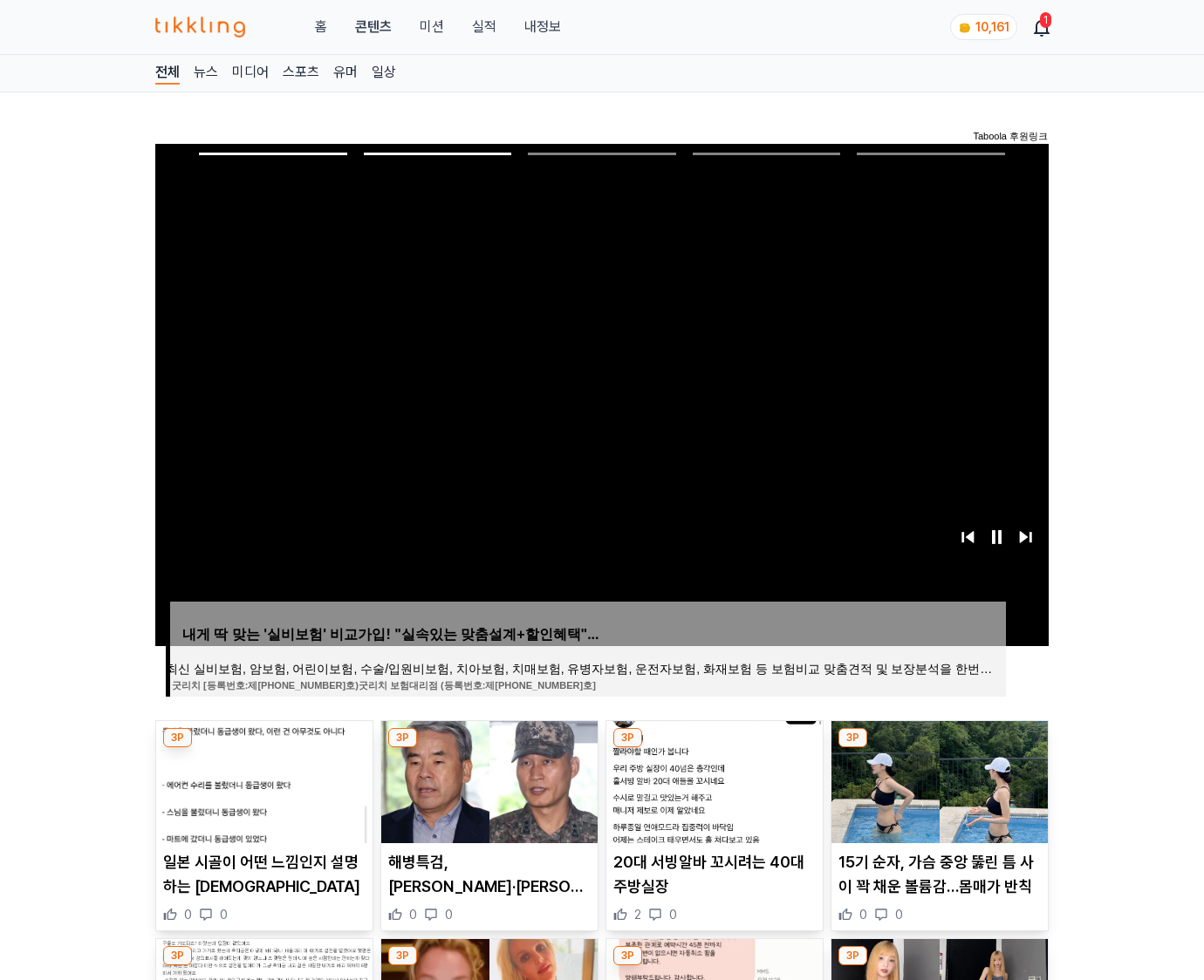
click at [936, 779] on img at bounding box center [940, 782] width 217 height 122
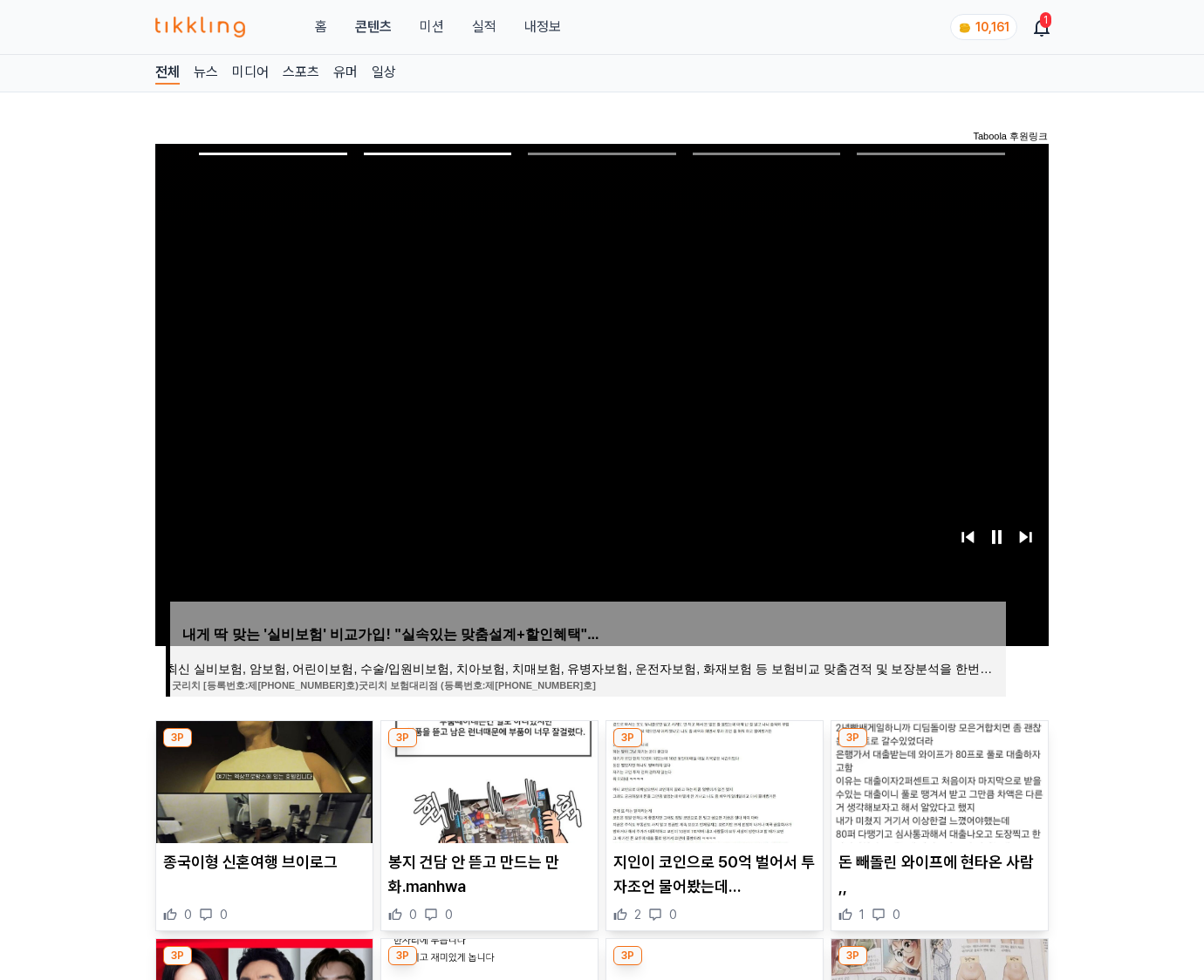
click at [936, 779] on img at bounding box center [940, 782] width 217 height 122
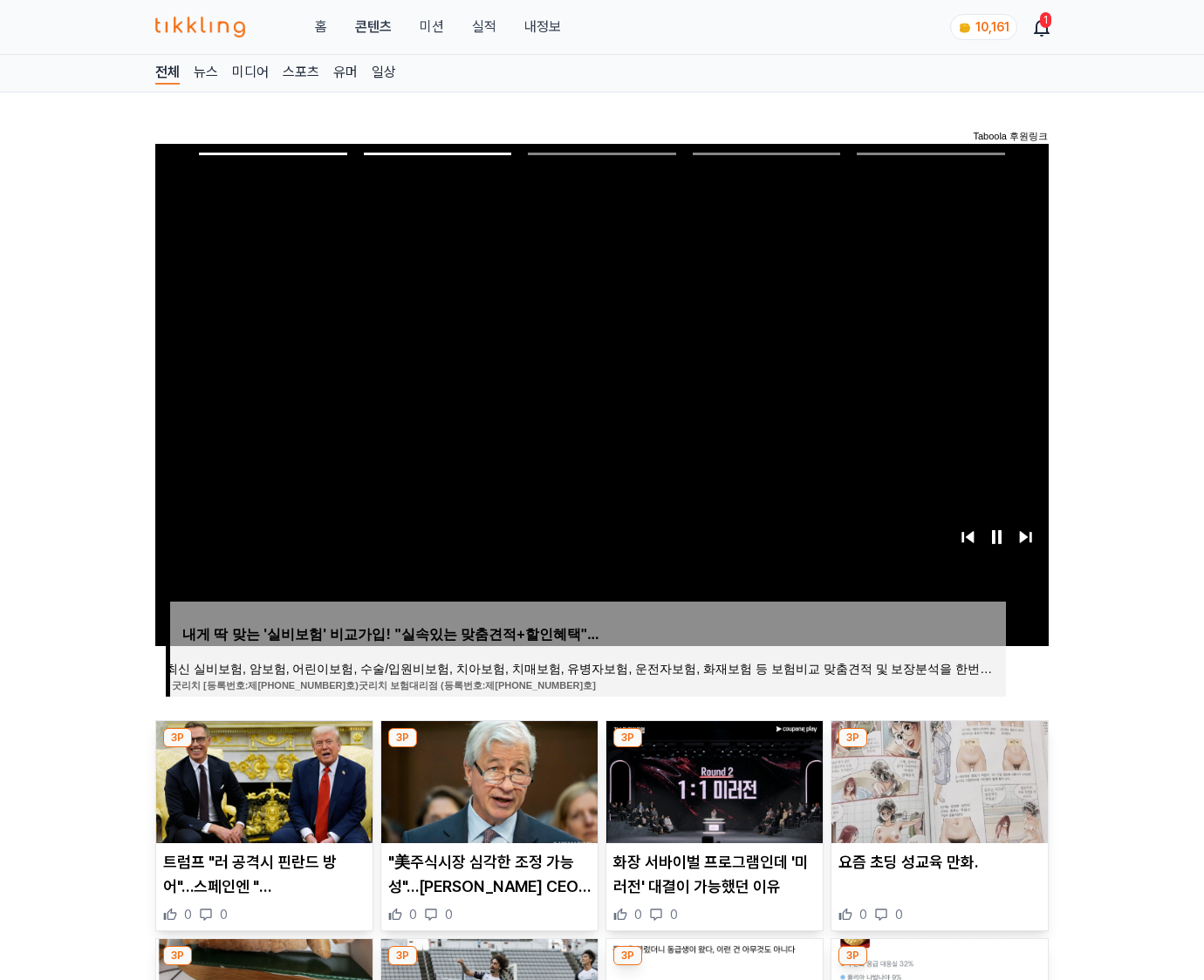
click at [936, 779] on img at bounding box center [940, 782] width 217 height 122
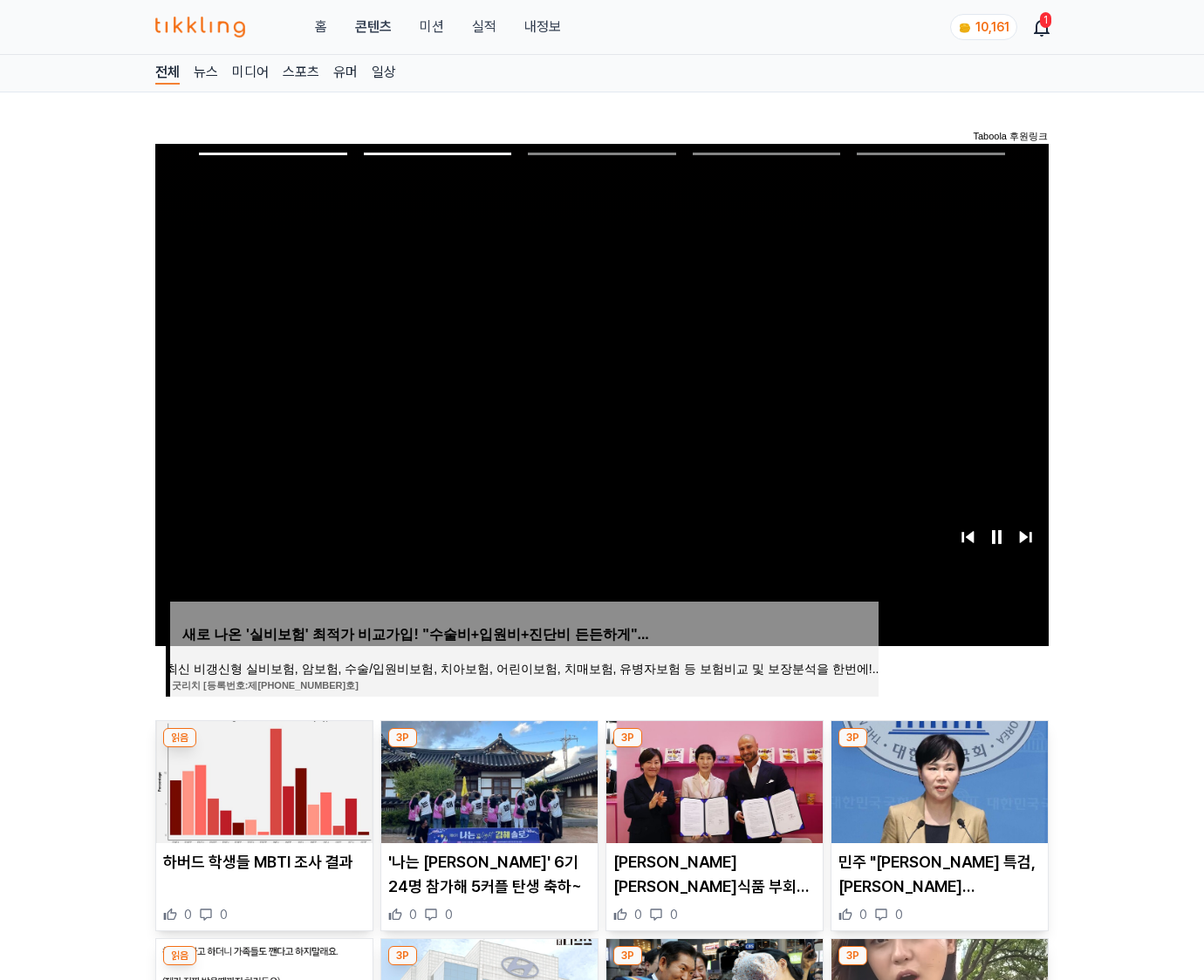
click at [936, 779] on img at bounding box center [940, 782] width 217 height 122
